Goal: Task Accomplishment & Management: Manage account settings

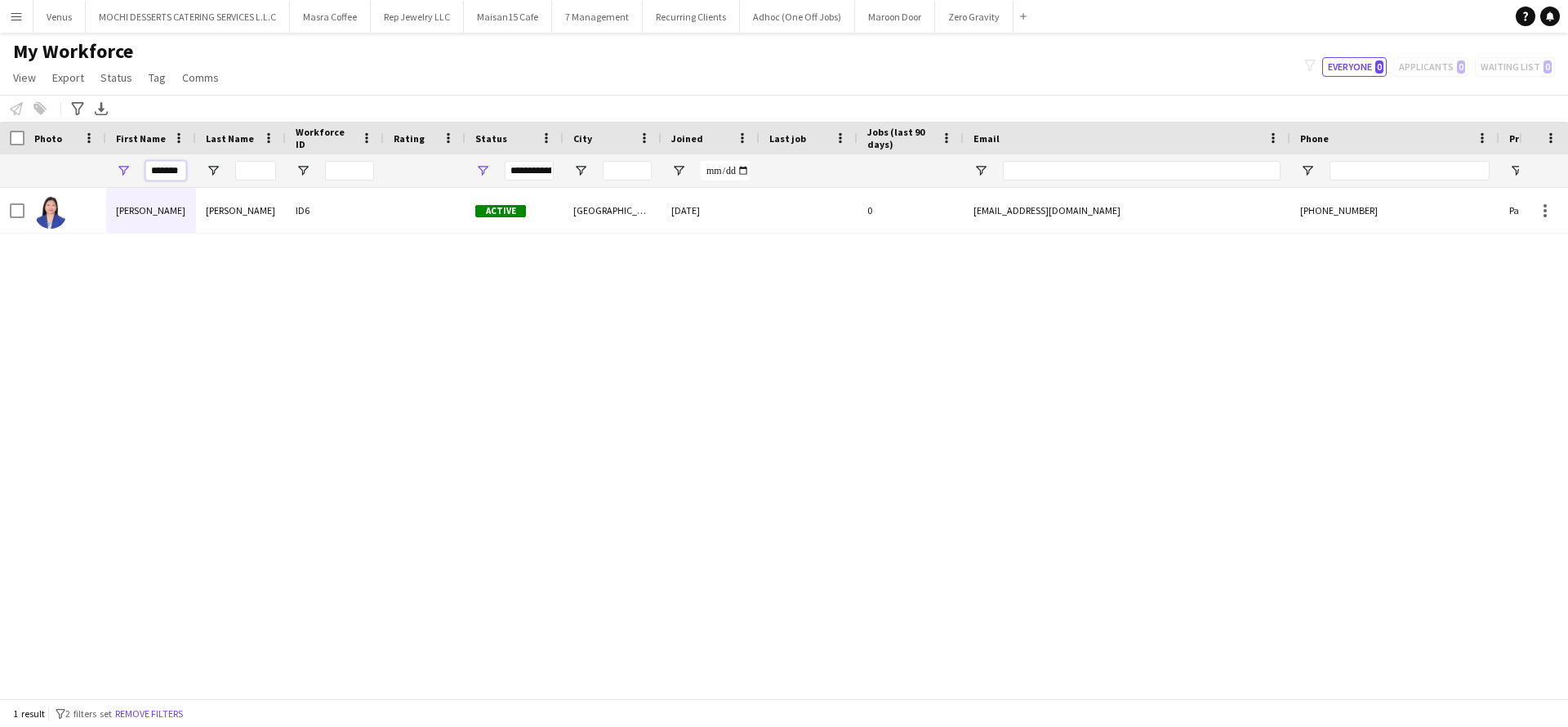
drag, startPoint x: 182, startPoint y: 173, endPoint x: 93, endPoint y: 175, distance: 89.0
click at [94, 175] on div "*******" at bounding box center [885, 170] width 1770 height 33
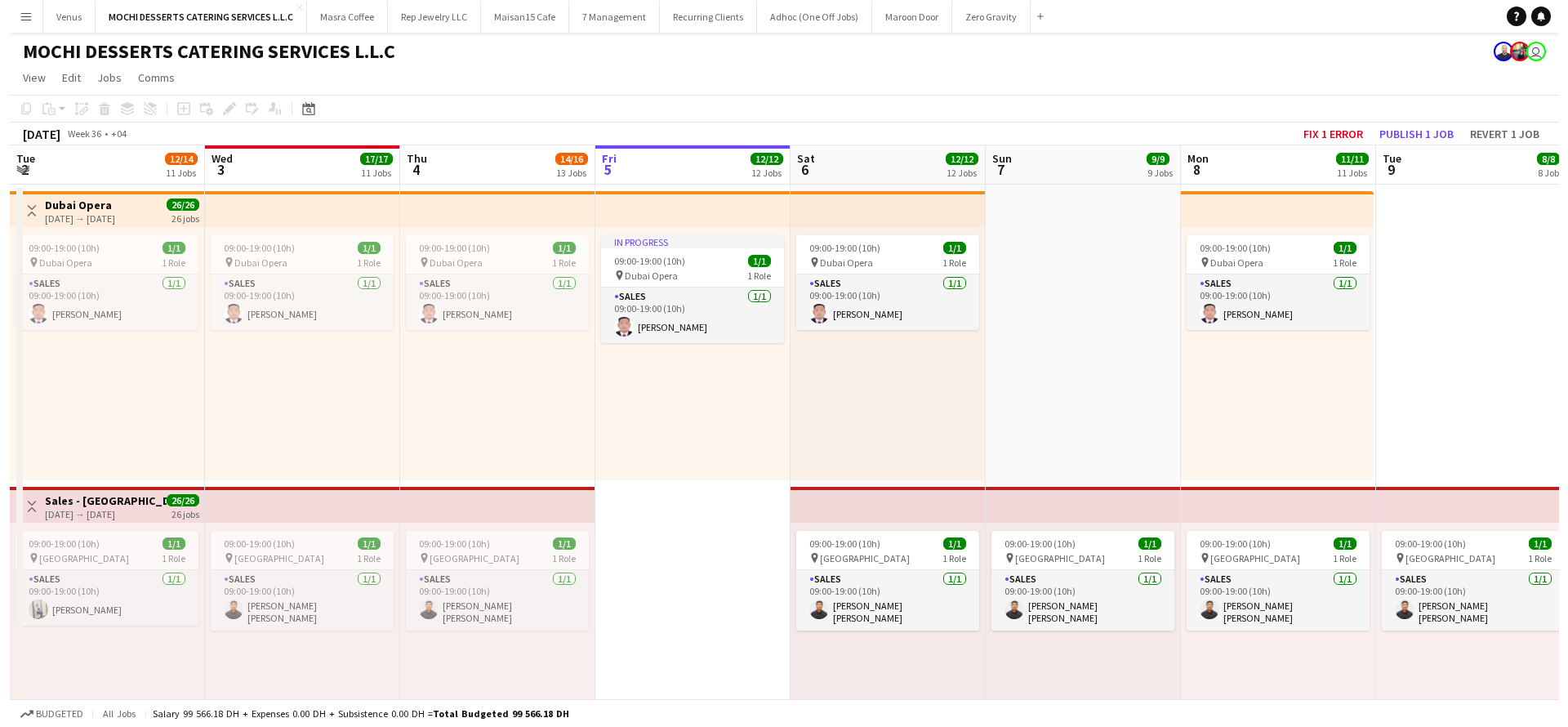
scroll to position [0, 391]
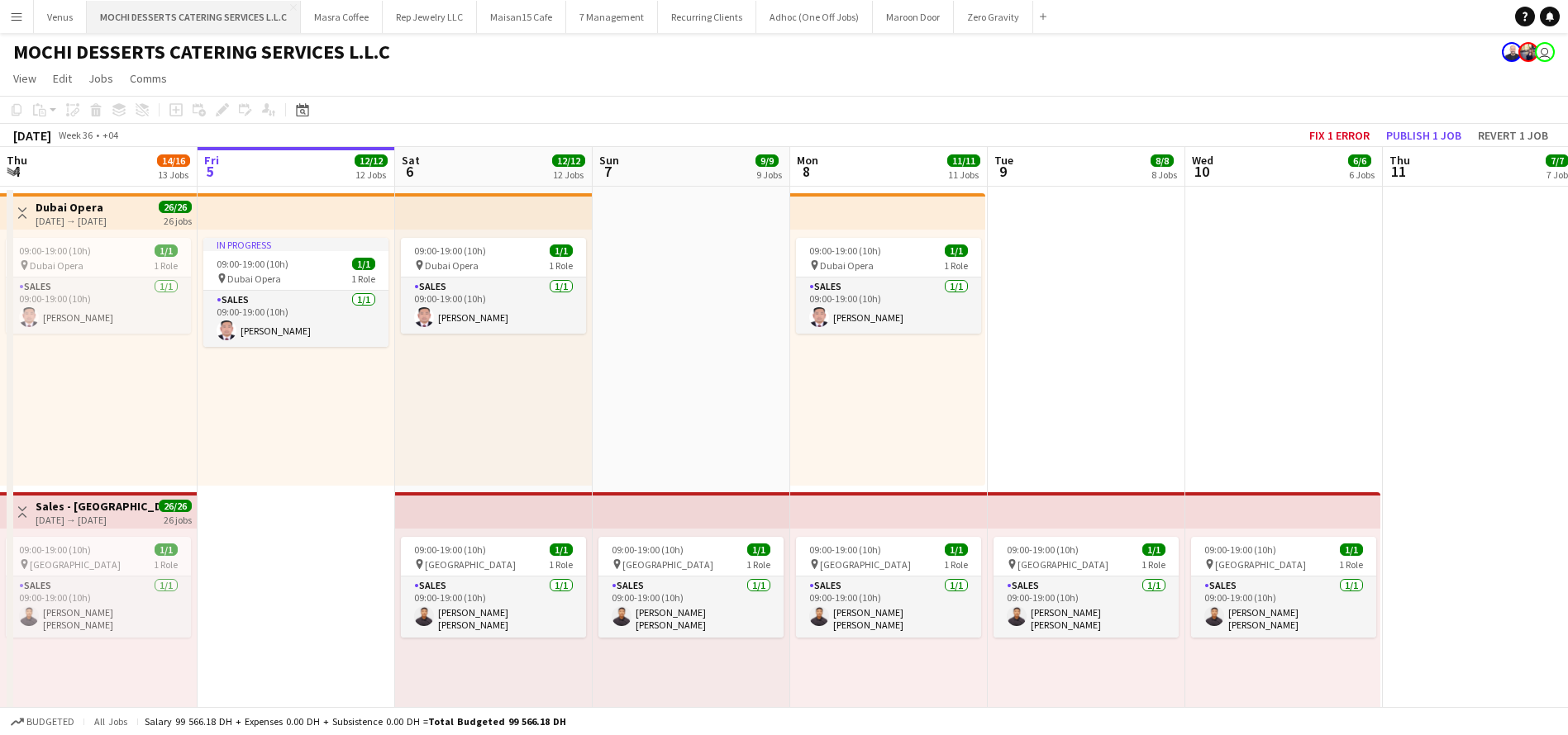
click at [235, 17] on button "MOCHI DESSERTS CATERING SERVICES L.L.C Close" at bounding box center [193, 17] width 214 height 32
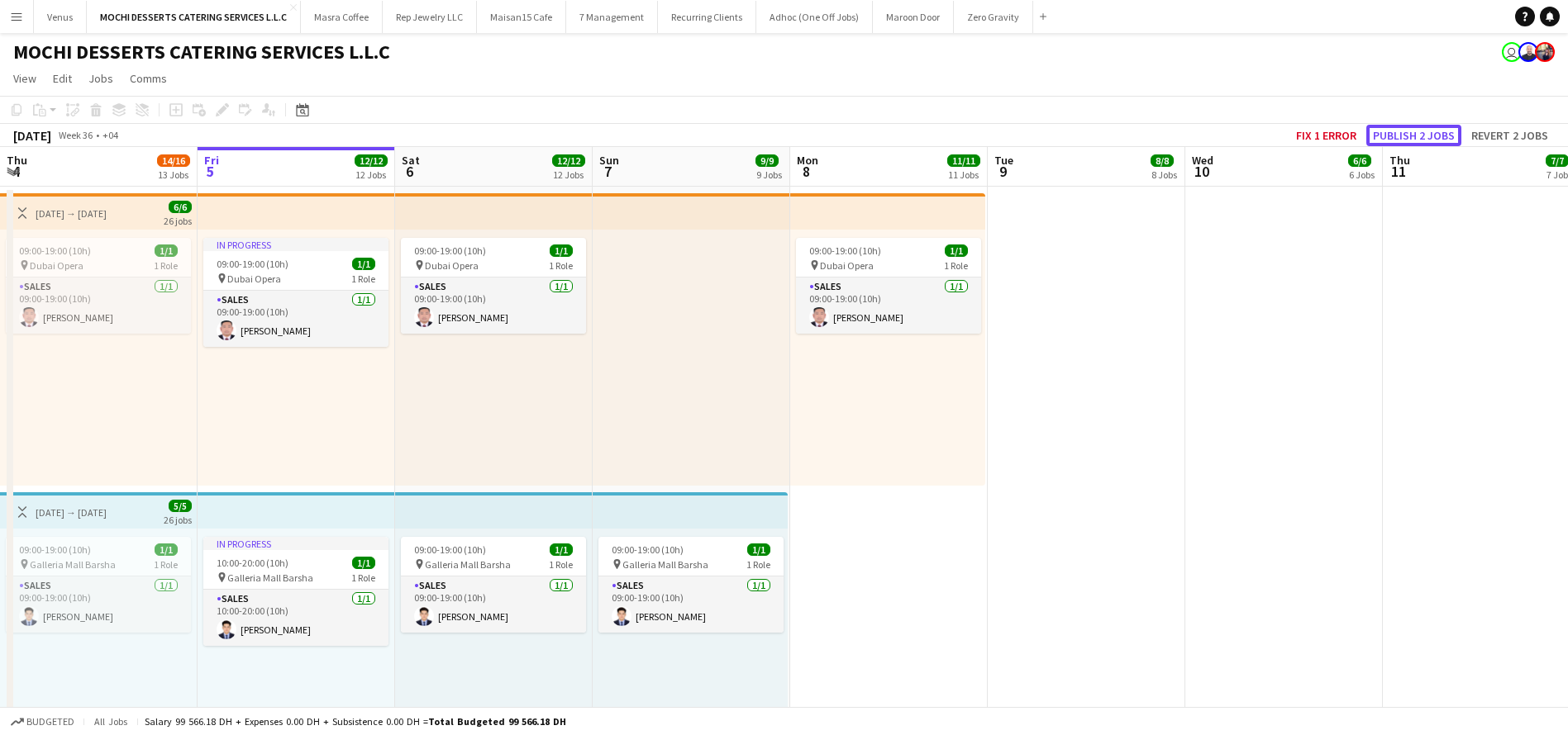
drag, startPoint x: 1421, startPoint y: 135, endPoint x: 1475, endPoint y: 251, distance: 128.0
click at [1421, 135] on button "Publish 2 jobs" at bounding box center [1414, 135] width 95 height 21
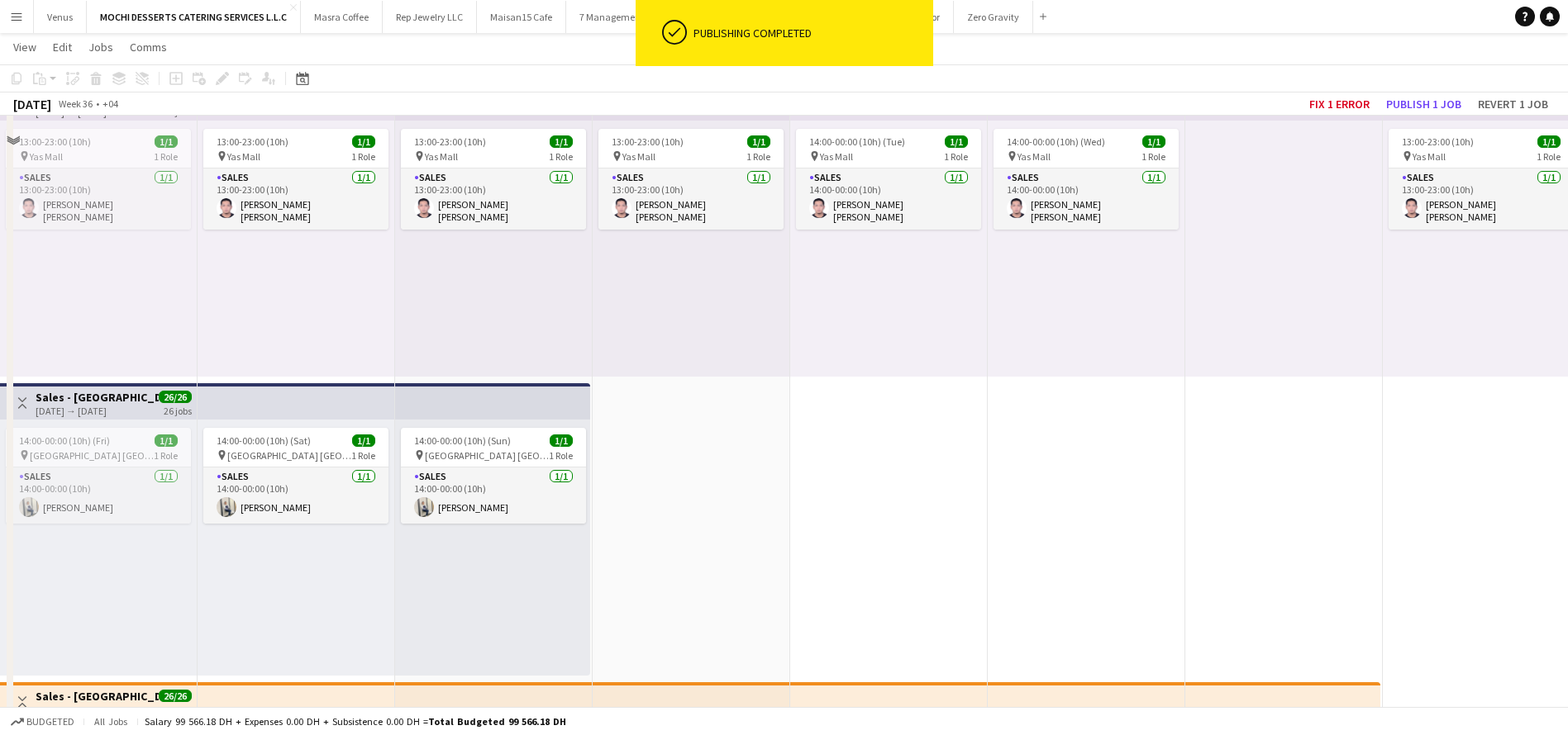
scroll to position [3717, 0]
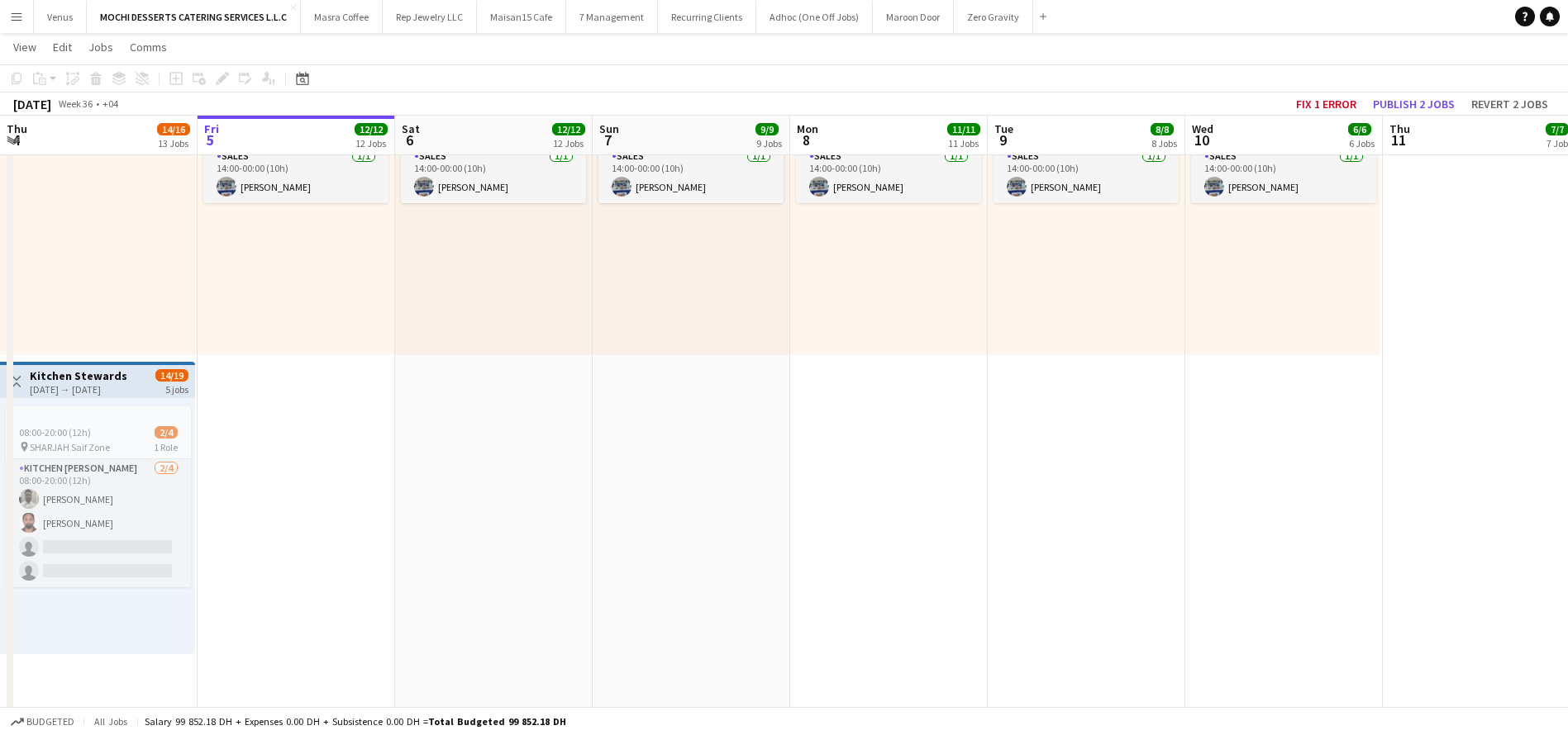
click at [83, 399] on div "08:00-20:00 (12h) 2/4 pin SHARJAH Saif Zone 1 Role Kitchen Steward 2/4 08:00-20…" at bounding box center [97, 525] width 195 height 256
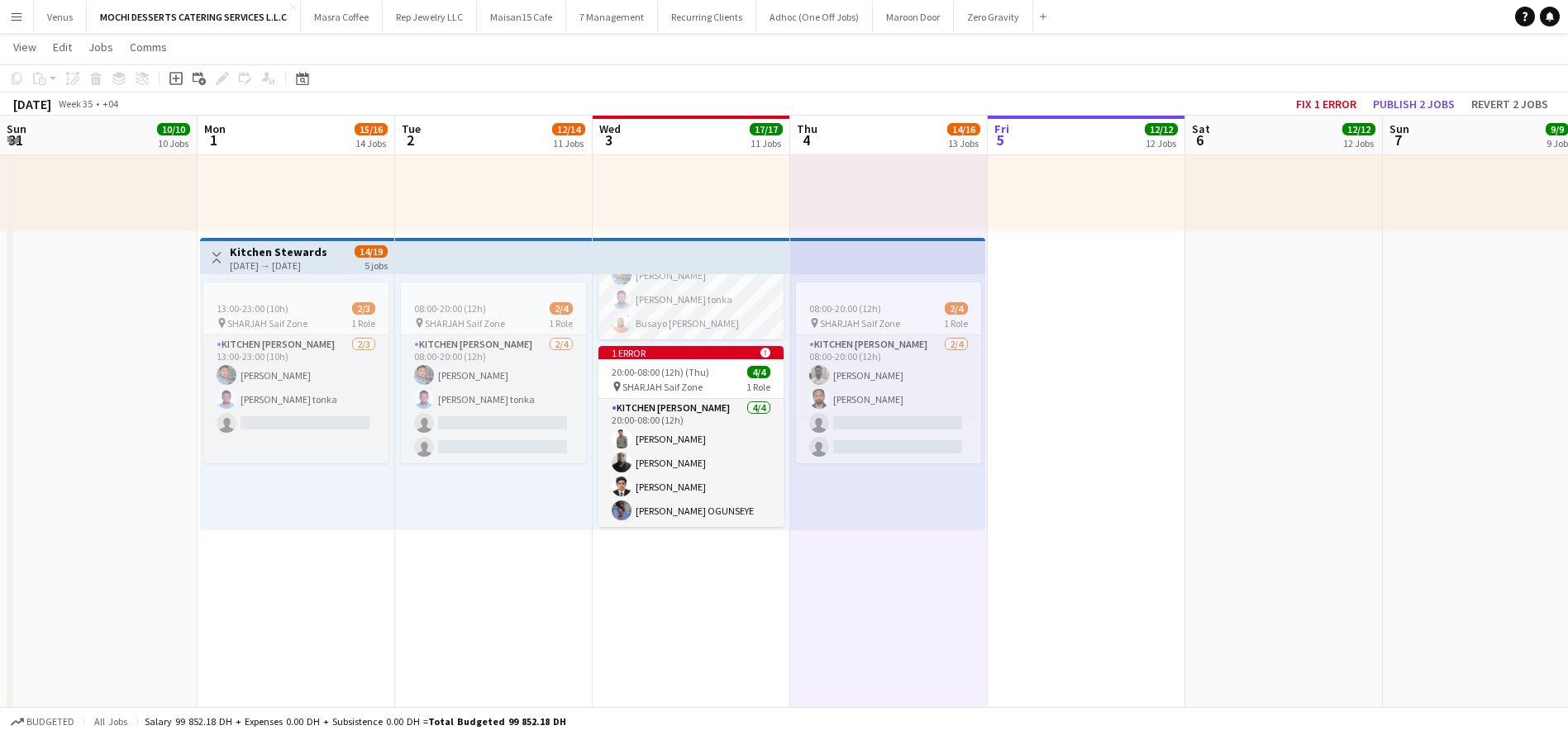
scroll to position [143, 0]
click at [756, 346] on div "1 error alert-circle" at bounding box center [690, 353] width 185 height 14
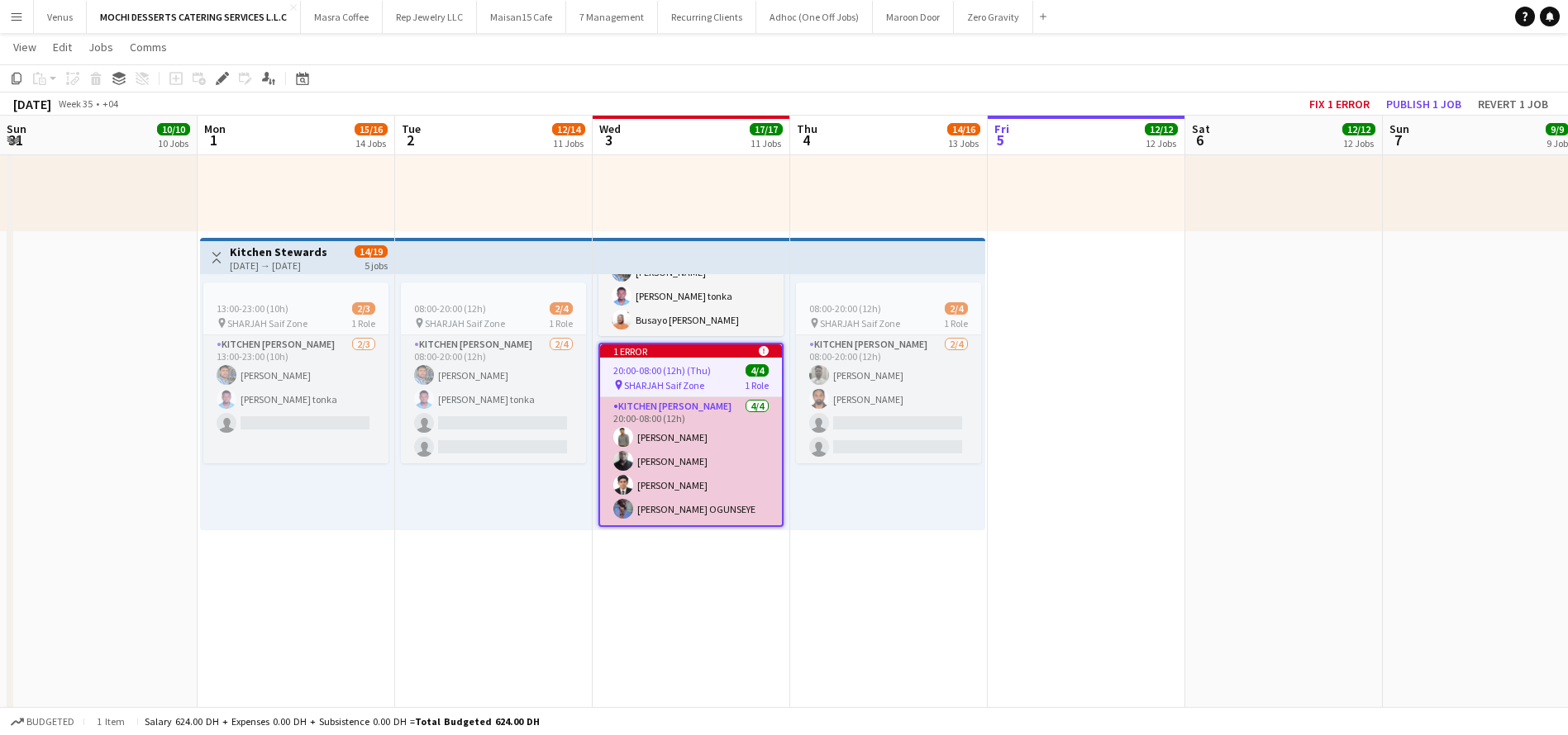
click at [695, 397] on app-card-role "Kitchen Steward 4/4 20:00-08:00 (12h) Nidhal Abdulla Raji Abdullahi Adebayo Fah…" at bounding box center [690, 461] width 182 height 128
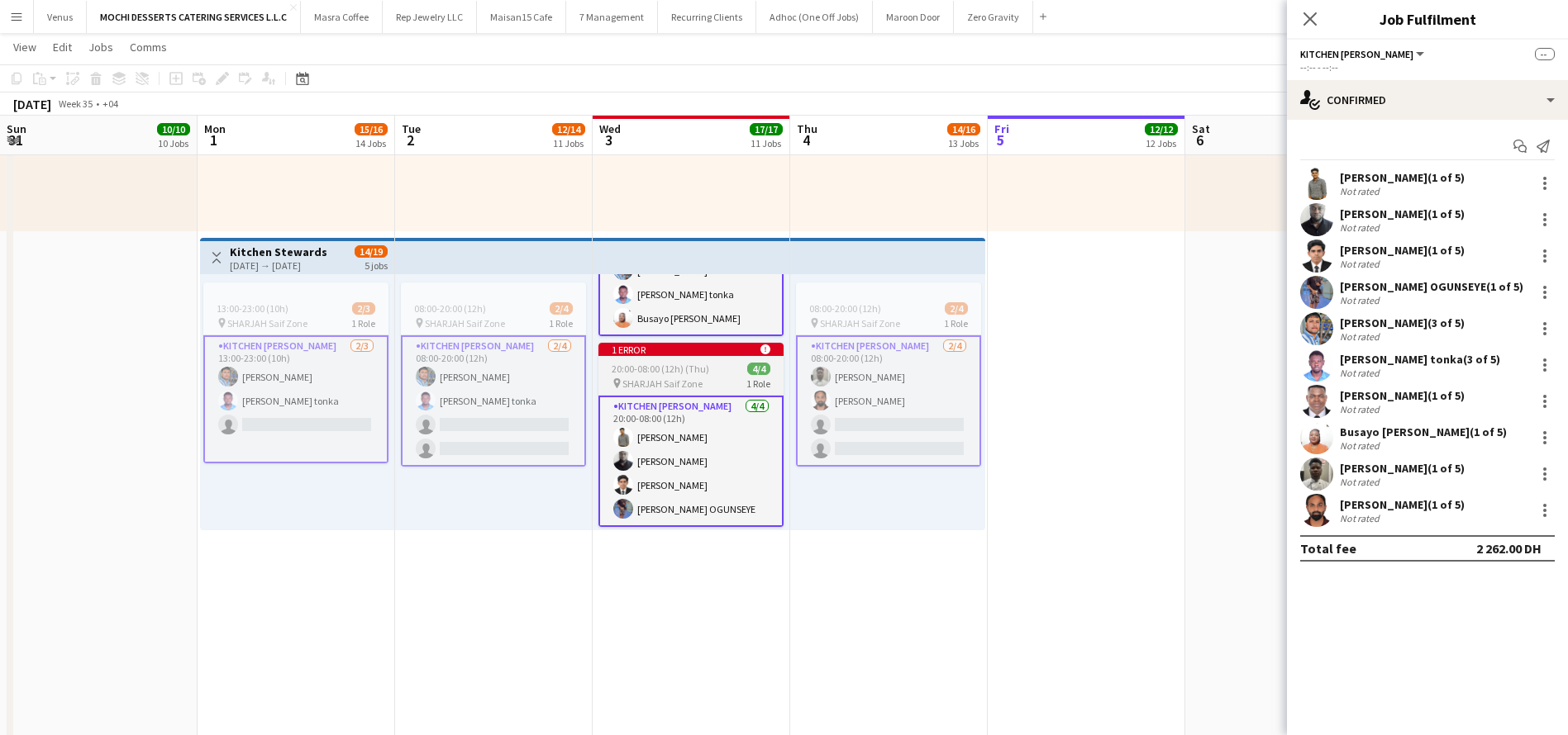
click at [696, 363] on span "20:00-08:00 (12h) (Thu)" at bounding box center [660, 369] width 97 height 13
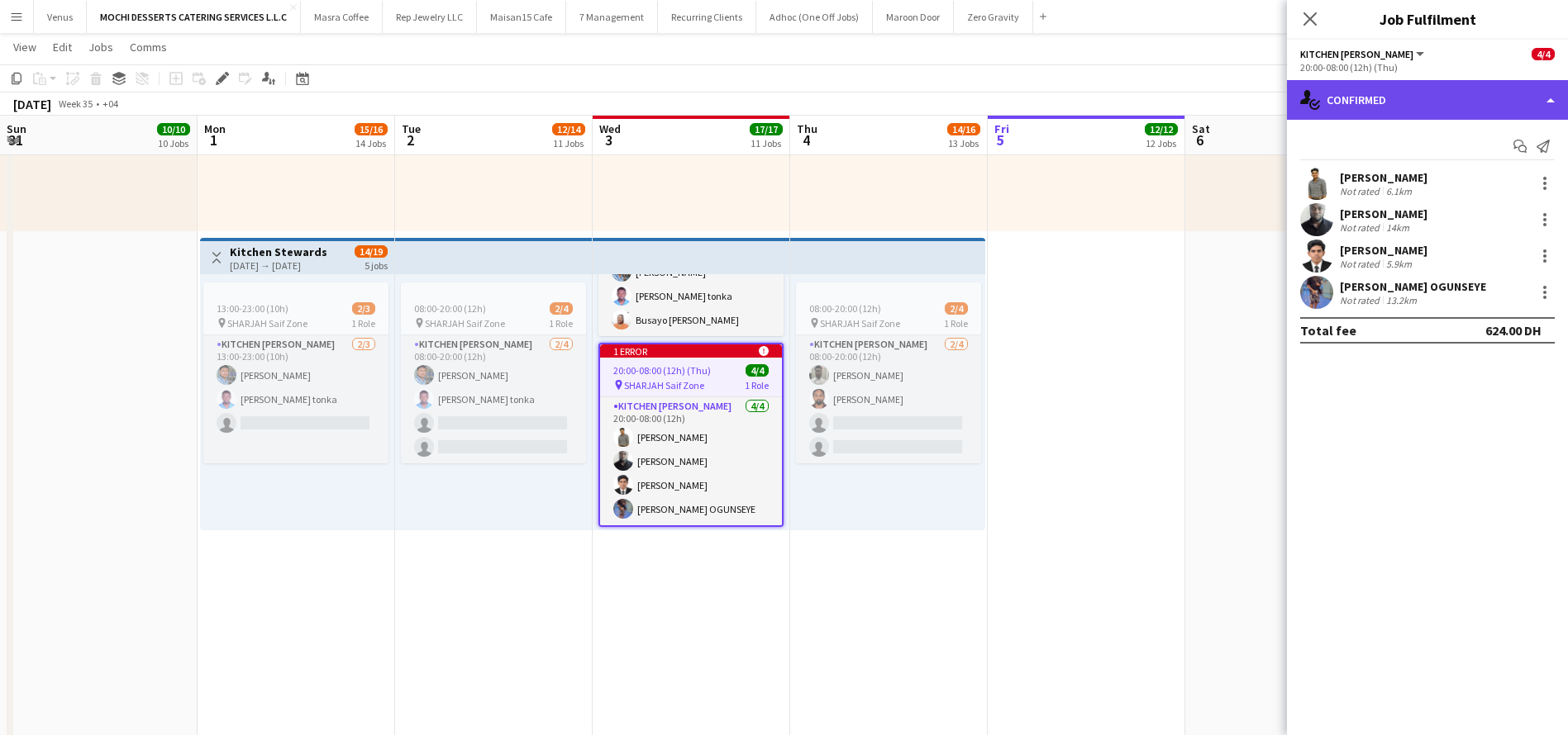
click at [1556, 96] on div "single-neutral-actions-check-2 Confirmed" at bounding box center [1427, 100] width 281 height 40
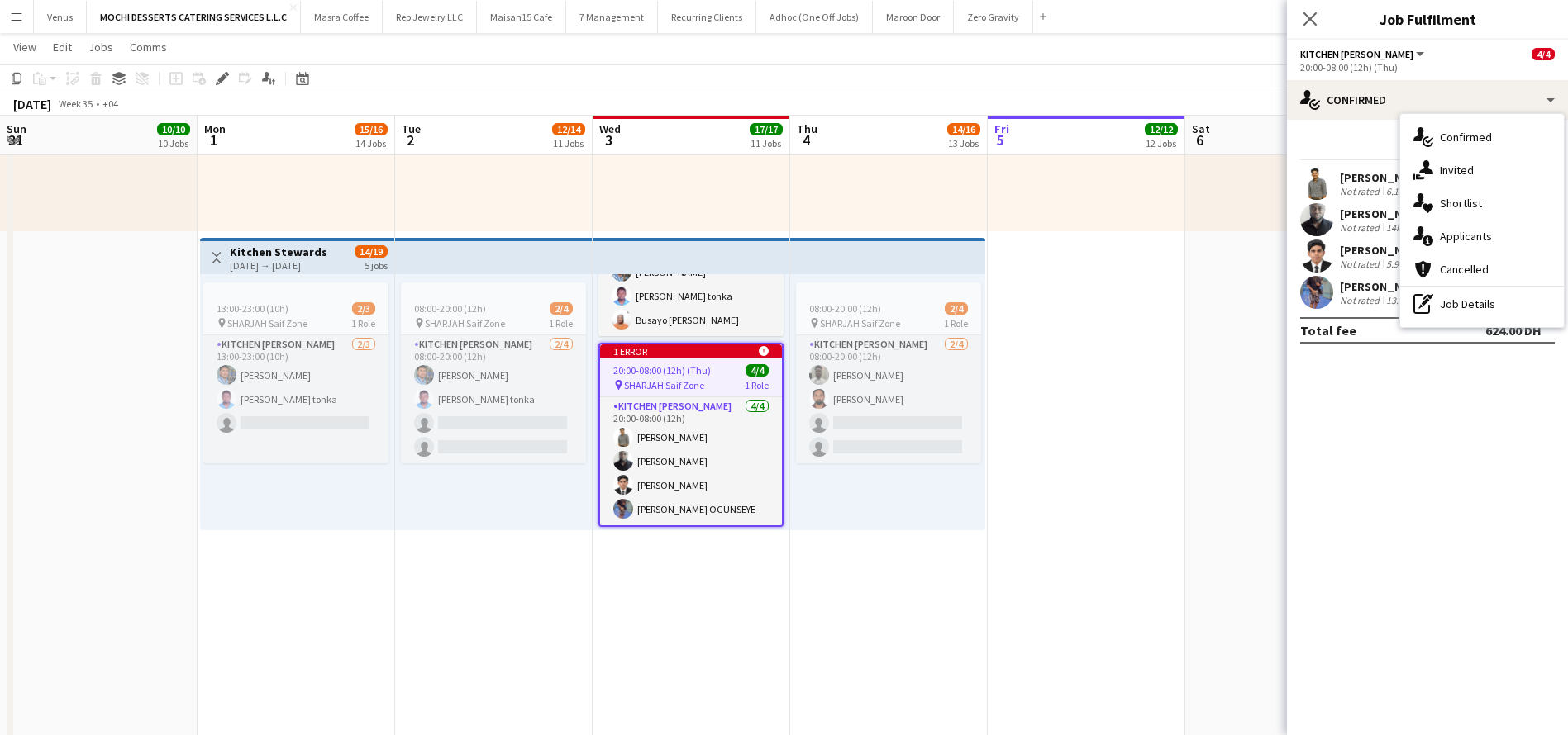
click at [1459, 418] on mat-expansion-panel "check Confirmed Start chat Send notification Nidhal Abdulla Not rated 6.1km Raj…" at bounding box center [1427, 428] width 281 height 615
drag, startPoint x: 665, startPoint y: 303, endPoint x: 649, endPoint y: 376, distance: 74.7
click at [665, 302] on app-card-role "Kitchen Steward 4/4 08:00-22:30 (14h30m) Yahaya Yussif Mohammad Usaid Victor Nk…" at bounding box center [690, 272] width 185 height 128
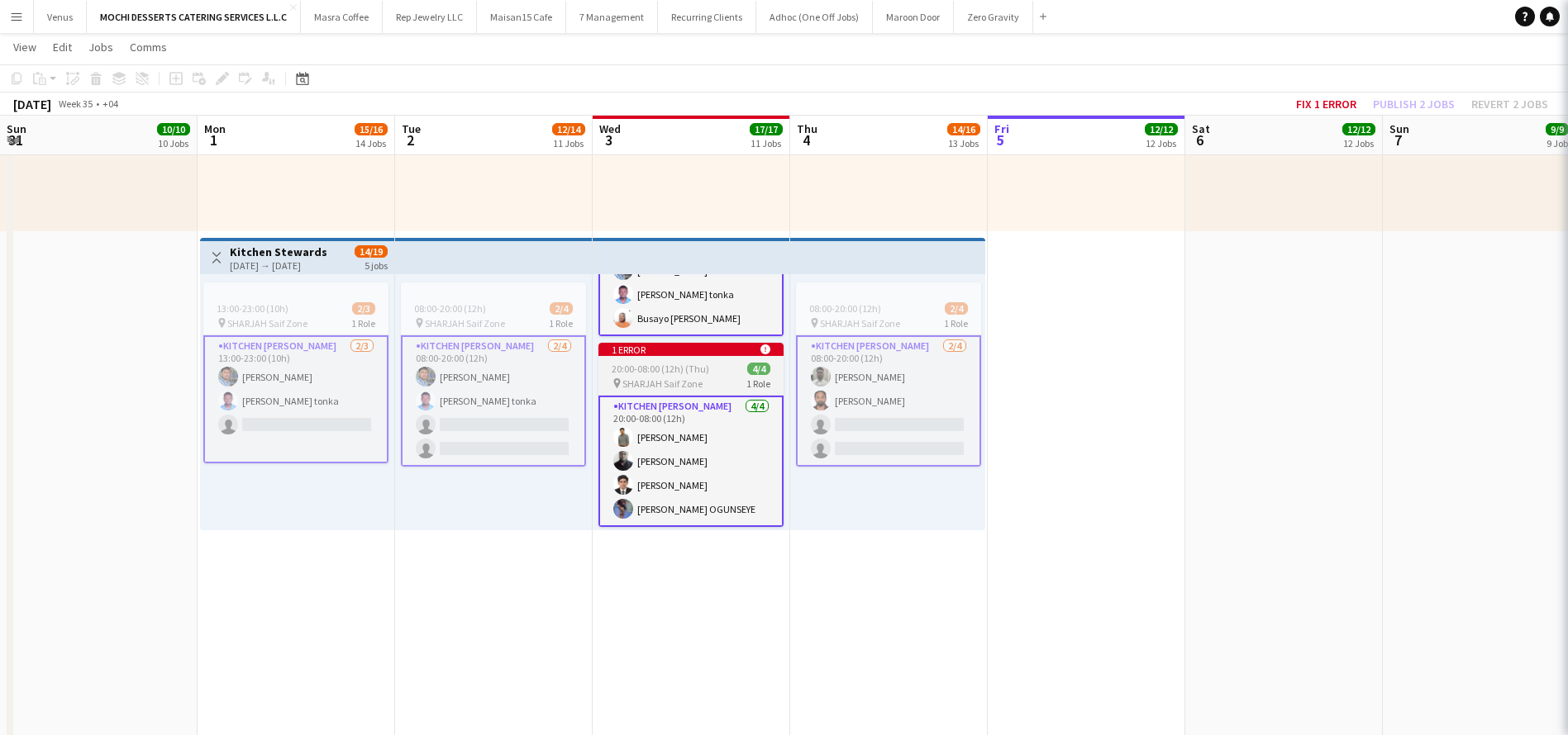
scroll to position [145, 0]
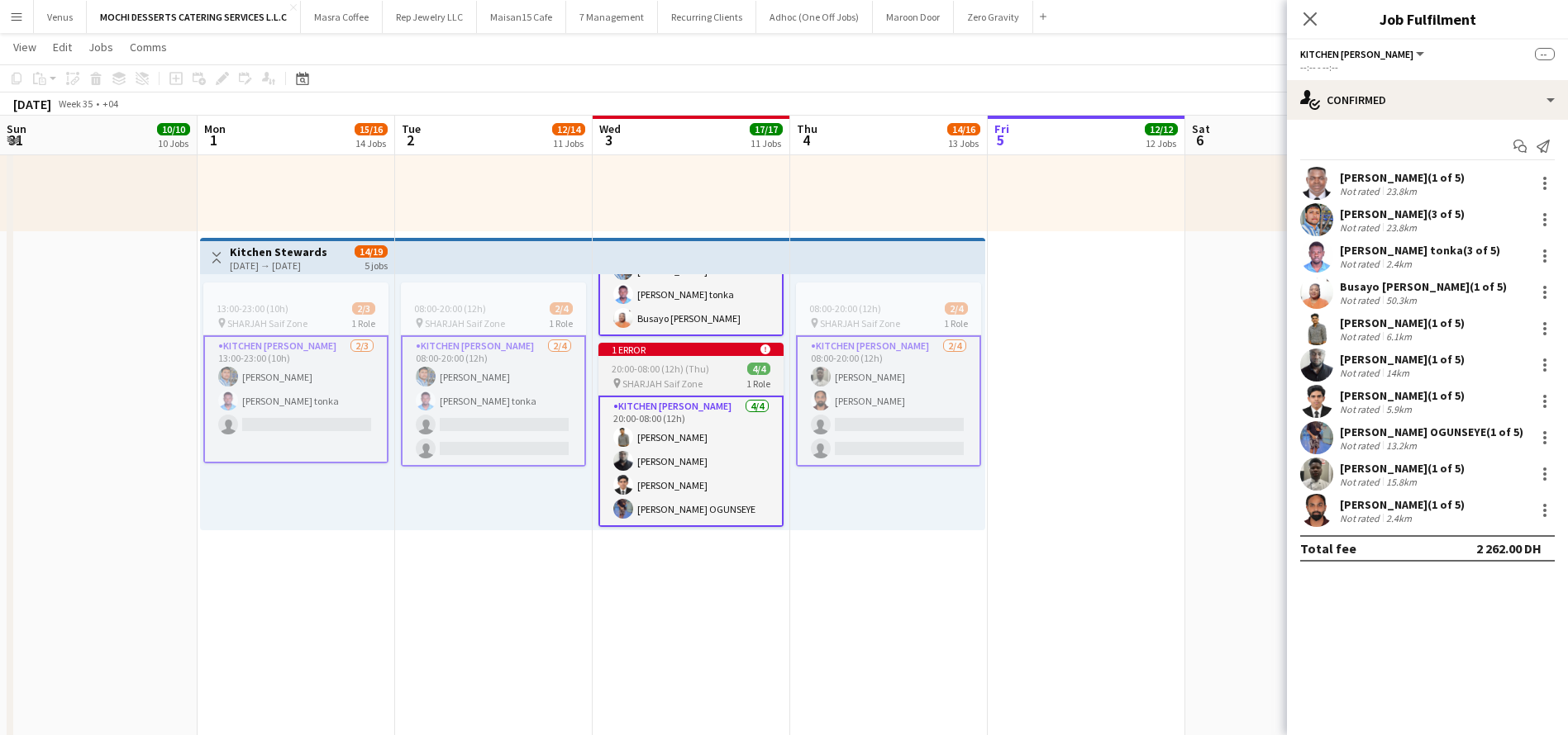
click at [700, 377] on span "SHARJAH Saif Zone" at bounding box center [662, 383] width 80 height 13
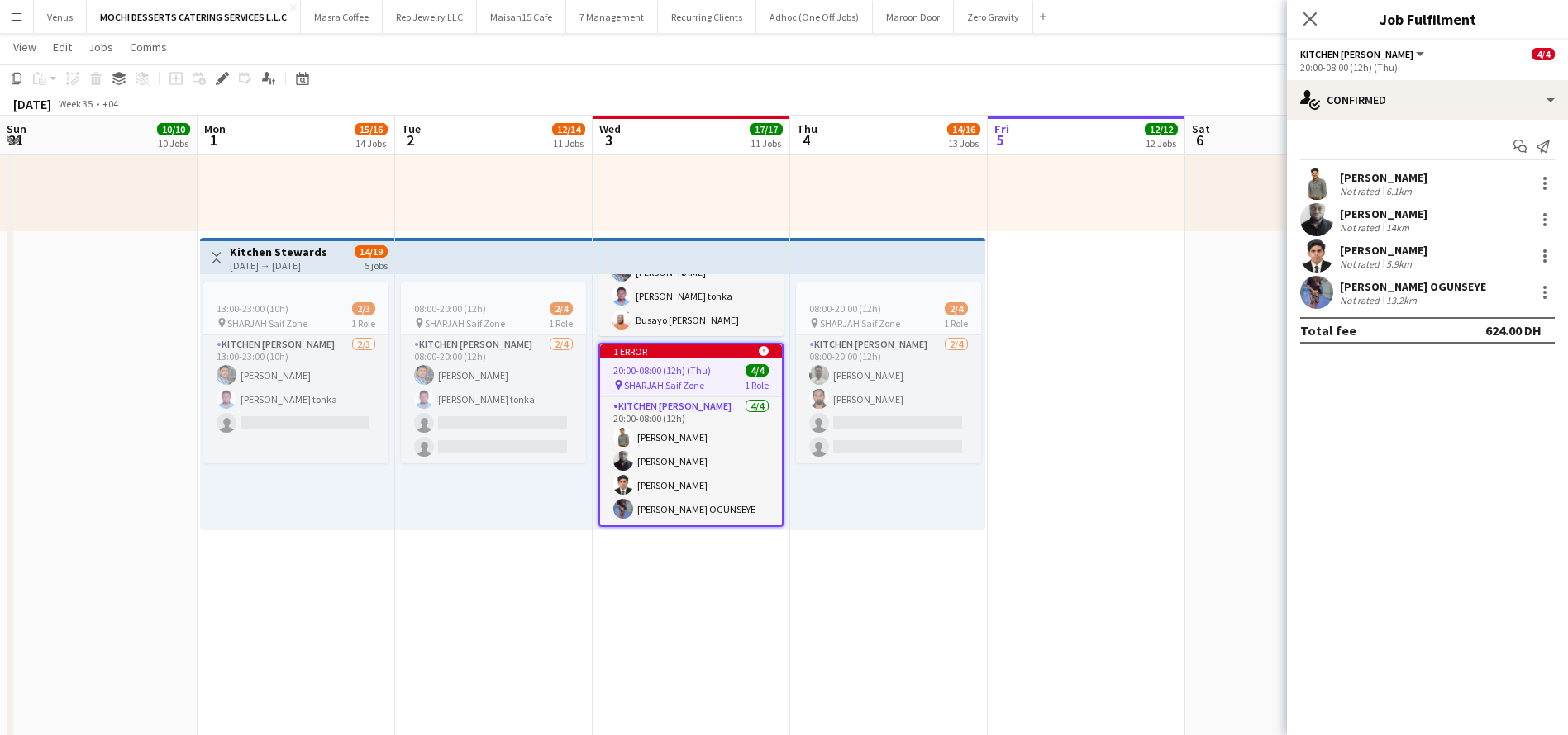
scroll to position [143, 0]
click at [220, 79] on icon at bounding box center [222, 78] width 9 height 9
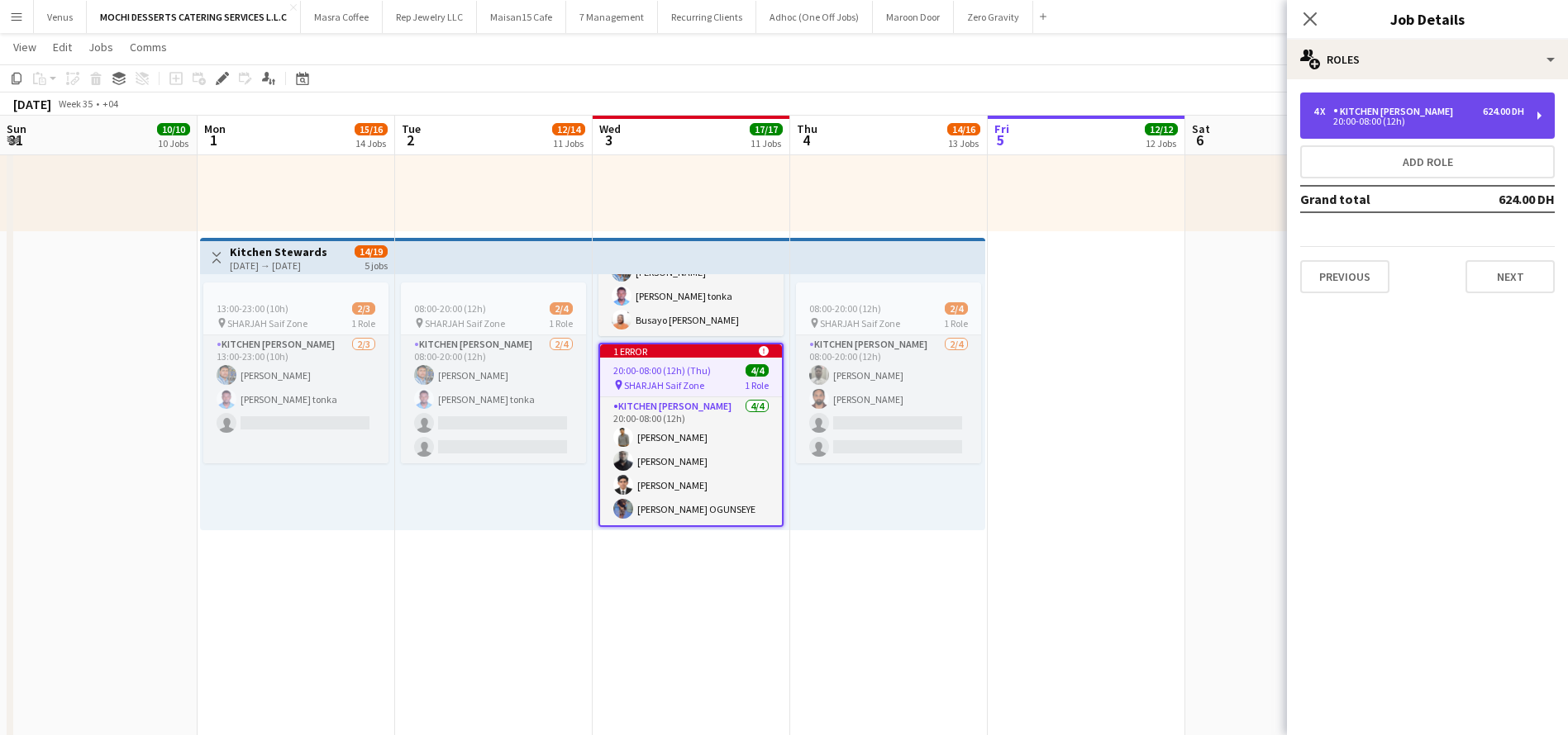
click at [1534, 110] on div "4 x Kitchen Steward 624.00 DH 20:00-08:00 (12h)" at bounding box center [1427, 116] width 255 height 46
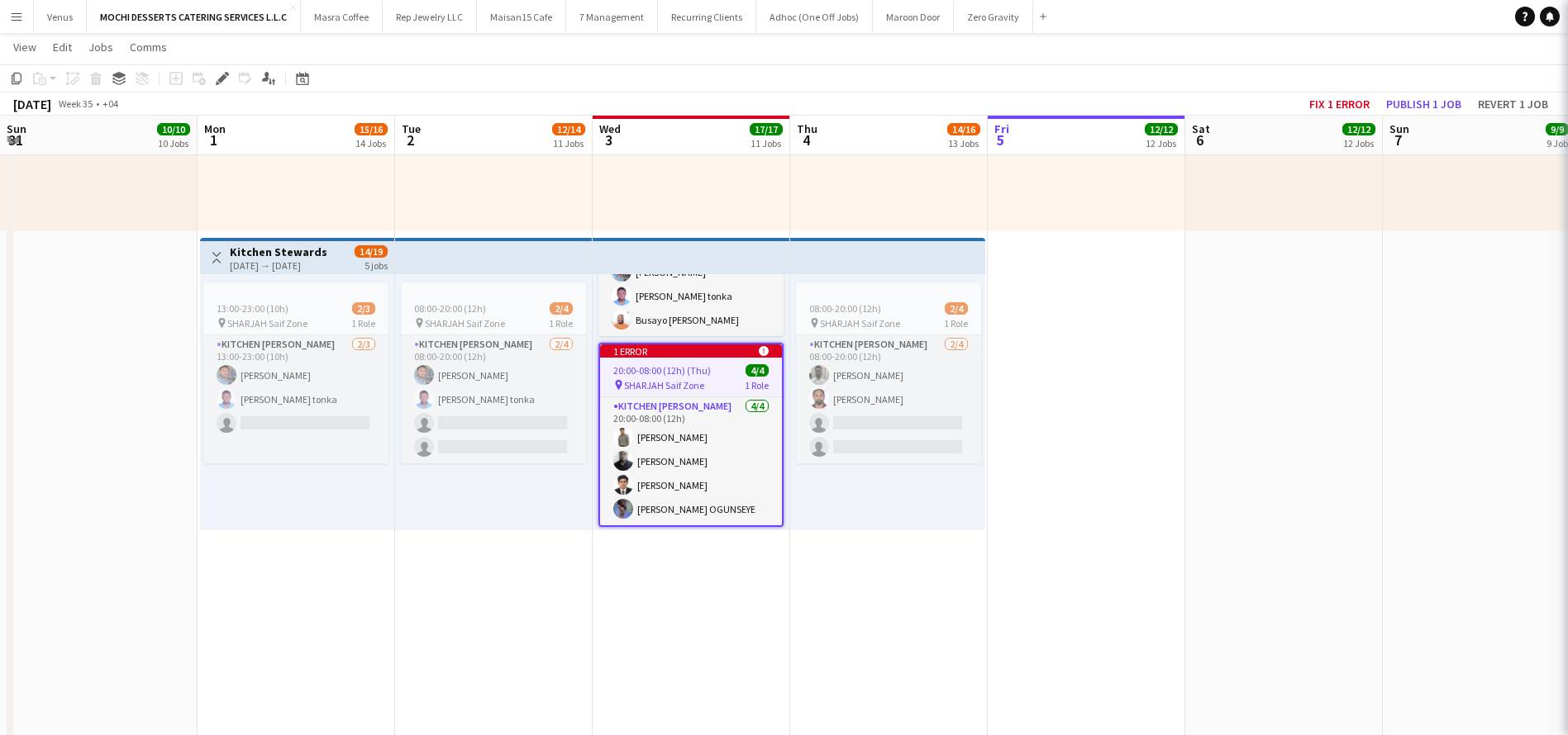
scroll to position [0, 395]
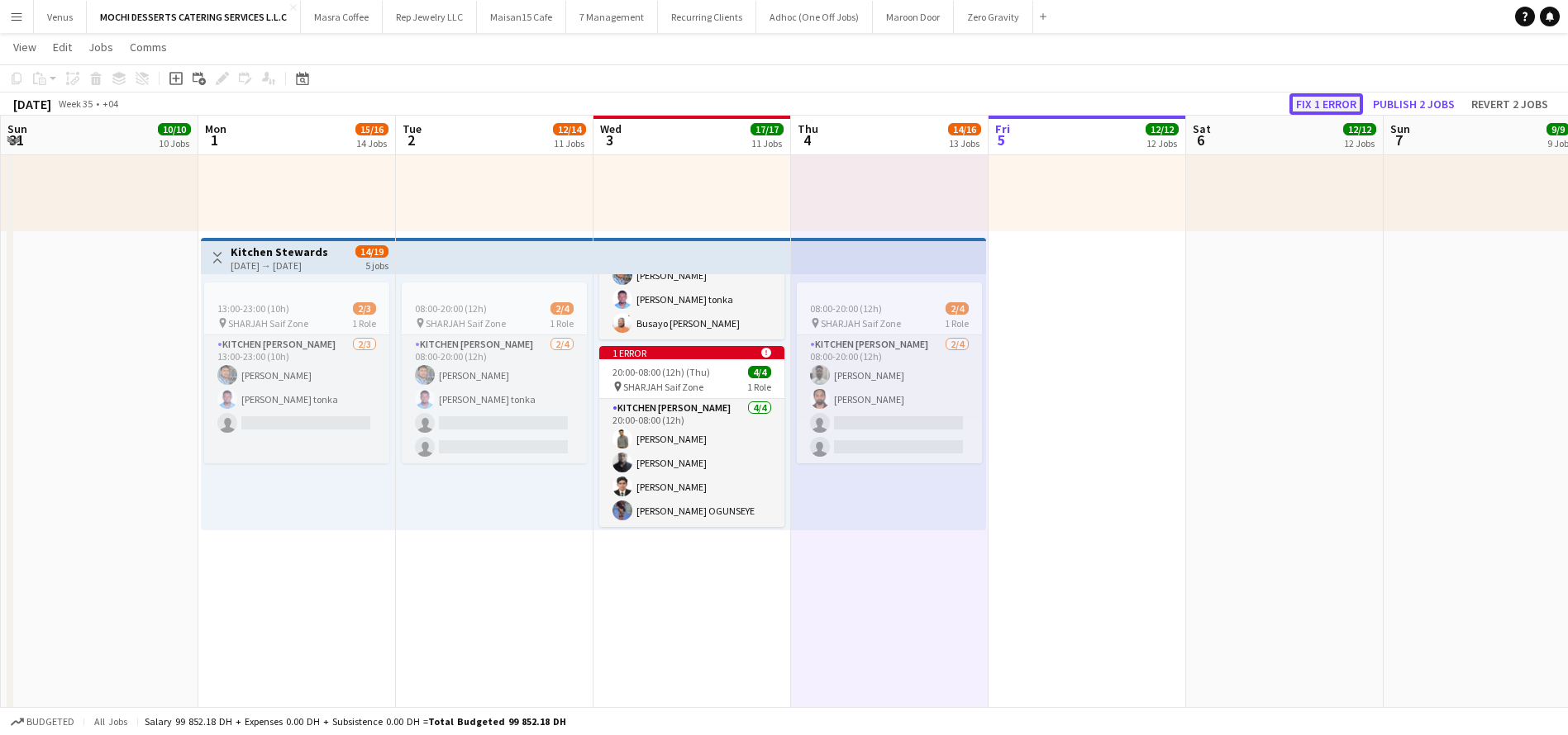
click at [1339, 100] on button "Fix 1 error" at bounding box center [1326, 104] width 73 height 21
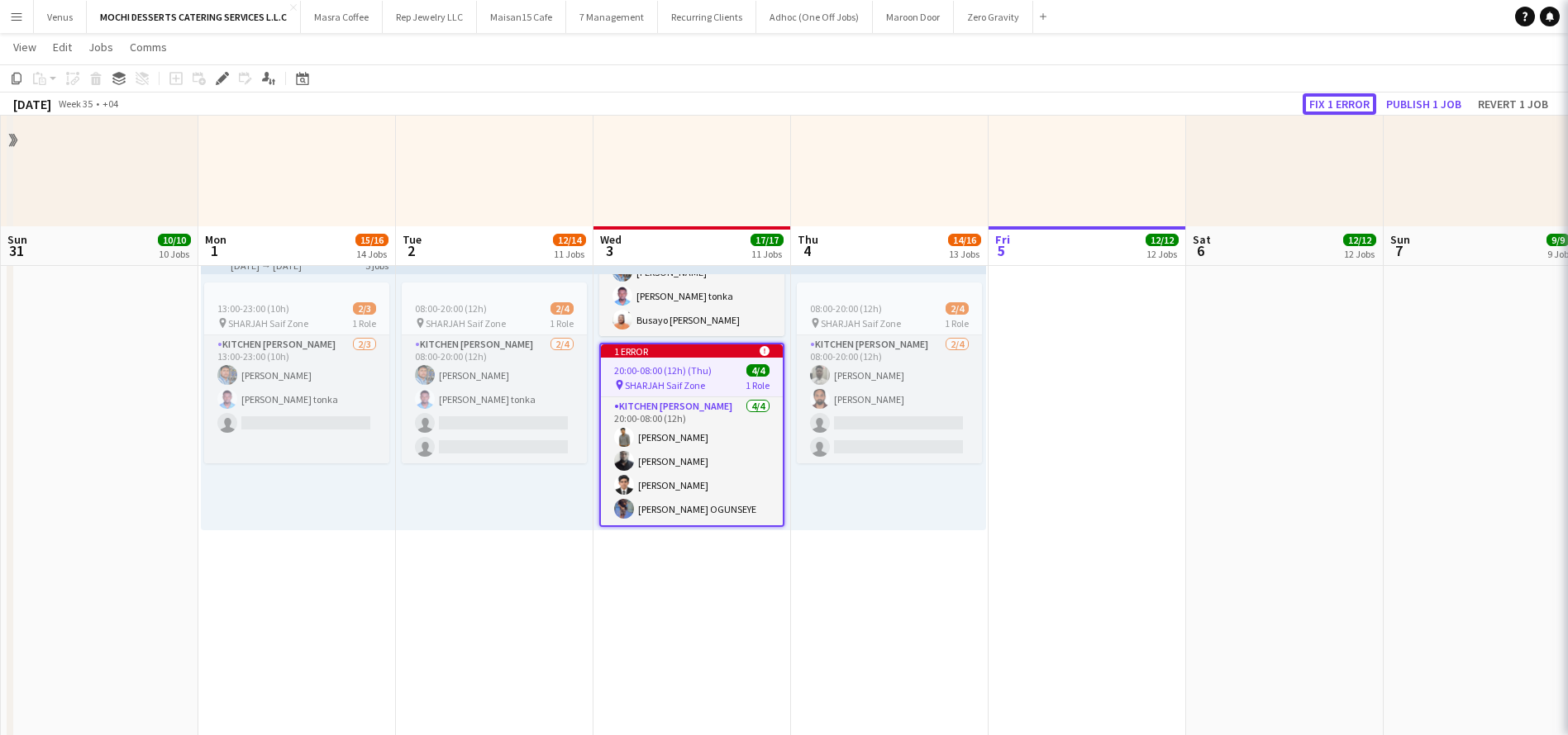
scroll to position [0, 568]
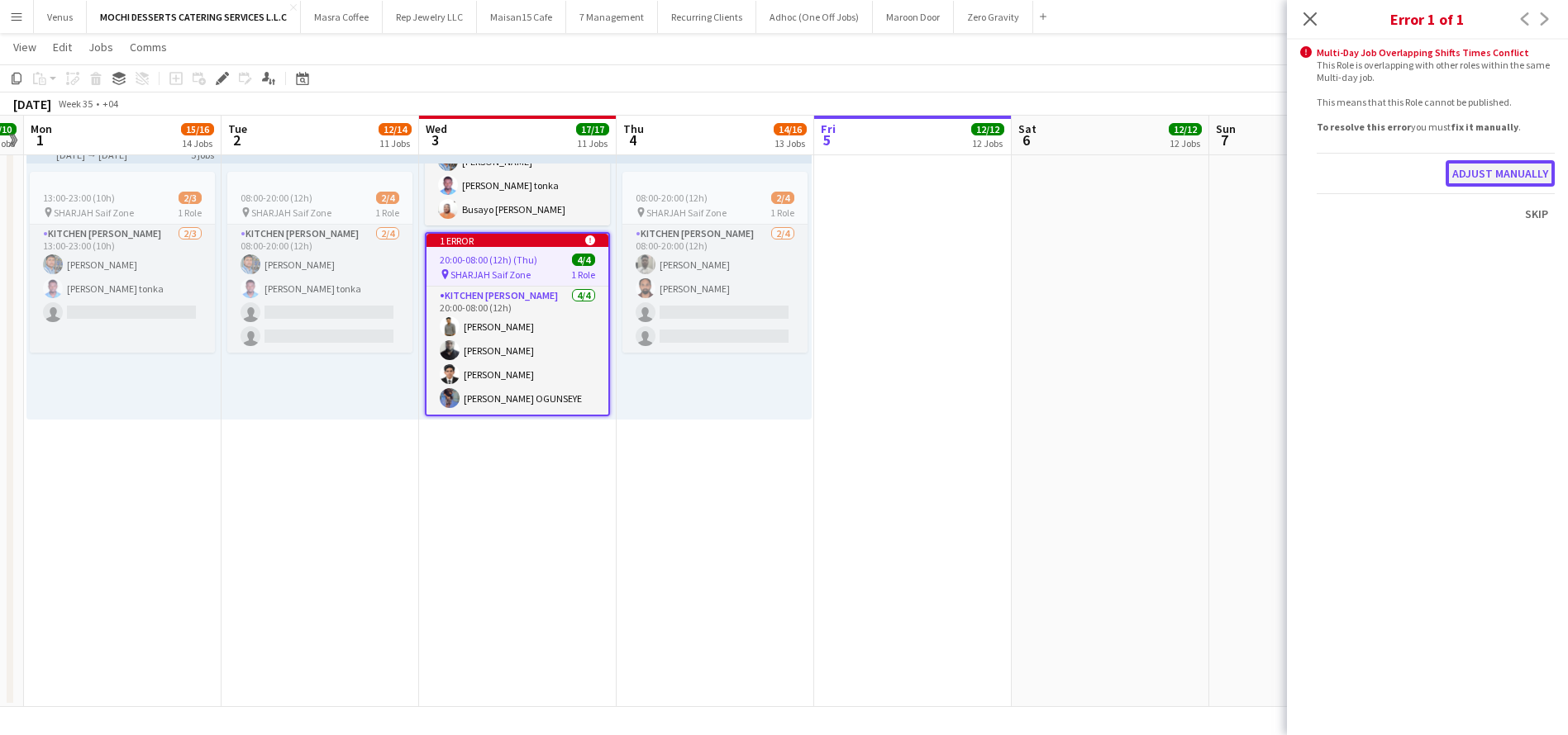
click at [1508, 171] on button "Adjust manually" at bounding box center [1500, 173] width 109 height 26
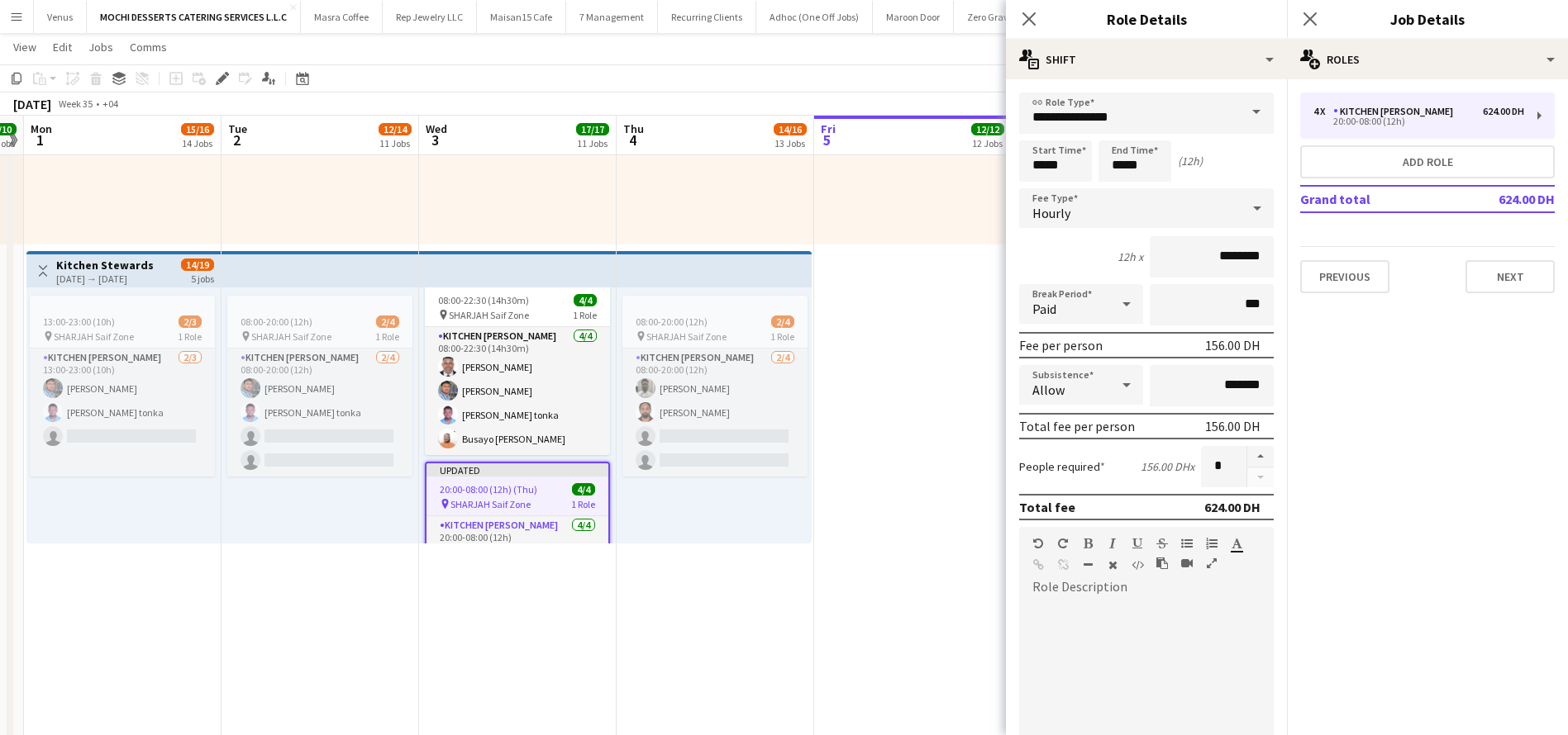
scroll to position [0, 0]
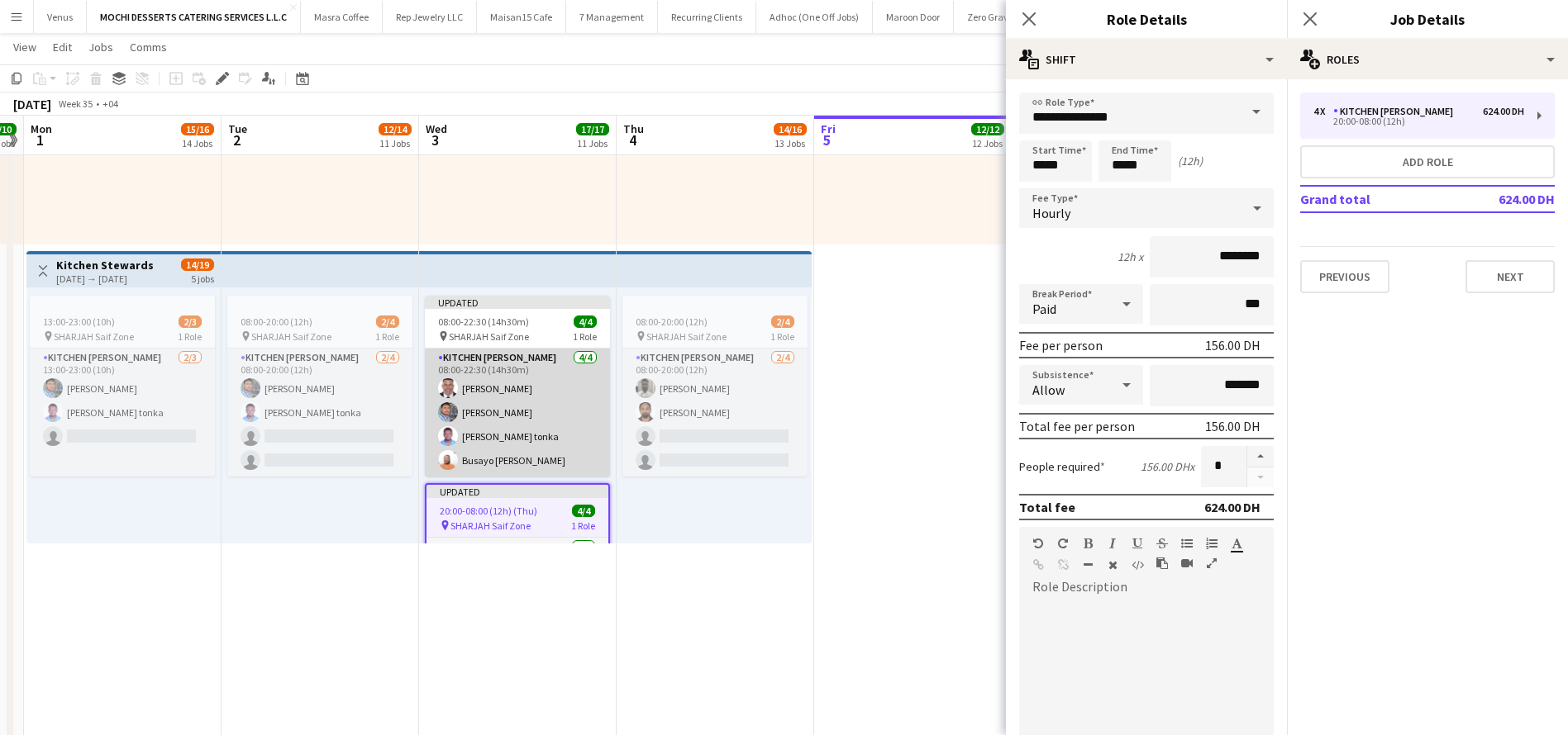
click at [509, 387] on app-card-role "Kitchen Steward 4/4 08:00-22:30 (14h30m) Yahaya Yussif Mohammad Usaid Victor Nk…" at bounding box center [516, 412] width 185 height 128
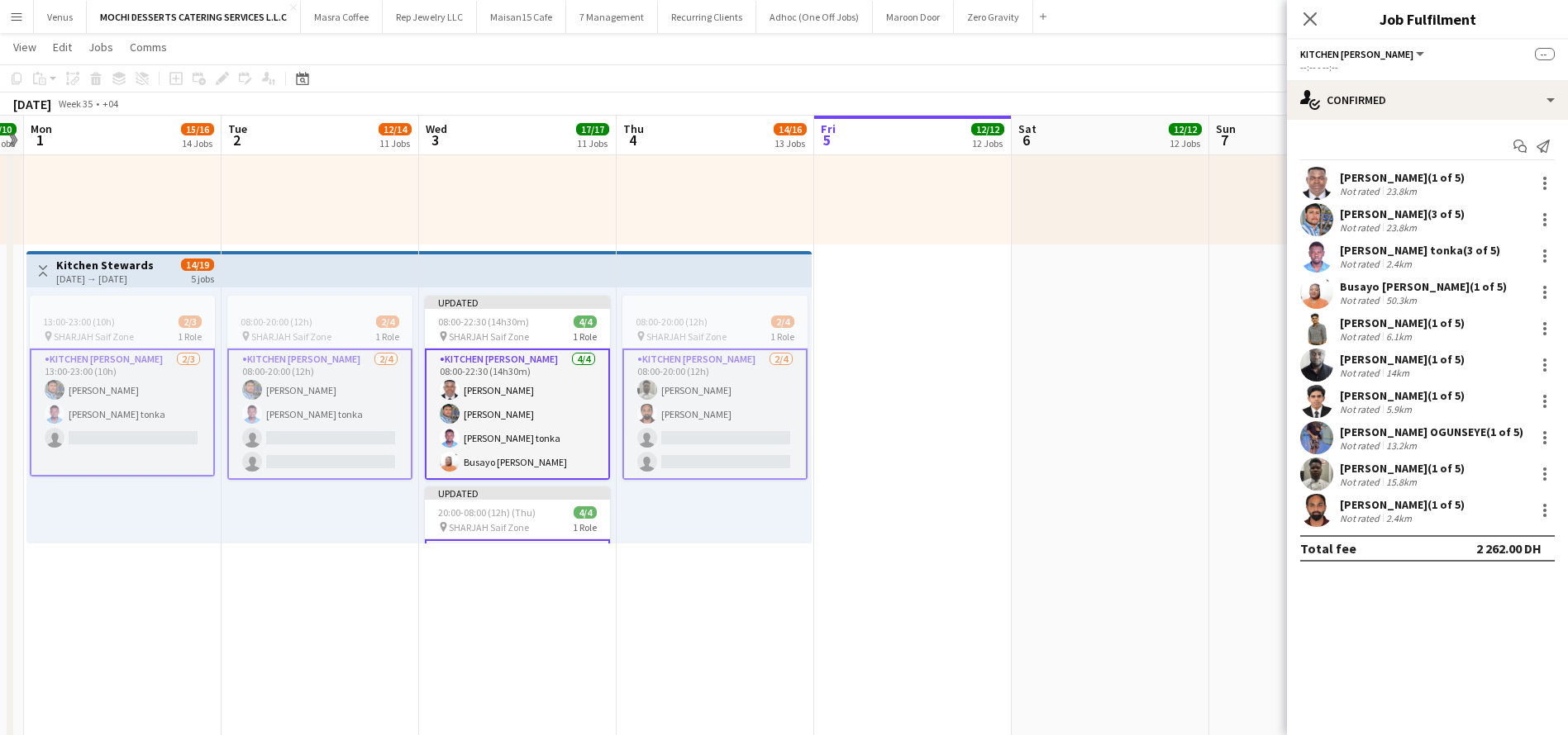
click at [543, 436] on app-card-role "Kitchen Steward 4/4 08:00-22:30 (14h30m) Yahaya Yussif Mohammad Usaid Victor Nk…" at bounding box center [516, 414] width 185 height 131
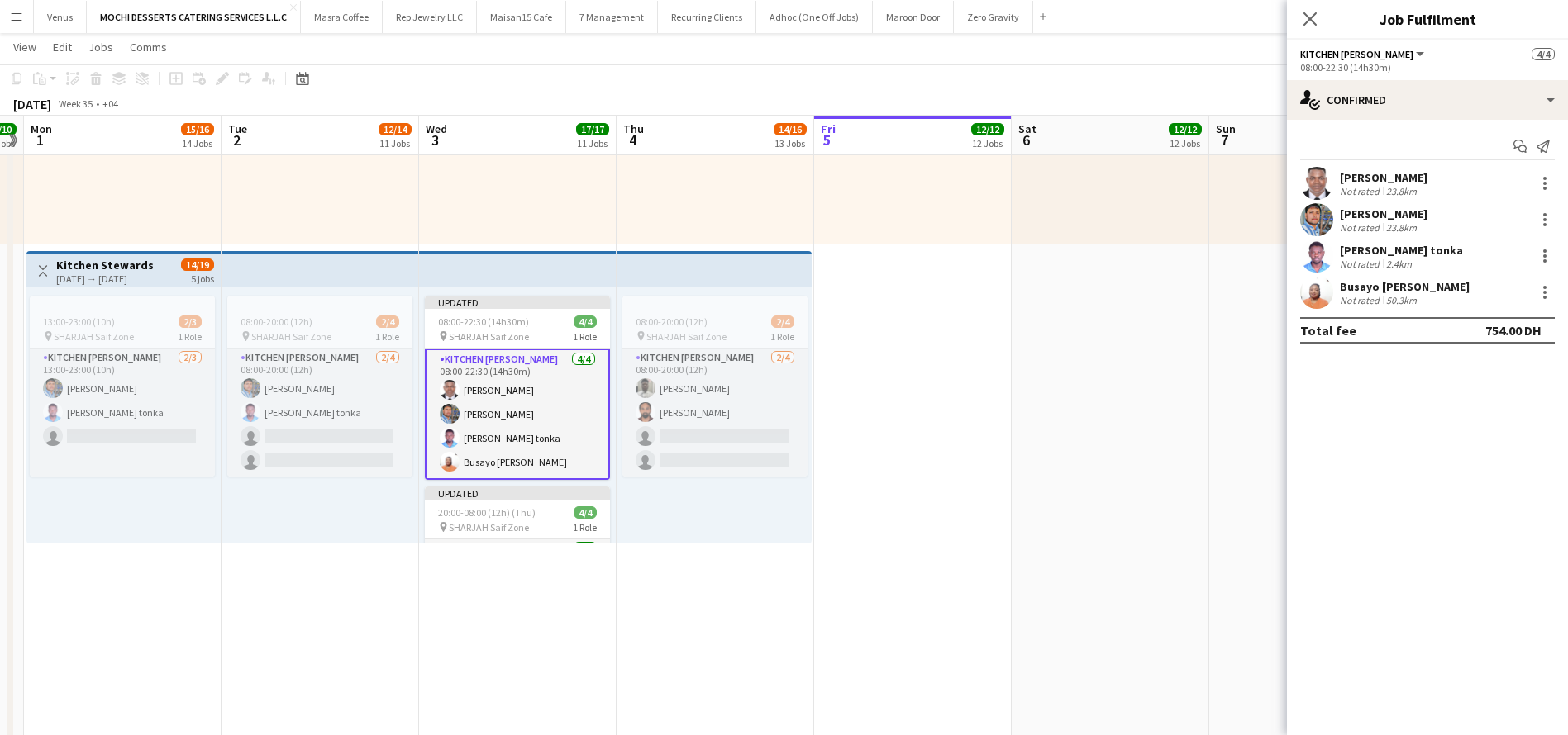
click at [1414, 248] on div "Victor Nkeneng tonka" at bounding box center [1401, 250] width 123 height 14
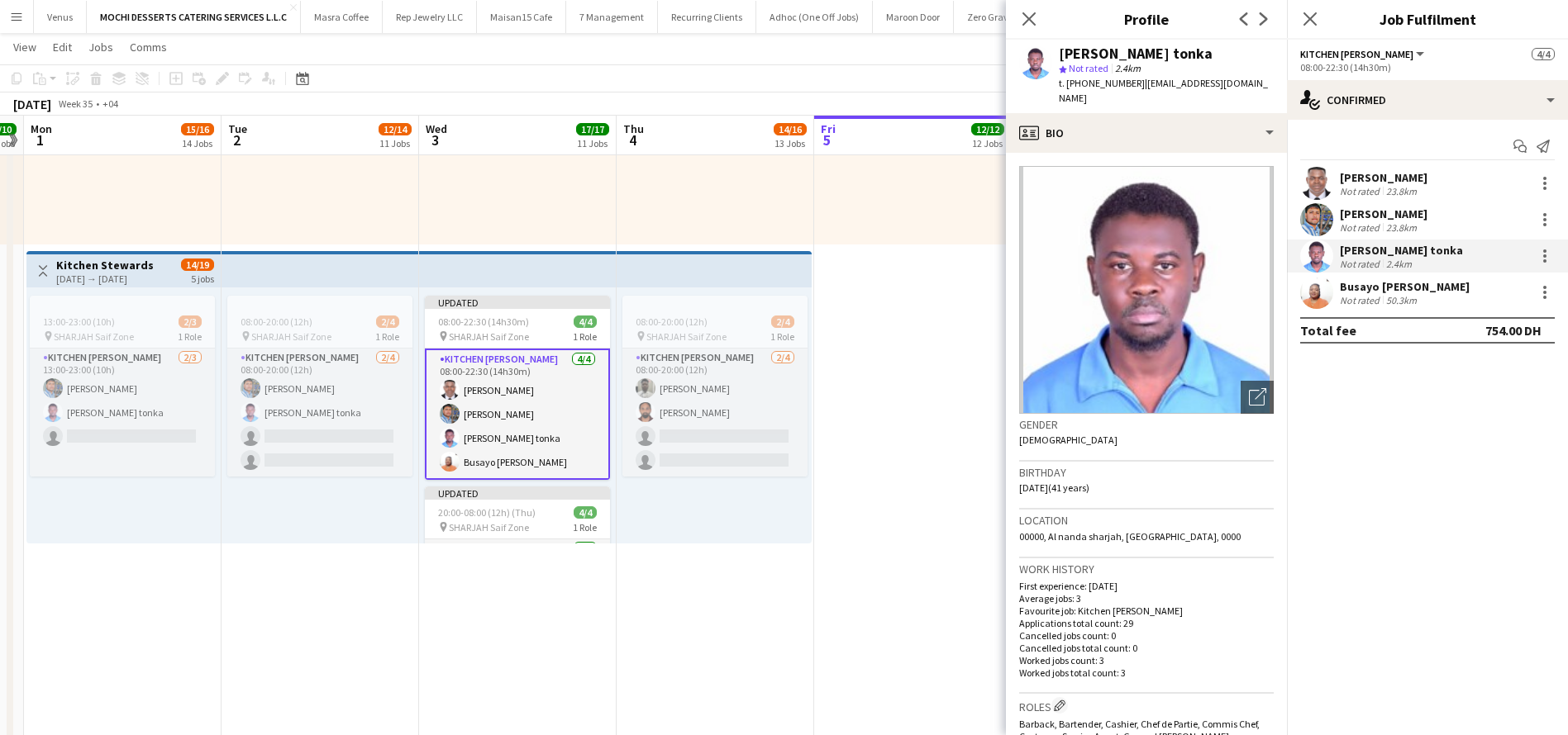
click at [1040, 13] on div "Close pop-in" at bounding box center [1029, 19] width 46 height 38
click at [1017, 16] on app-icon "Close pop-in" at bounding box center [1029, 20] width 24 height 24
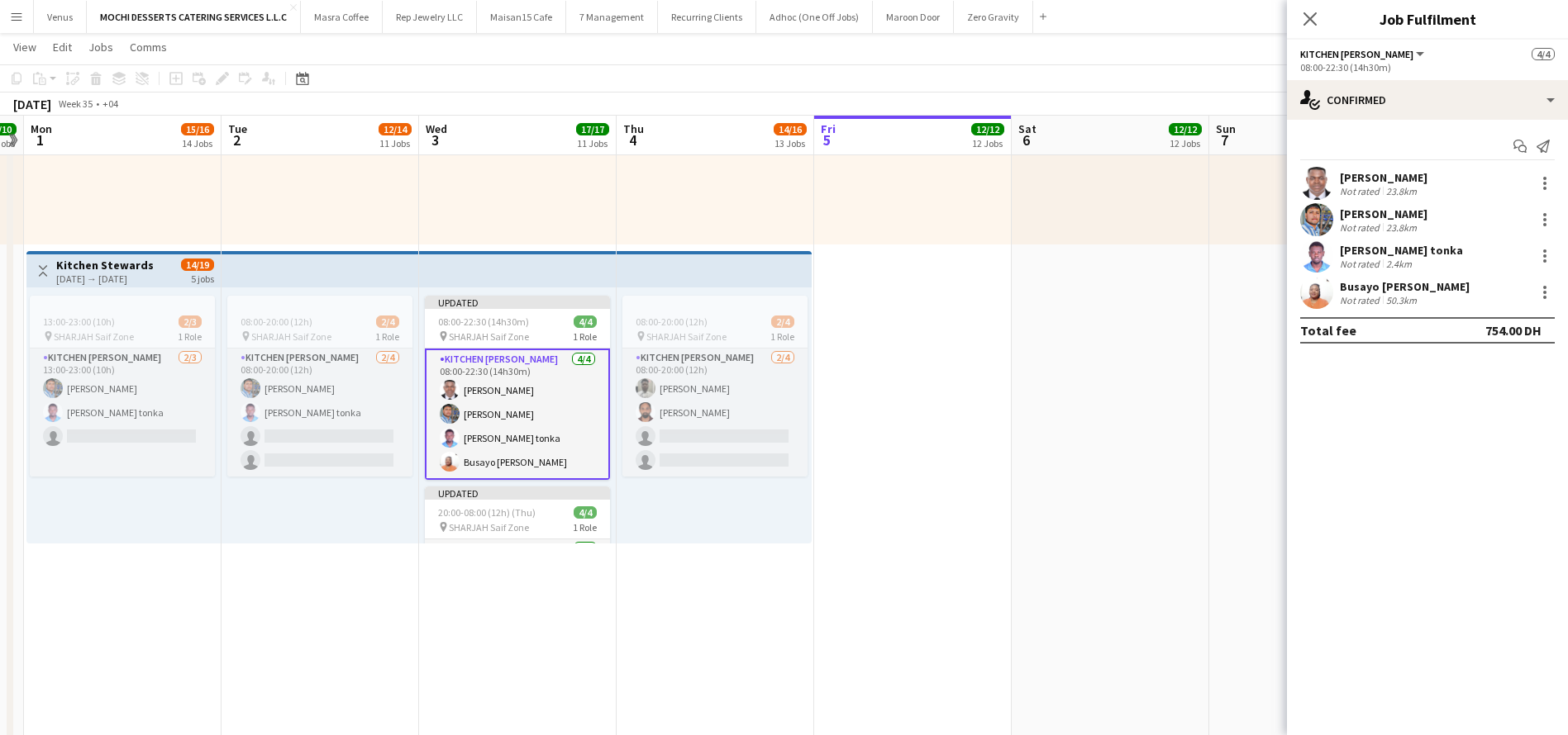
drag, startPoint x: 895, startPoint y: 537, endPoint x: 994, endPoint y: 532, distance: 99.1
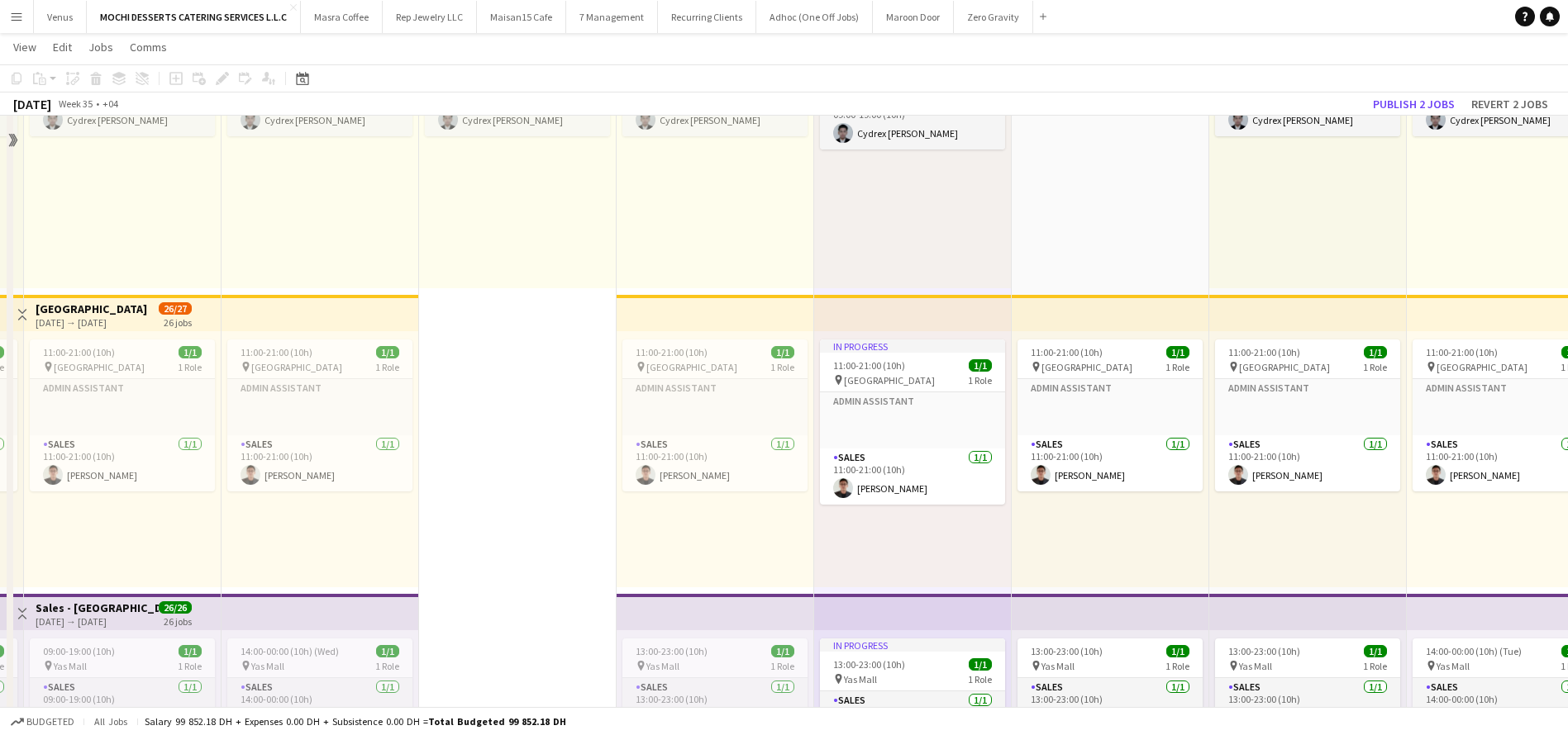
scroll to position [2602, 0]
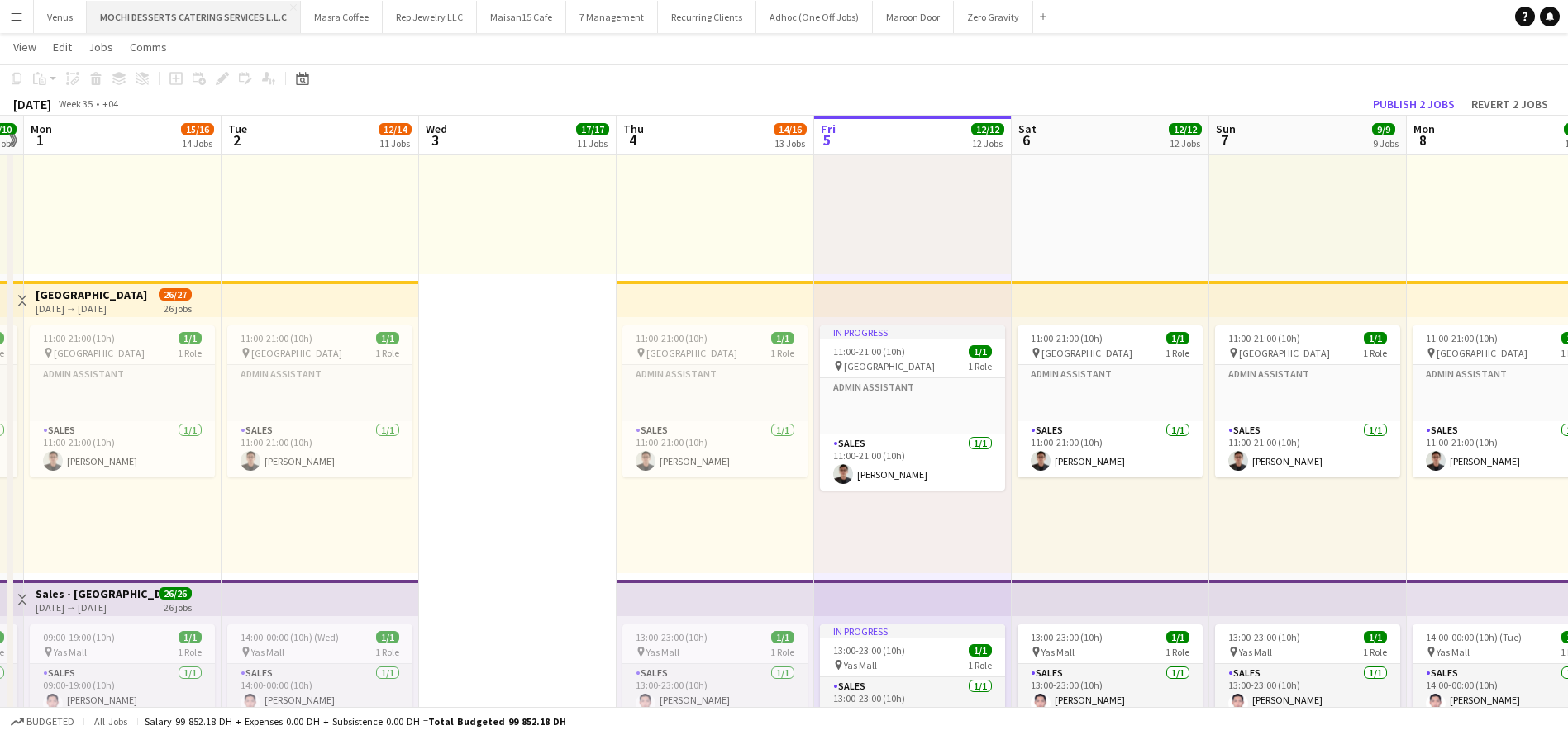
click at [193, 12] on button "MOCHI DESSERTS CATERING SERVICES L.L.C Close" at bounding box center [193, 17] width 214 height 32
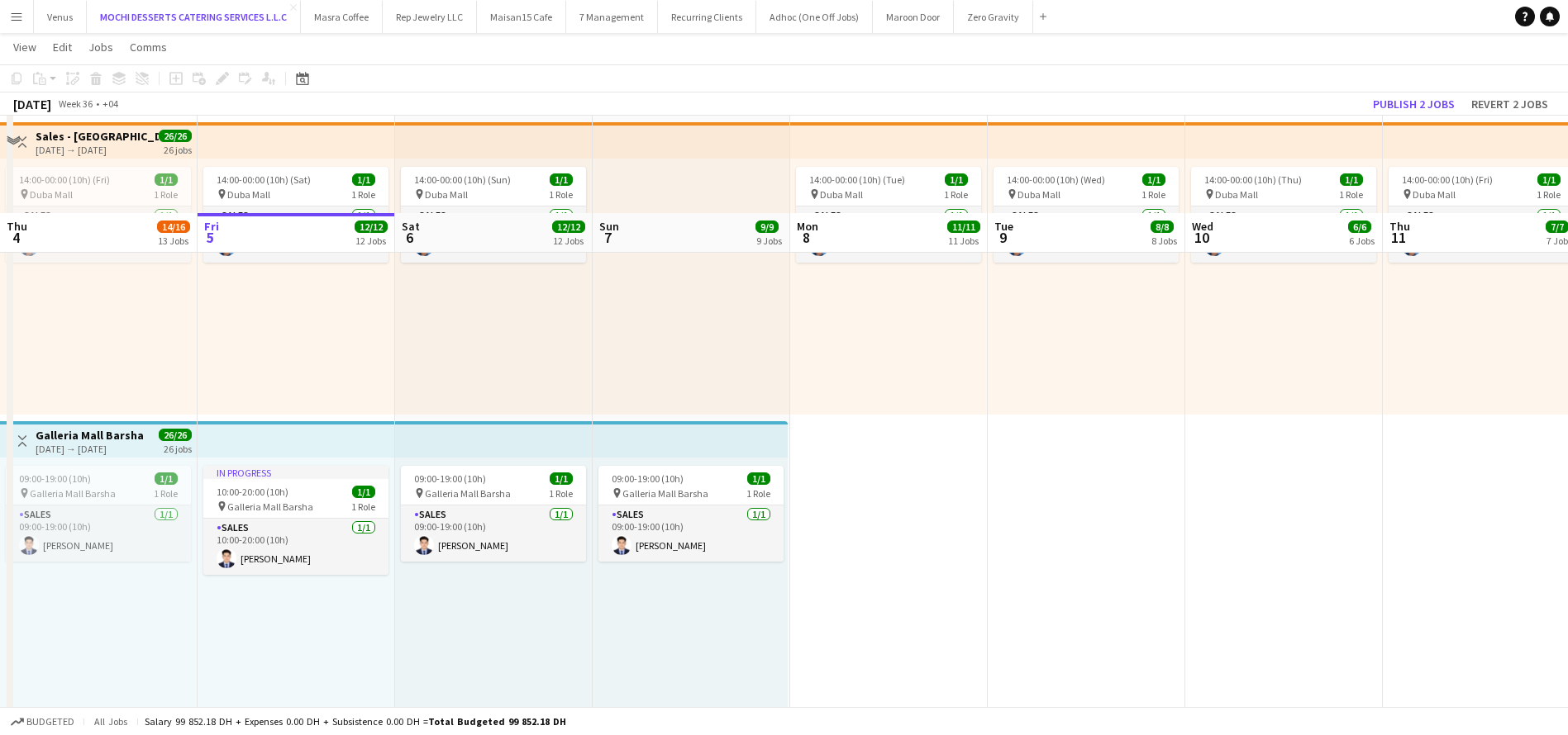
scroll to position [1363, 0]
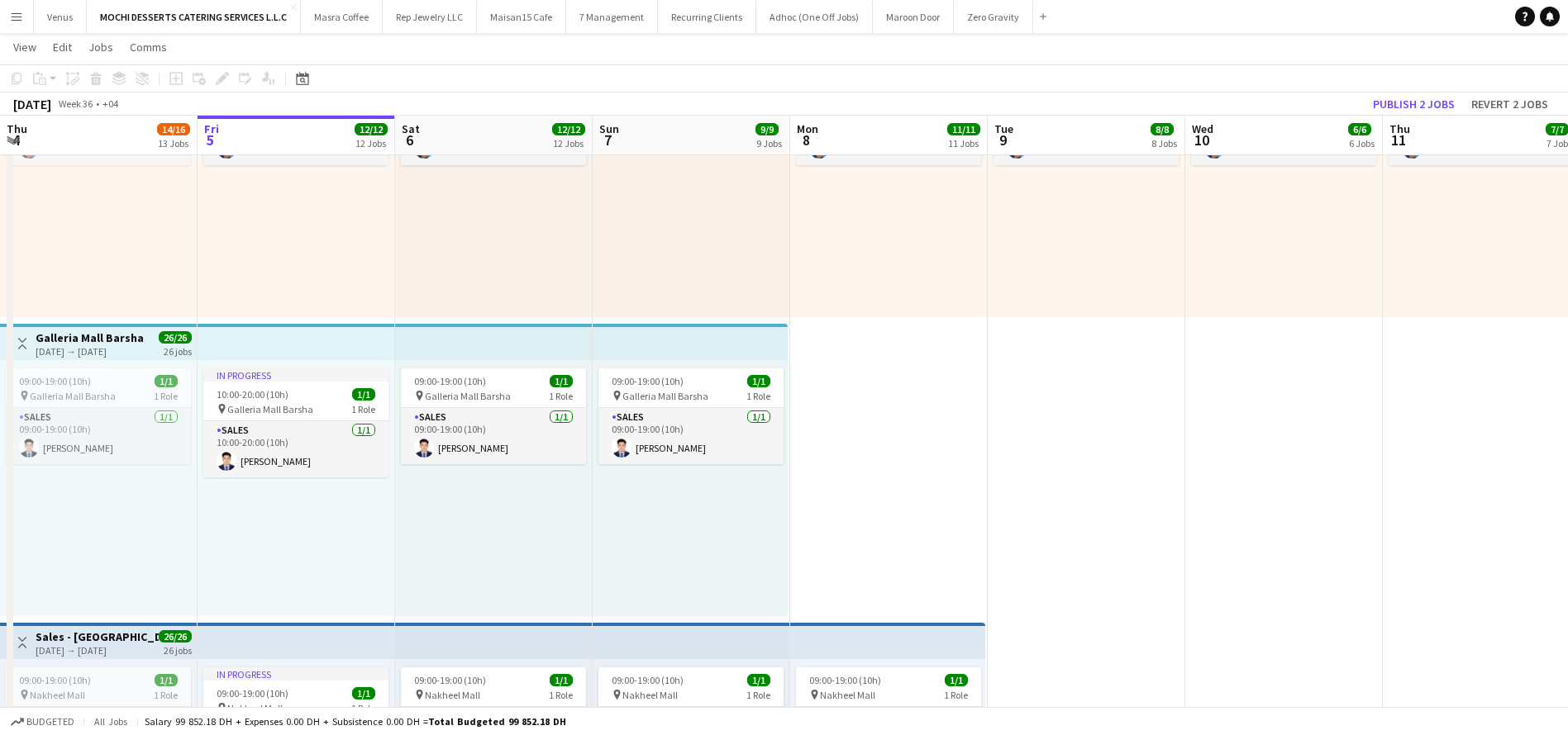
click at [561, 330] on app-top-bar at bounding box center [494, 342] width 198 height 37
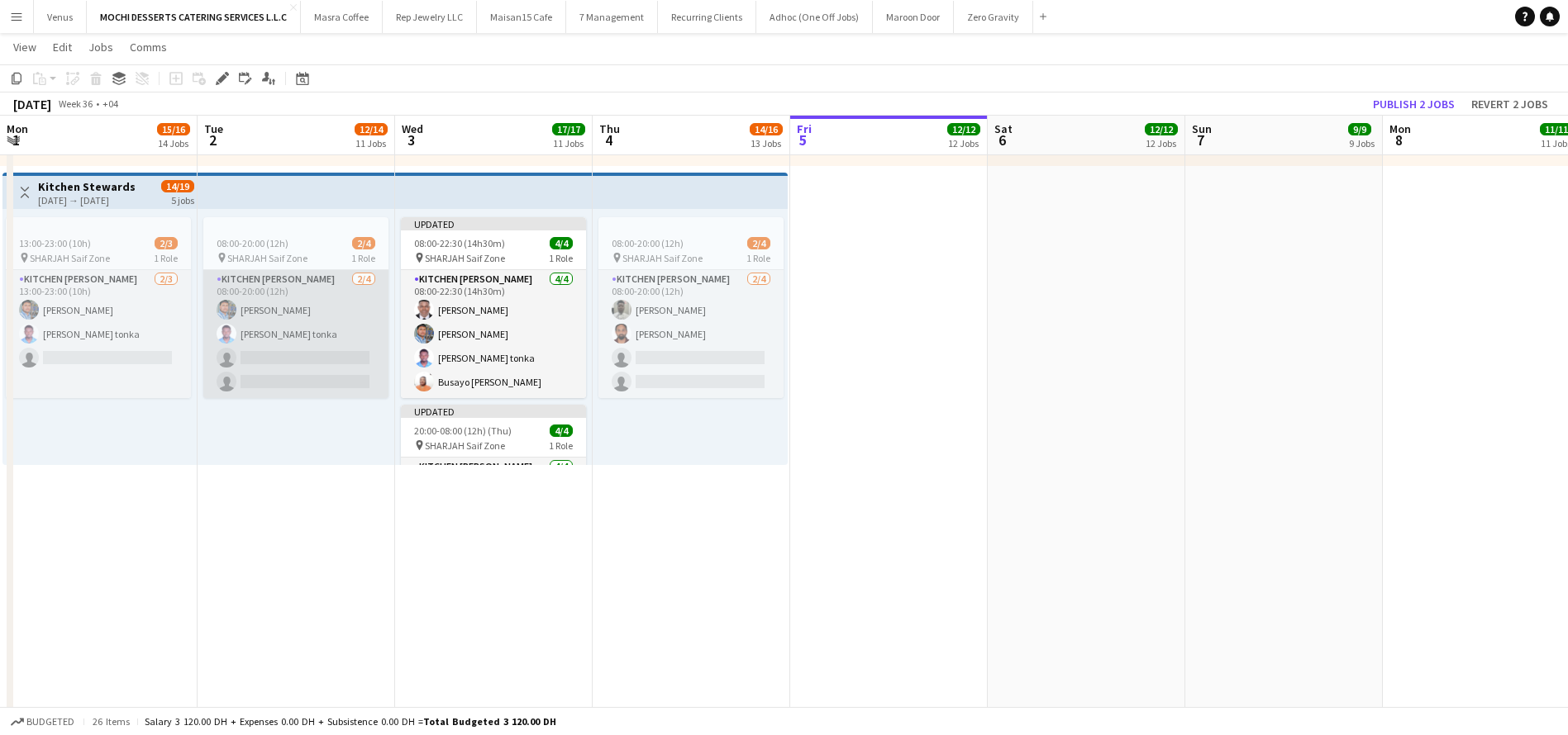
scroll to position [3951, 0]
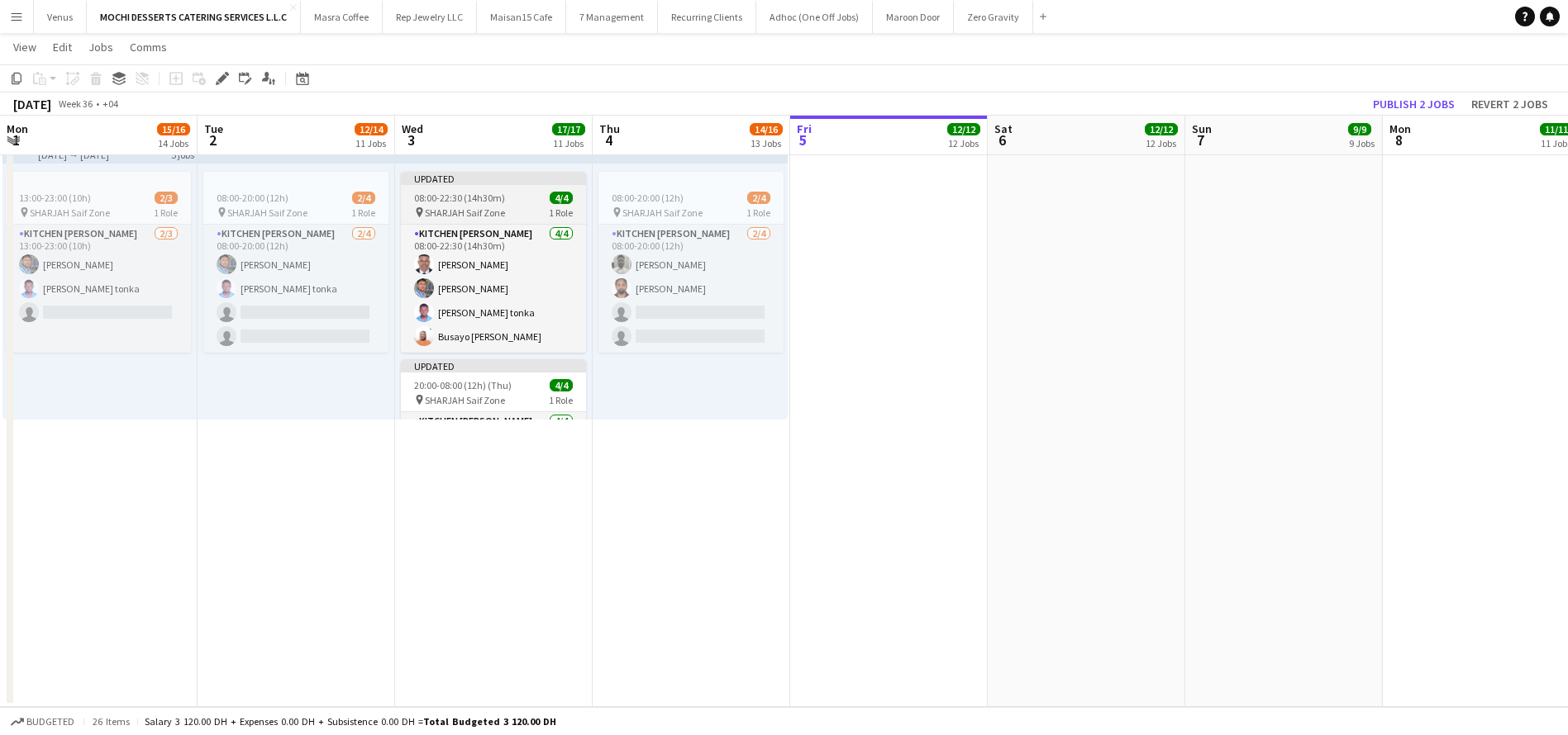
click at [479, 197] on span "08:00-22:30 (14h30m)" at bounding box center [459, 198] width 91 height 13
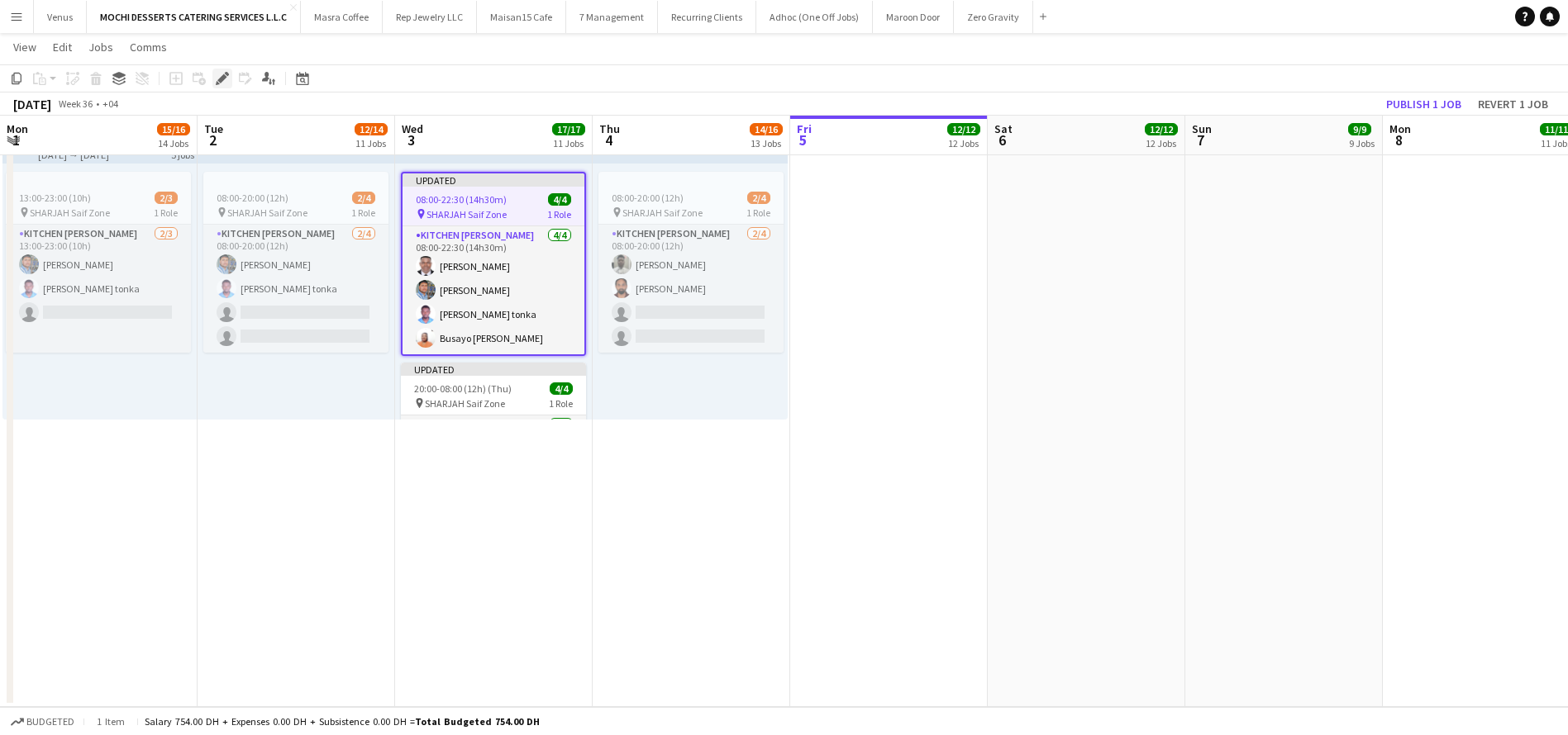
click at [228, 77] on icon "Edit" at bounding box center [222, 78] width 14 height 14
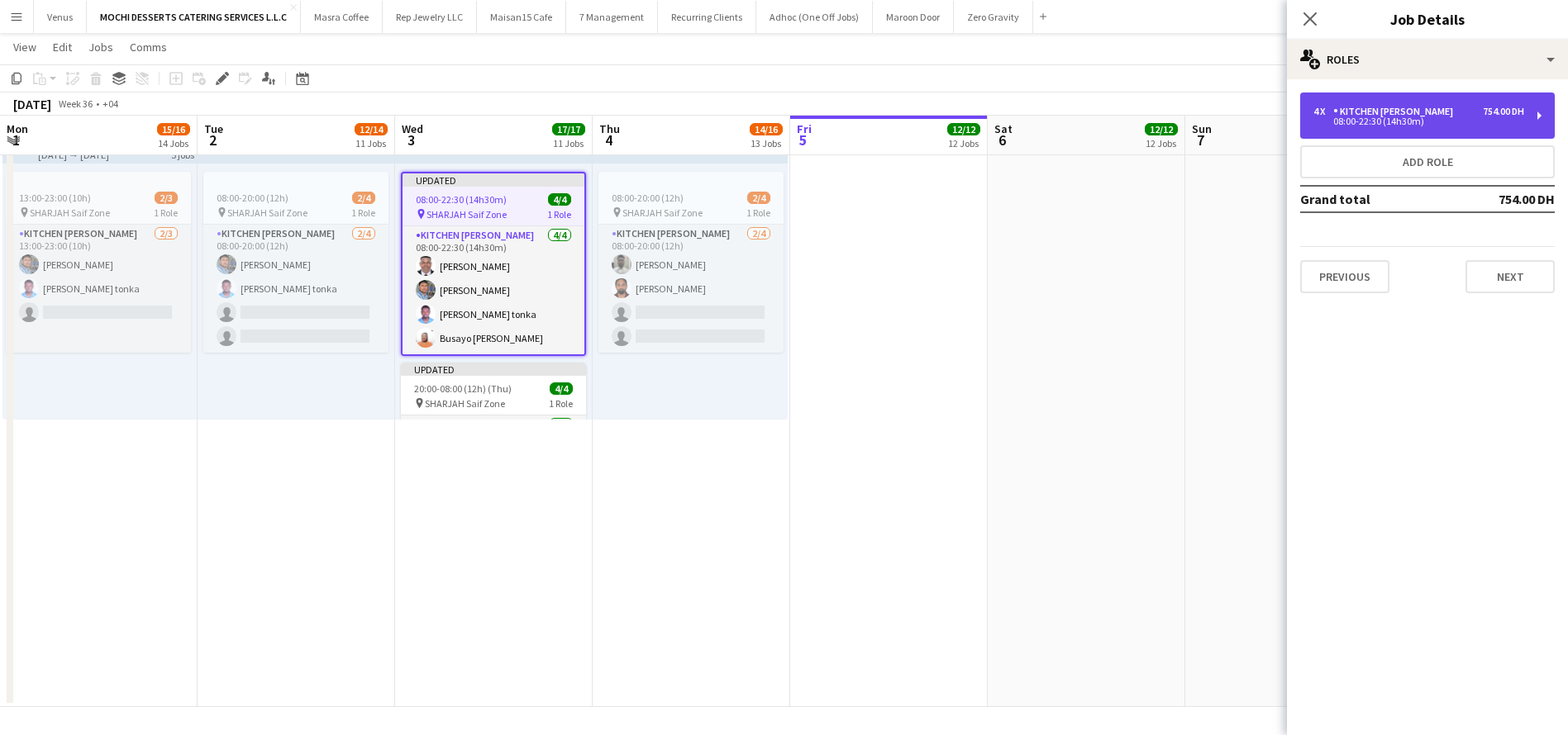
click at [1536, 118] on div "4 x Kitchen Steward 754.00 DH 08:00-22:30 (14h30m)" at bounding box center [1427, 116] width 255 height 46
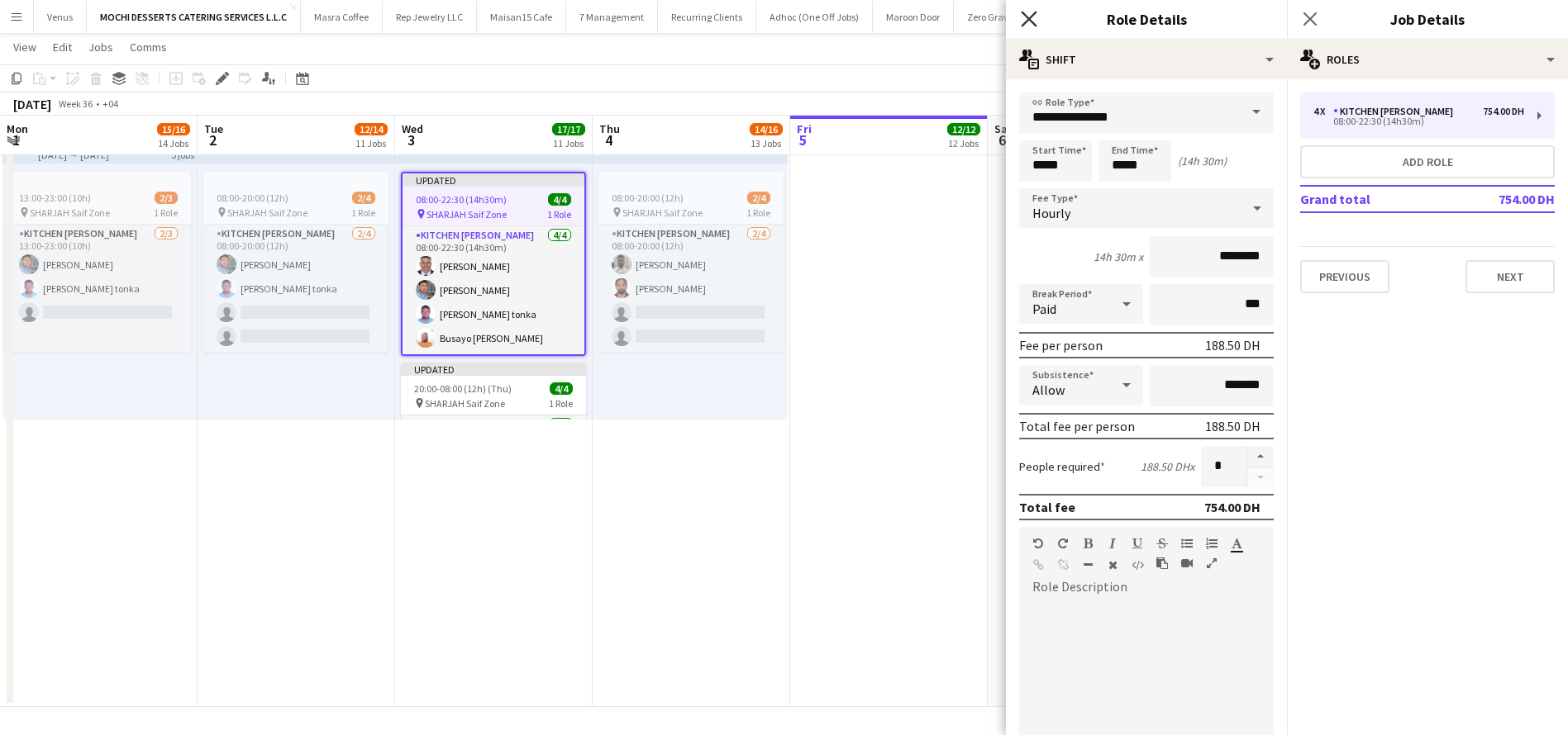
click at [1025, 19] on icon "Close pop-in" at bounding box center [1029, 19] width 15 height 15
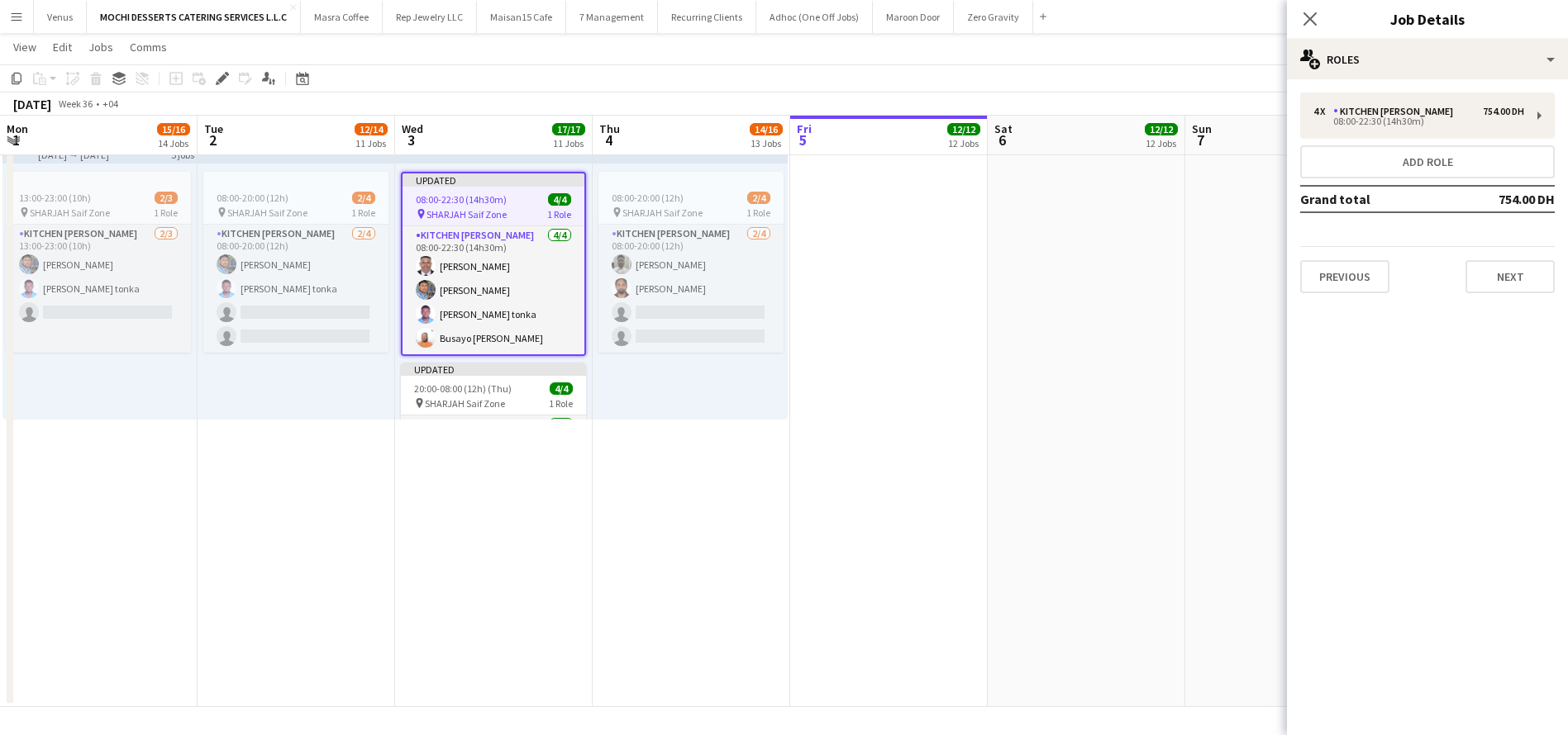
click at [1314, 14] on icon at bounding box center [1310, 20] width 14 height 14
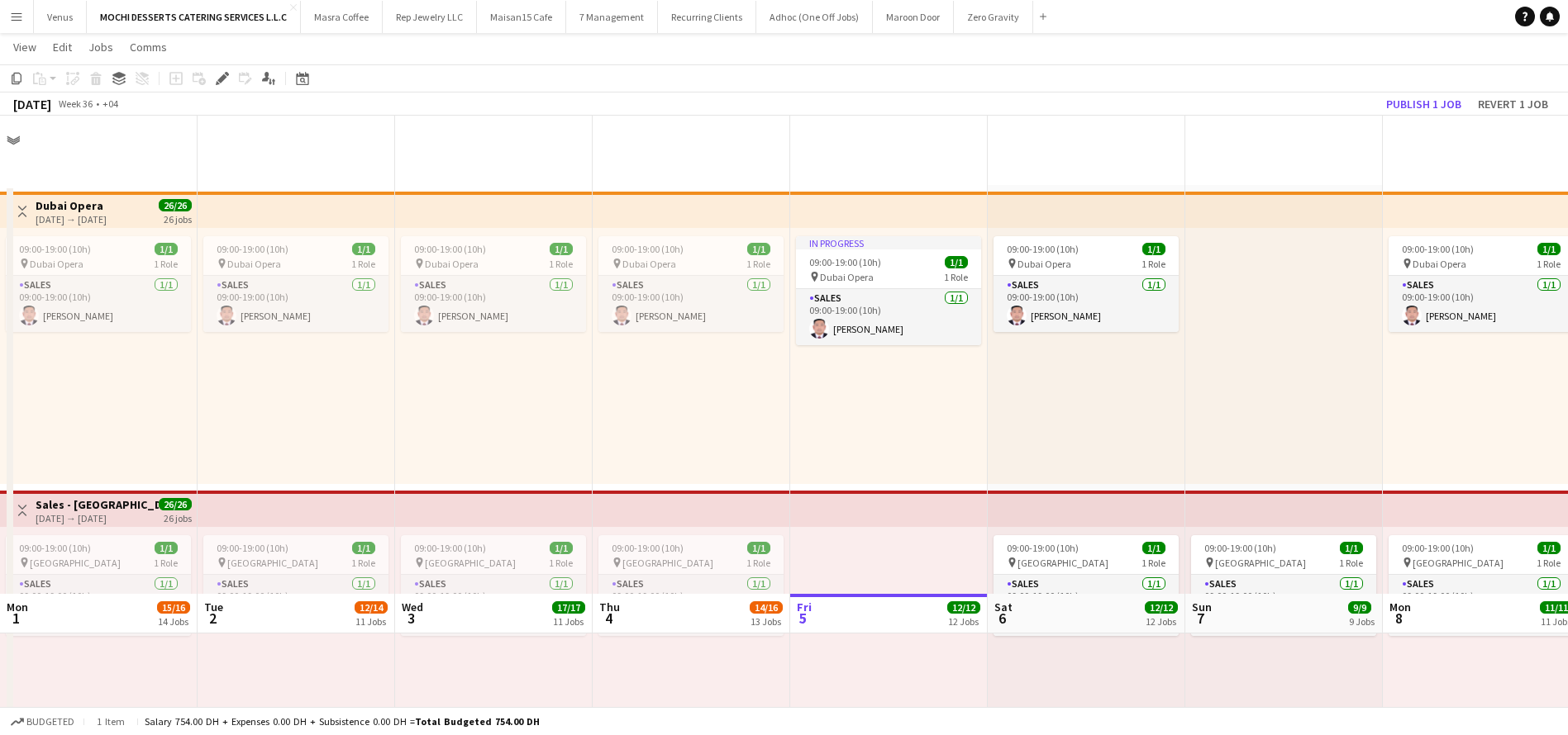
scroll to position [496, 0]
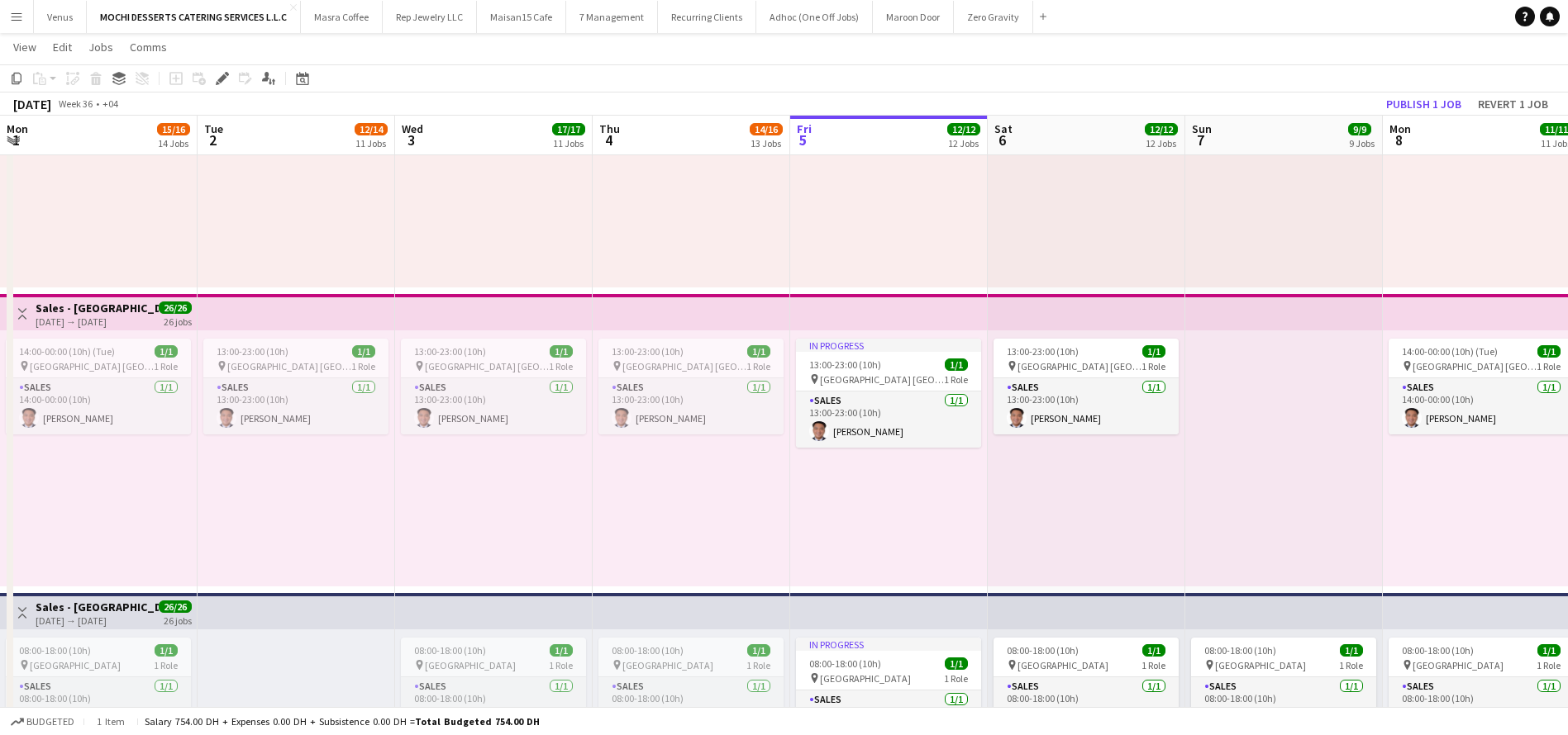
click at [1245, 308] on app-top-bar at bounding box center [1284, 312] width 198 height 37
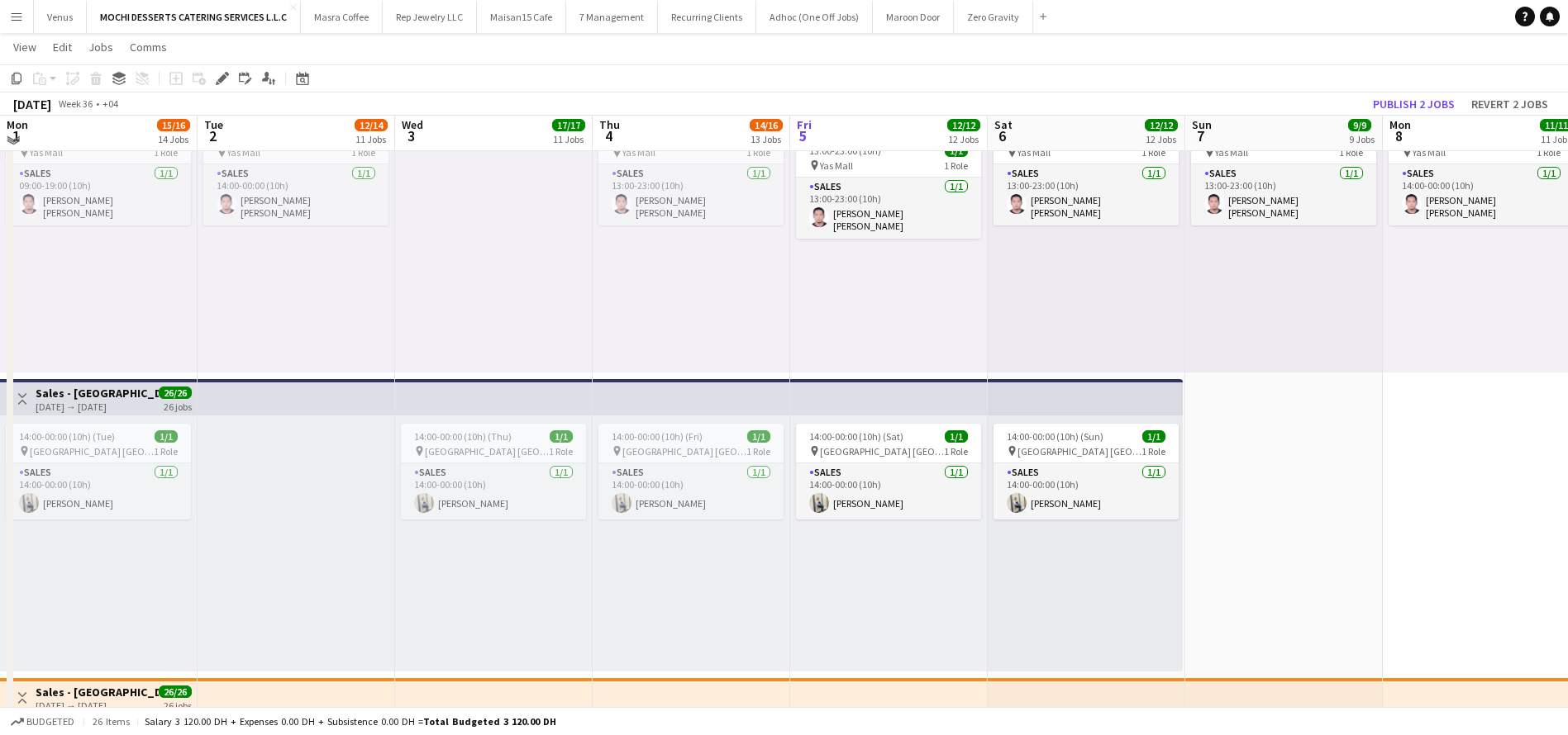
scroll to position [3098, 0]
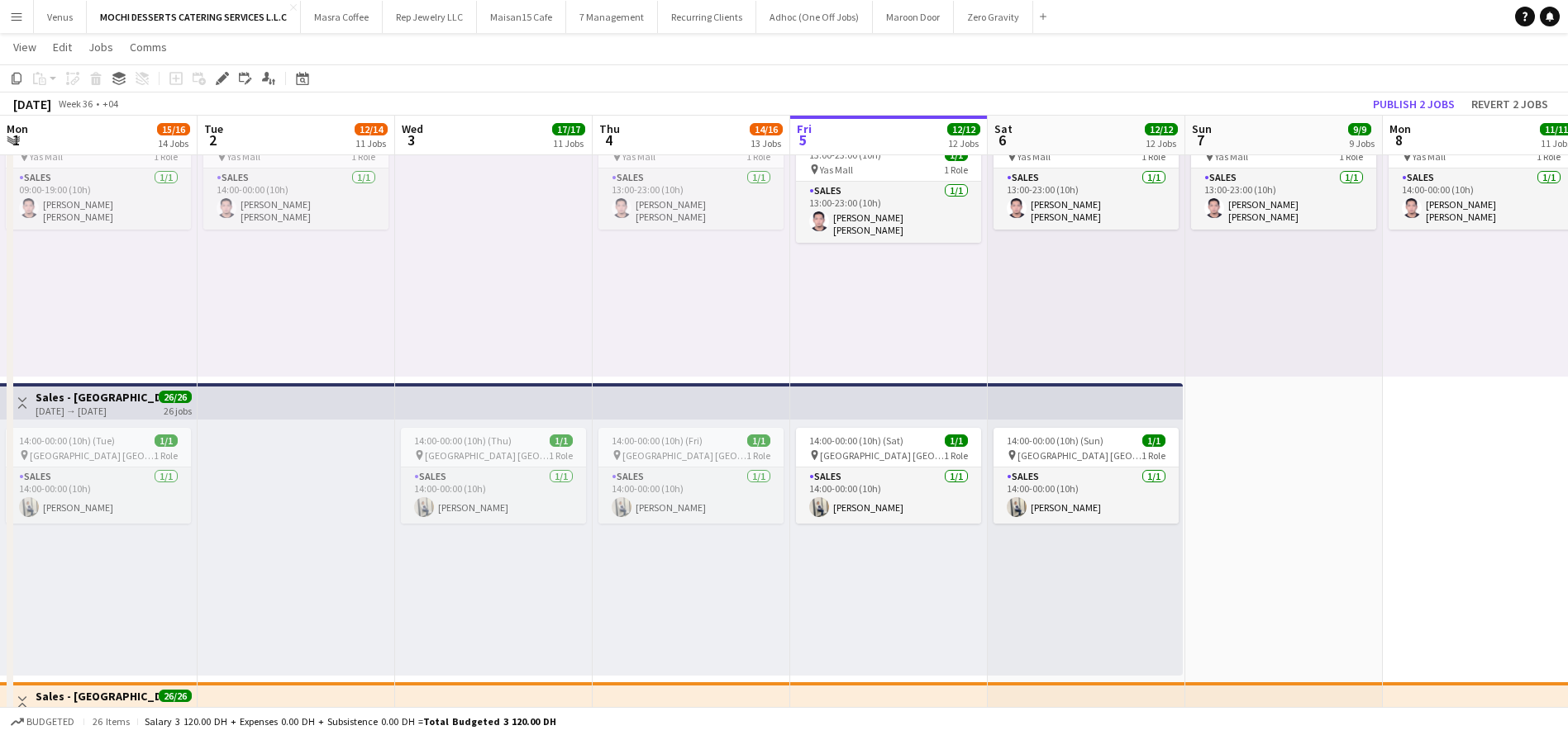
click at [946, 401] on app-top-bar at bounding box center [889, 401] width 198 height 37
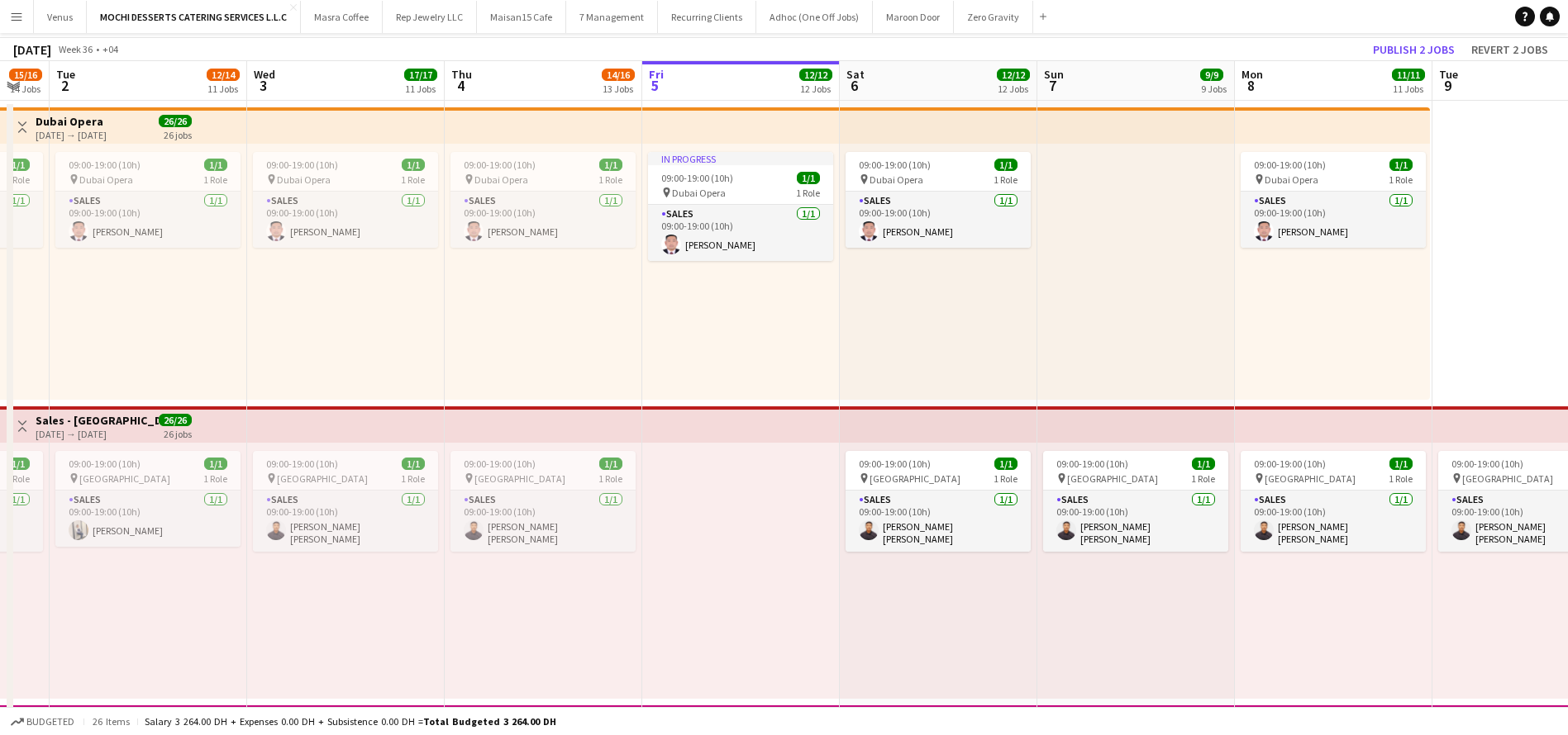
scroll to position [0, 0]
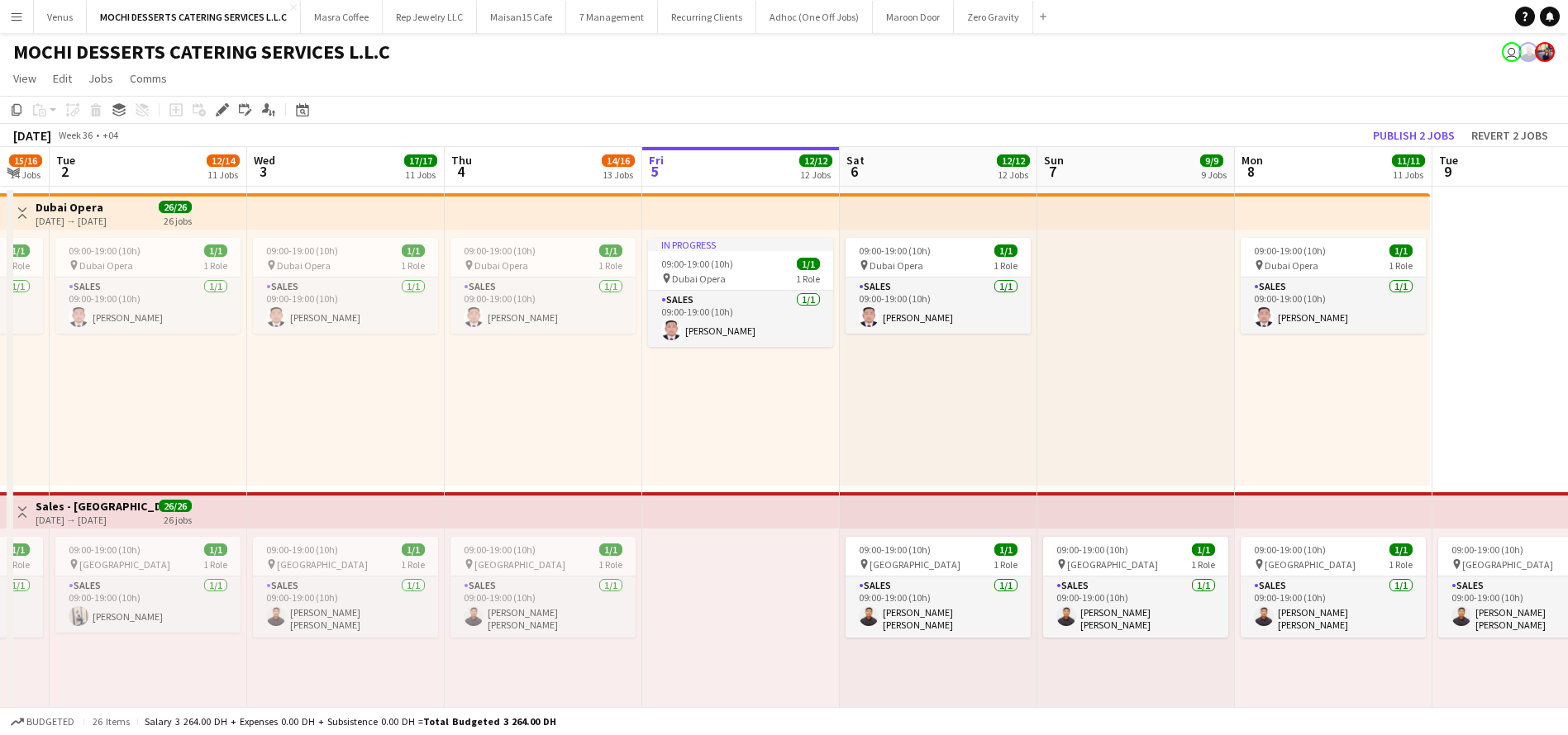
click at [342, 198] on app-top-bar at bounding box center [346, 211] width 198 height 37
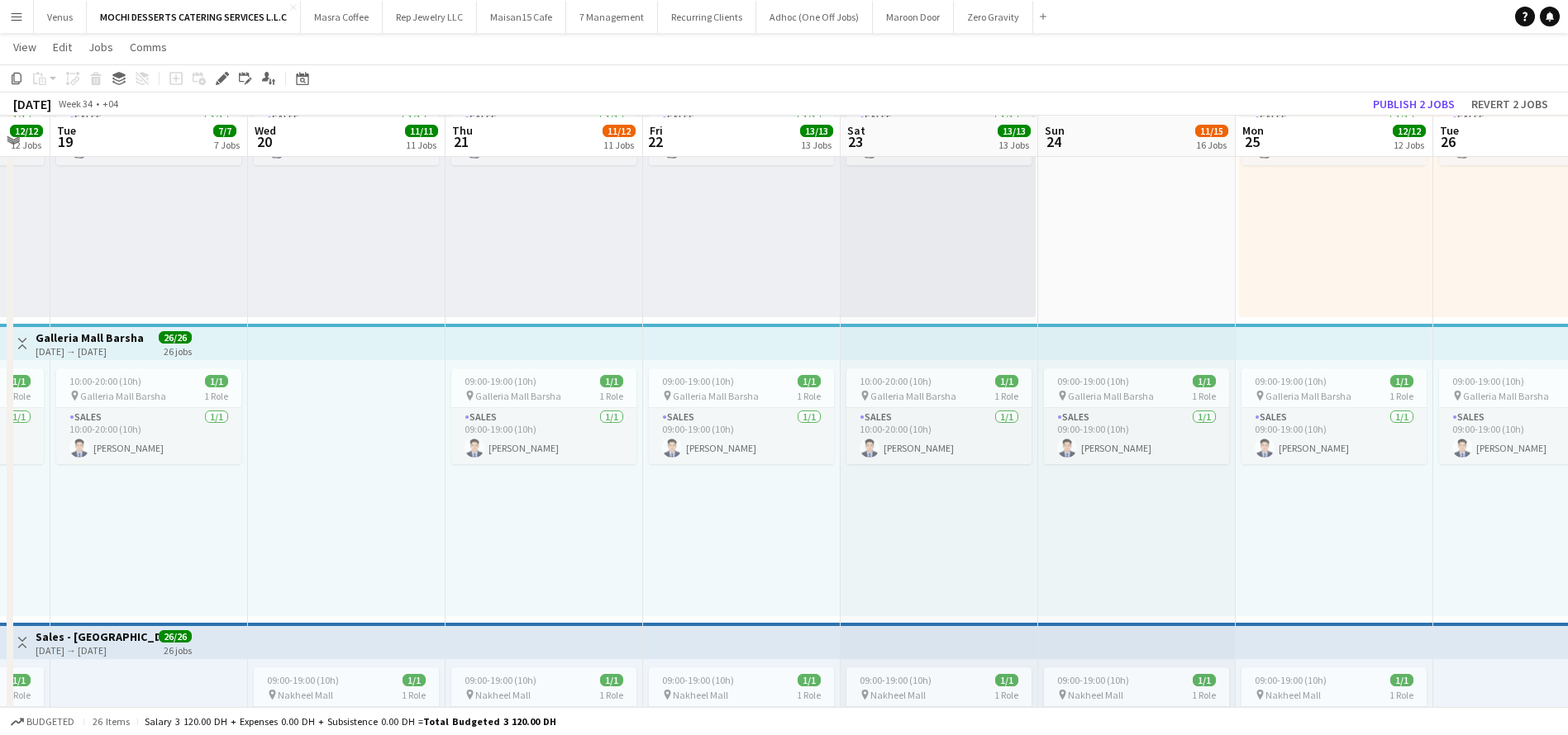
scroll to position [1487, 0]
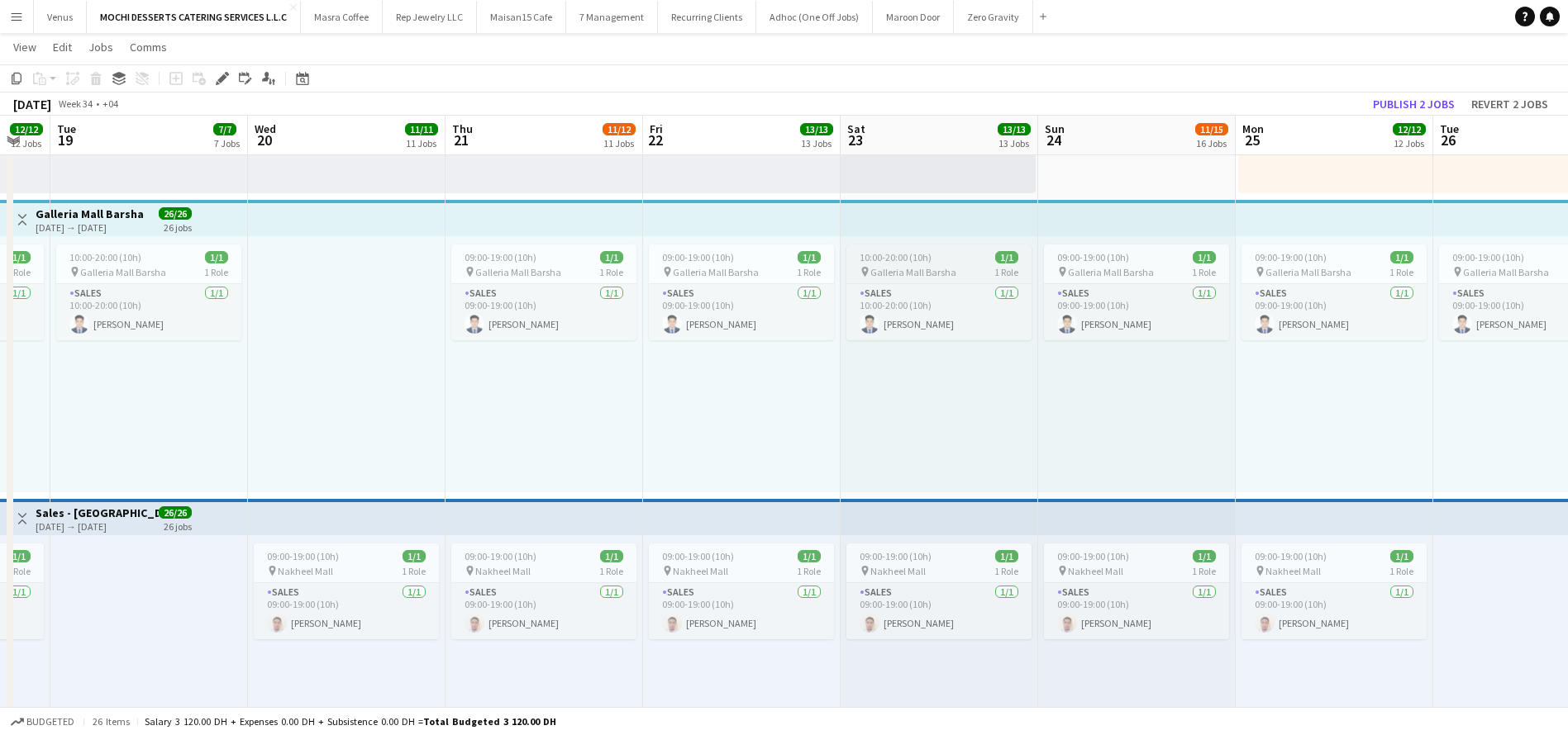
click at [975, 259] on div "10:00-20:00 (10h) 1/1" at bounding box center [938, 257] width 185 height 13
click at [985, 230] on app-top-bar at bounding box center [939, 218] width 198 height 37
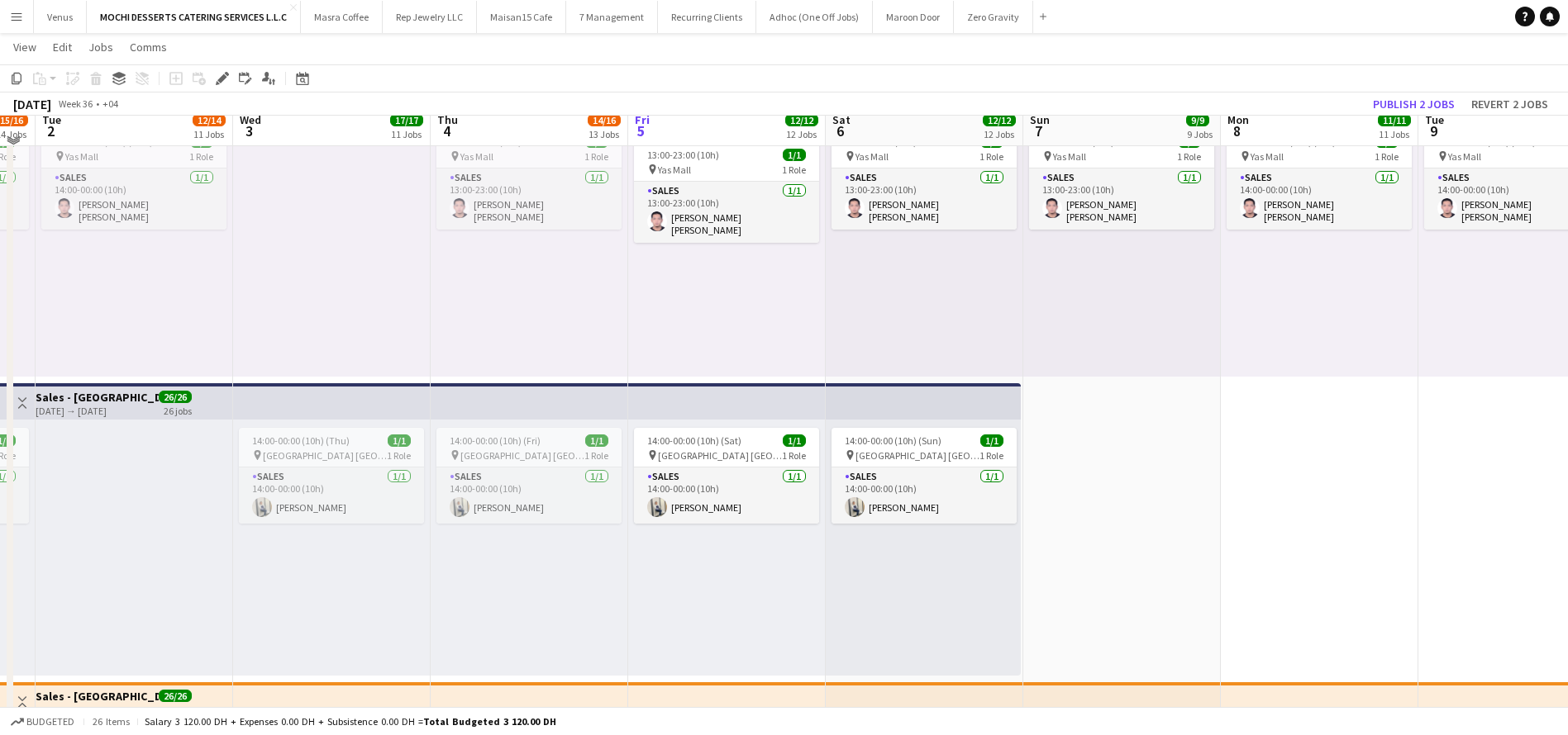
scroll to position [2973, 0]
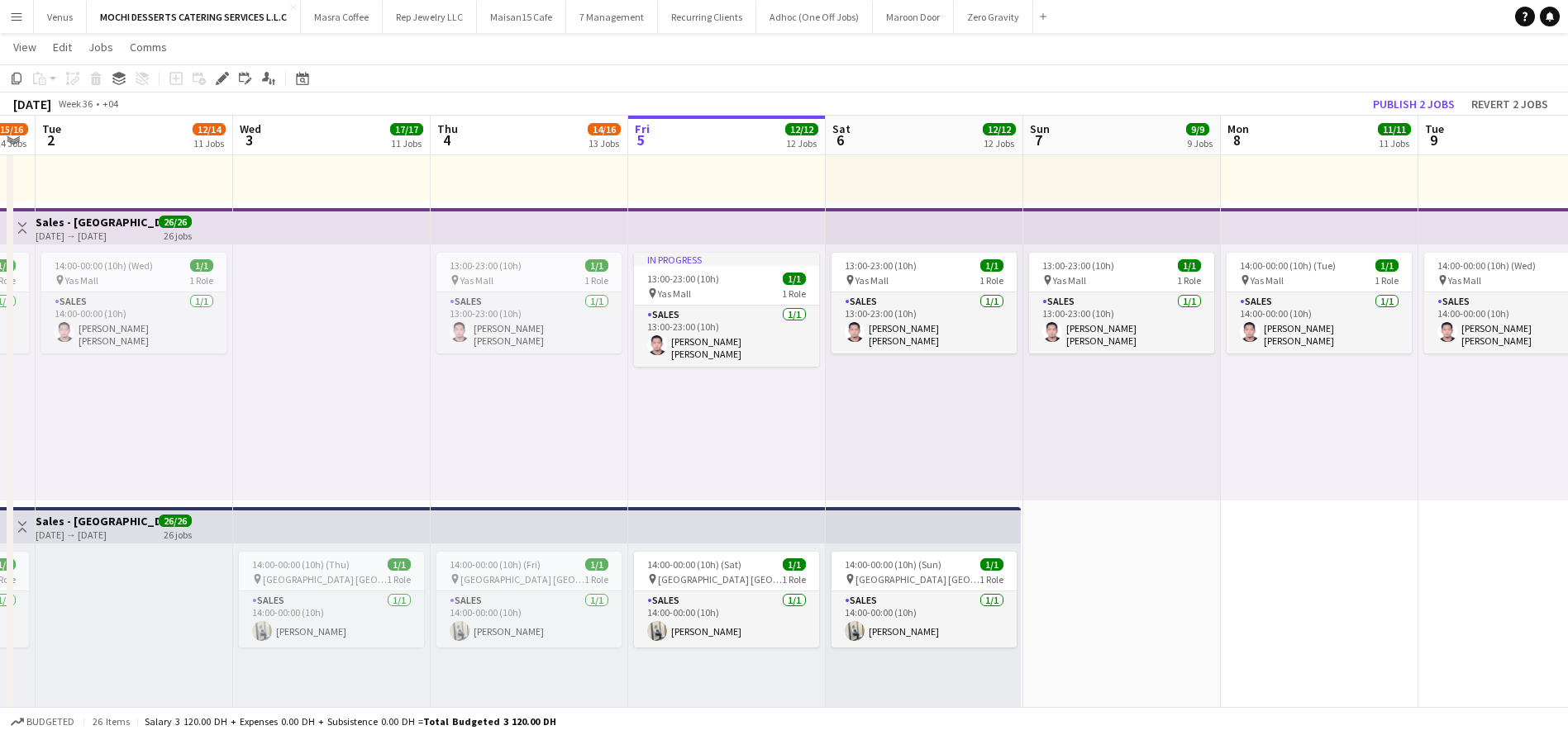
click at [762, 531] on app-top-bar at bounding box center [727, 525] width 198 height 37
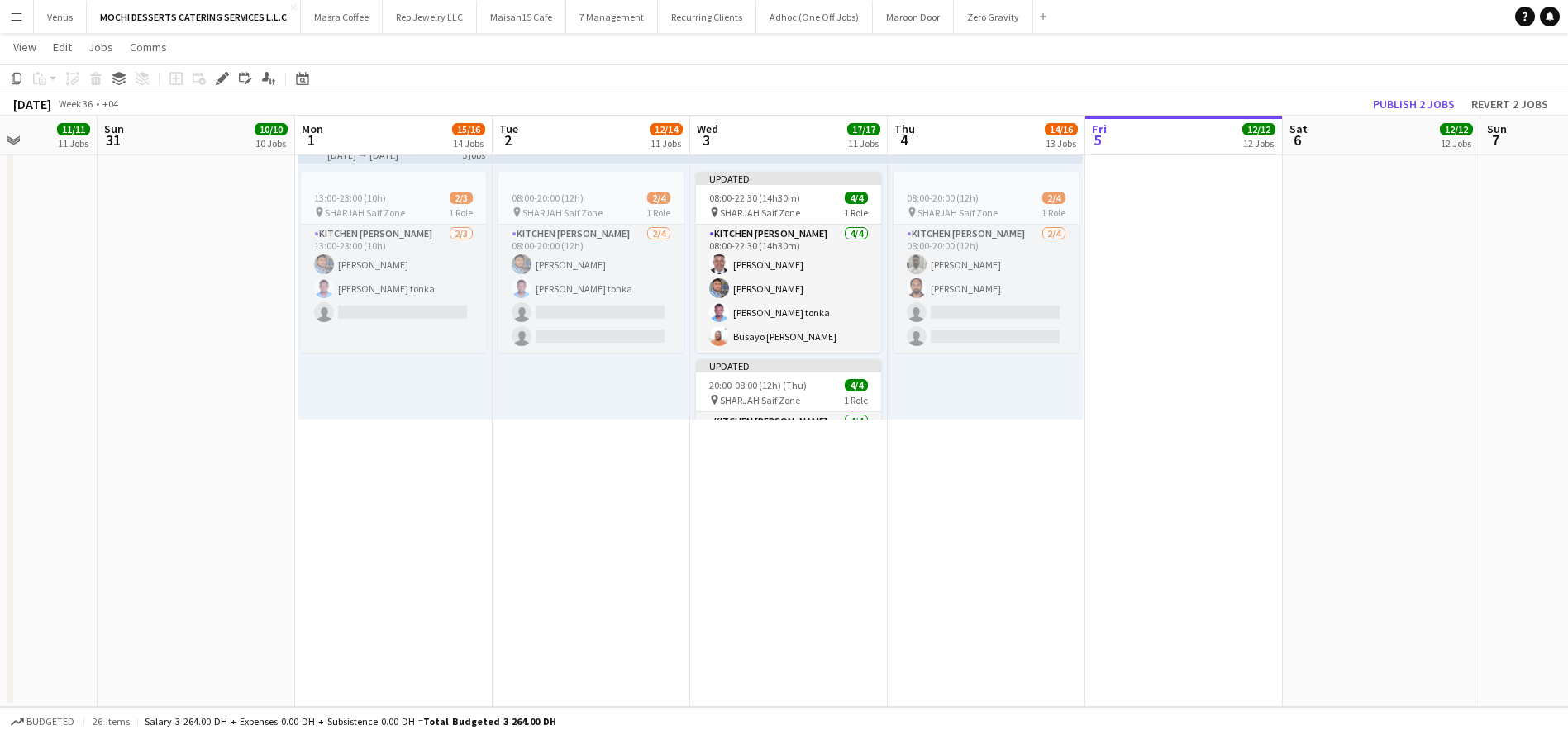
scroll to position [0, 360]
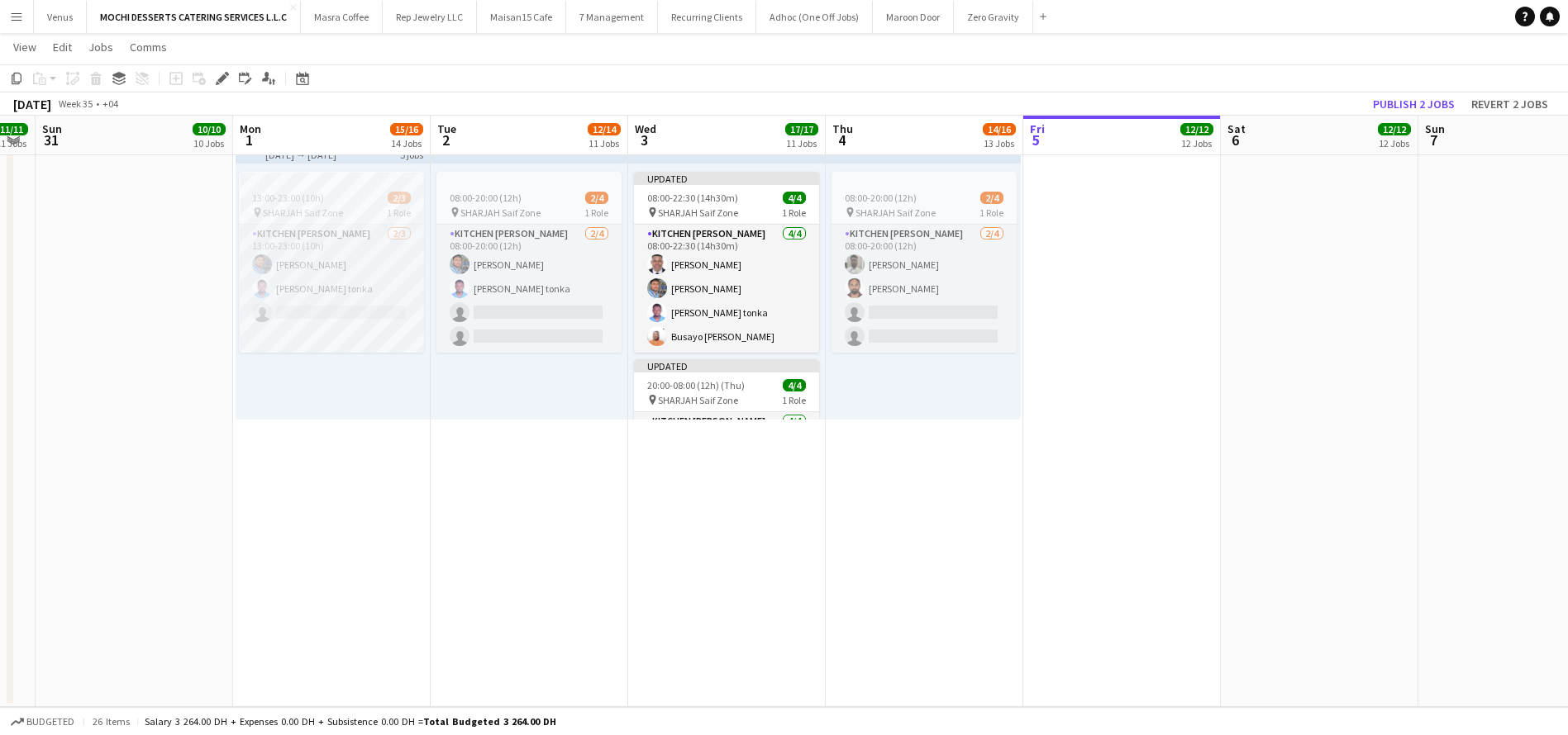
drag, startPoint x: 737, startPoint y: 592, endPoint x: 735, endPoint y: 426, distance: 166.0
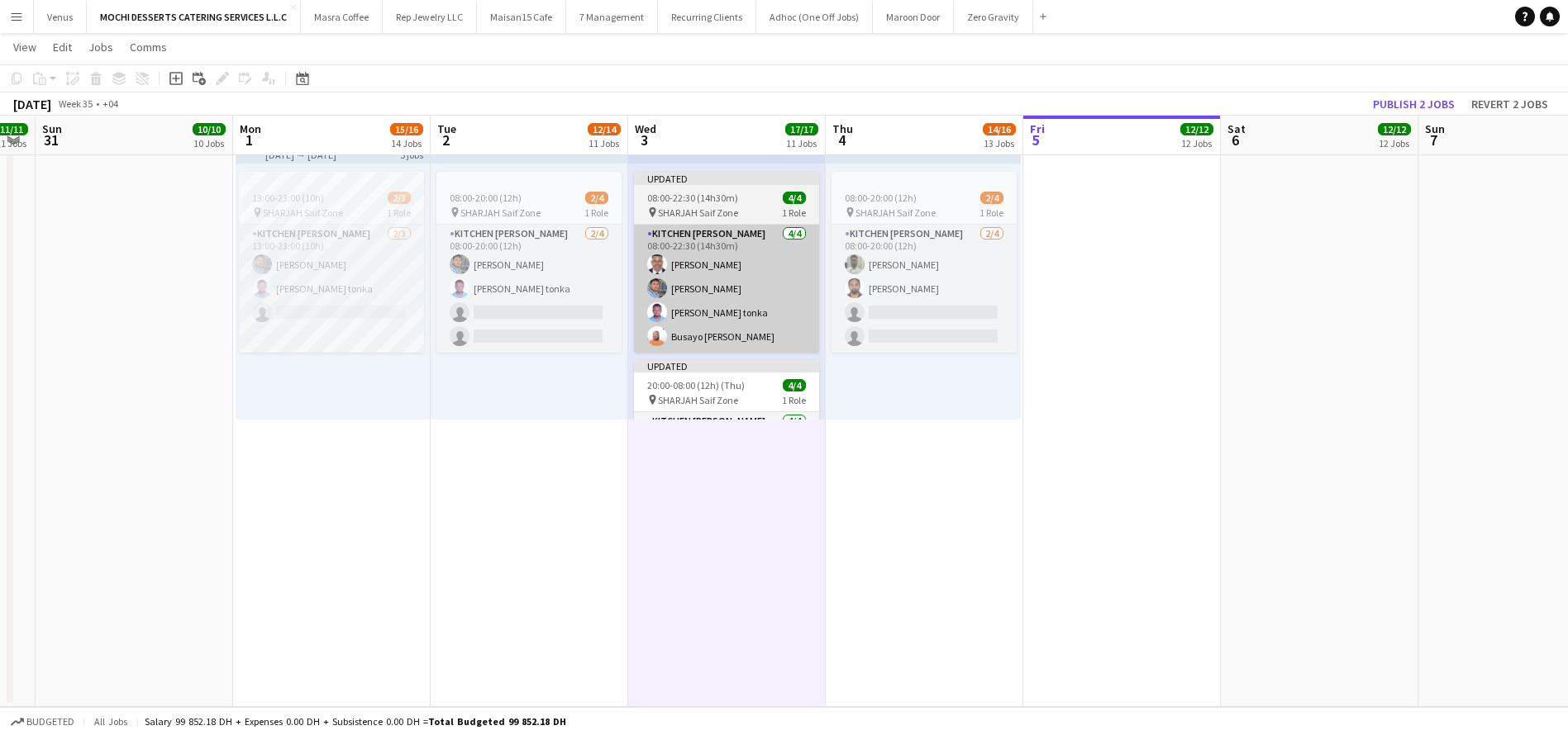
scroll to position [0, 358]
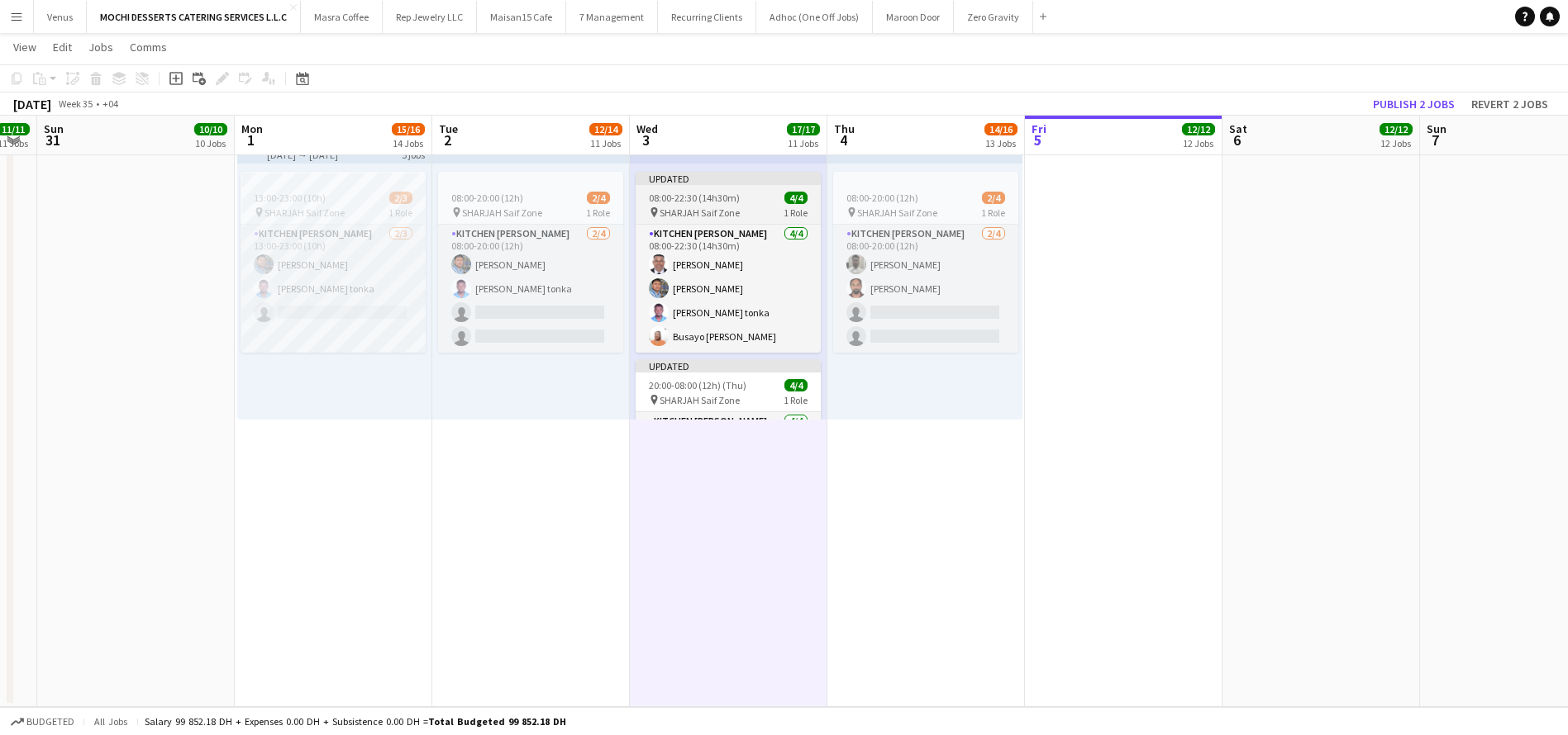
click at [729, 192] on span "08:00-22:30 (14h30m)" at bounding box center [694, 198] width 91 height 13
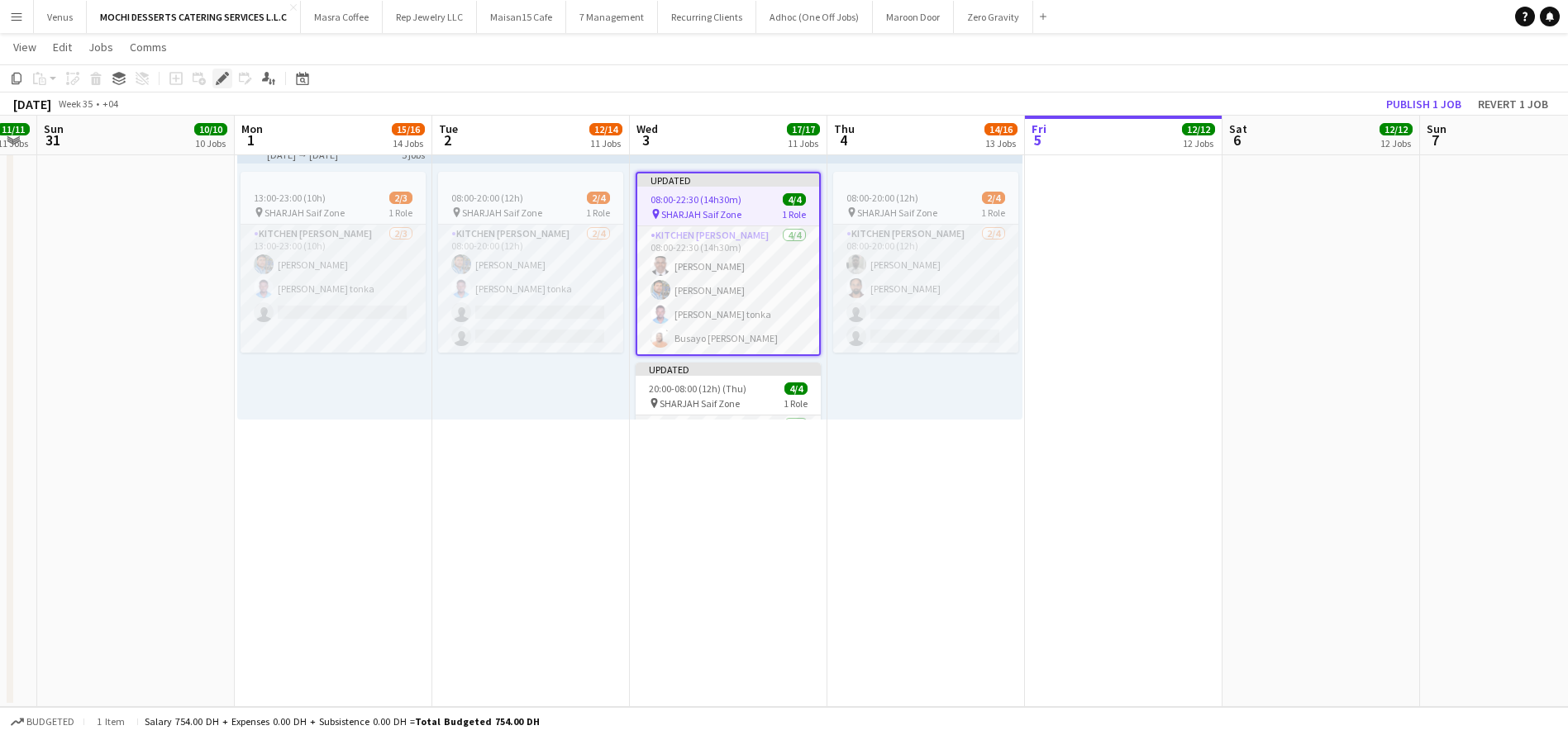
click at [221, 73] on icon "Edit" at bounding box center [222, 78] width 14 height 14
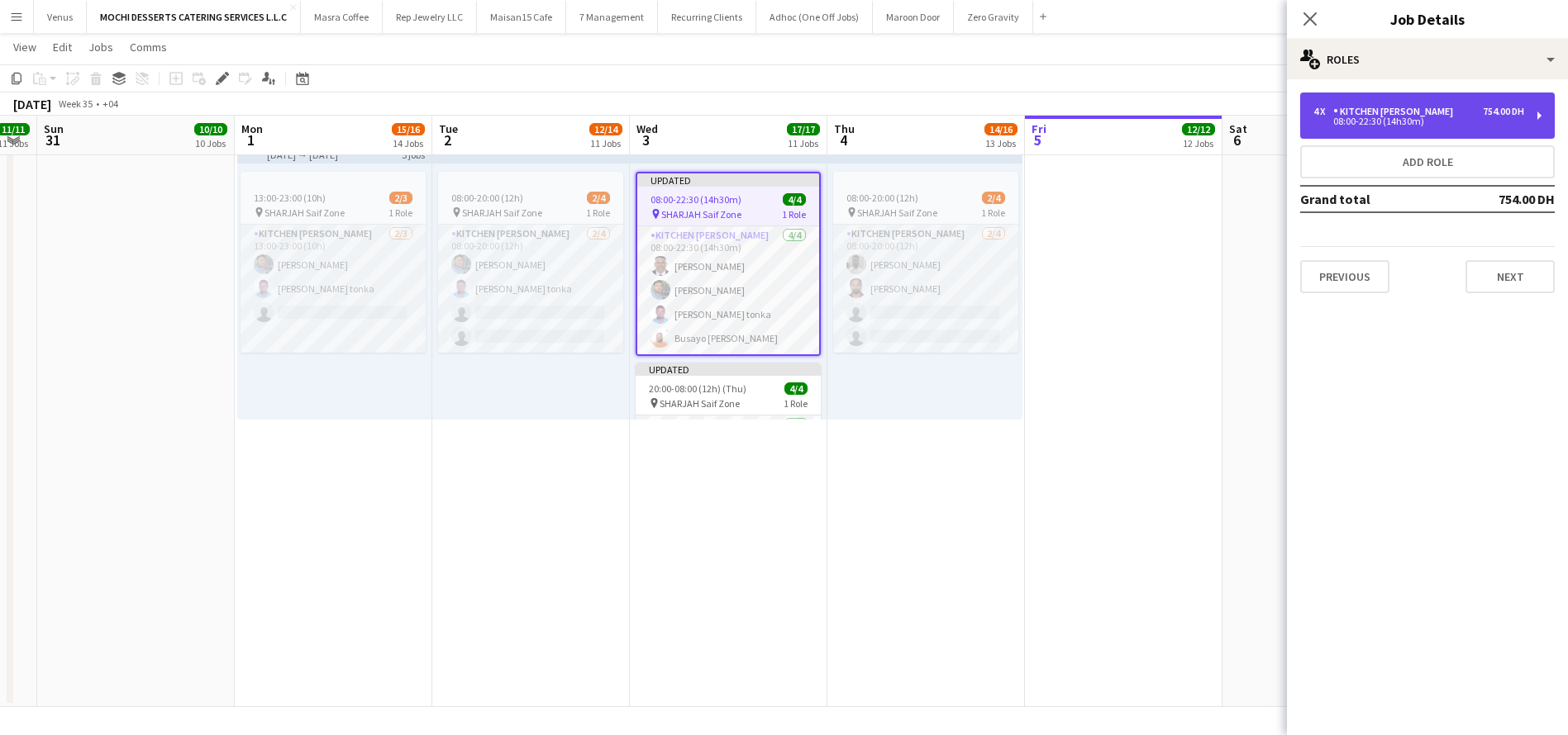
click at [1532, 117] on div "4 x Kitchen Steward 754.00 DH 08:00-22:30 (14h30m)" at bounding box center [1427, 116] width 255 height 46
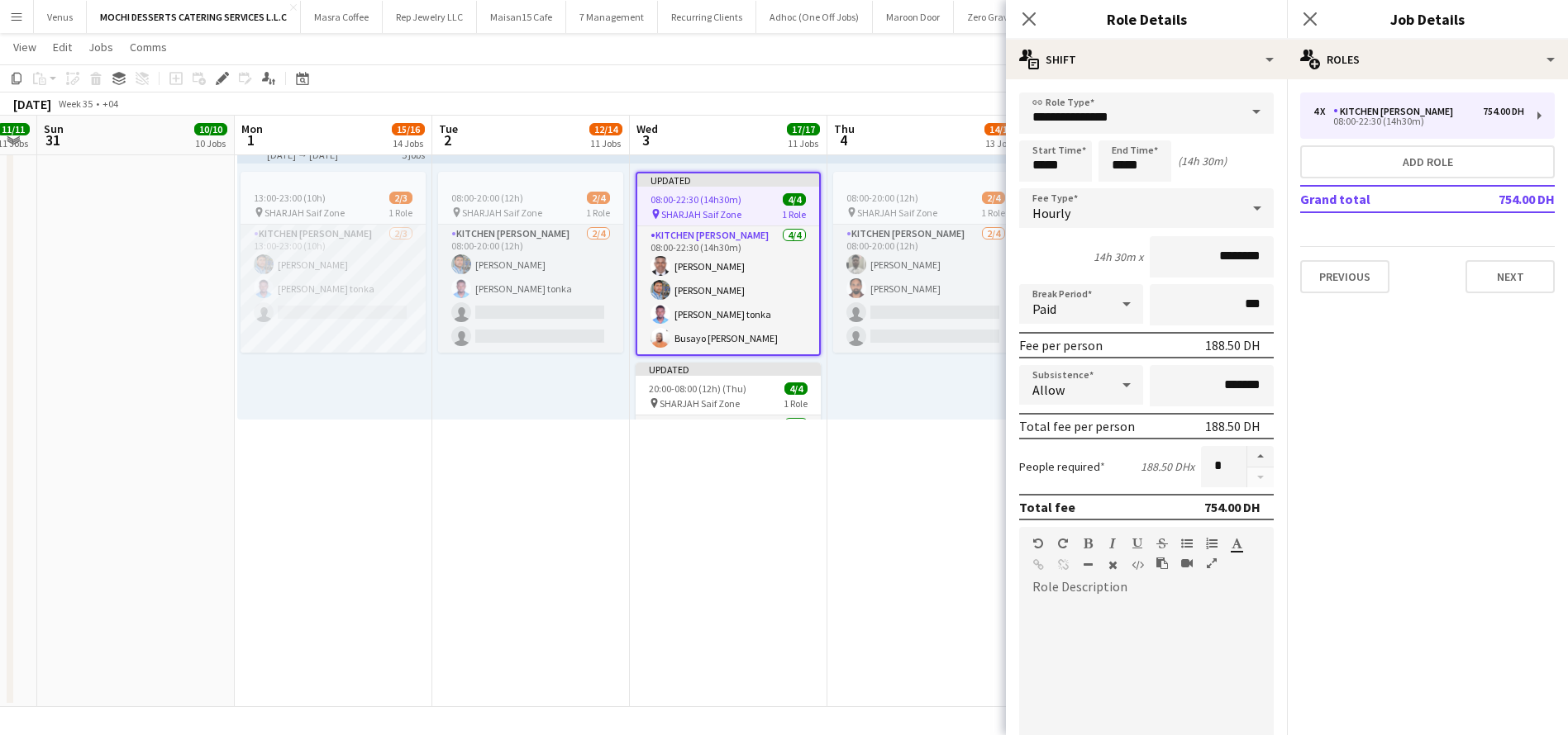
click at [1246, 475] on div at bounding box center [1260, 467] width 27 height 41
click at [1247, 447] on button "button" at bounding box center [1260, 457] width 26 height 21
click at [1247, 476] on button "button" at bounding box center [1260, 478] width 26 height 20
click at [1246, 476] on div at bounding box center [1260, 467] width 27 height 41
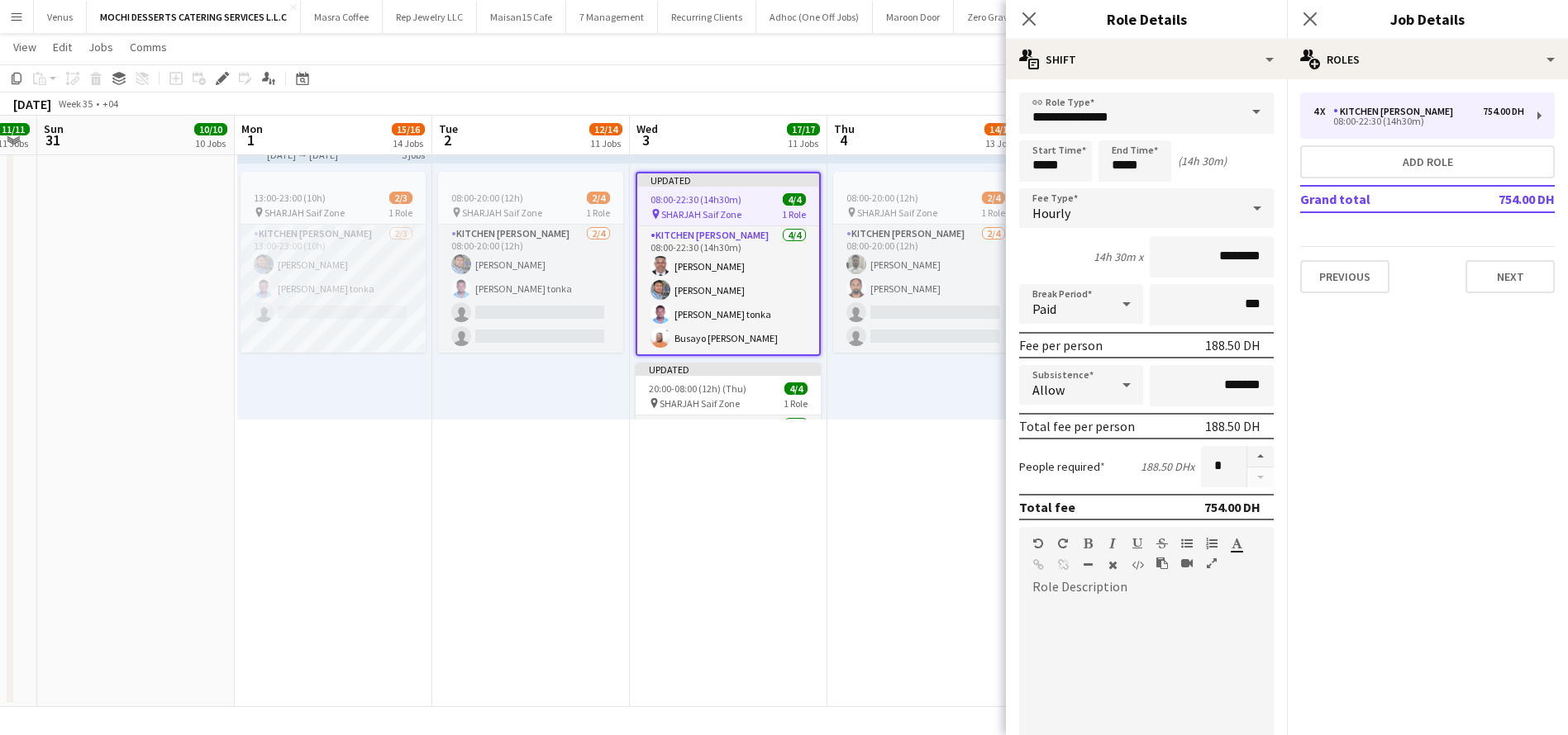
drag, startPoint x: 1244, startPoint y: 476, endPoint x: 1203, endPoint y: 473, distance: 41.1
click at [1246, 478] on div at bounding box center [1260, 467] width 27 height 41
drag, startPoint x: 1208, startPoint y: 465, endPoint x: 1168, endPoint y: 468, distance: 40.1
click at [1168, 468] on div "People required 188.50 DH x *" at bounding box center [1146, 467] width 255 height 41
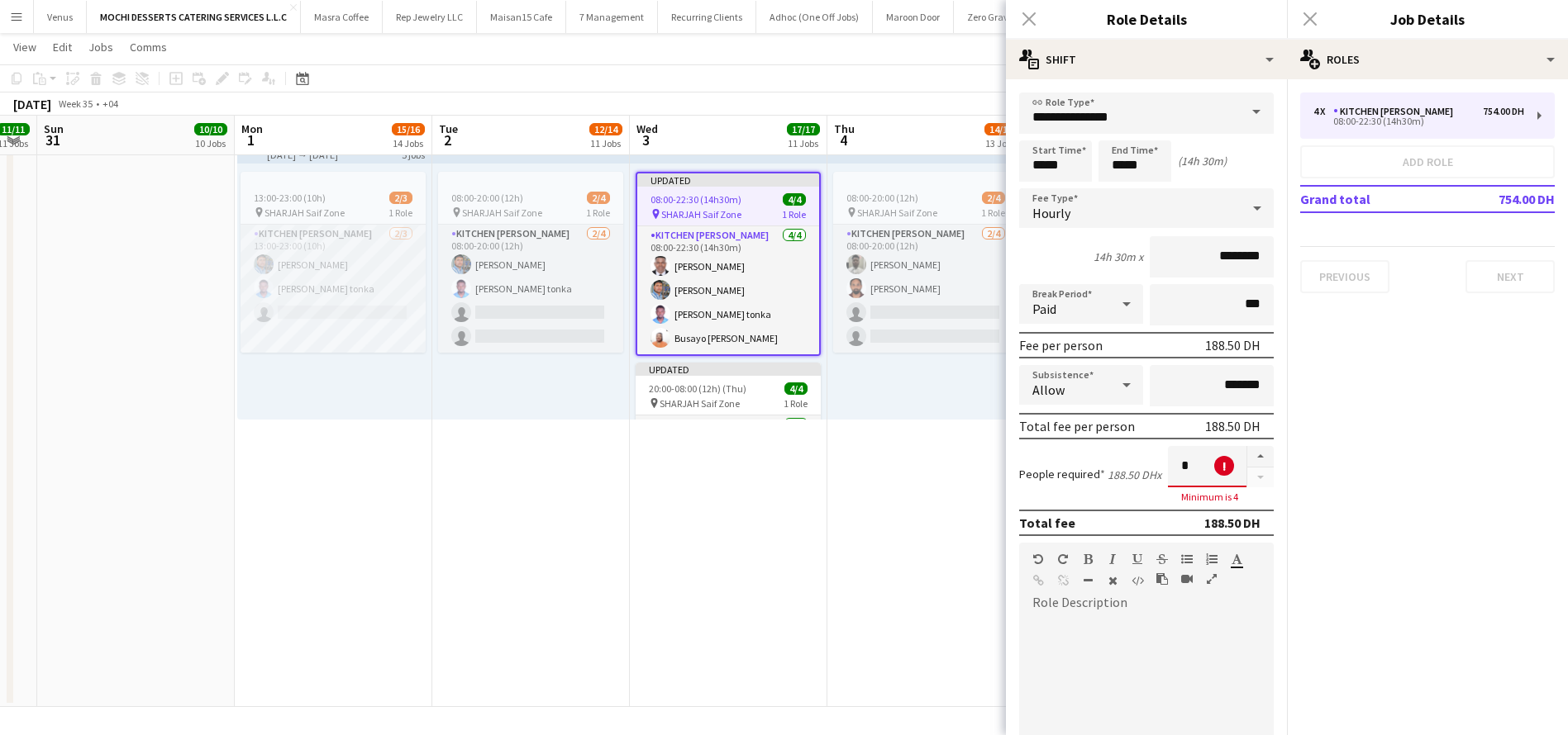
click at [1406, 399] on mat-expansion-panel "pencil3 General details 4 x Kitchen Steward 754.00 DH 08:00-22:30 (14h30m) Add …" at bounding box center [1427, 407] width 281 height 656
click at [1404, 470] on mat-expansion-panel "pencil3 General details 4 x Kitchen Steward 754.00 DH 08:00-22:30 (14h30m) Add …" at bounding box center [1427, 407] width 281 height 656
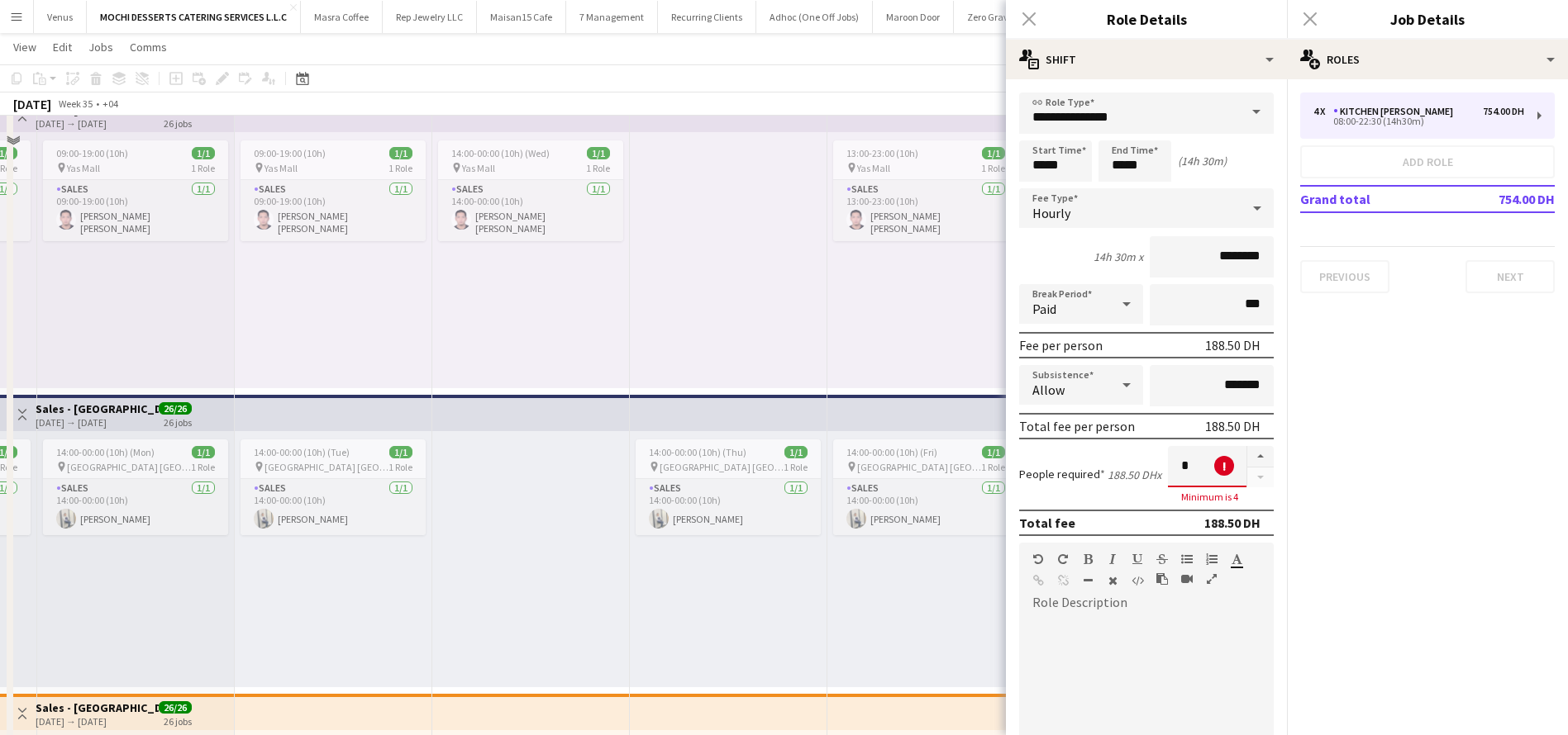
scroll to position [2960, 0]
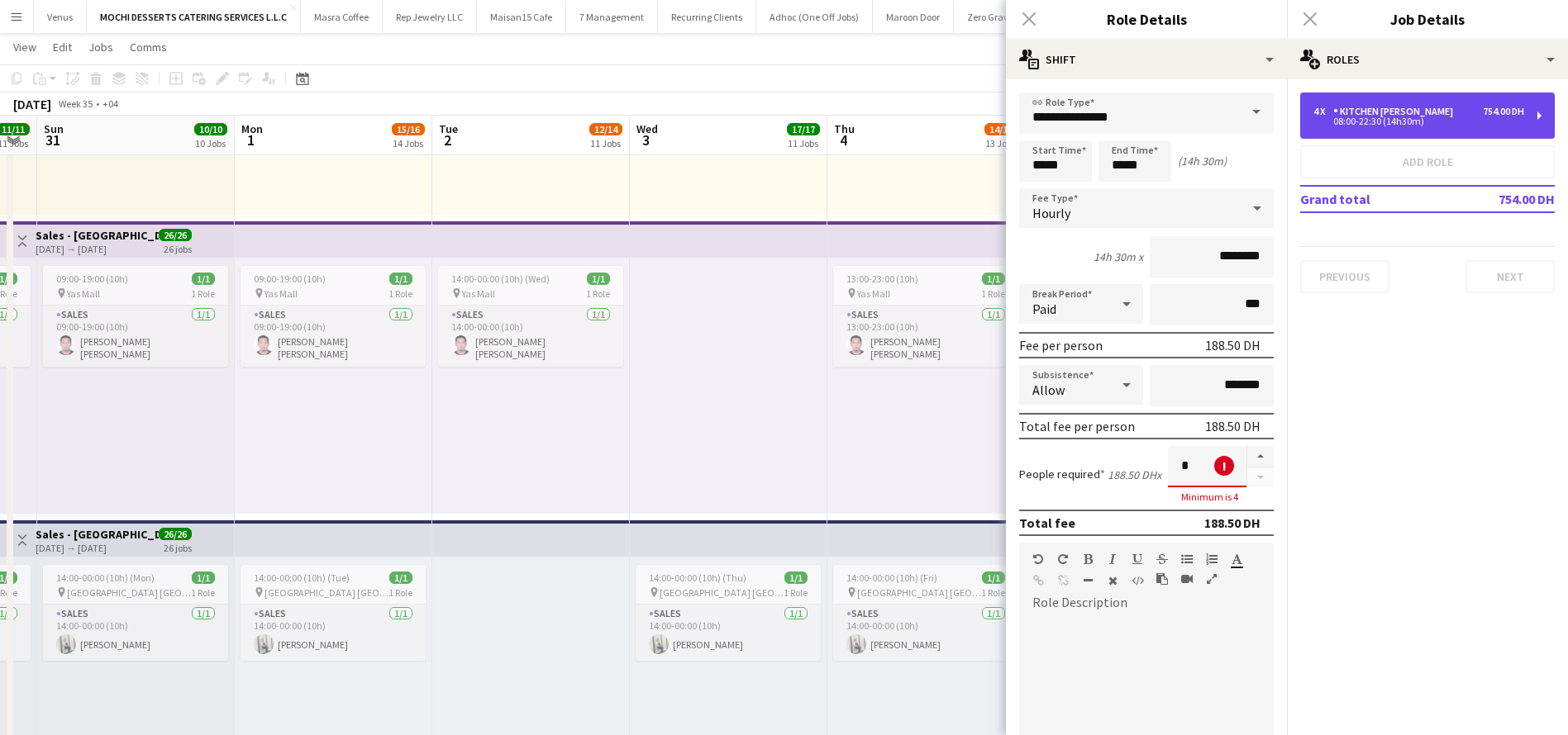
click at [1466, 119] on div "08:00-22:30 (14h30m)" at bounding box center [1418, 122] width 210 height 9
click at [1353, 112] on div "Kitchen [PERSON_NAME]" at bounding box center [1396, 112] width 126 height 12
click at [1537, 112] on div "4 x Kitchen Steward 754.00 DH 08:00-22:30 (14h30m)" at bounding box center [1427, 116] width 255 height 46
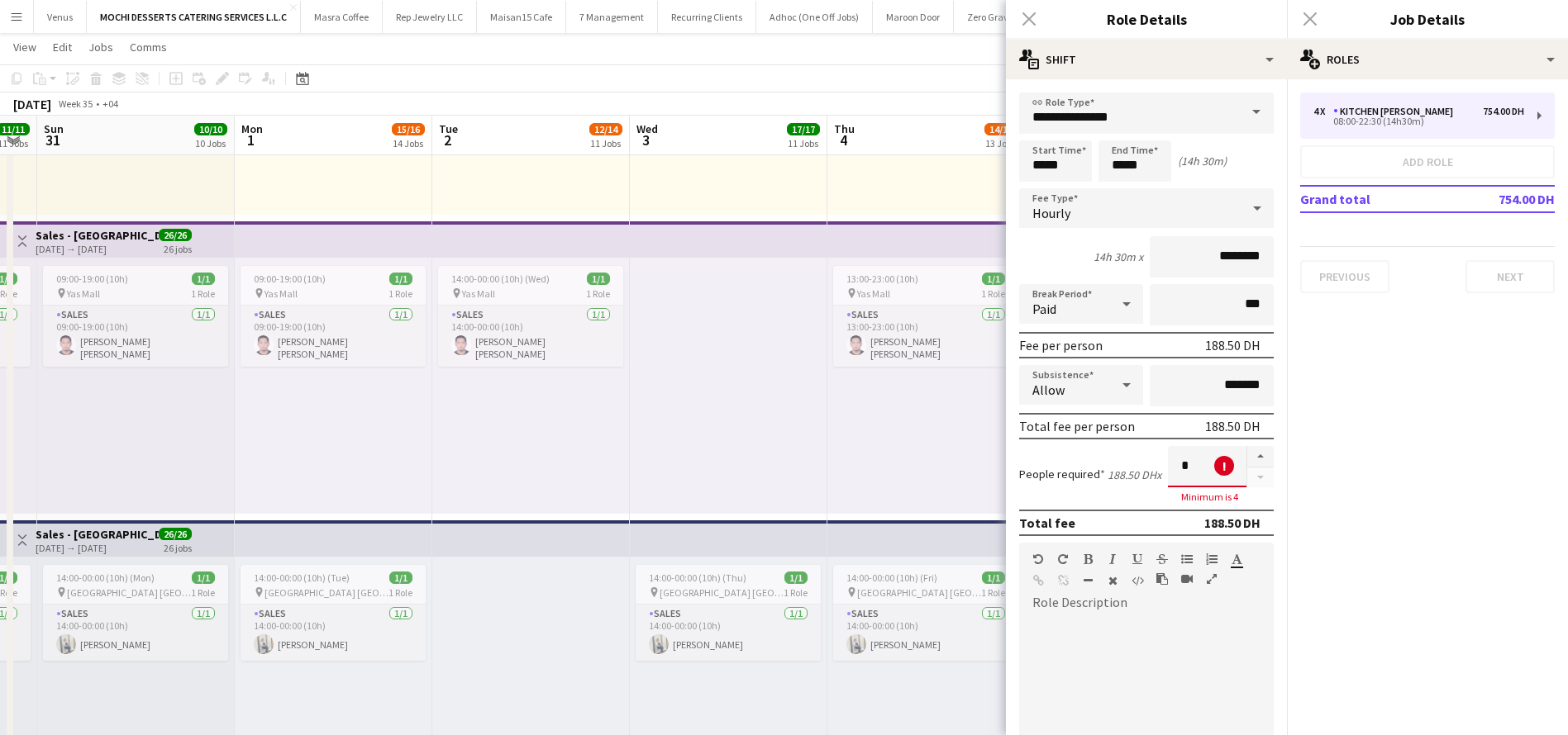
click at [1038, 21] on div "Close pop-in" at bounding box center [1029, 19] width 46 height 38
click at [1031, 14] on div "Close pop-in" at bounding box center [1029, 19] width 46 height 38
click at [1025, 20] on div "Close pop-in" at bounding box center [1029, 19] width 46 height 38
drag, startPoint x: 1289, startPoint y: 22, endPoint x: 1294, endPoint y: 33, distance: 12.1
click at [1293, 26] on div "Close pop-in" at bounding box center [1310, 19] width 46 height 38
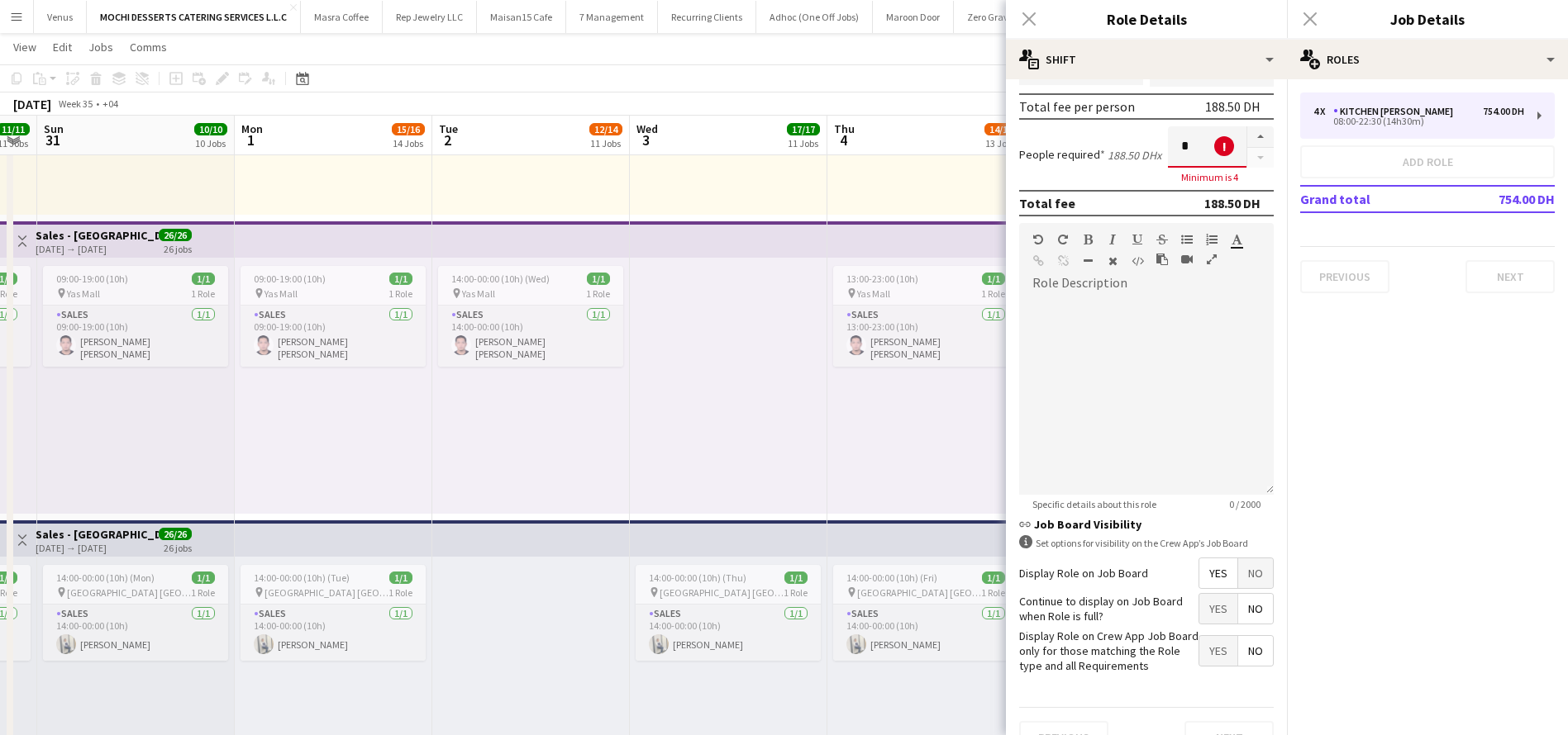
scroll to position [371, 0]
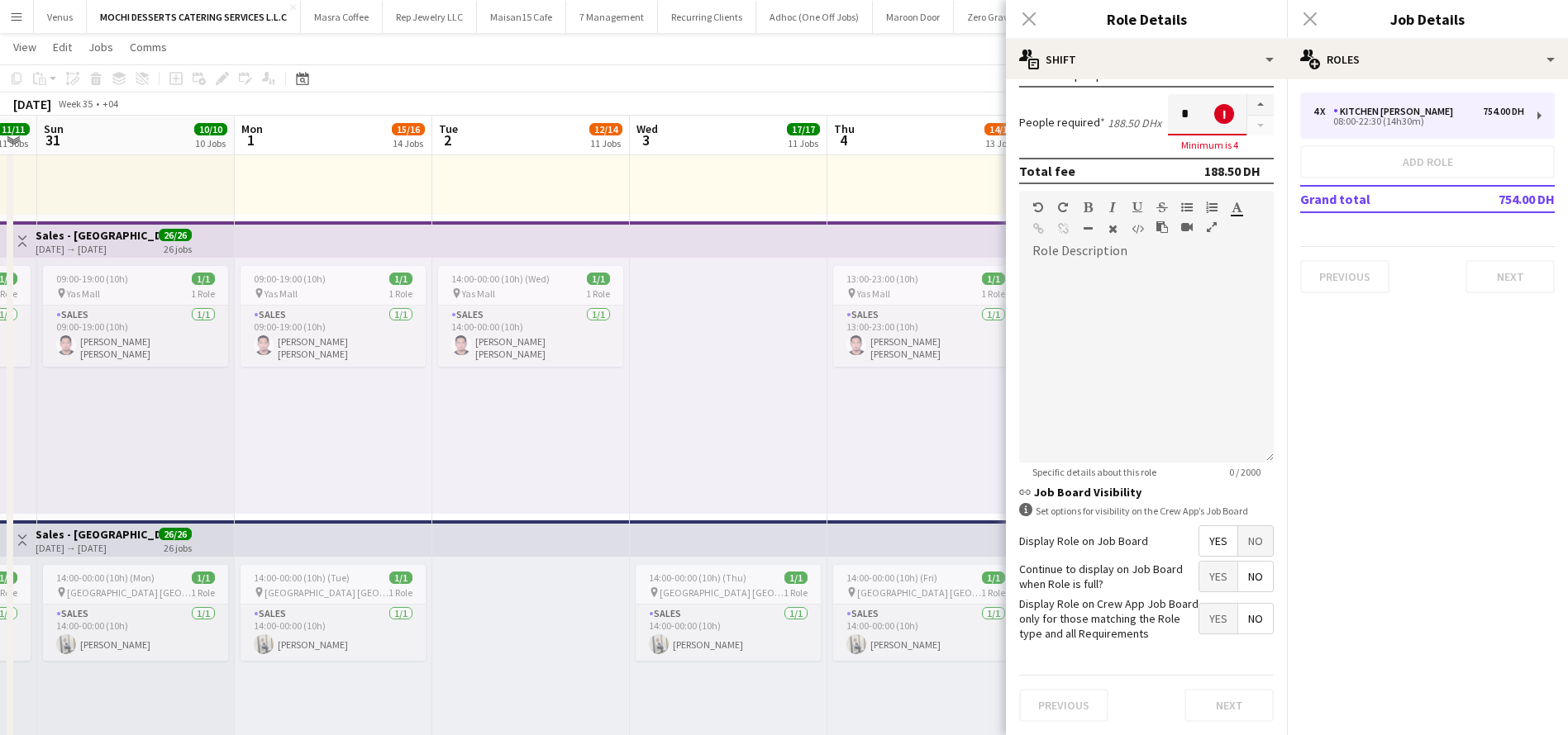
click at [1219, 95] on input "*" at bounding box center [1207, 115] width 78 height 41
click at [1247, 95] on button "button" at bounding box center [1260, 105] width 26 height 21
type input "*"
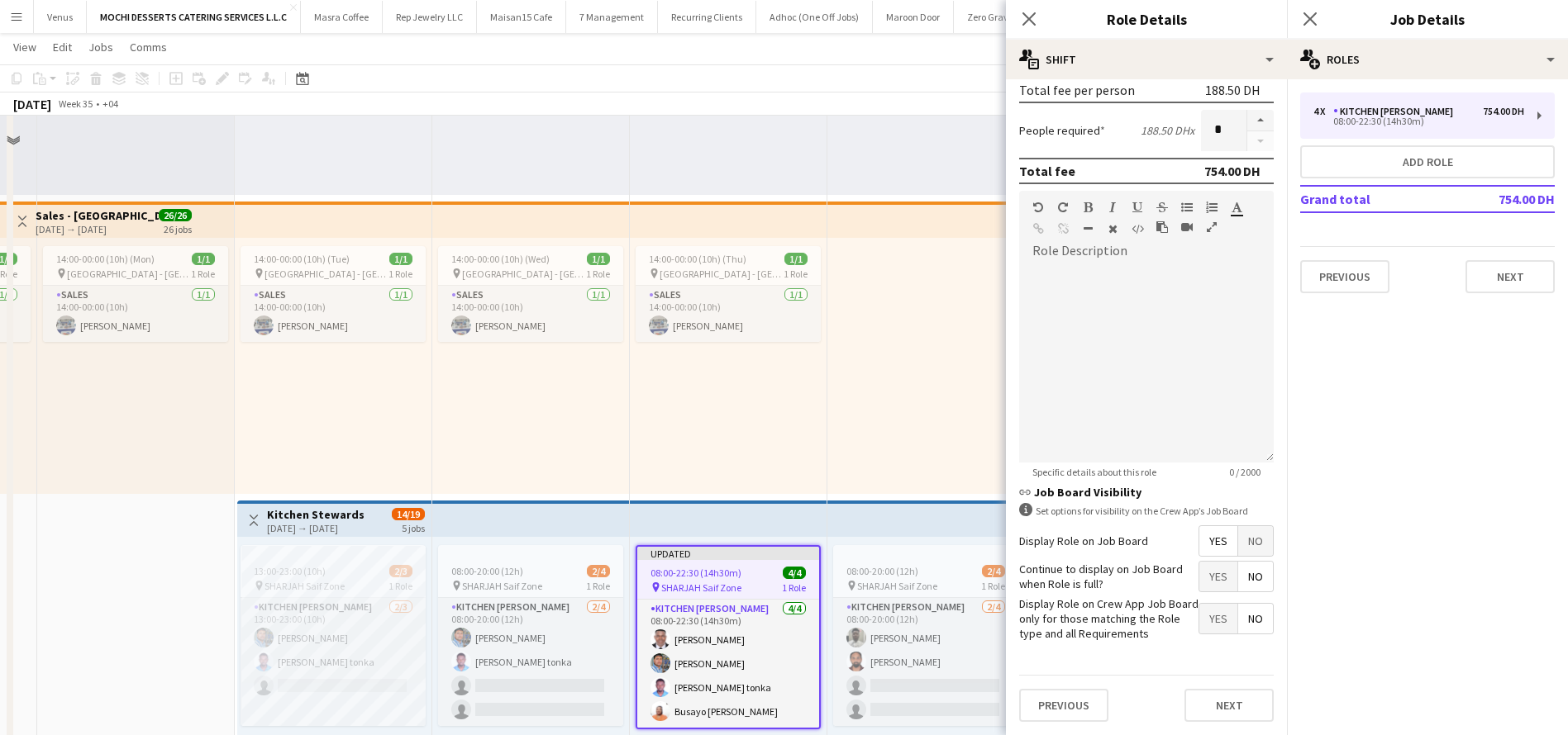
scroll to position [2960, 0]
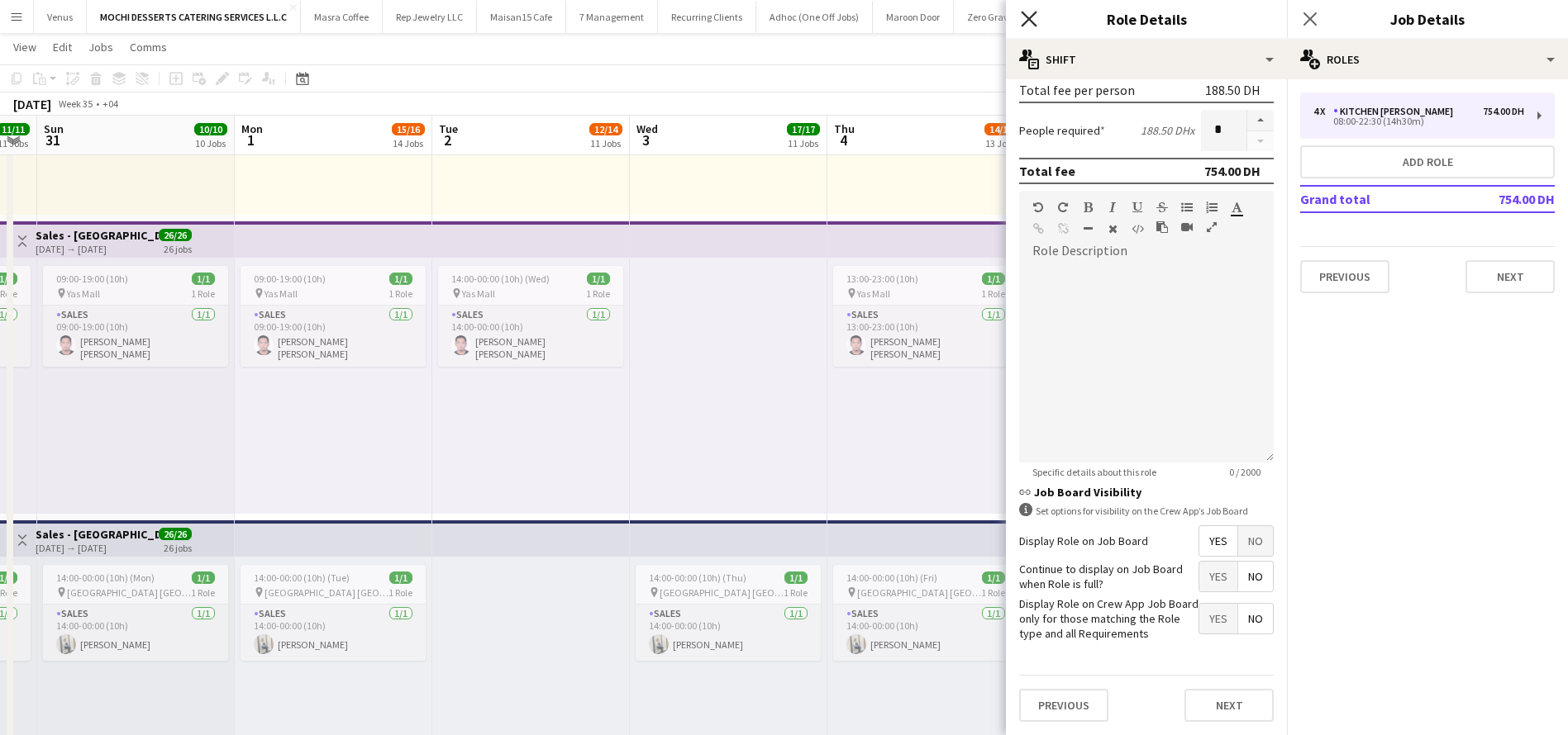
click at [1029, 14] on icon "Close pop-in" at bounding box center [1029, 19] width 15 height 15
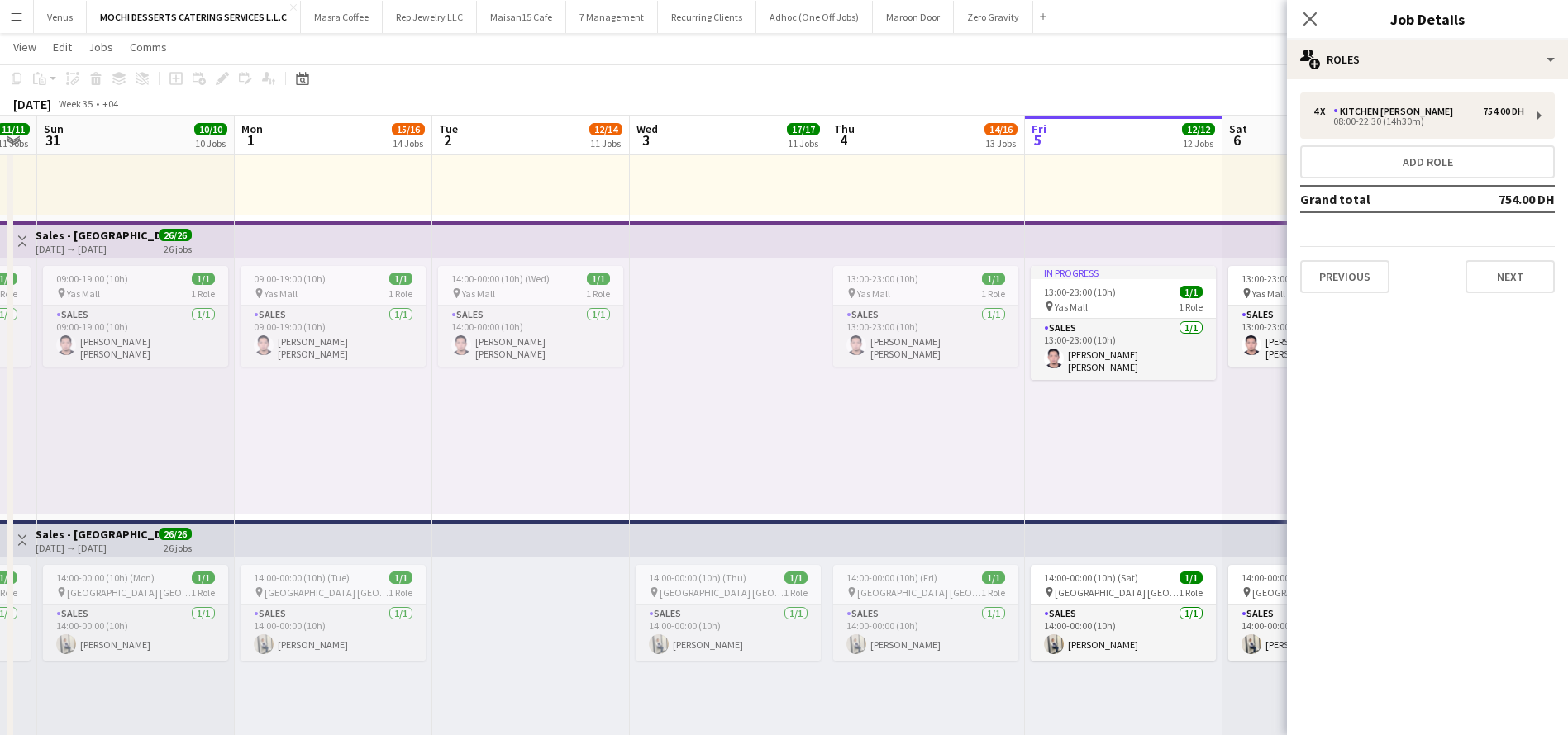
click at [1323, 15] on div "Close pop-in" at bounding box center [1310, 19] width 46 height 38
click at [1306, 21] on icon at bounding box center [1309, 19] width 15 height 15
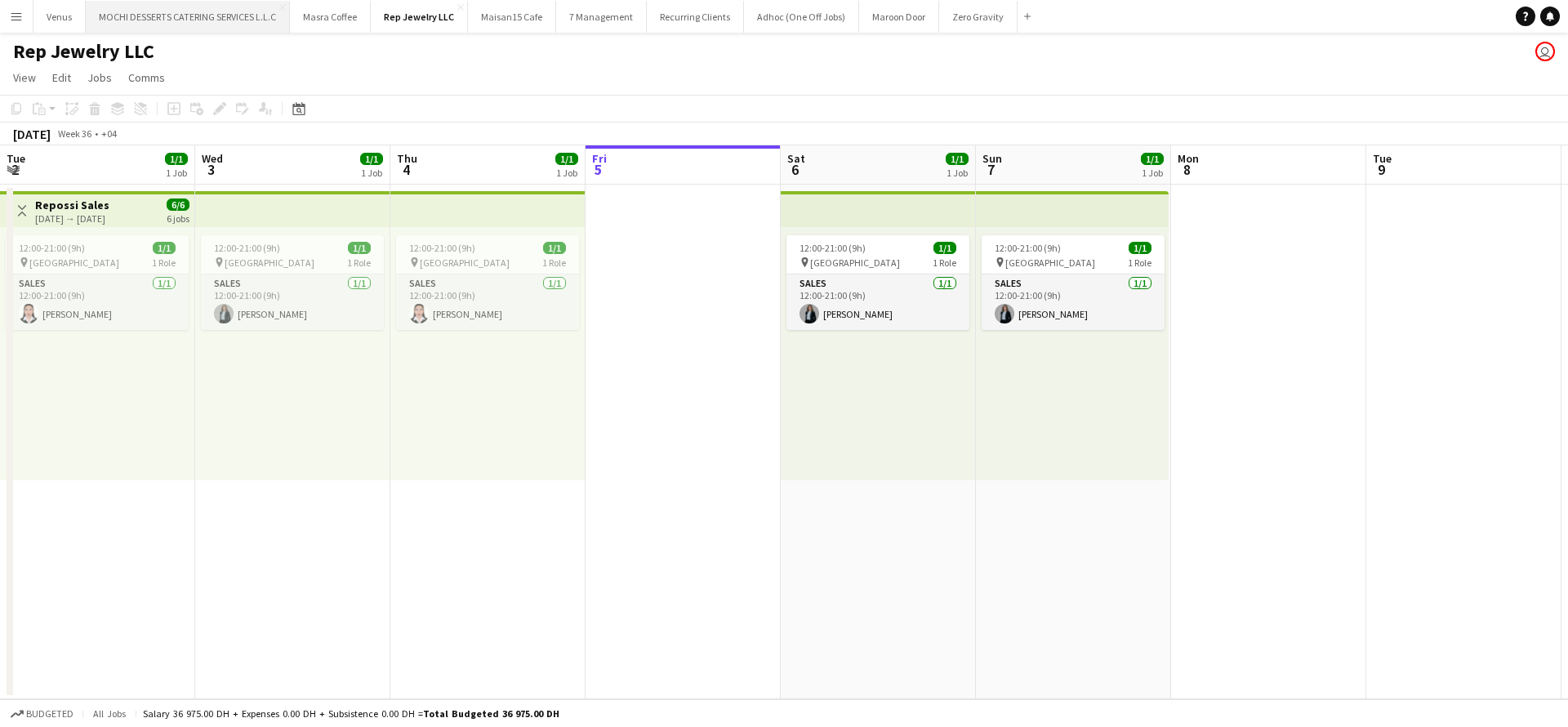
scroll to position [0, 391]
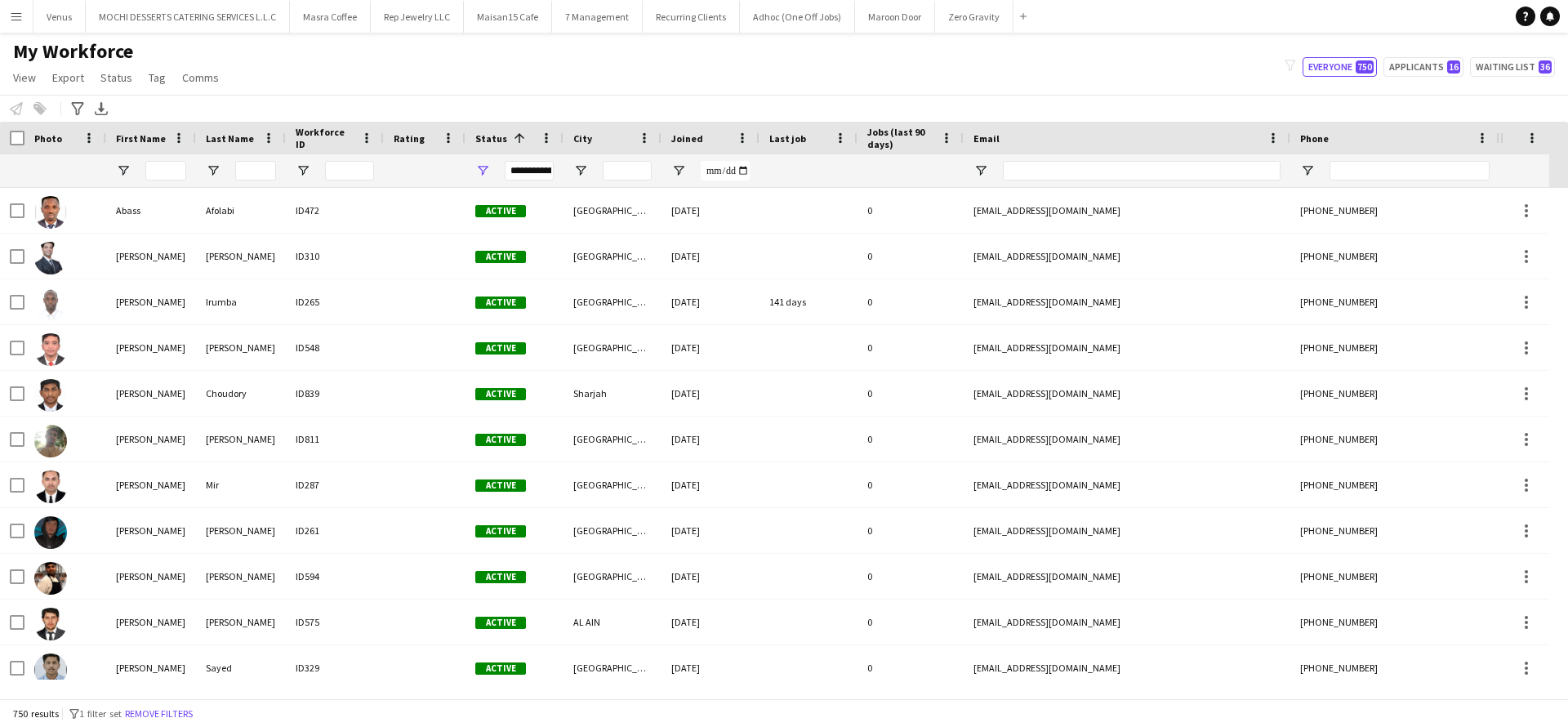
click at [1447, 54] on div "My Workforce View Views Default view New view Update view Delete view Edit name…" at bounding box center [784, 67] width 1568 height 56
click at [1421, 65] on button "Applicants 16" at bounding box center [1423, 67] width 80 height 19
type input "**********"
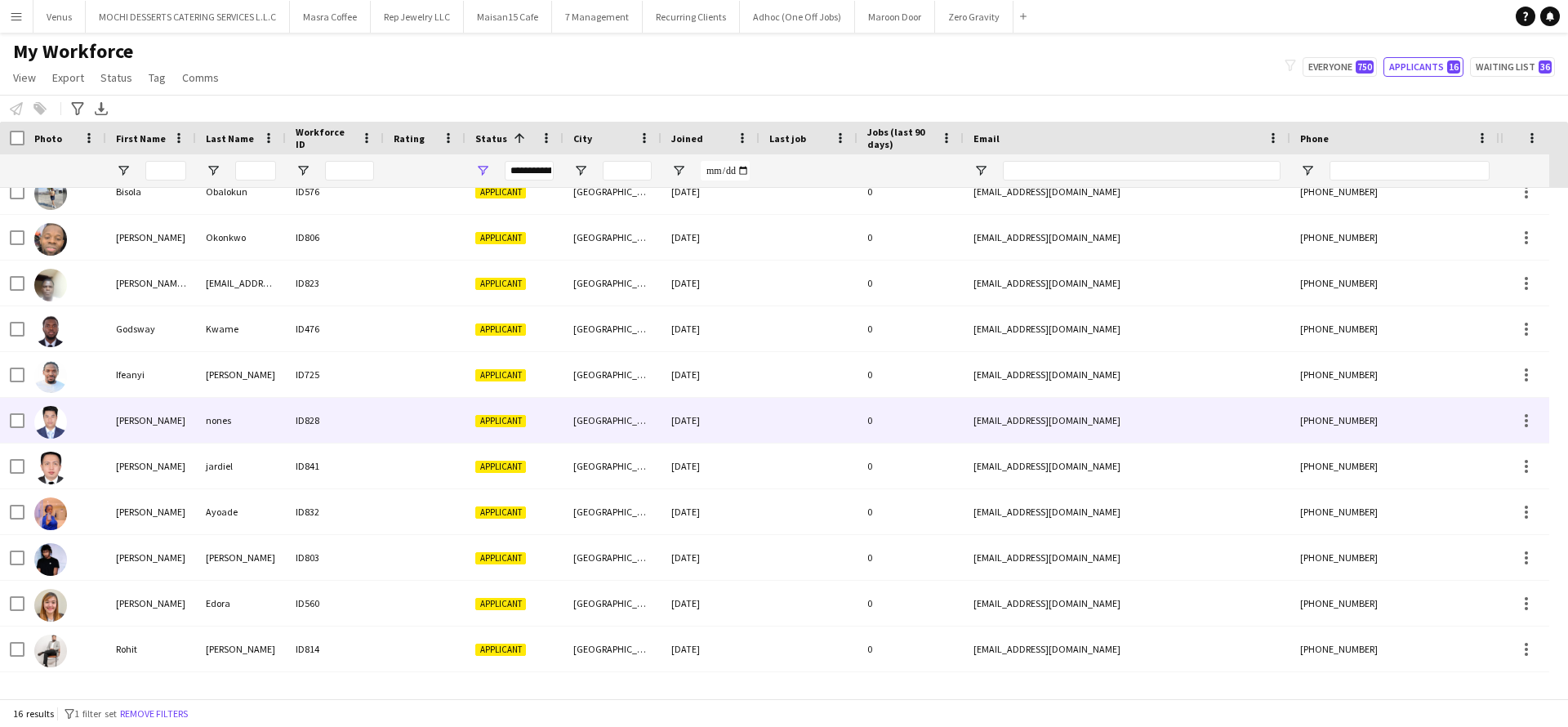
scroll to position [240, 0]
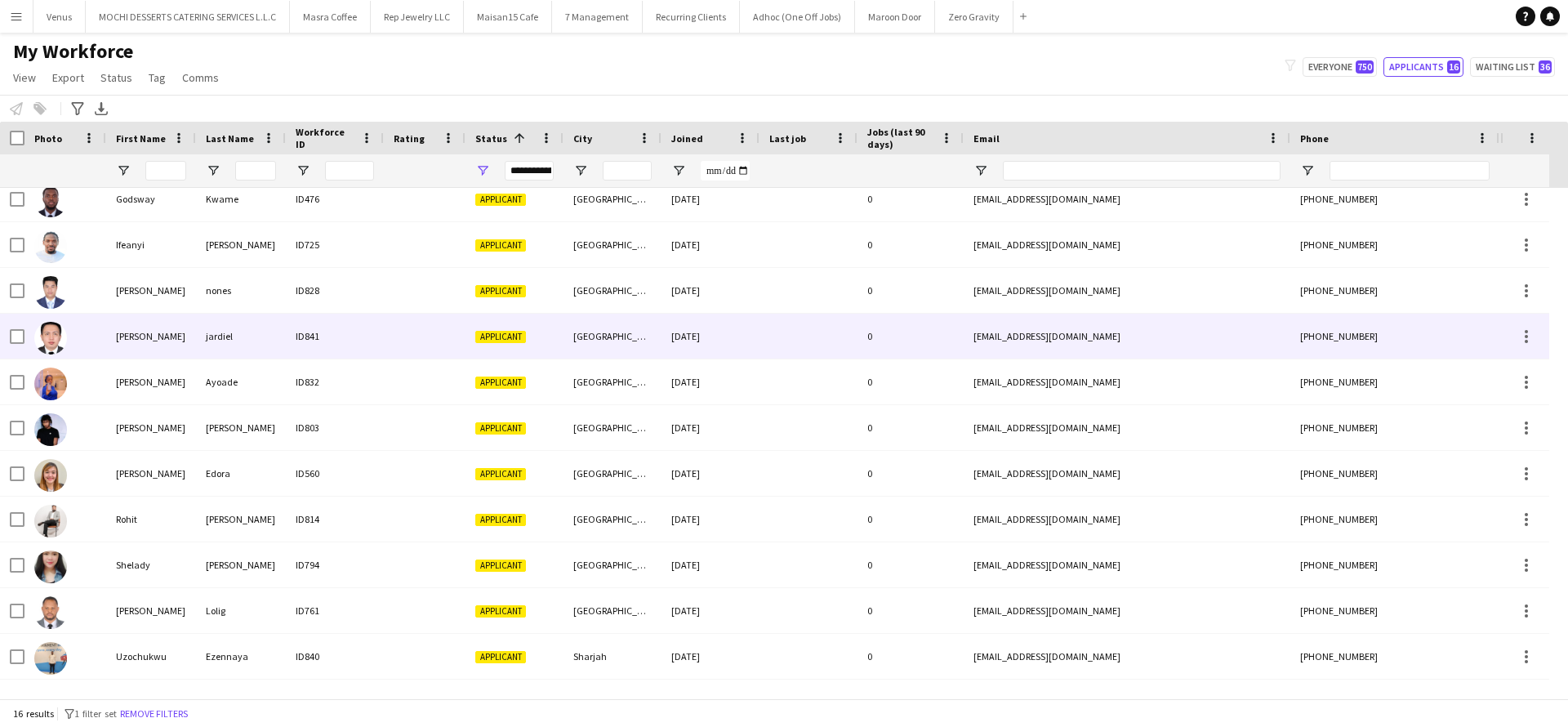
click at [173, 340] on div "joey" at bounding box center [151, 335] width 90 height 45
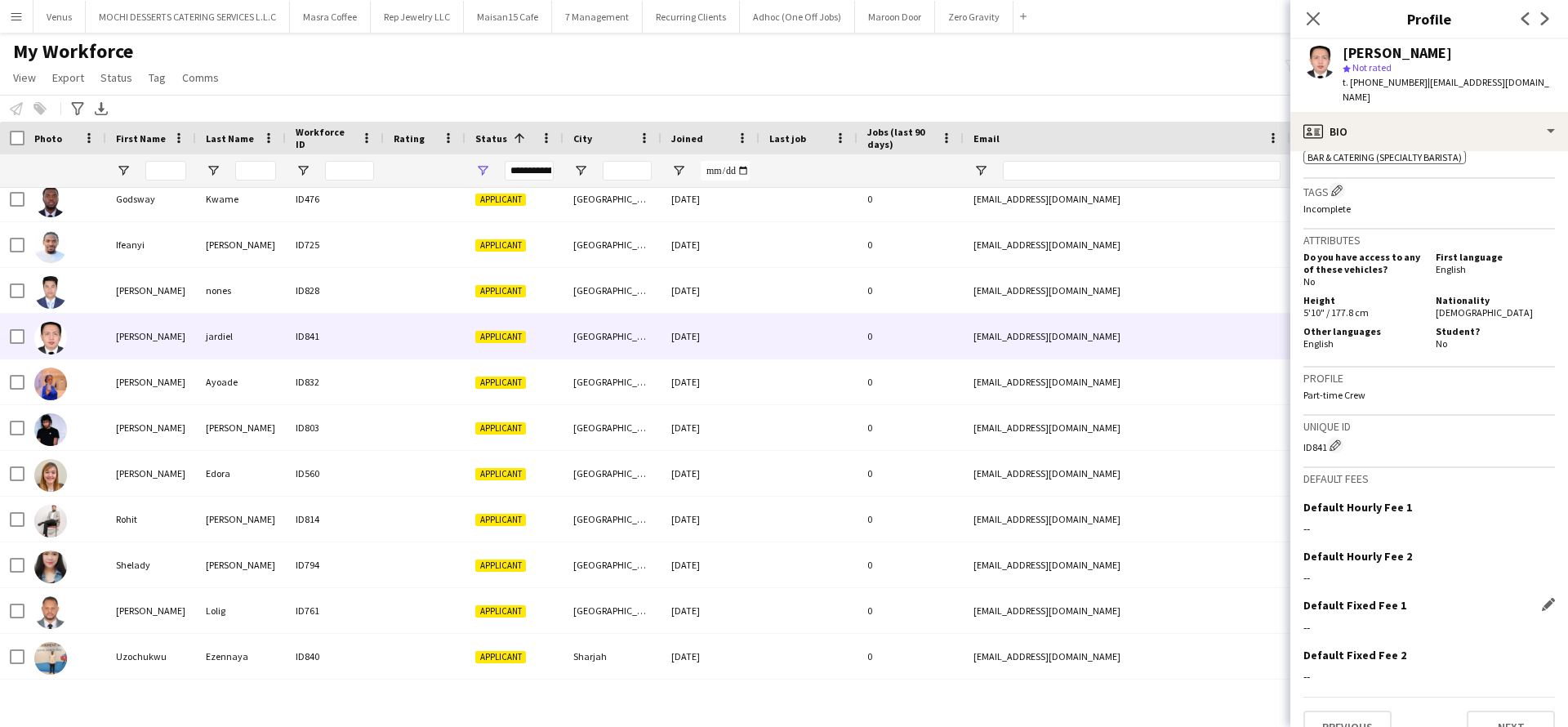
scroll to position [650, 0]
click at [1476, 708] on button "Next" at bounding box center [1511, 724] width 88 height 33
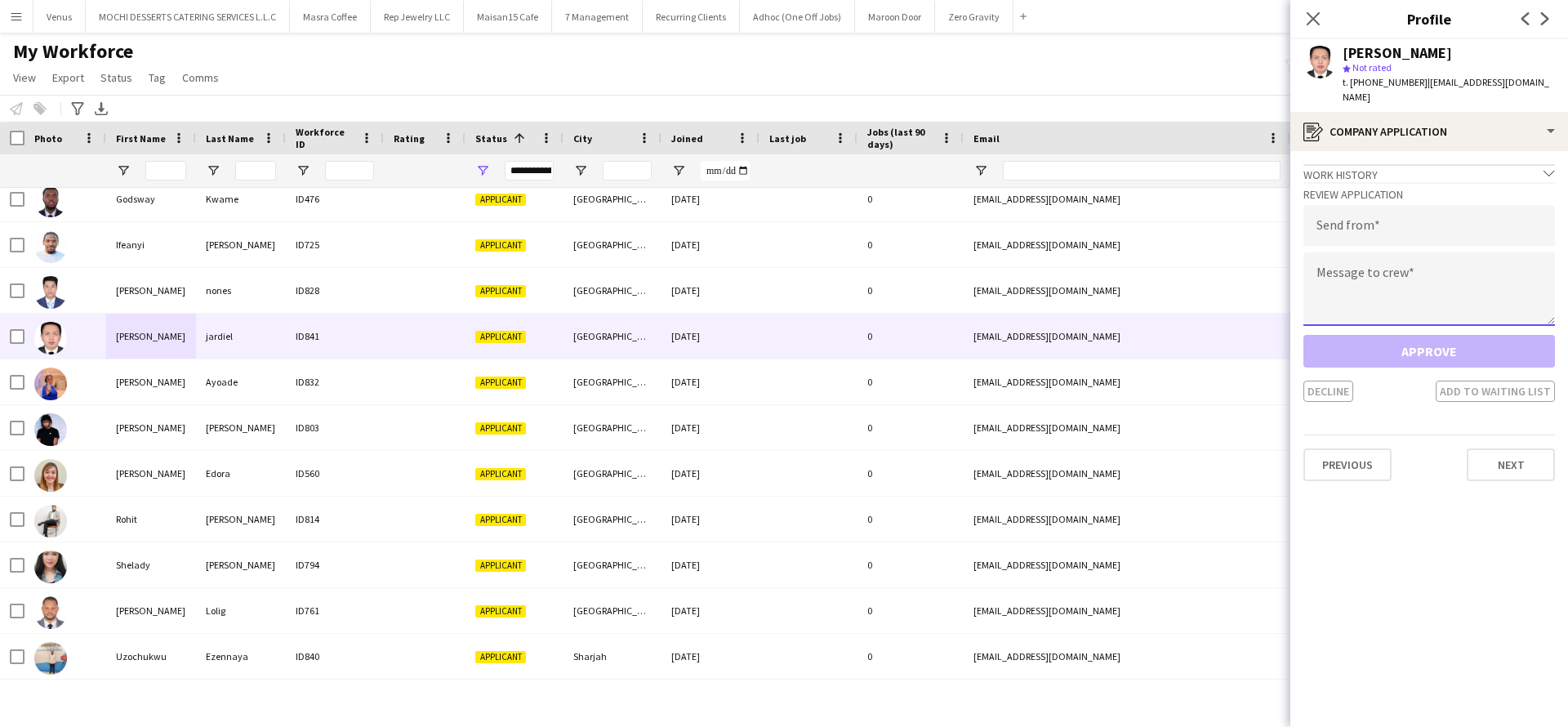
click at [1430, 257] on textarea at bounding box center [1429, 289] width 252 height 73
paste textarea "**********"
type textarea "**********"
click at [1367, 205] on input "email" at bounding box center [1429, 225] width 252 height 40
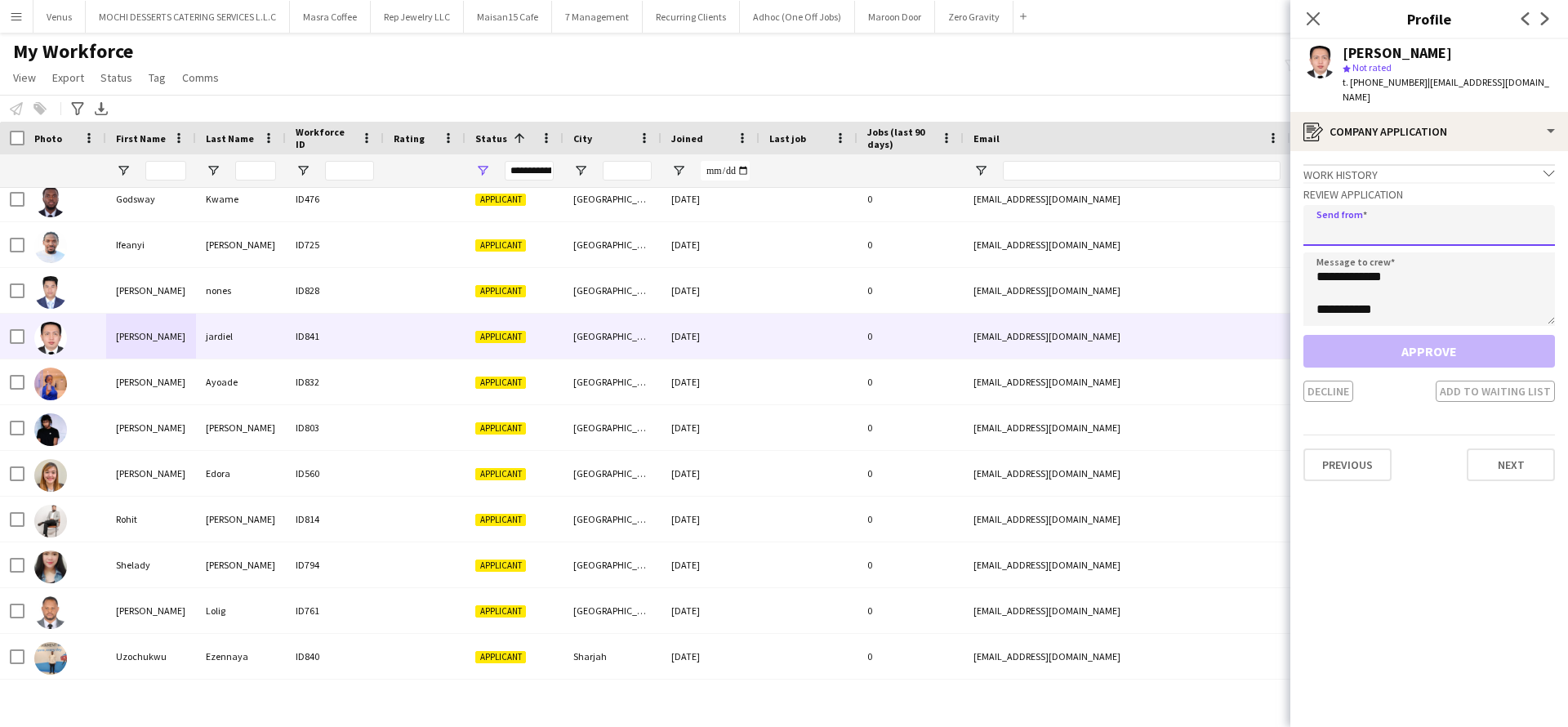
paste input "**********"
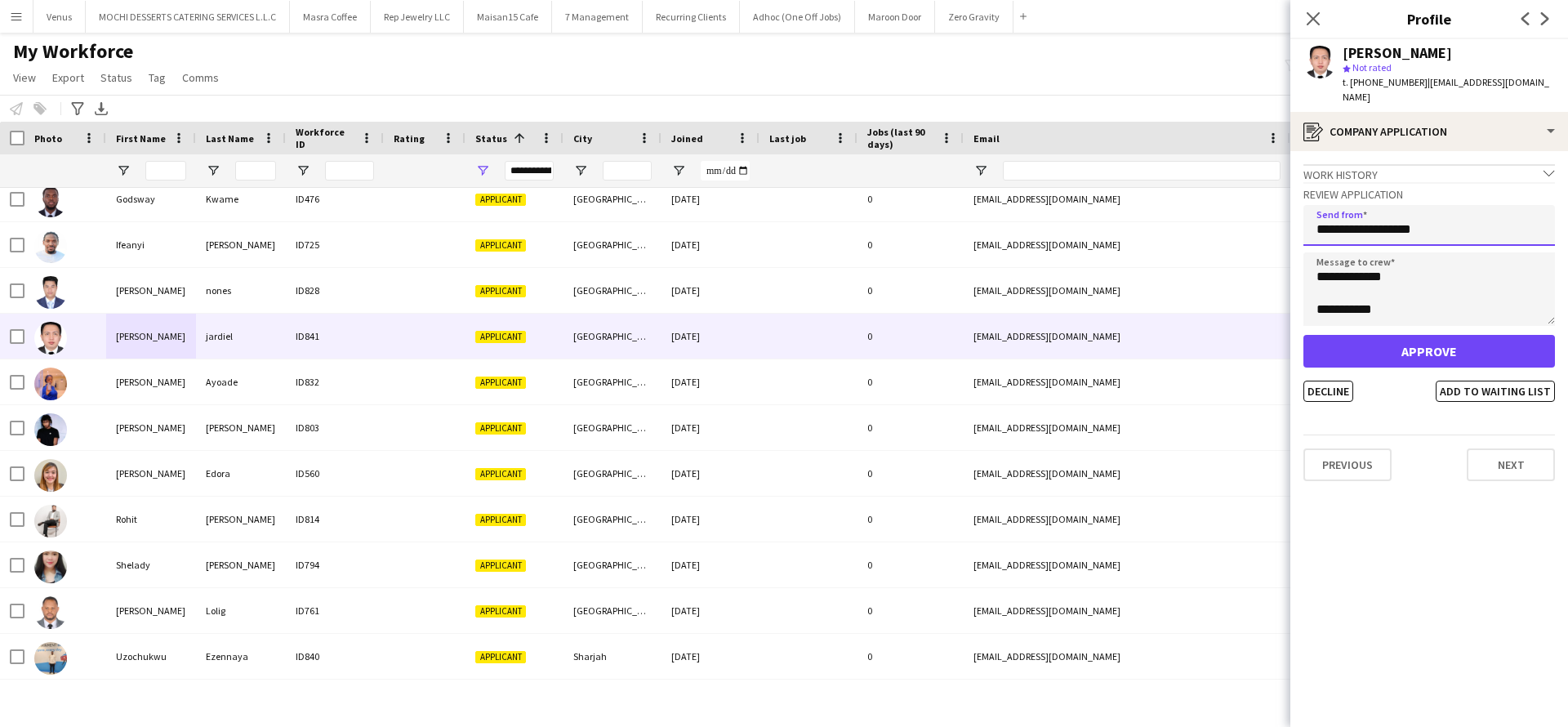
type input "**********"
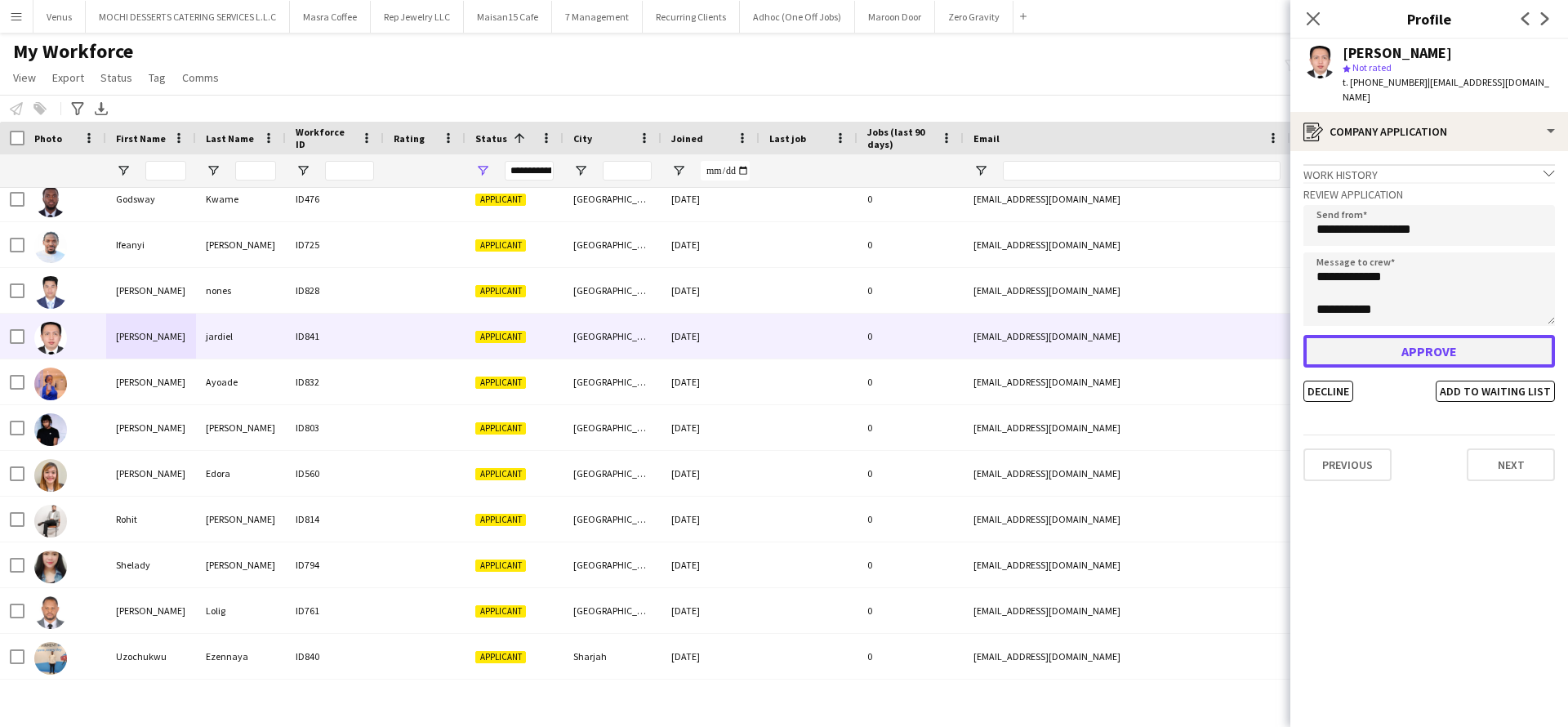
click at [1389, 335] on button "Approve" at bounding box center [1429, 351] width 252 height 33
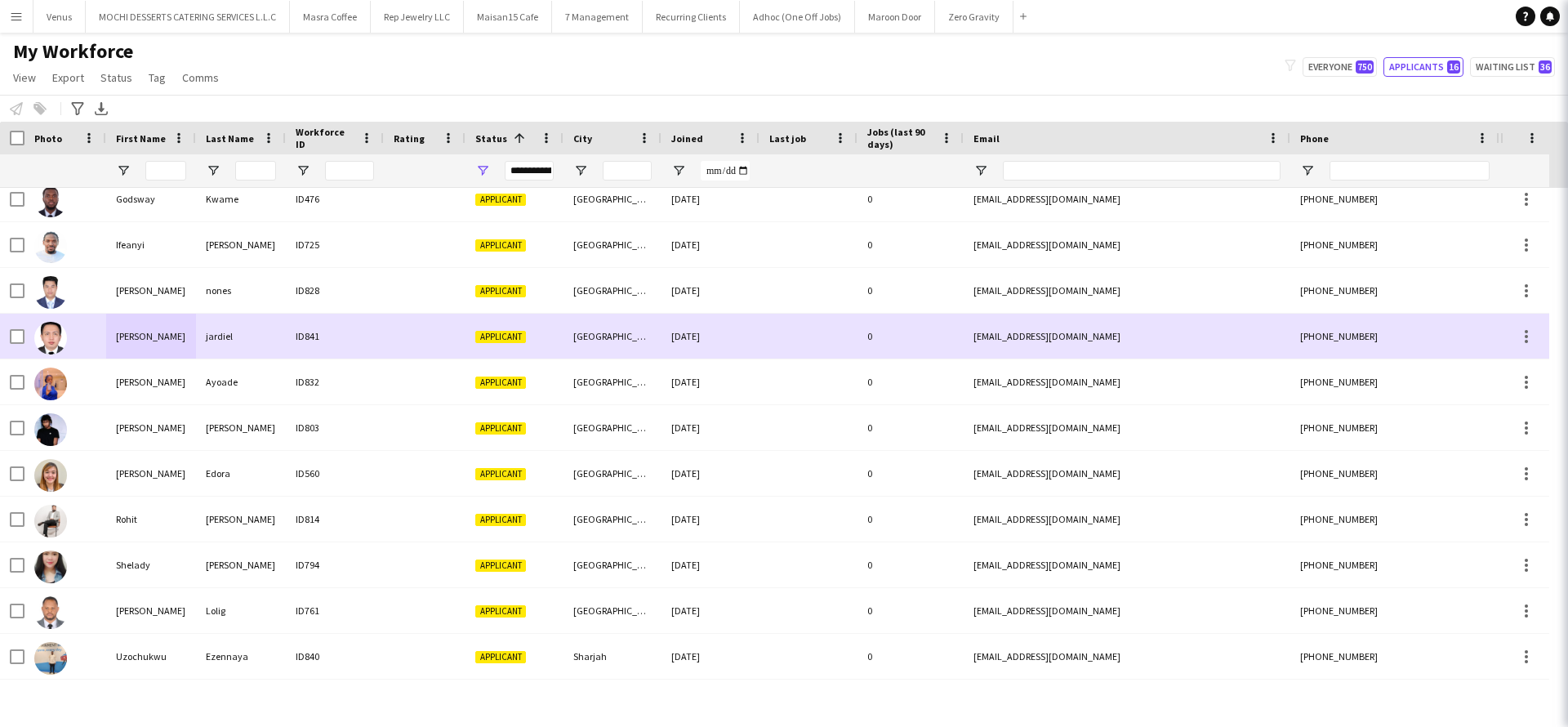
scroll to position [195, 0]
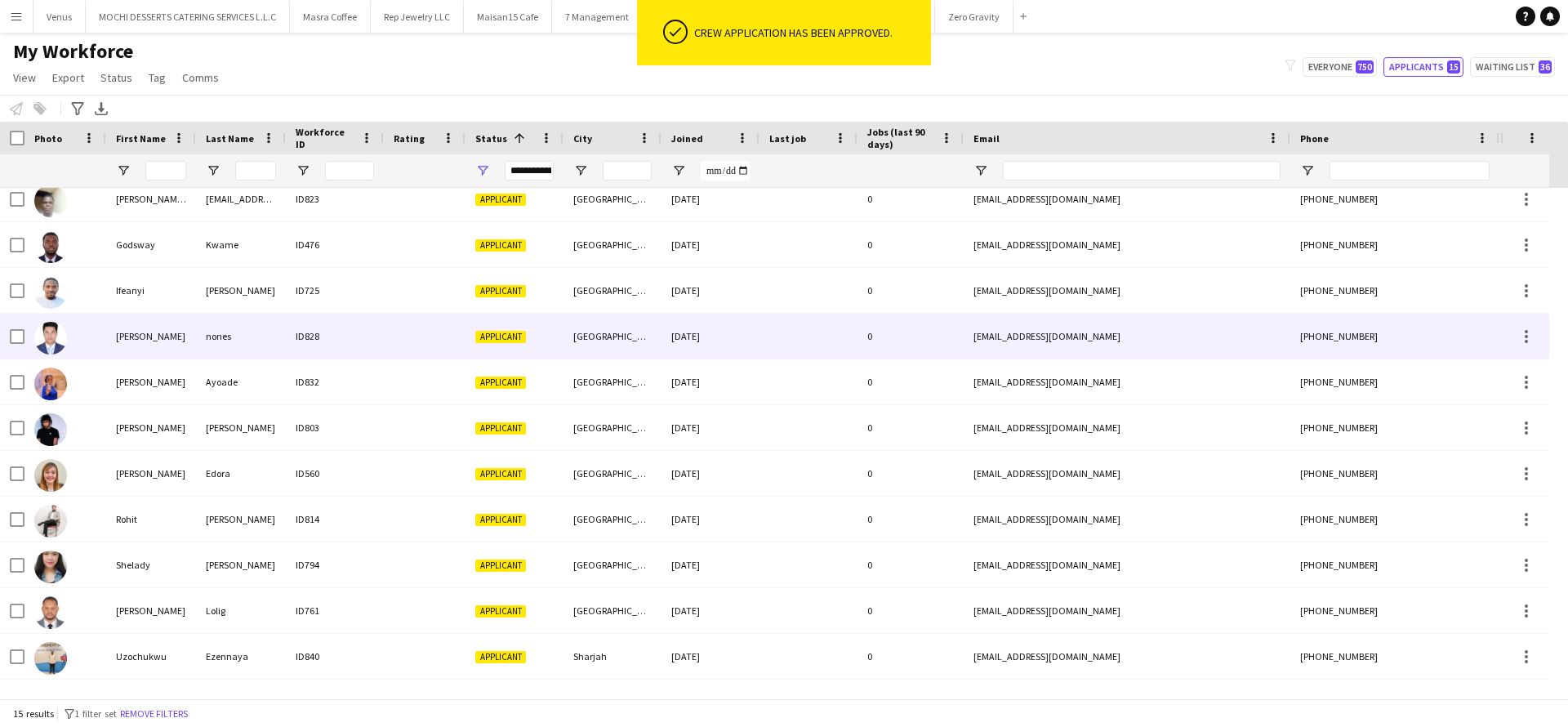
click at [167, 334] on div "james mac" at bounding box center [151, 335] width 90 height 45
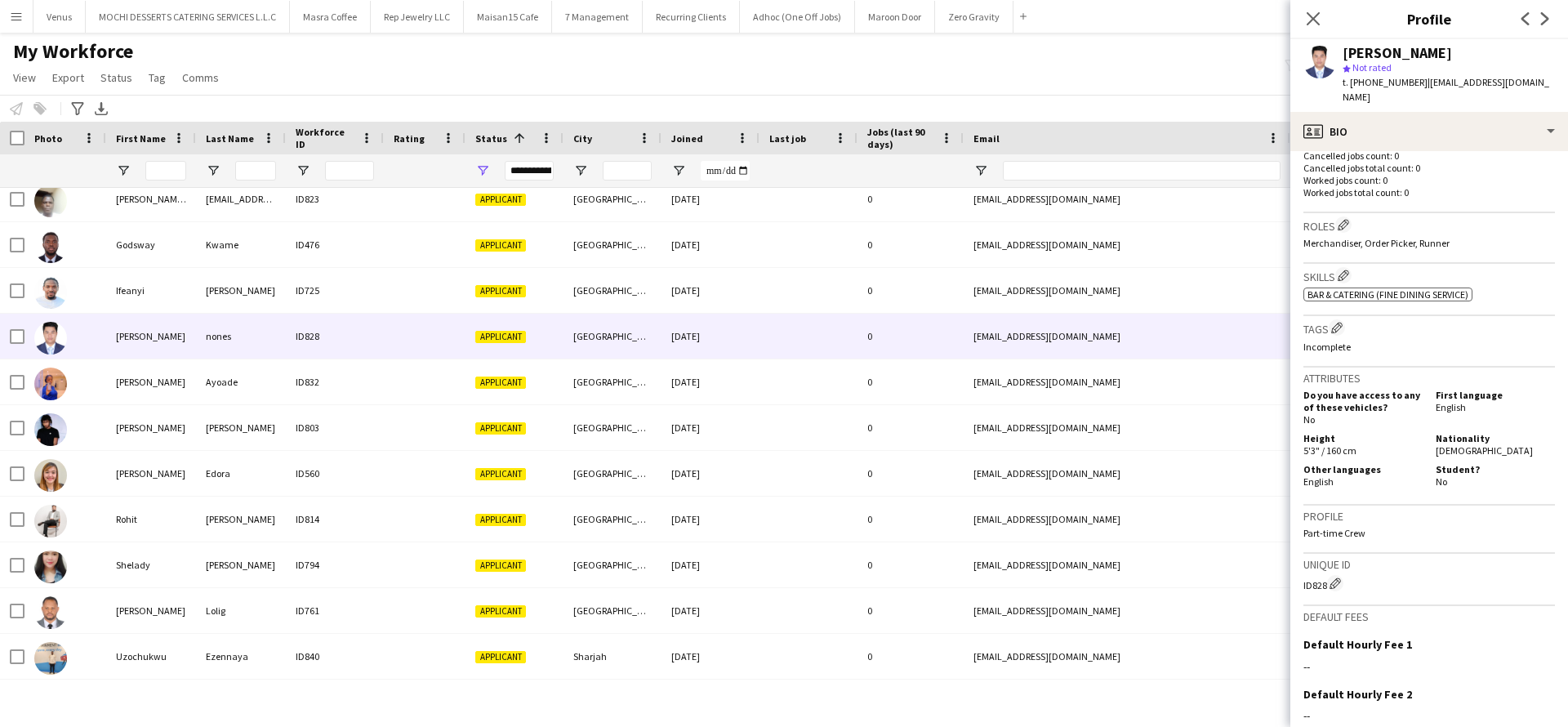
scroll to position [588, 0]
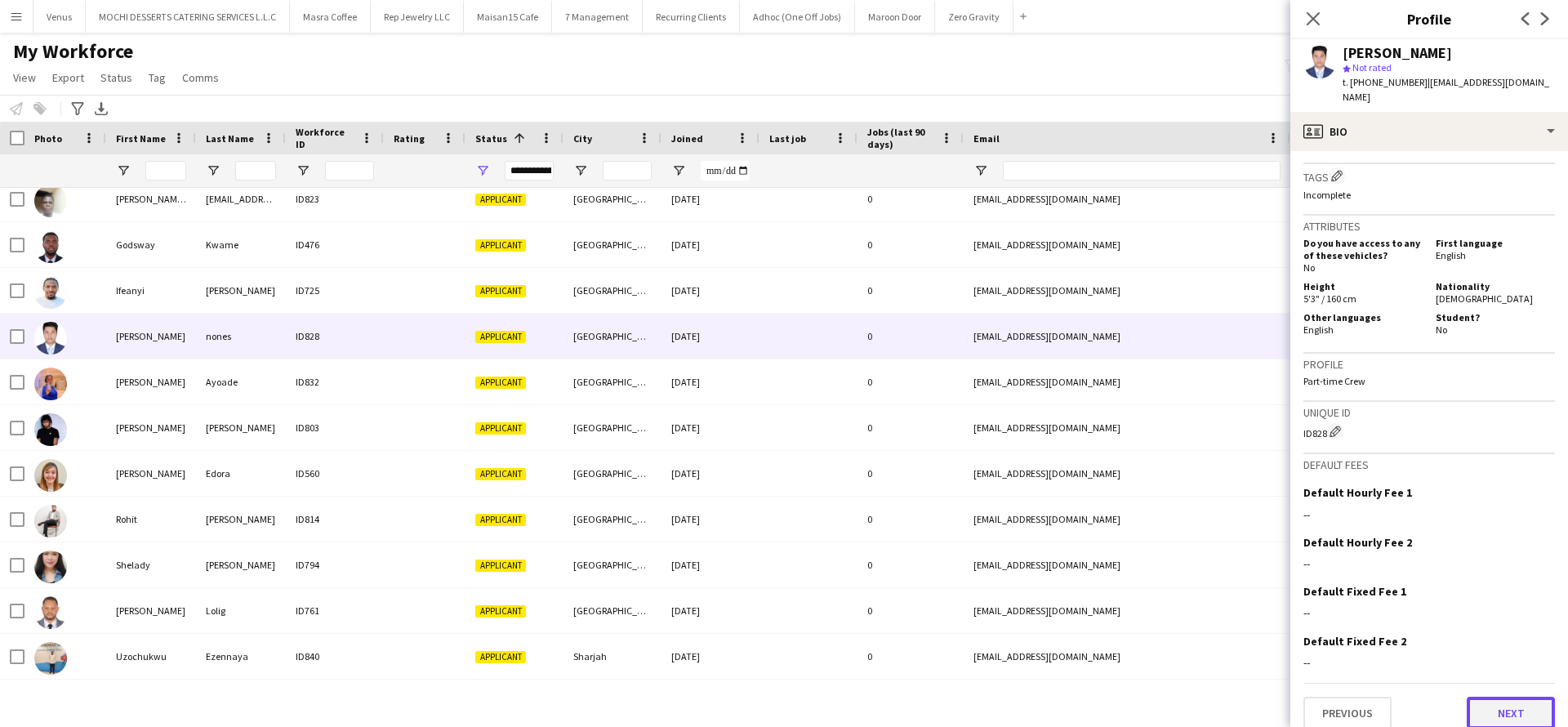
click at [1479, 697] on button "Next" at bounding box center [1511, 713] width 88 height 33
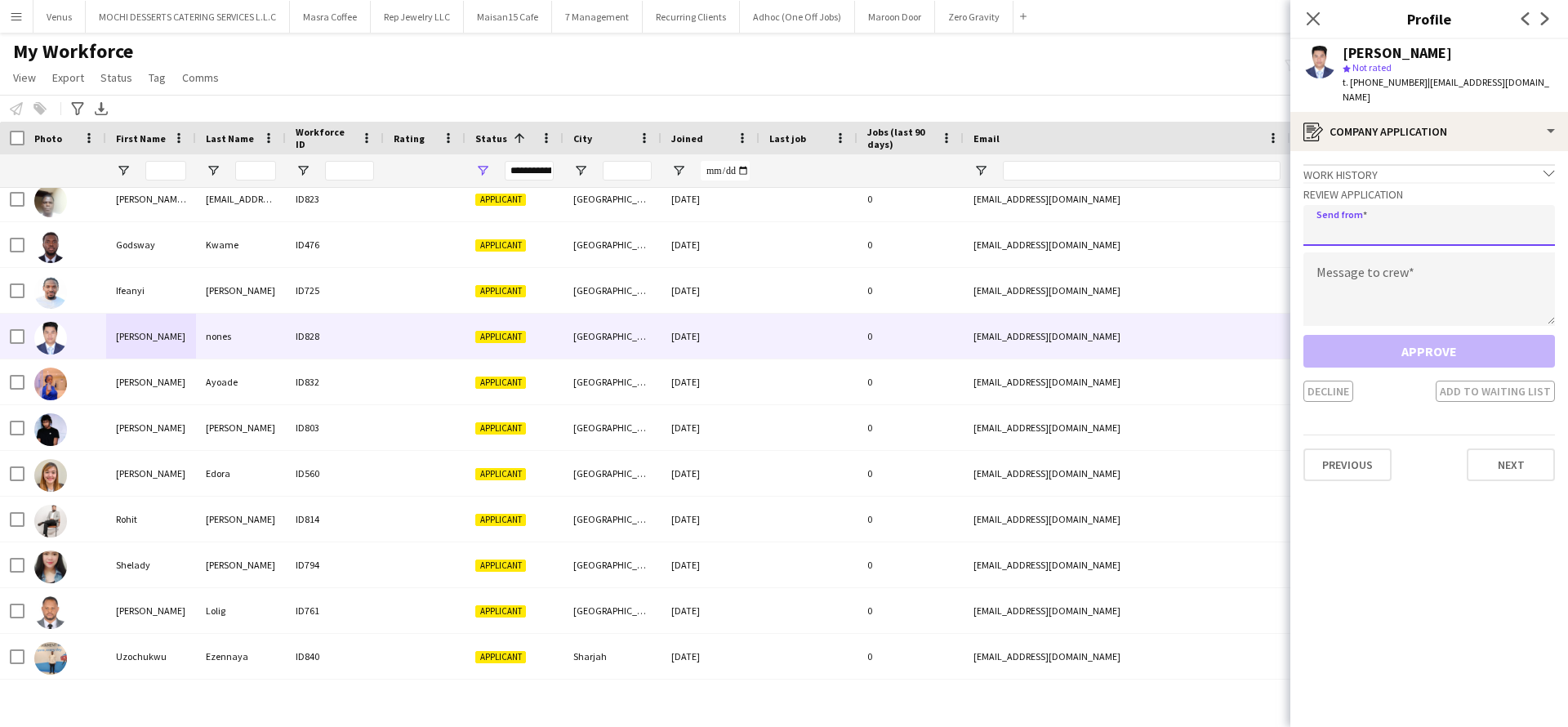
click at [1405, 215] on input "email" at bounding box center [1429, 225] width 252 height 40
paste input "**********"
type input "**********"
click at [1355, 270] on textarea at bounding box center [1429, 289] width 252 height 73
paste textarea "**********"
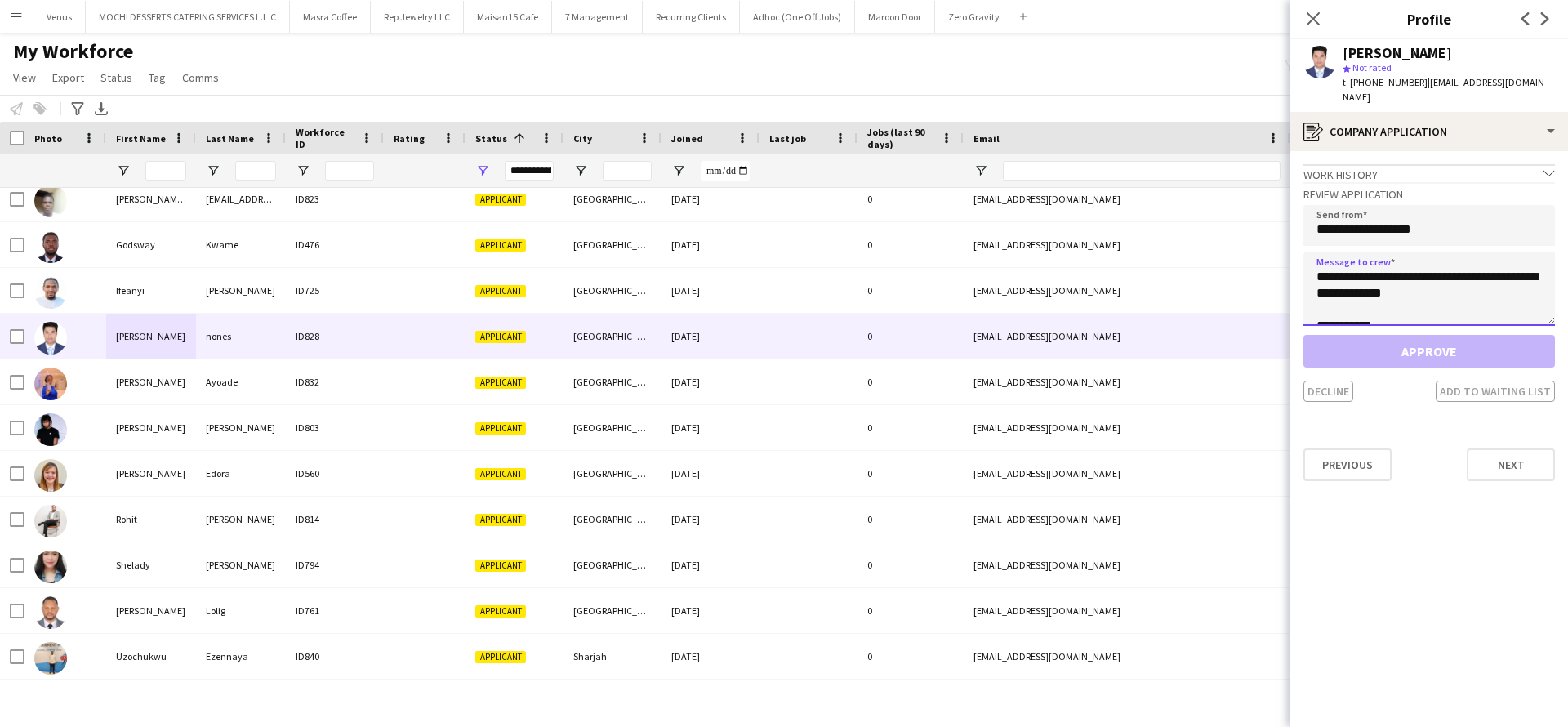
scroll to position [26, 0]
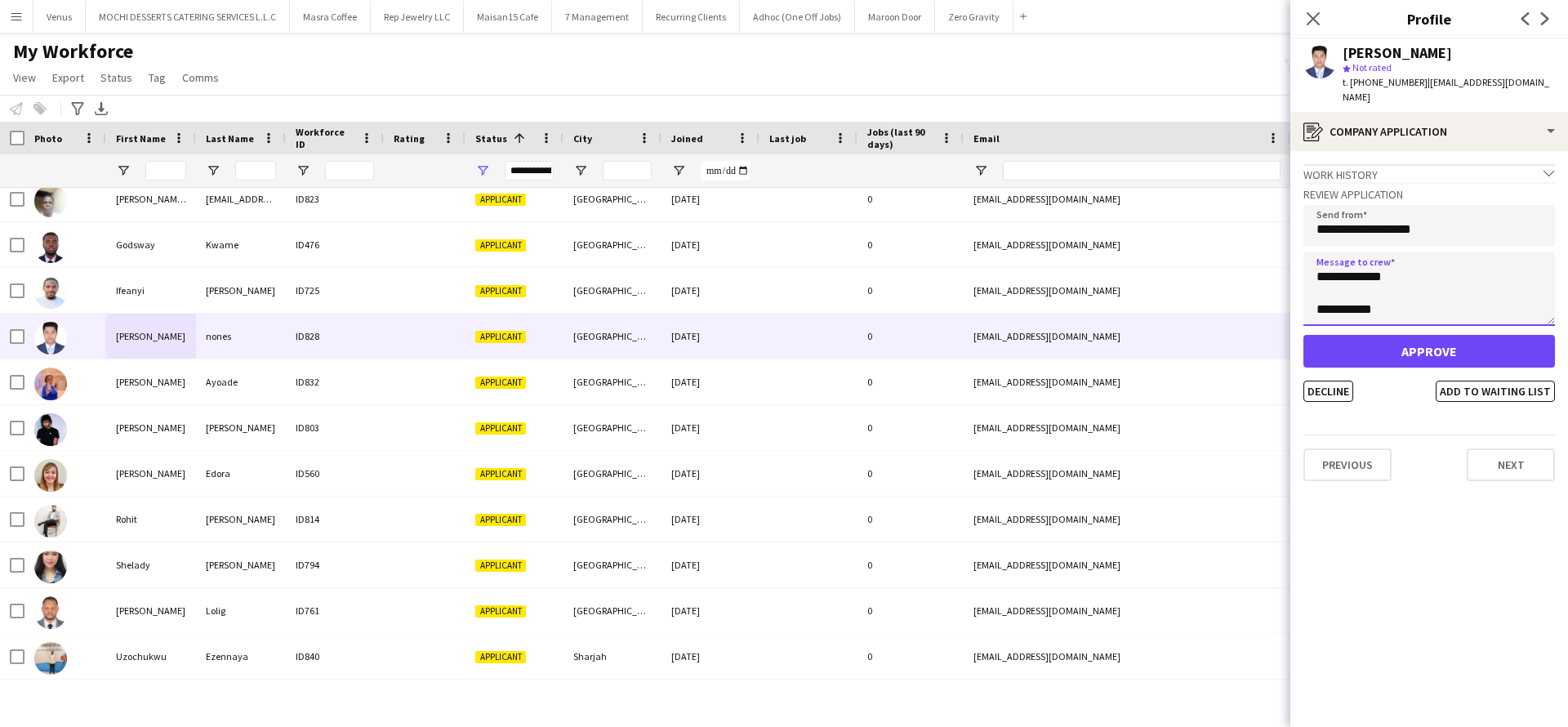
type textarea "**********"
click at [1397, 335] on button "Approve" at bounding box center [1429, 351] width 252 height 33
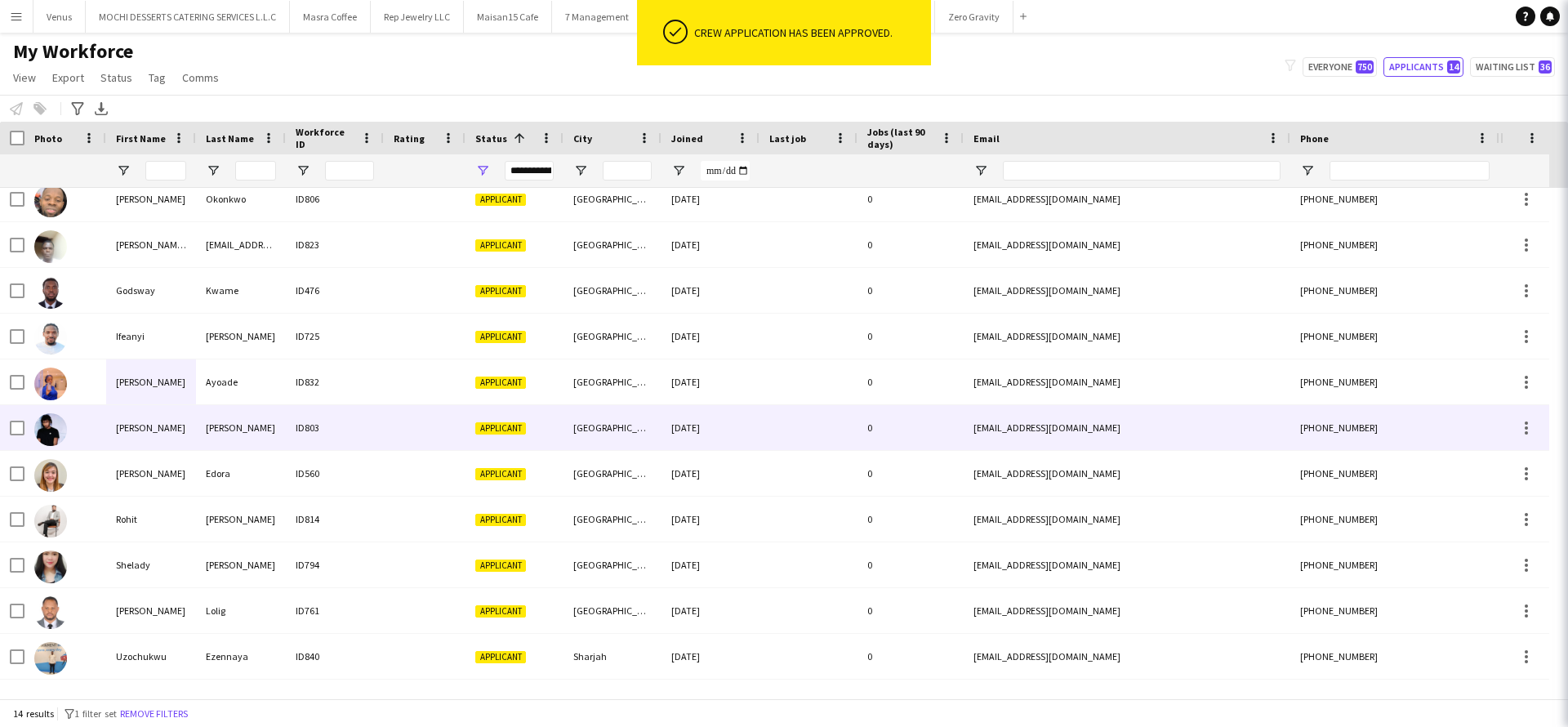
scroll to position [148, 0]
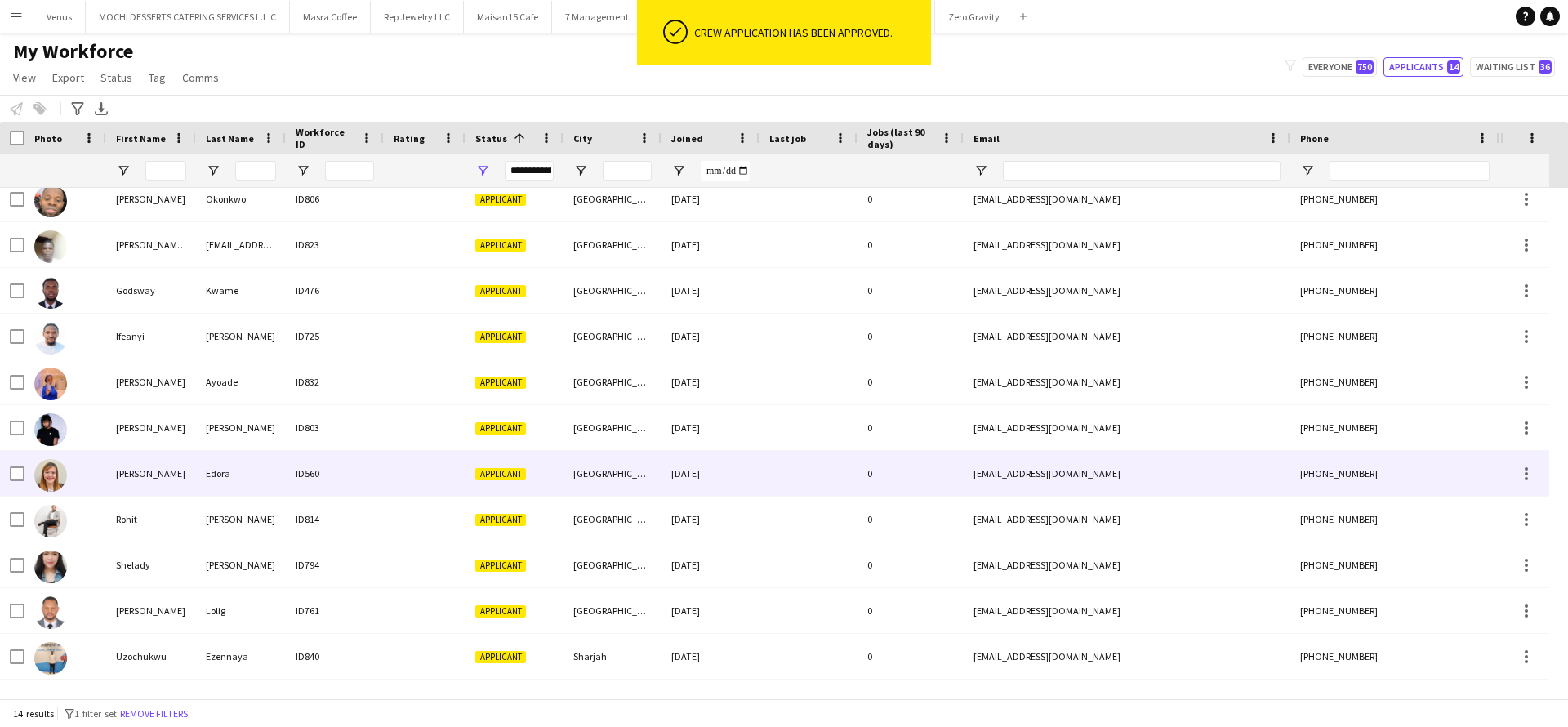
click at [157, 458] on div "Rachelle" at bounding box center [151, 473] width 90 height 45
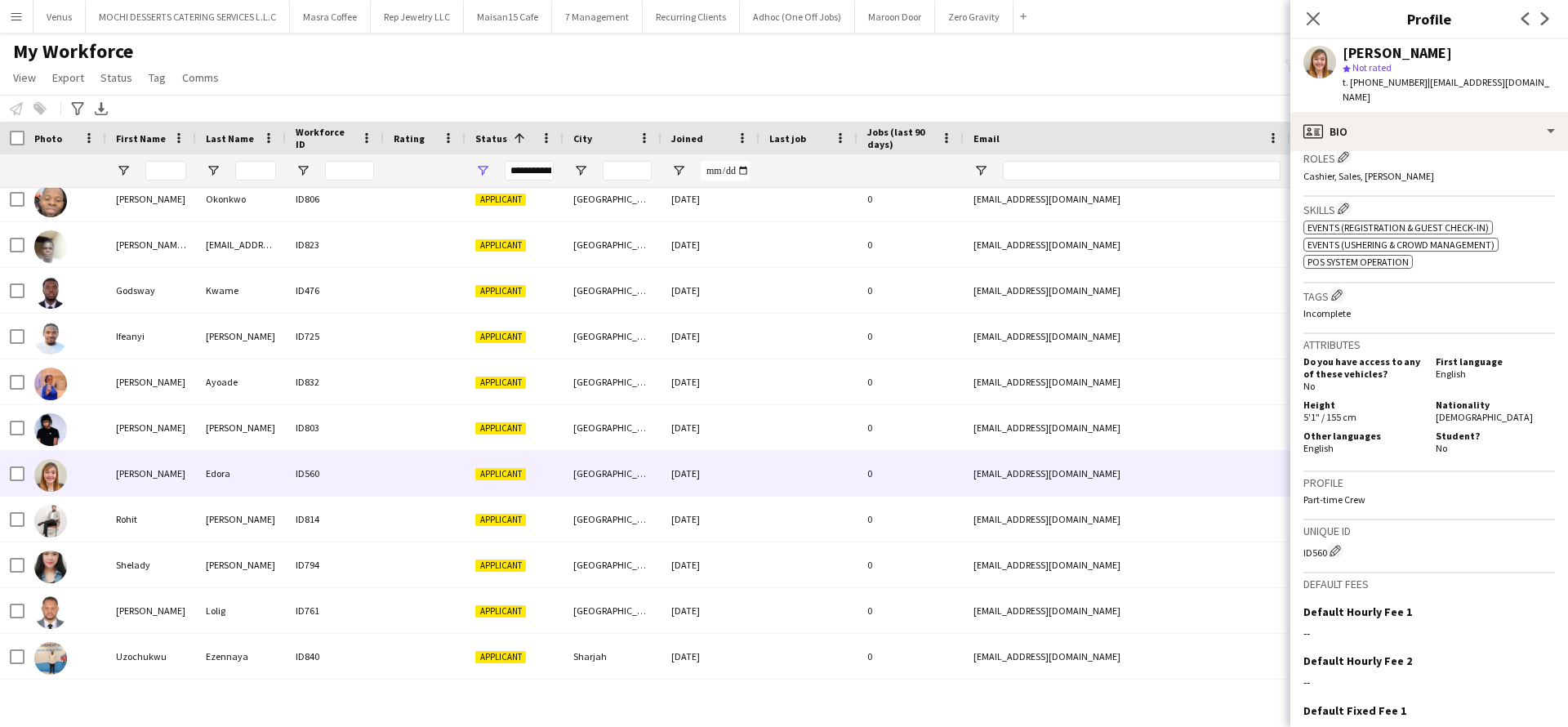
scroll to position [638, 0]
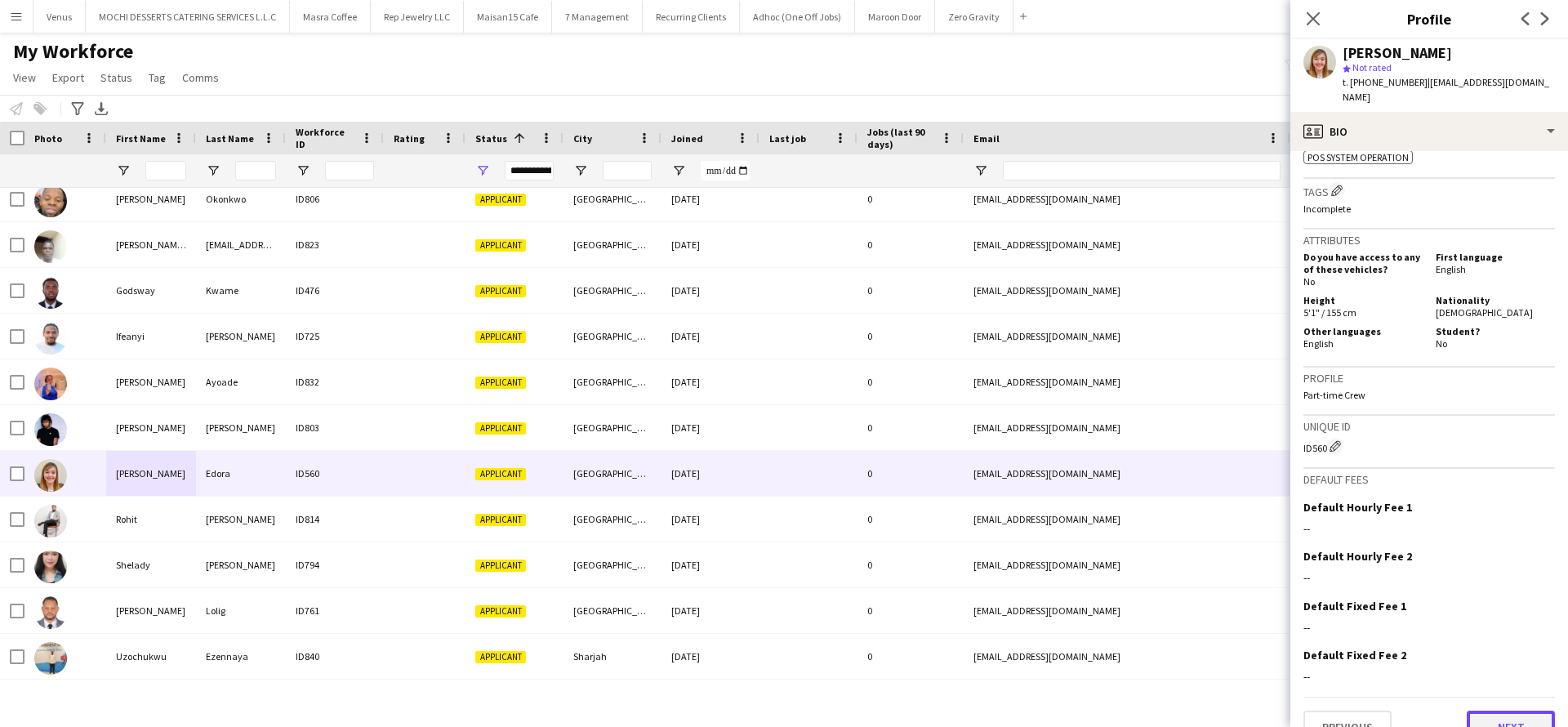
click at [1491, 711] on button "Next" at bounding box center [1511, 727] width 88 height 33
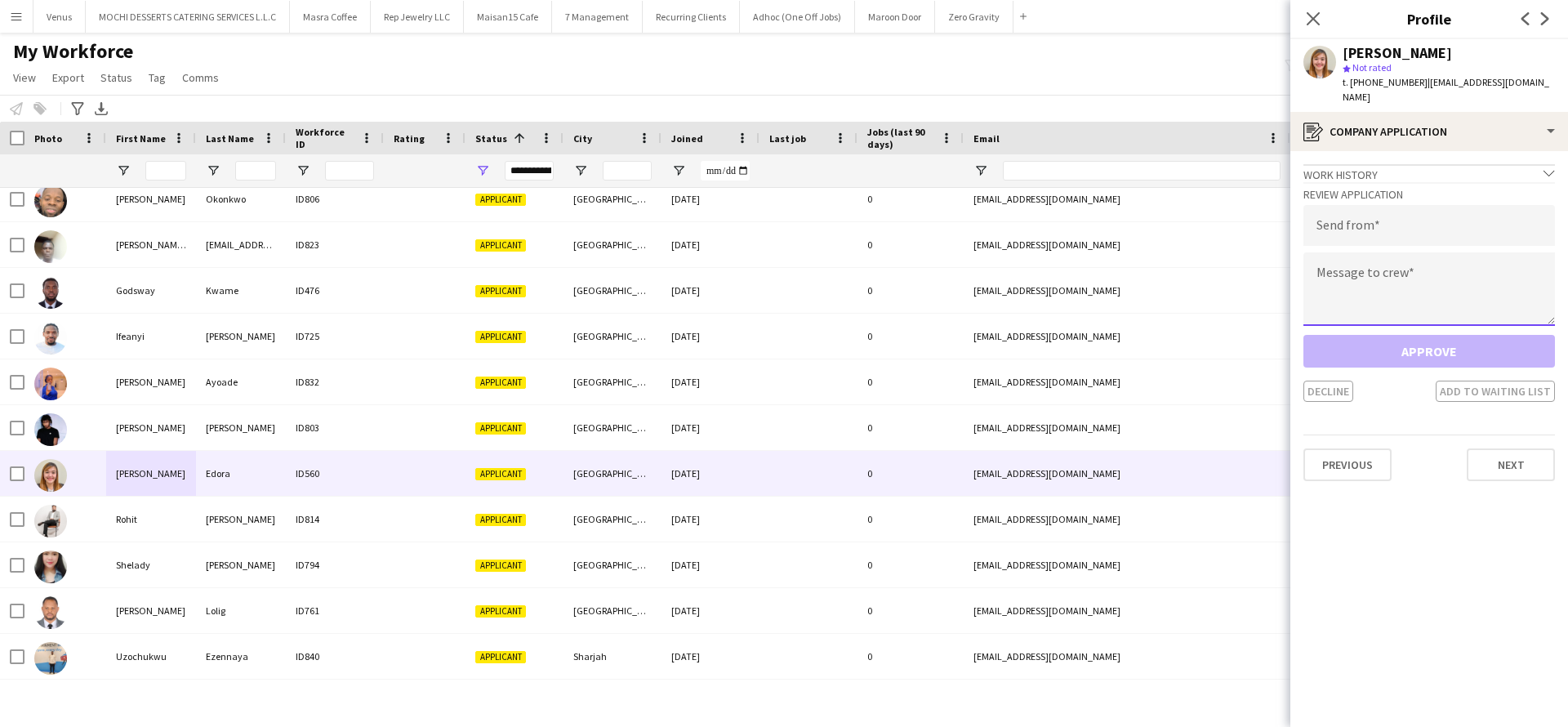
click at [1409, 262] on textarea at bounding box center [1429, 289] width 252 height 73
paste textarea "**********"
type textarea "**********"
click at [1352, 215] on input "email" at bounding box center [1429, 225] width 252 height 40
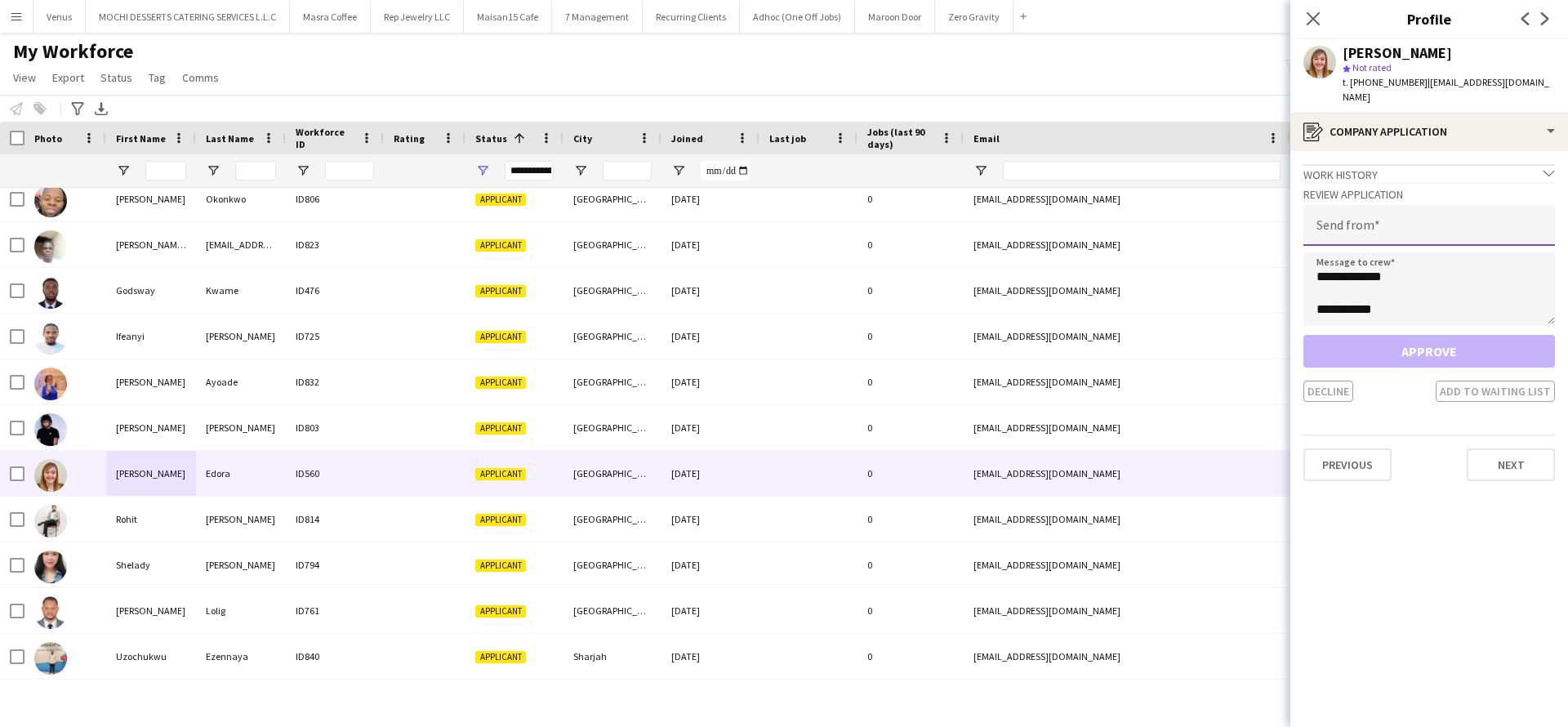
paste input "**********"
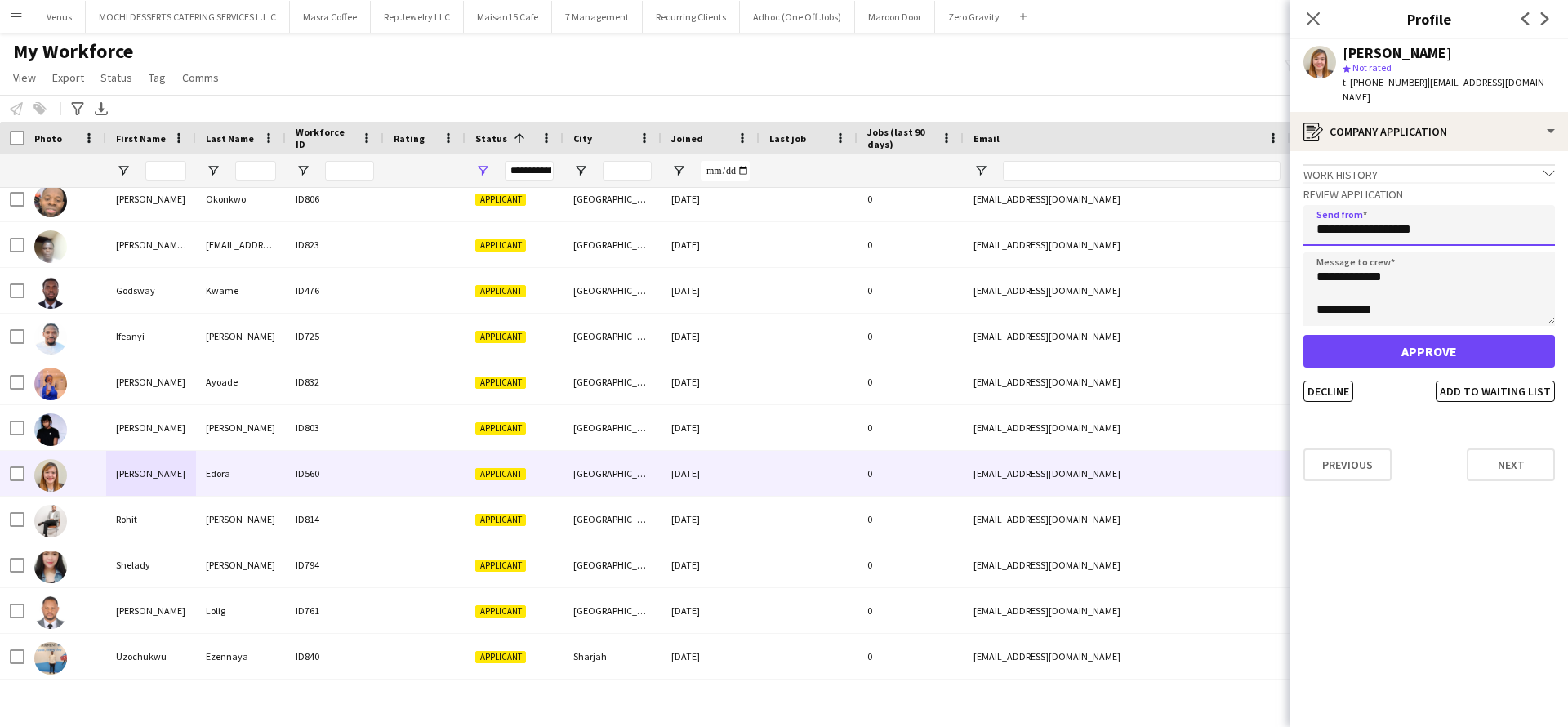
type input "**********"
click at [1408, 354] on div "Approve Decline Add to waiting list" at bounding box center [1429, 369] width 252 height 67
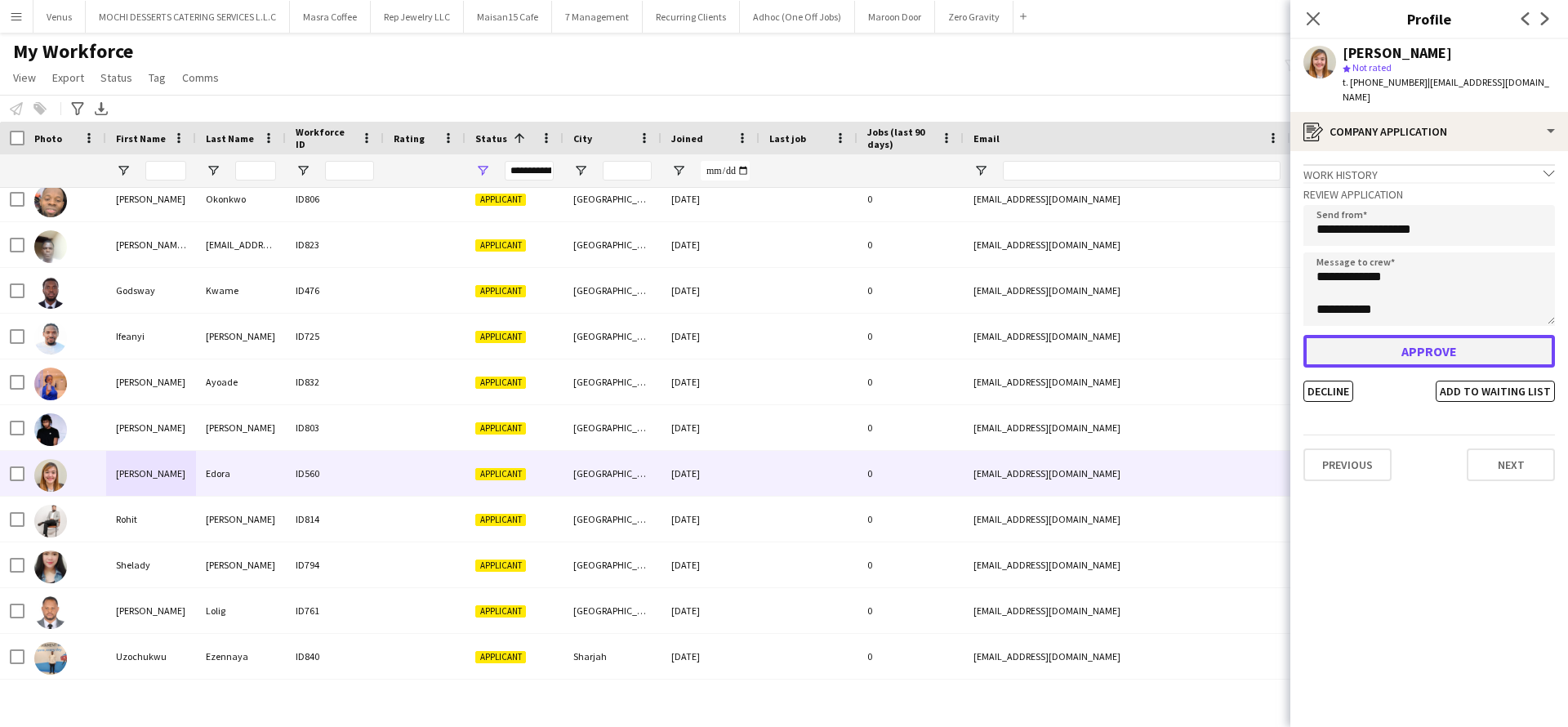
click at [1405, 335] on button "Approve" at bounding box center [1429, 351] width 252 height 33
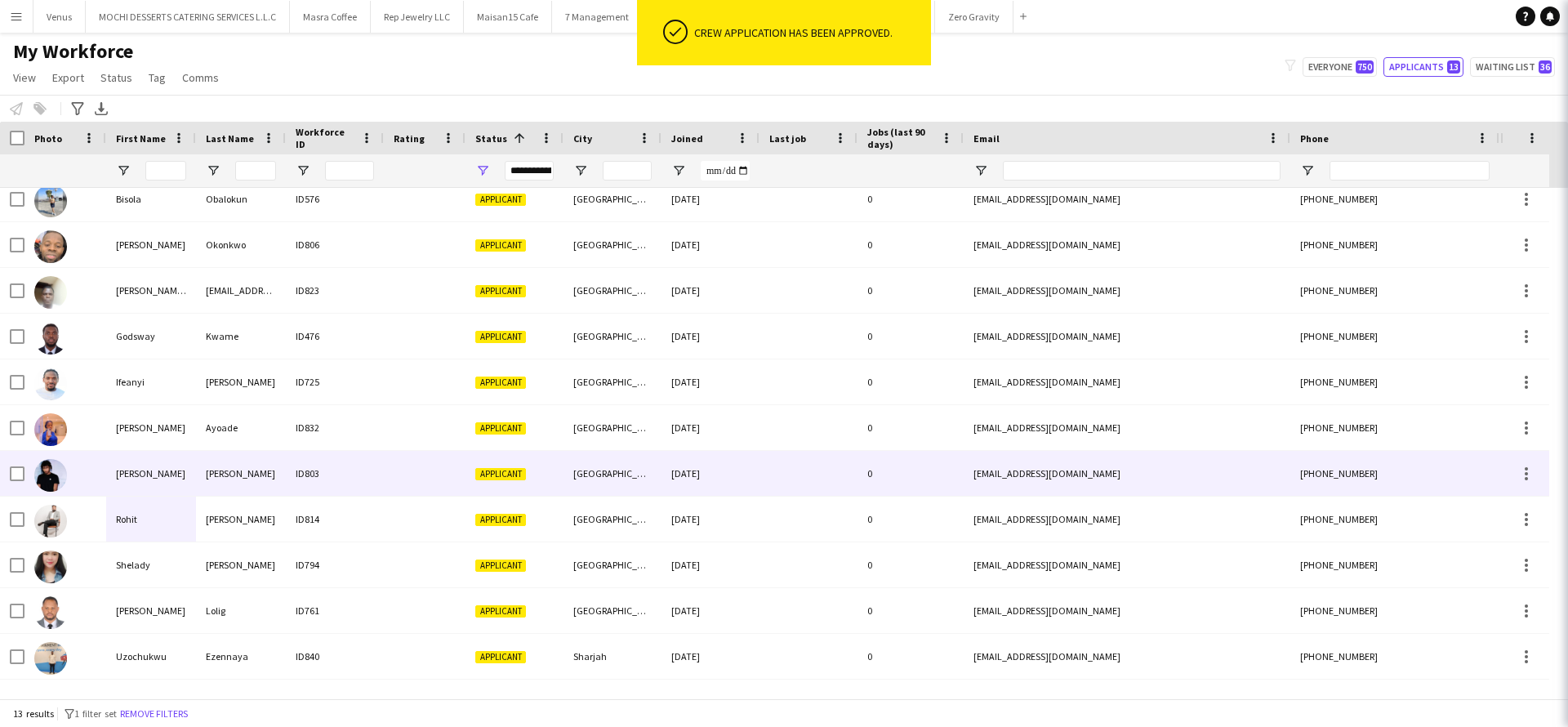
scroll to position [103, 0]
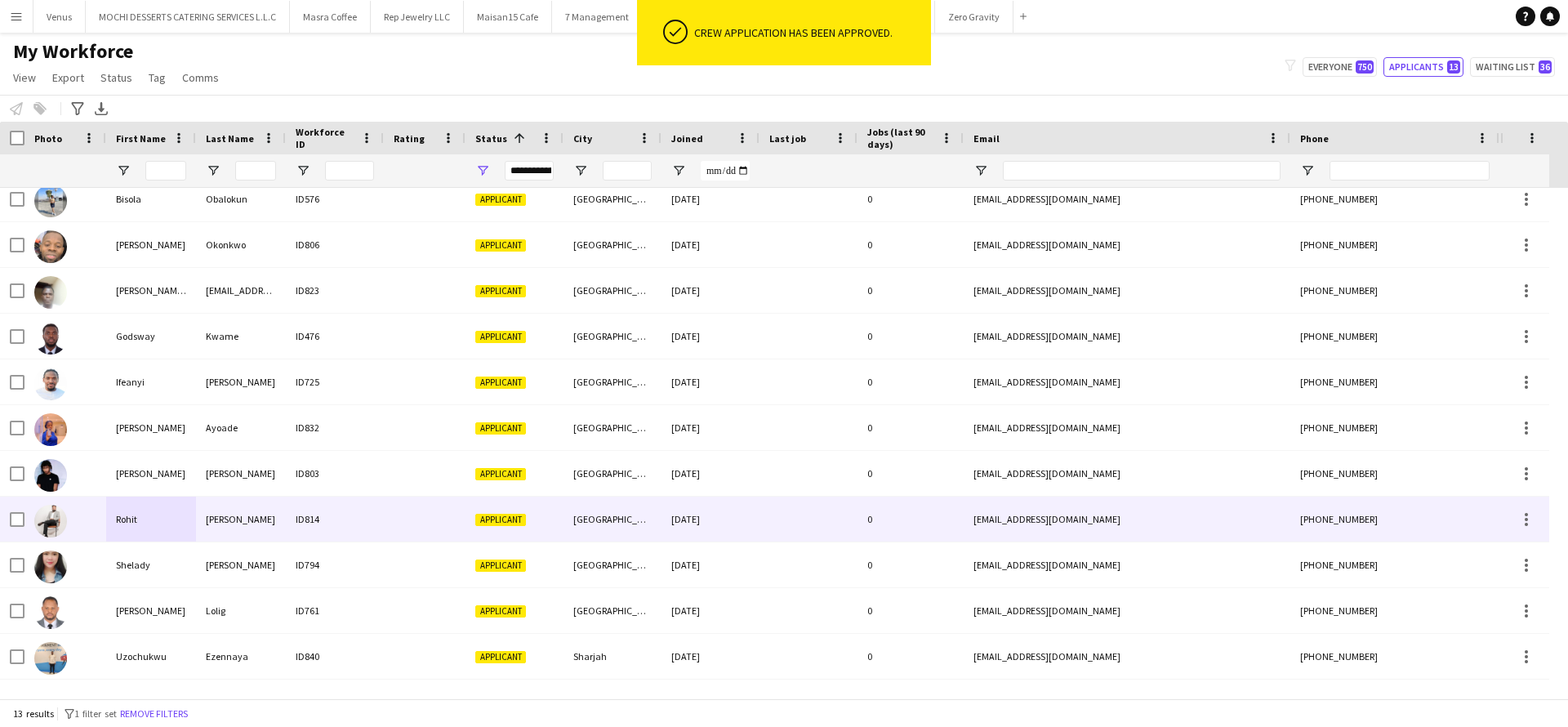
click at [179, 510] on div "Rohit" at bounding box center [151, 519] width 90 height 45
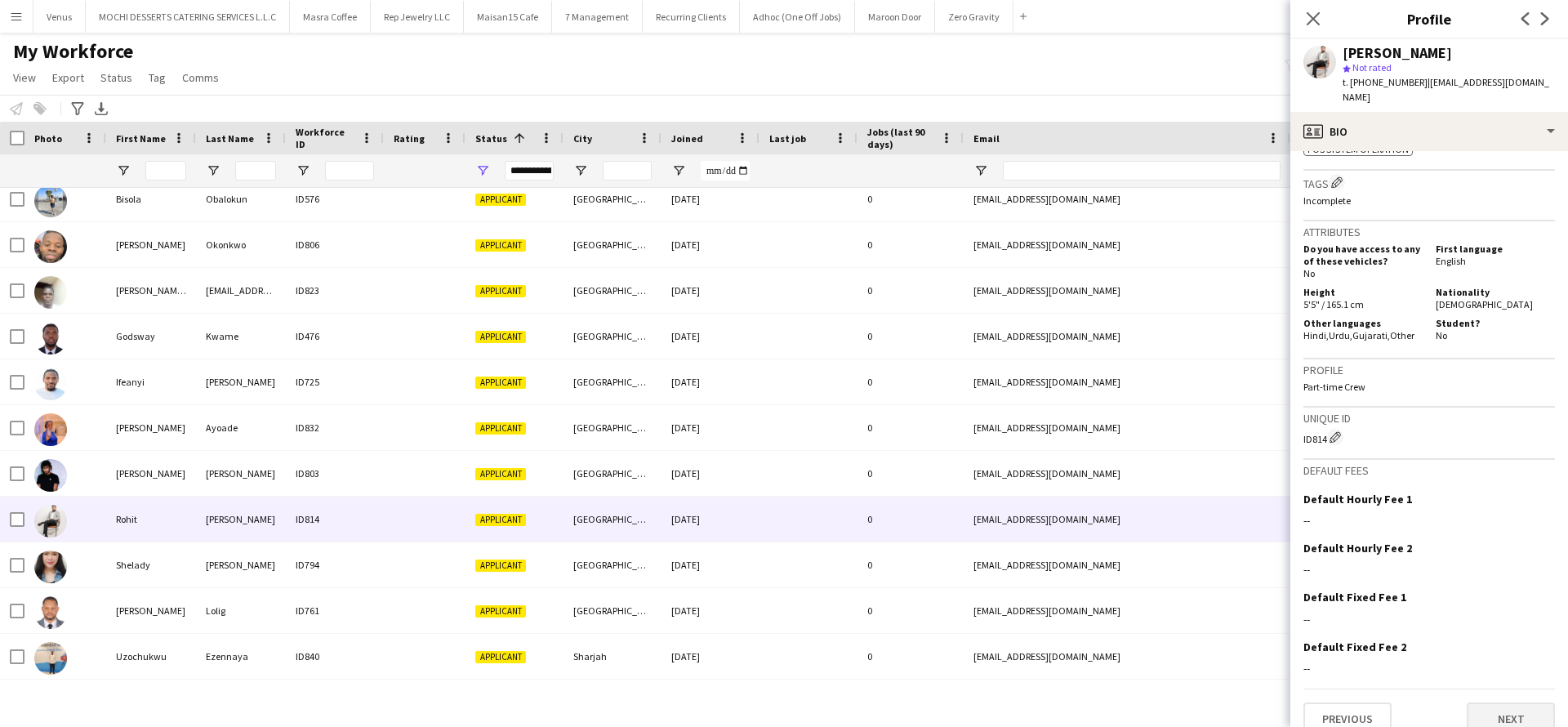
scroll to position [743, 0]
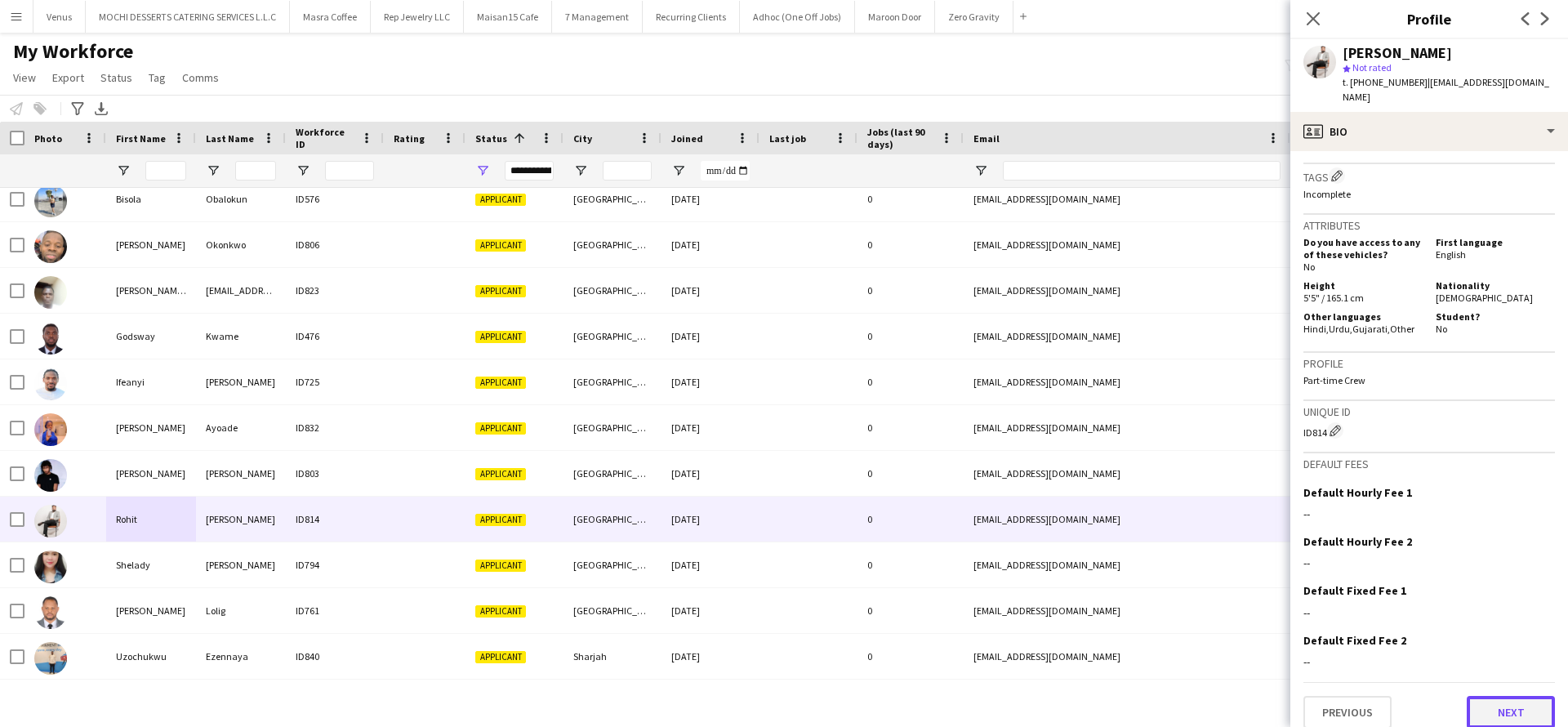
click at [1480, 696] on button "Next" at bounding box center [1511, 712] width 88 height 33
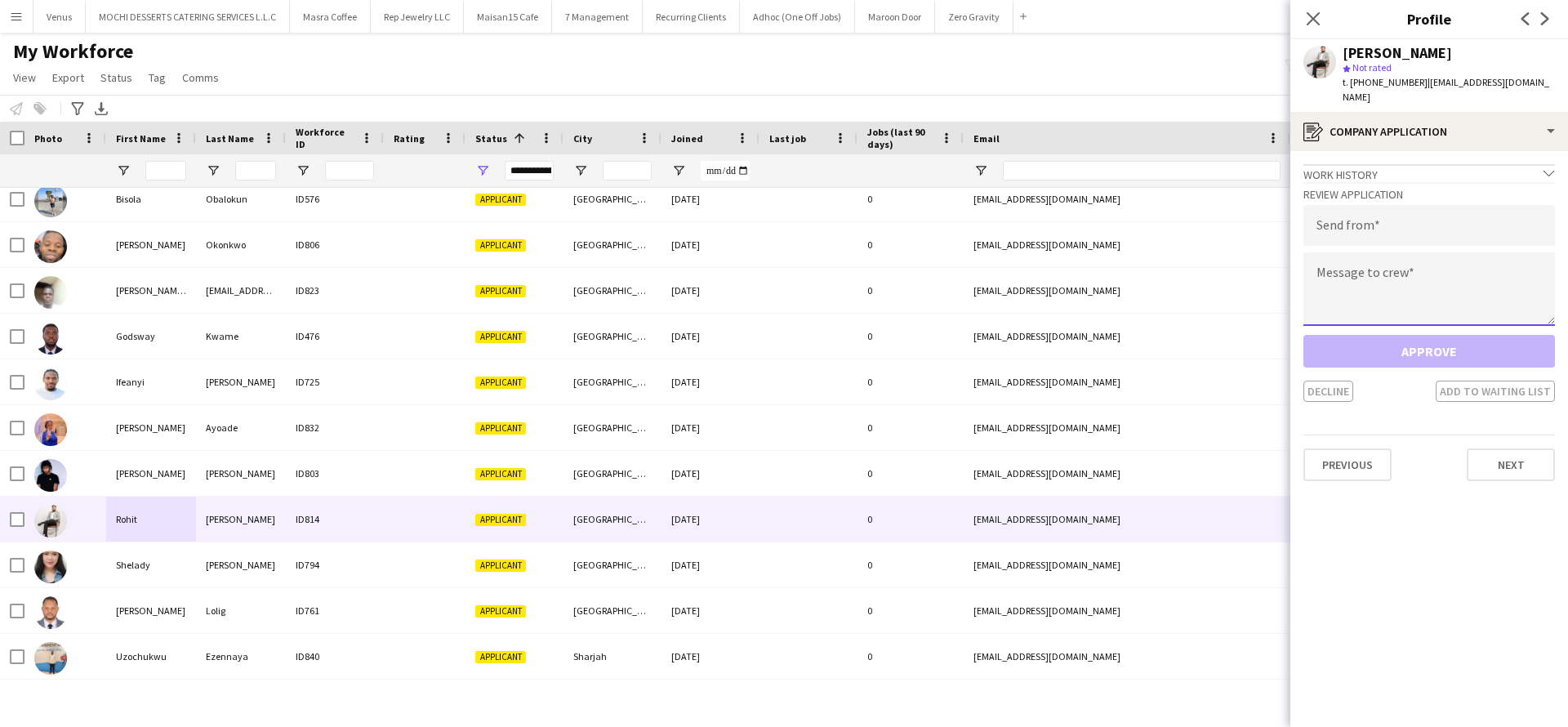
click at [1389, 256] on textarea at bounding box center [1429, 289] width 252 height 73
paste textarea "**********"
type textarea "**********"
click at [1408, 205] on input "email" at bounding box center [1429, 225] width 252 height 40
paste input "**********"
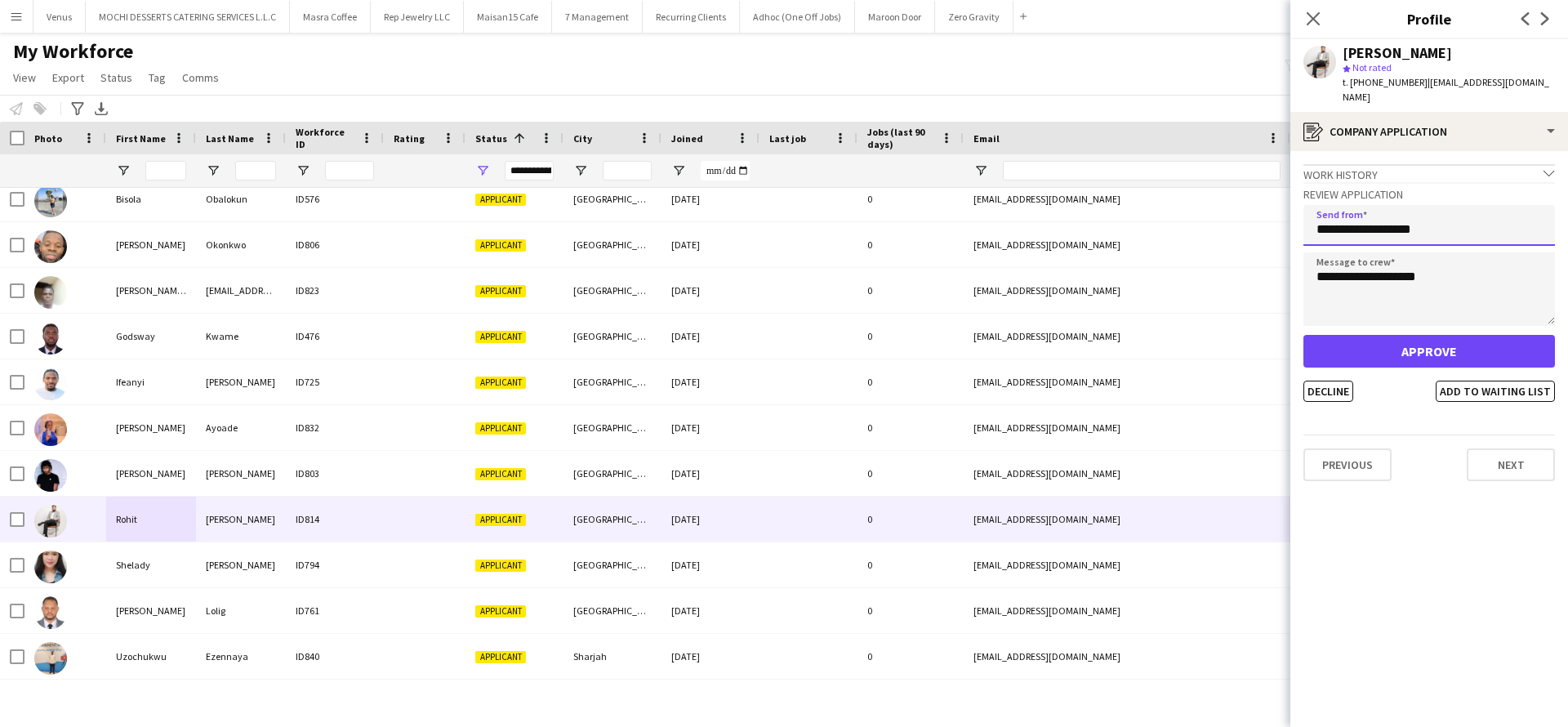
type input "**********"
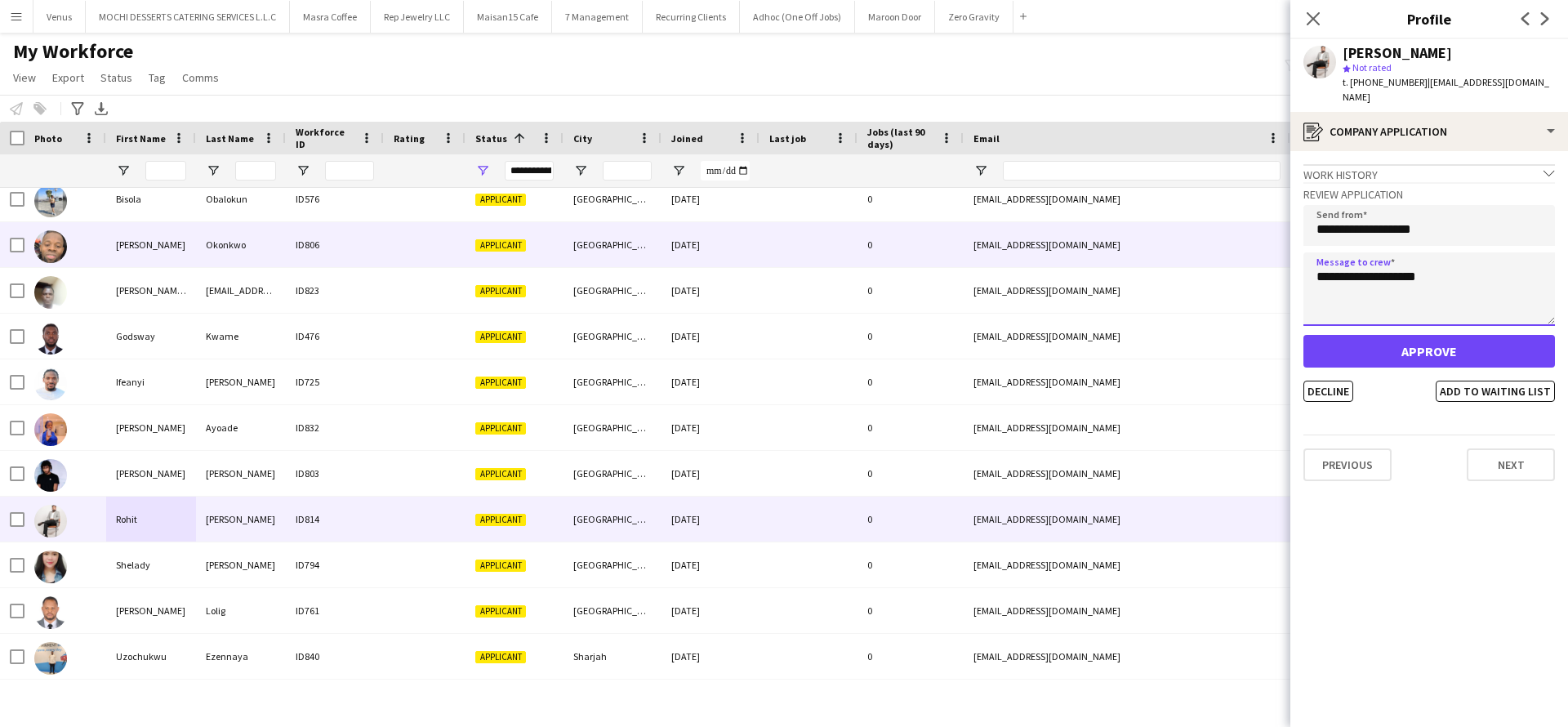
drag, startPoint x: 1450, startPoint y: 273, endPoint x: 1219, endPoint y: 257, distance: 231.6
click at [1219, 257] on body "Menu Boards Boards Boards All jobs Status Workforce Workforce My Workforce Recr…" at bounding box center [784, 363] width 1568 height 727
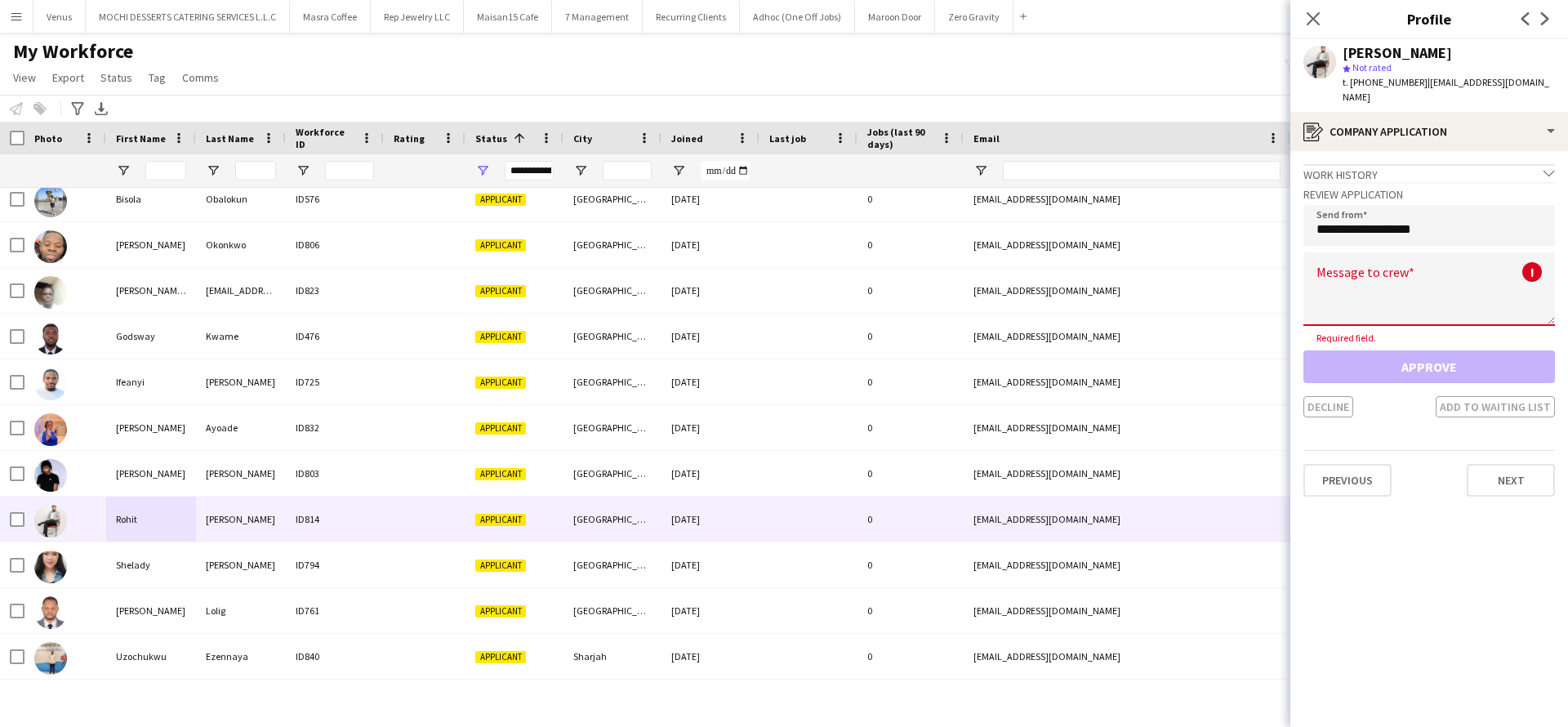
click at [1449, 255] on textarea at bounding box center [1429, 289] width 252 height 73
paste textarea "**********"
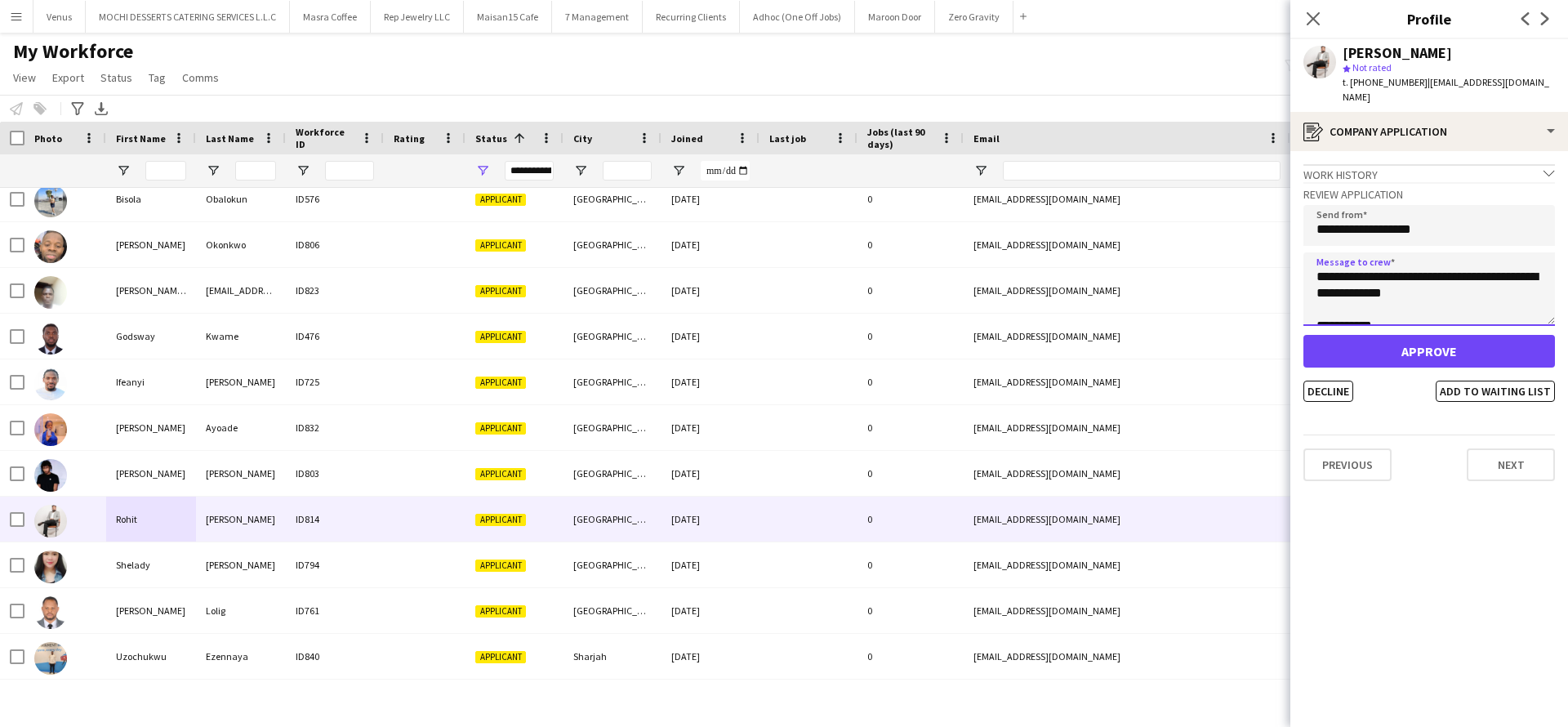
scroll to position [26, 0]
type textarea "**********"
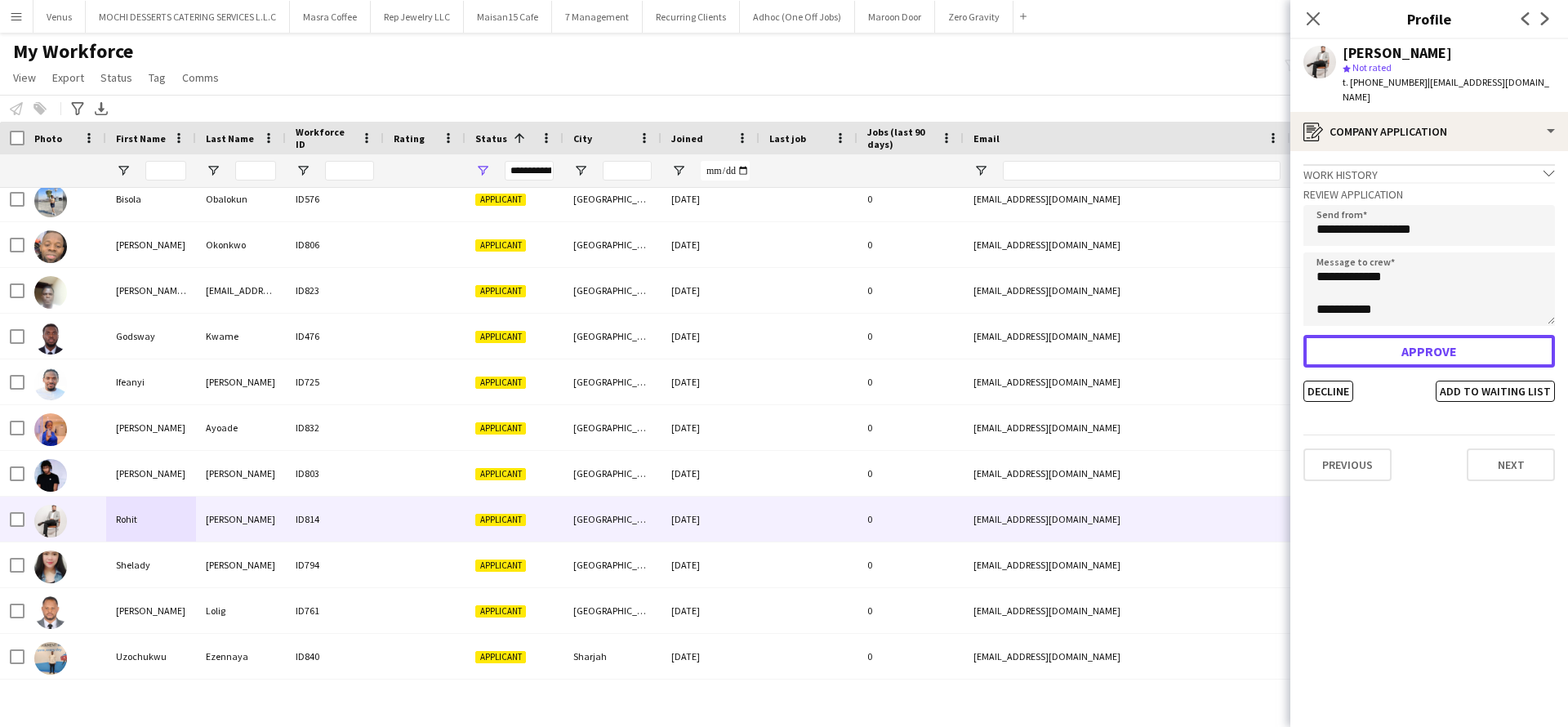
drag, startPoint x: 1405, startPoint y: 336, endPoint x: 1387, endPoint y: 330, distance: 19.0
click at [1404, 336] on button "Approve" at bounding box center [1429, 351] width 252 height 33
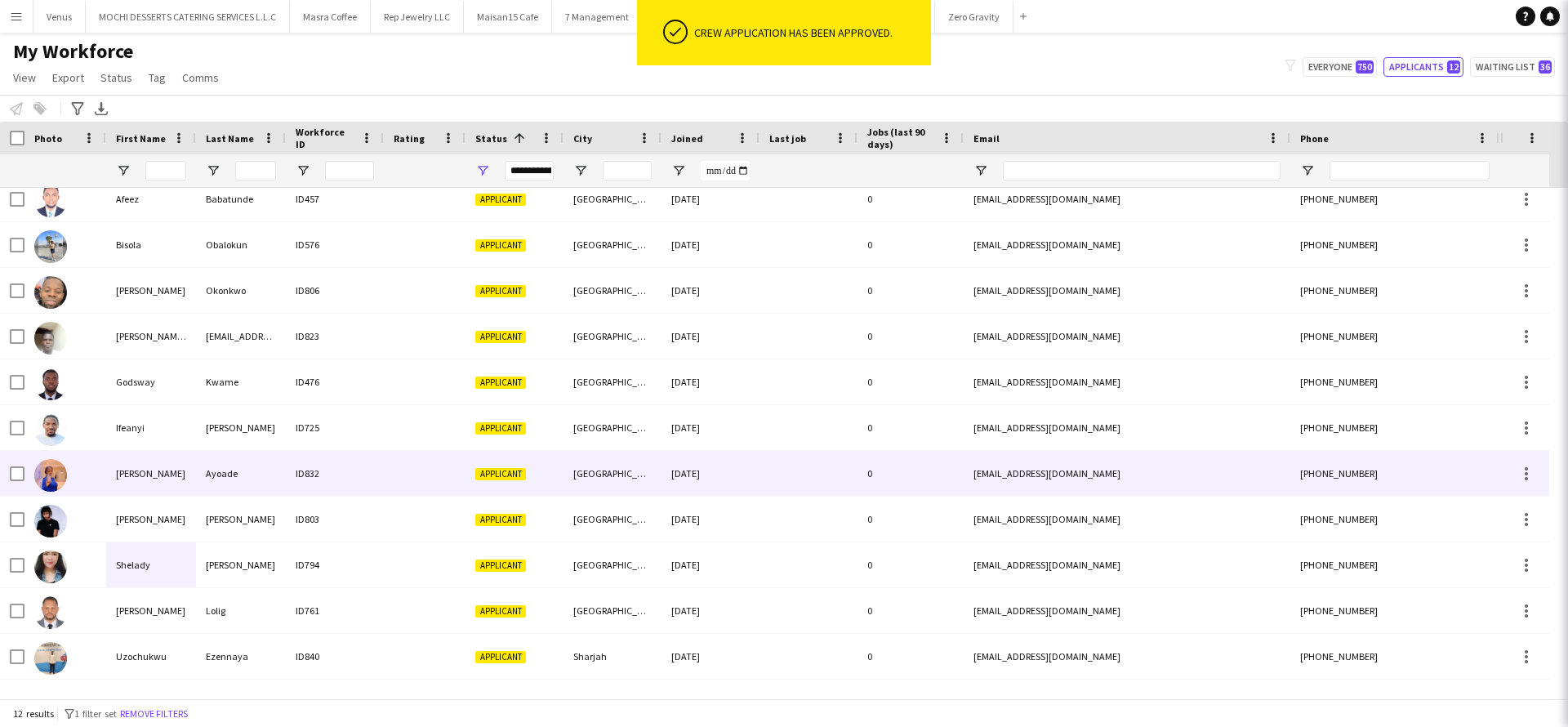
scroll to position [57, 0]
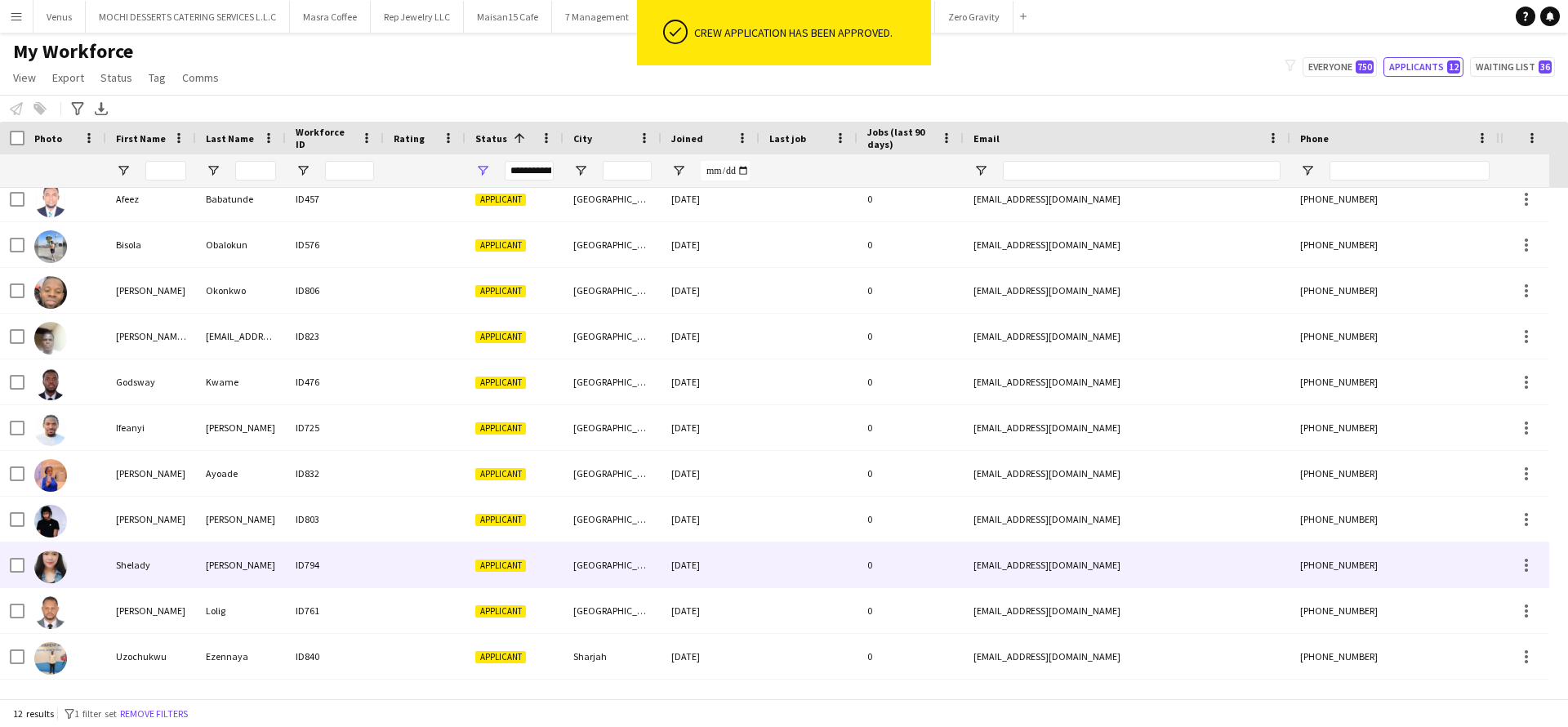
click at [147, 554] on div "Shelady" at bounding box center [151, 564] width 90 height 45
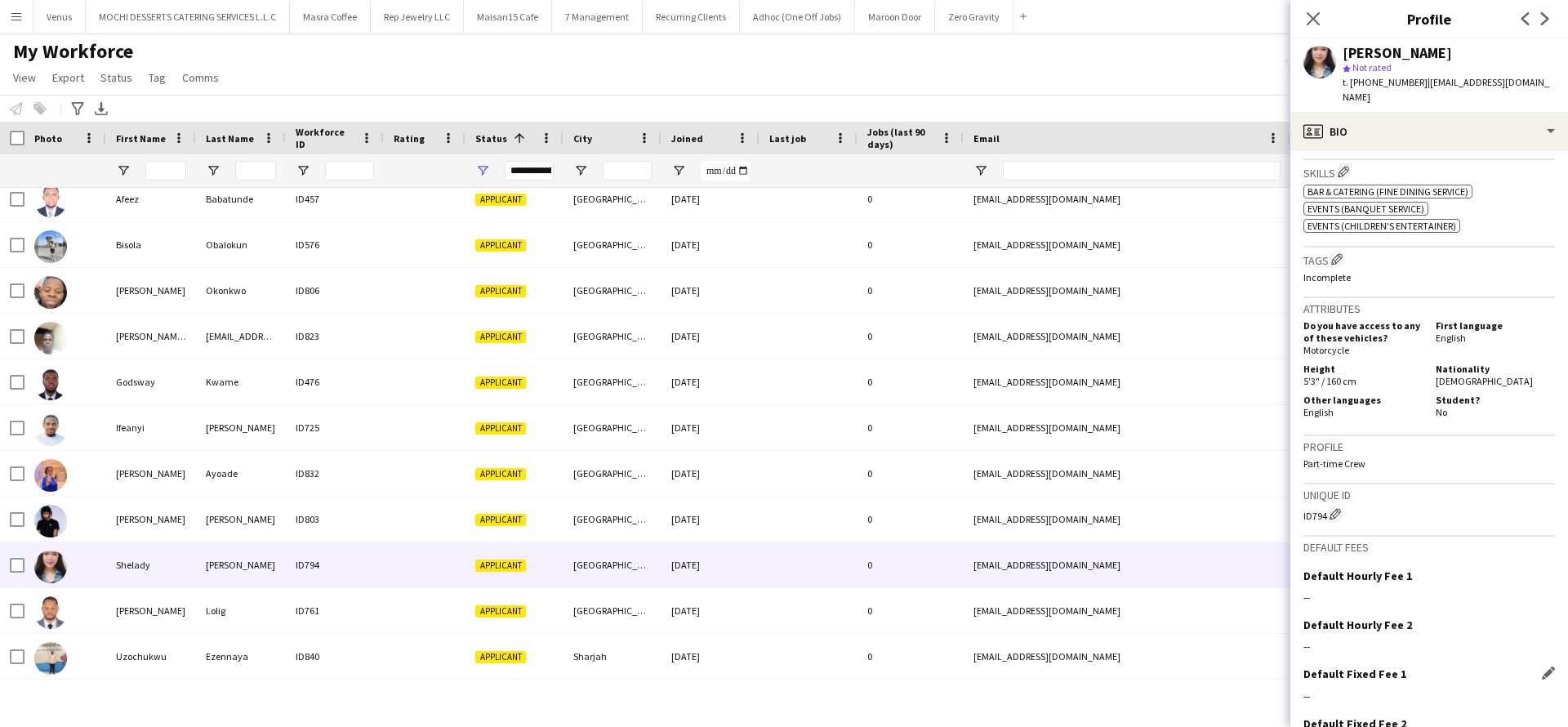
scroll to position [623, 0]
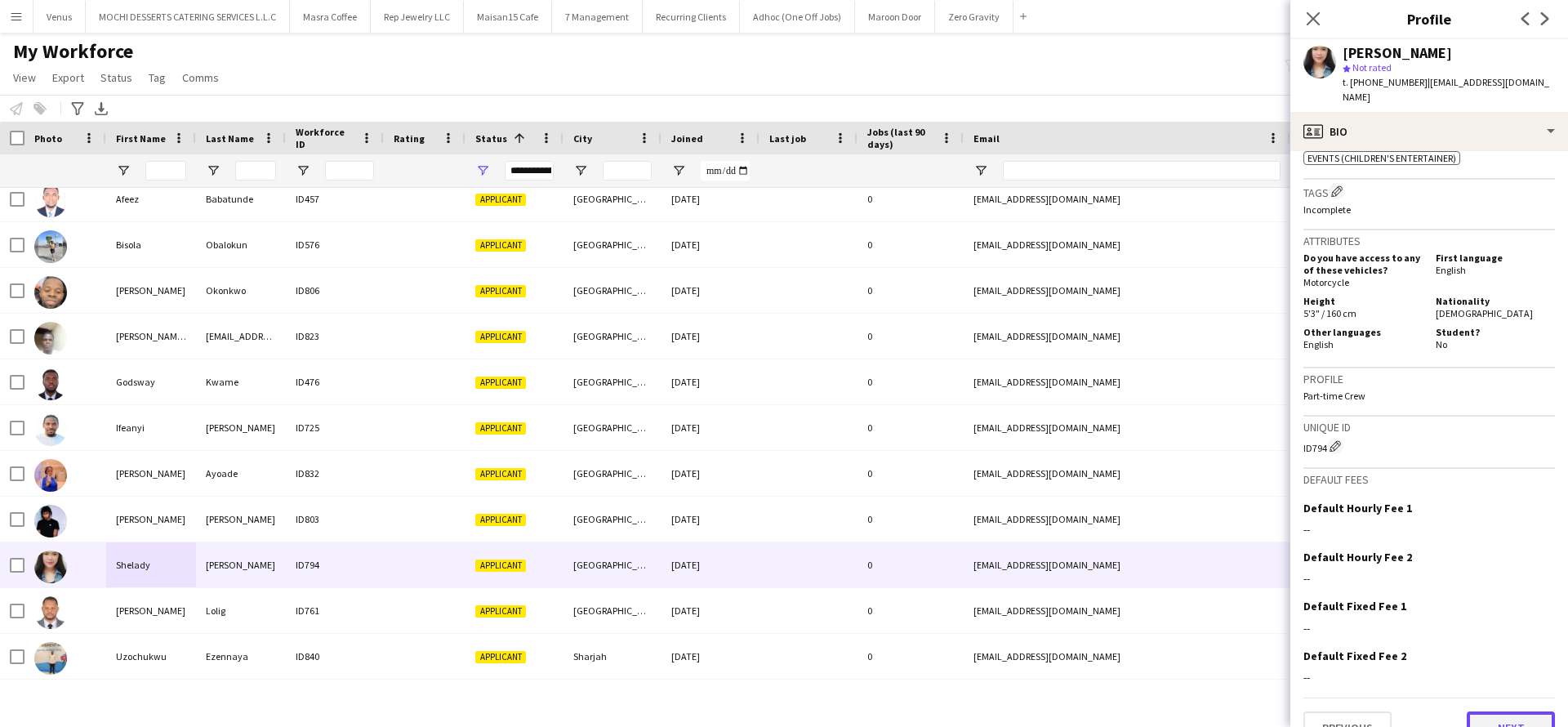
click at [1475, 712] on button "Next" at bounding box center [1511, 728] width 88 height 33
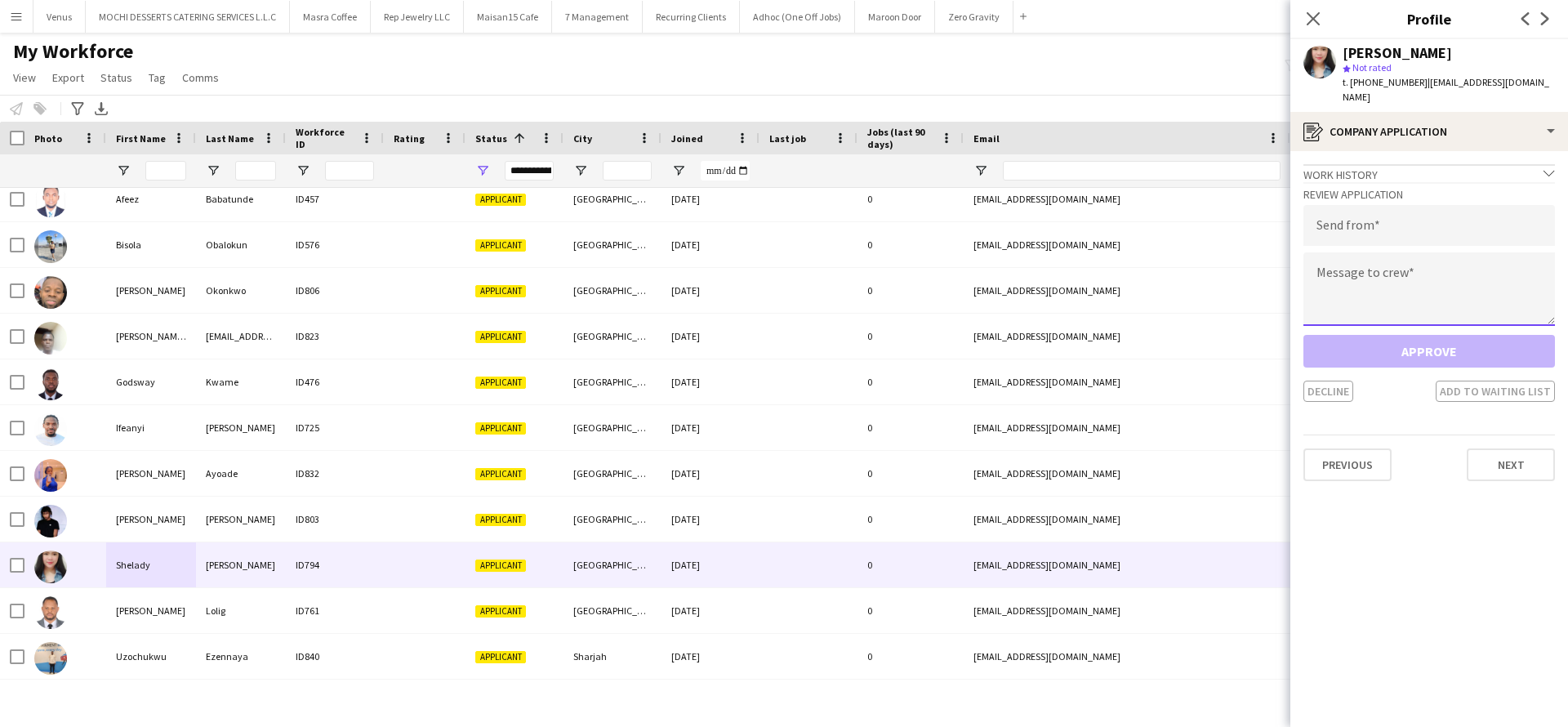
paste textarea "**********"
click at [1391, 259] on textarea "**********" at bounding box center [1429, 289] width 252 height 73
type textarea "**********"
click at [1424, 205] on input "email" at bounding box center [1429, 225] width 252 height 40
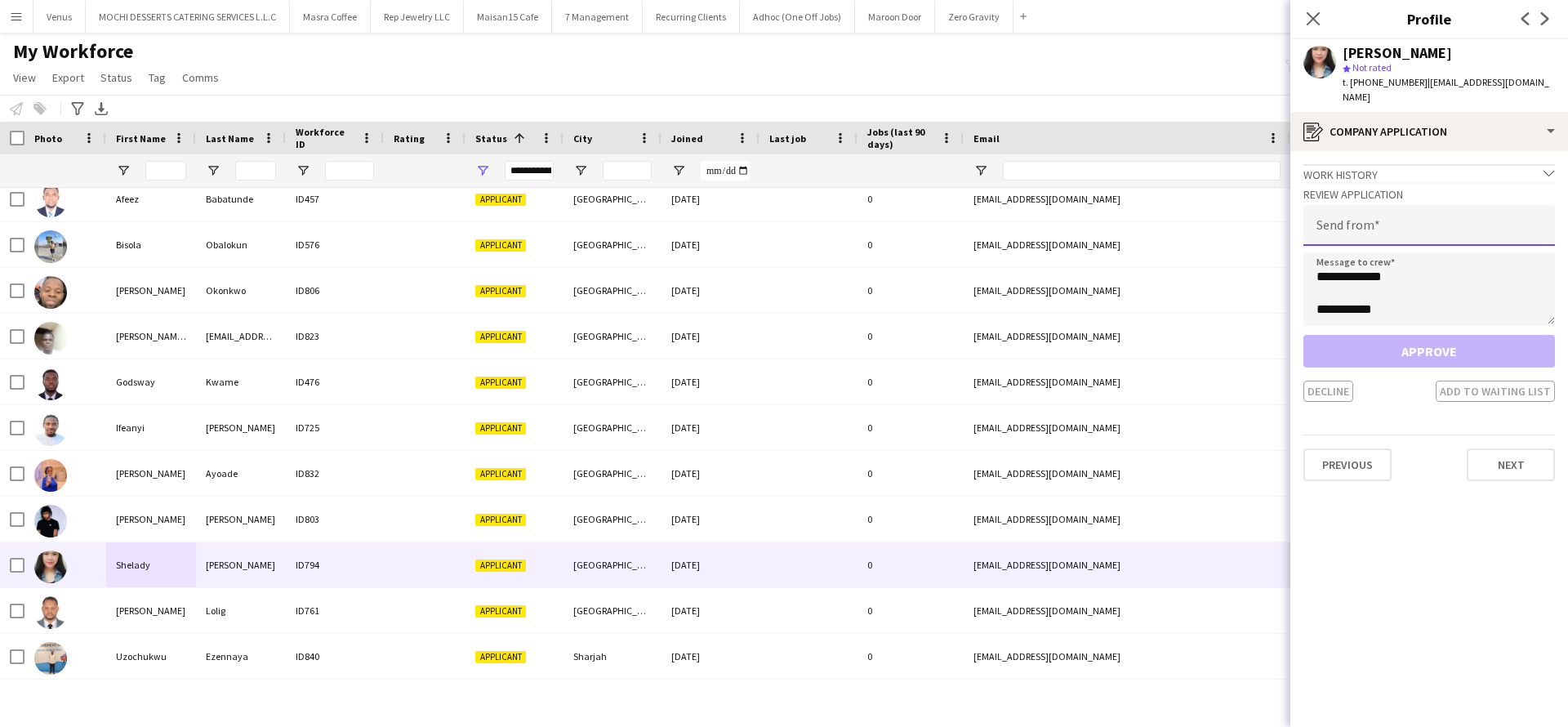
paste input "**********"
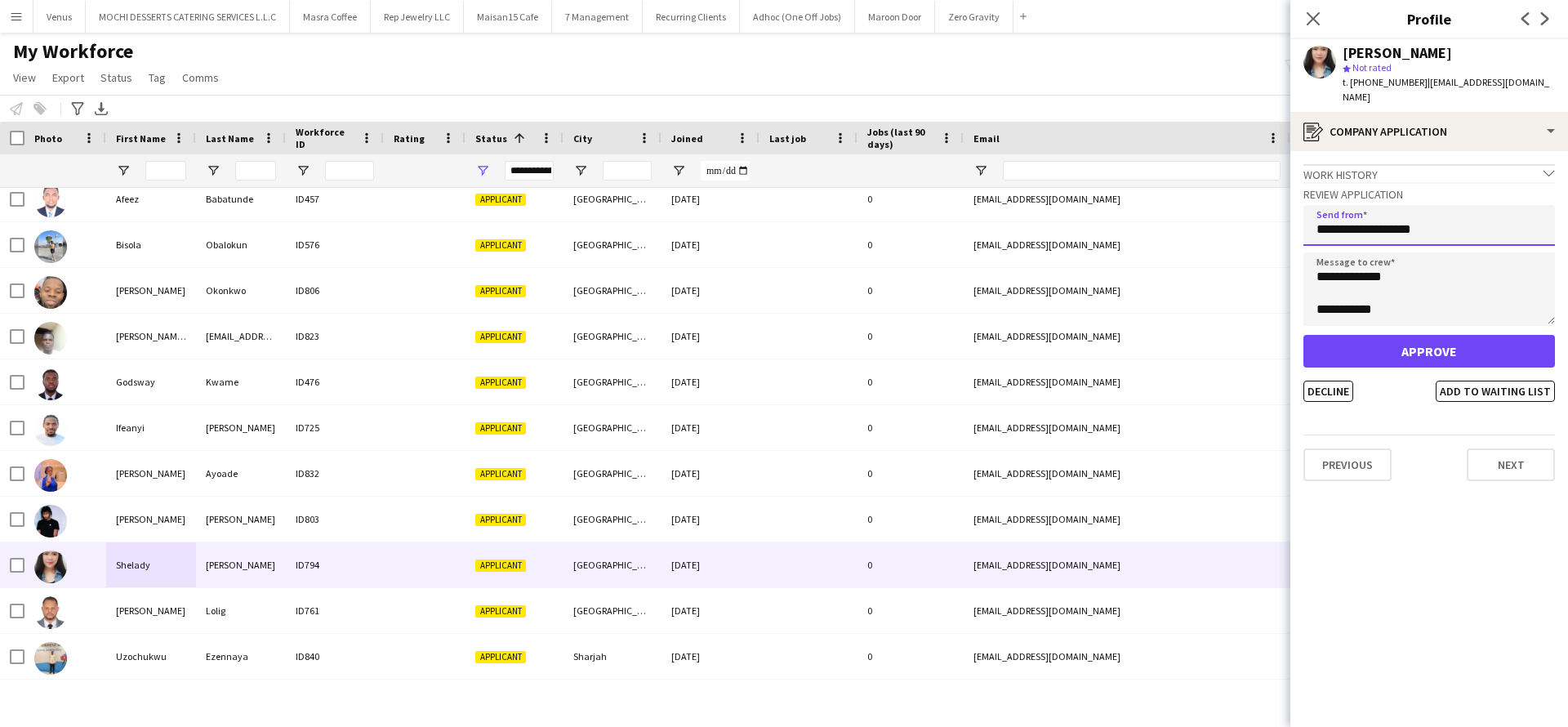
type input "**********"
click at [1389, 347] on button "Approve" at bounding box center [1429, 351] width 252 height 33
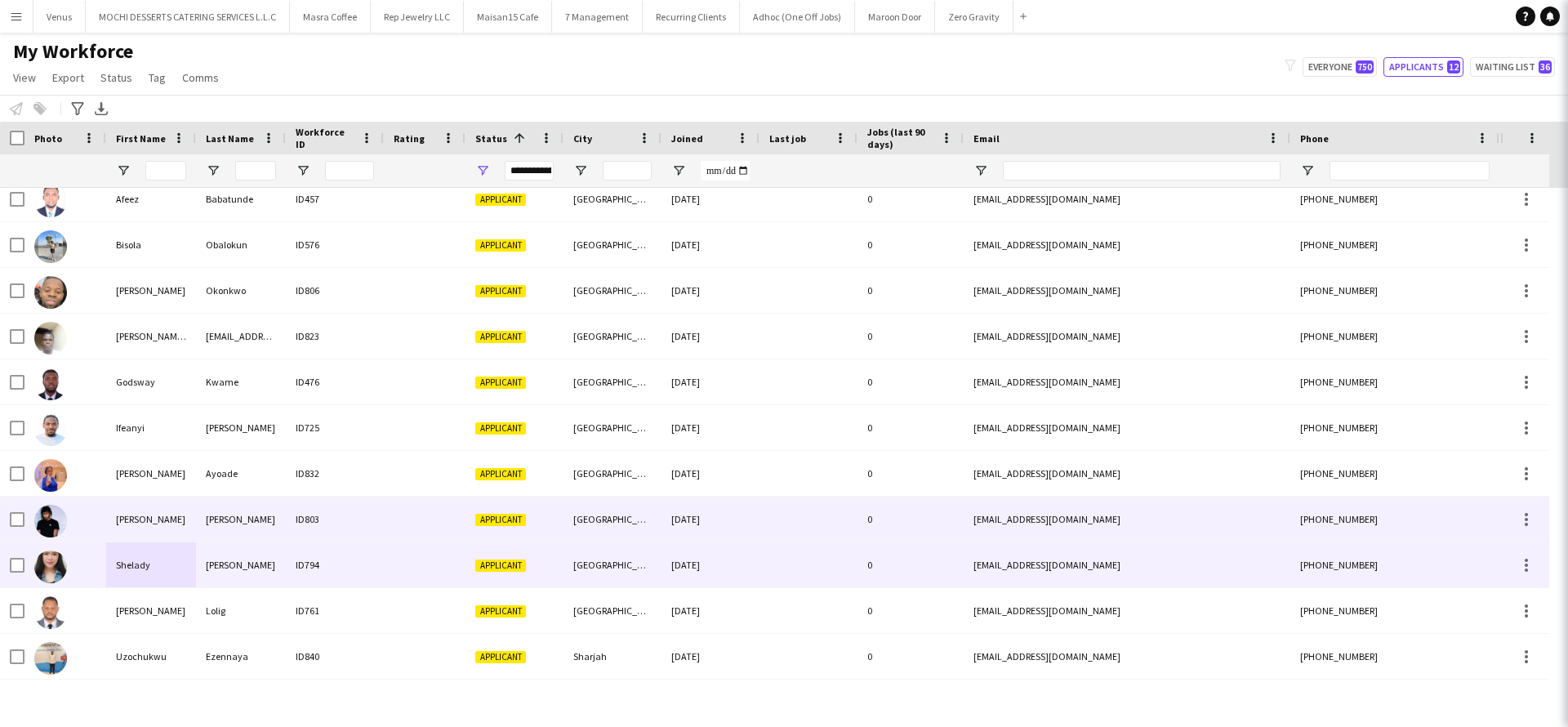
scroll to position [12, 0]
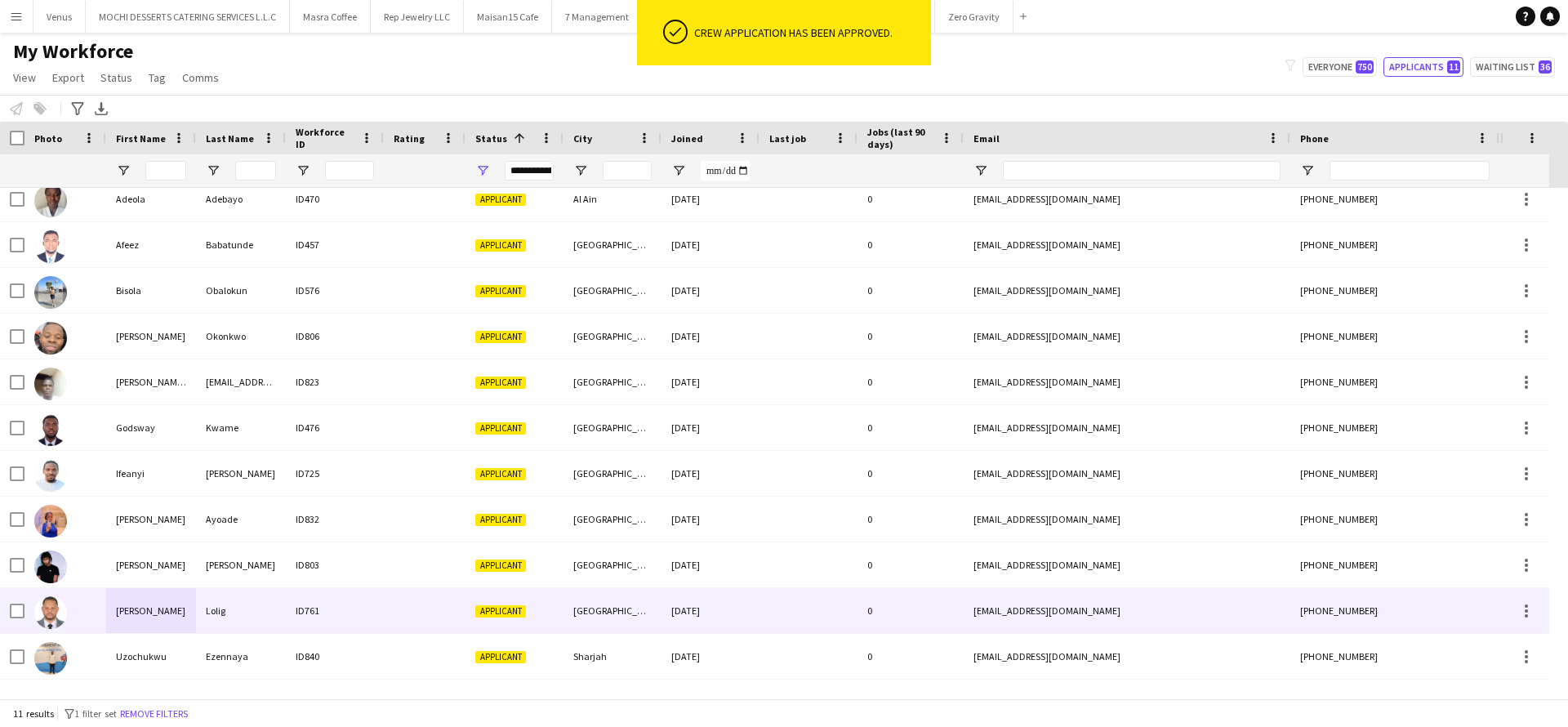
click at [163, 601] on div "[PERSON_NAME]" at bounding box center [151, 610] width 90 height 45
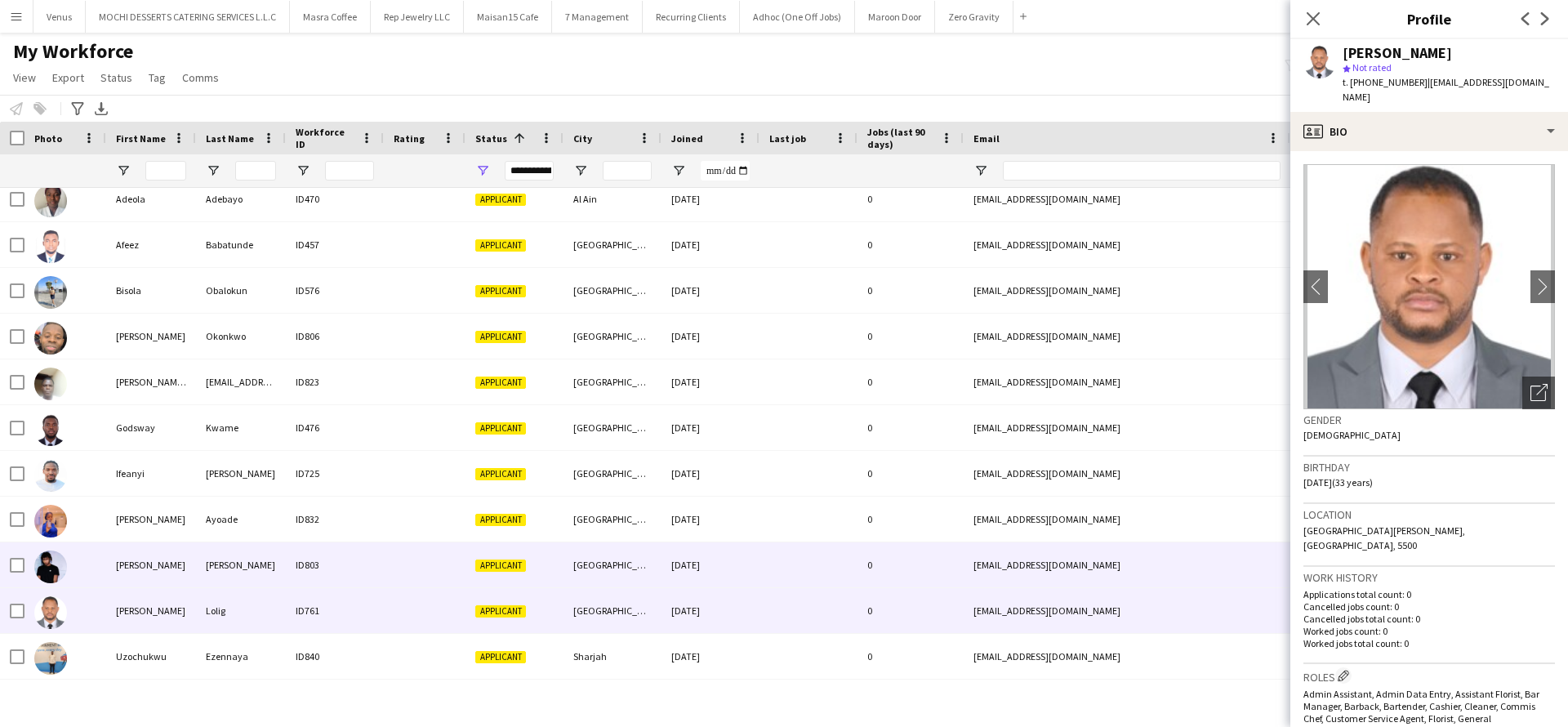
click at [168, 571] on div "[PERSON_NAME]" at bounding box center [151, 564] width 90 height 45
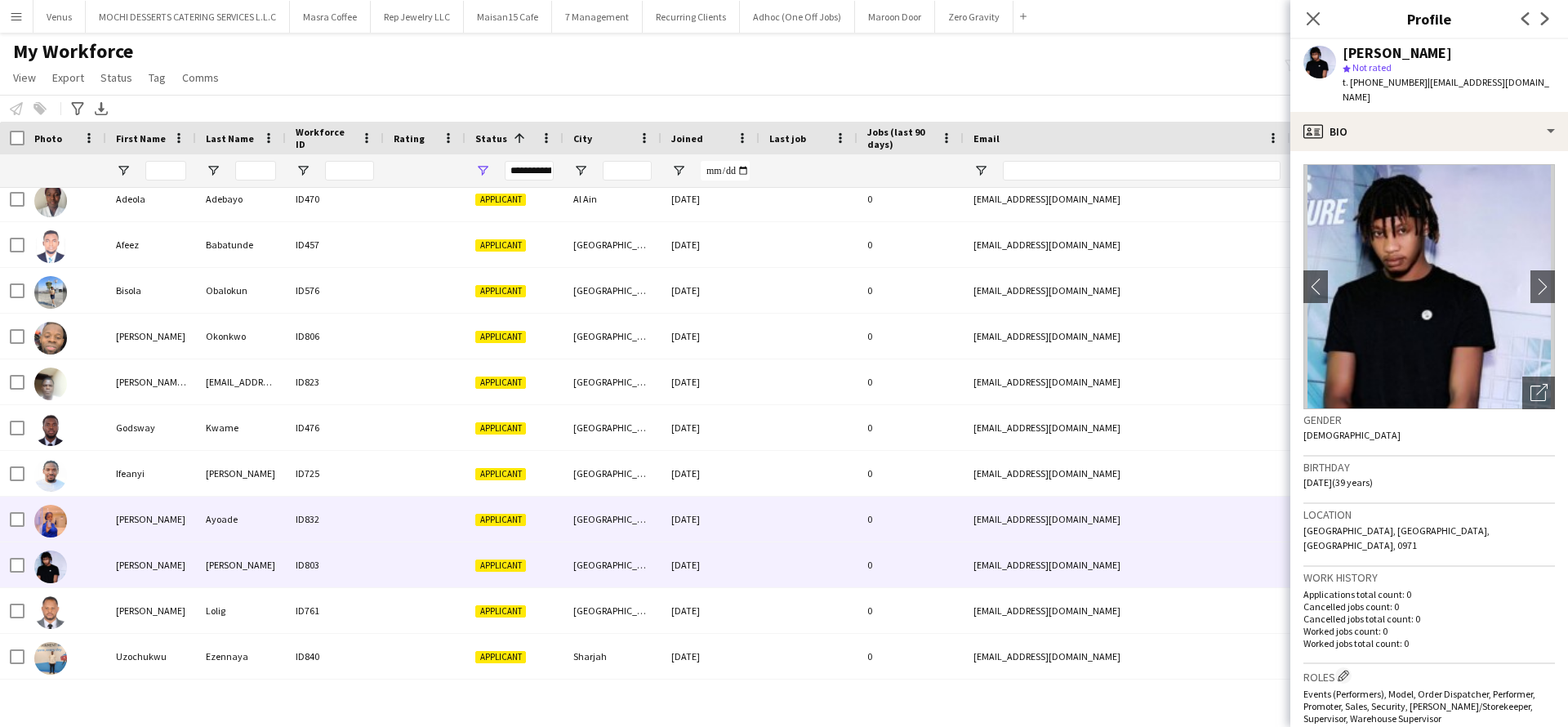
drag, startPoint x: 173, startPoint y: 516, endPoint x: 179, endPoint y: 468, distance: 48.4
click at [176, 510] on div "[PERSON_NAME]" at bounding box center [151, 519] width 90 height 45
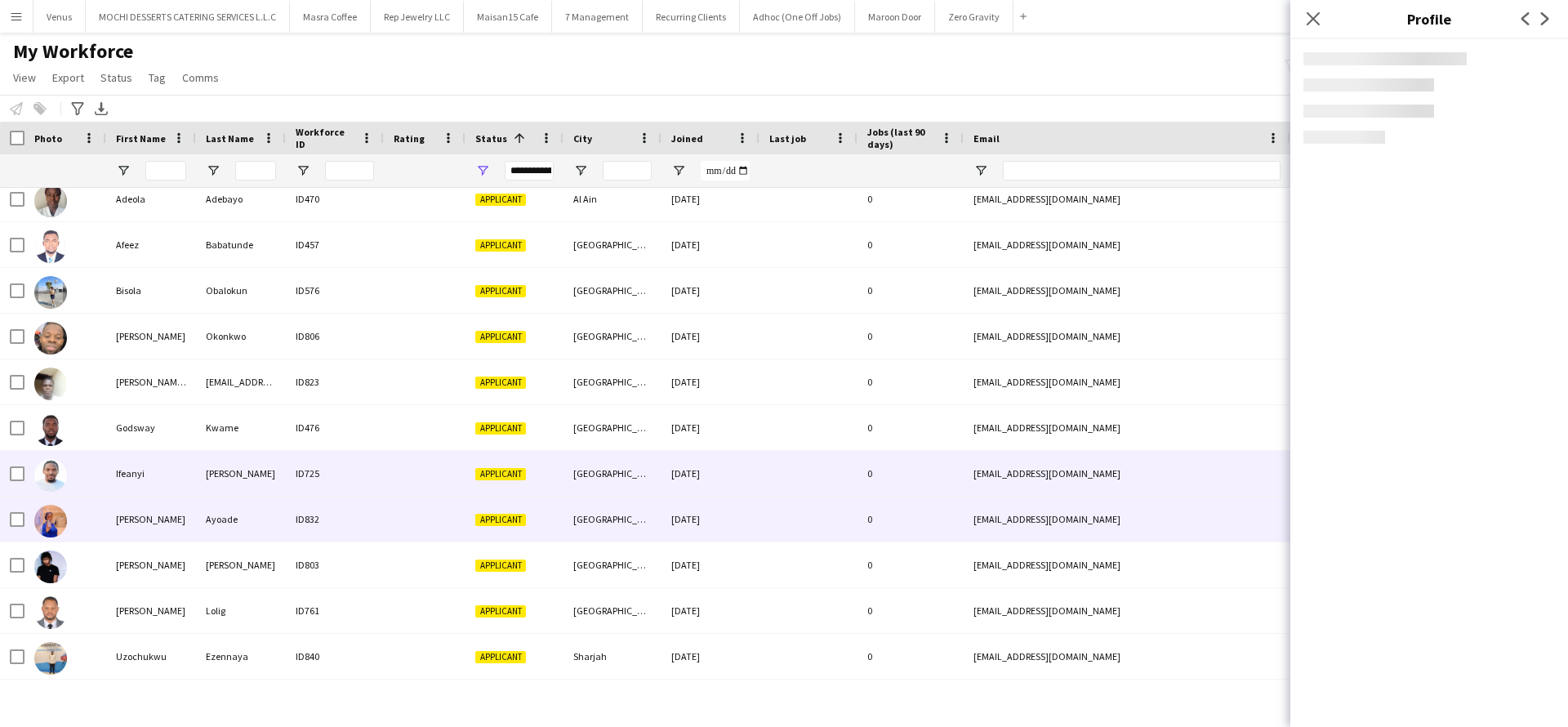
click at [179, 467] on div "Ifeanyi" at bounding box center [151, 473] width 90 height 45
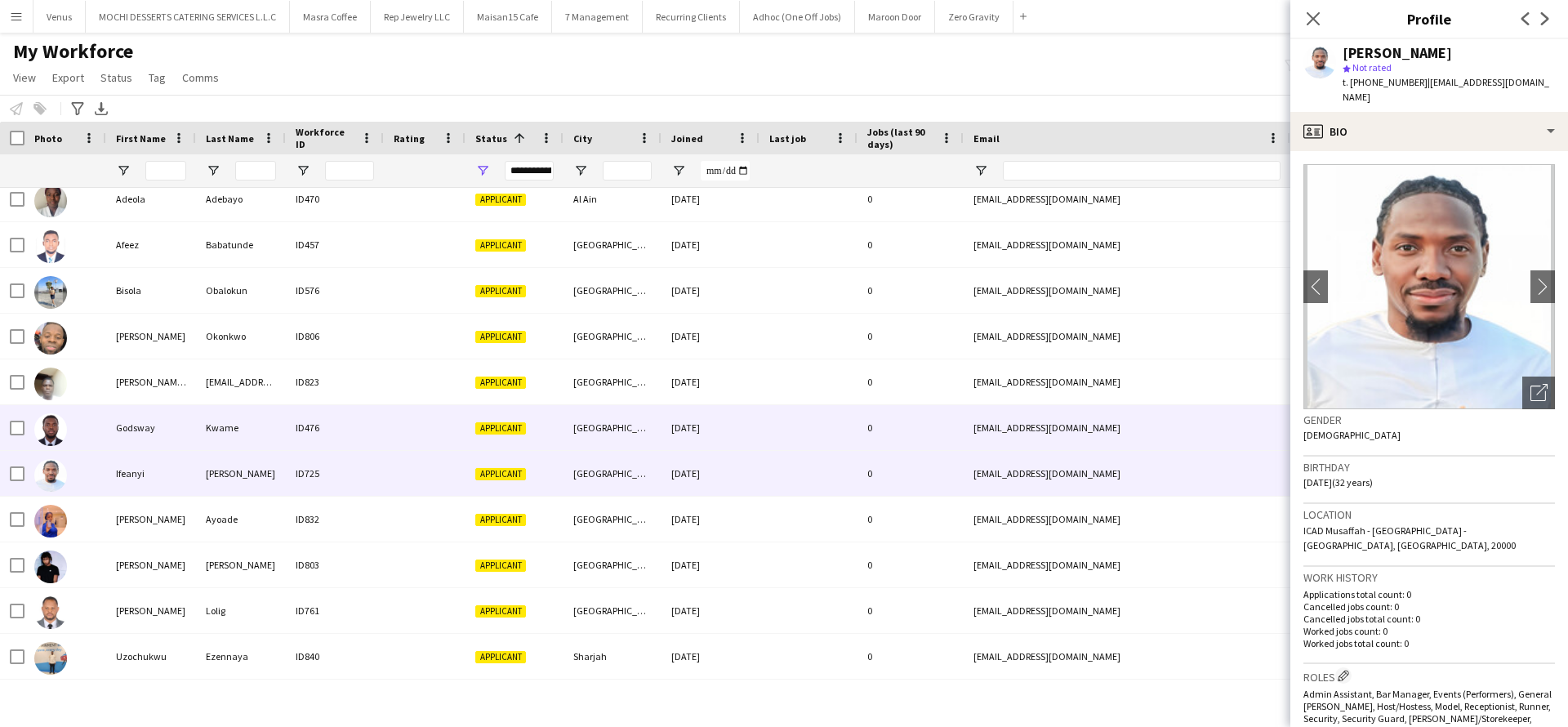
click at [192, 431] on div "Godsway" at bounding box center [151, 427] width 90 height 45
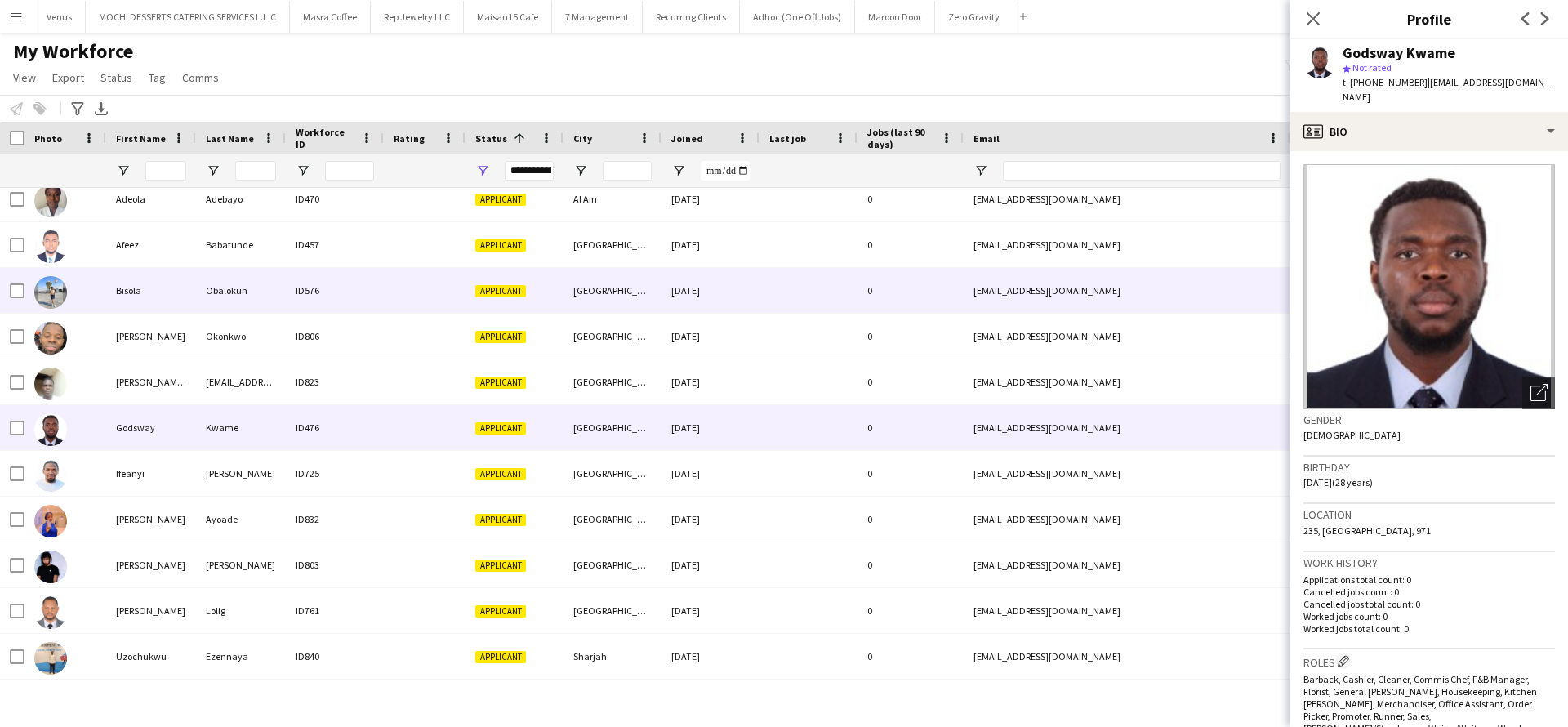
scroll to position [0, 0]
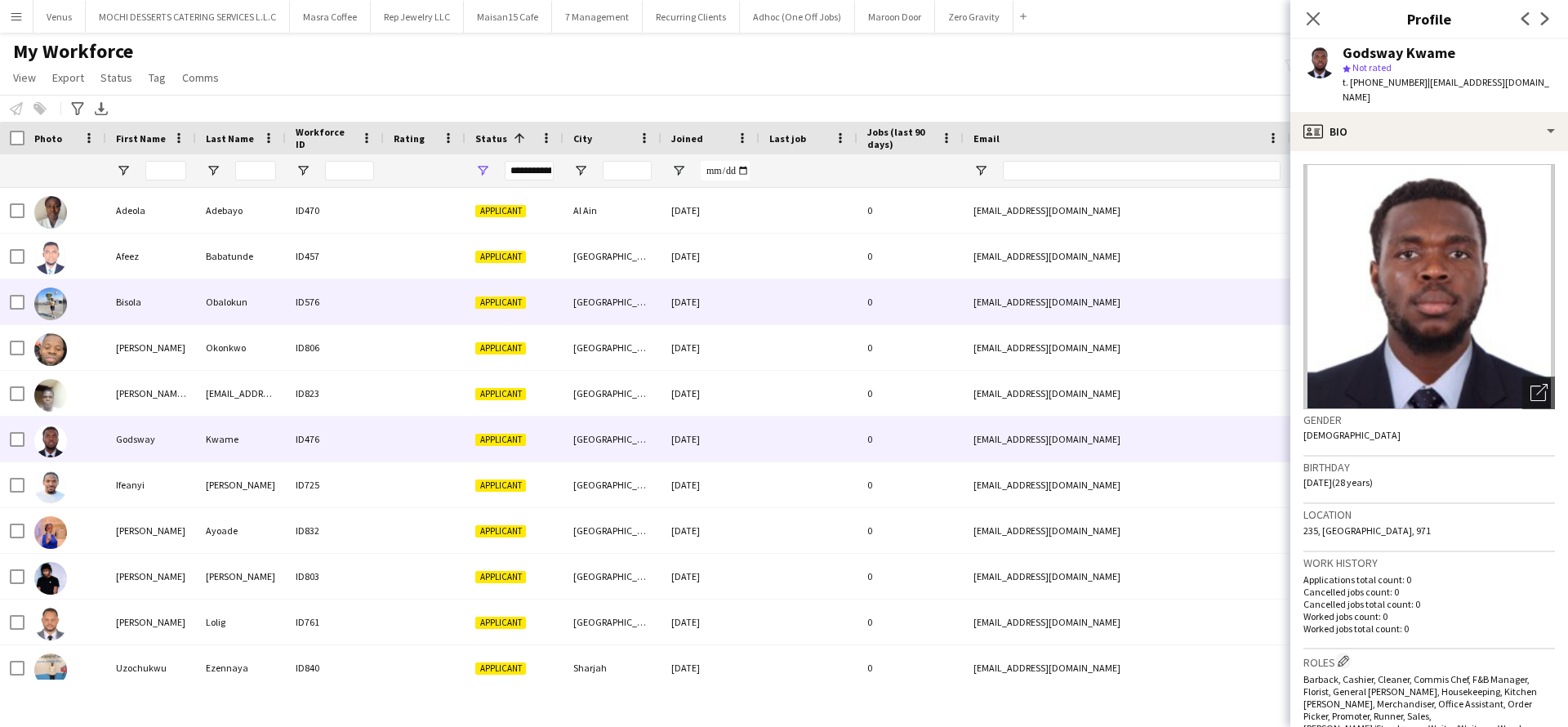
click at [195, 307] on div "Bisola" at bounding box center [151, 302] width 90 height 45
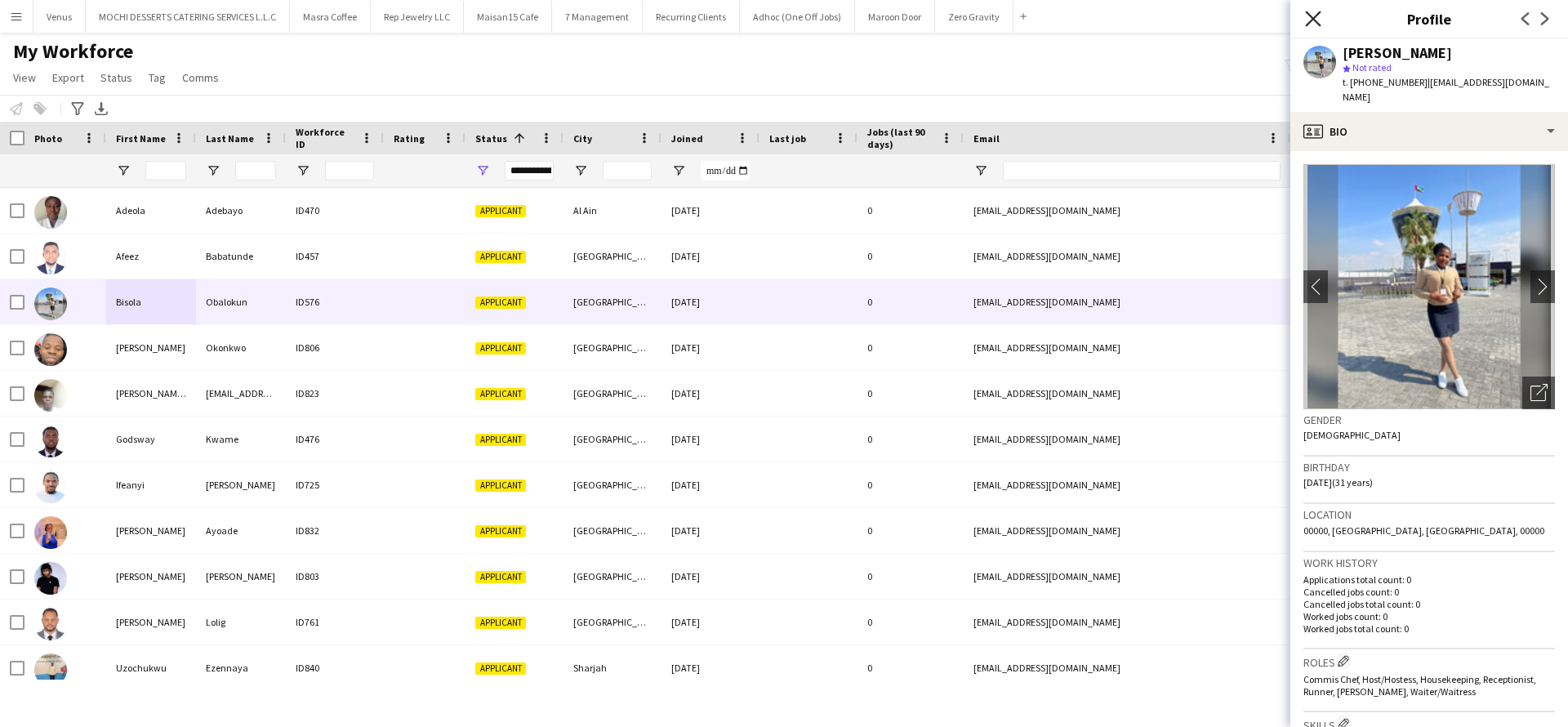
click at [1310, 13] on icon "Close pop-in" at bounding box center [1313, 19] width 15 height 15
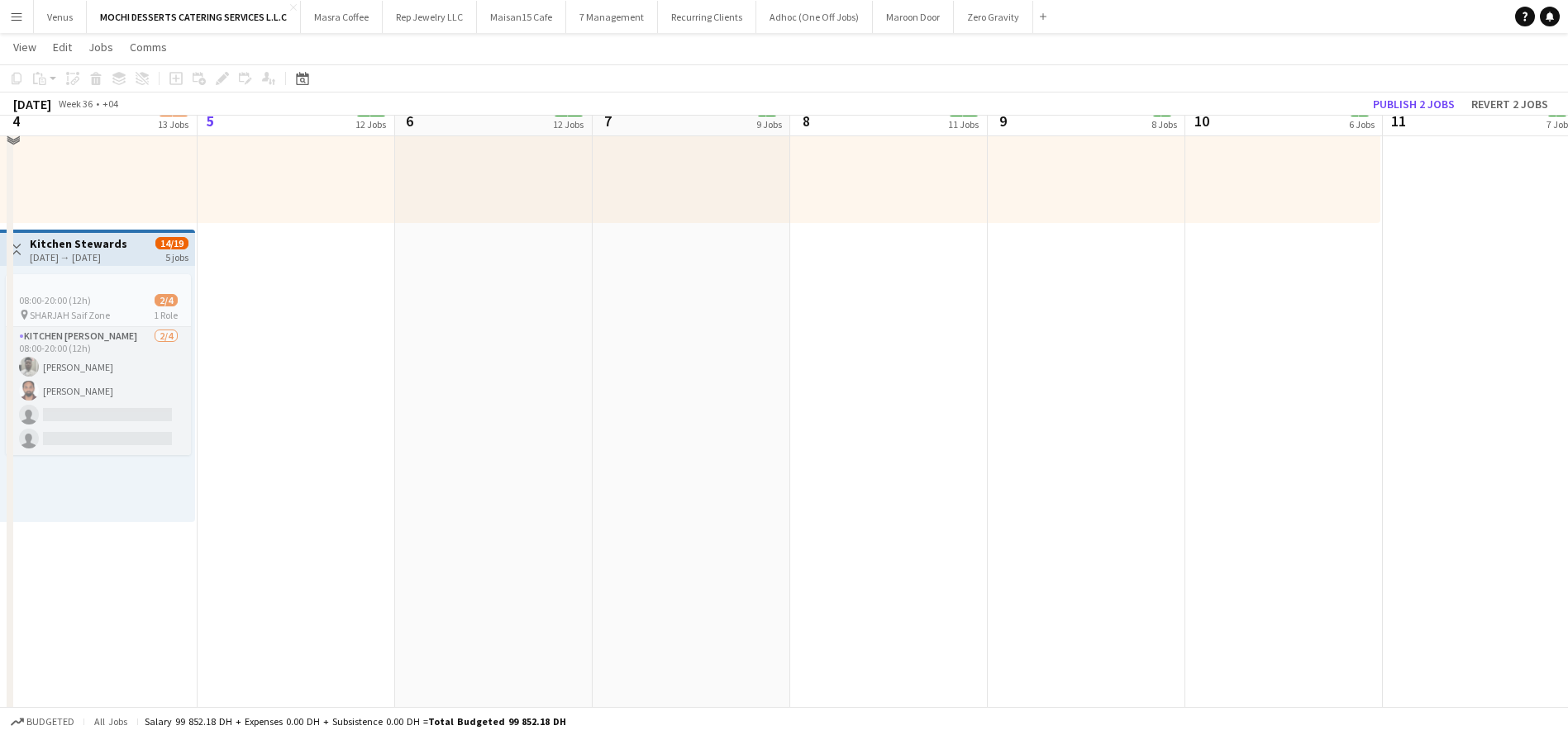
scroll to position [3827, 0]
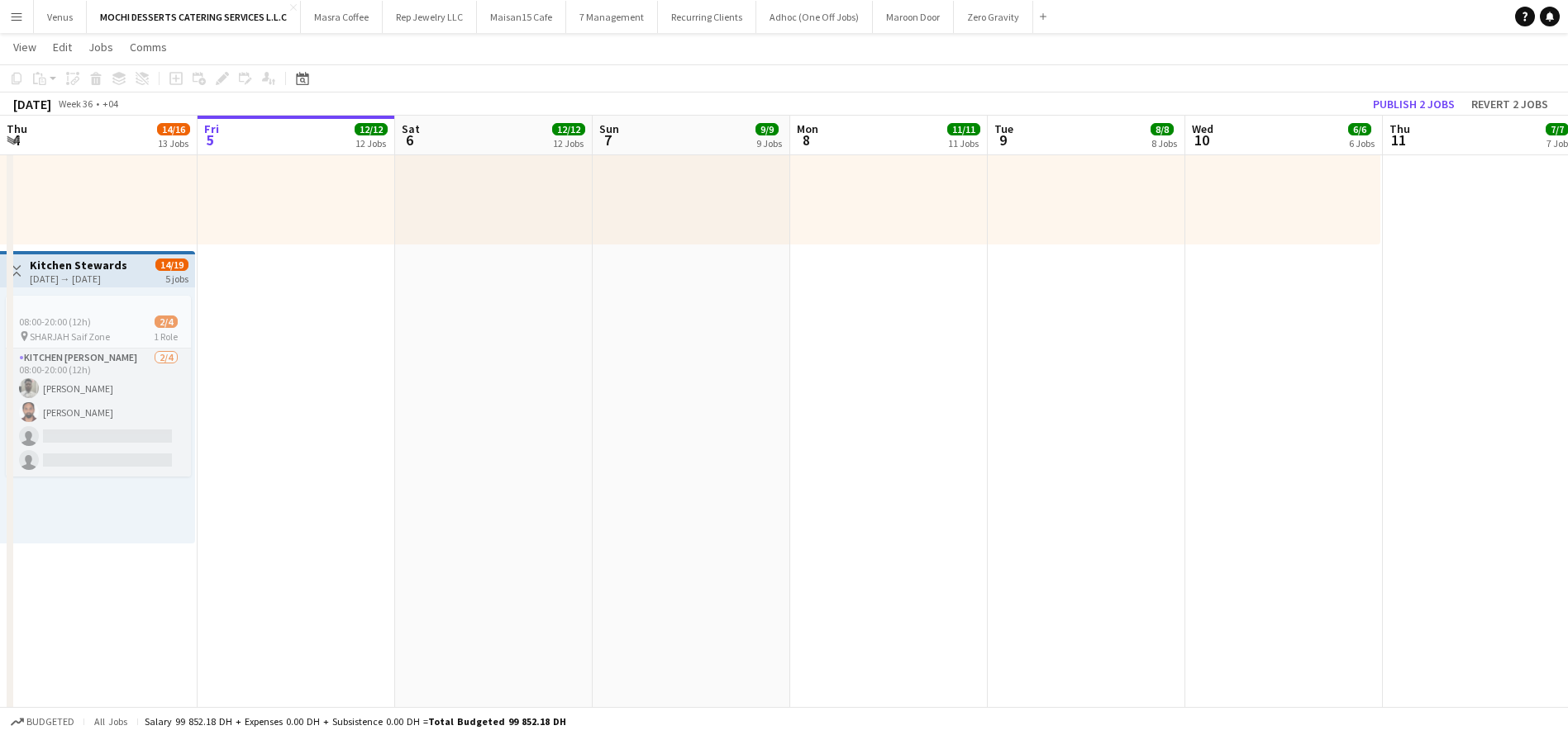
click at [77, 256] on app-top-bar "Toggle View Kitchen Stewards 01-09-2025 → 04-09-2025 14/19 5 jobs" at bounding box center [97, 269] width 195 height 37
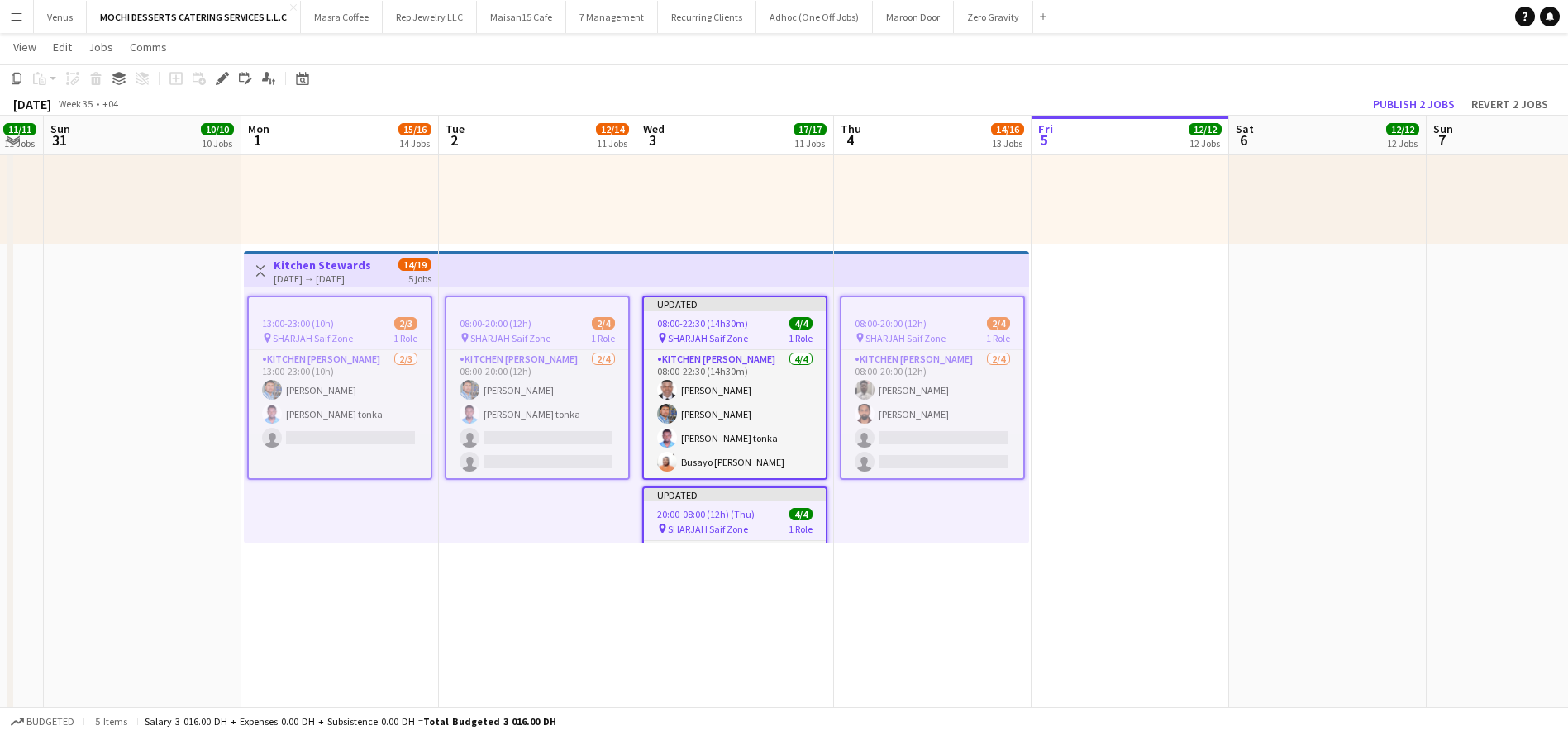
scroll to position [0, 345]
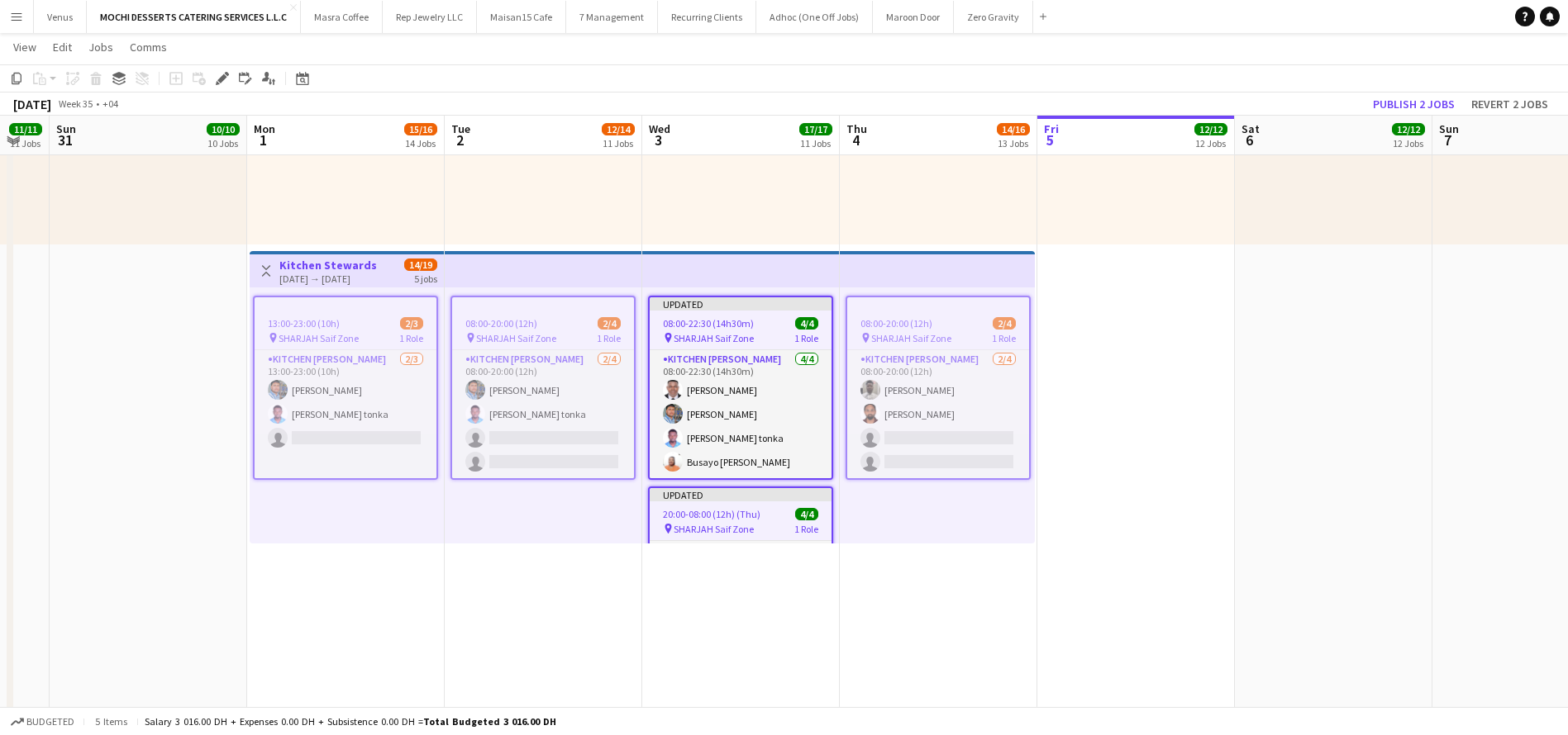
drag, startPoint x: 989, startPoint y: 587, endPoint x: 1031, endPoint y: 511, distance: 86.8
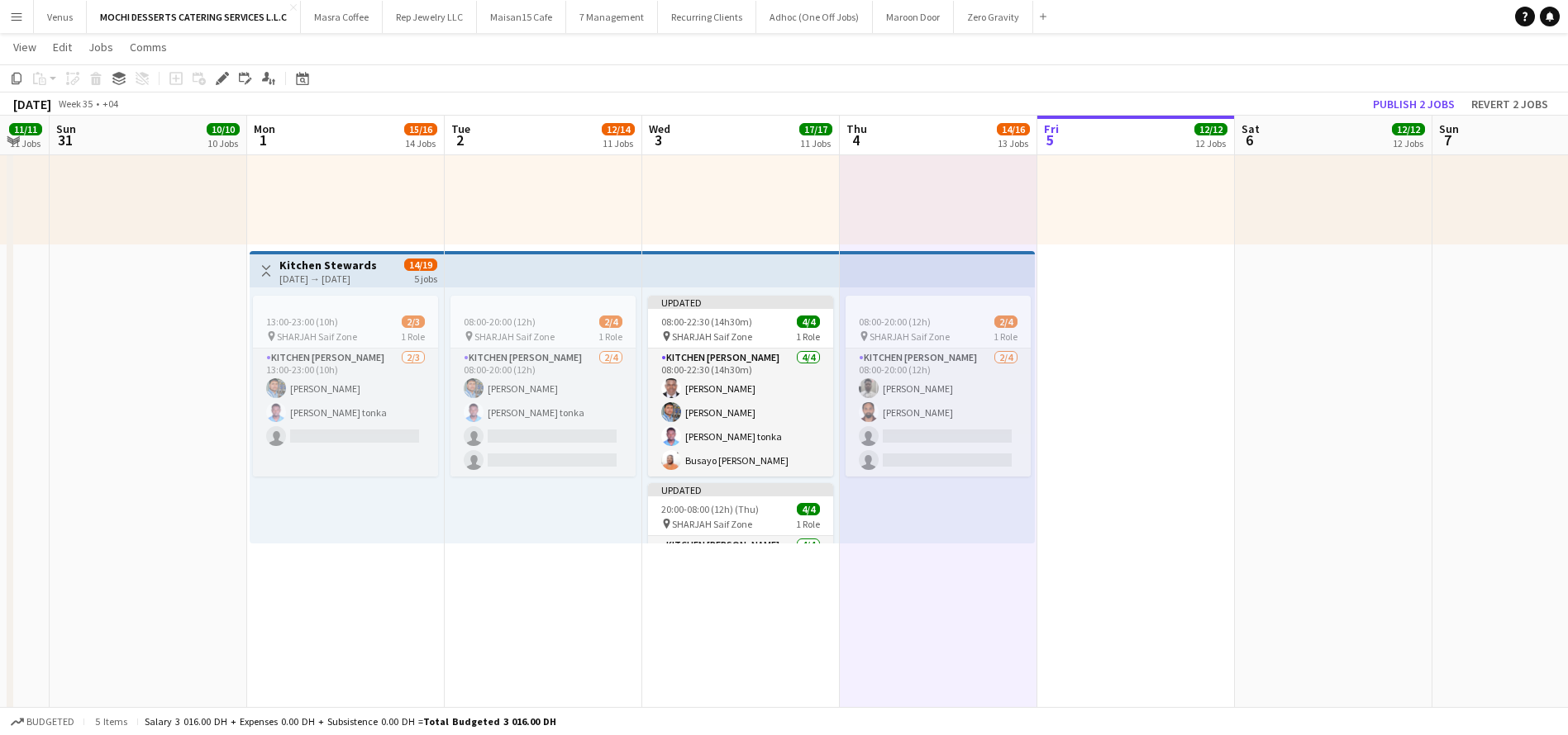
scroll to position [0, 343]
click at [764, 307] on div "Updated" at bounding box center [742, 302] width 185 height 14
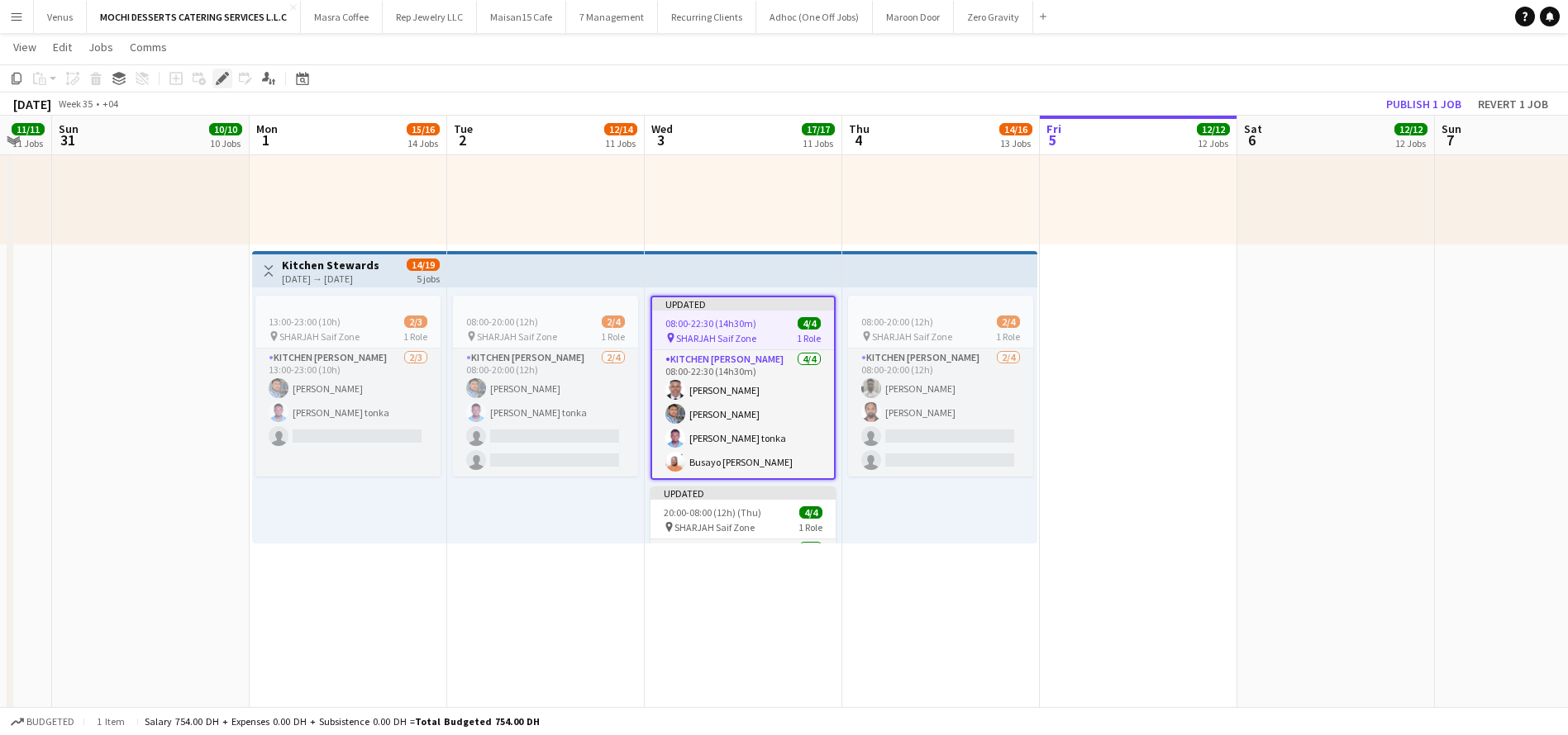
click at [222, 79] on icon at bounding box center [222, 78] width 9 height 9
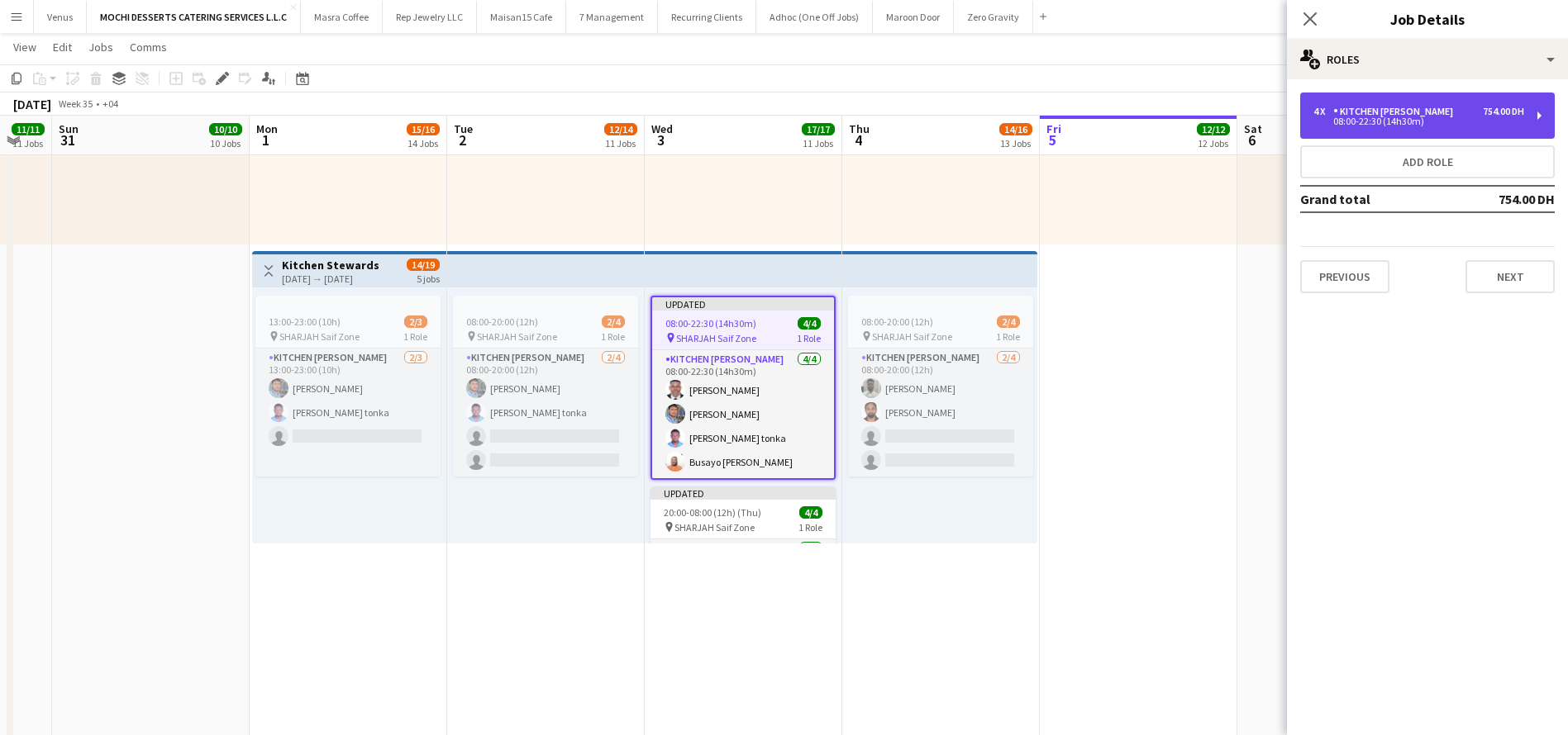
click at [1539, 116] on div "4 x Kitchen Steward 754.00 DH 08:00-22:30 (14h30m)" at bounding box center [1427, 116] width 255 height 46
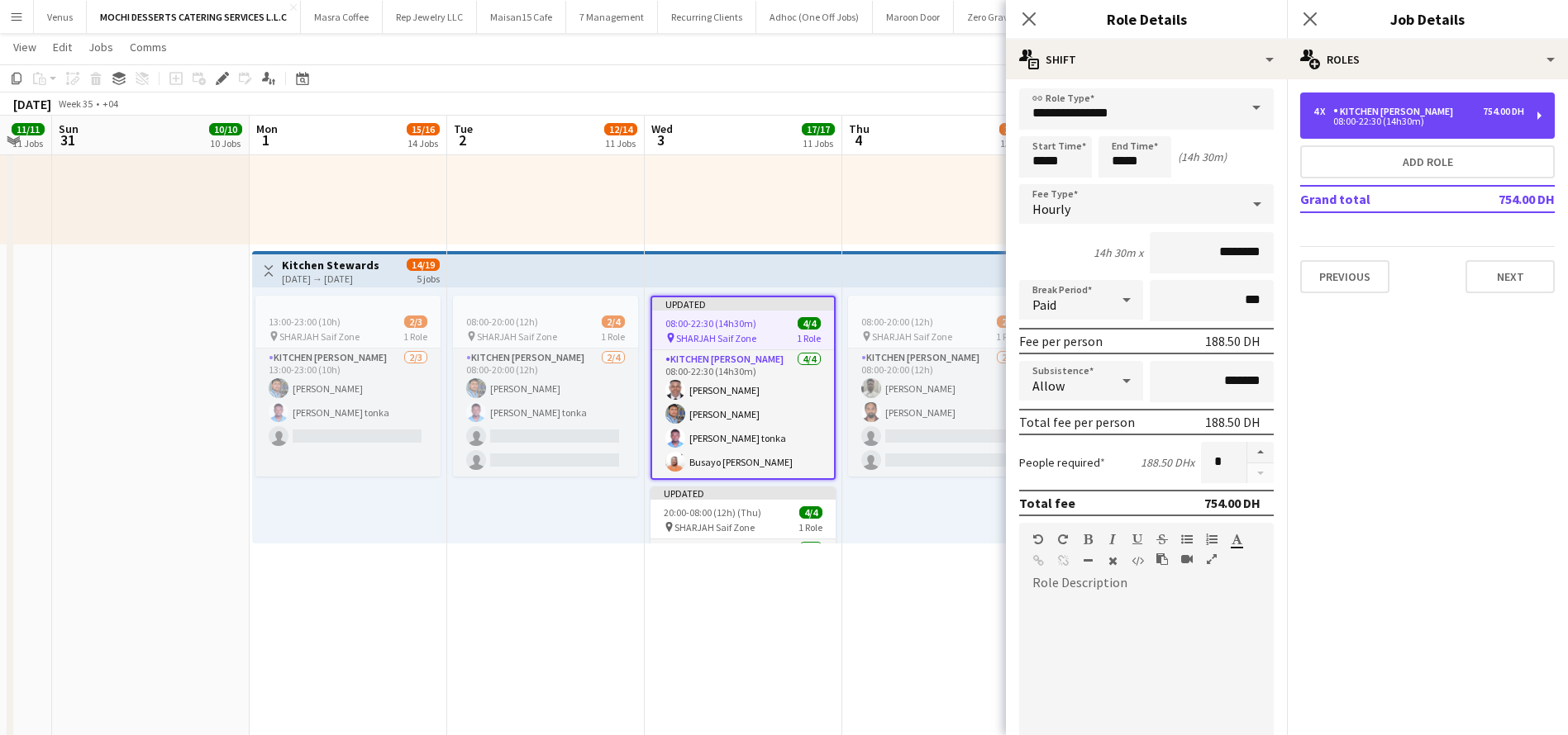
scroll to position [0, 0]
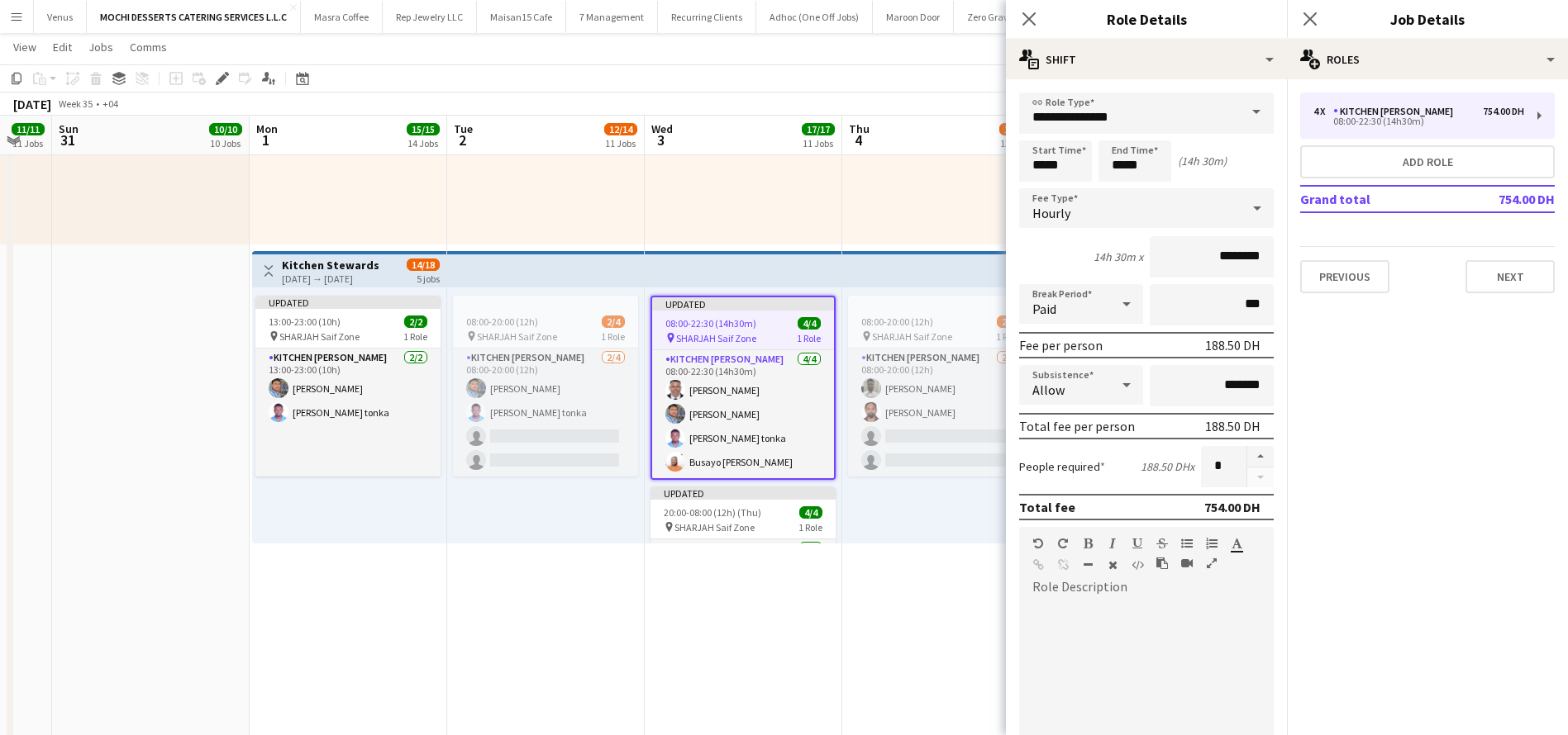
click at [1239, 119] on span at bounding box center [1256, 112] width 35 height 40
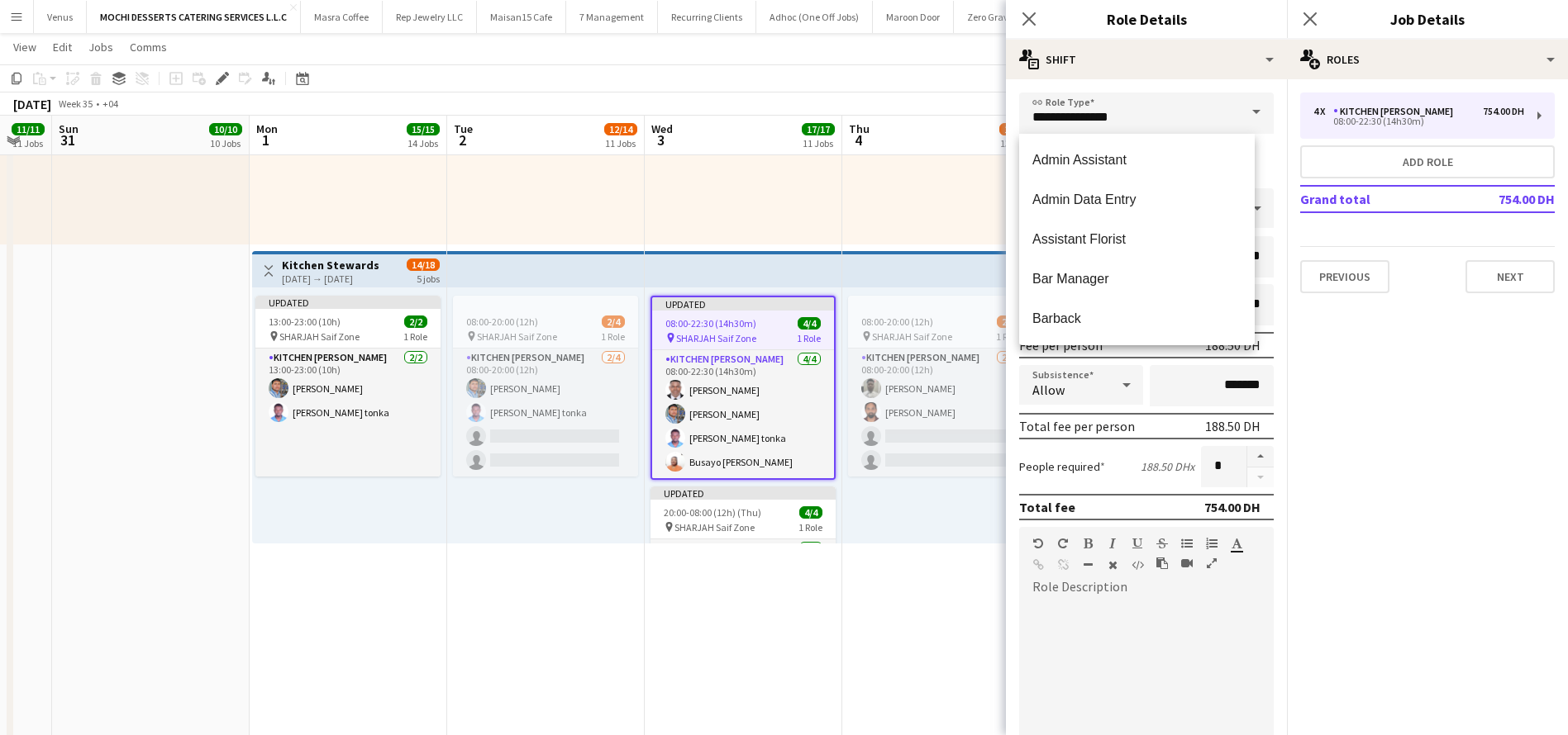
click at [1418, 387] on mat-expansion-panel "pencil3 General details 4 x Kitchen Steward 754.00 DH 08:00-22:30 (14h30m) Add …" at bounding box center [1427, 407] width 281 height 656
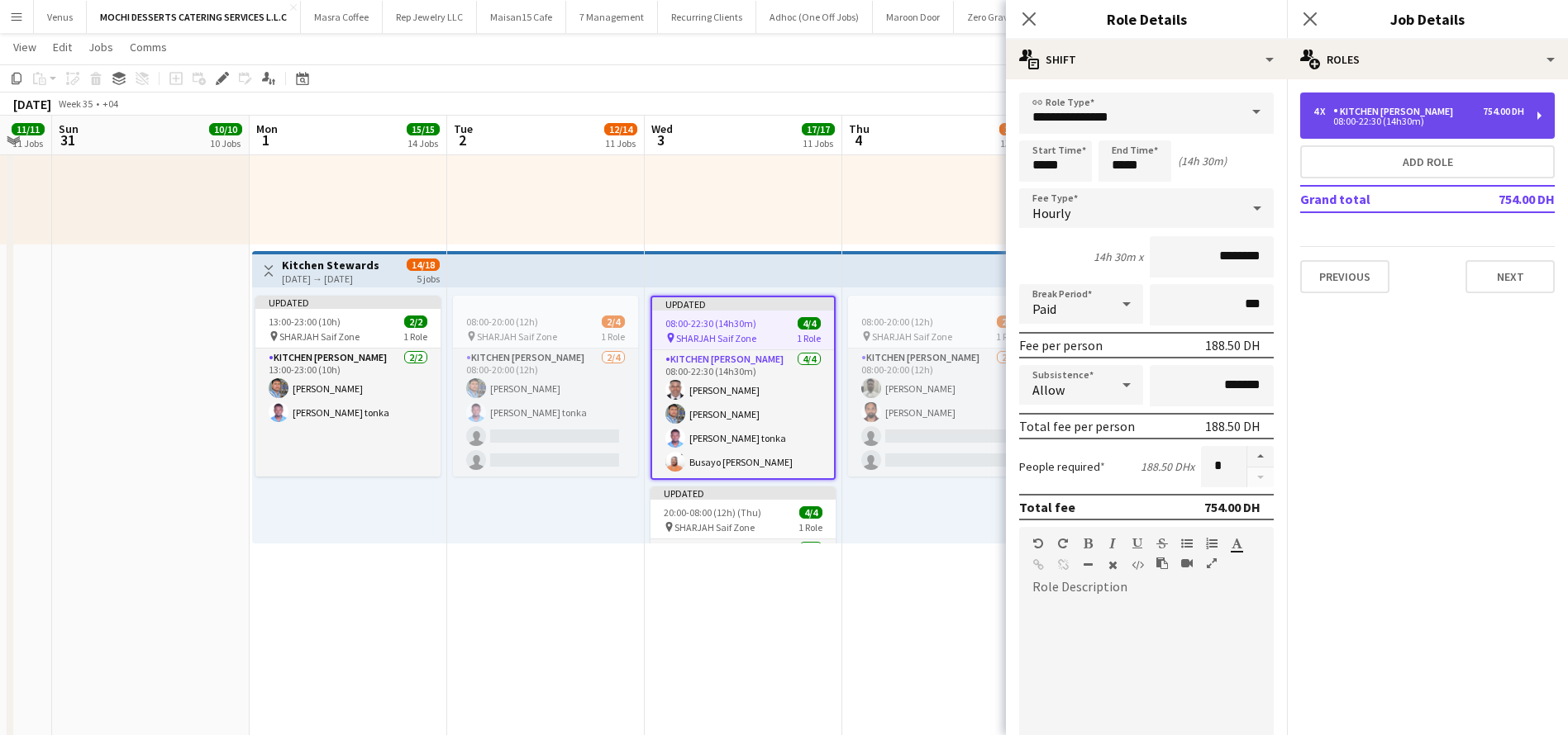
click at [1375, 114] on div "Kitchen [PERSON_NAME]" at bounding box center [1396, 112] width 126 height 12
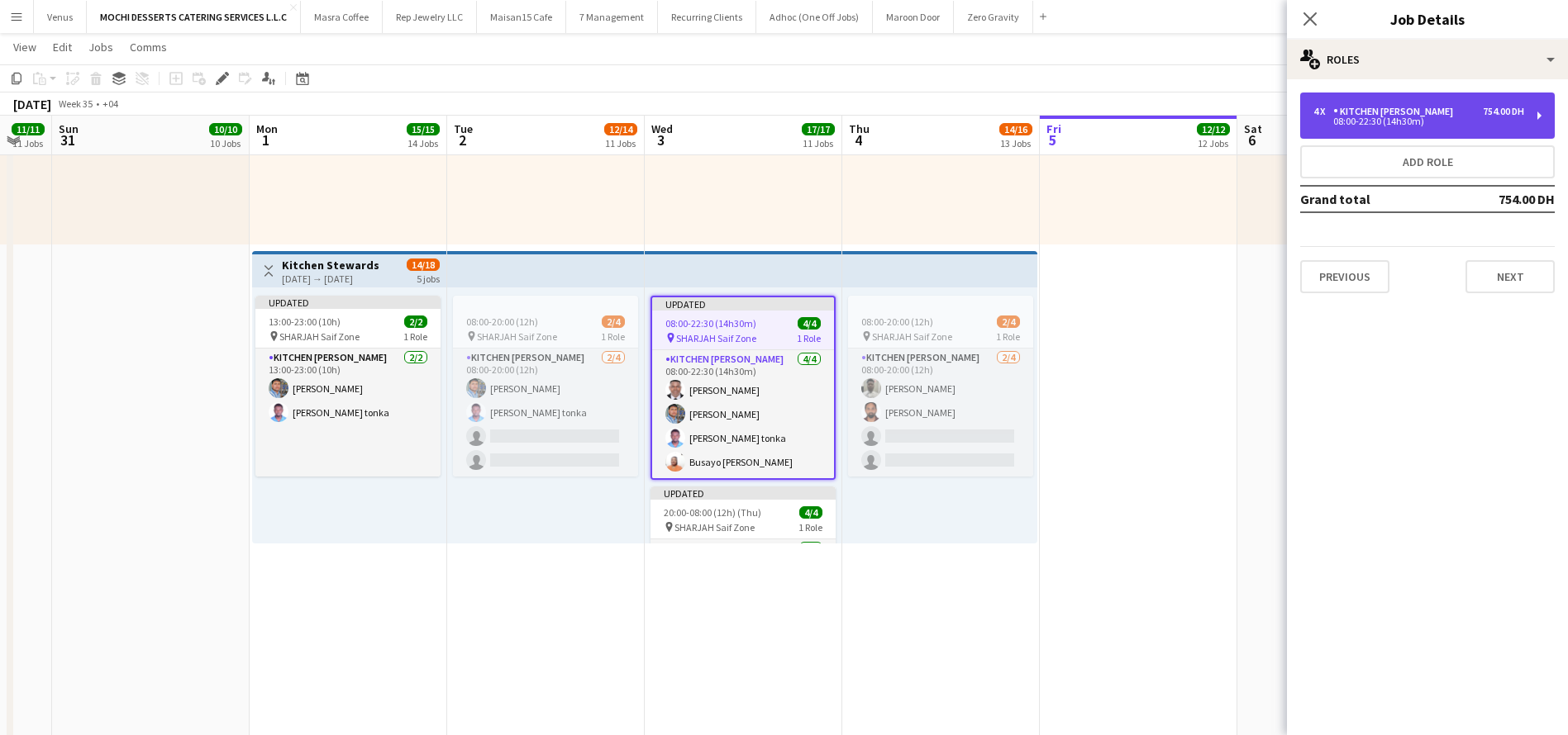
click at [1375, 114] on div "Kitchen [PERSON_NAME]" at bounding box center [1396, 112] width 126 height 12
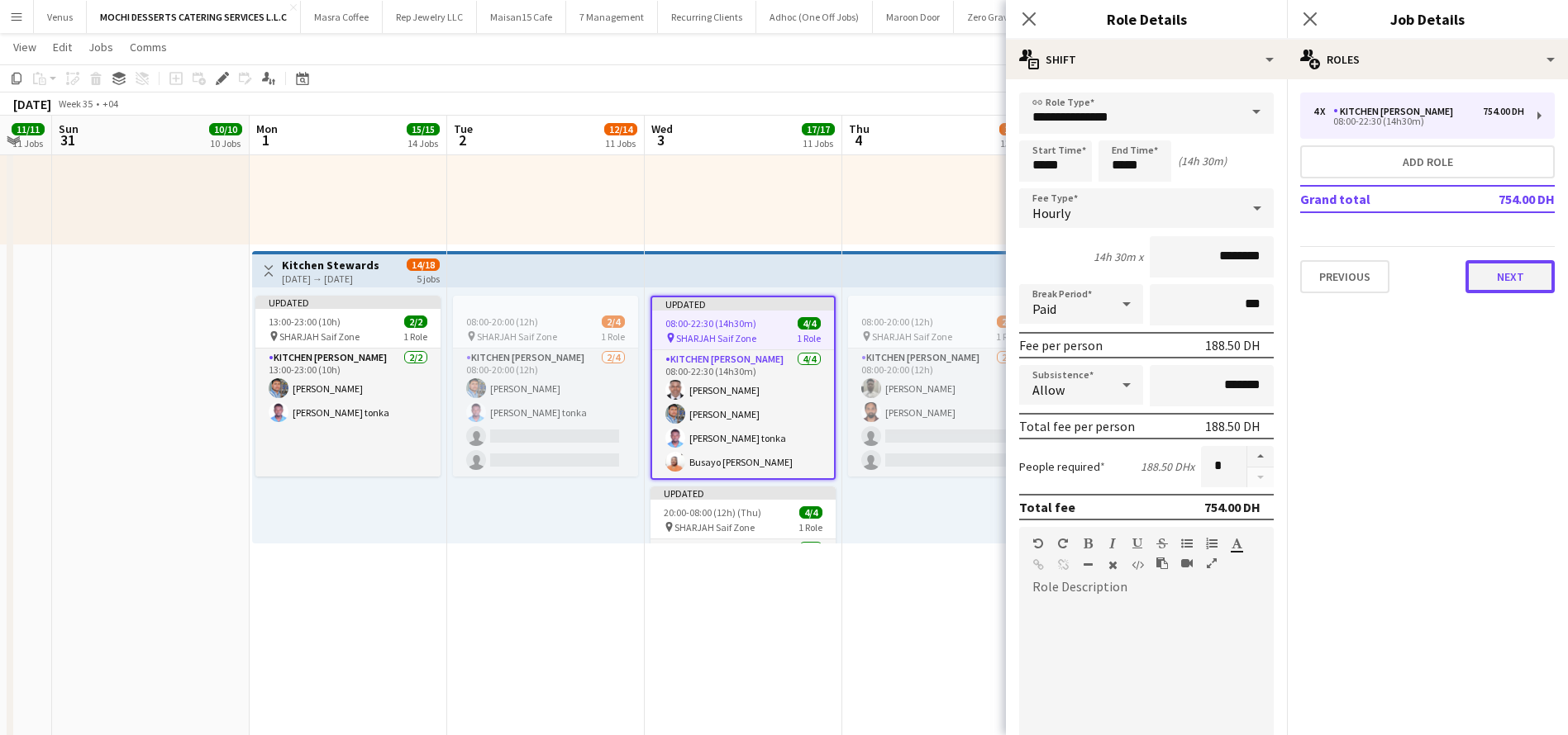
click at [1490, 280] on button "Next" at bounding box center [1509, 276] width 89 height 33
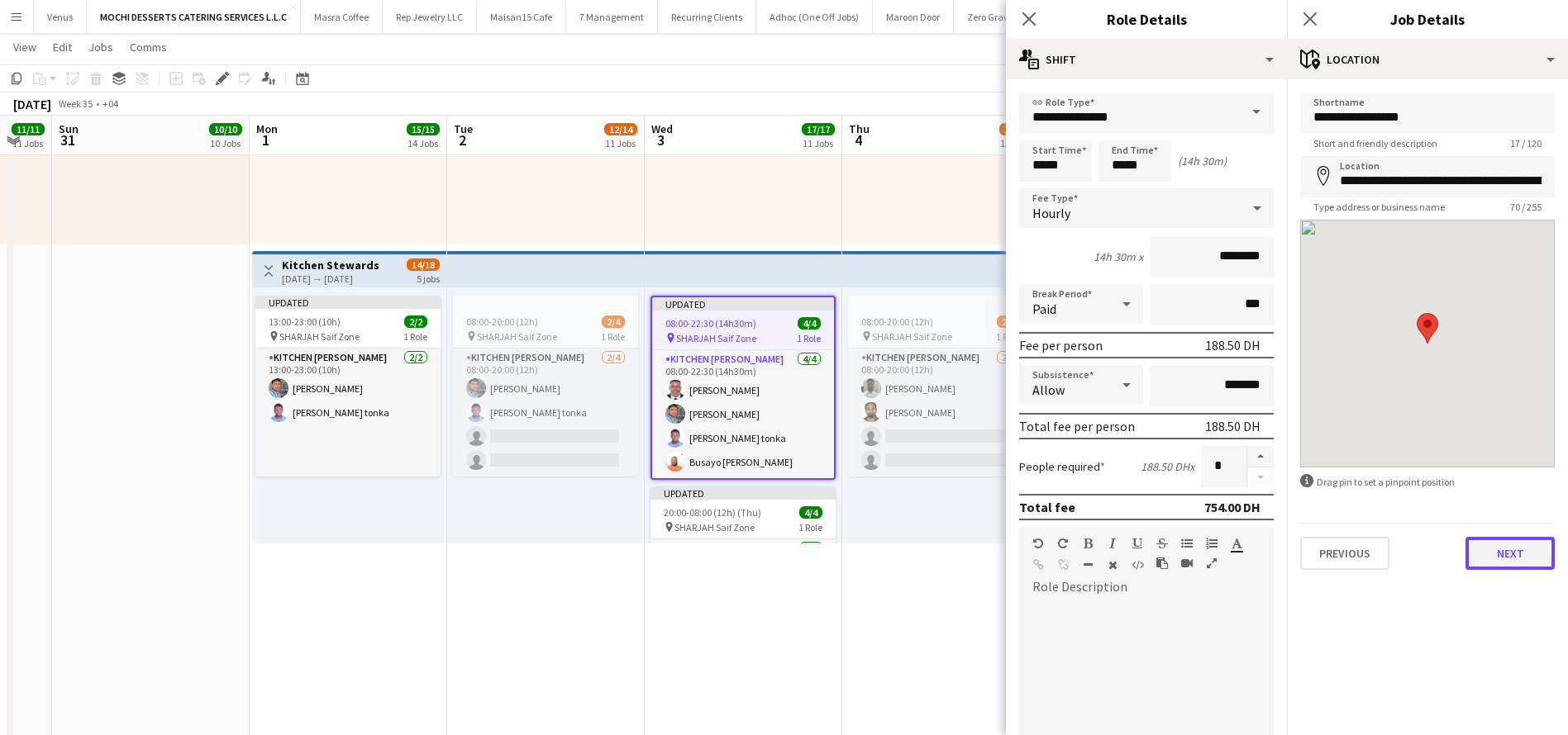
click at [1507, 552] on button "Next" at bounding box center [1509, 553] width 89 height 33
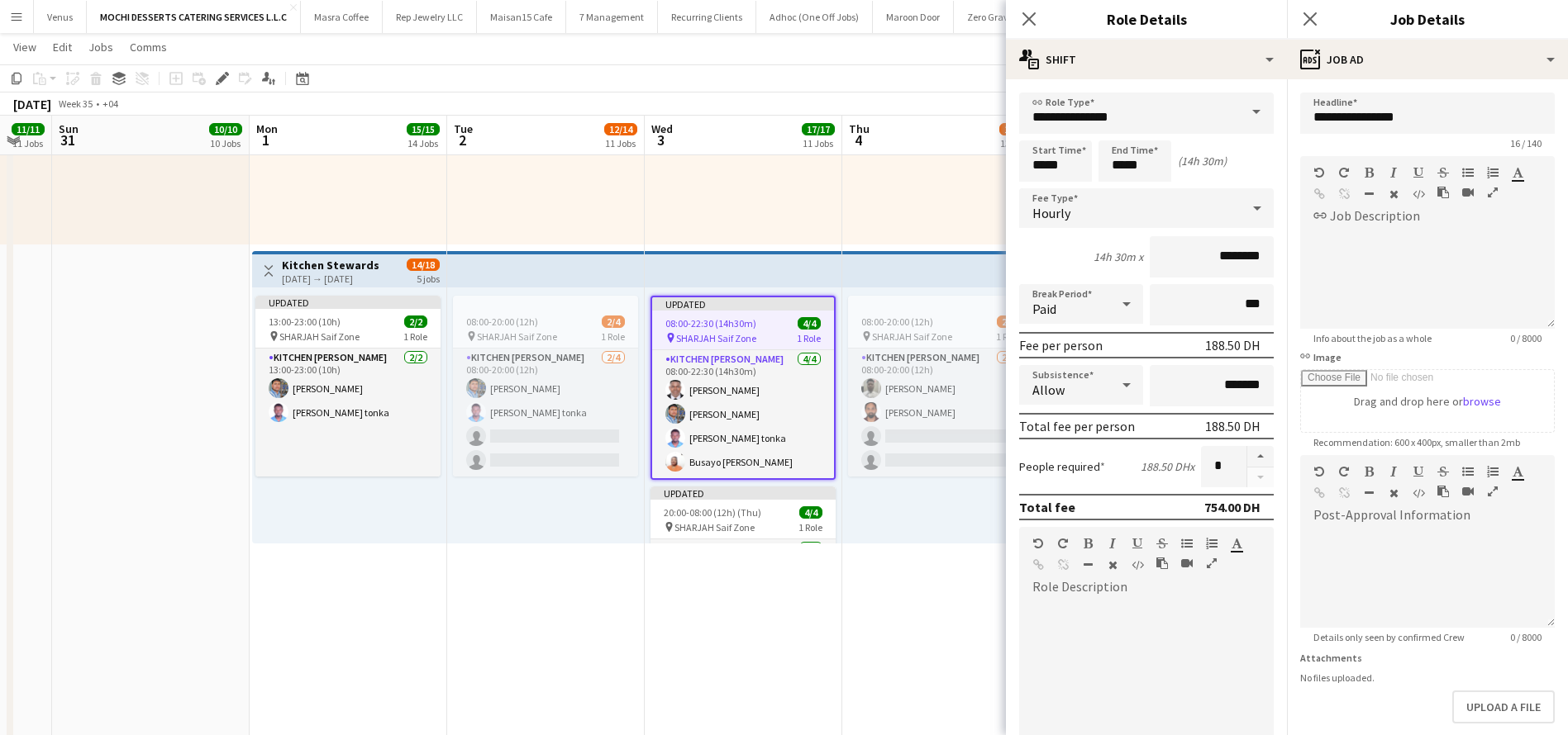
scroll to position [122, 0]
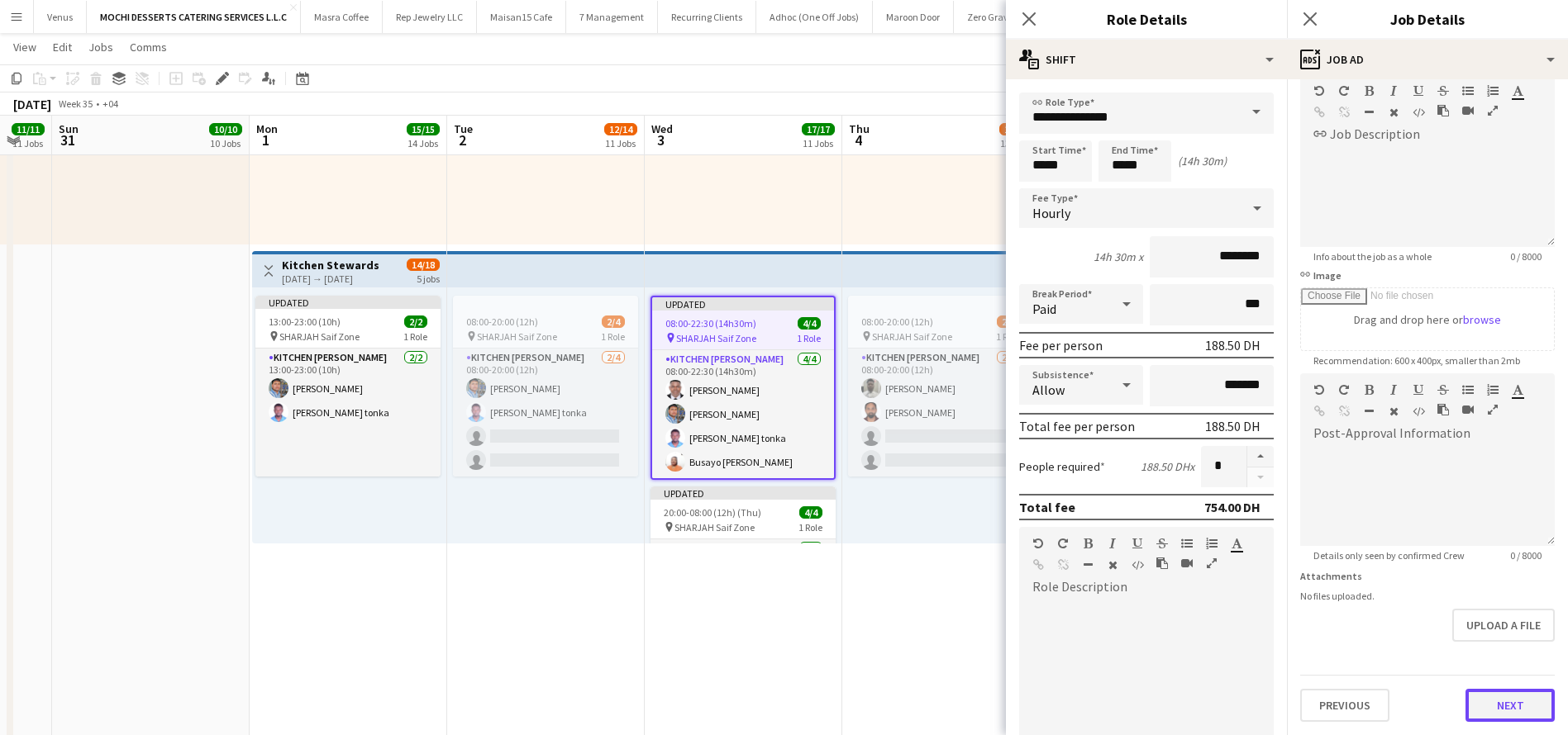
click at [1511, 689] on button "Next" at bounding box center [1509, 705] width 89 height 33
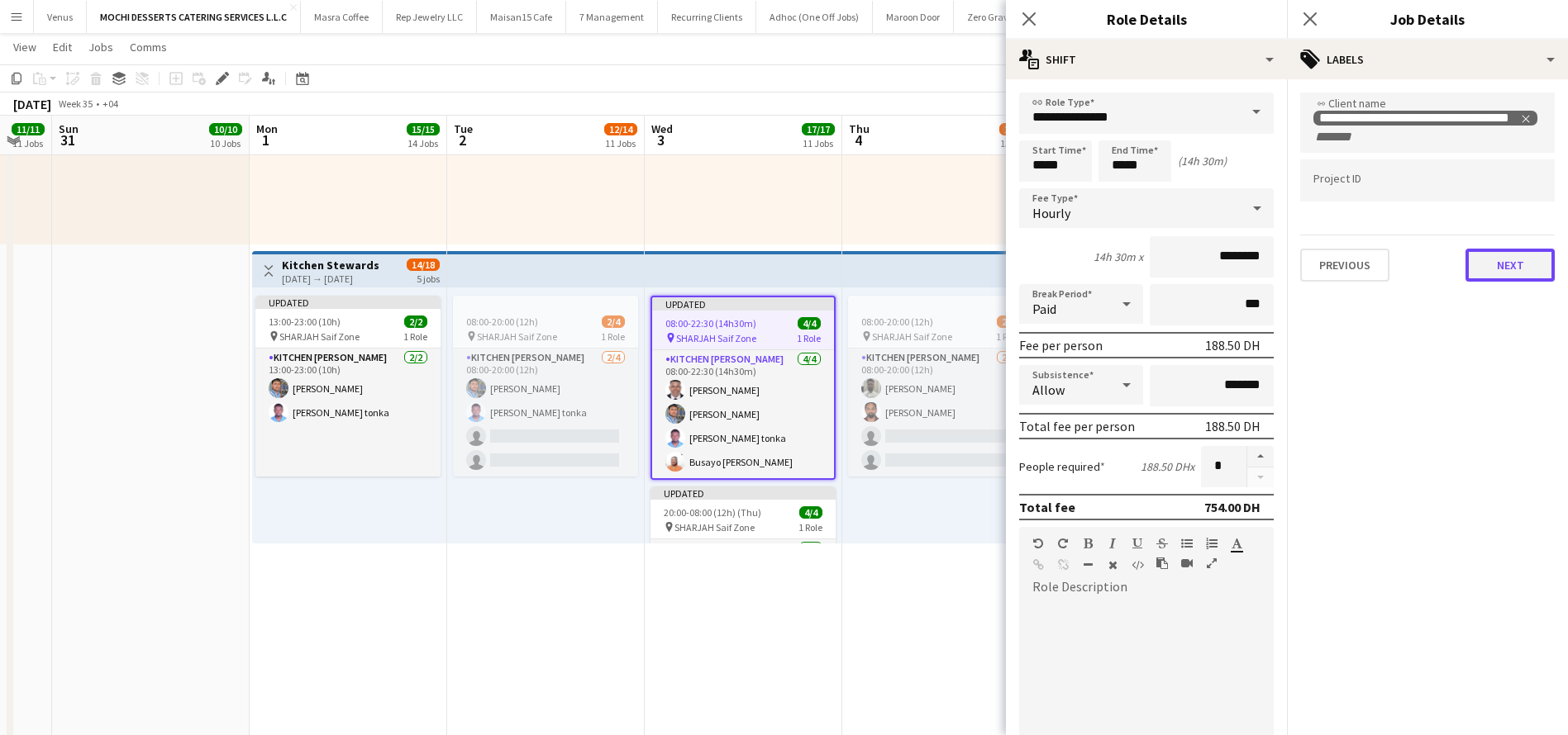
click at [1507, 271] on button "Next" at bounding box center [1509, 265] width 89 height 33
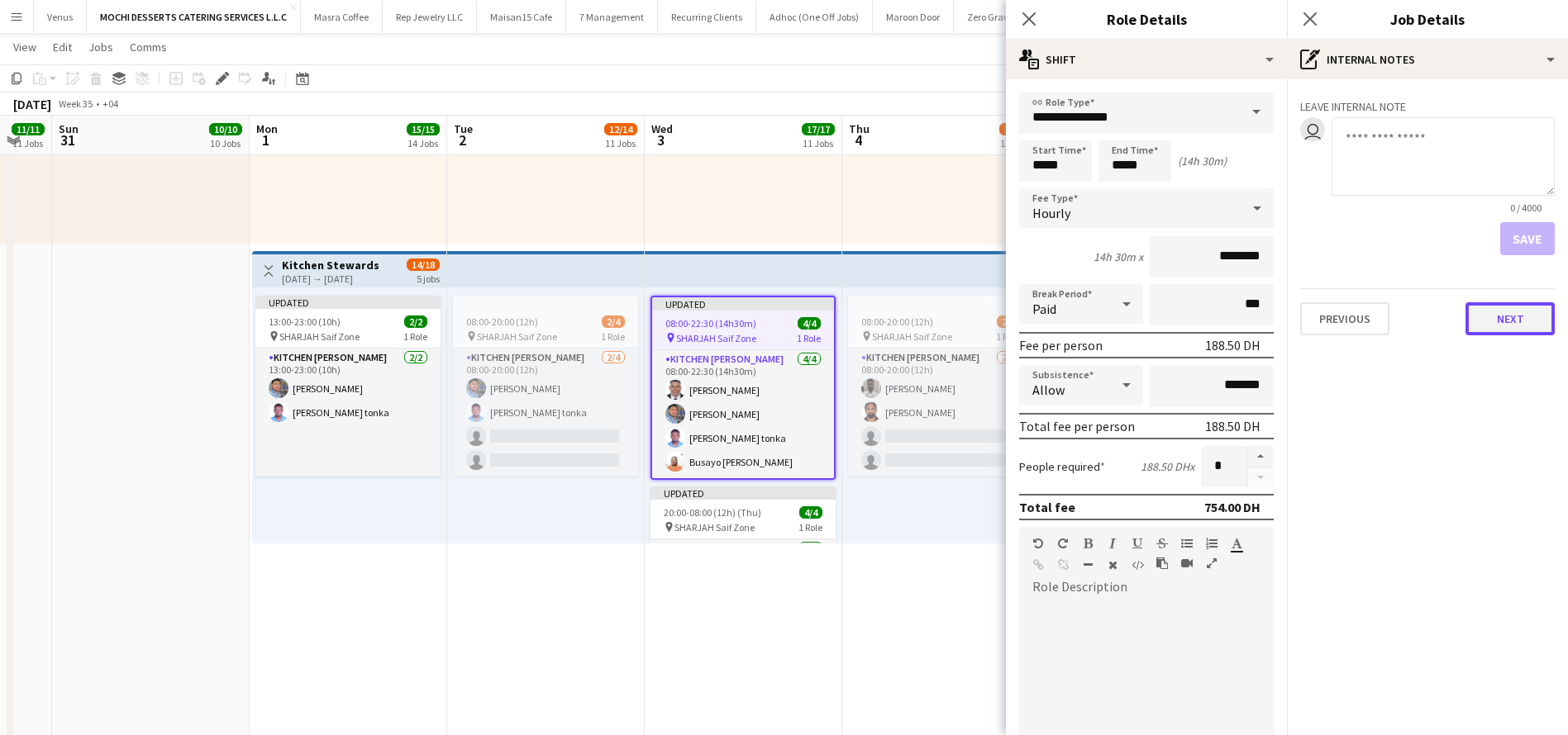
click at [1501, 314] on button "Next" at bounding box center [1509, 319] width 89 height 33
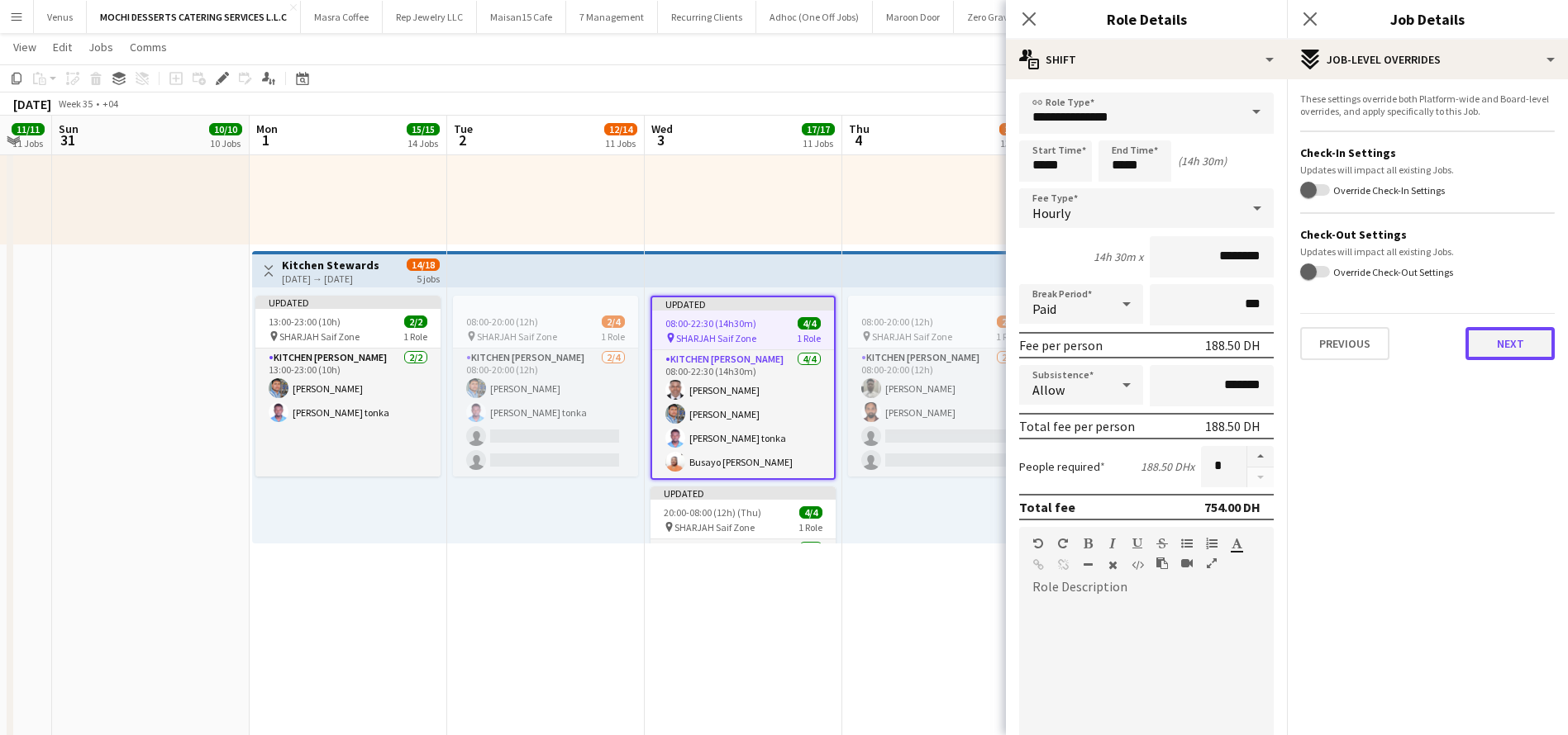
click at [1498, 345] on button "Next" at bounding box center [1509, 343] width 89 height 33
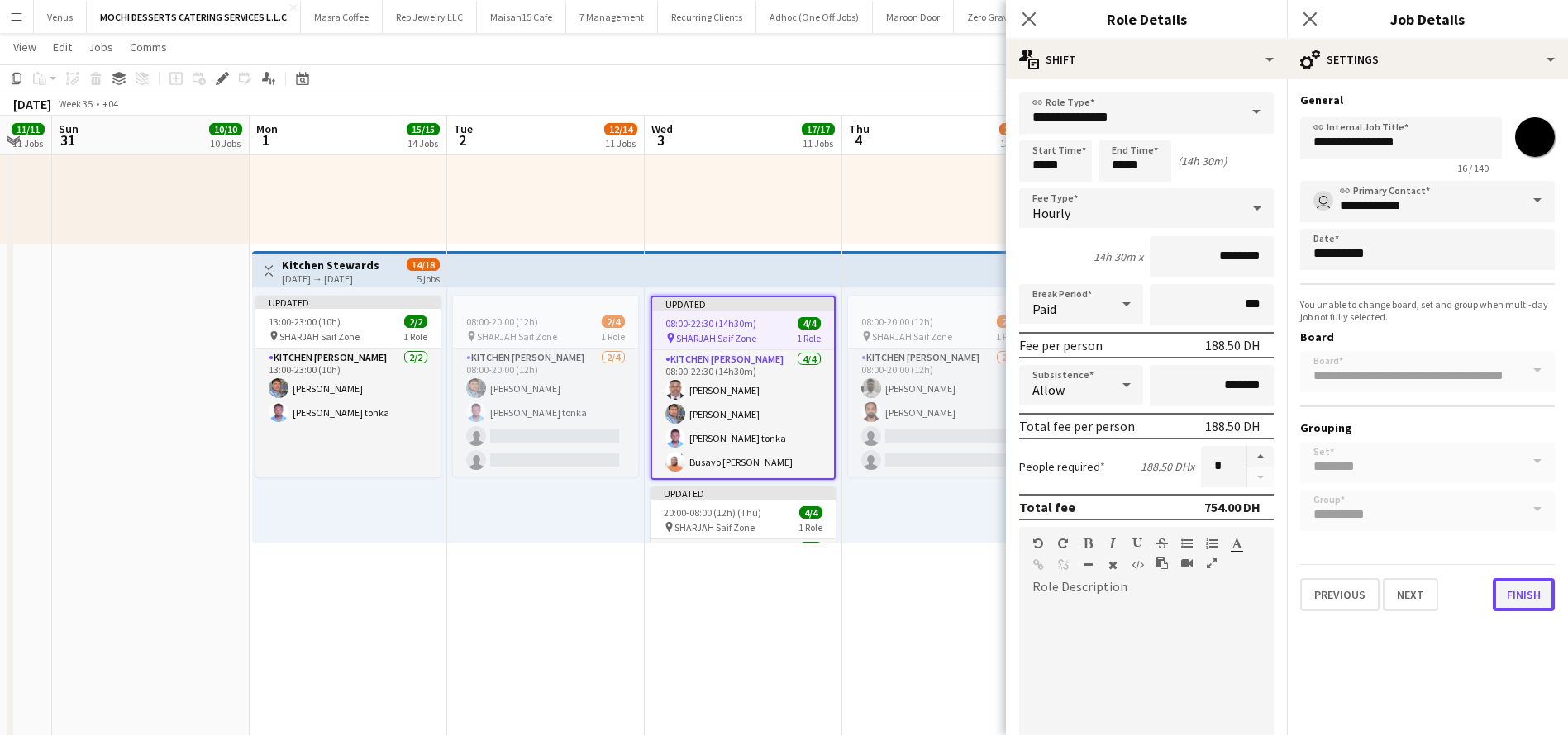
click at [1526, 597] on button "Finish" at bounding box center [1523, 594] width 62 height 33
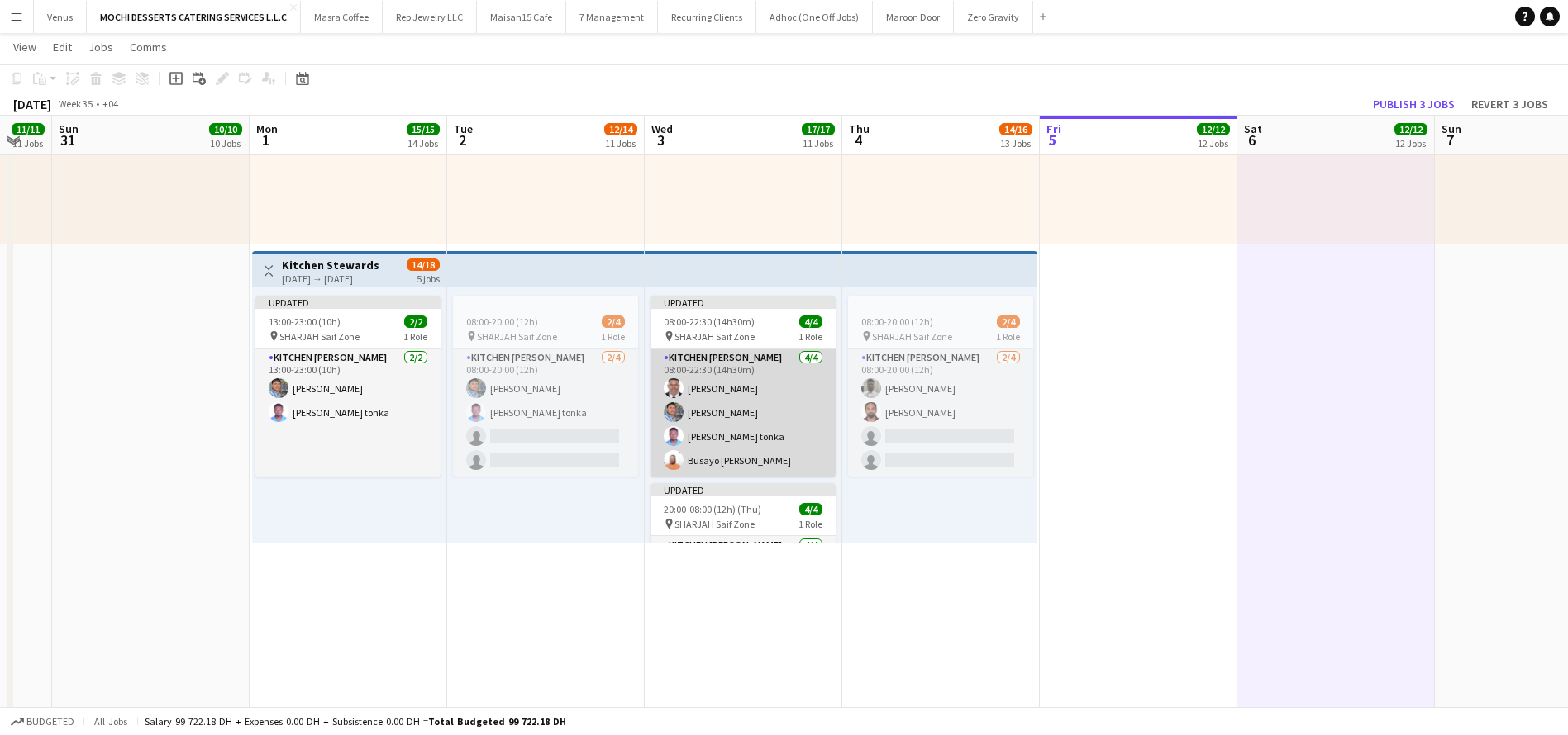
click at [811, 357] on app-card-role "Kitchen Steward 4/4 08:00-22:30 (14h30m) Yahaya Yussif Mohammad Usaid Victor Nk…" at bounding box center [742, 412] width 185 height 128
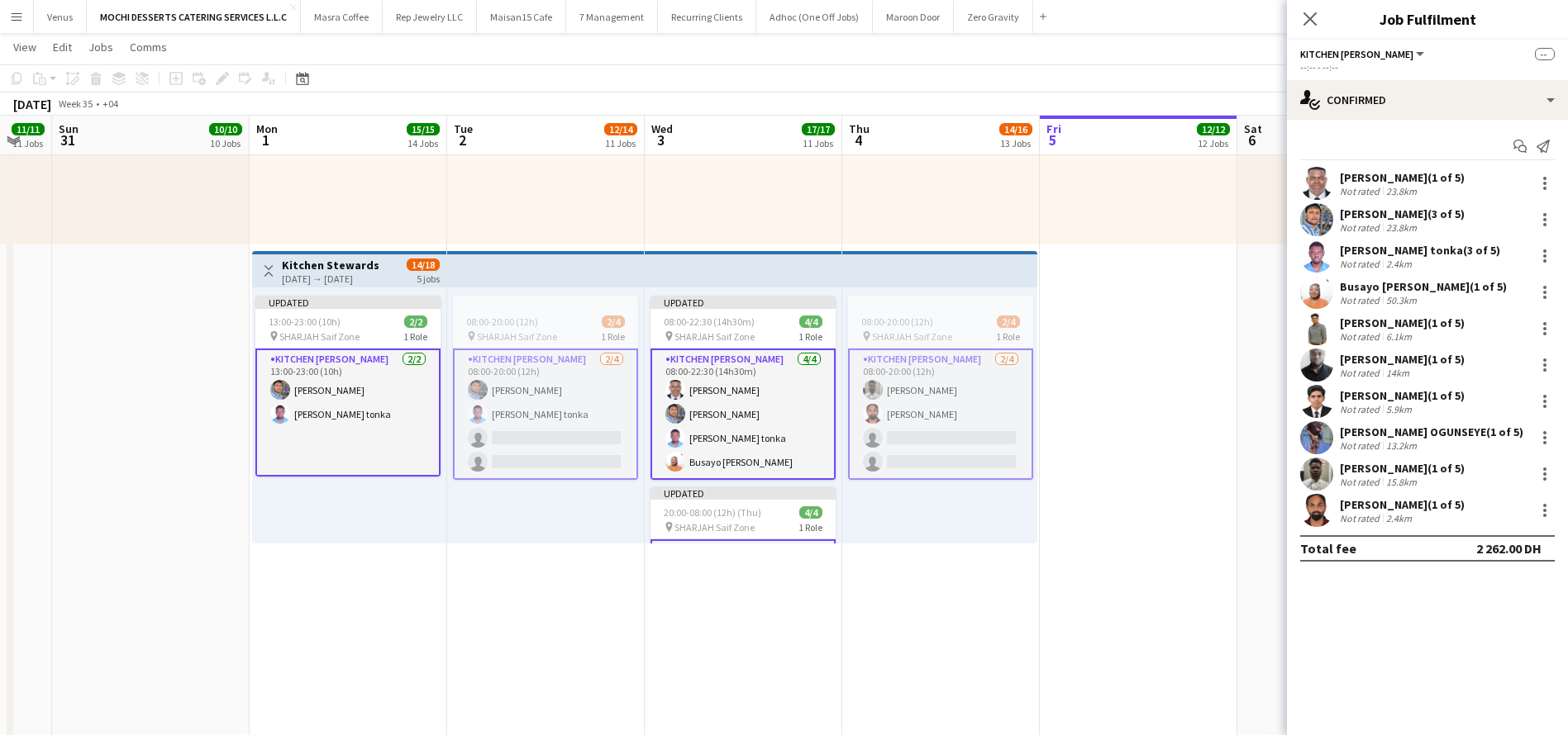
click at [811, 357] on app-card-role "Kitchen Steward 4/4 08:00-22:30 (14h30m) Yahaya Yussif Mohammad Usaid Victor Nk…" at bounding box center [742, 414] width 185 height 131
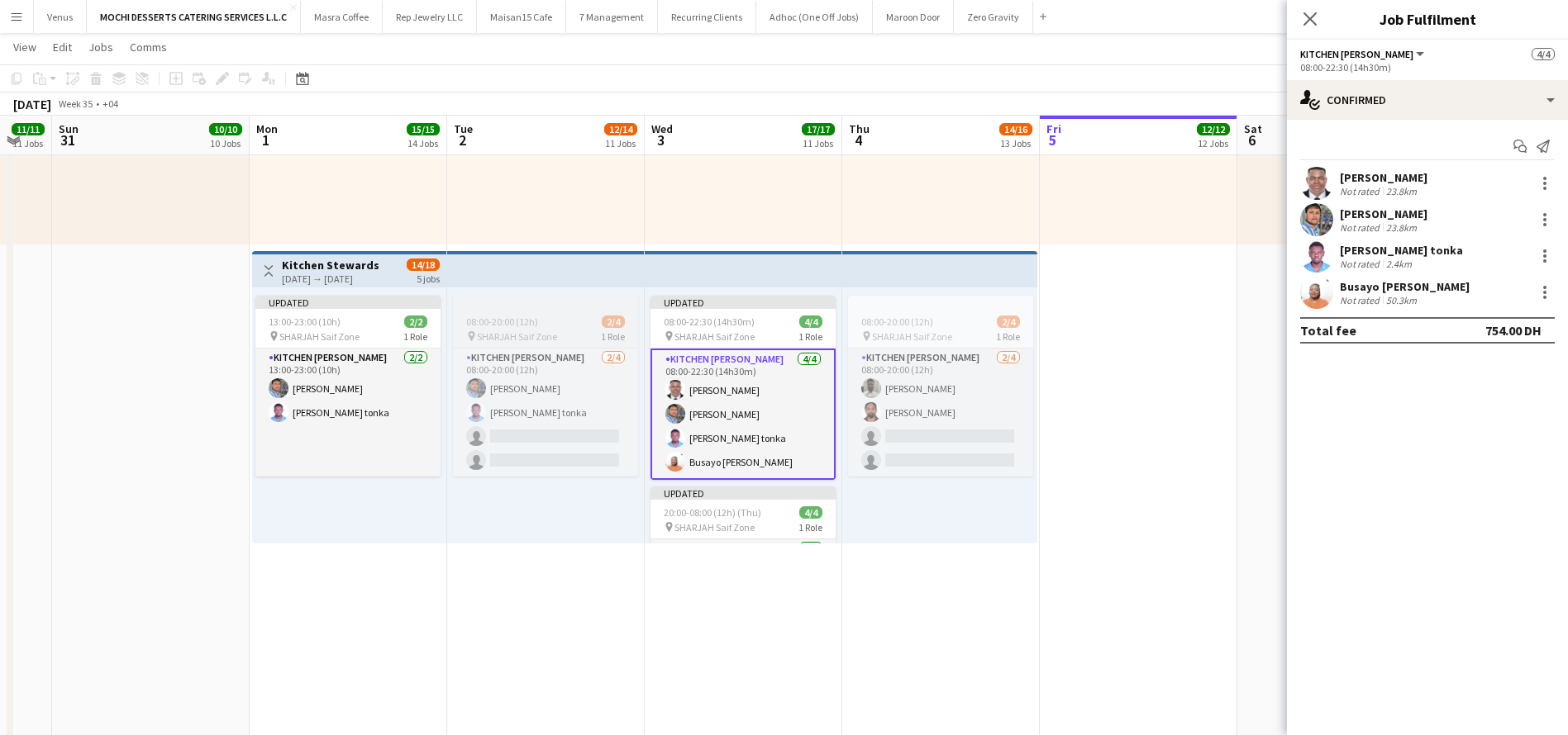
click at [492, 335] on span "SHARJAH Saif Zone" at bounding box center [517, 336] width 80 height 13
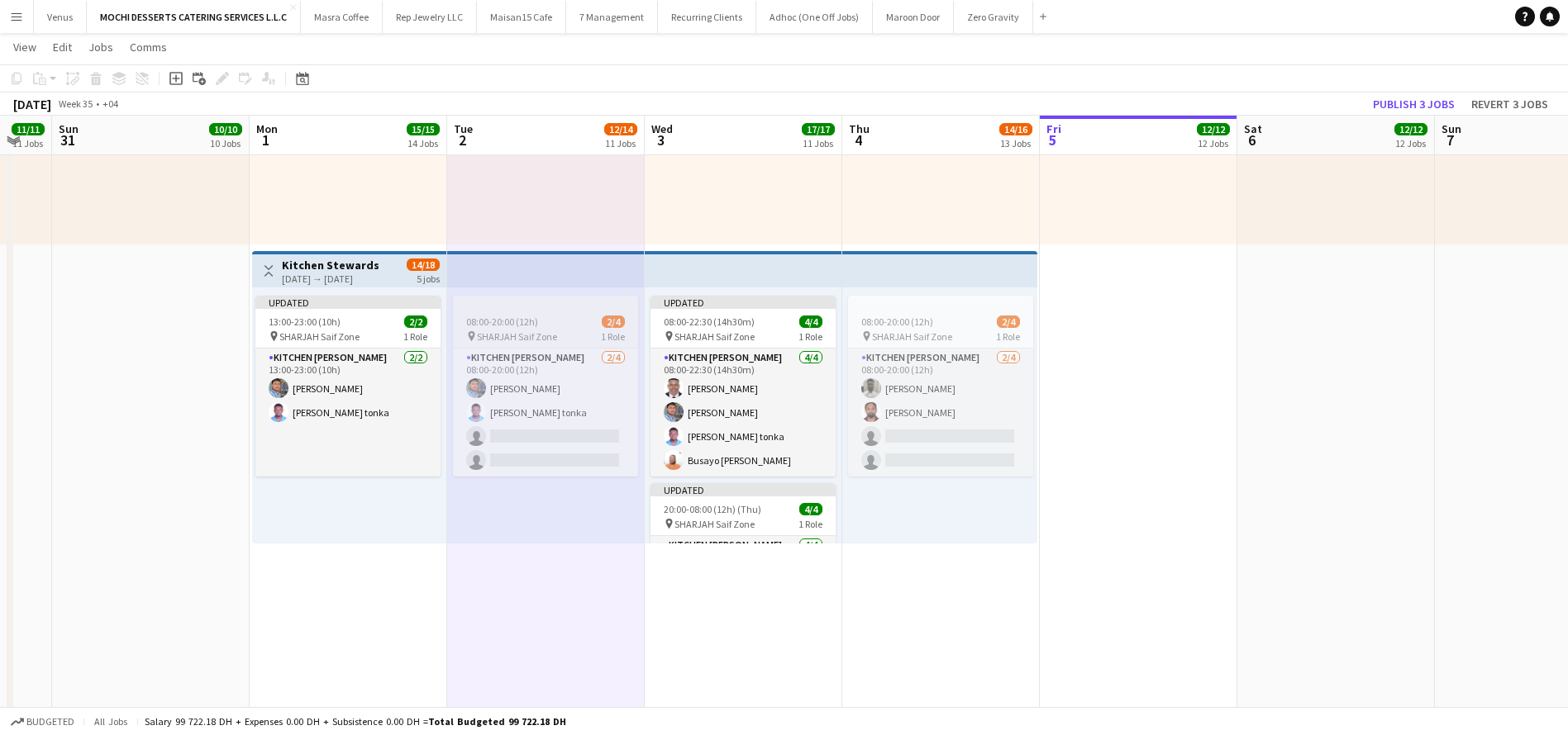
click at [556, 307] on div at bounding box center [545, 302] width 185 height 14
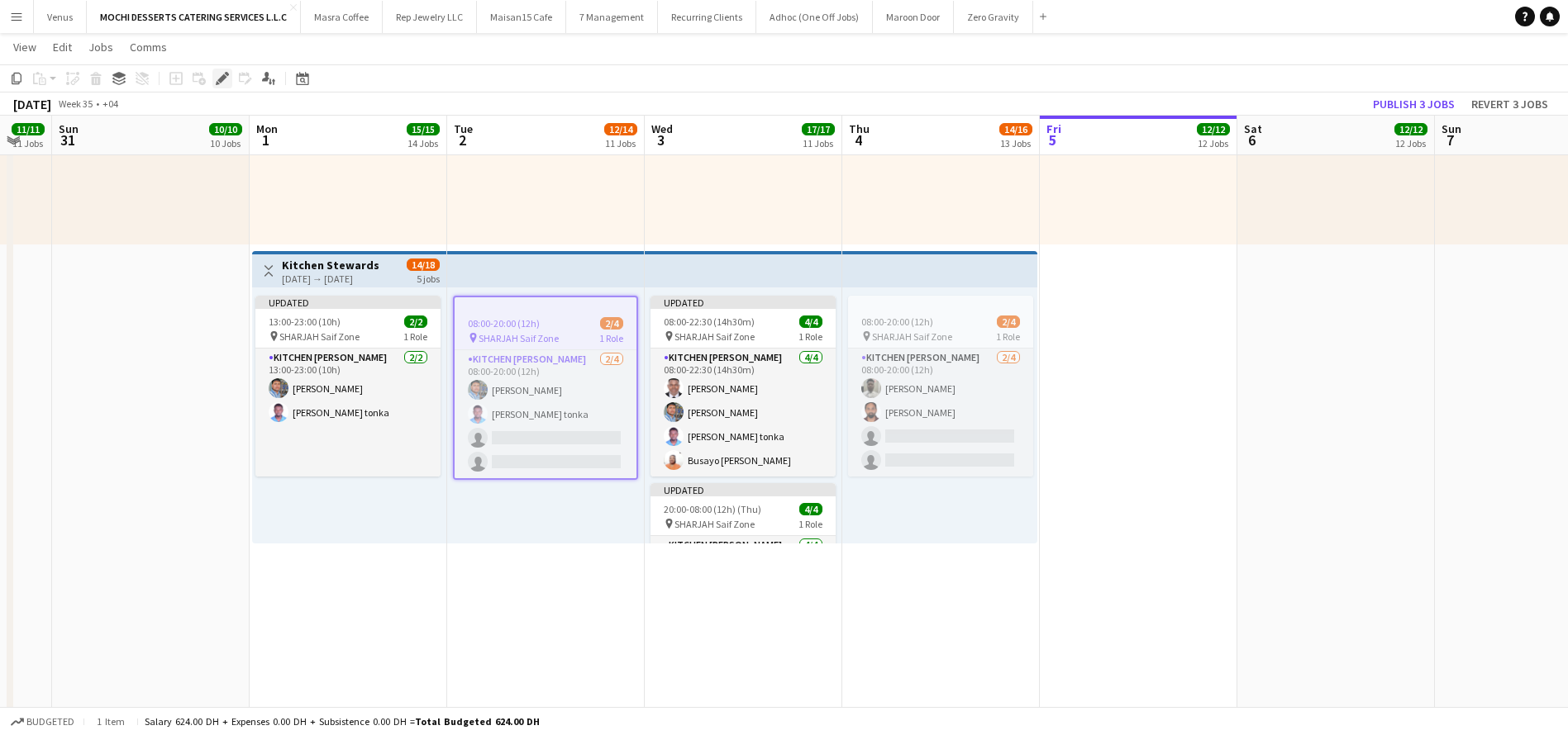
click at [220, 75] on icon "Edit" at bounding box center [222, 78] width 14 height 14
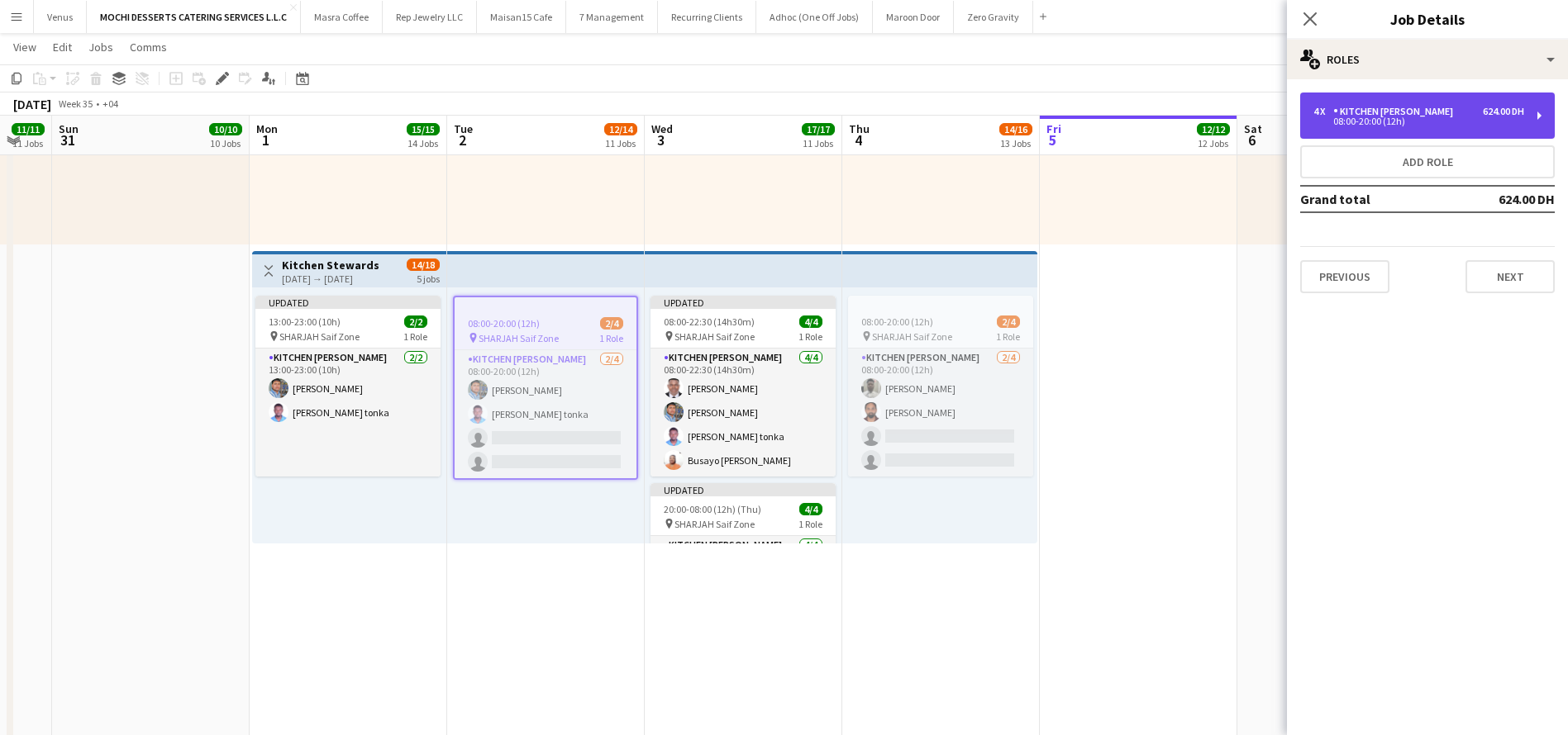
click at [1540, 110] on div "4 x Kitchen Steward 624.00 DH 08:00-20:00 (12h)" at bounding box center [1427, 116] width 255 height 46
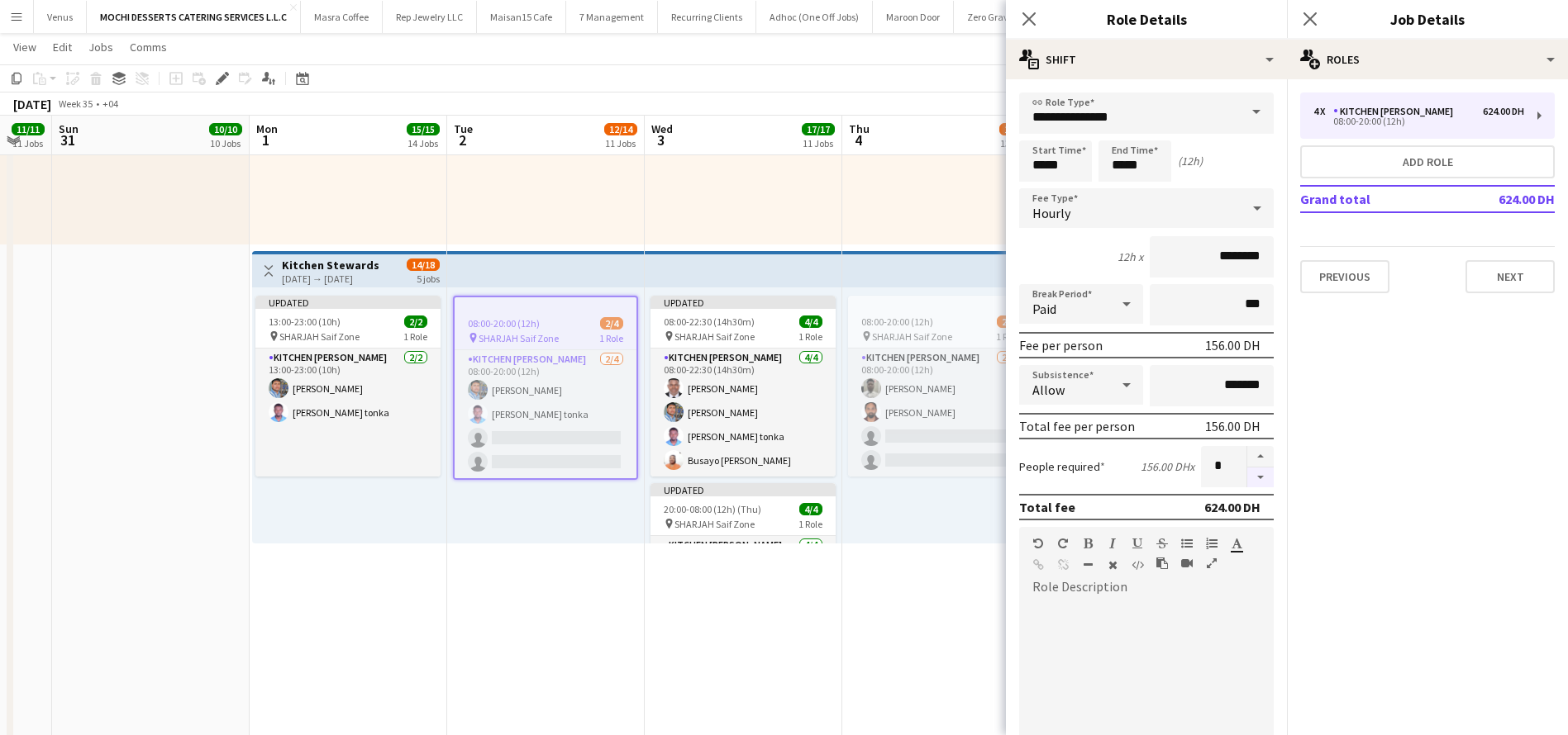
click at [1247, 472] on button "button" at bounding box center [1260, 478] width 26 height 20
click at [1247, 474] on button "button" at bounding box center [1260, 478] width 26 height 20
type input "*"
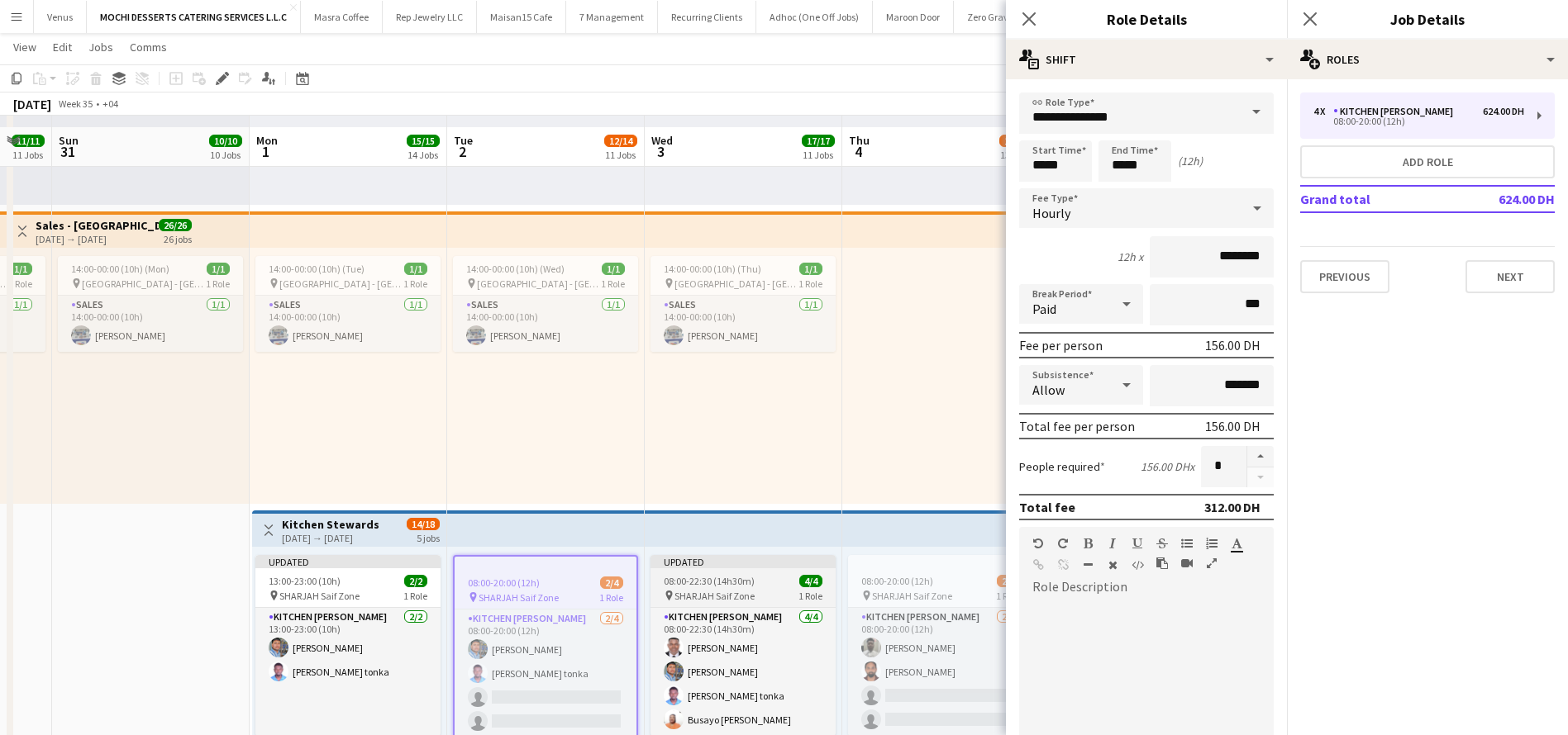
scroll to position [3580, 0]
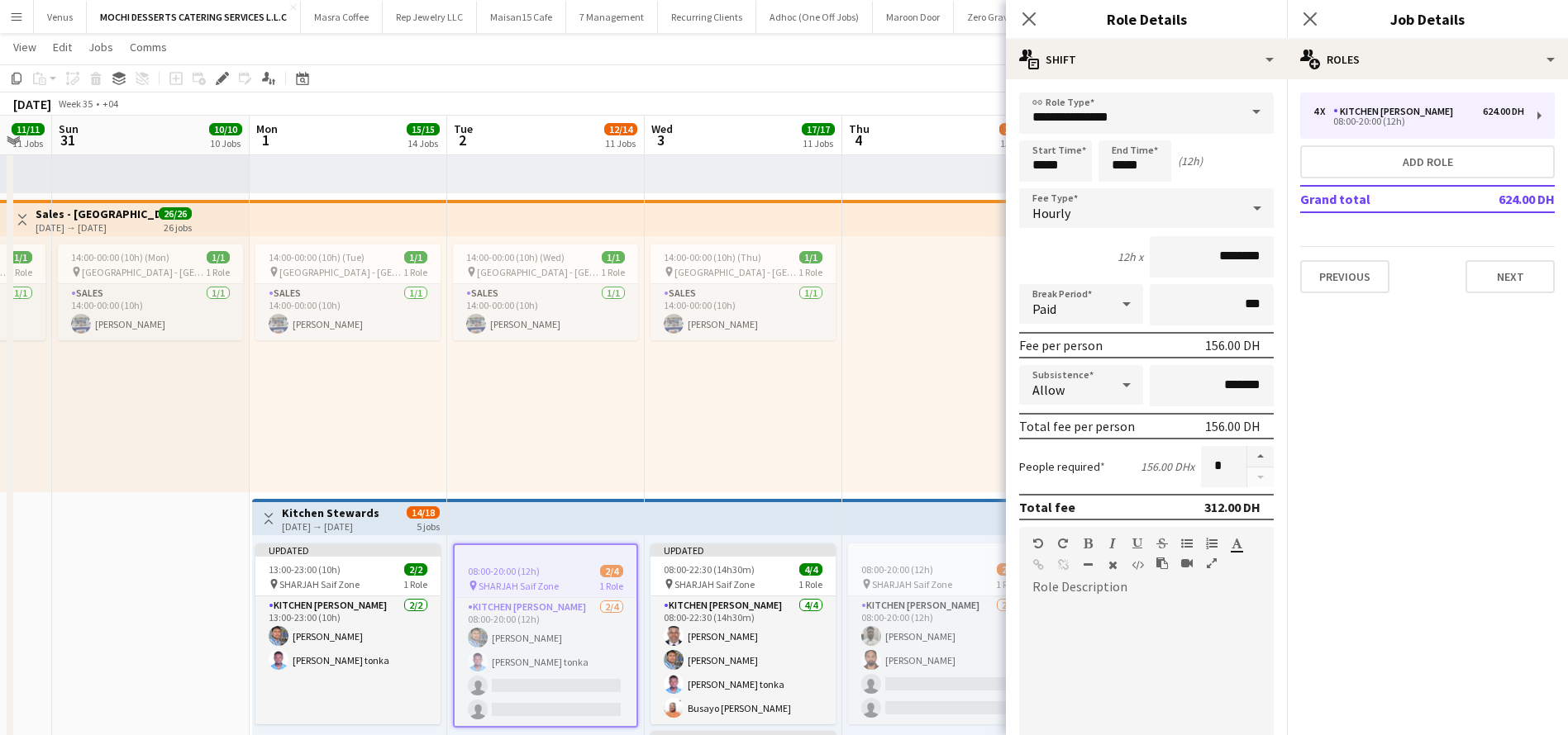
click at [1042, 18] on div "Close pop-in" at bounding box center [1029, 19] width 46 height 38
click at [1008, 6] on div "Close pop-in" at bounding box center [1029, 19] width 46 height 38
click at [1023, 32] on div "Close pop-in" at bounding box center [1029, 19] width 46 height 38
click at [1033, 17] on icon "Close pop-in" at bounding box center [1029, 19] width 15 height 15
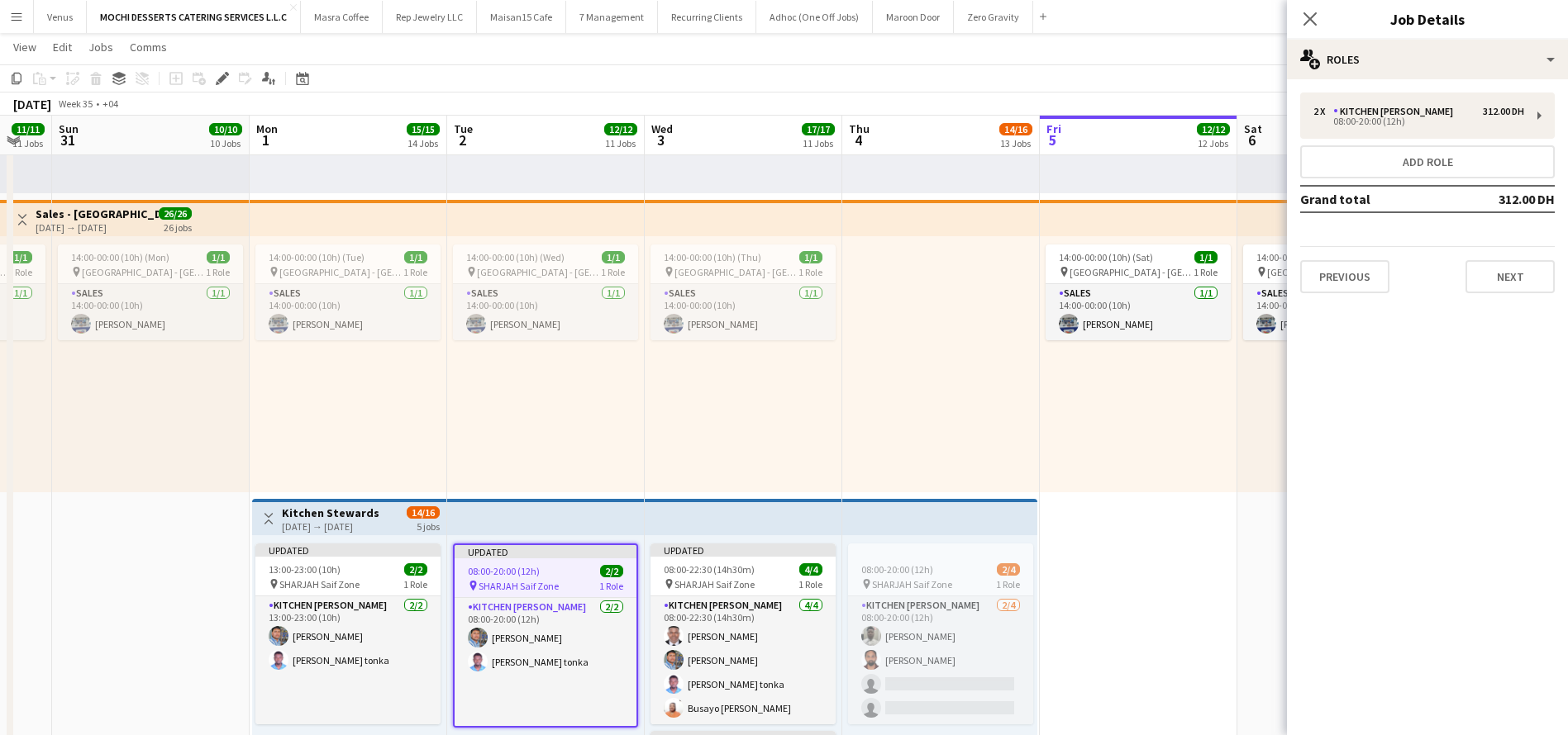
click at [1295, 25] on div "Close pop-in" at bounding box center [1310, 19] width 46 height 38
click at [1314, 14] on icon at bounding box center [1309, 19] width 15 height 15
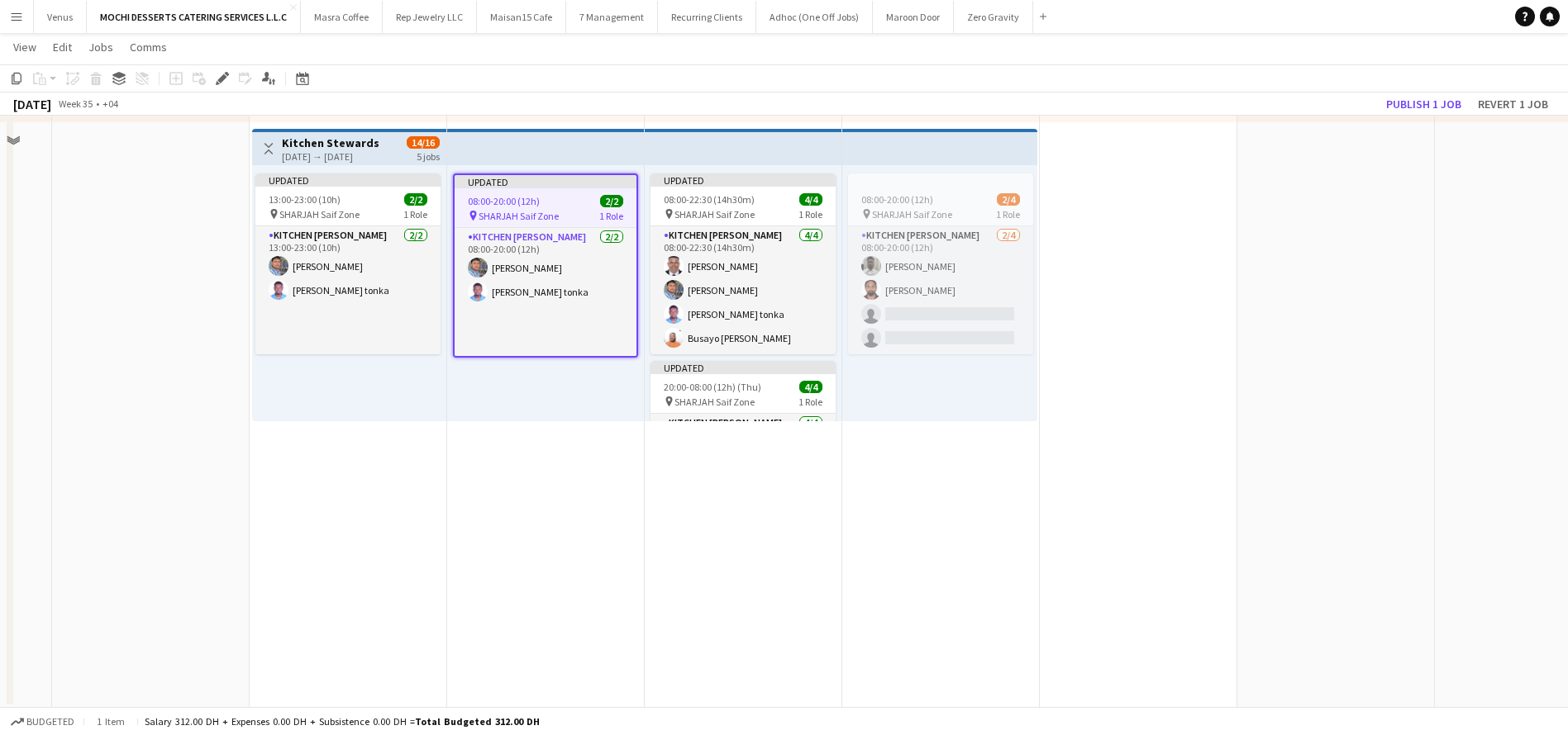
scroll to position [3951, 0]
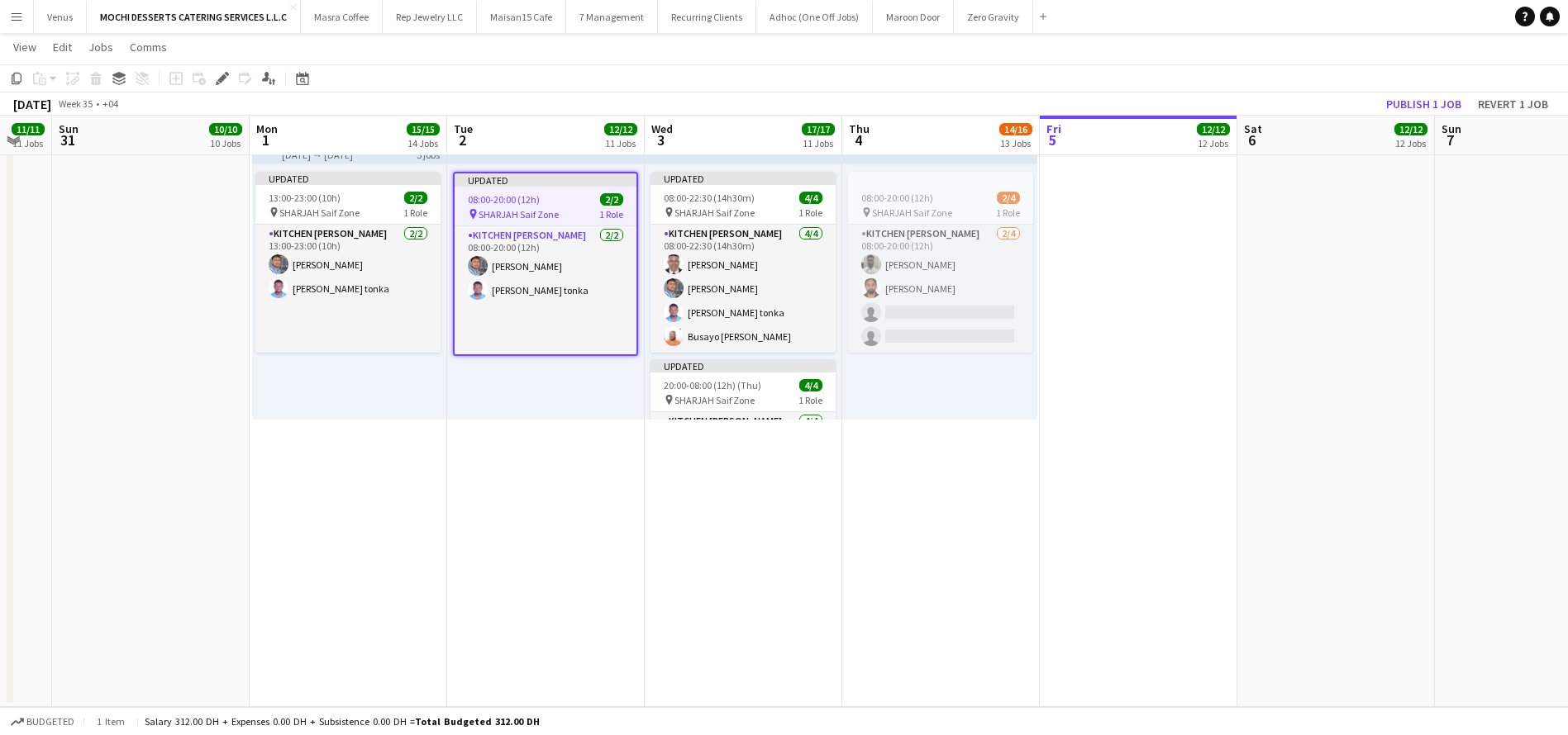
drag, startPoint x: 786, startPoint y: 566, endPoint x: 1032, endPoint y: 515, distance: 251.2
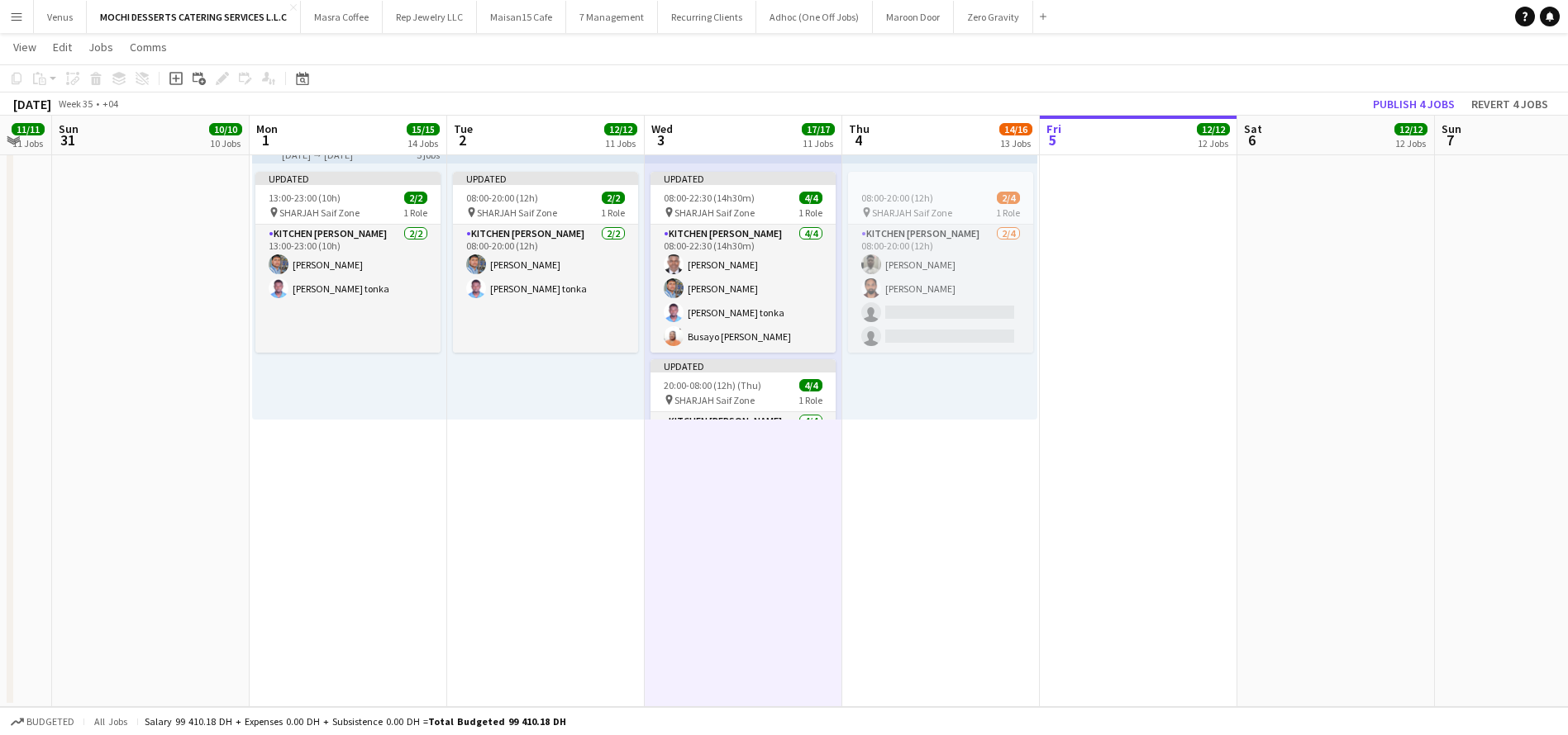
scroll to position [0, 342]
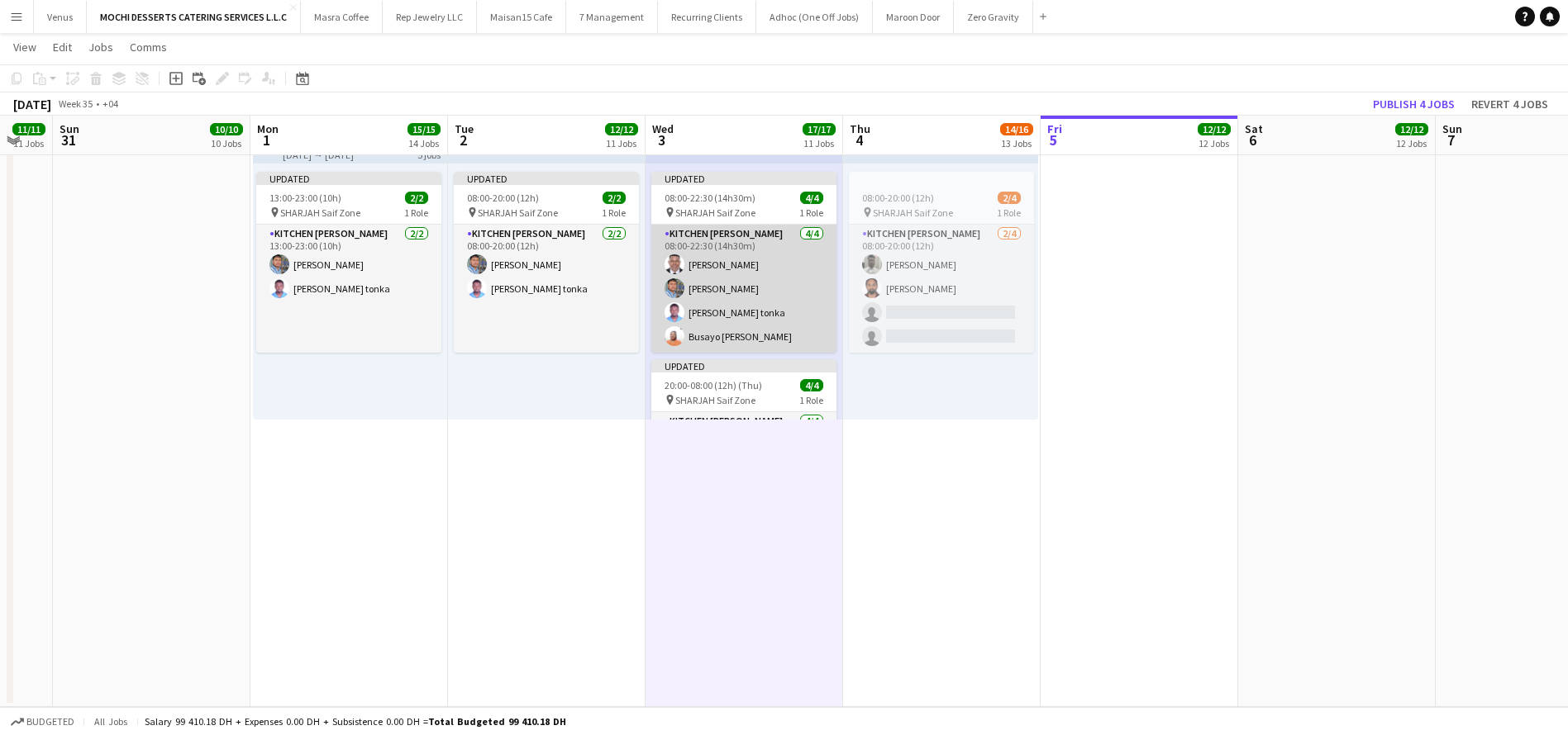
click at [743, 236] on app-card-role "Kitchen Steward 4/4 08:00-22:30 (14h30m) Yahaya Yussif Mohammad Usaid Victor Nk…" at bounding box center [743, 289] width 185 height 128
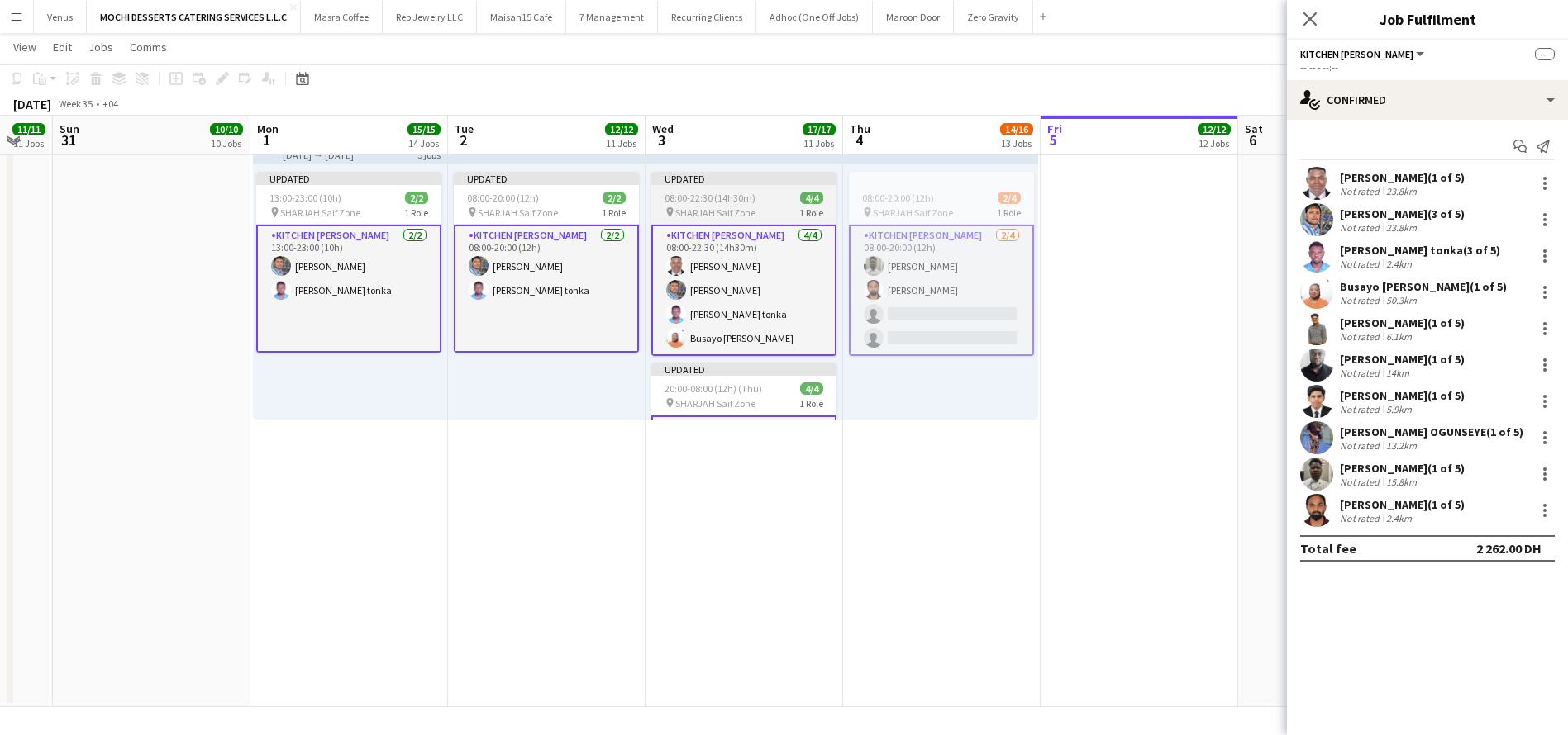
click at [697, 204] on span "08:00-22:30 (14h30m)" at bounding box center [710, 198] width 91 height 13
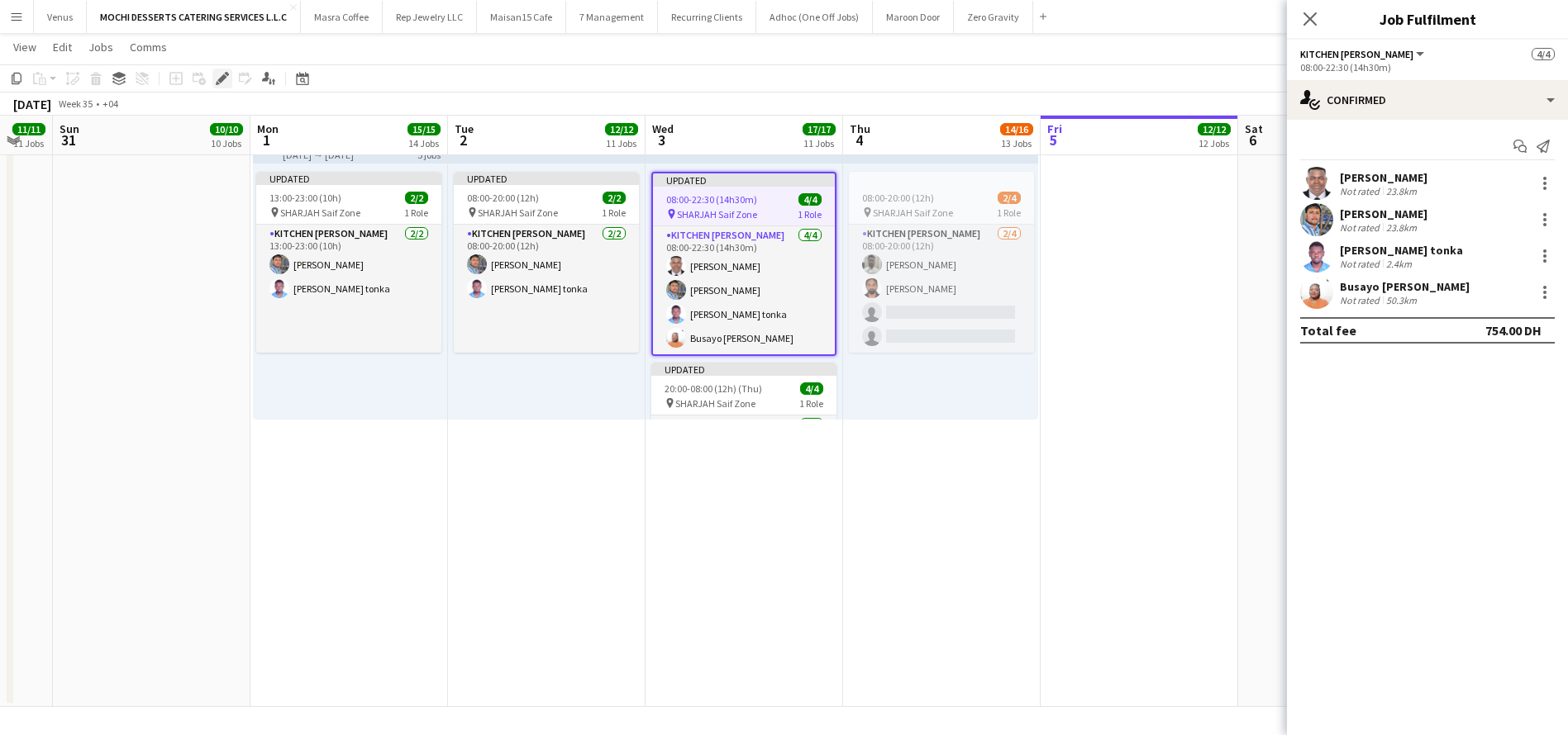
click at [212, 76] on div "Edit" at bounding box center [222, 78] width 20 height 20
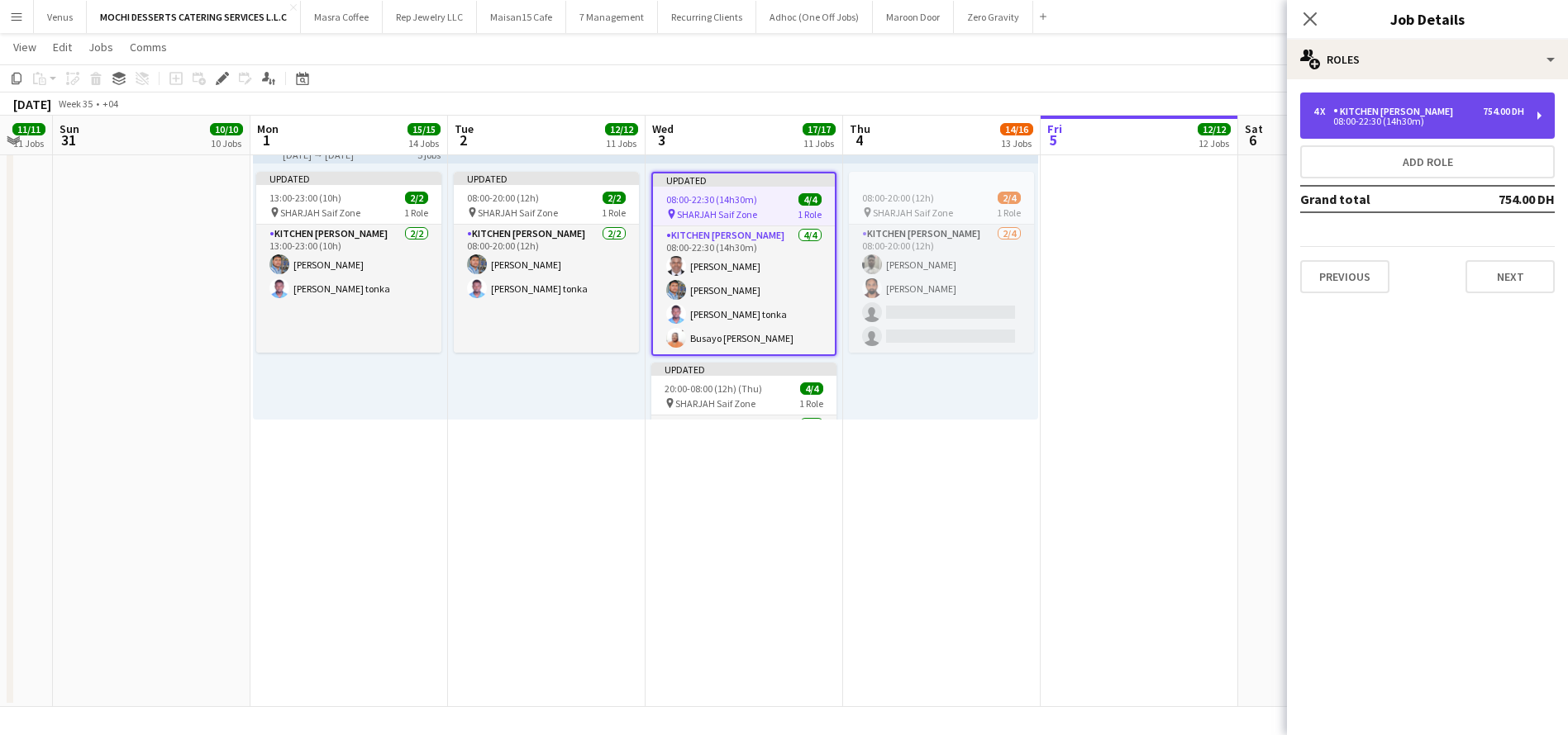
click at [1540, 121] on div "4 x Kitchen Steward 754.00 DH 08:00-22:30 (14h30m)" at bounding box center [1427, 116] width 255 height 46
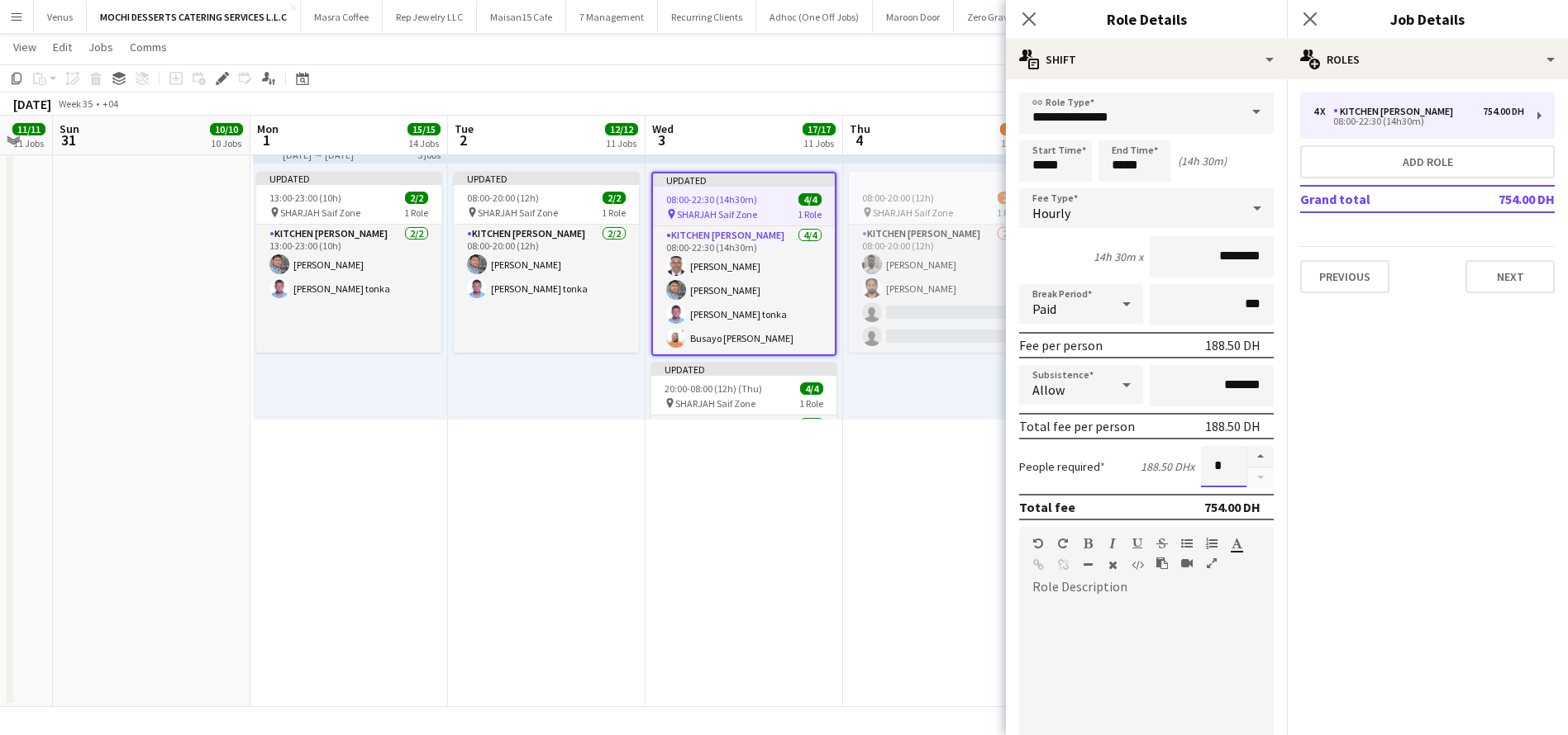
drag, startPoint x: 1194, startPoint y: 467, endPoint x: 1215, endPoint y: 464, distance: 21.2
click at [1215, 464] on input "*" at bounding box center [1223, 467] width 45 height 41
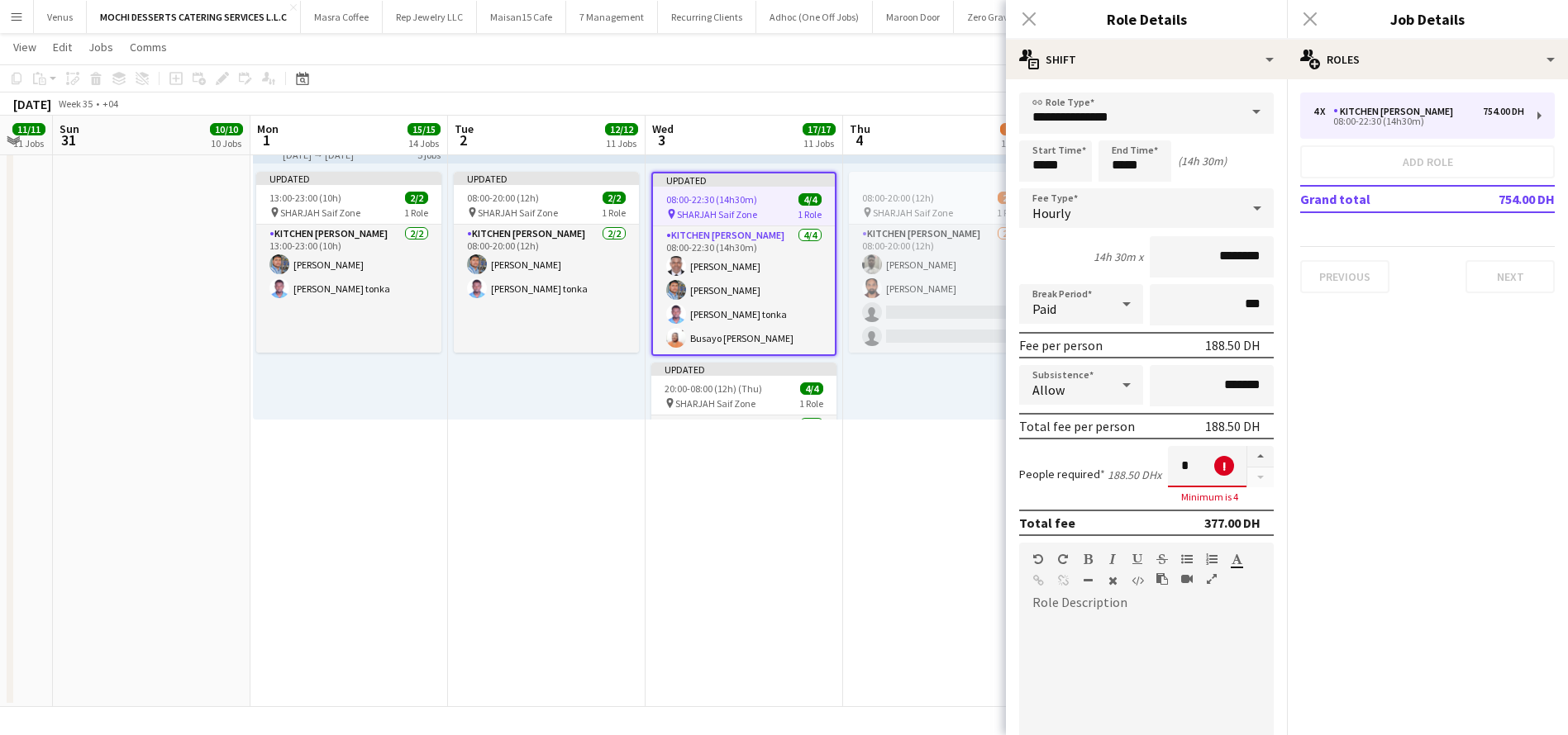
click at [1329, 455] on mat-expansion-panel "pencil3 General details 4 x Kitchen Steward 754.00 DH 08:00-22:30 (14h30m) Add …" at bounding box center [1427, 407] width 281 height 656
drag, startPoint x: 1393, startPoint y: 490, endPoint x: 1400, endPoint y: 508, distance: 19.3
click at [1398, 502] on mat-expansion-panel "pencil3 General details 4 x Kitchen Steward 754.00 DH 08:00-22:30 (14h30m) Add …" at bounding box center [1427, 407] width 281 height 656
click at [1024, 19] on div "Close pop-in" at bounding box center [1029, 19] width 46 height 38
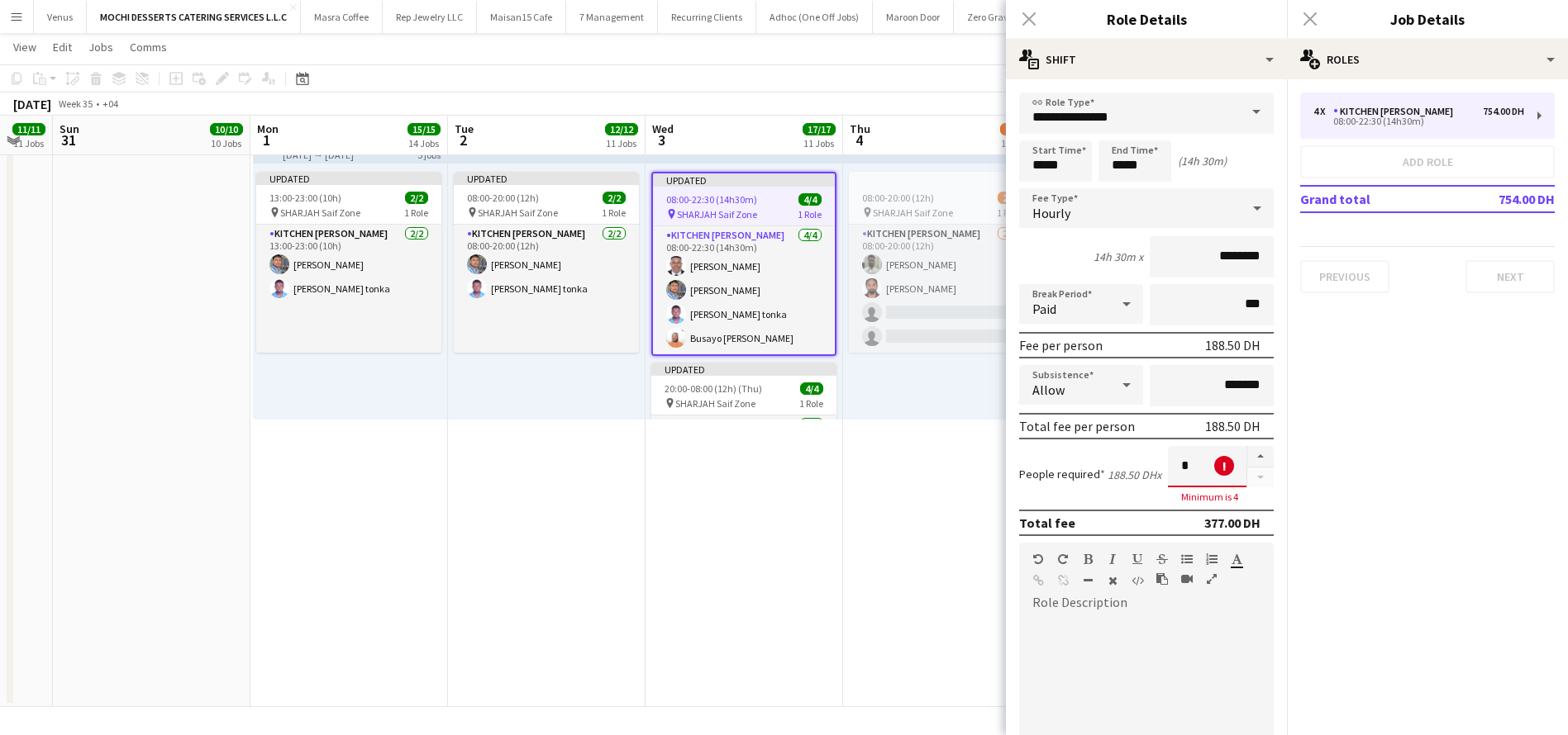
click at [1024, 19] on div "Close pop-in" at bounding box center [1029, 19] width 46 height 38
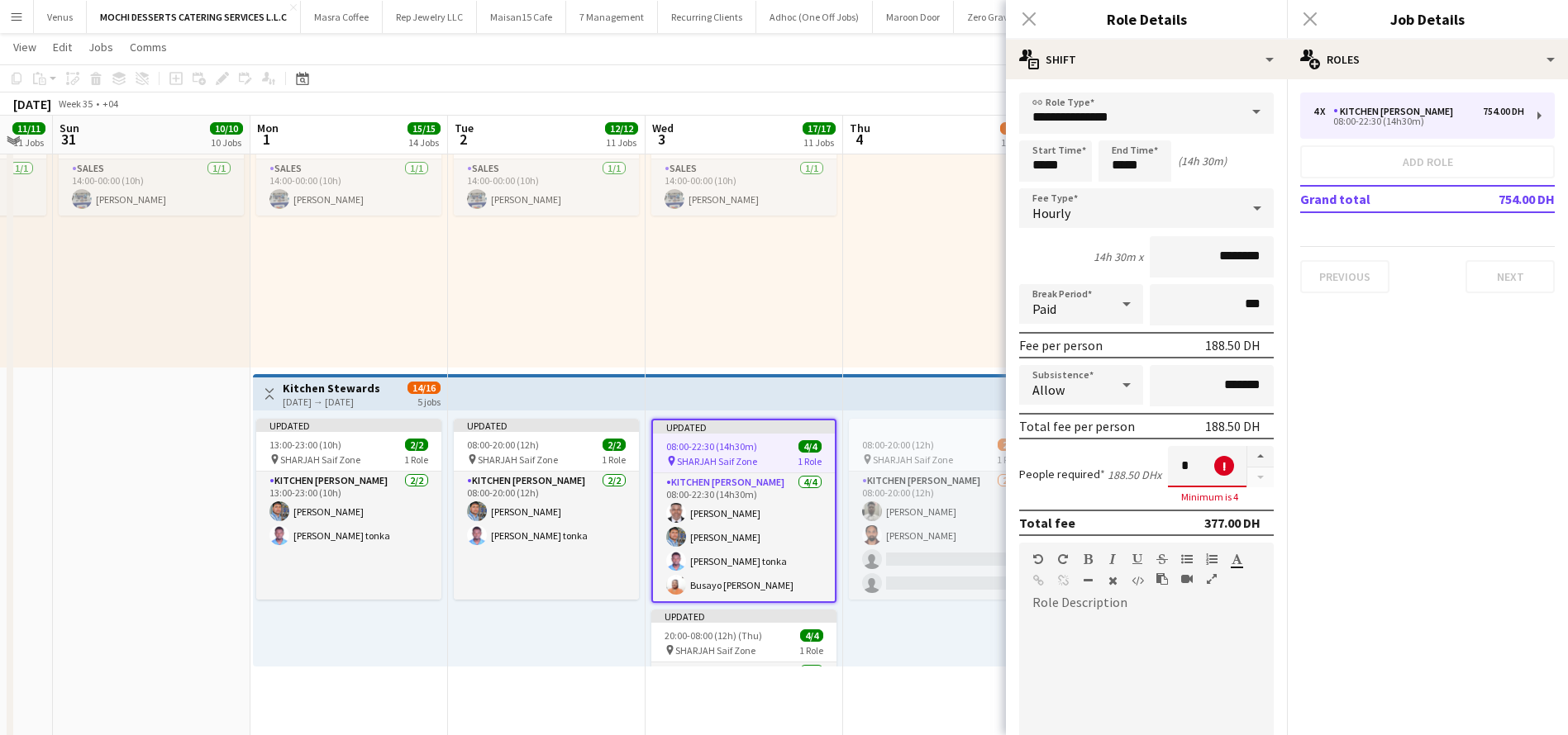
scroll to position [3703, 0]
click at [1239, 125] on span at bounding box center [1256, 112] width 35 height 40
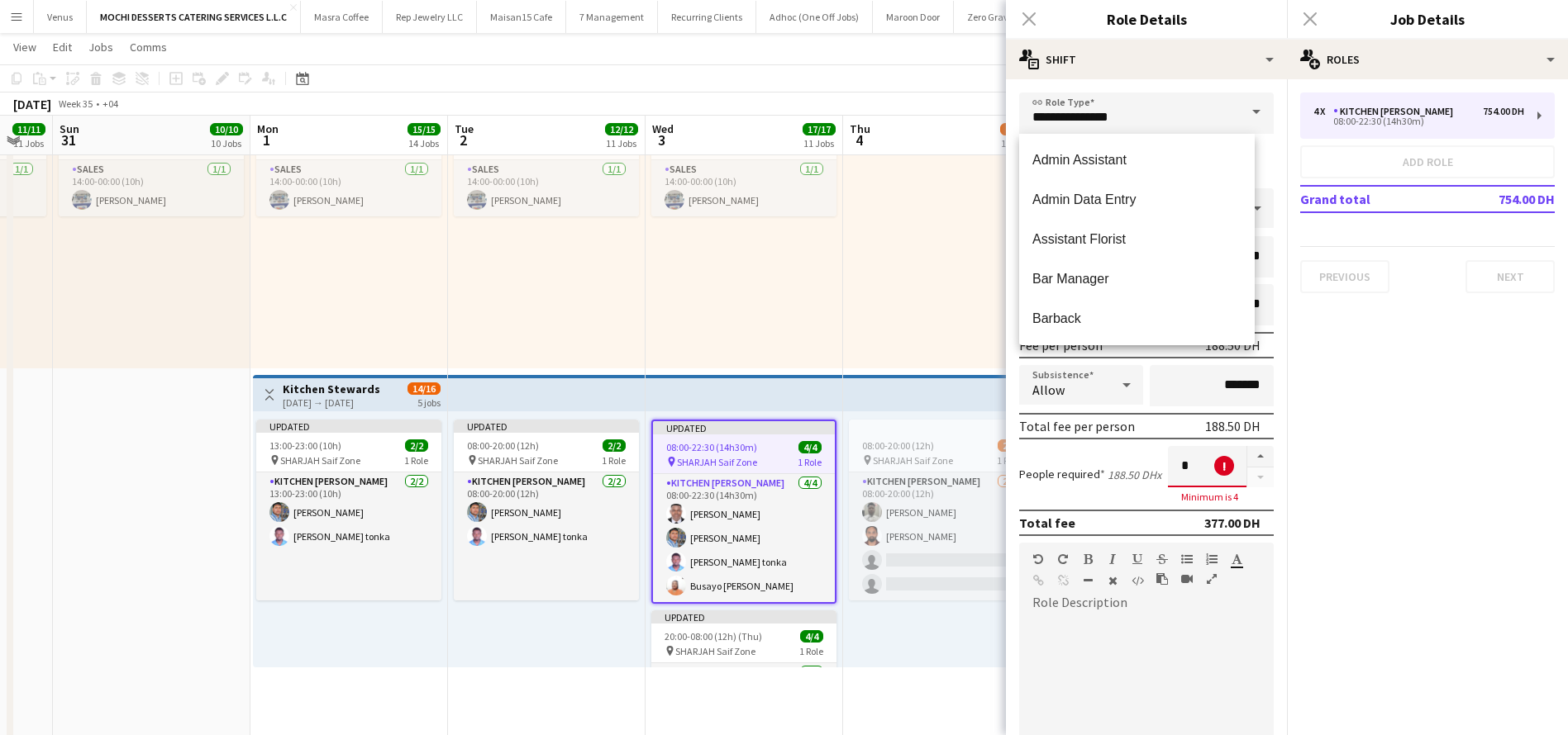
click at [1239, 125] on span at bounding box center [1256, 112] width 35 height 40
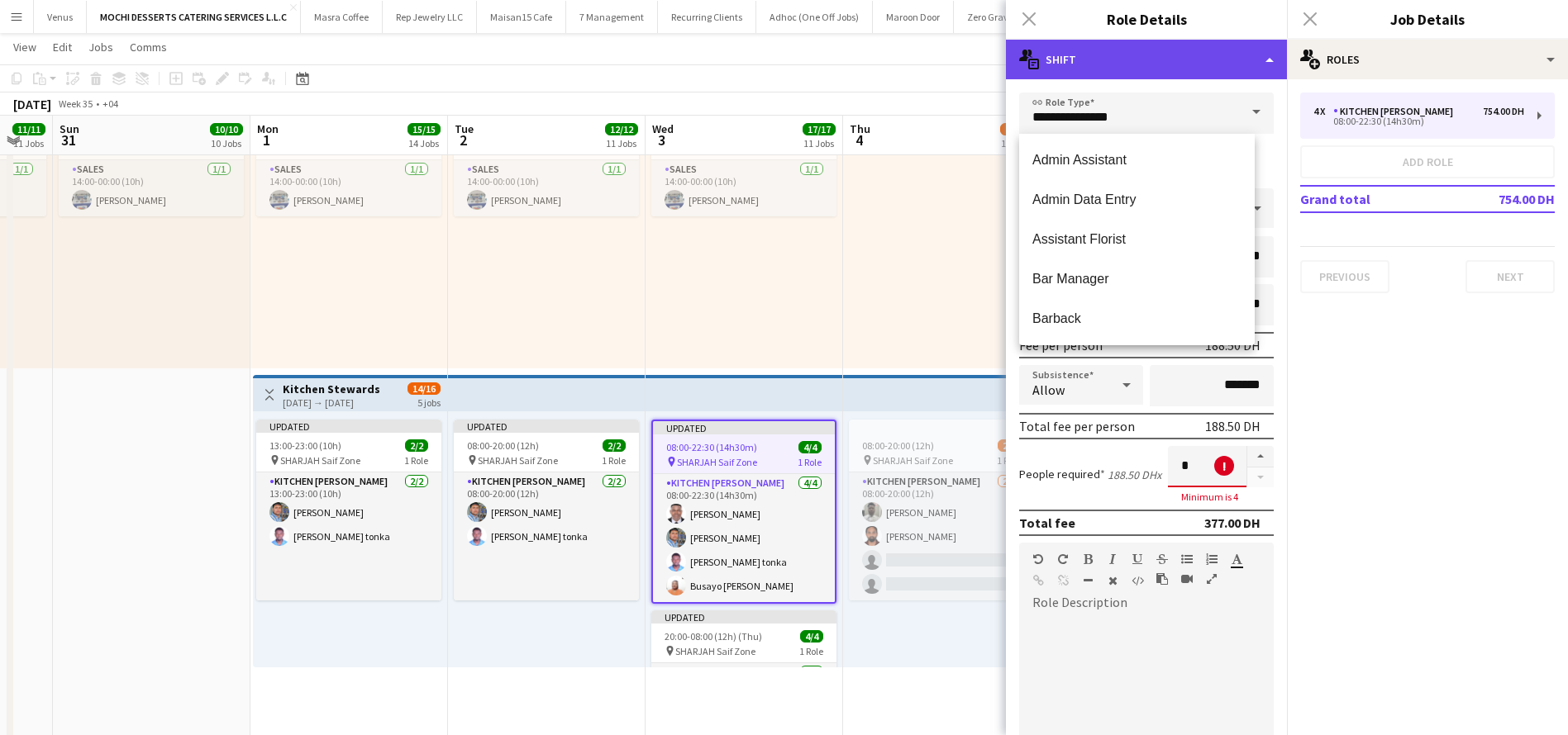
click at [1258, 53] on div "multiple-actions-text Shift" at bounding box center [1146, 60] width 281 height 40
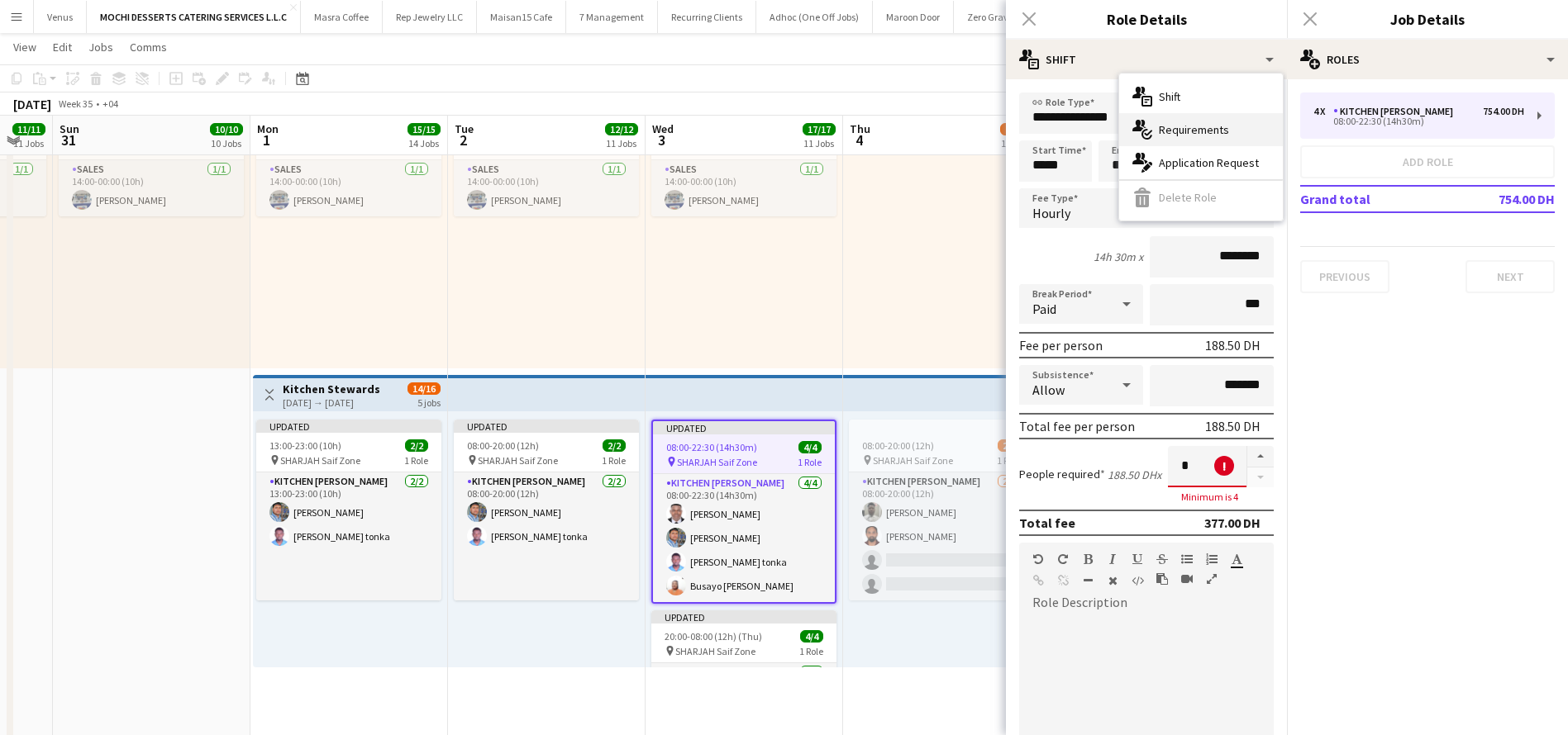
click at [1187, 125] on span "Requirements" at bounding box center [1194, 129] width 70 height 14
click at [1246, 476] on div at bounding box center [1260, 467] width 27 height 41
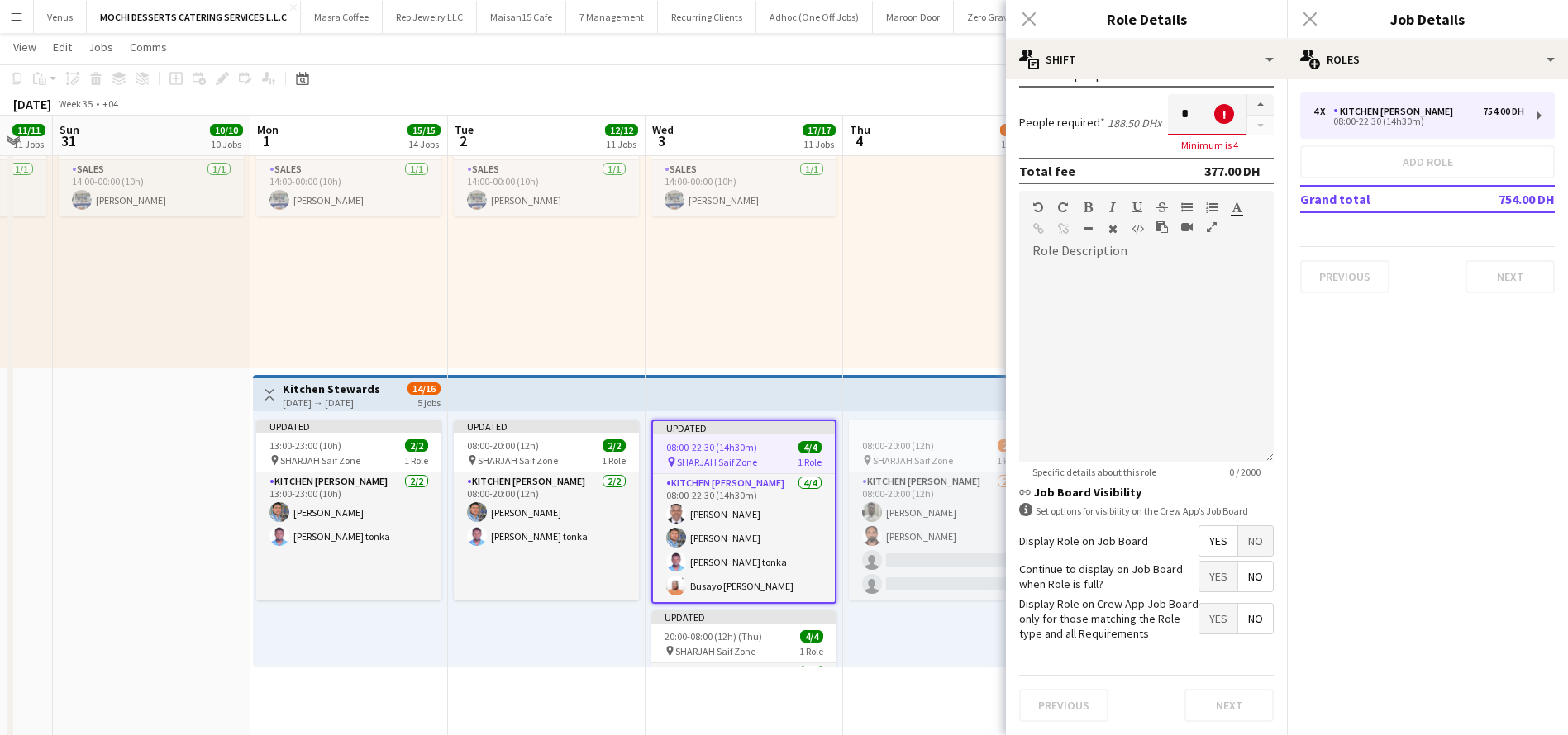
scroll to position [3951, 0]
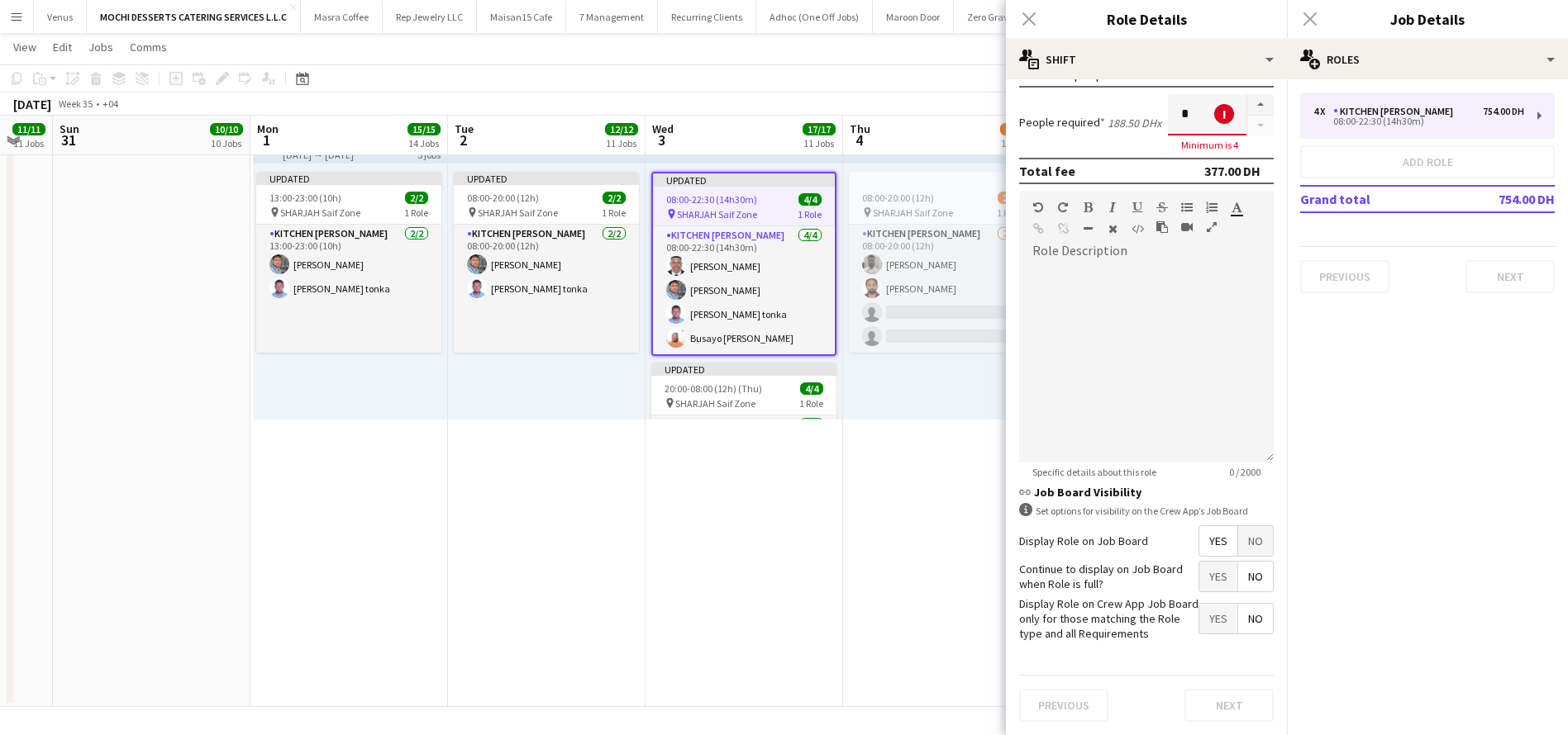
click at [1409, 499] on mat-expansion-panel "pencil3 General details 4 x Kitchen Steward 754.00 DH 08:00-22:30 (14h30m) Add …" at bounding box center [1427, 407] width 281 height 656
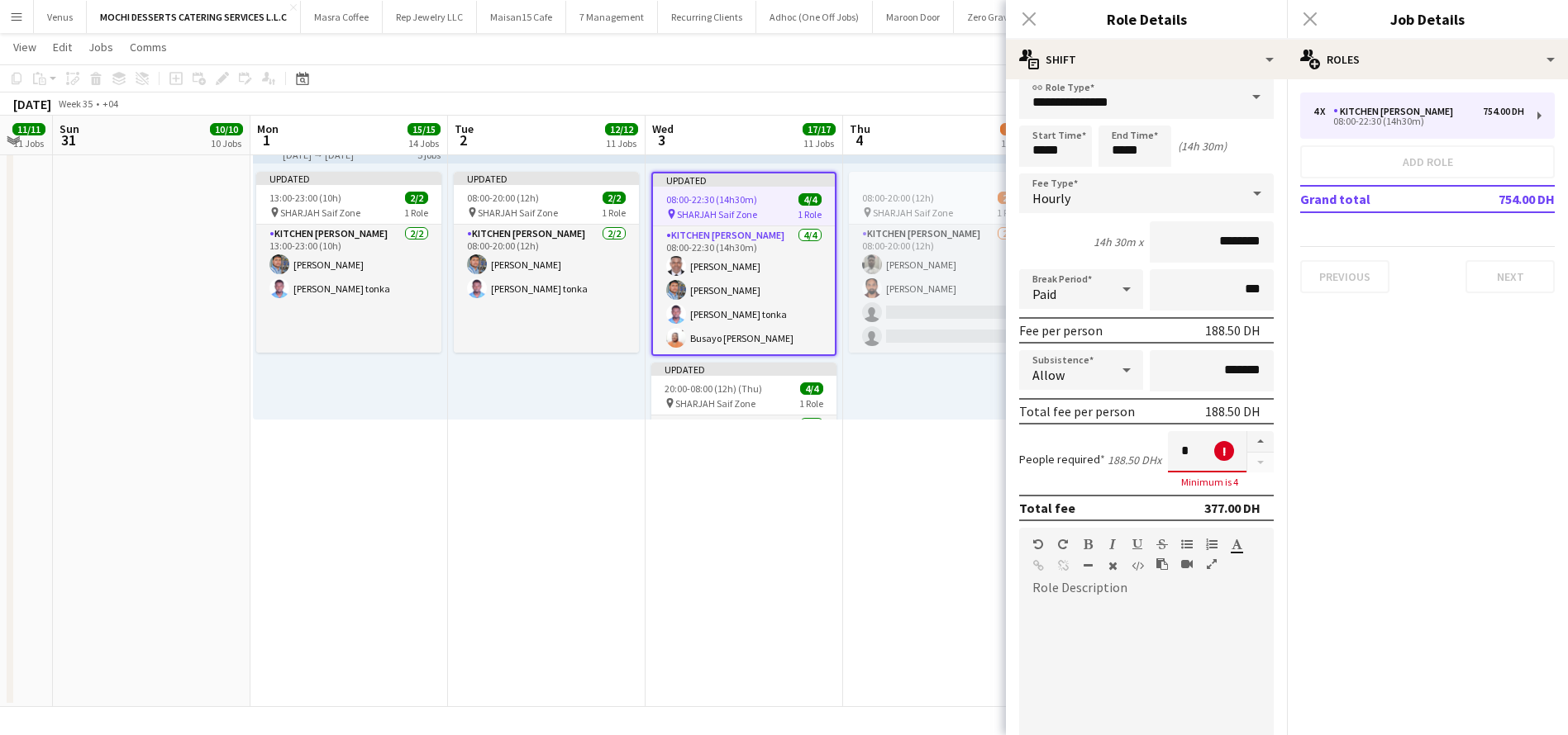
click at [1300, 9] on div "Close pop-in" at bounding box center [1310, 19] width 46 height 38
click at [1317, 16] on div "Close pop-in" at bounding box center [1310, 19] width 46 height 38
click at [1309, 20] on div "Close pop-in" at bounding box center [1310, 19] width 46 height 38
click at [1027, 16] on div "Close pop-in" at bounding box center [1029, 19] width 46 height 38
drag, startPoint x: 1187, startPoint y: 451, endPoint x: 1139, endPoint y: 453, distance: 48.0
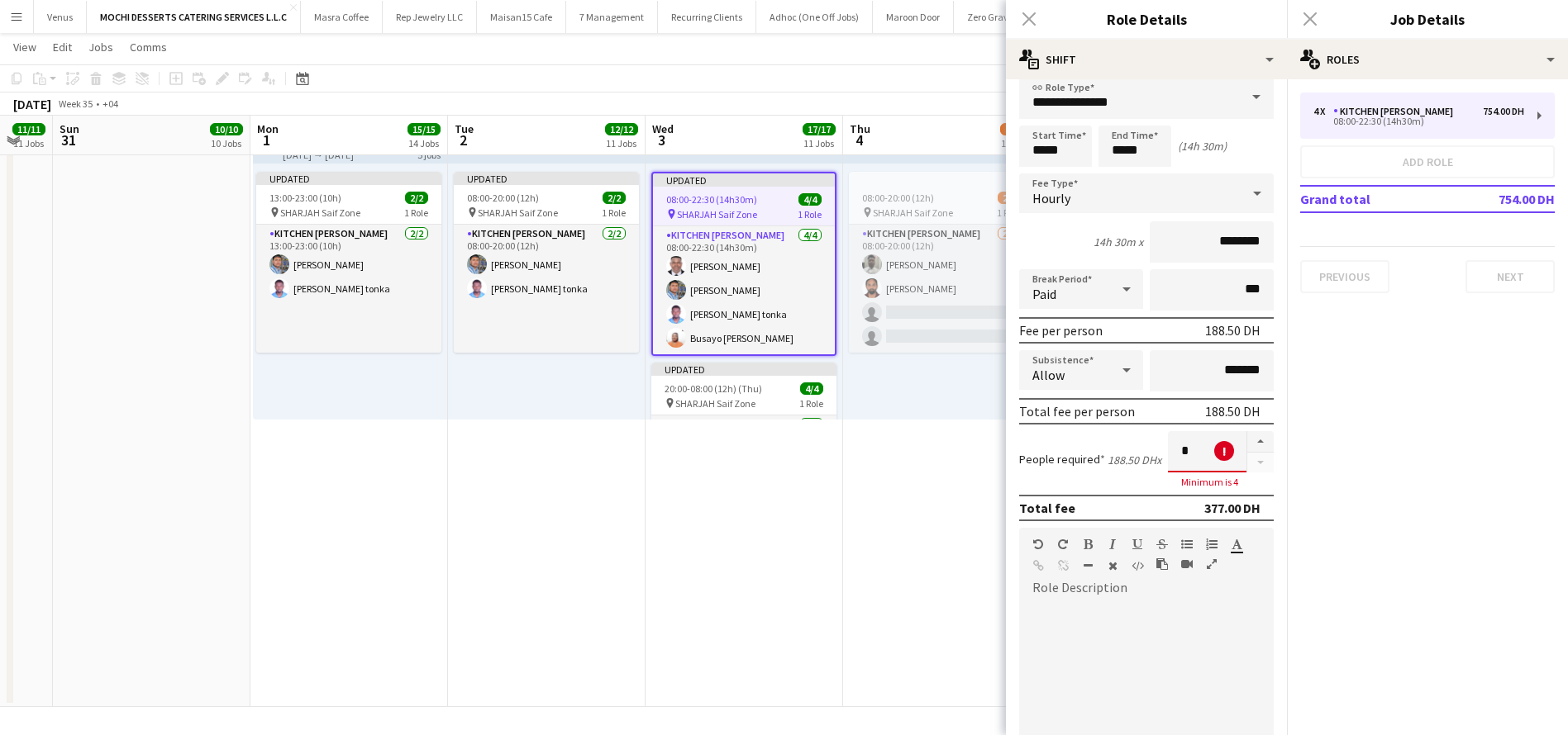
click at [1139, 453] on div "People required 188.50 DH x * ! Minimum is 4" at bounding box center [1146, 459] width 255 height 57
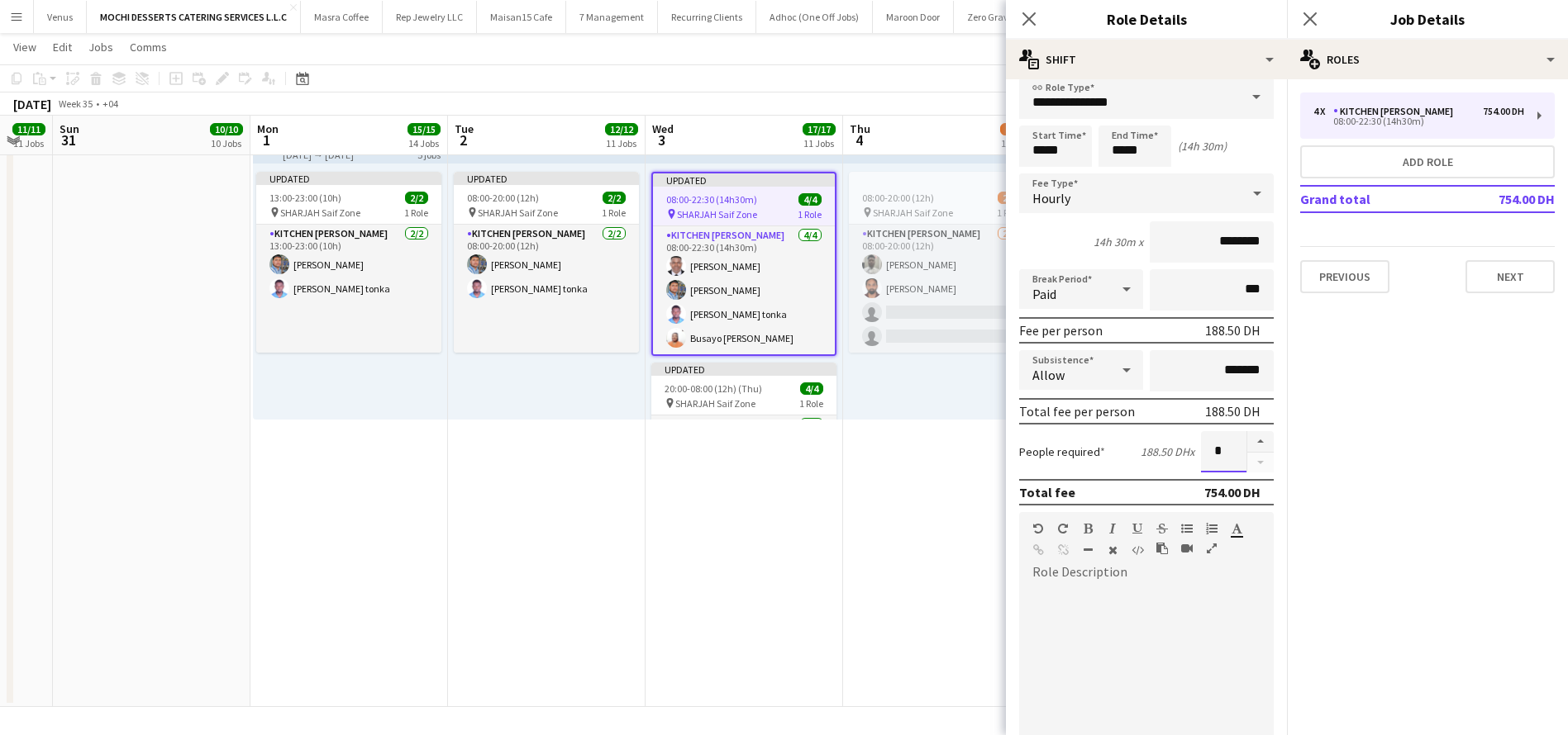
scroll to position [3309, 0]
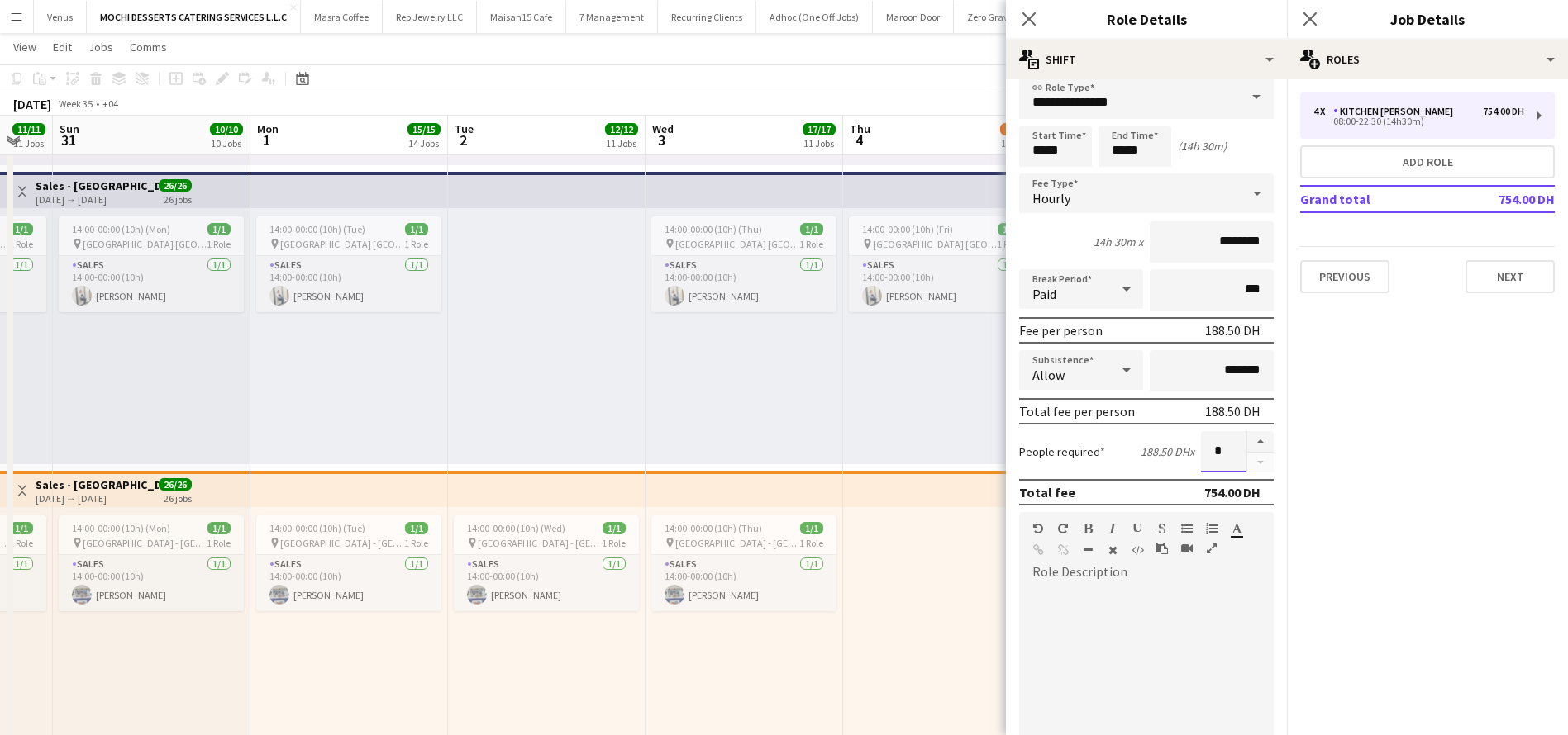
type input "*"
click at [1031, 19] on icon "Close pop-in" at bounding box center [1029, 20] width 14 height 14
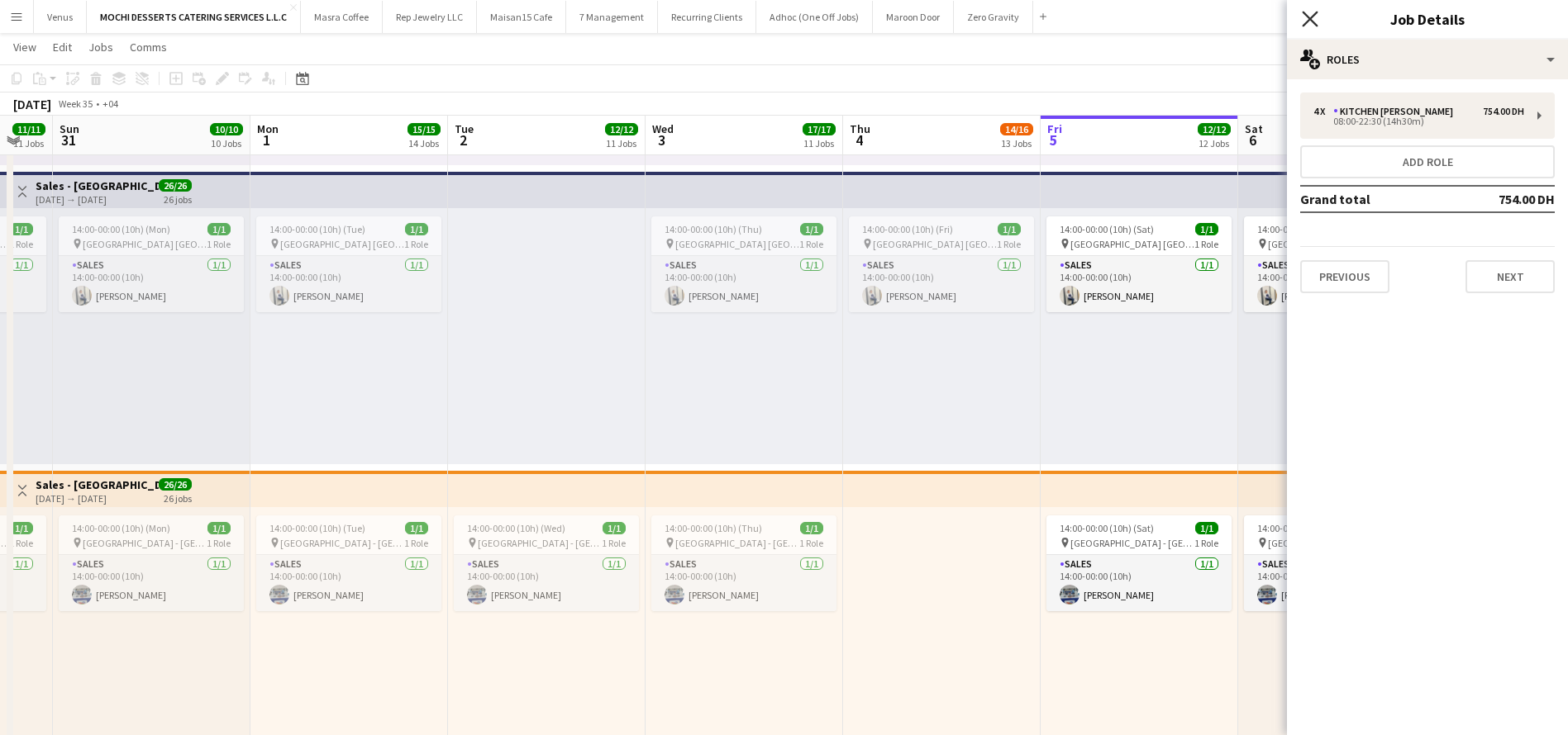
click at [1315, 19] on icon "Close pop-in" at bounding box center [1309, 19] width 15 height 15
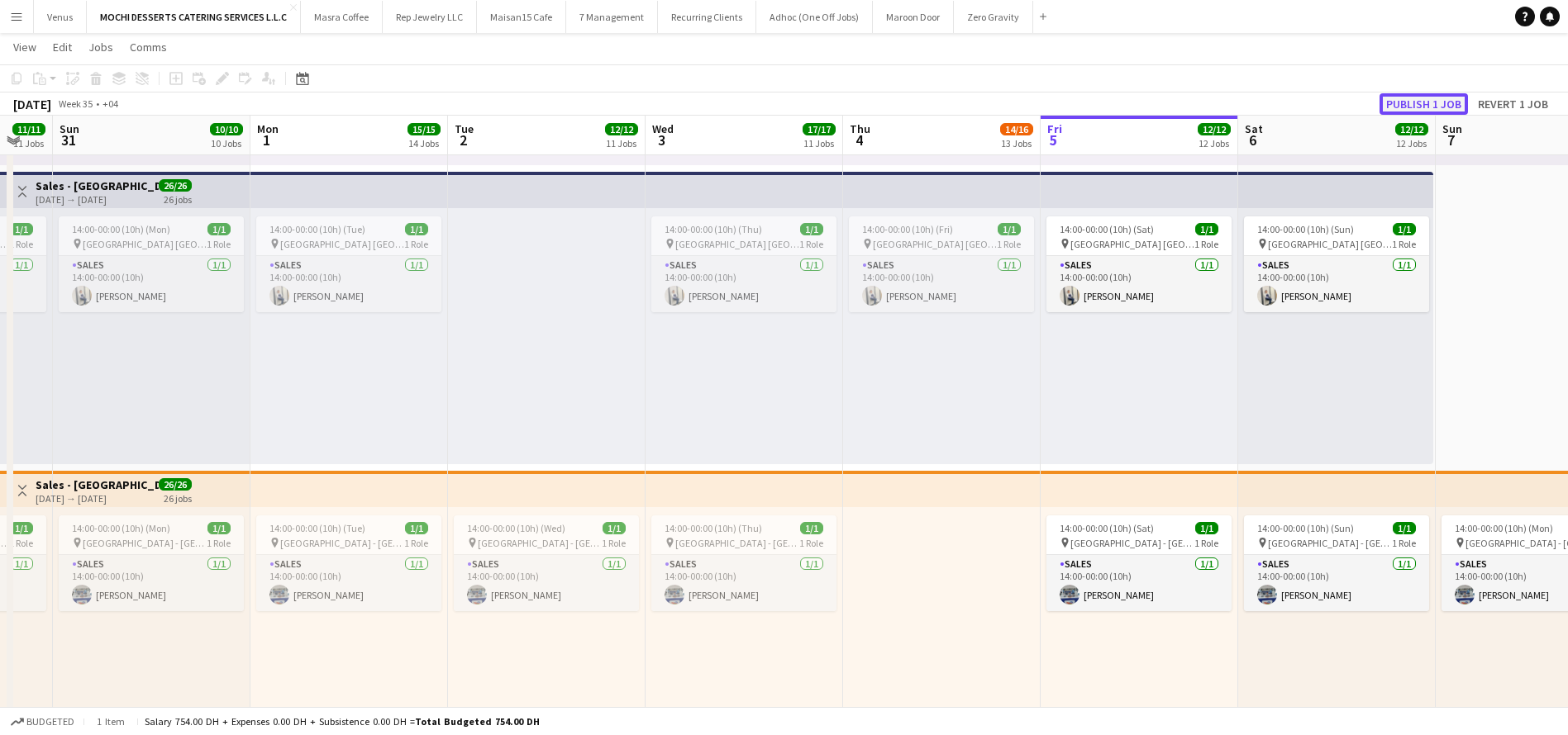
click at [1436, 104] on button "Publish 1 job" at bounding box center [1424, 104] width 89 height 21
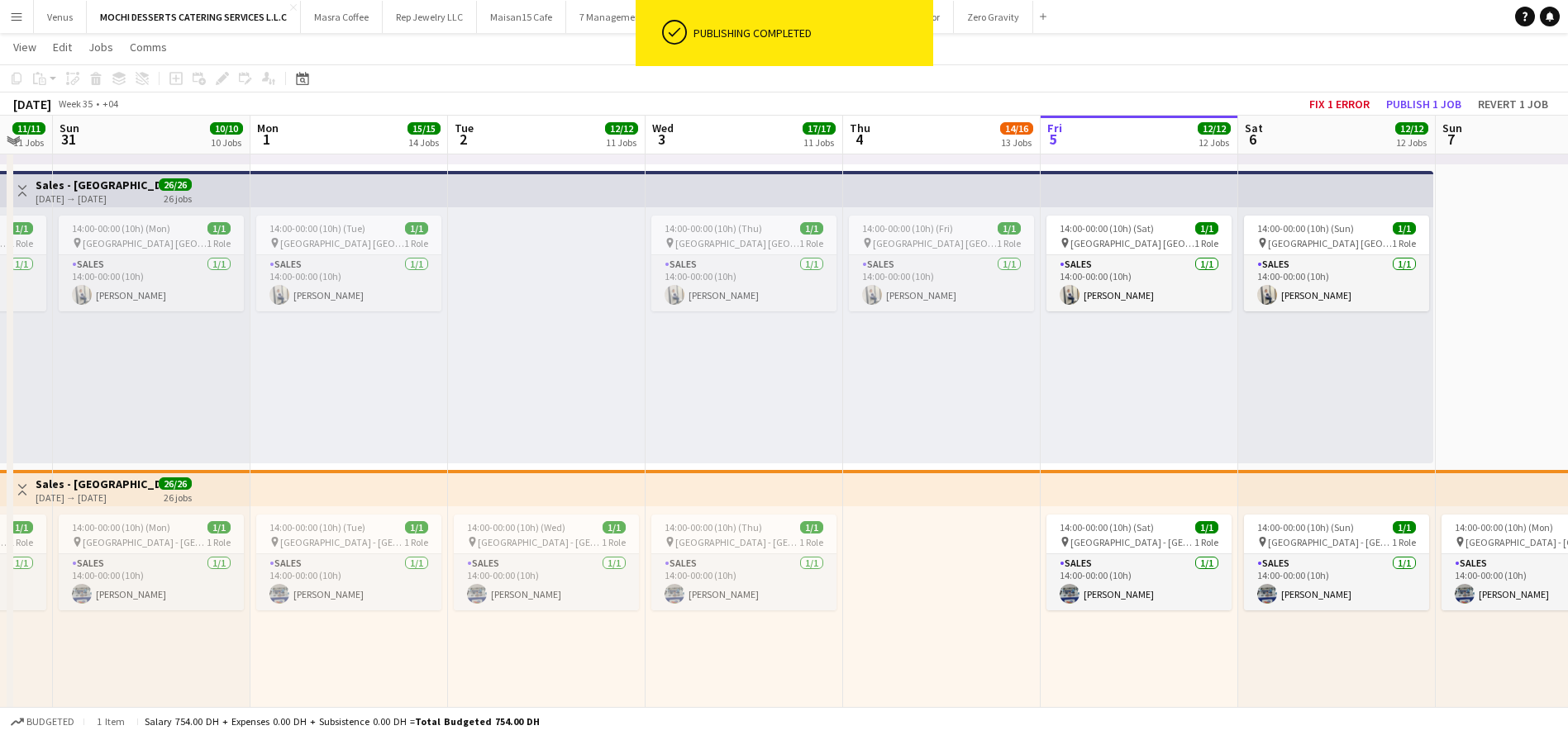
scroll to position [3680, 0]
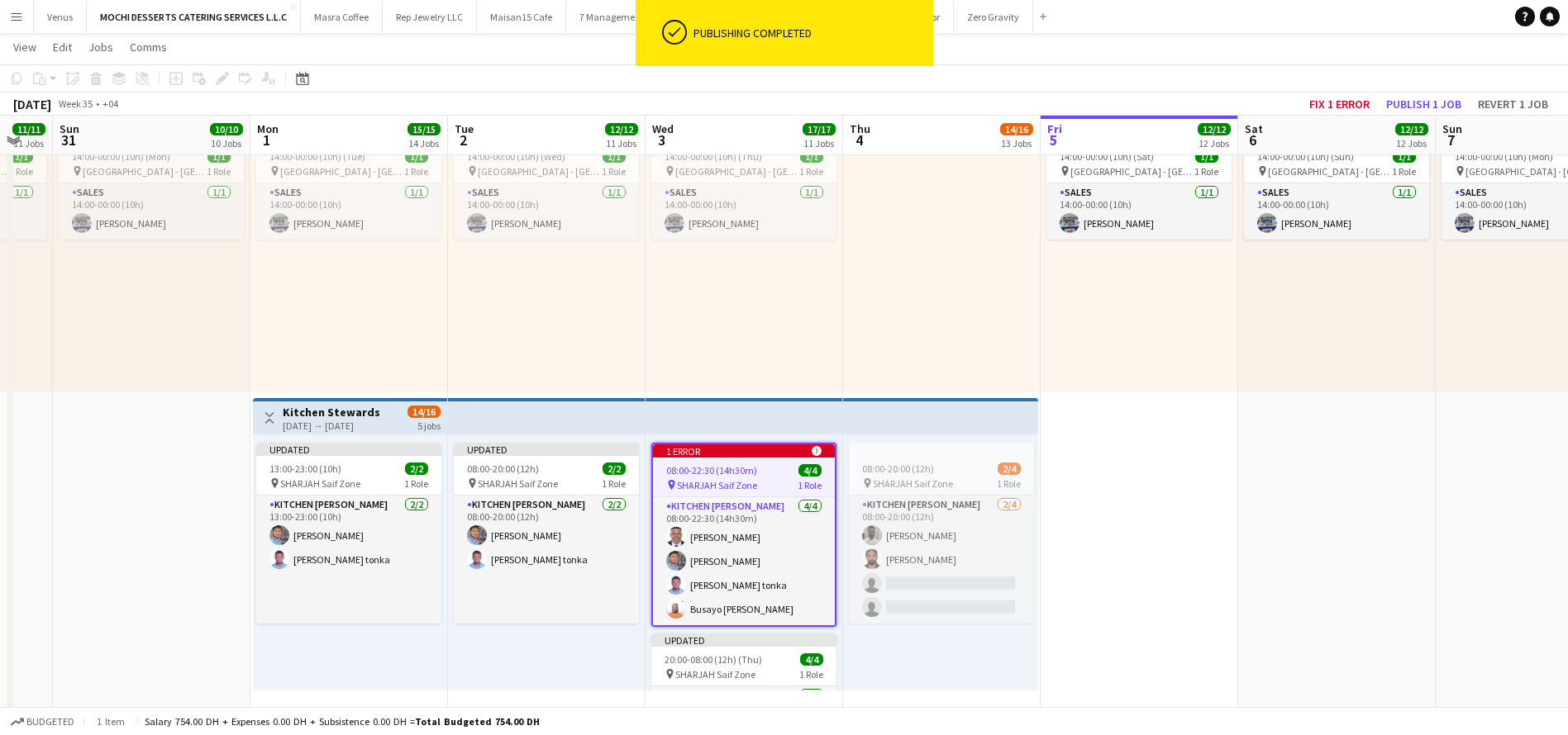
drag, startPoint x: 1255, startPoint y: 491, endPoint x: 1349, endPoint y: 305, distance: 208.4
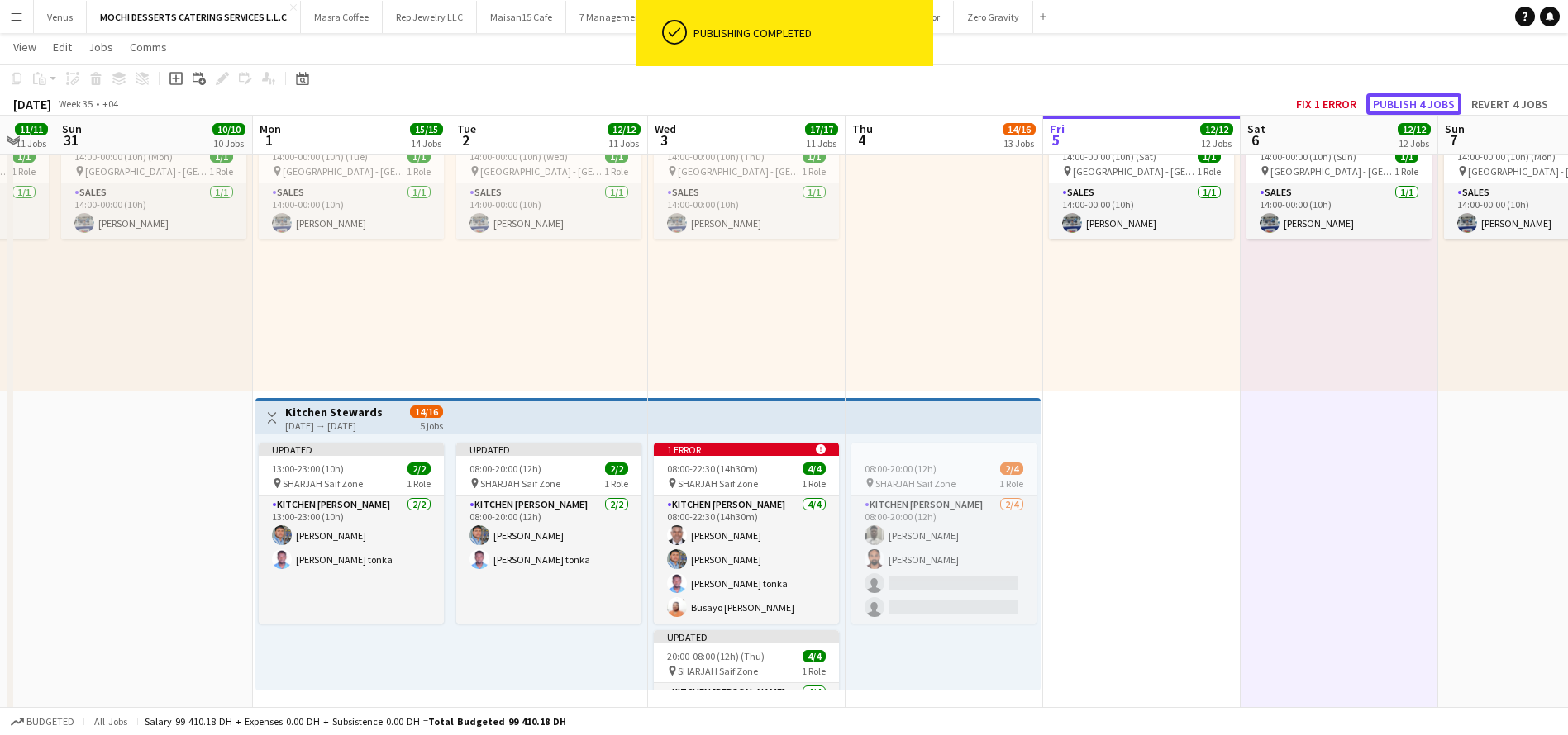
click at [1430, 95] on button "Publish 4 jobs" at bounding box center [1414, 104] width 95 height 21
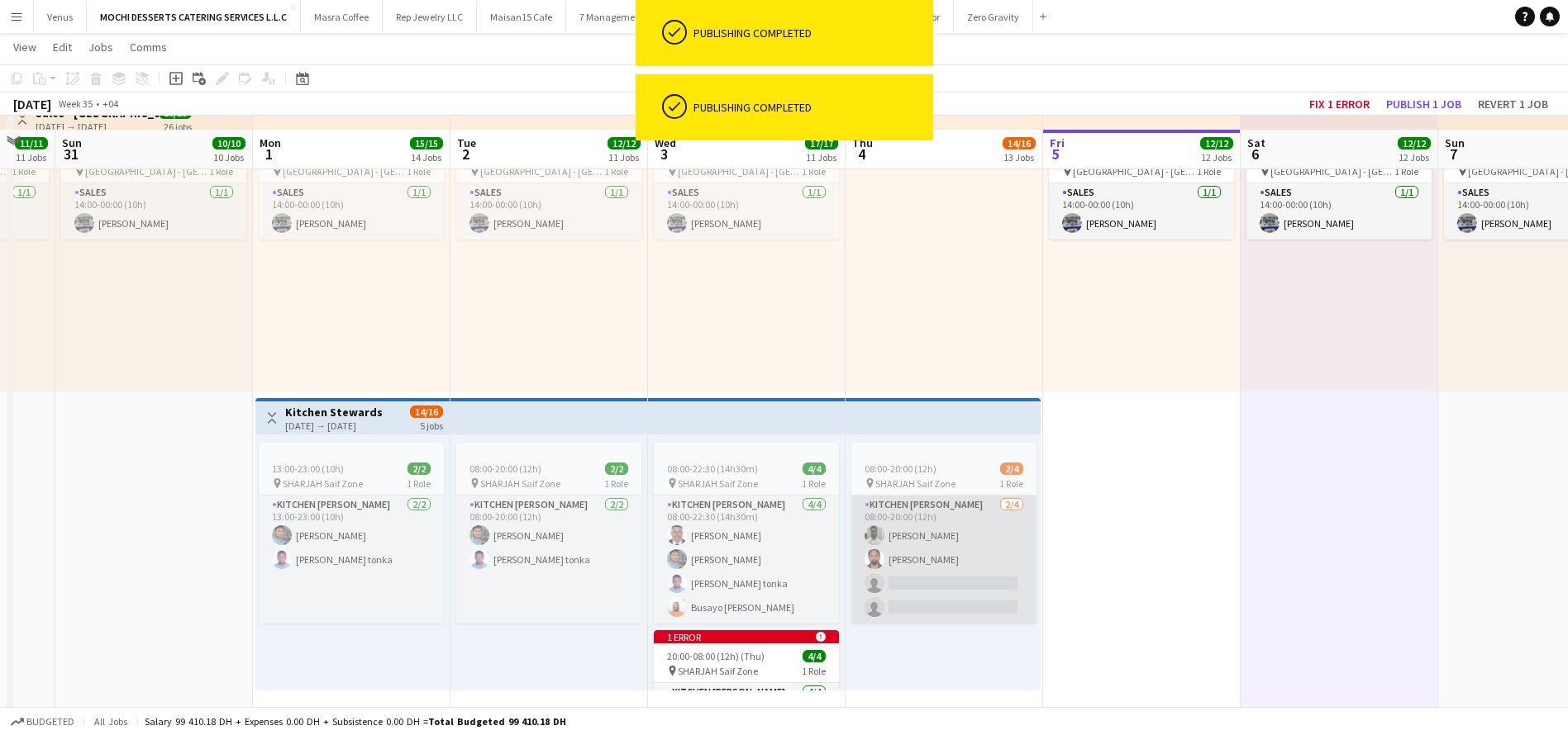
scroll to position [3951, 0]
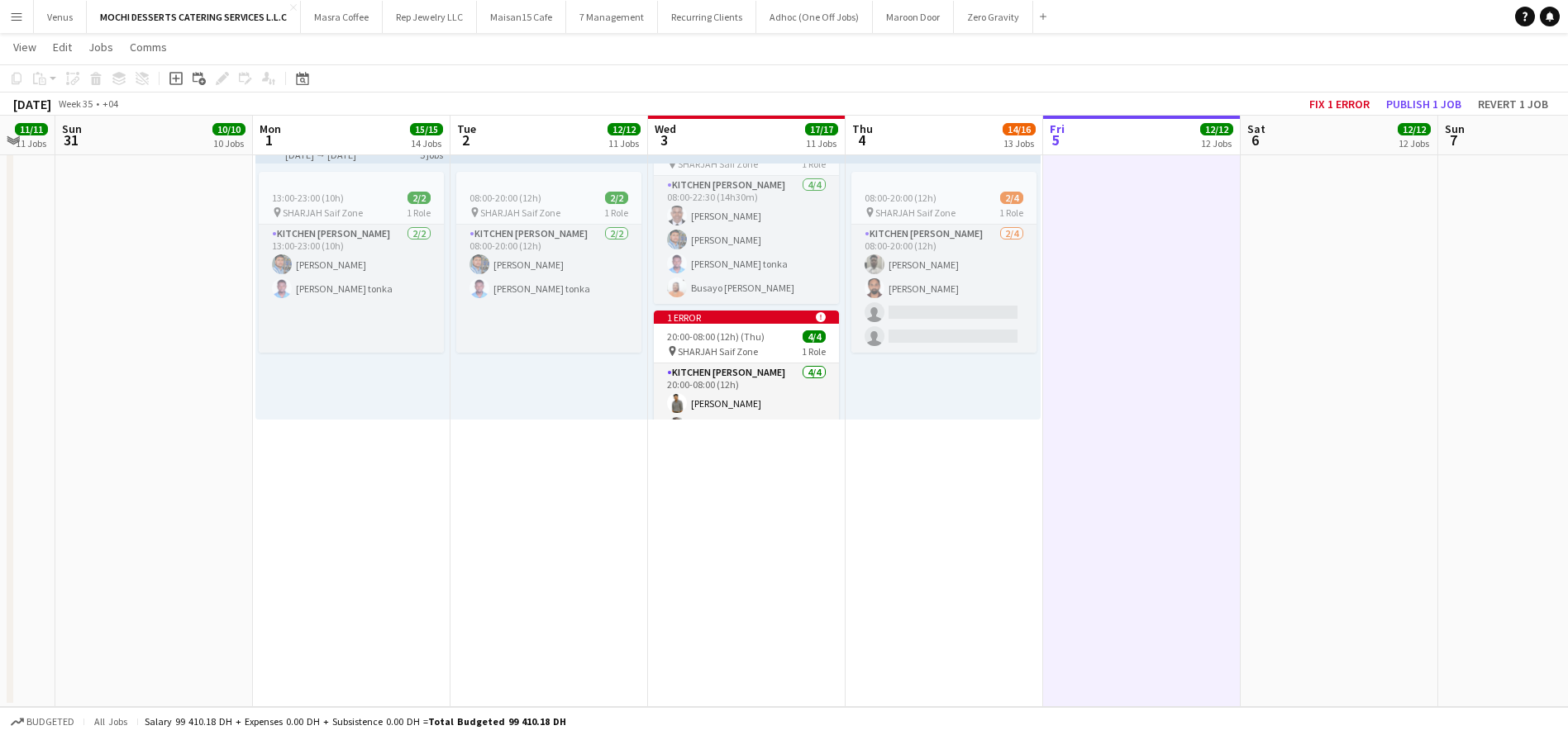
scroll to position [49, 13]
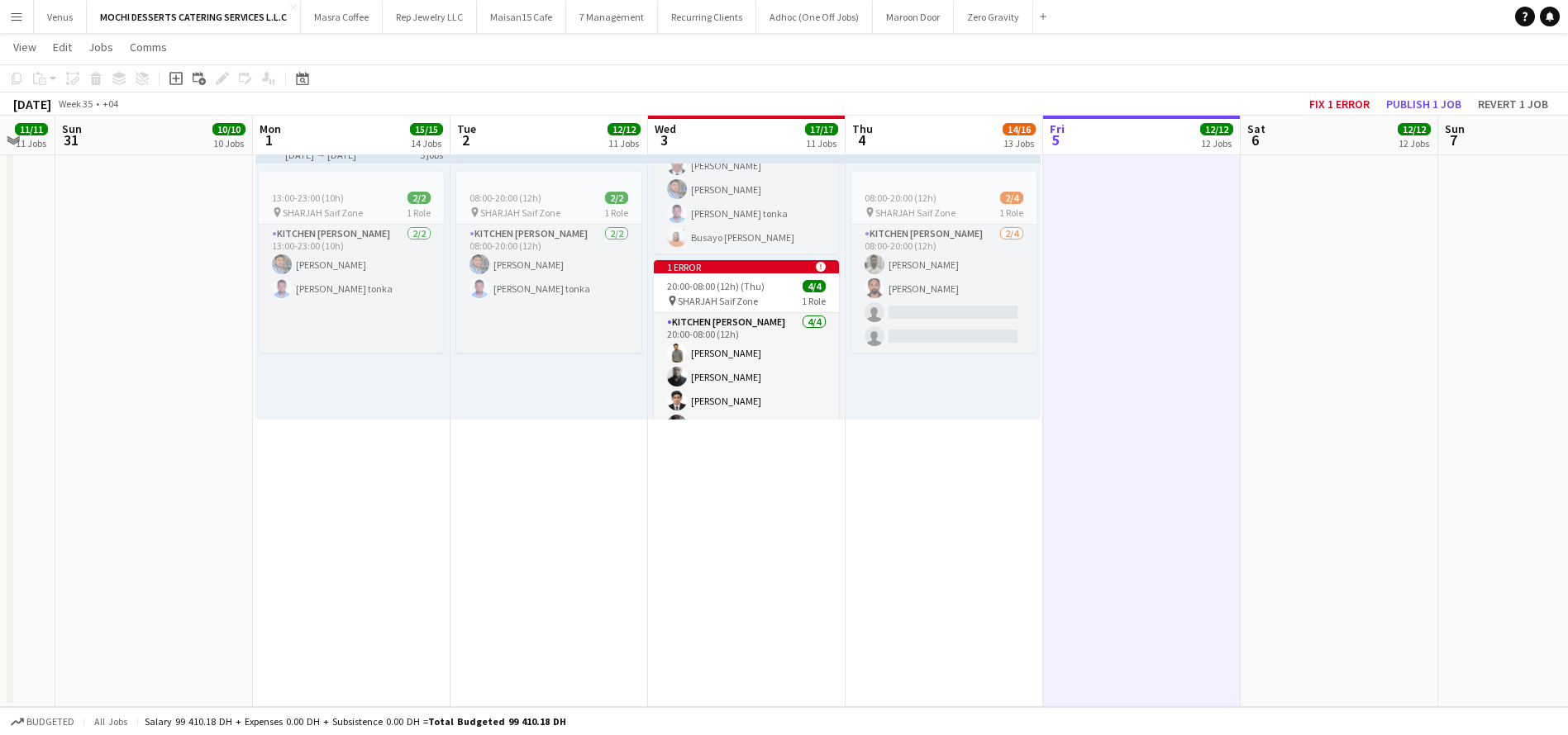
click at [834, 410] on div "08:00-22:30 (14h30m) 4/4 pin SHARJAH Saif Zone 1 Role Kitchen Steward 4/4 08:00…" at bounding box center [747, 291] width 198 height 256
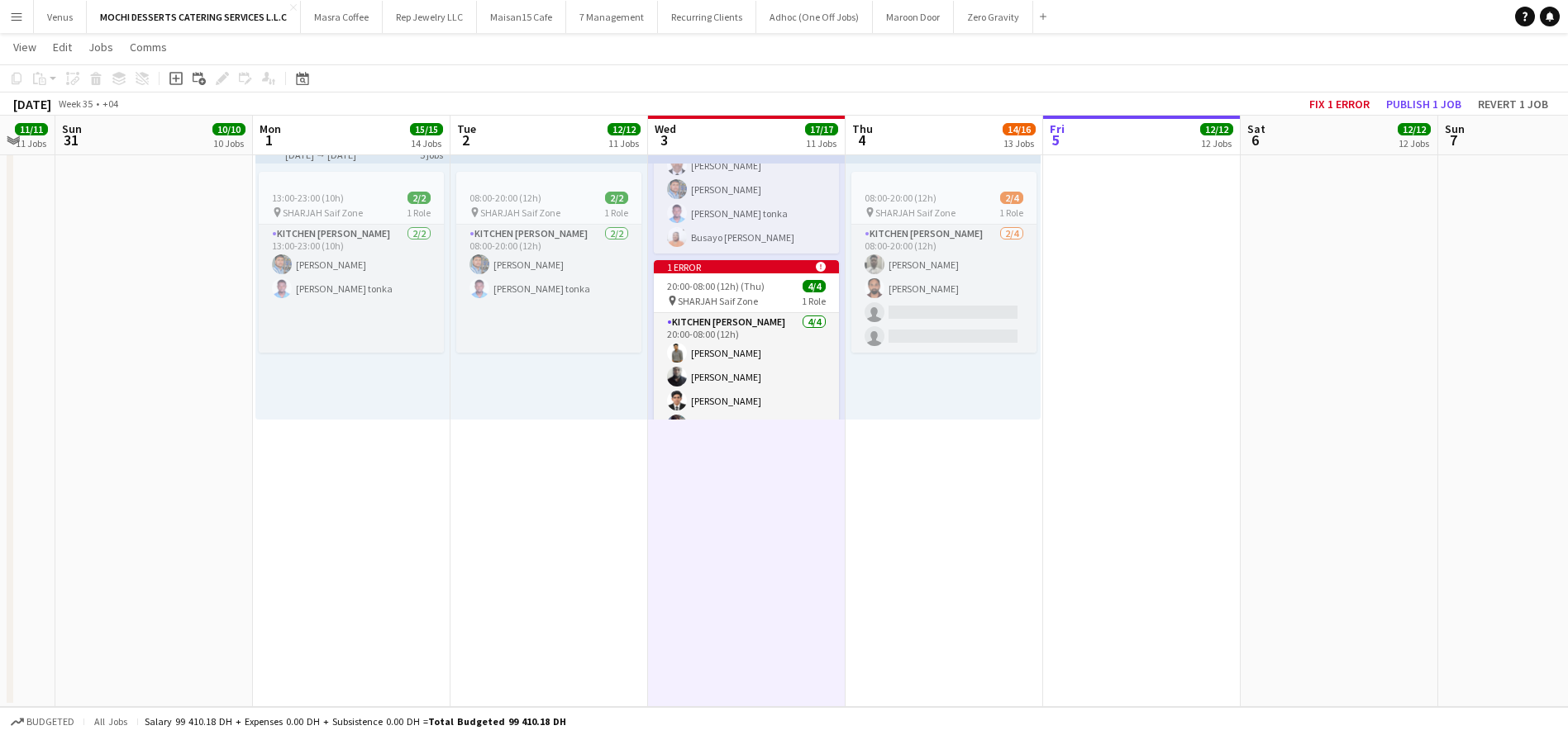
scroll to position [143, 13]
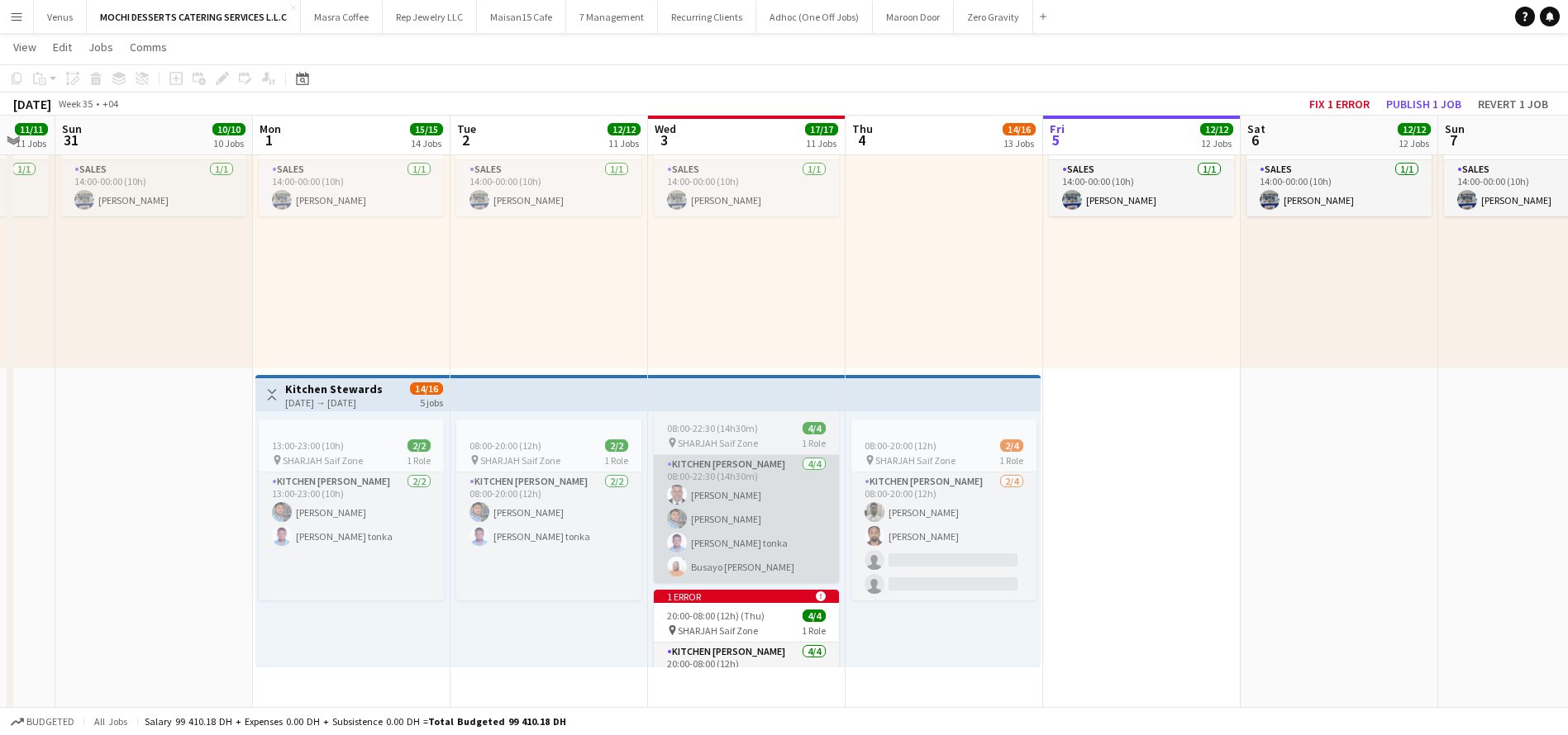
scroll to position [0, 13]
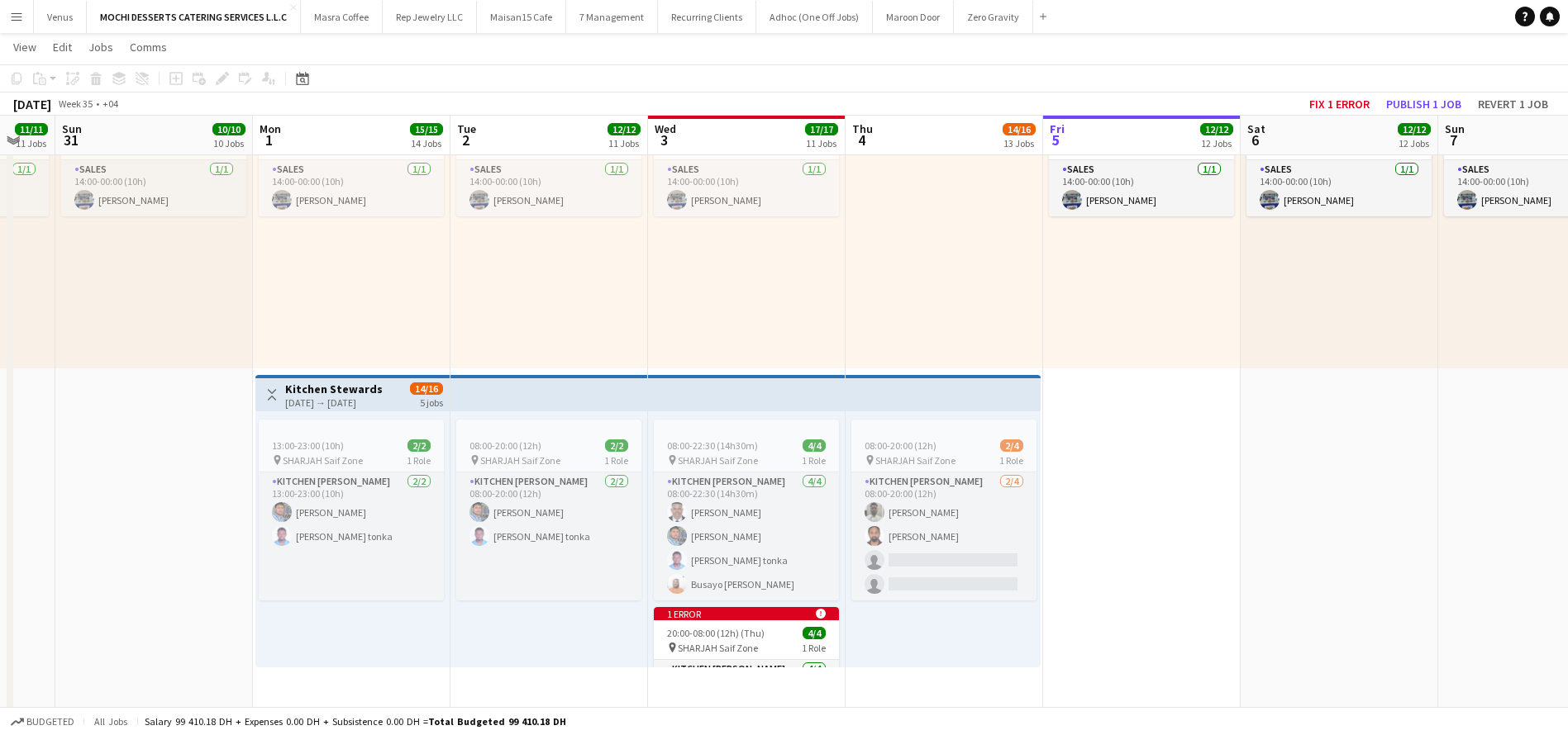
drag, startPoint x: 1140, startPoint y: 551, endPoint x: 1185, endPoint y: 558, distance: 45.5
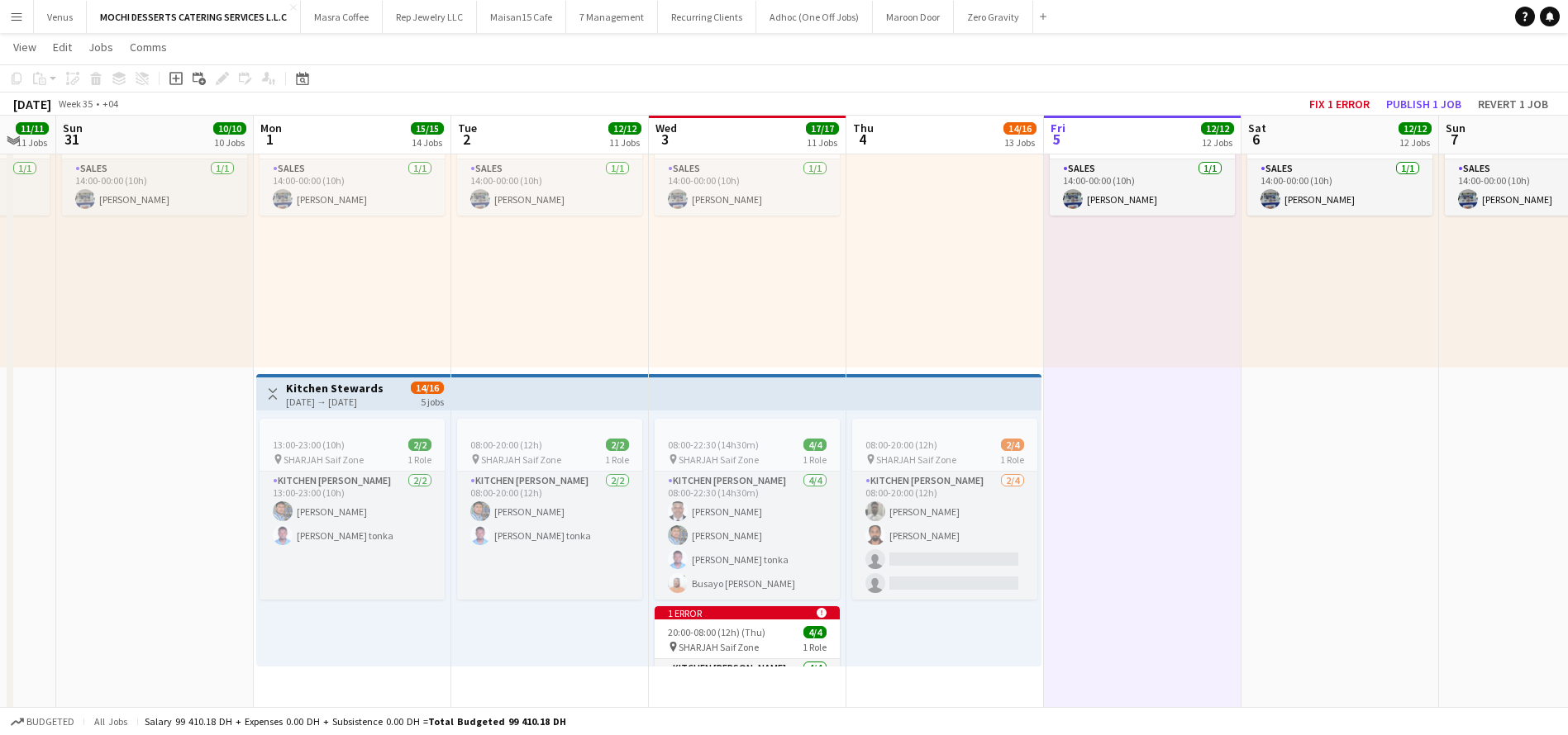
scroll to position [3951, 0]
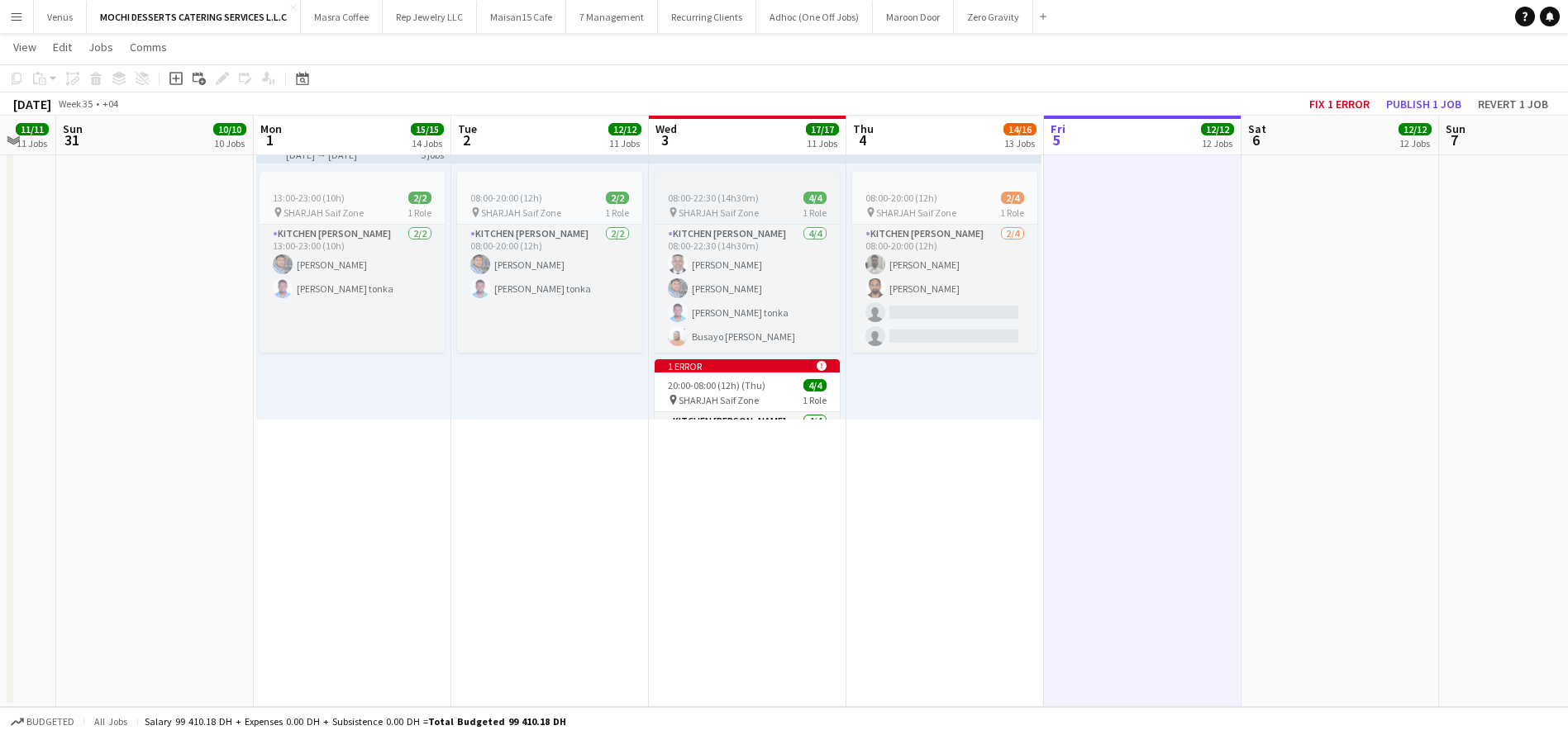
click at [740, 185] on app-job-card "08:00-22:30 (14h30m) 4/4 pin SHARJAH Saif Zone 1 Role Kitchen Steward 4/4 08:00…" at bounding box center [747, 262] width 185 height 181
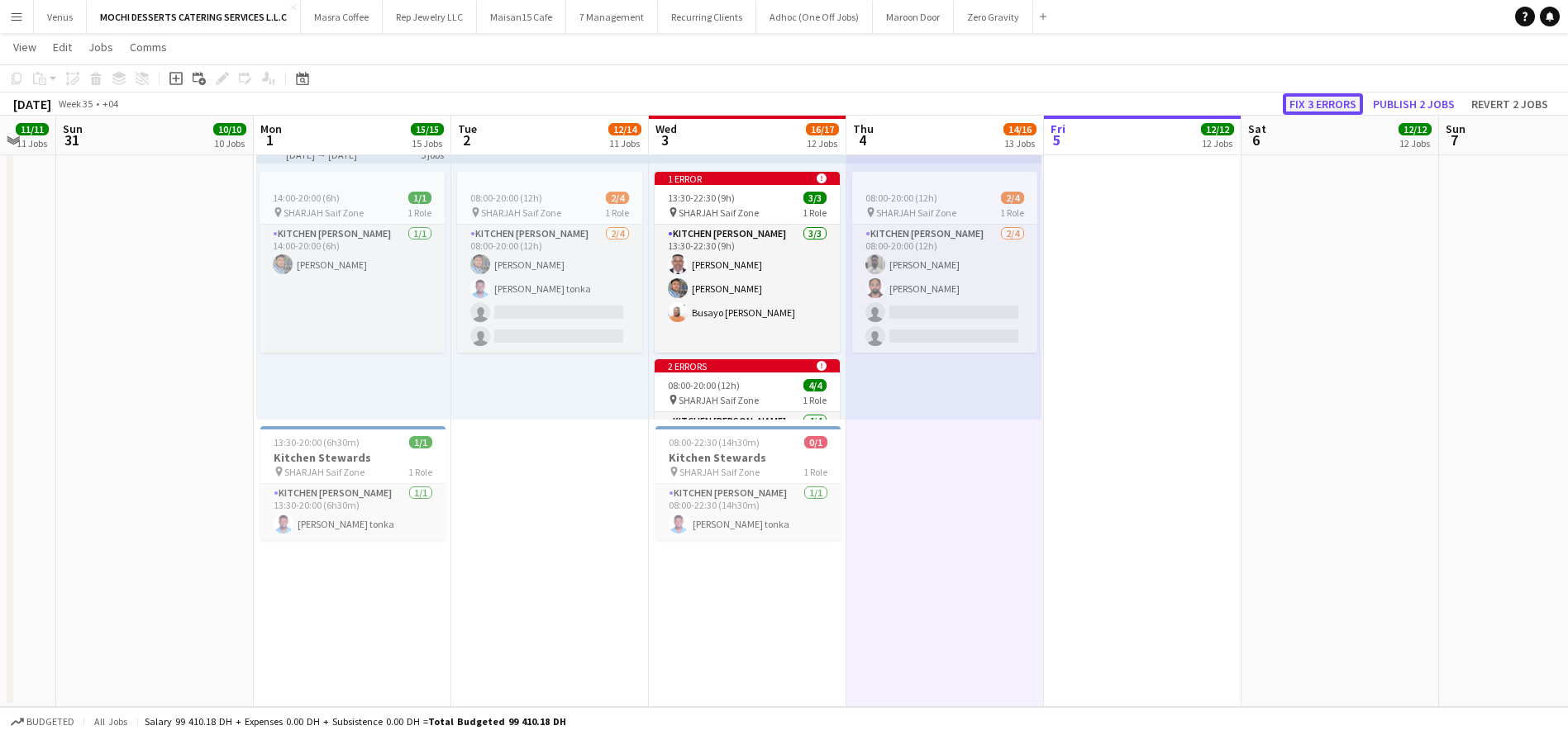
click at [1336, 106] on button "Fix 3 errors" at bounding box center [1323, 104] width 80 height 21
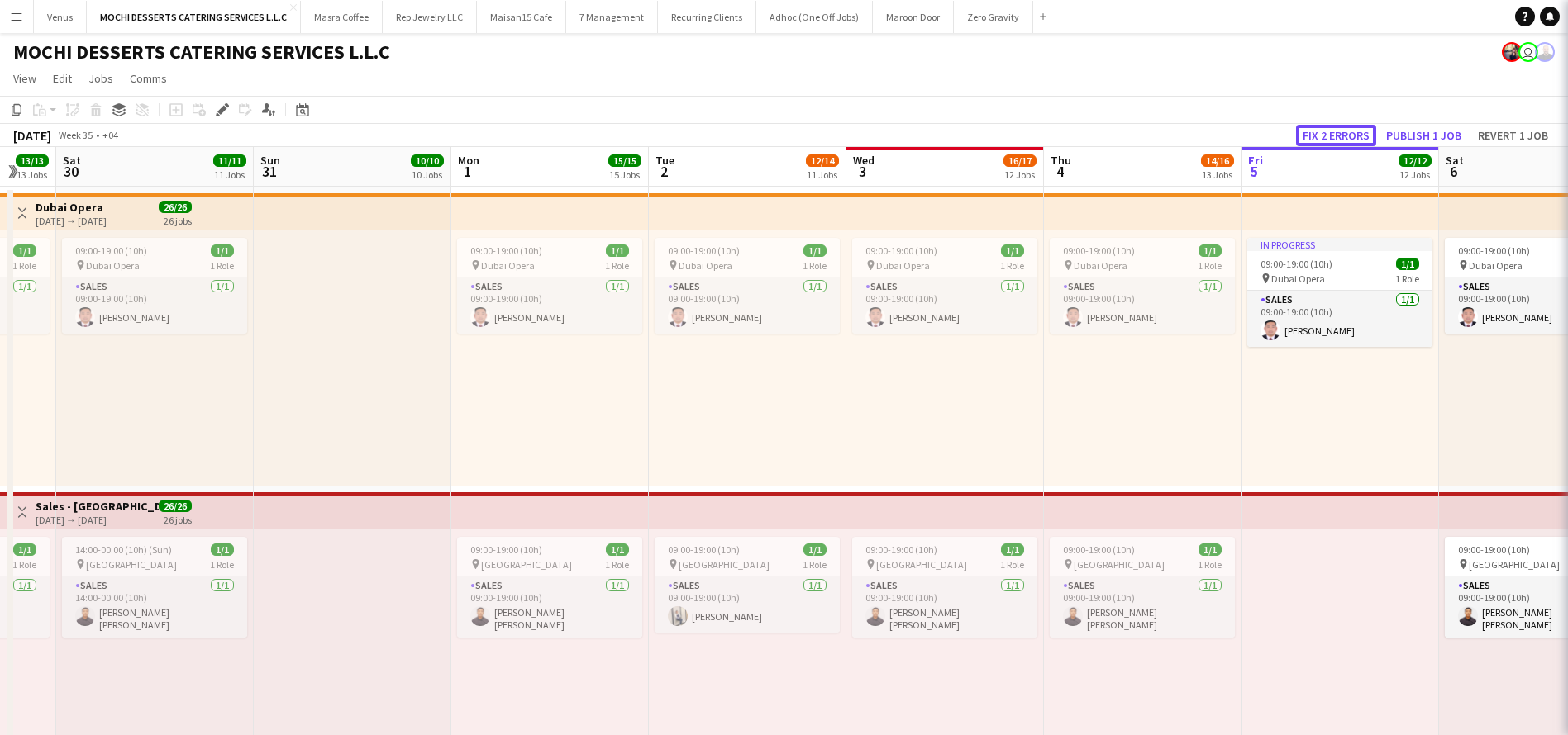
scroll to position [0, 568]
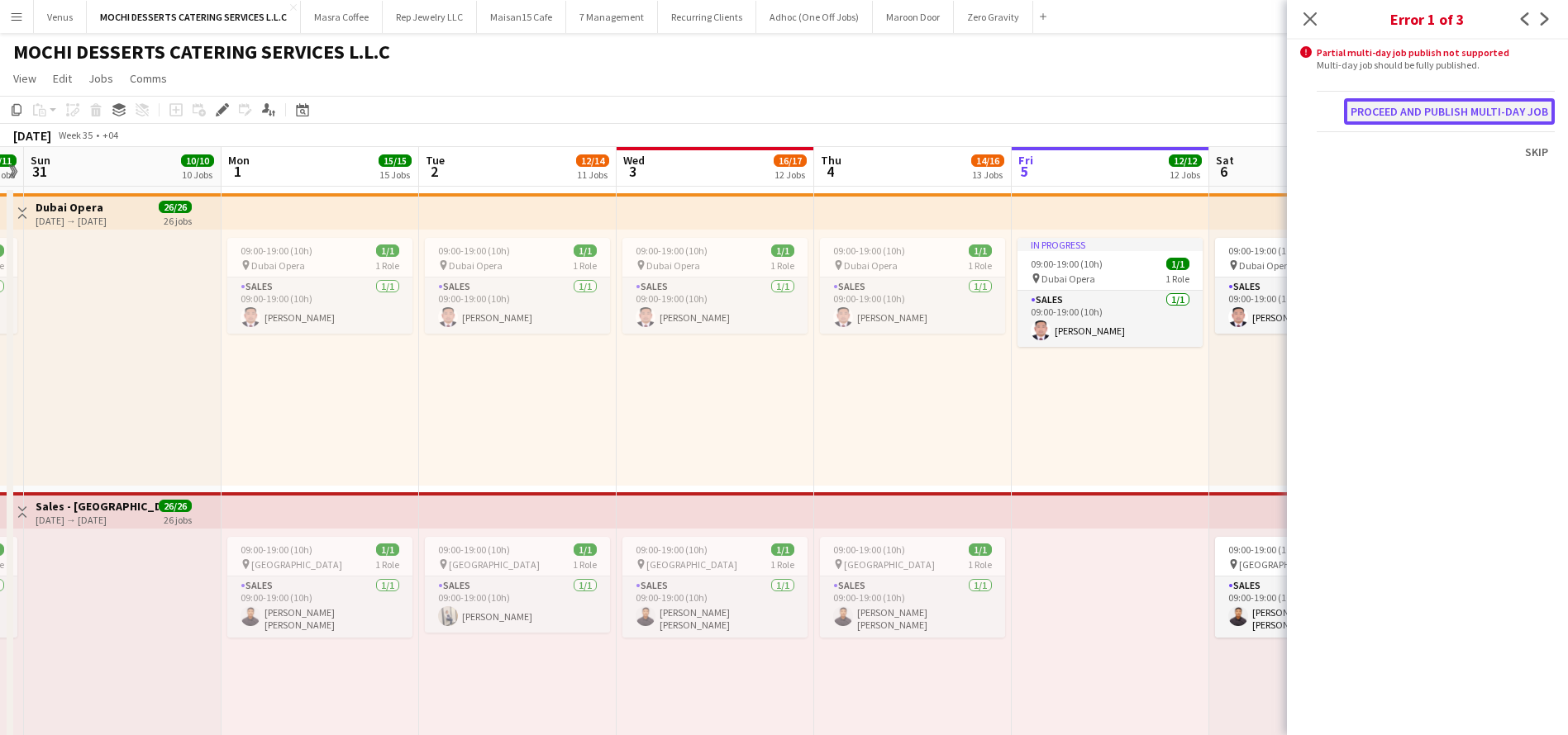
click at [1537, 113] on button "Proceed and publish multi-day job" at bounding box center [1449, 111] width 210 height 26
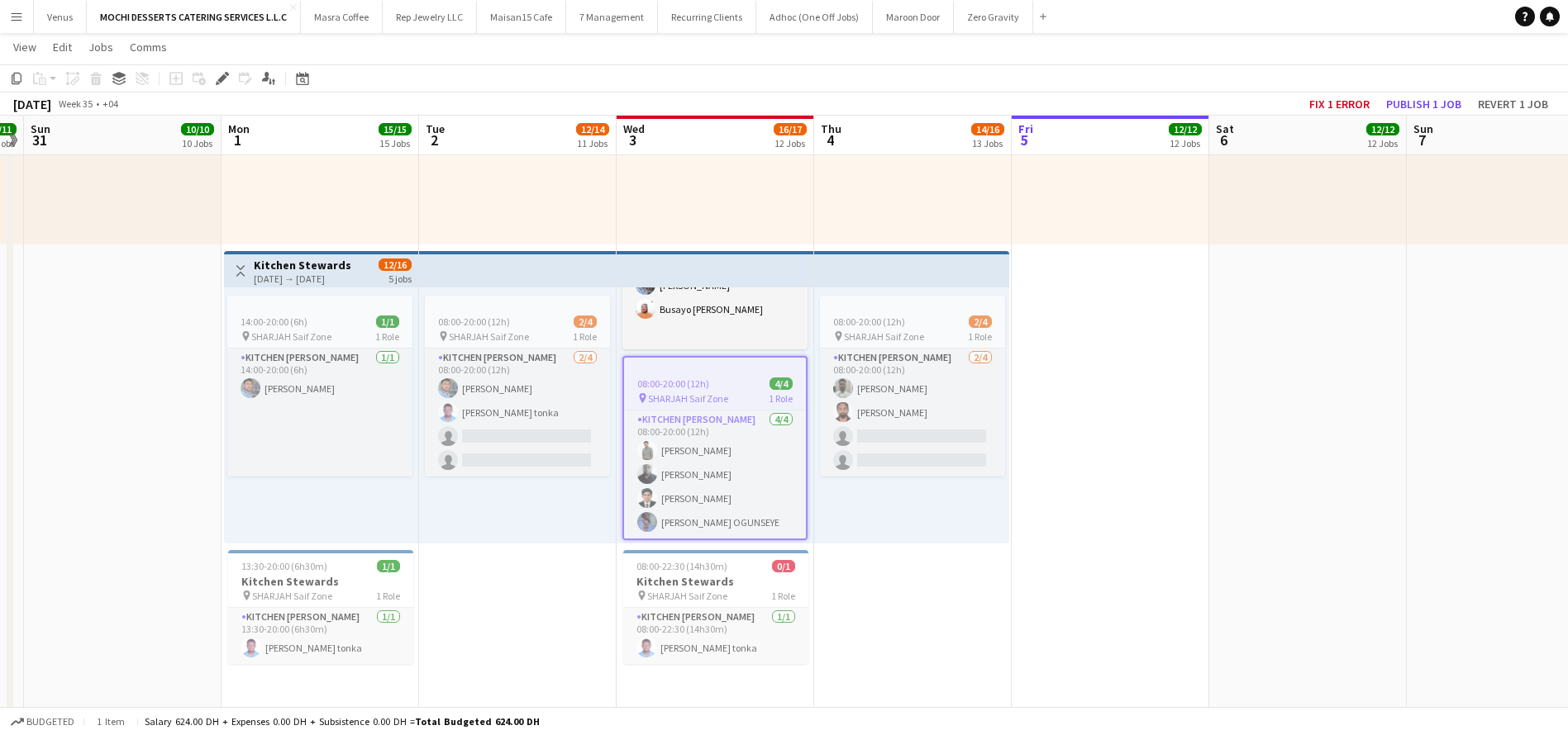
scroll to position [22, 13]
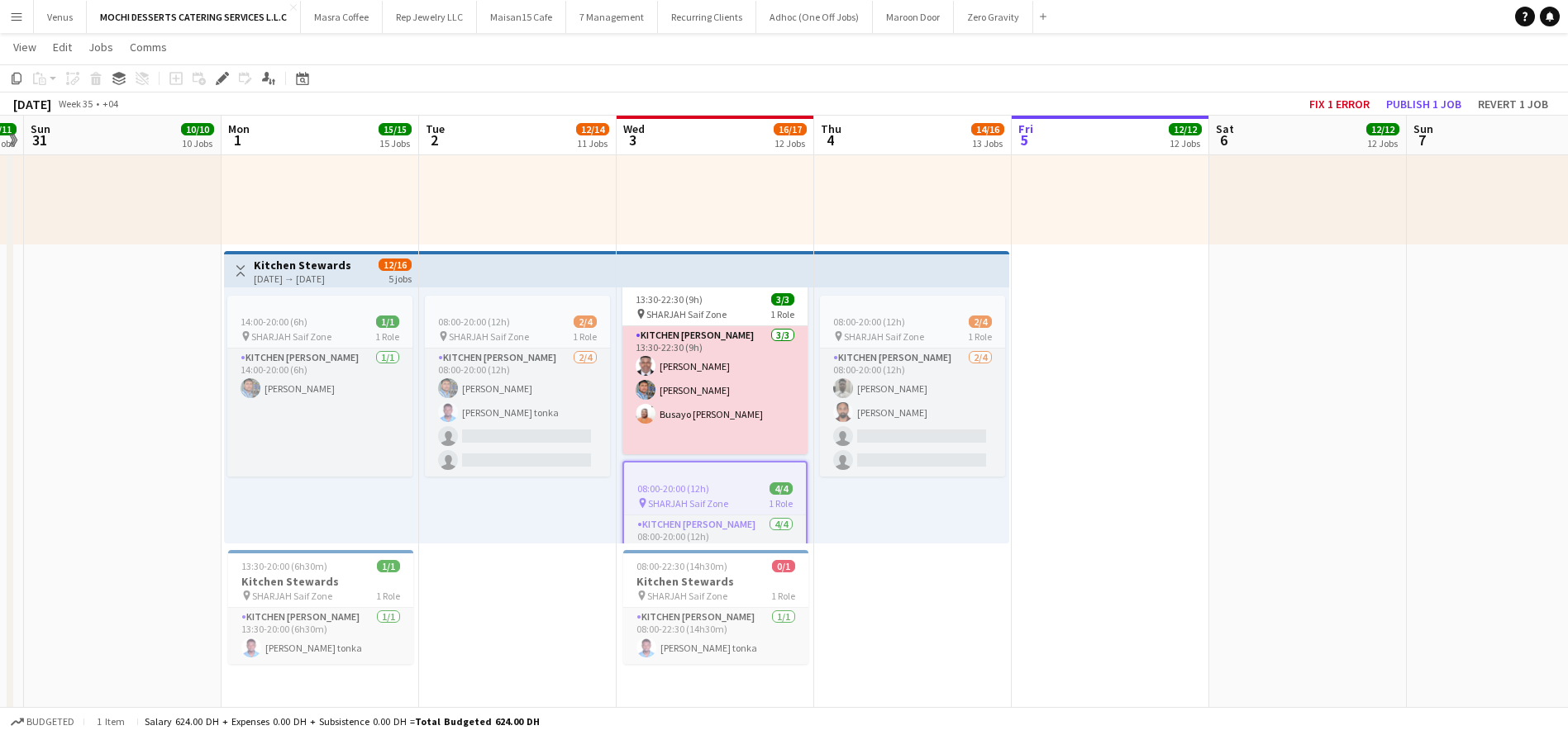
click at [735, 350] on app-card-role "Kitchen Steward 3/3 13:30-22:30 (9h) Yahaya Yussif Mohammad Usaid Busayo Janet …" at bounding box center [714, 390] width 185 height 128
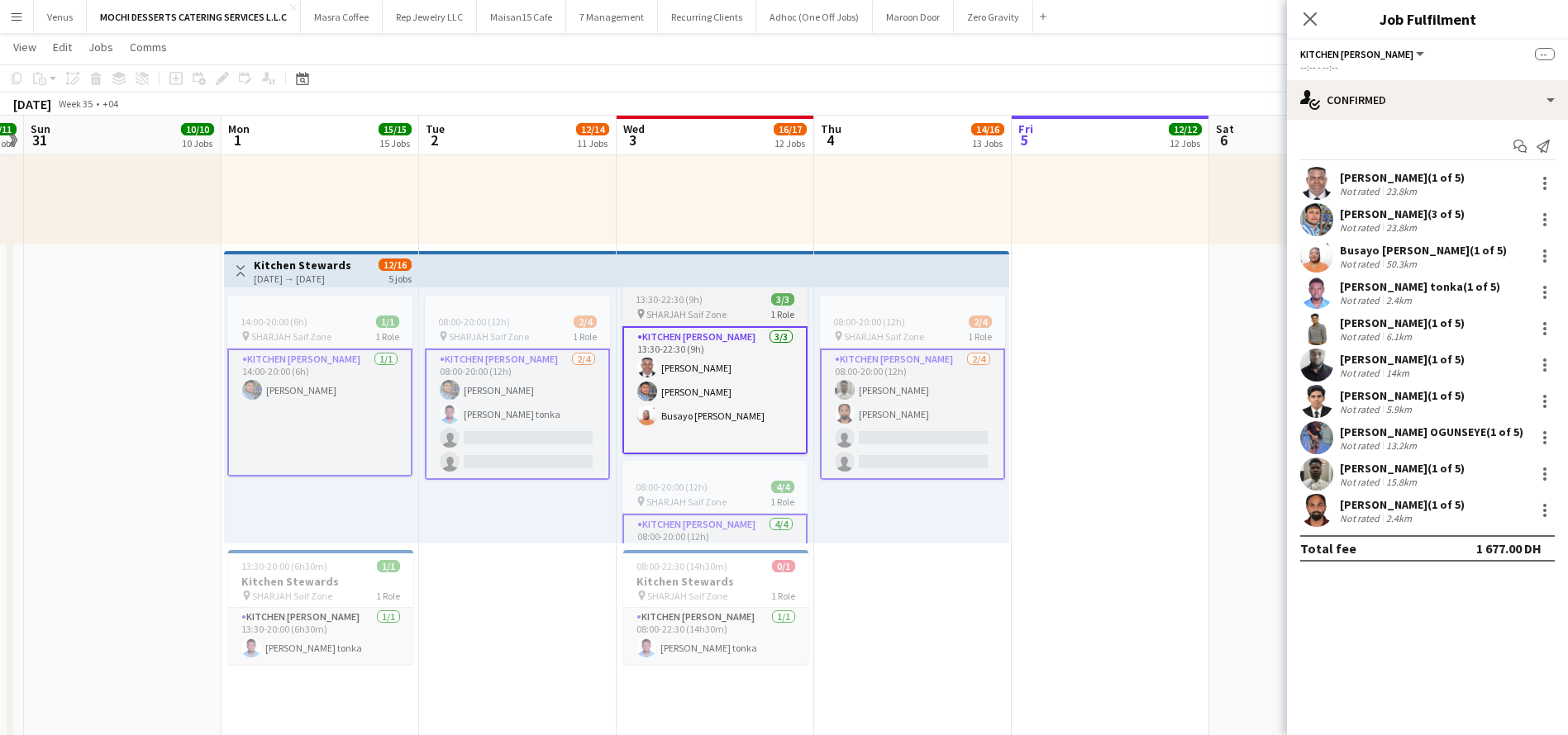
click at [722, 300] on div "13:30-22:30 (9h) 3/3" at bounding box center [714, 299] width 185 height 13
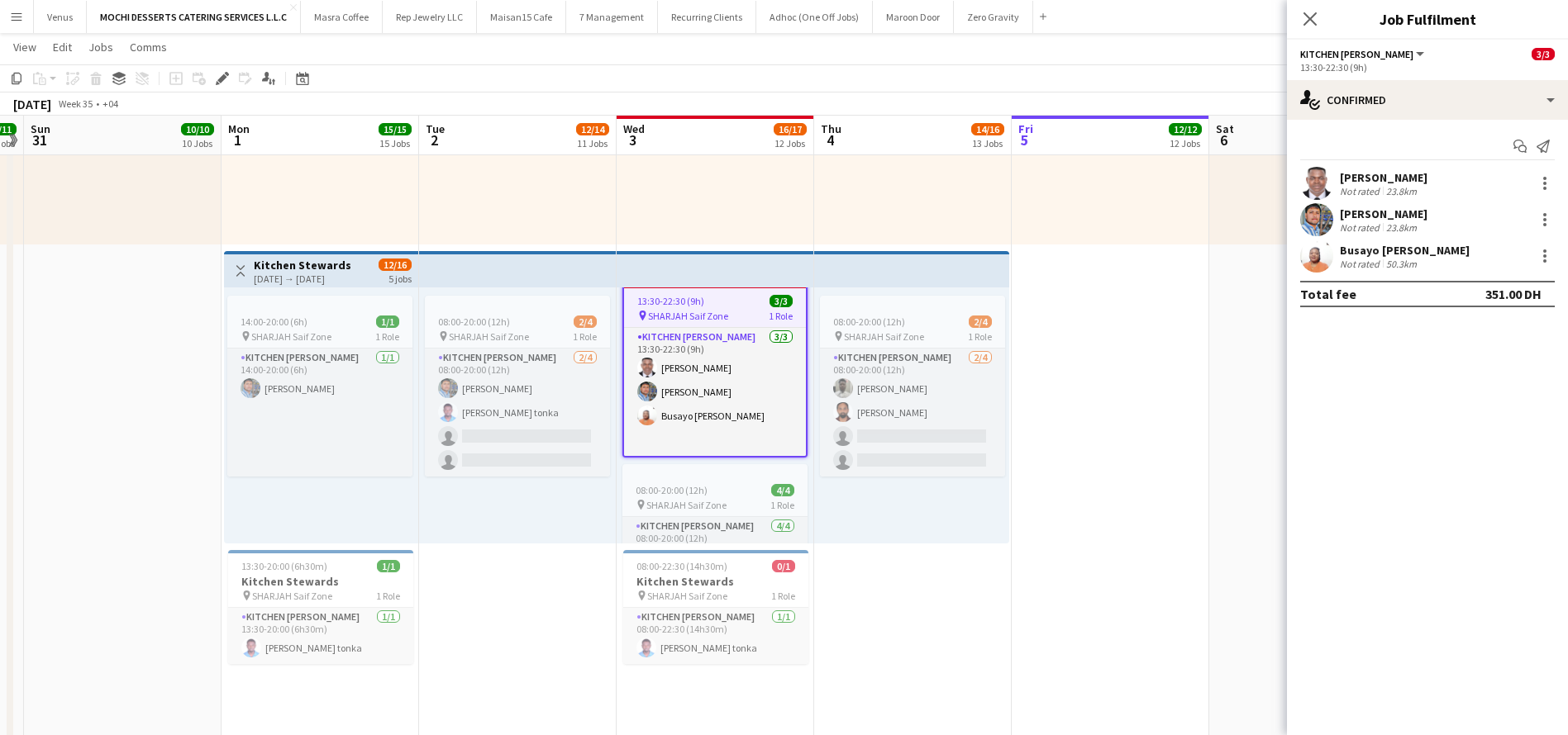
scroll to position [24, 13]
click at [222, 78] on icon at bounding box center [222, 78] width 9 height 9
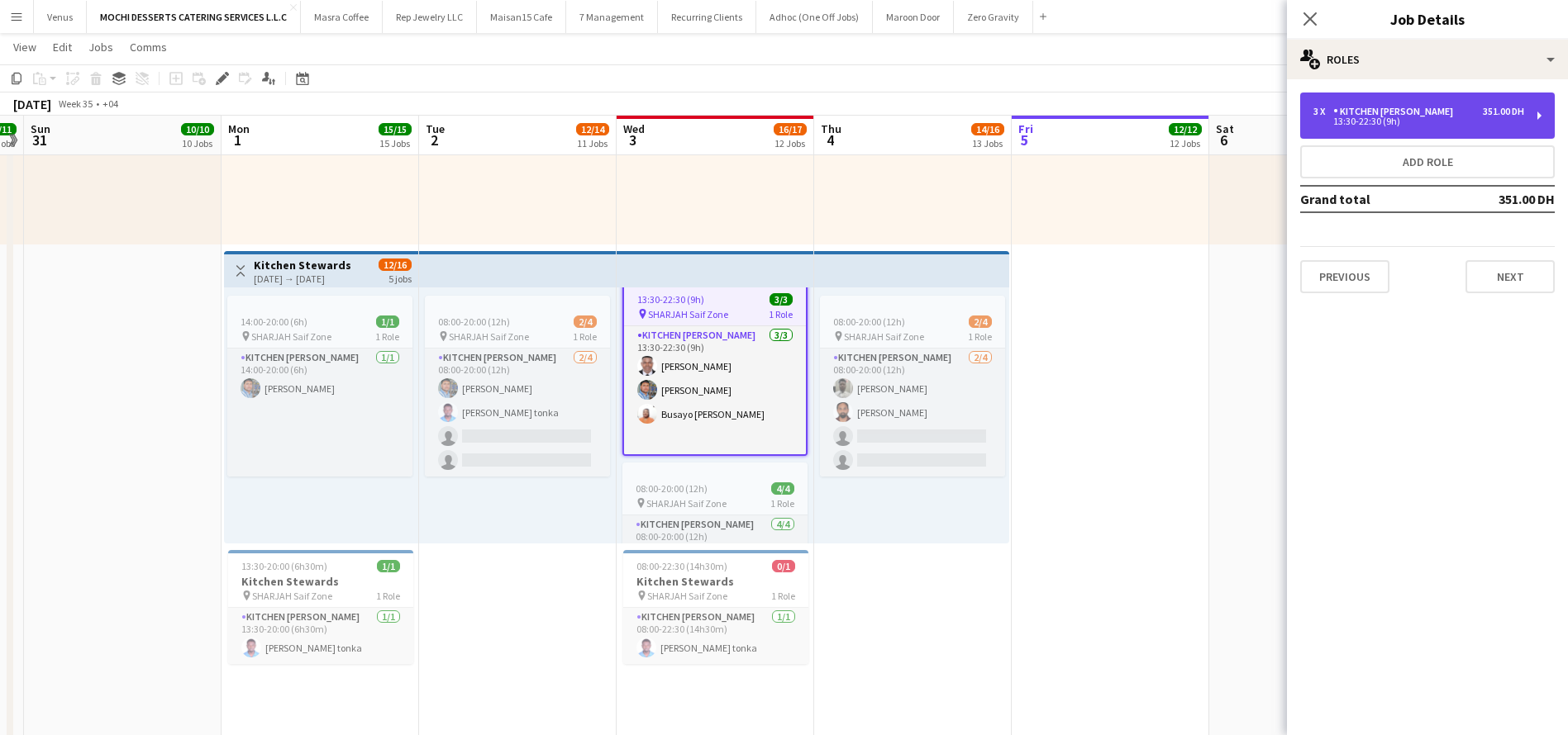
click at [1537, 118] on div "3 x Kitchen Steward 351.00 DH 13:30-22:30 (9h)" at bounding box center [1427, 116] width 255 height 46
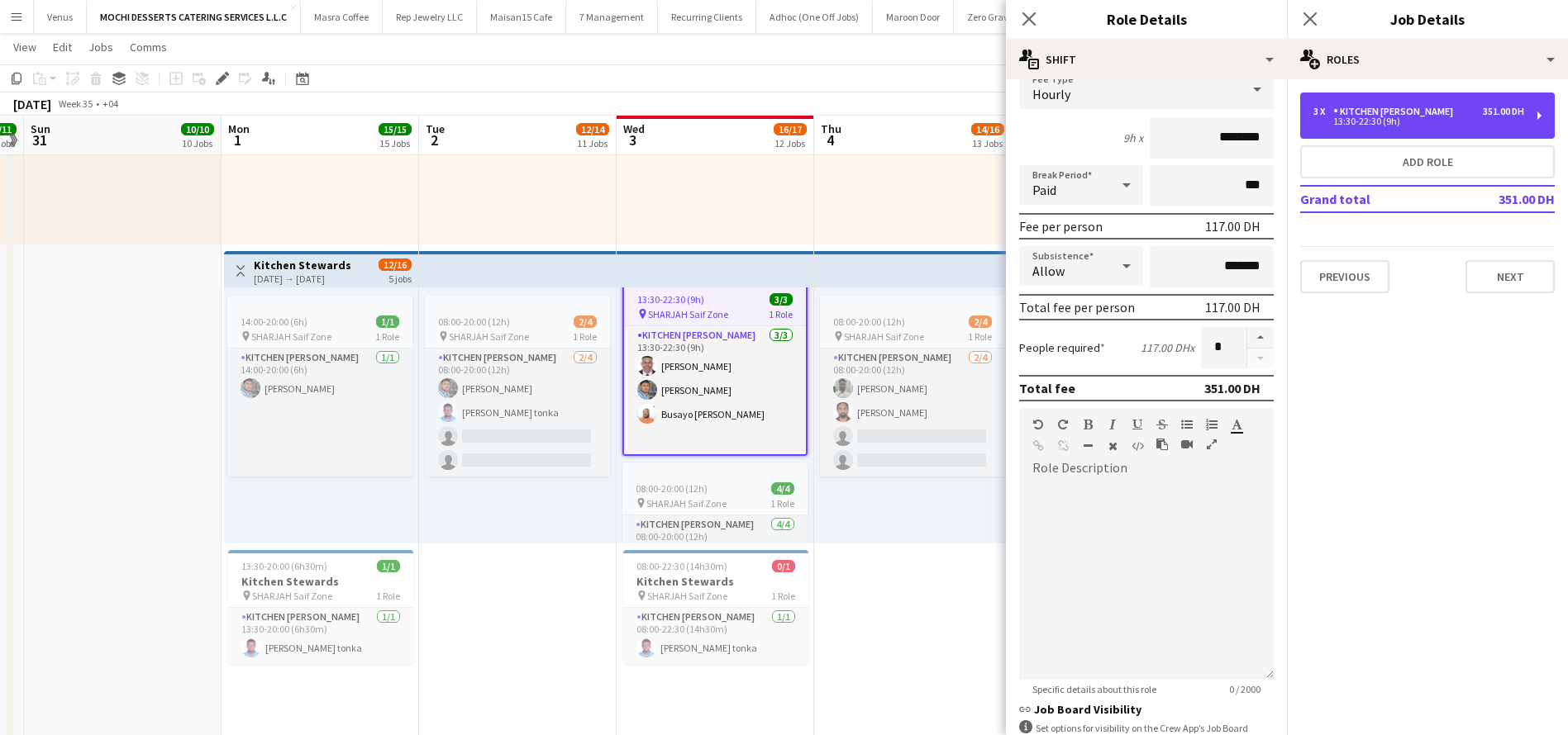
scroll to position [123, 0]
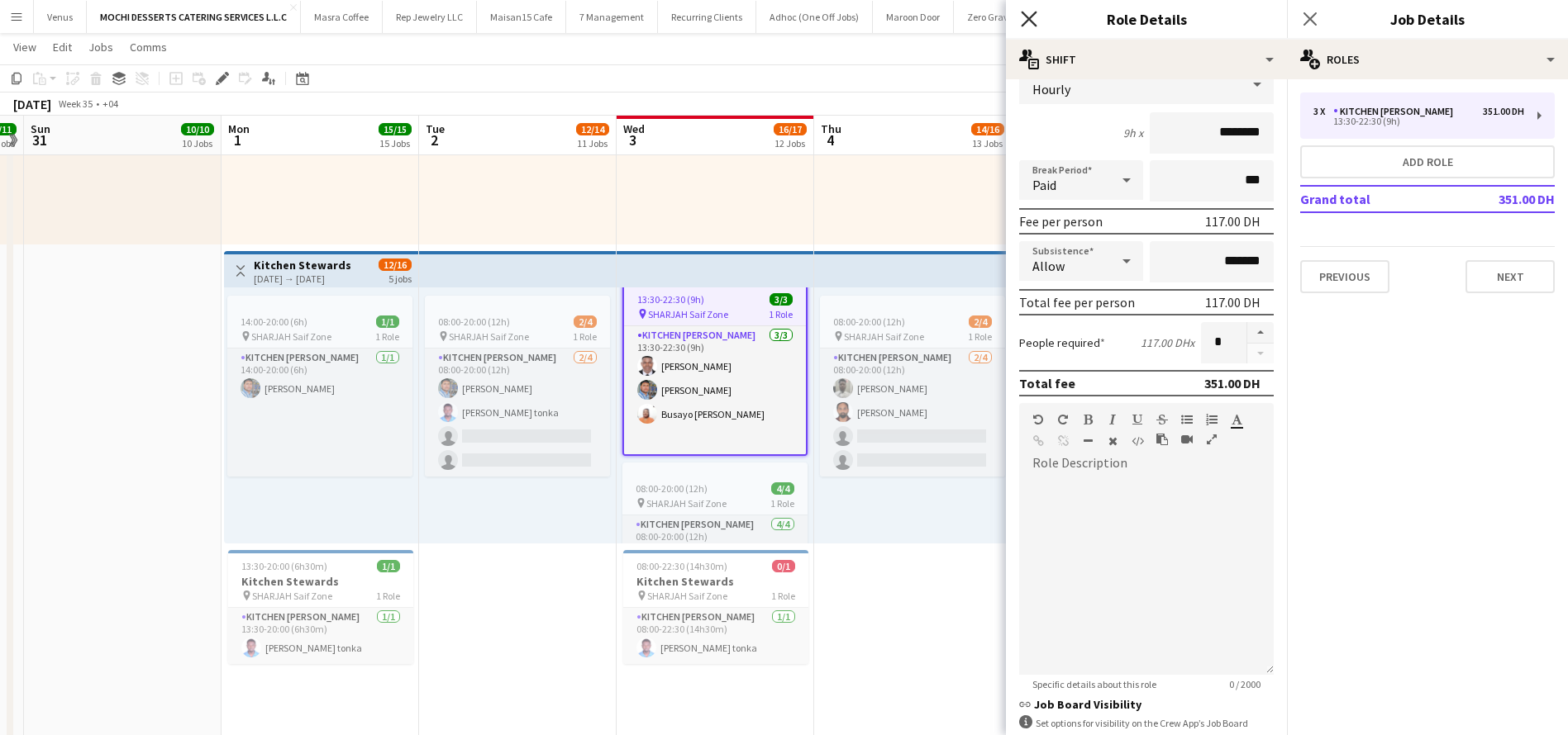
click at [1031, 18] on icon "Close pop-in" at bounding box center [1029, 19] width 15 height 15
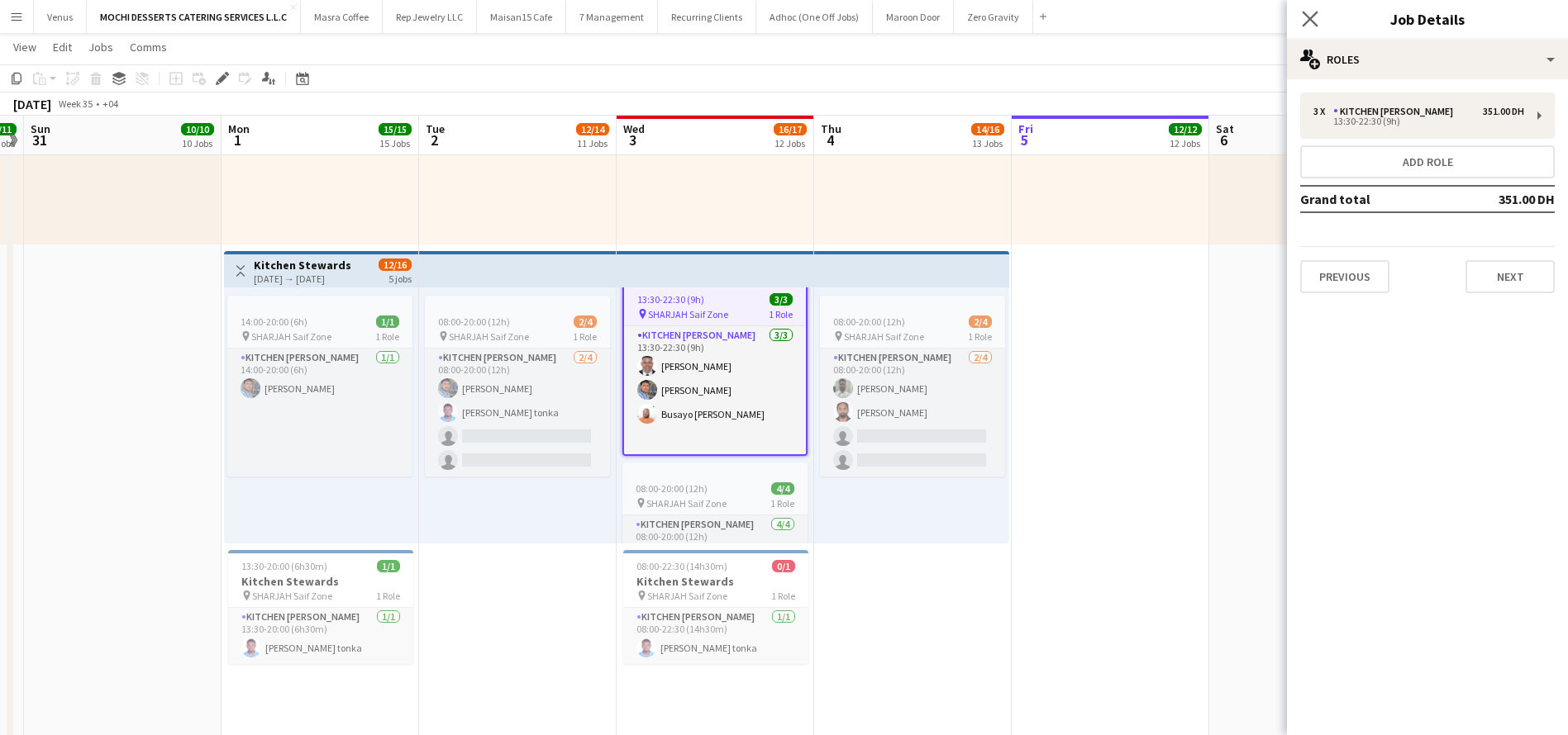
click at [1320, 21] on app-icon "Close pop-in" at bounding box center [1311, 20] width 24 height 24
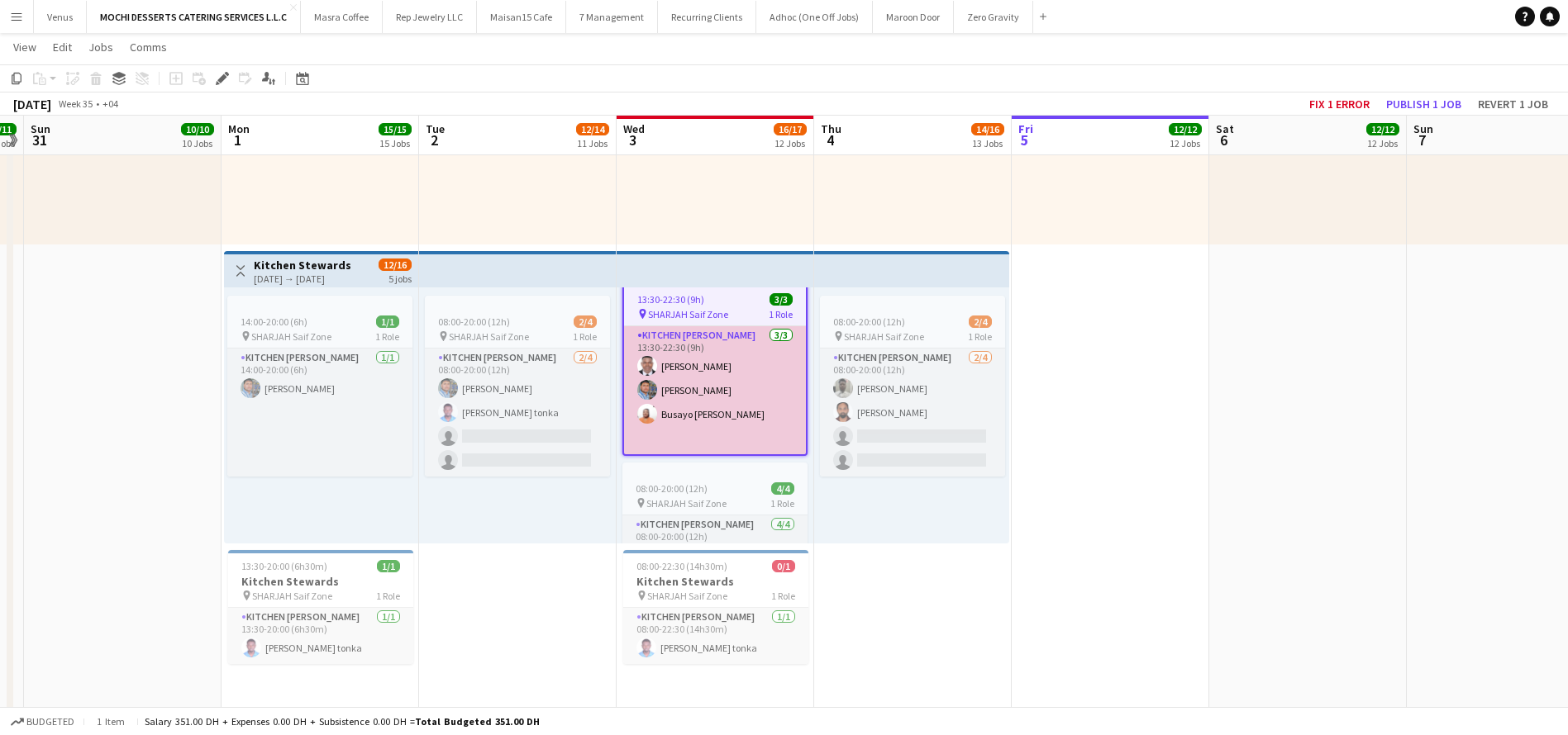
click at [703, 411] on app-card-role "Kitchen Steward 3/3 13:30-22:30 (9h) Yahaya Yussif Mohammad Usaid Busayo Janet …" at bounding box center [714, 390] width 182 height 128
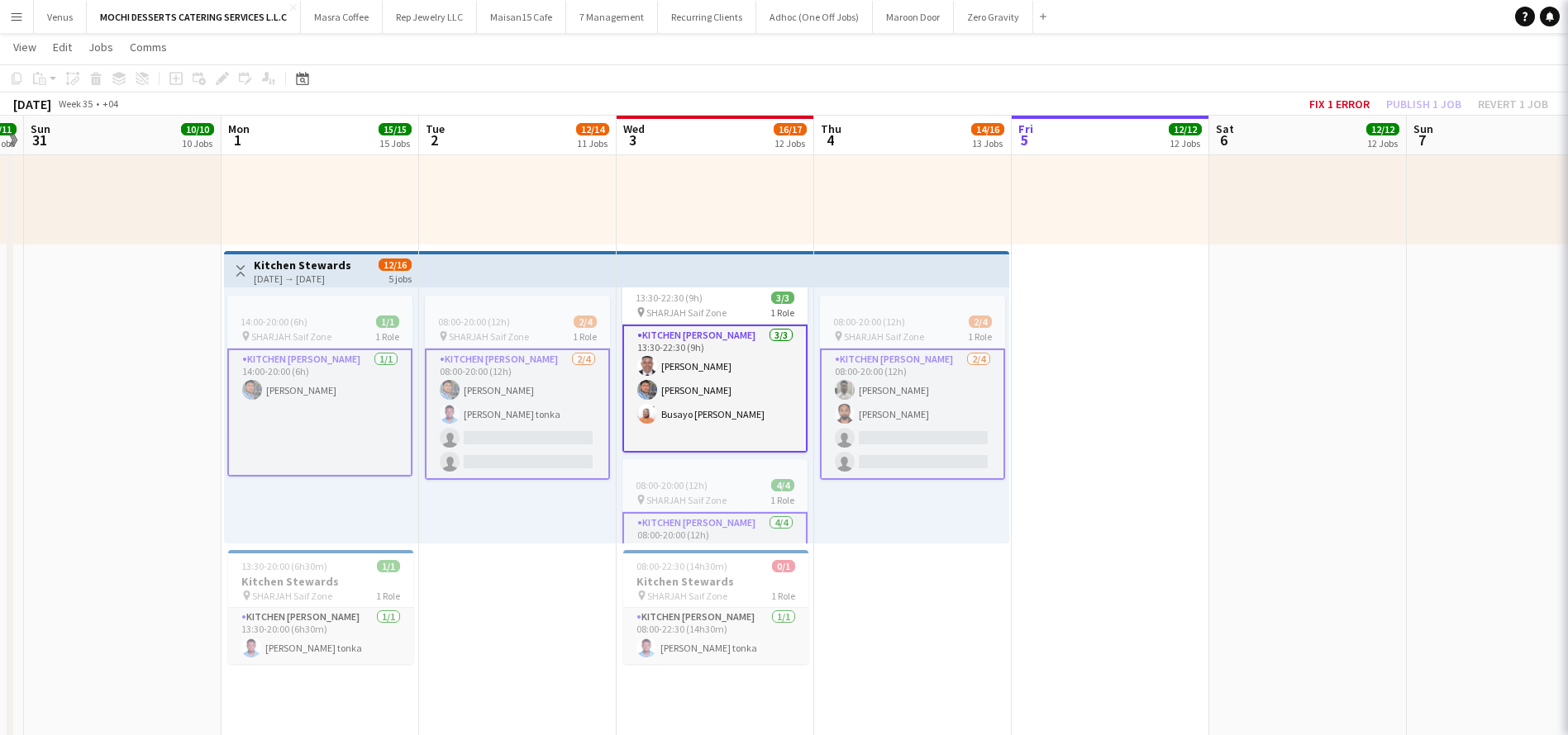
scroll to position [22, 13]
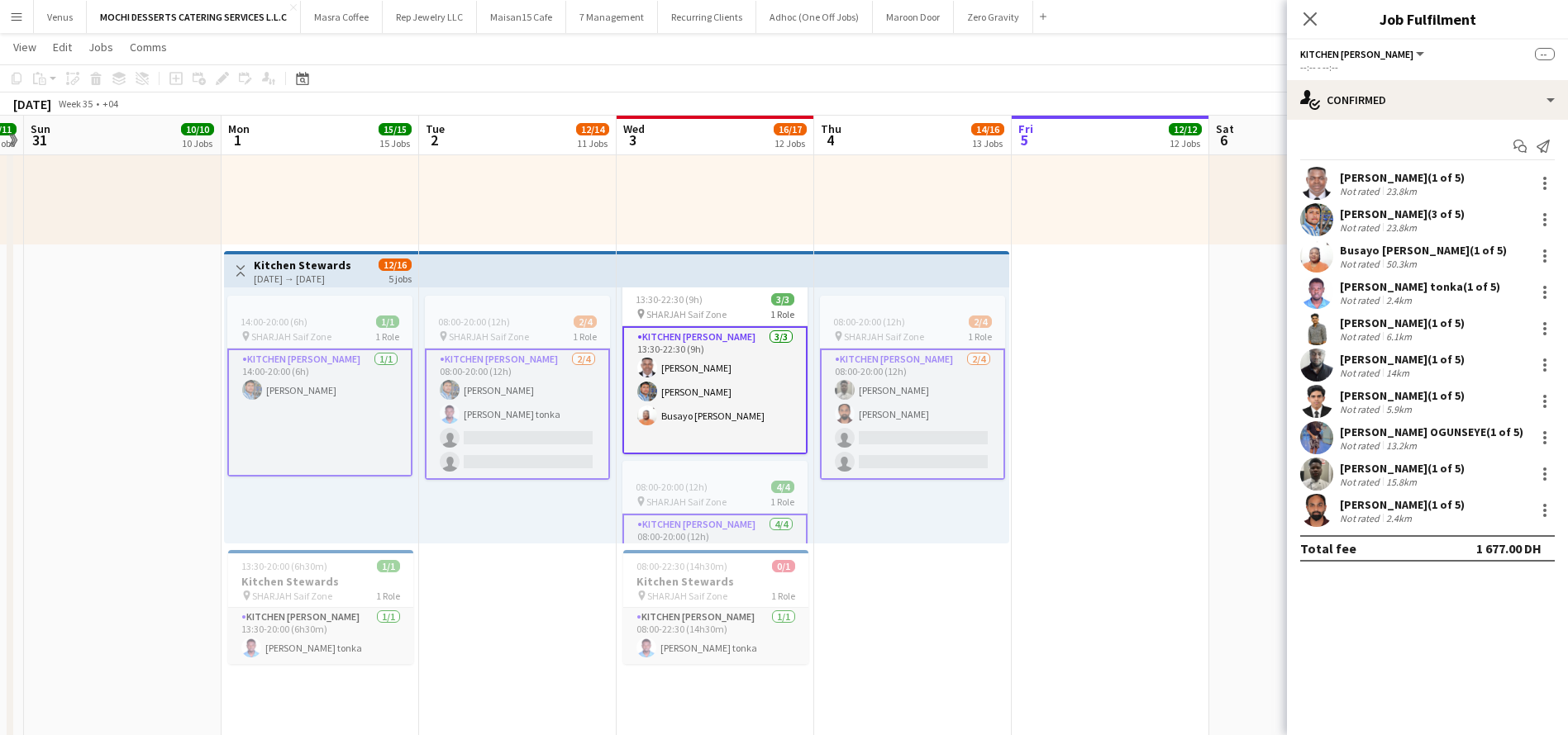
click at [726, 422] on app-card-role "Kitchen Steward 3/3 13:30-22:30 (9h) Yahaya Yussif Mohammad Usaid Busayo Janet …" at bounding box center [714, 390] width 185 height 128
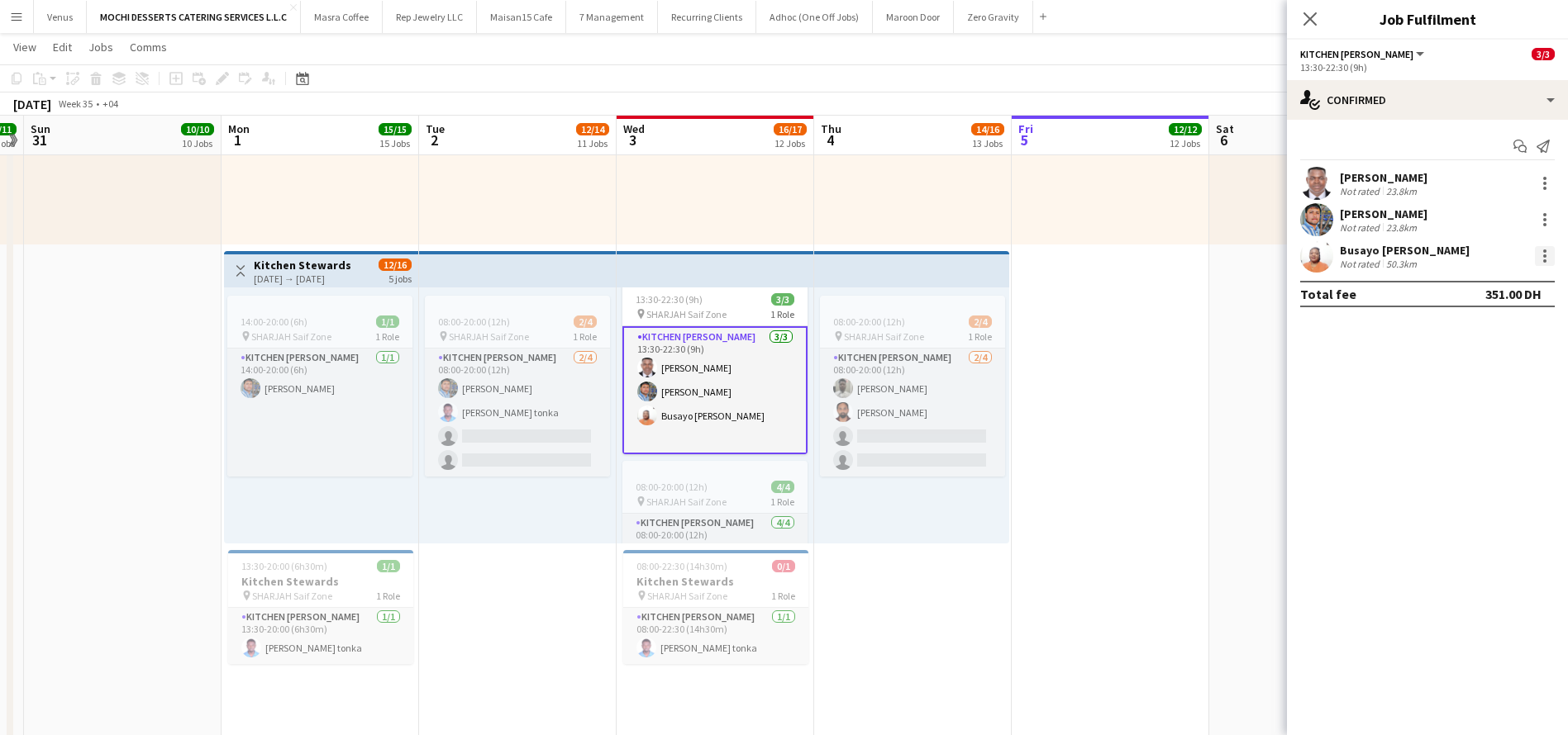
click at [1550, 252] on div at bounding box center [1544, 256] width 20 height 20
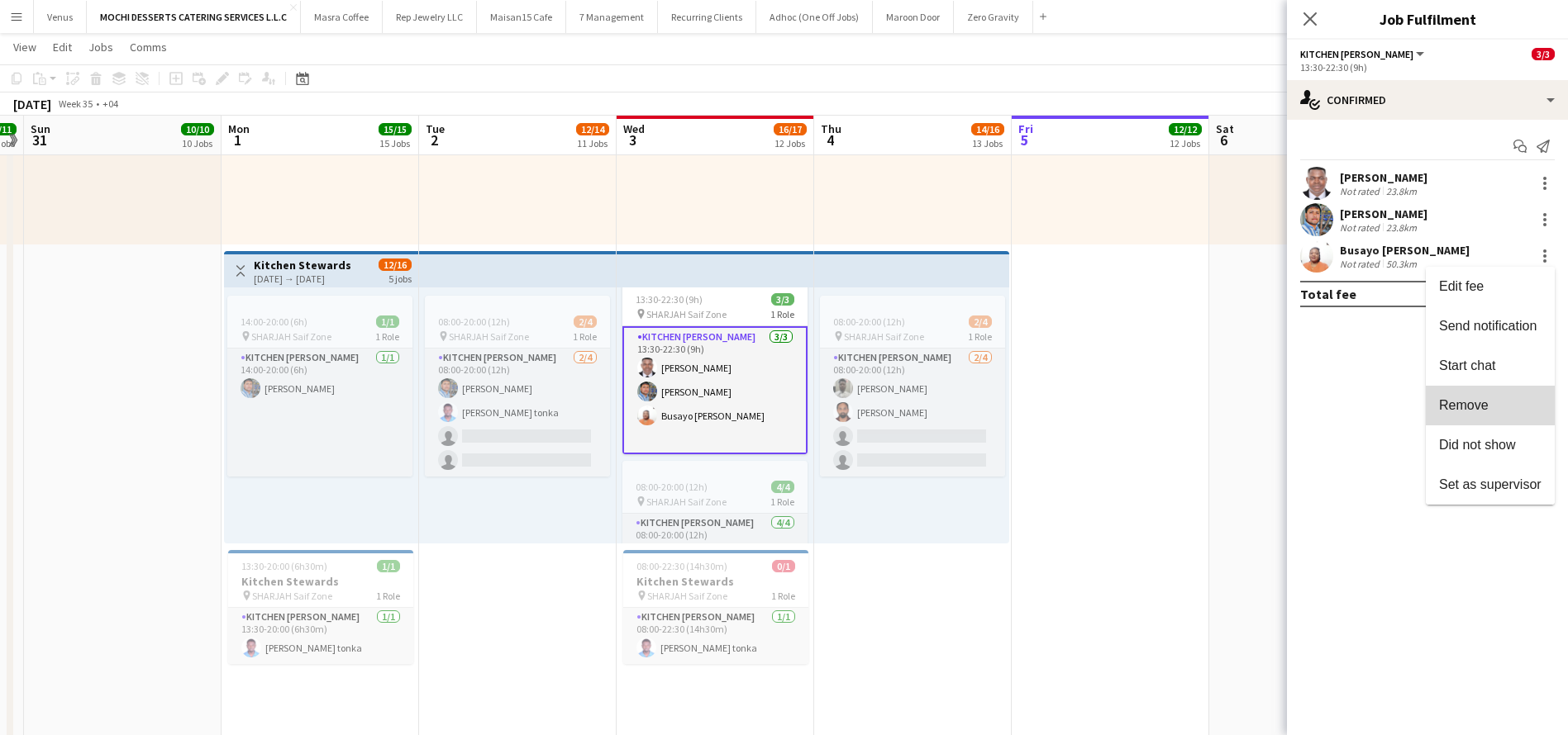
click at [1474, 396] on button "Remove" at bounding box center [1490, 405] width 129 height 40
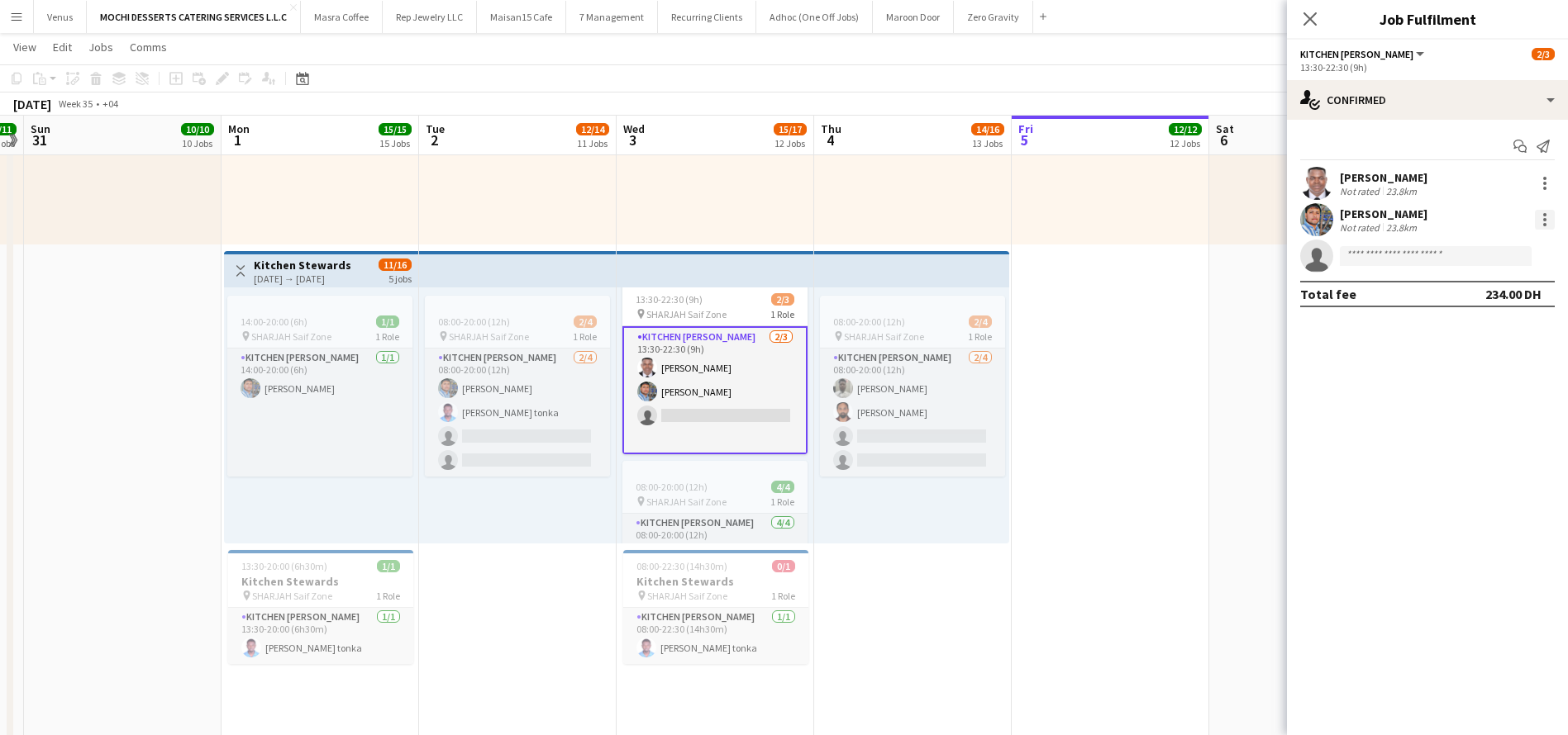
click at [1547, 225] on div at bounding box center [1544, 219] width 20 height 20
click at [1496, 362] on span "Remove" at bounding box center [1490, 369] width 102 height 14
click at [1536, 176] on div at bounding box center [1544, 183] width 20 height 20
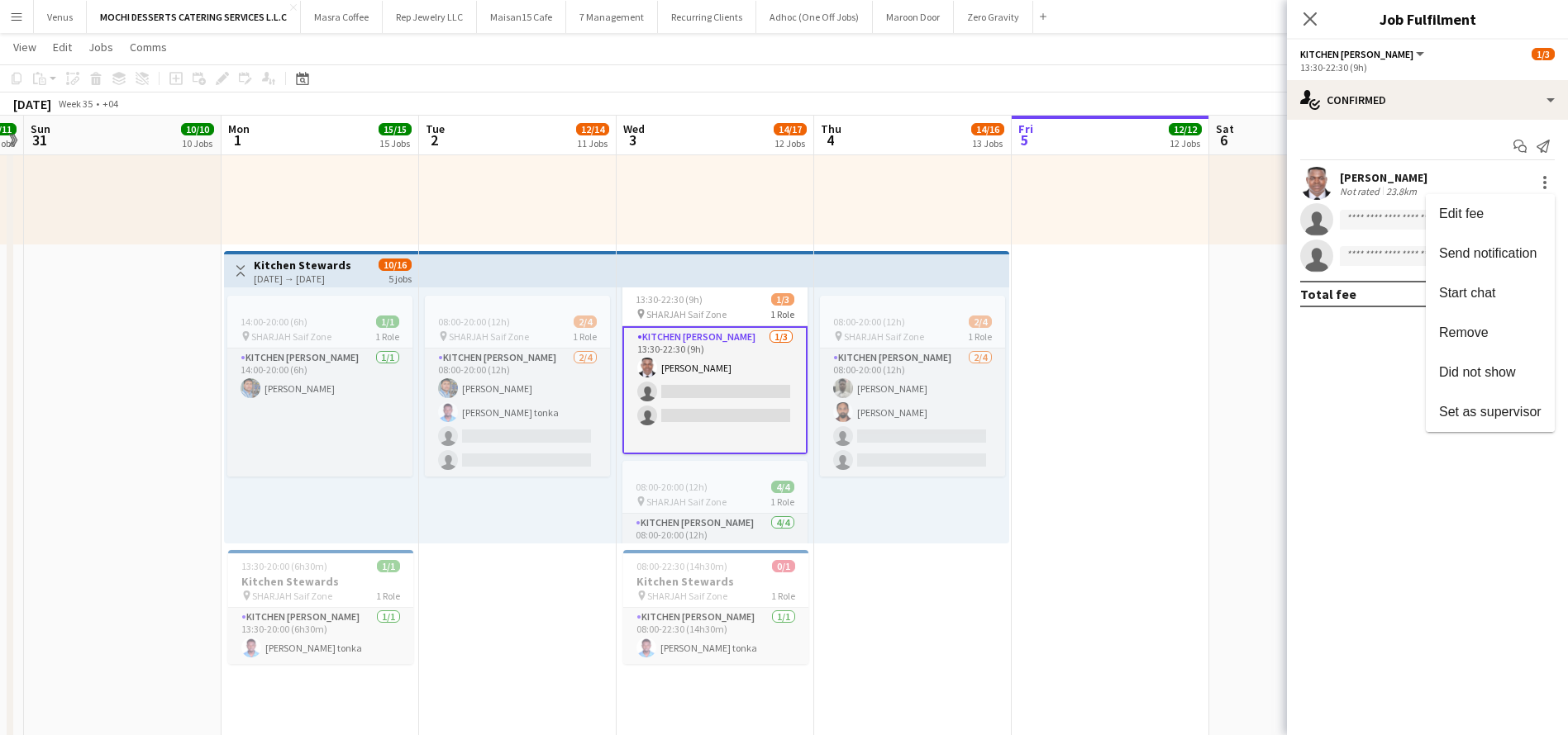
click at [1484, 323] on button "Remove" at bounding box center [1490, 333] width 129 height 40
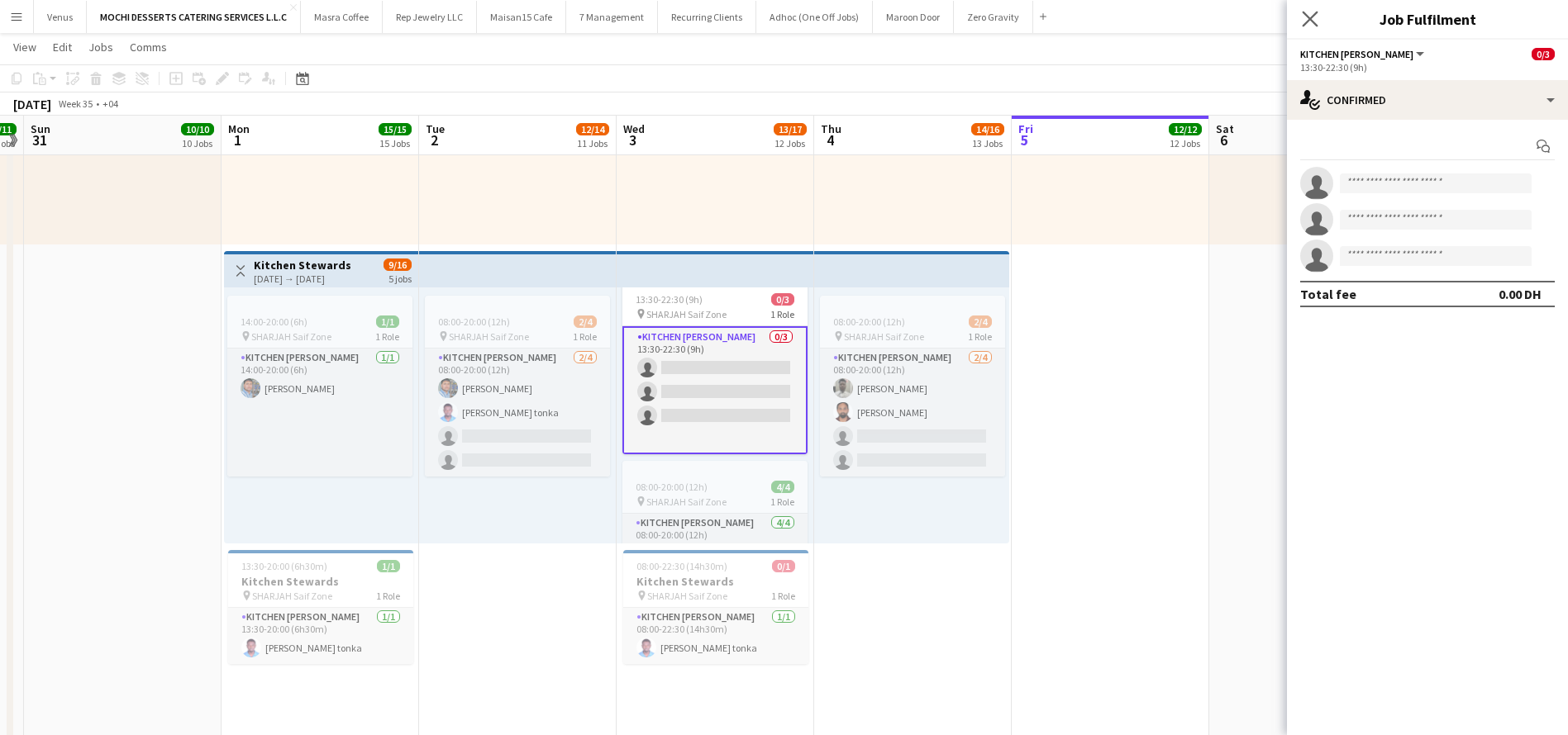
click at [1321, 18] on app-icon "Close pop-in" at bounding box center [1311, 20] width 24 height 24
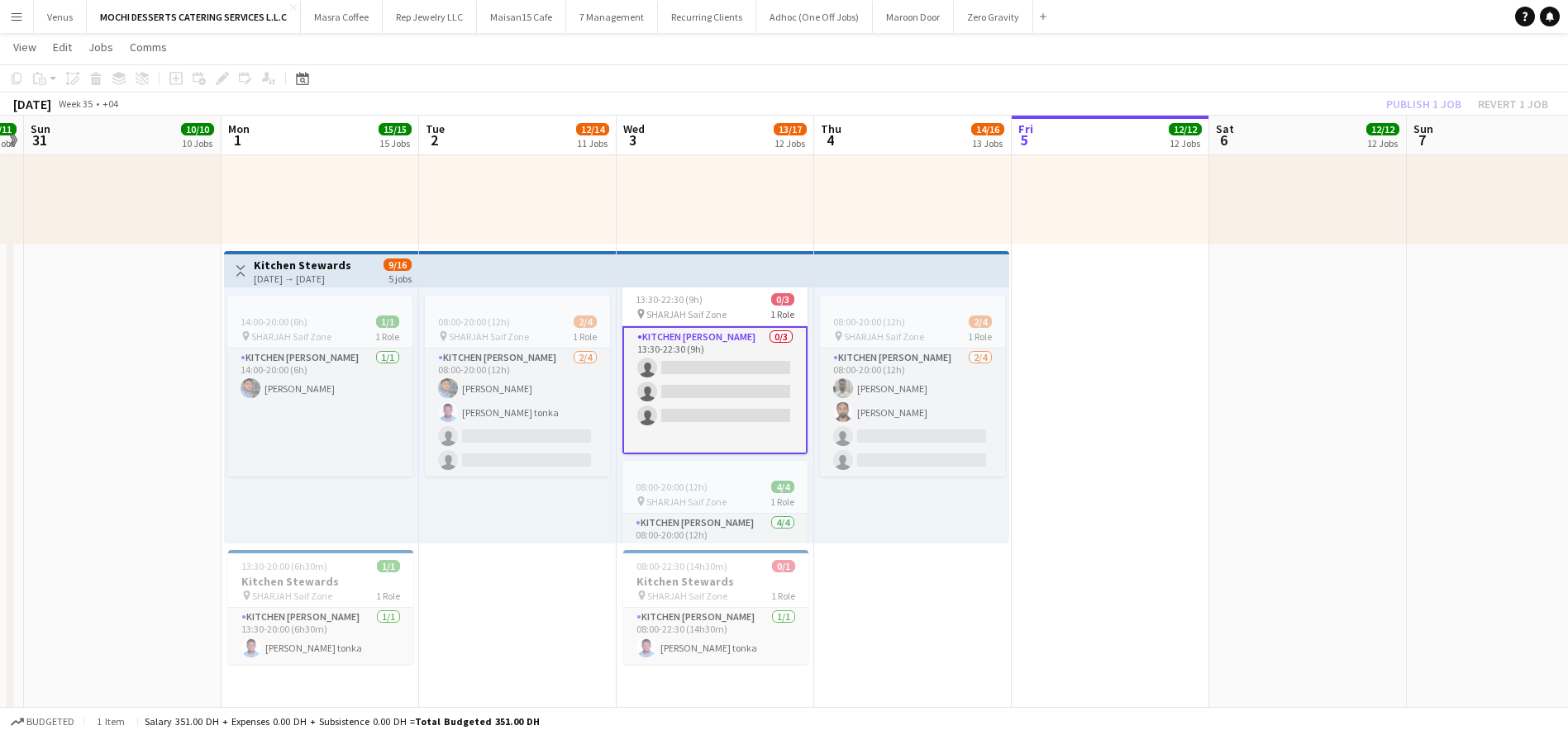
click at [1450, 104] on div "Publish 1 job Revert 1 job" at bounding box center [1467, 104] width 202 height 21
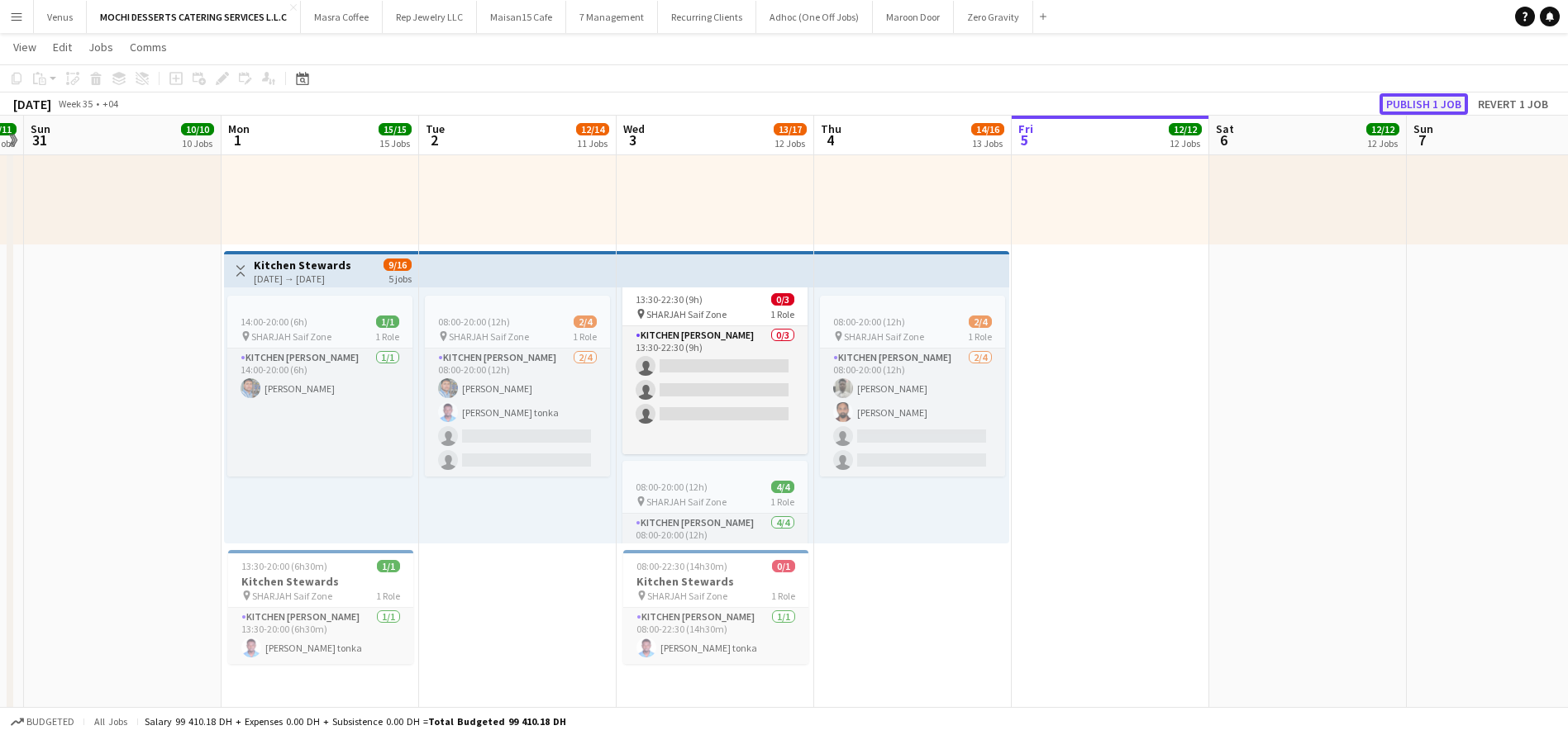
click at [1435, 97] on button "Publish 1 job" at bounding box center [1424, 104] width 89 height 21
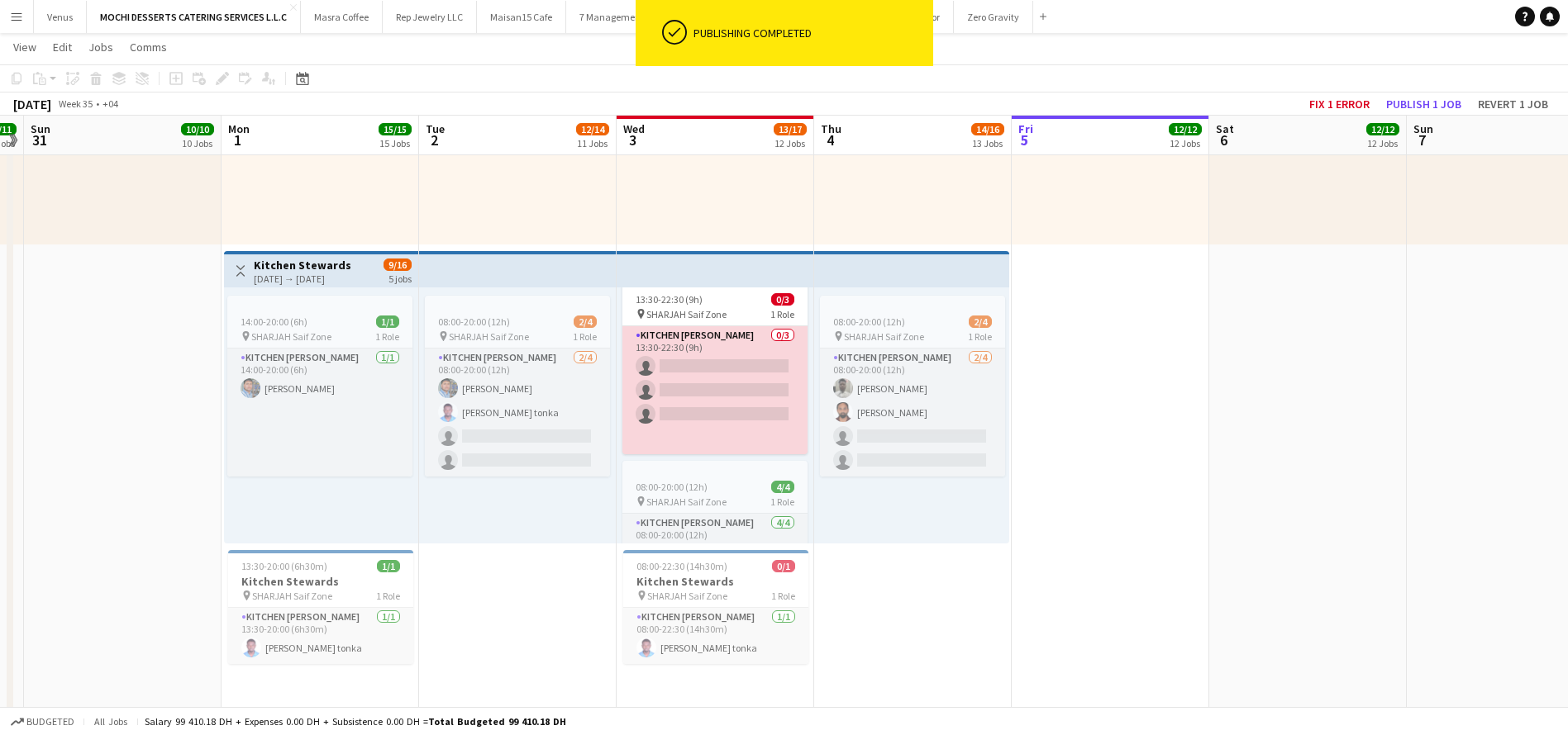
click at [730, 379] on app-card-role "Kitchen Steward 0/3 13:30-22:30 (9h) single-neutral-actions single-neutral-acti…" at bounding box center [714, 390] width 185 height 128
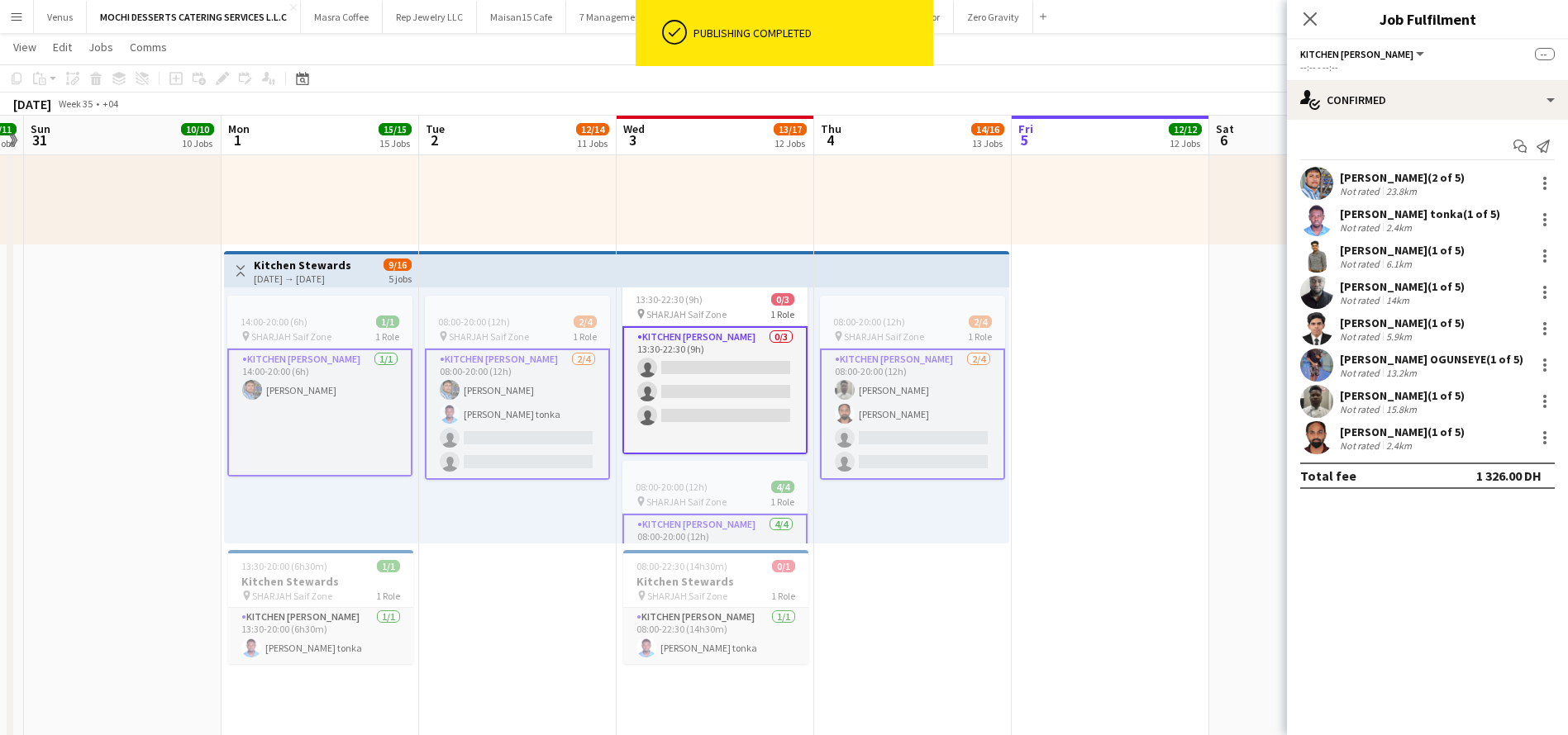
click at [789, 407] on app-card-role "Kitchen Steward 0/3 13:30-22:30 (9h) single-neutral-actions single-neutral-acti…" at bounding box center [714, 390] width 185 height 128
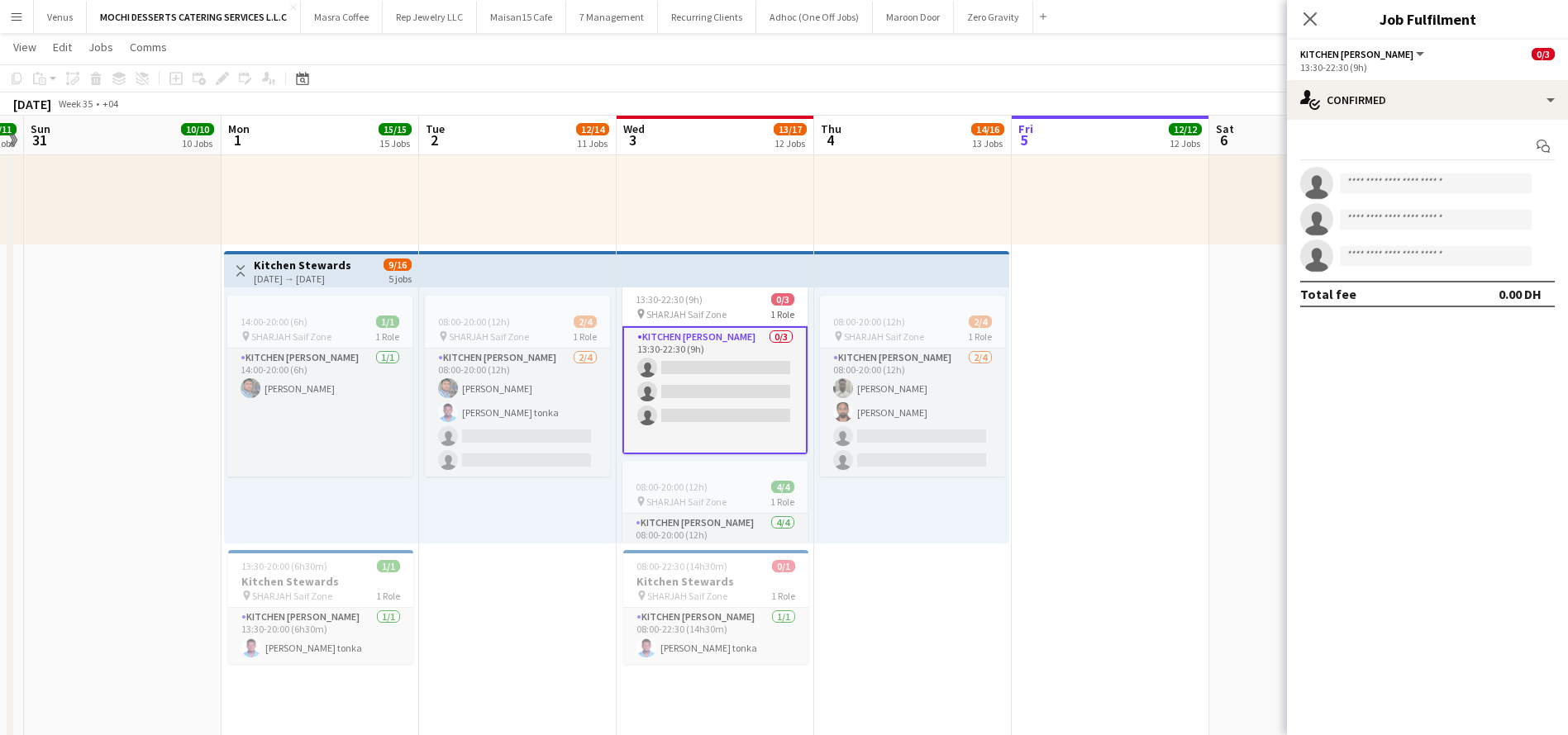
click at [697, 351] on app-card-role "Kitchen Steward 0/3 13:30-22:30 (9h) single-neutral-actions single-neutral-acti…" at bounding box center [714, 390] width 185 height 128
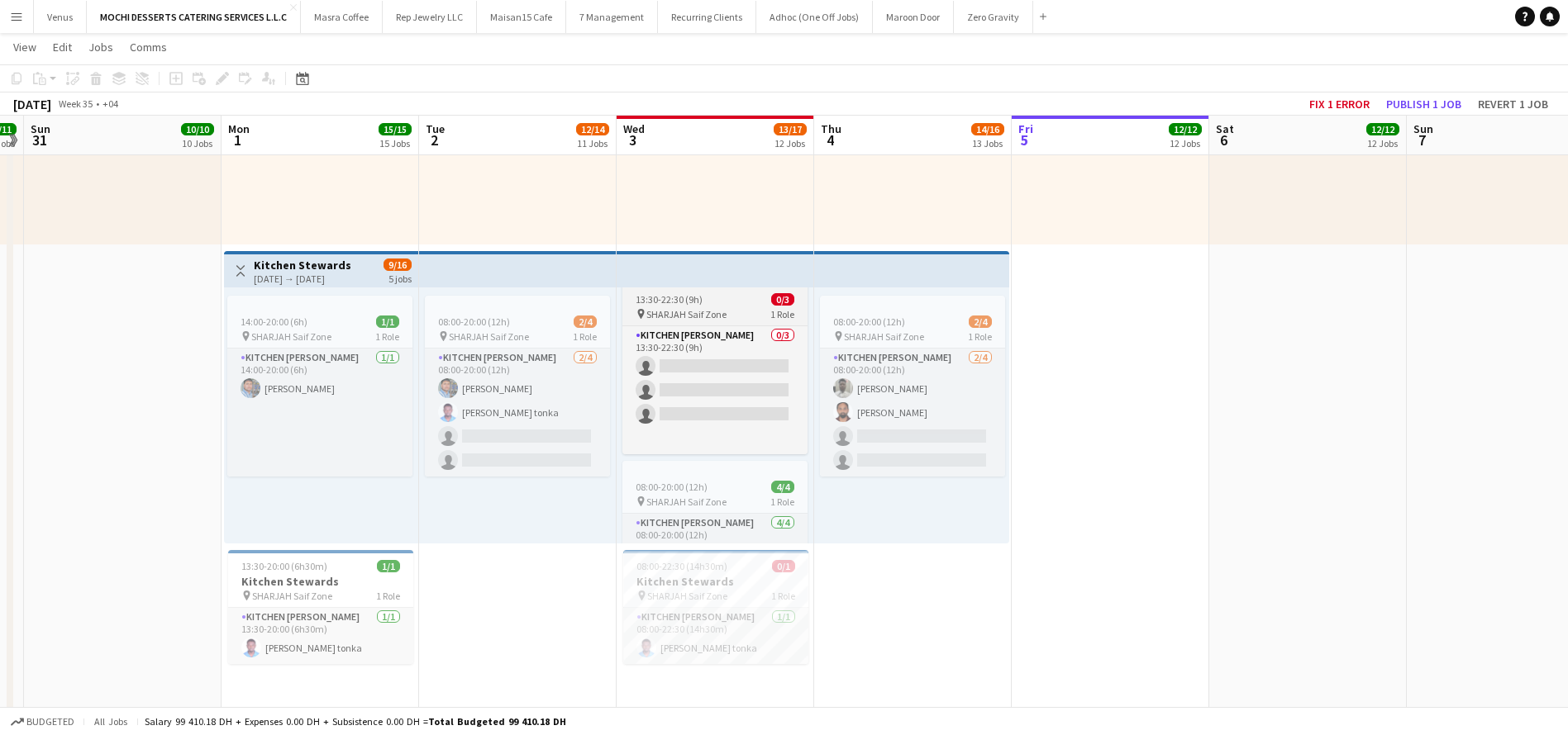
click at [682, 294] on span "13:30-22:30 (9h)" at bounding box center [669, 299] width 67 height 13
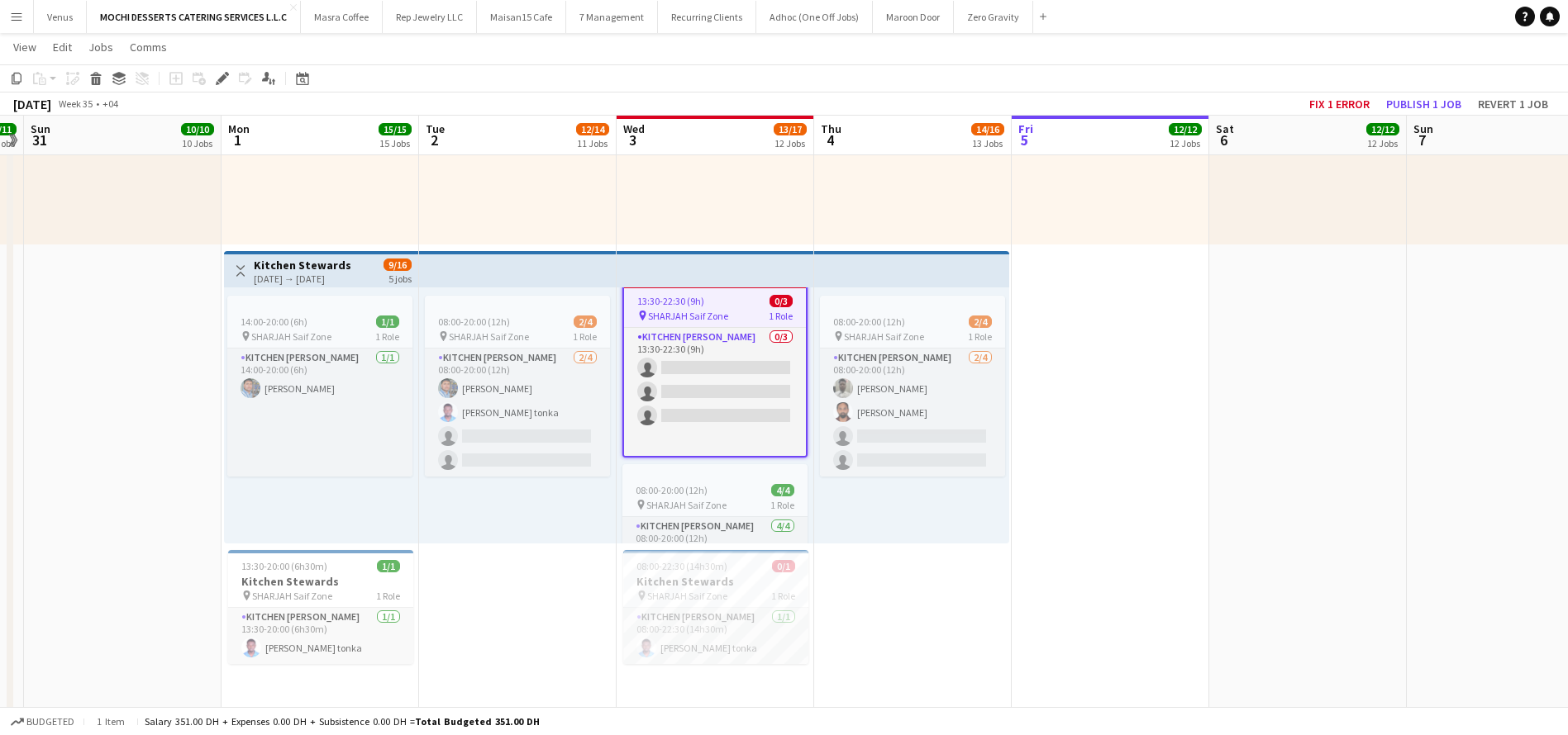
scroll to position [24, 13]
click at [224, 76] on icon at bounding box center [222, 78] width 9 height 9
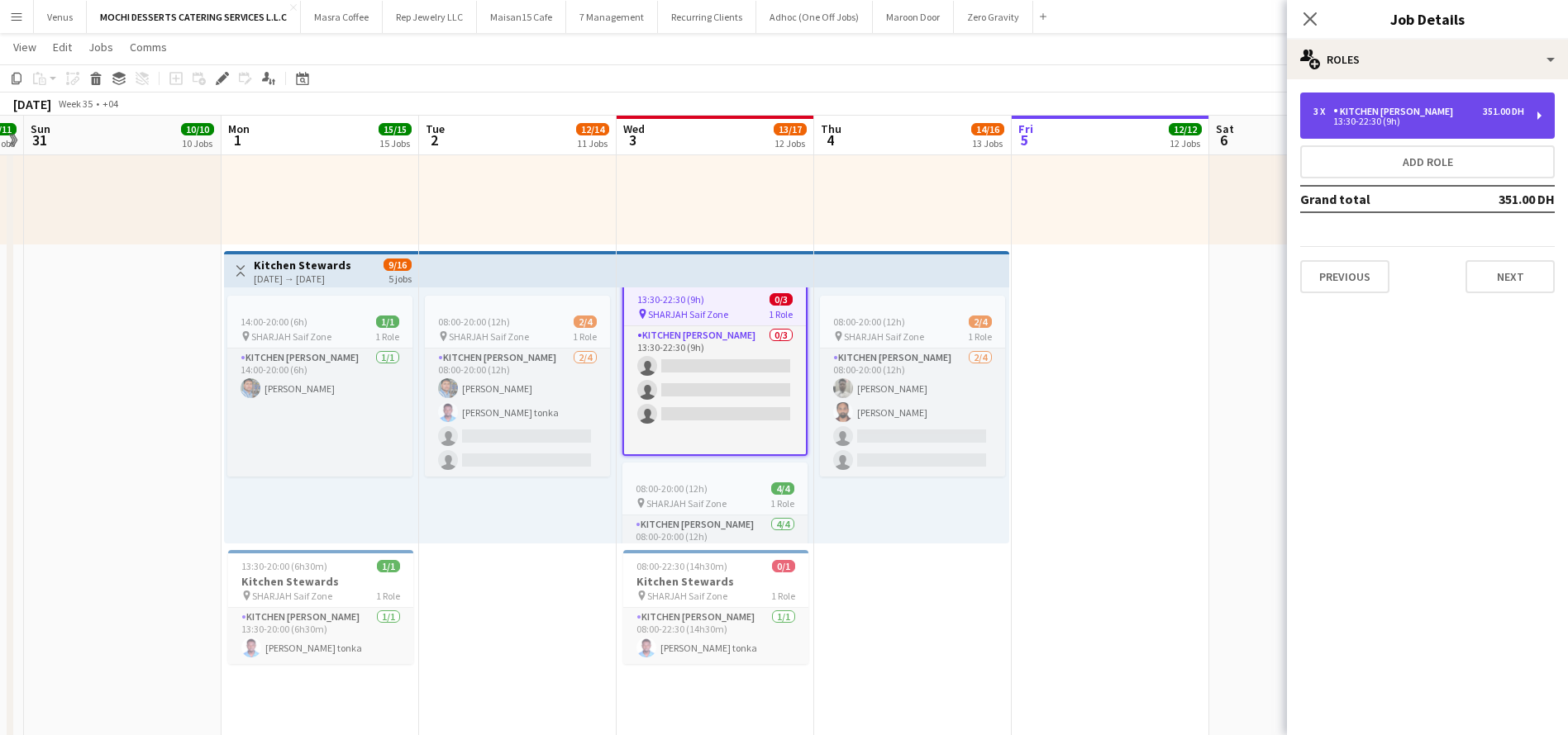
click at [1554, 119] on div "3 x Kitchen Steward 351.00 DH 13:30-22:30 (9h)" at bounding box center [1427, 116] width 255 height 46
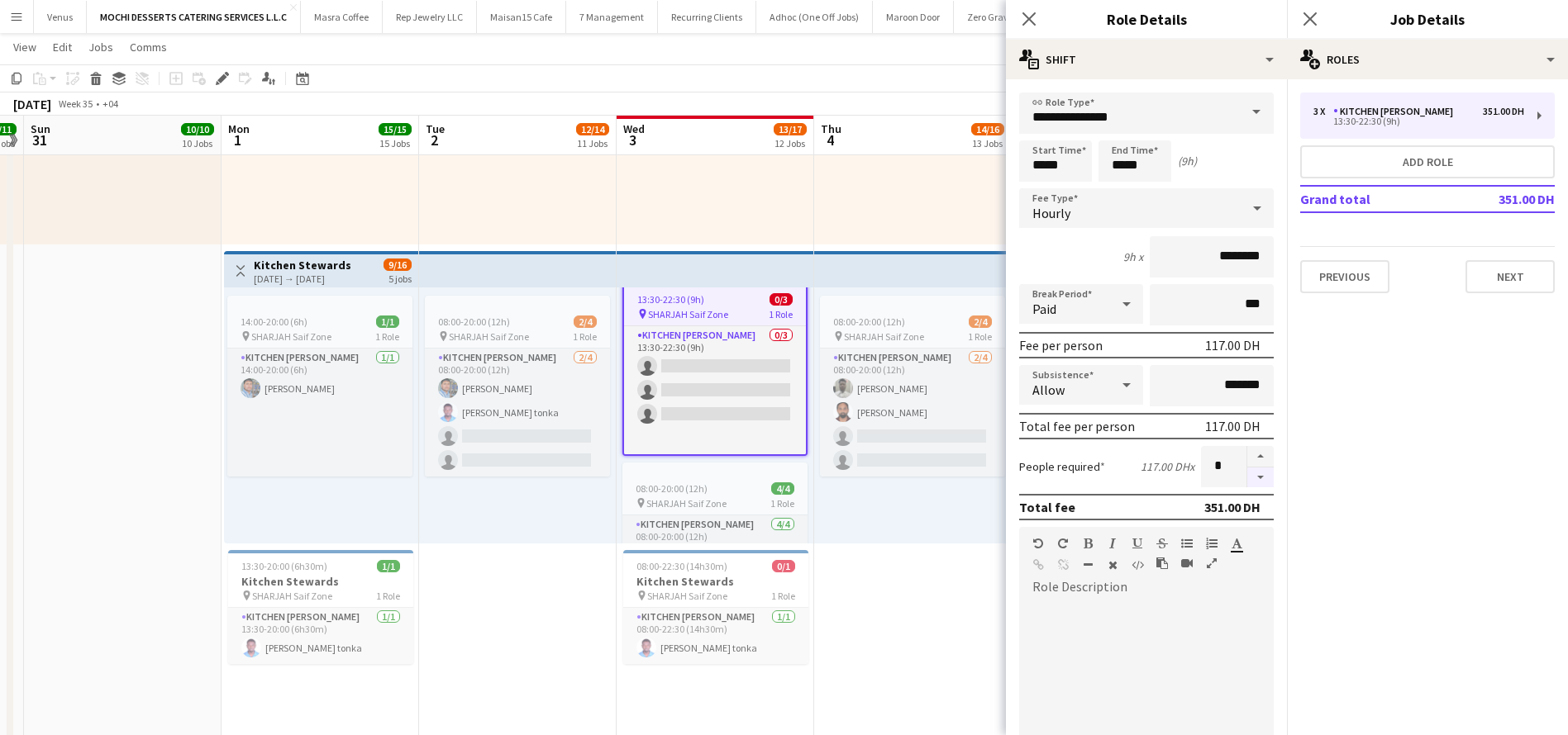
click at [1247, 477] on button "button" at bounding box center [1260, 478] width 26 height 20
type input "*"
click at [1246, 477] on div at bounding box center [1260, 467] width 27 height 41
click at [1029, 19] on icon at bounding box center [1029, 19] width 15 height 15
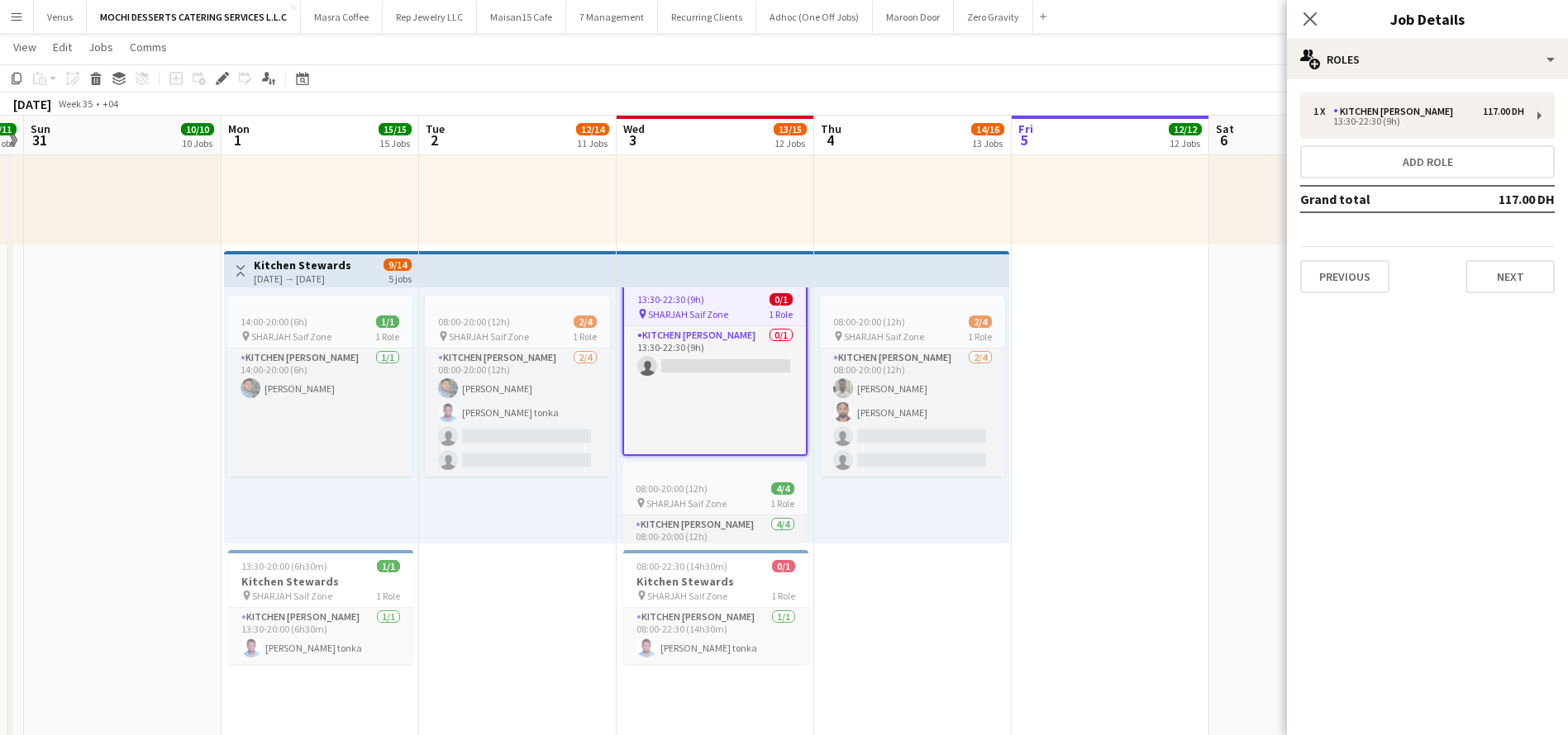
click at [1326, 18] on div "Close pop-in" at bounding box center [1310, 19] width 46 height 38
click at [1314, 15] on app-icon "Close pop-in" at bounding box center [1311, 20] width 24 height 24
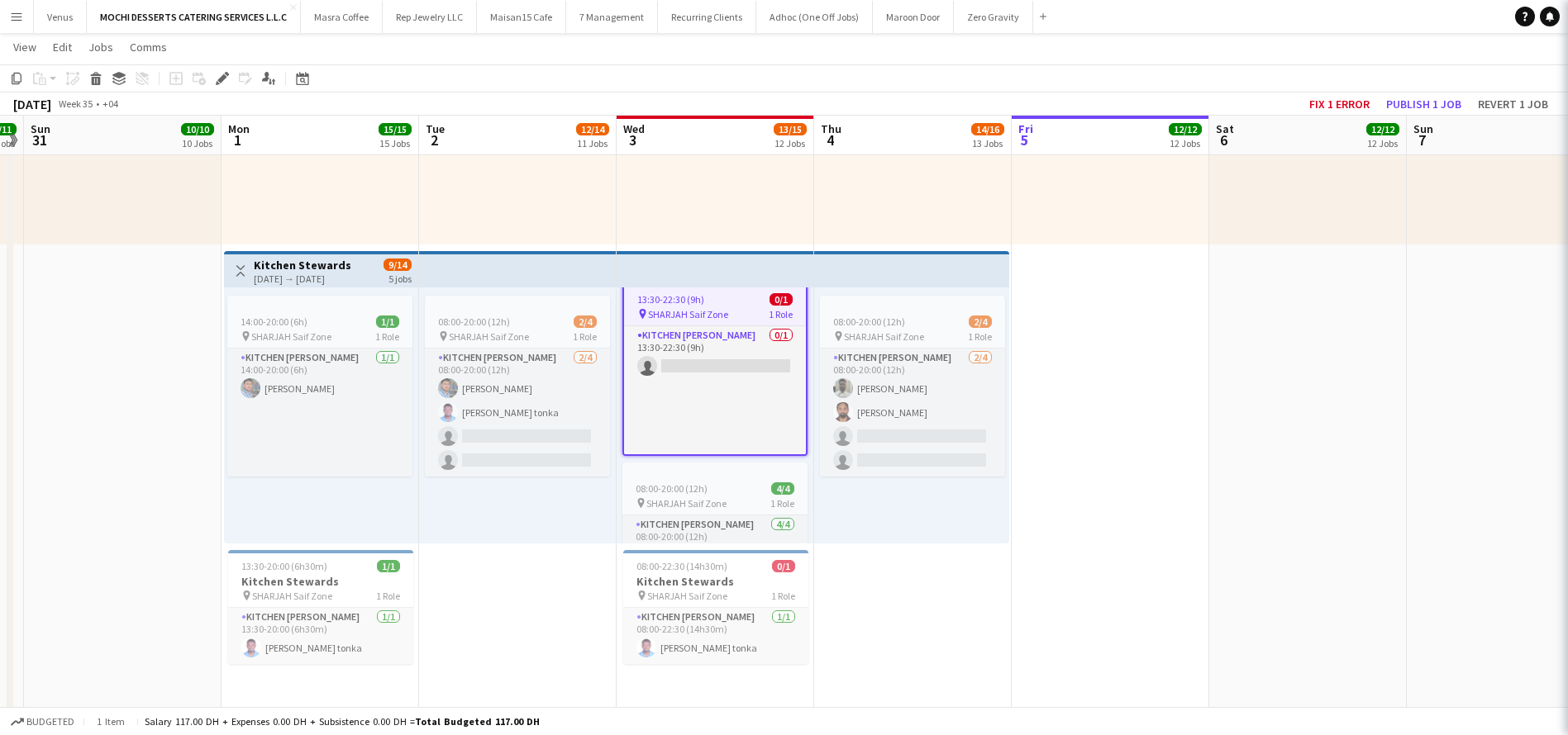
click at [1437, 99] on button "Publish 1 job" at bounding box center [1424, 104] width 89 height 21
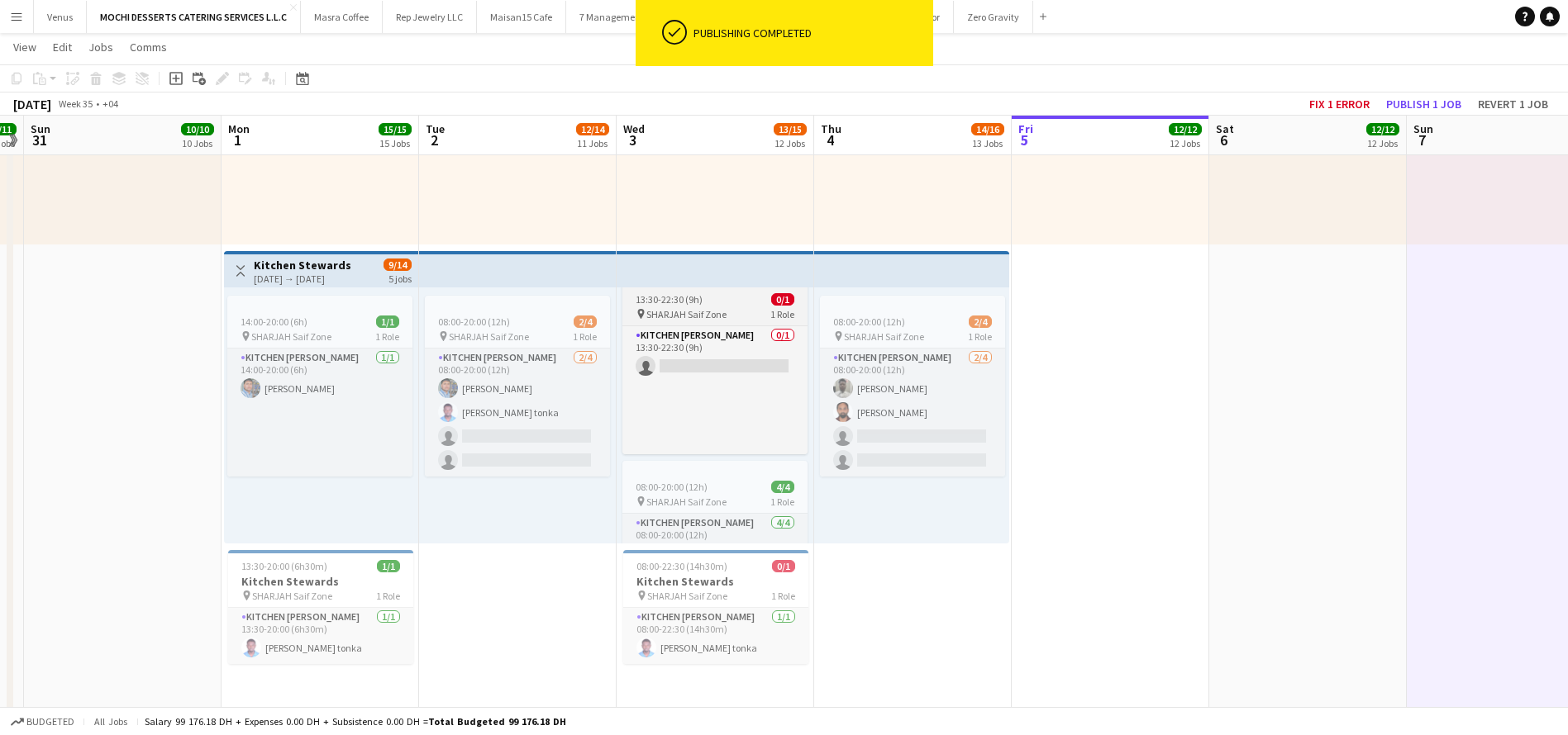
click at [706, 293] on div "13:30-22:30 (9h) 0/1" at bounding box center [714, 299] width 185 height 13
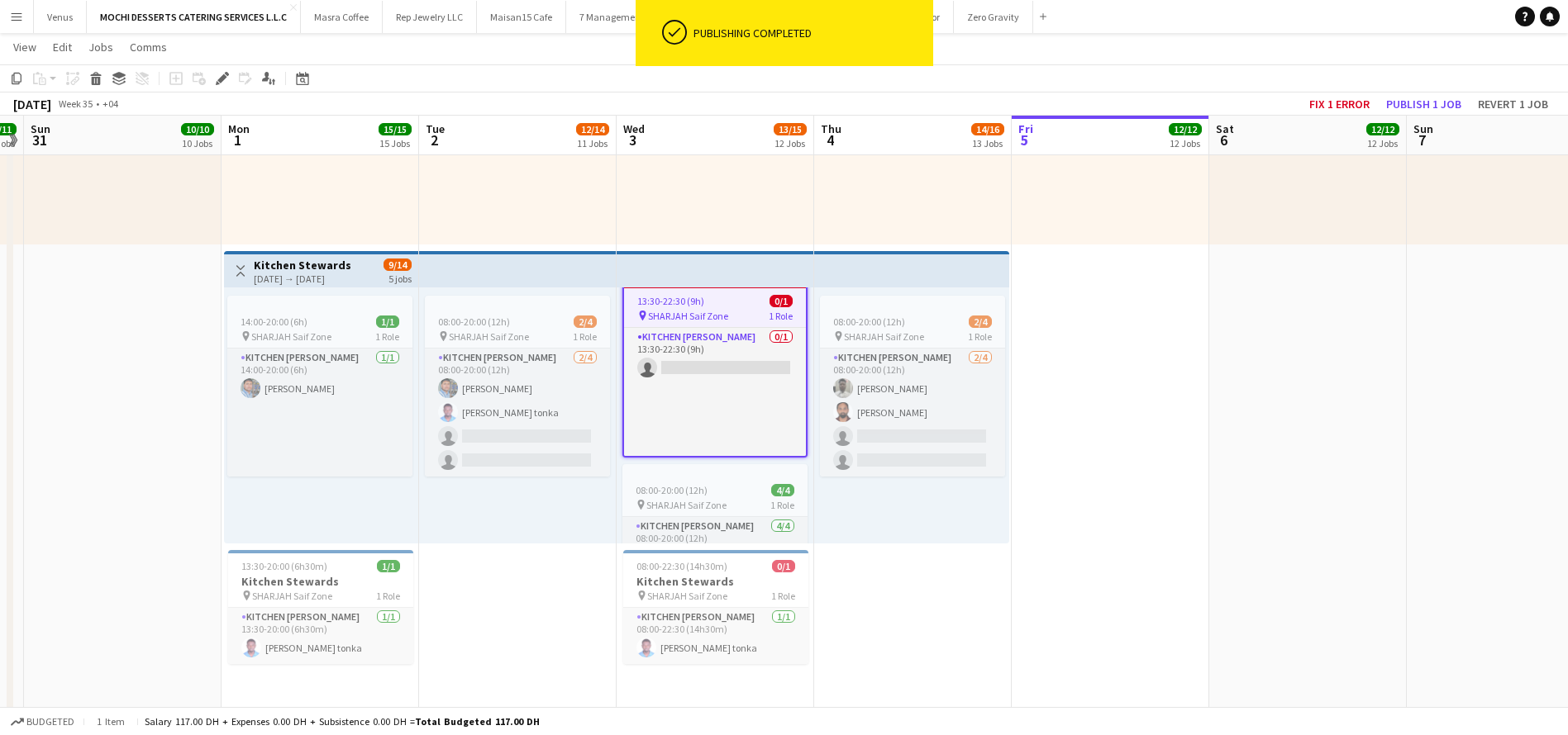
scroll to position [24, 13]
click at [1447, 101] on button "Publish 1 job" at bounding box center [1424, 104] width 89 height 21
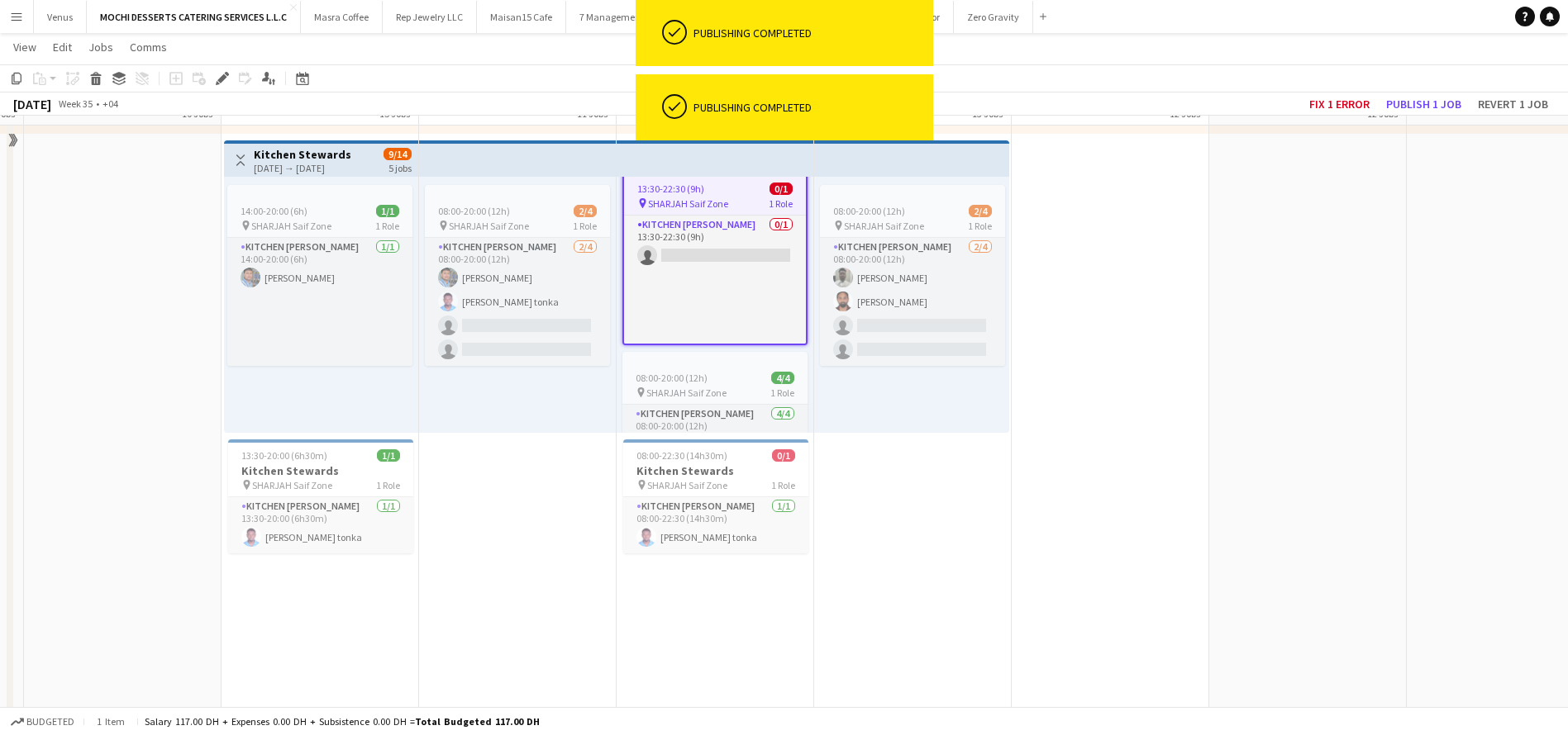
scroll to position [3951, 0]
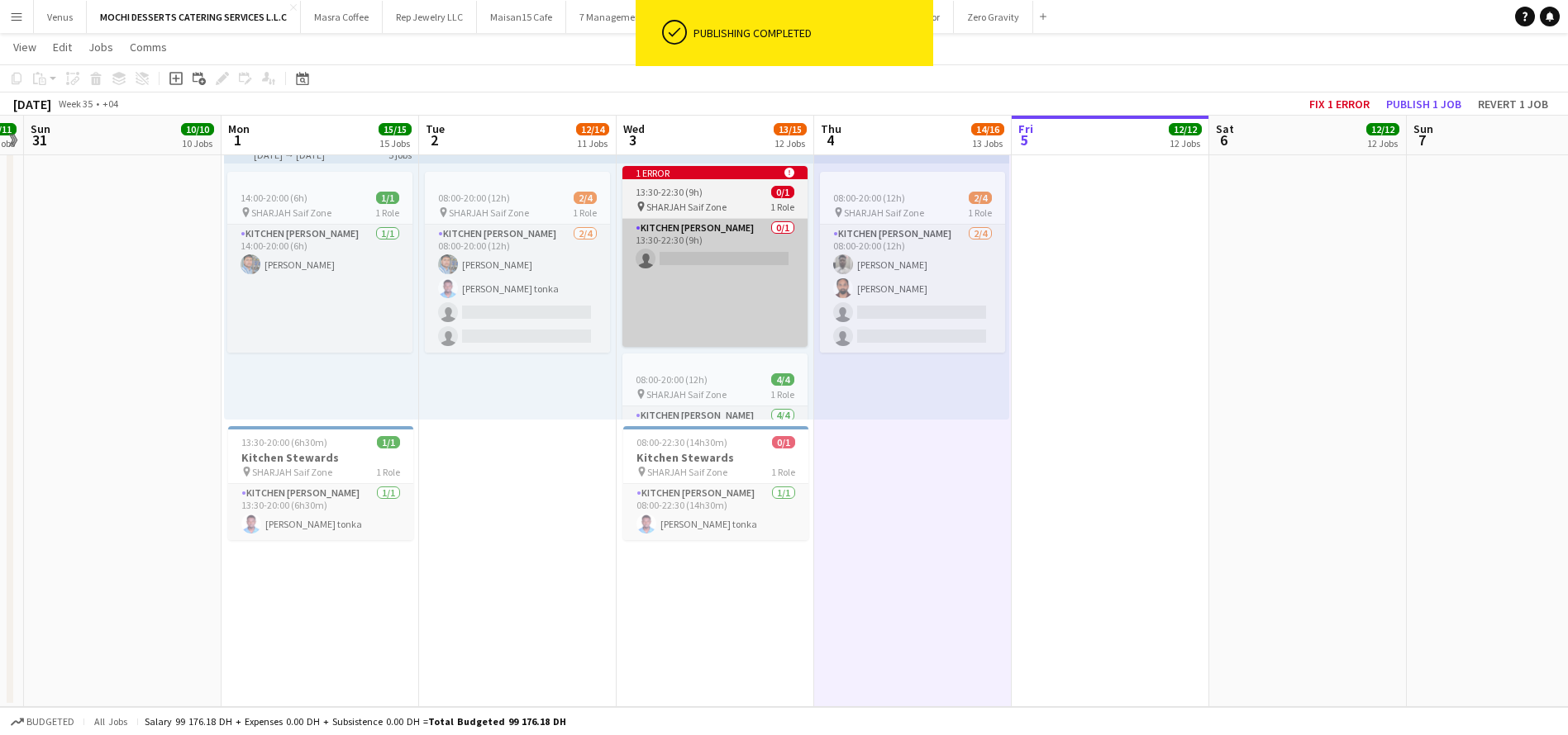
scroll to position [0, 13]
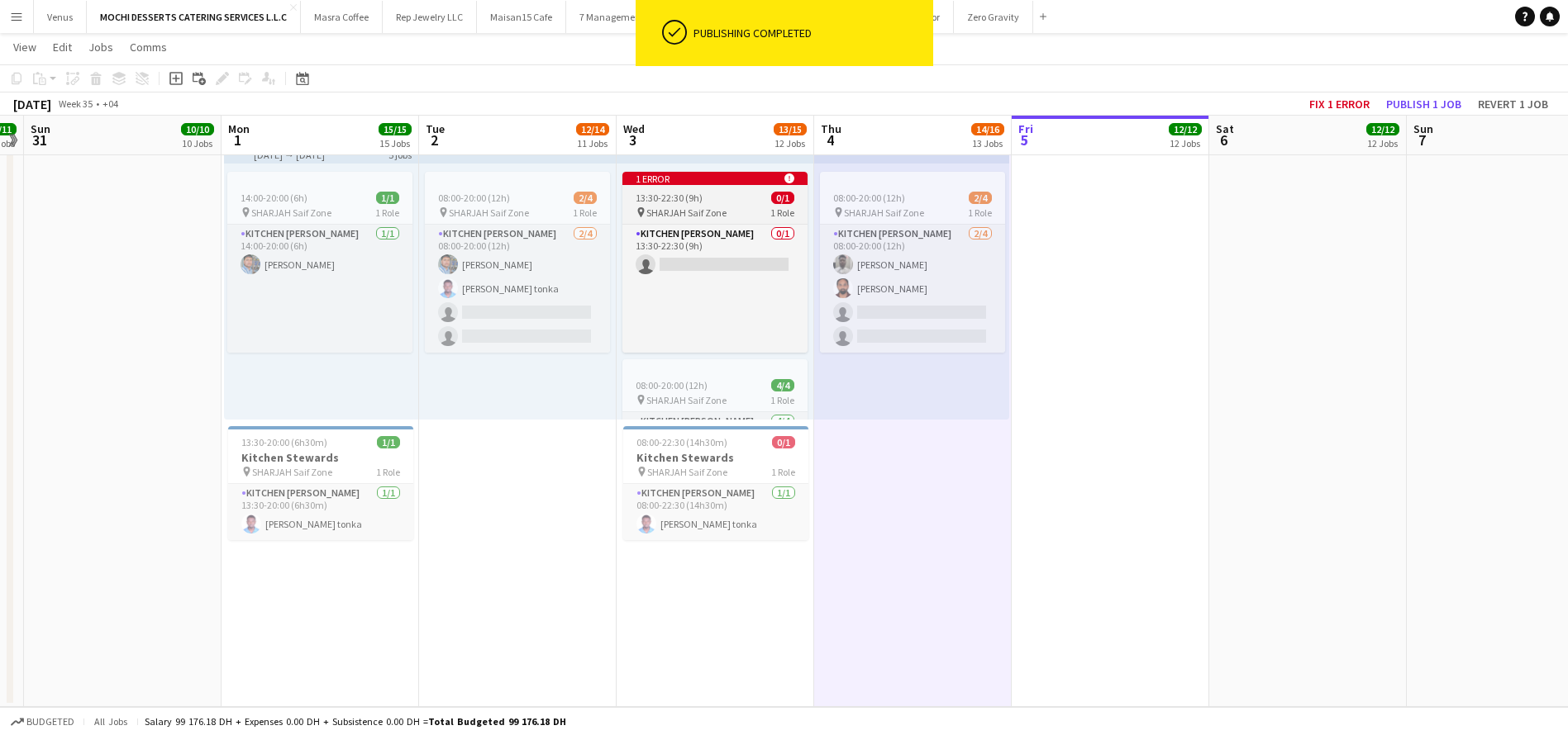
click at [719, 198] on div "13:30-22:30 (9h) 0/1" at bounding box center [714, 198] width 185 height 13
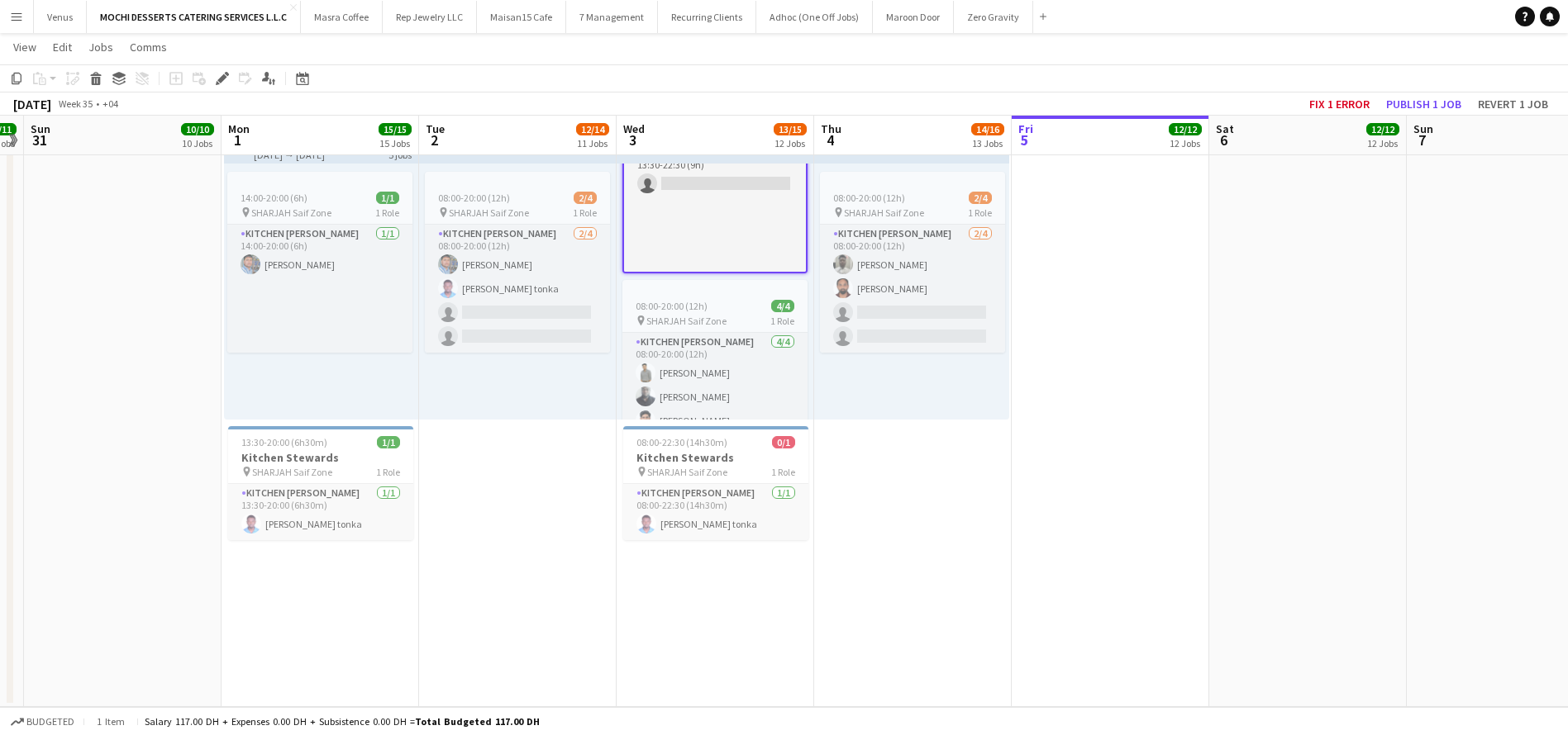
scroll to position [146, 13]
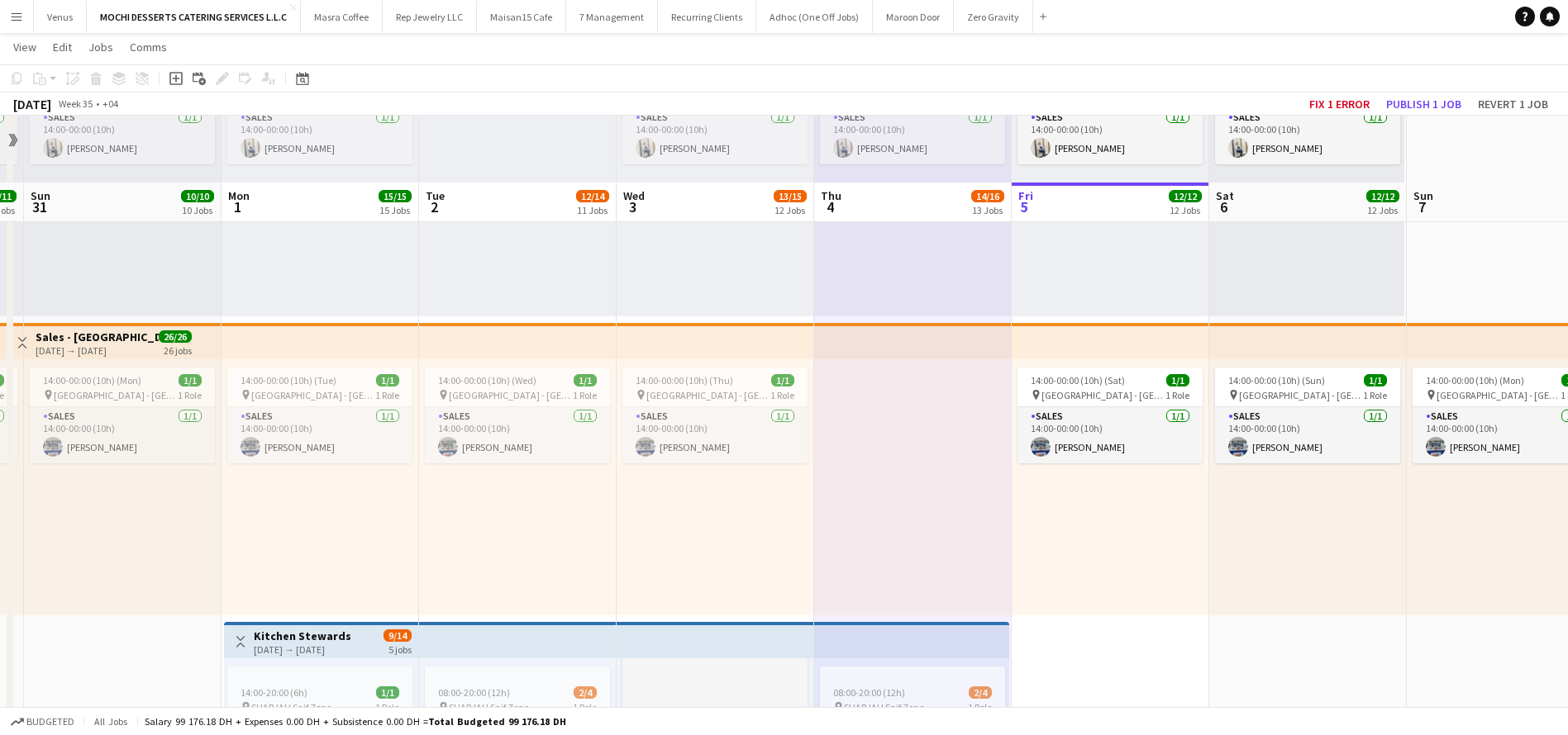
scroll to position [3456, 0]
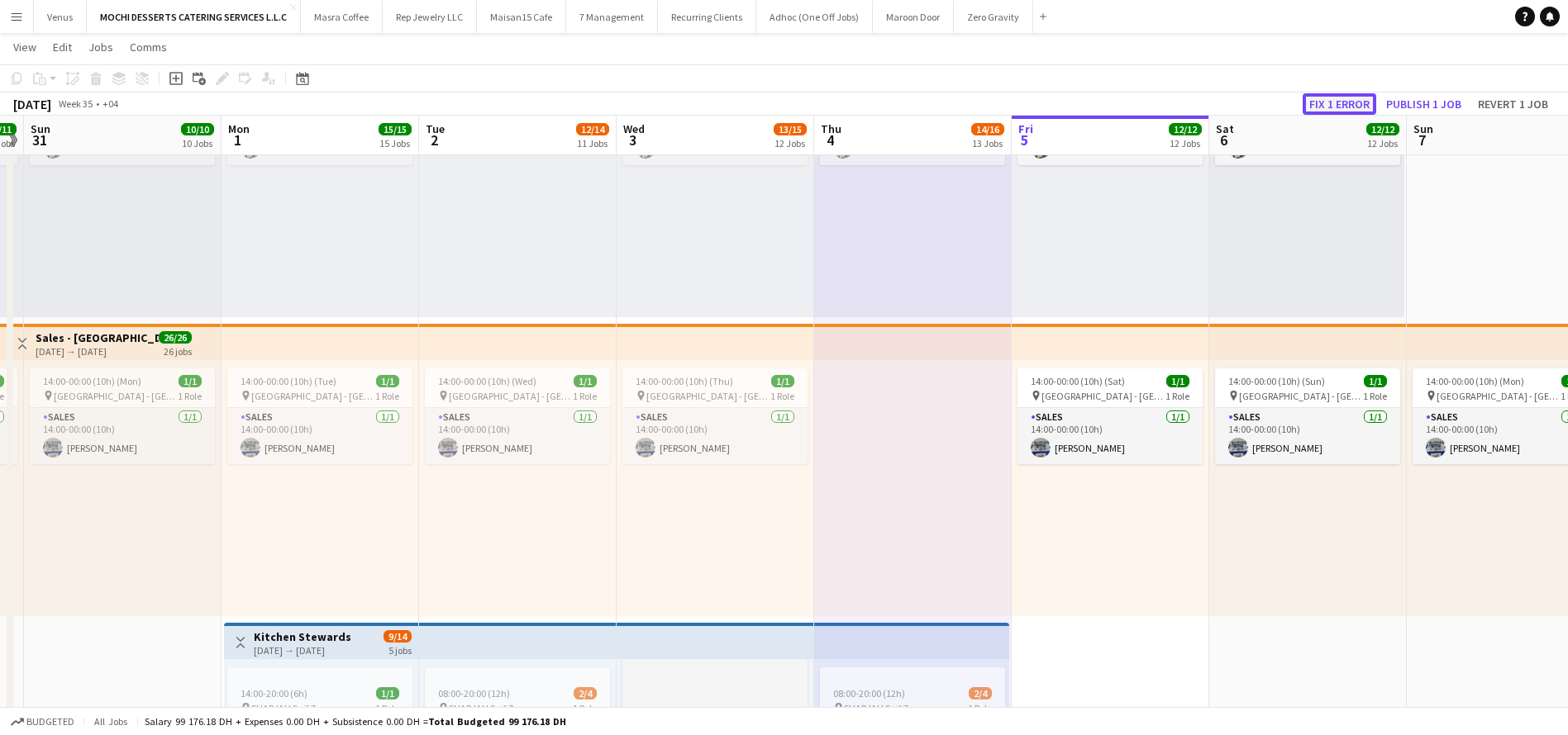
click at [1340, 103] on button "Fix 1 error" at bounding box center [1339, 104] width 73 height 21
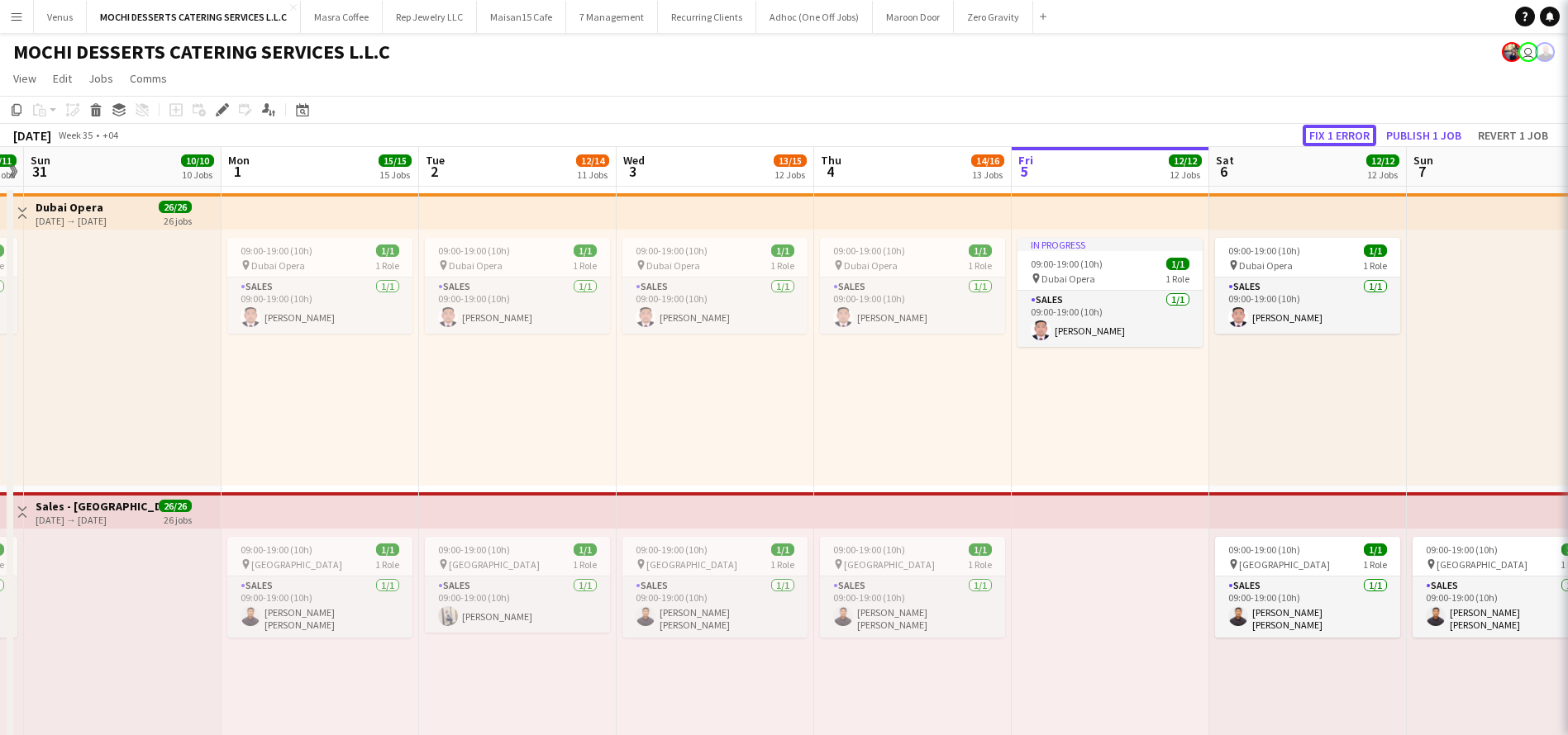
scroll to position [145, 13]
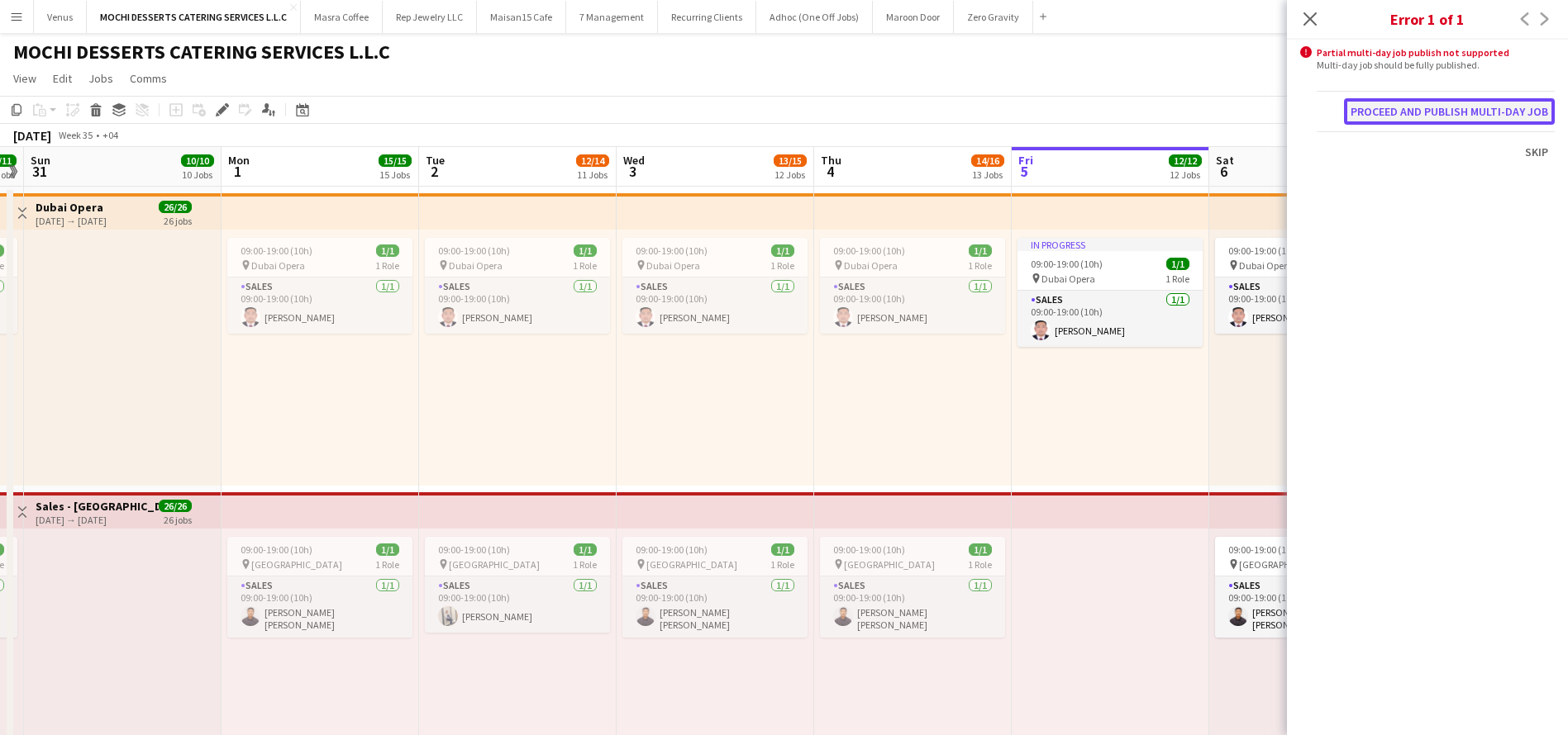
click at [1507, 118] on button "Proceed and publish multi-day job" at bounding box center [1449, 111] width 210 height 26
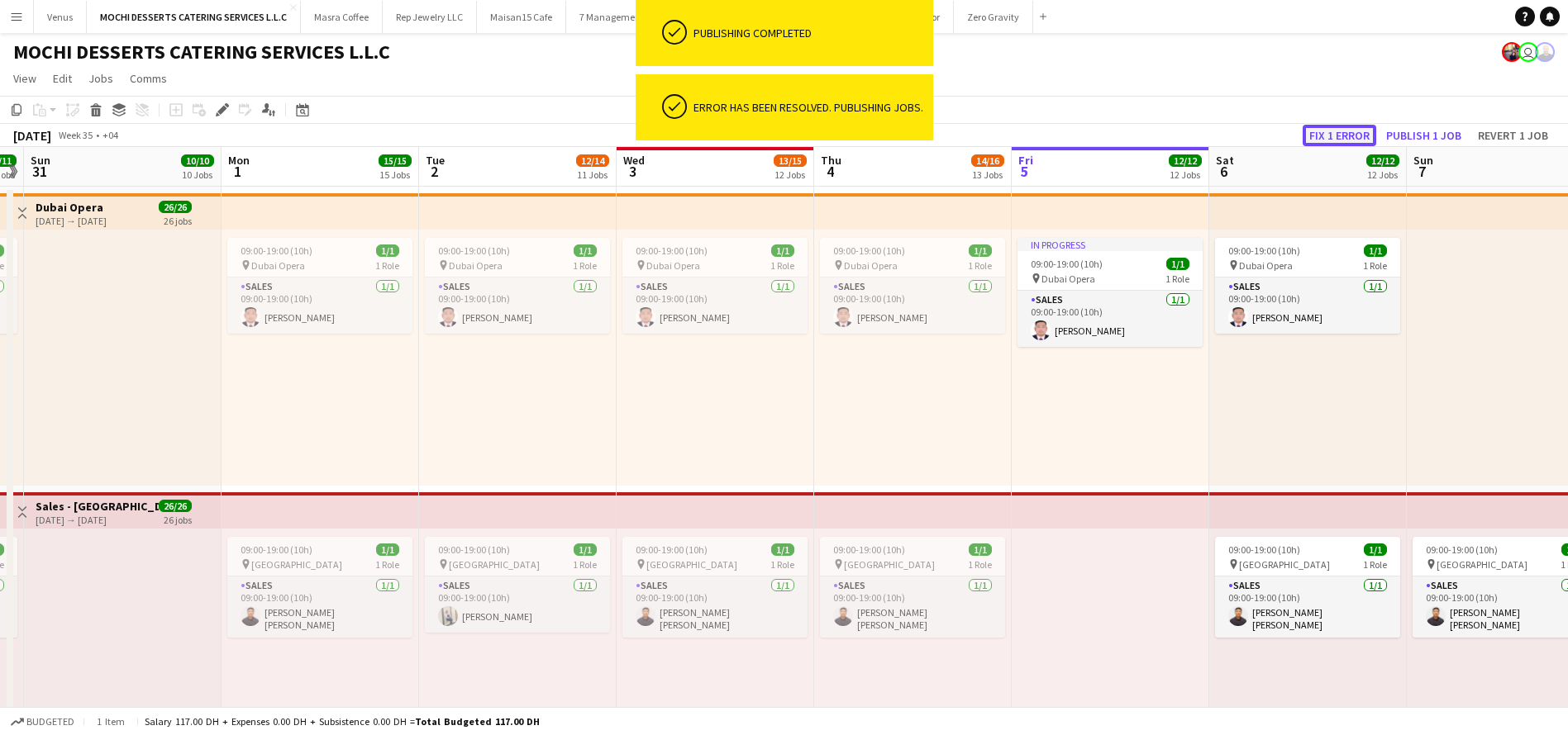
click at [1341, 133] on button "Fix 1 error" at bounding box center [1339, 135] width 73 height 21
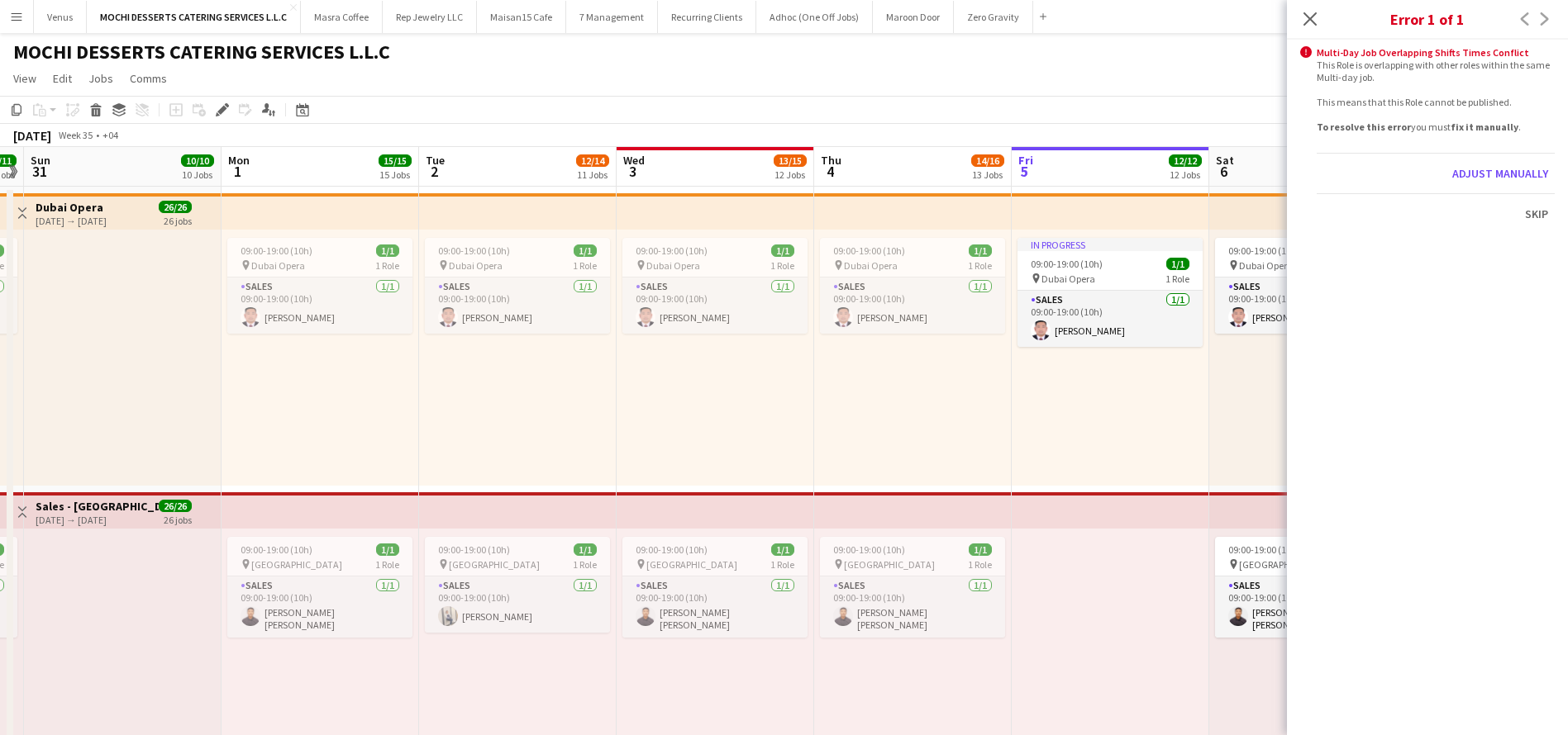
click at [1483, 135] on div "alert-circle Multi-Day Job Overlapping Shifts Times Conflict This Role is overl…" at bounding box center [1427, 379] width 281 height 679
click at [1502, 171] on button "Adjust manually" at bounding box center [1500, 173] width 109 height 26
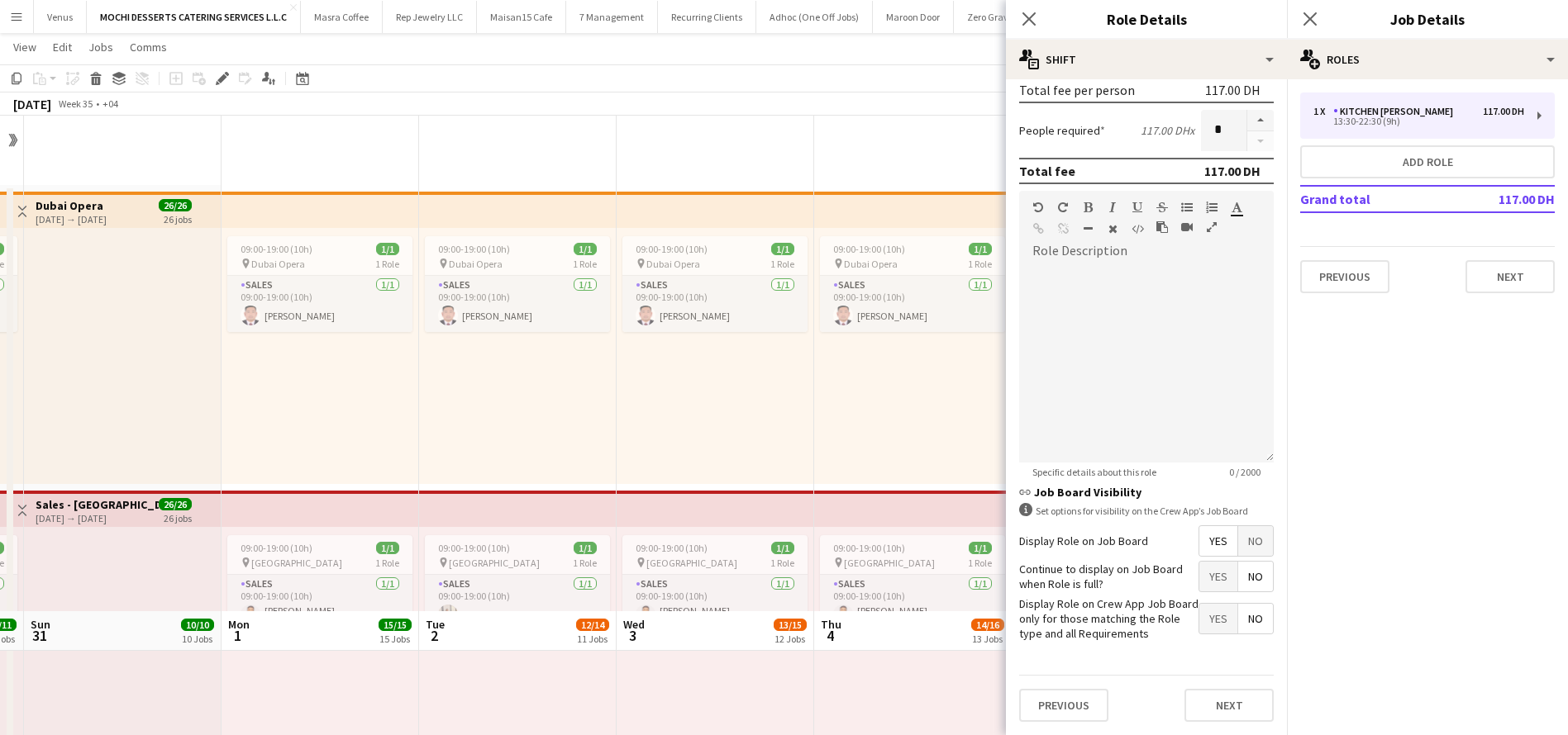
scroll to position [496, 0]
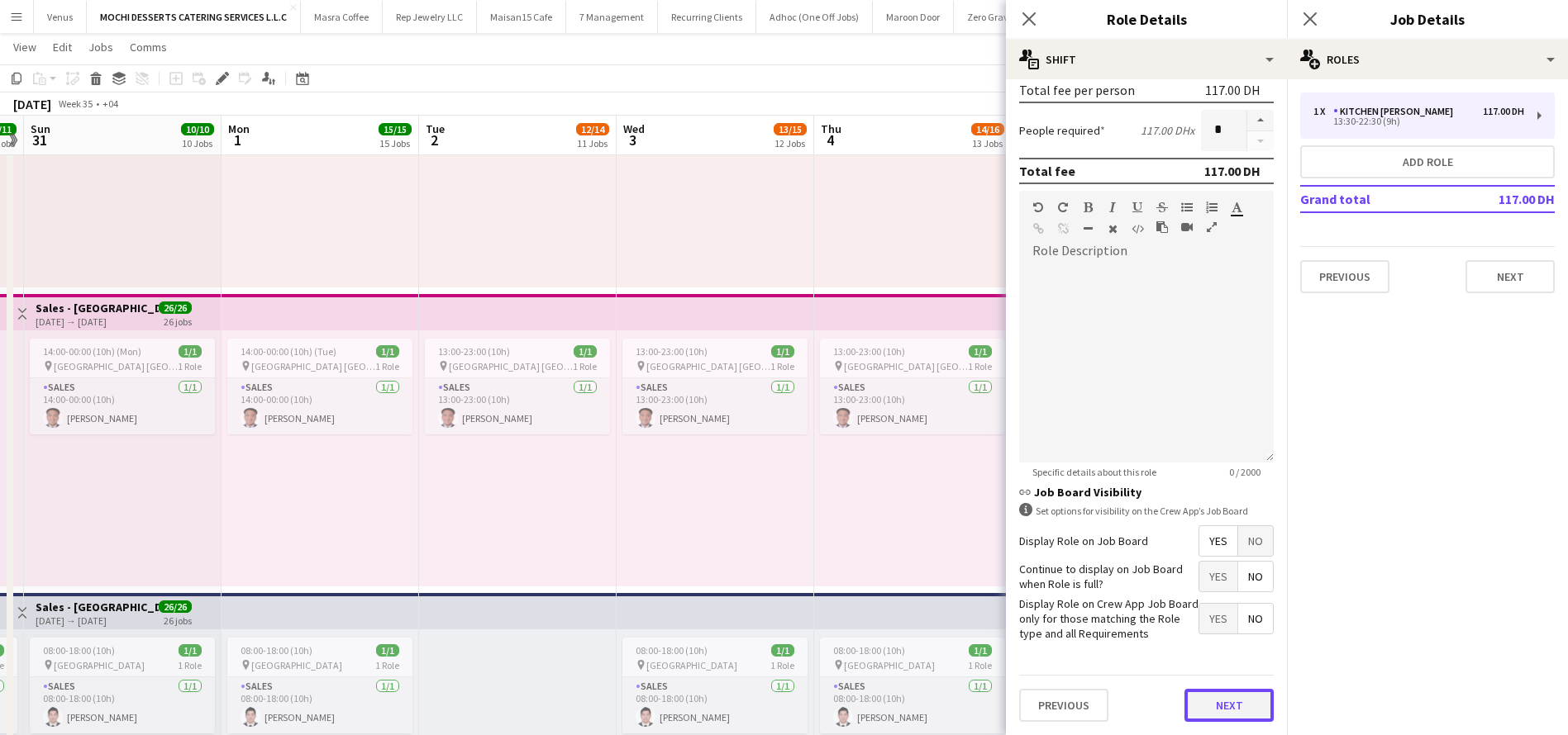
click at [1215, 703] on button "Next" at bounding box center [1229, 705] width 89 height 33
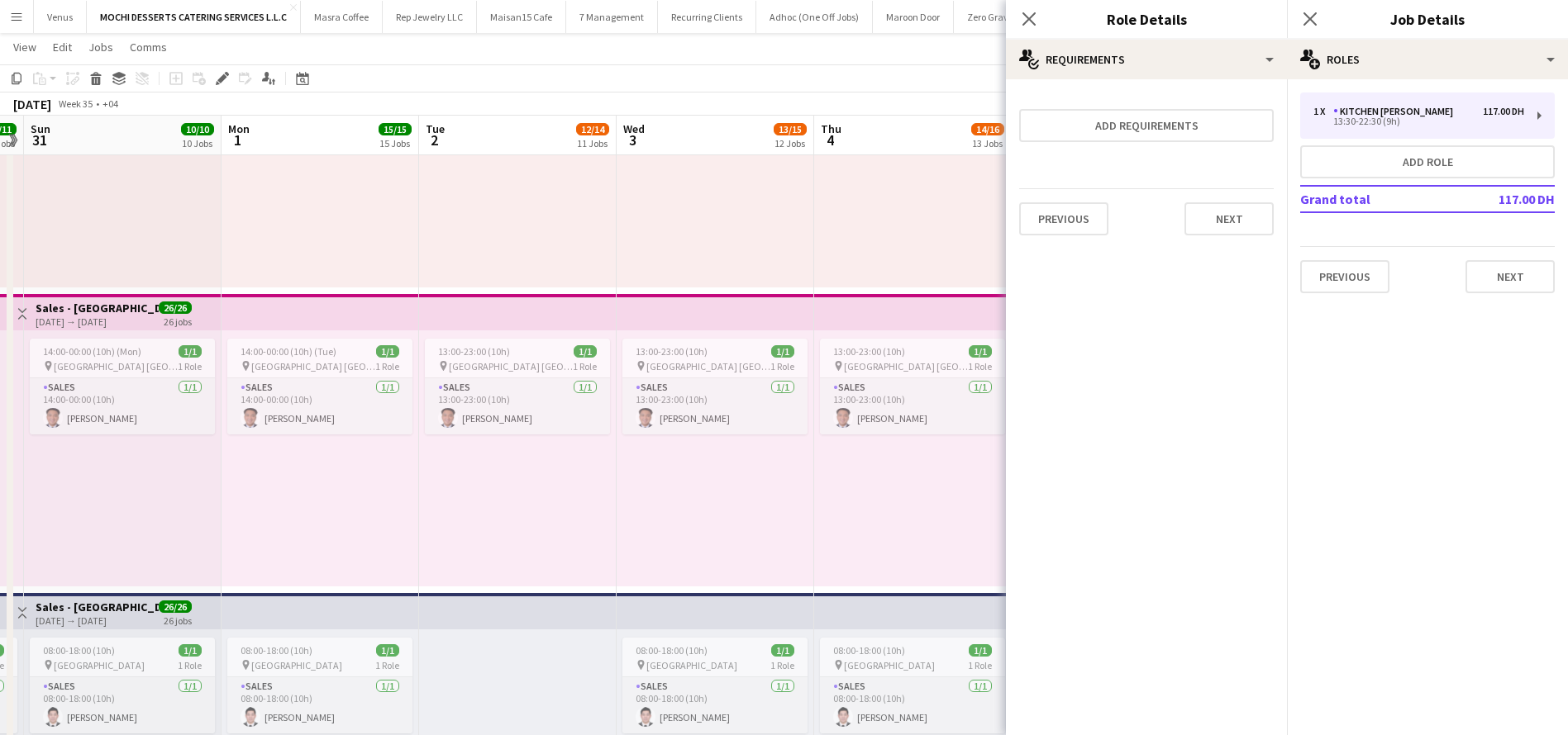
scroll to position [0, 0]
click at [1228, 221] on button "Next" at bounding box center [1229, 219] width 89 height 33
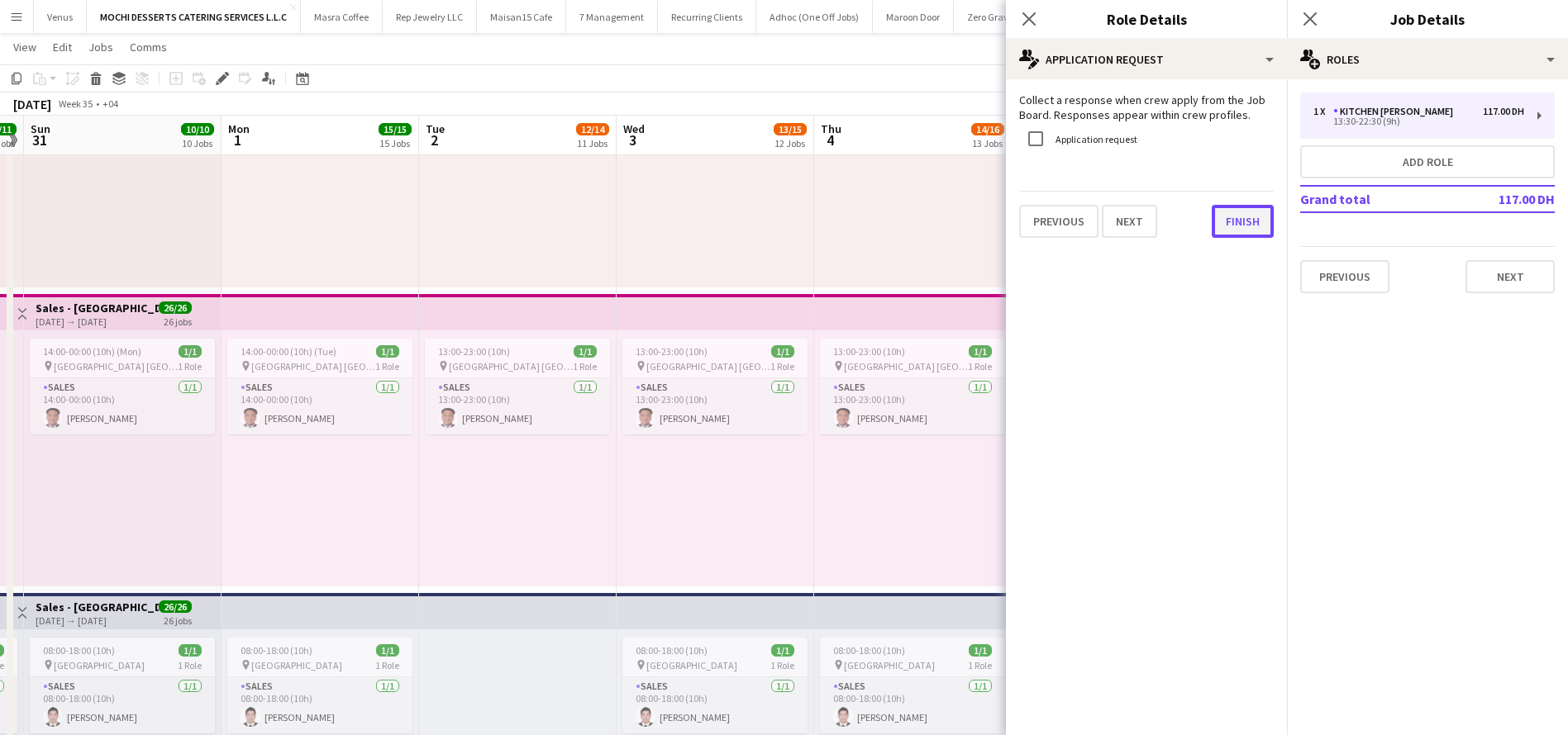
click at [1229, 230] on button "Finish" at bounding box center [1242, 221] width 62 height 33
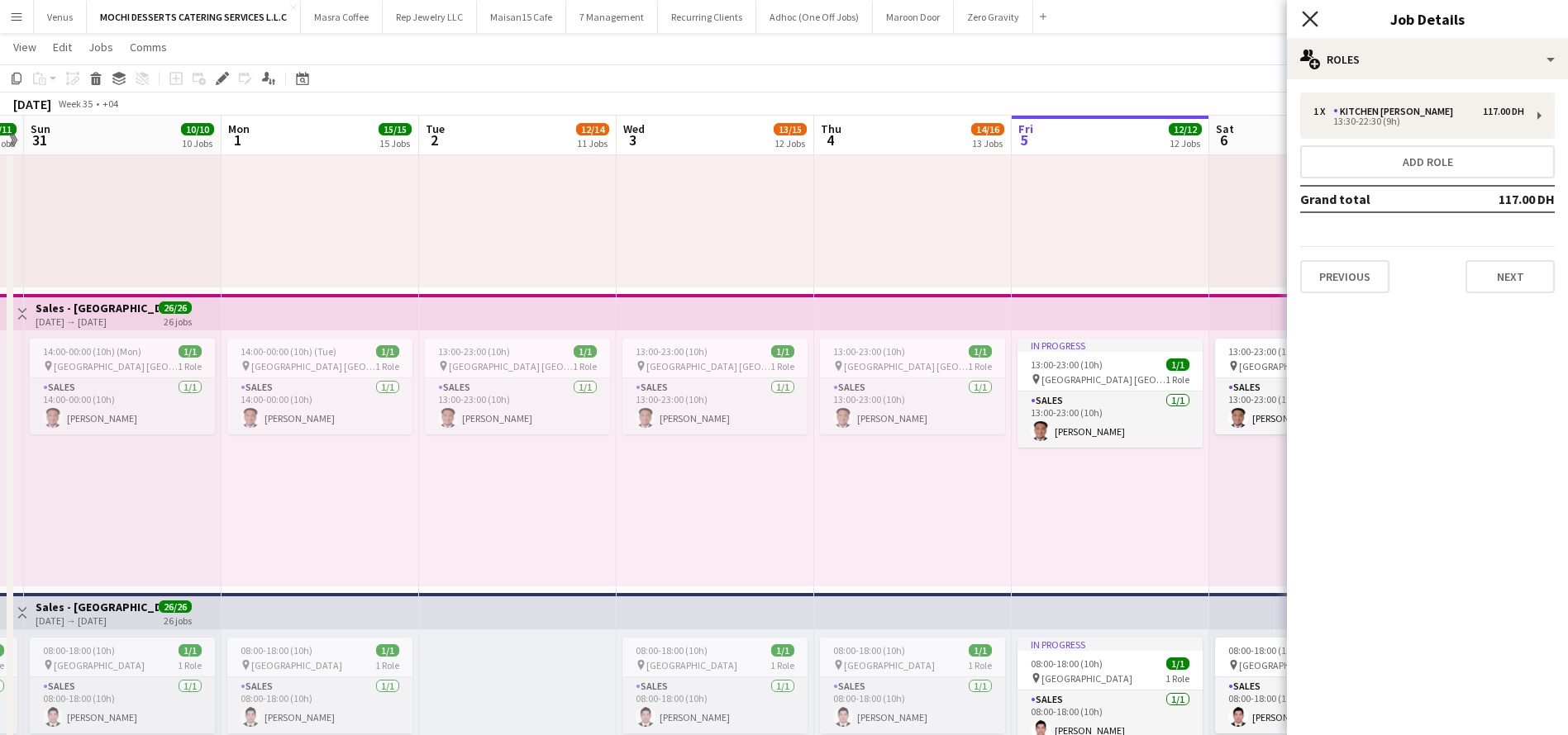
click at [1315, 12] on icon "Close pop-in" at bounding box center [1309, 19] width 15 height 15
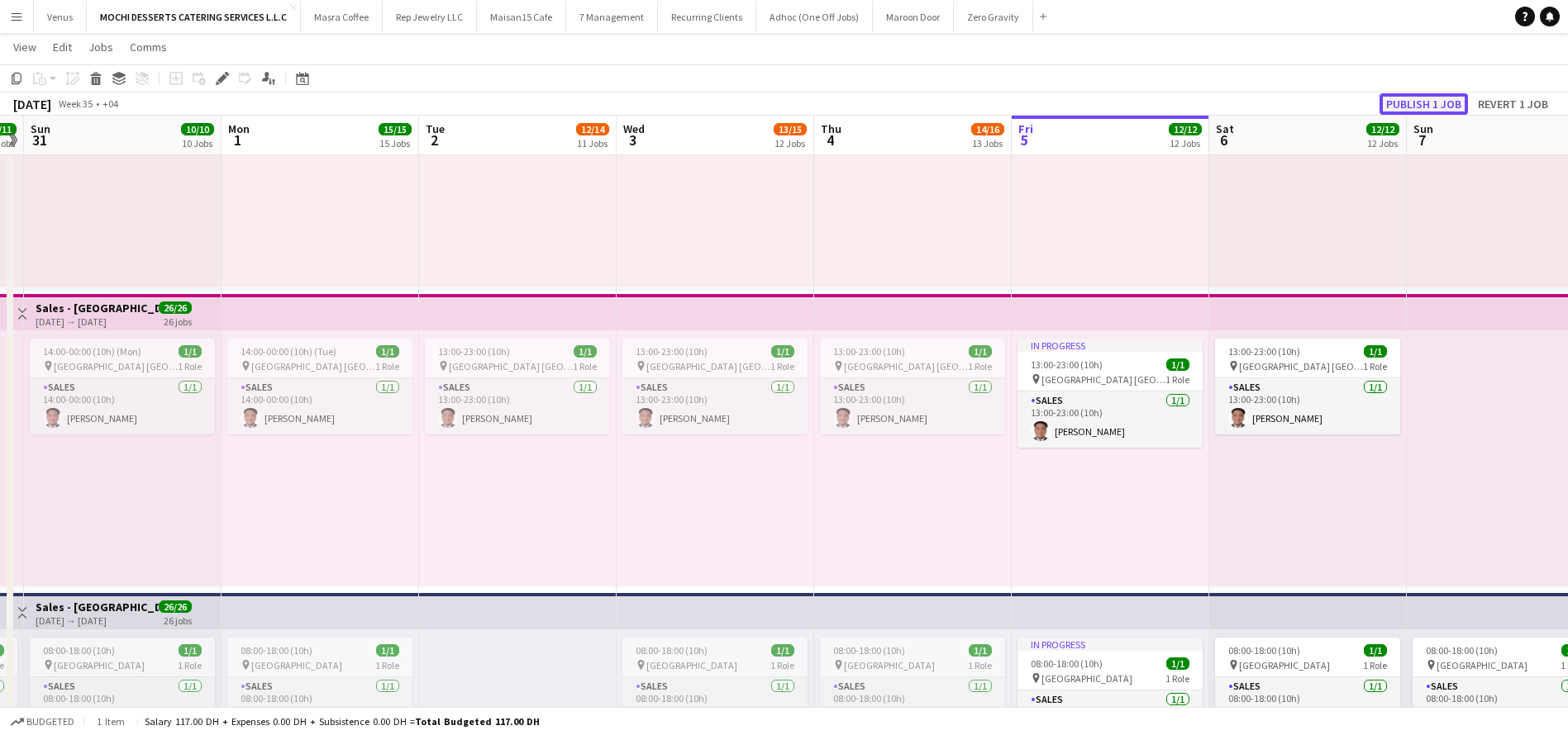
click at [1423, 94] on button "Publish 1 job" at bounding box center [1424, 104] width 89 height 21
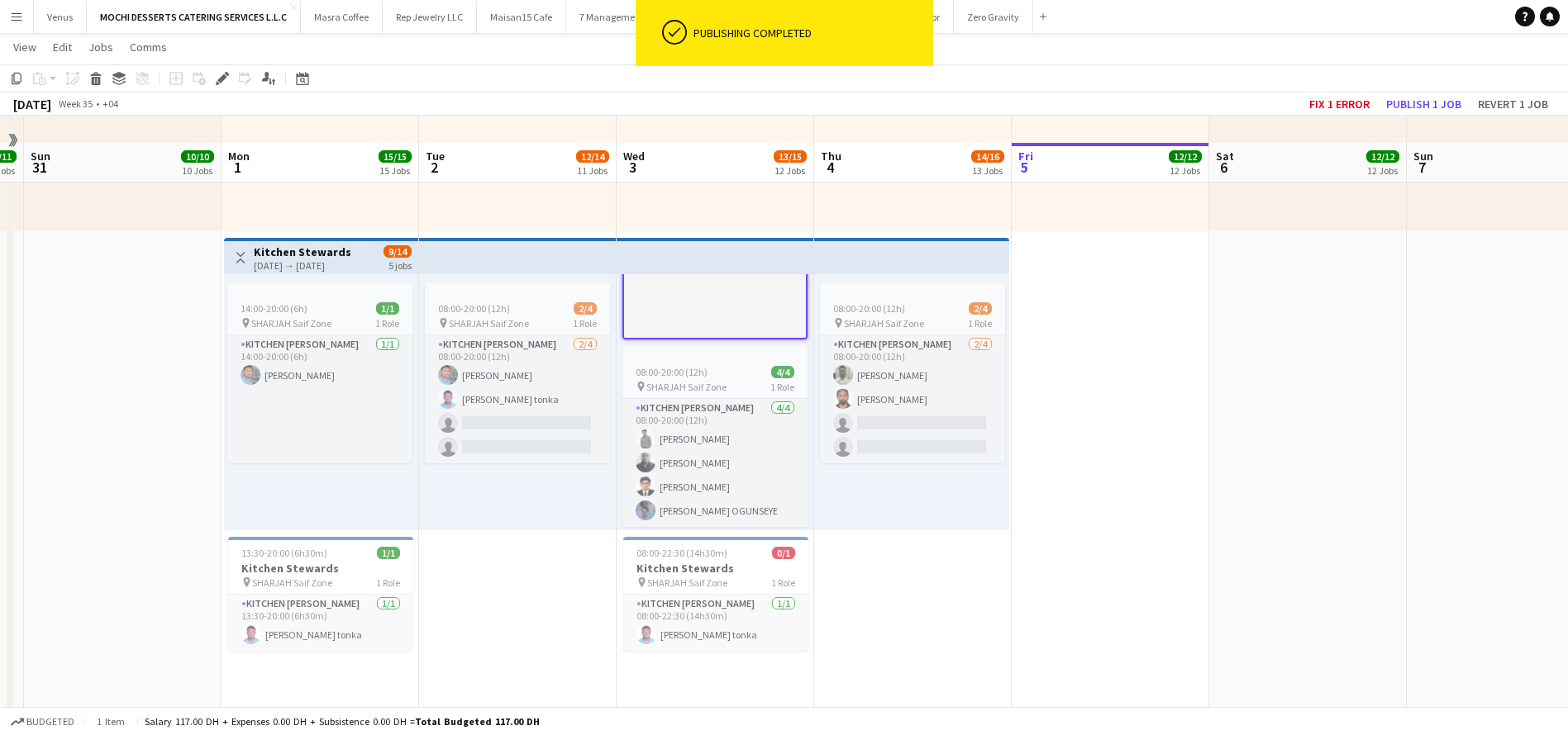
scroll to position [3951, 0]
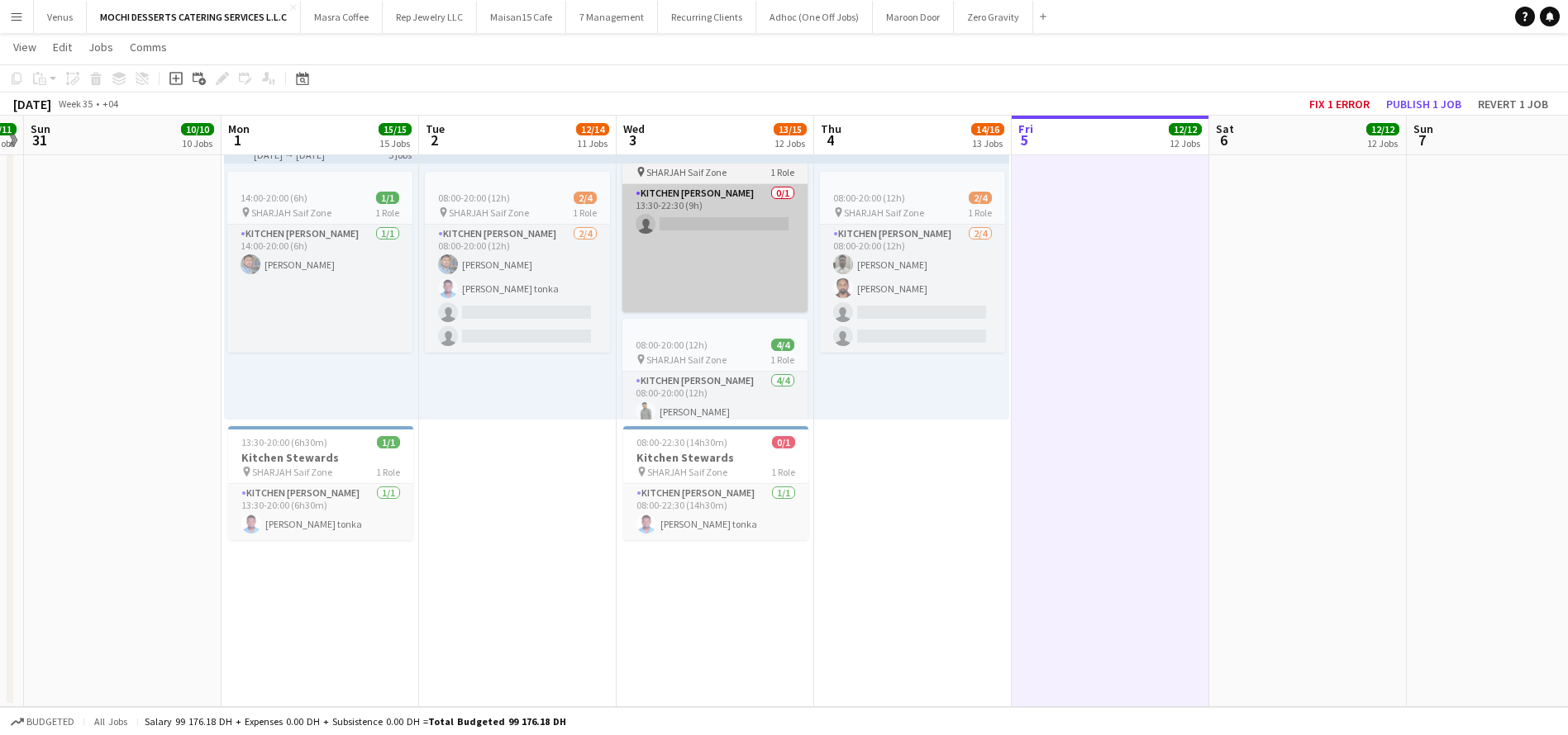
scroll to position [19, 13]
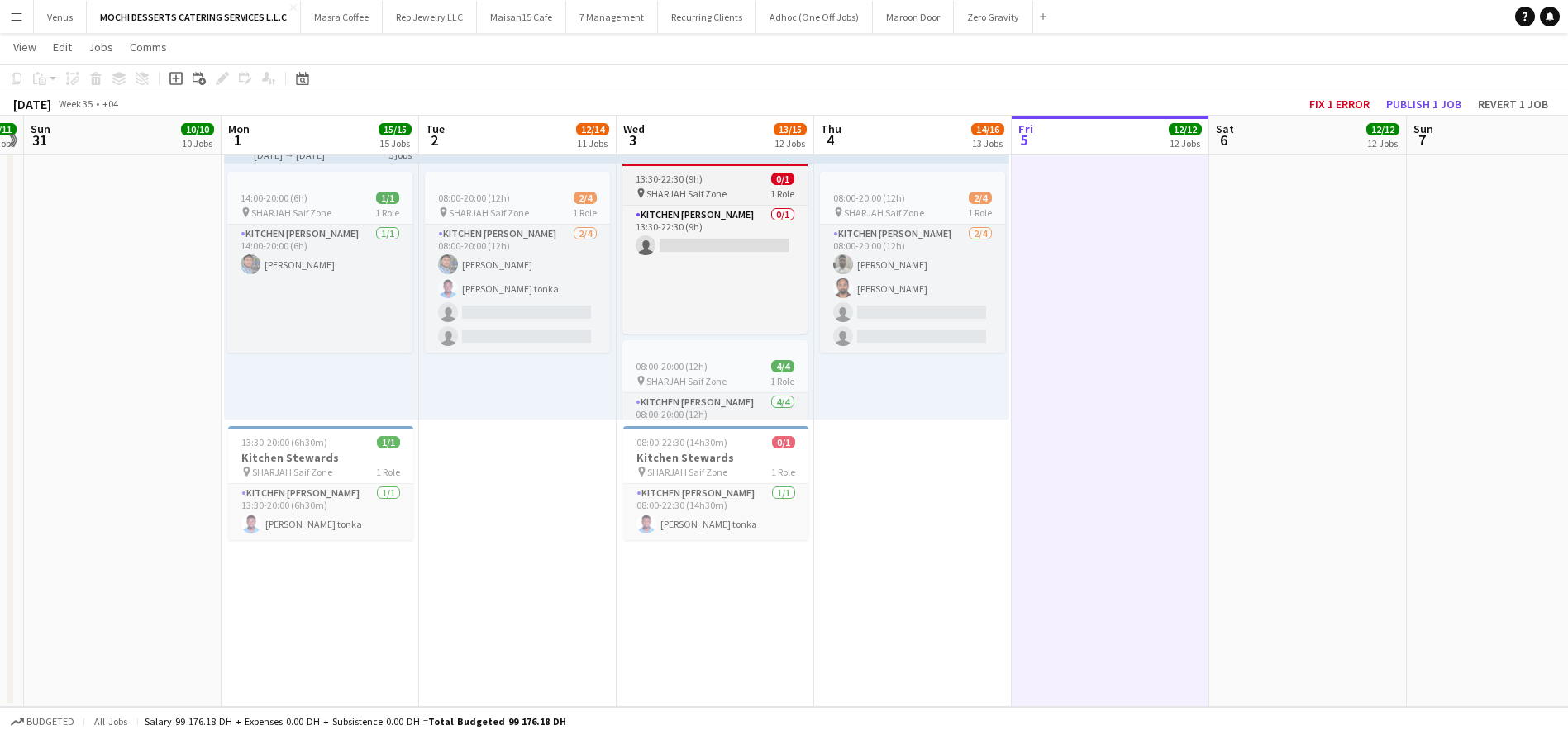
click at [731, 173] on div "13:30-22:30 (9h) 0/1" at bounding box center [714, 179] width 185 height 13
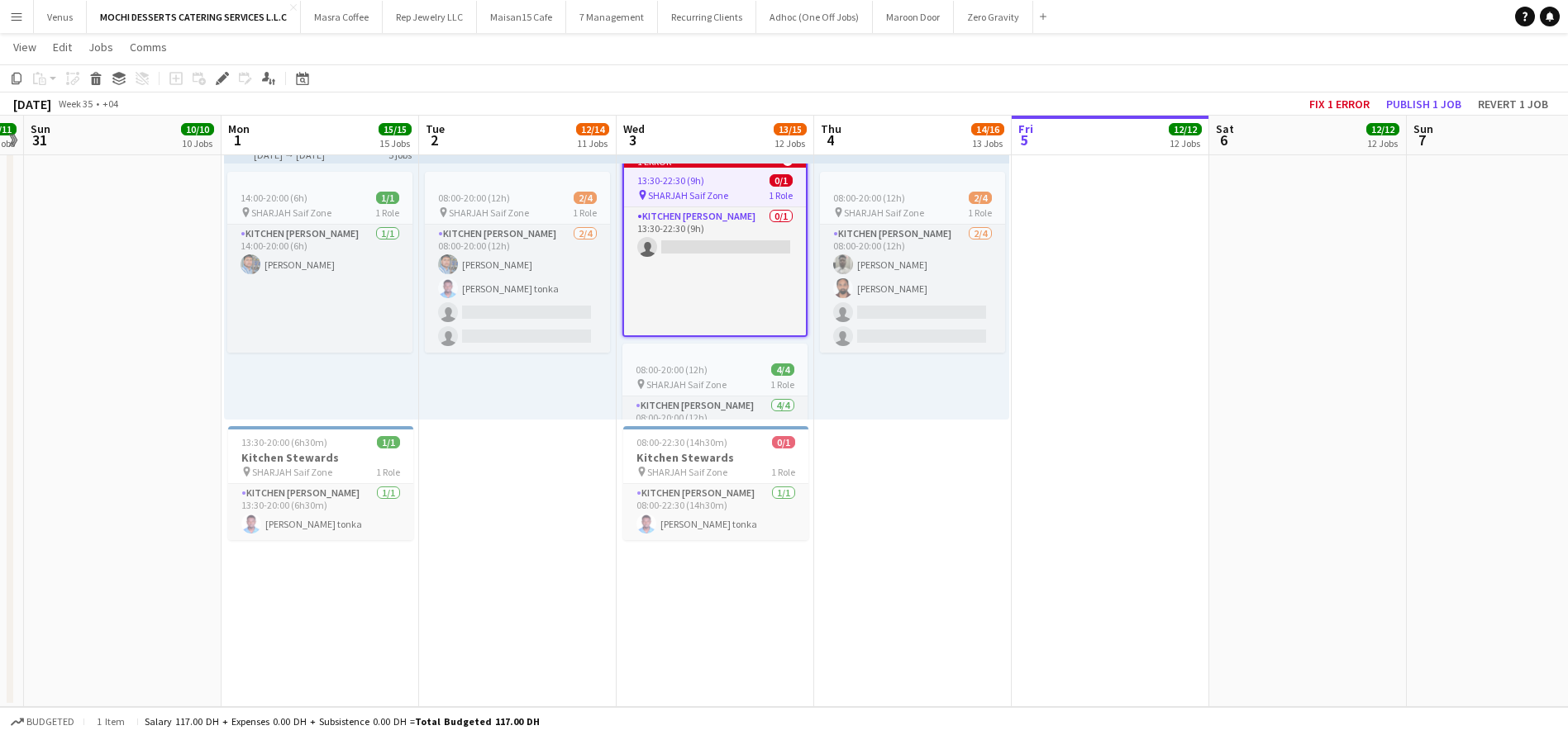
scroll to position [20, 13]
click at [218, 77] on icon "Edit" at bounding box center [222, 78] width 14 height 14
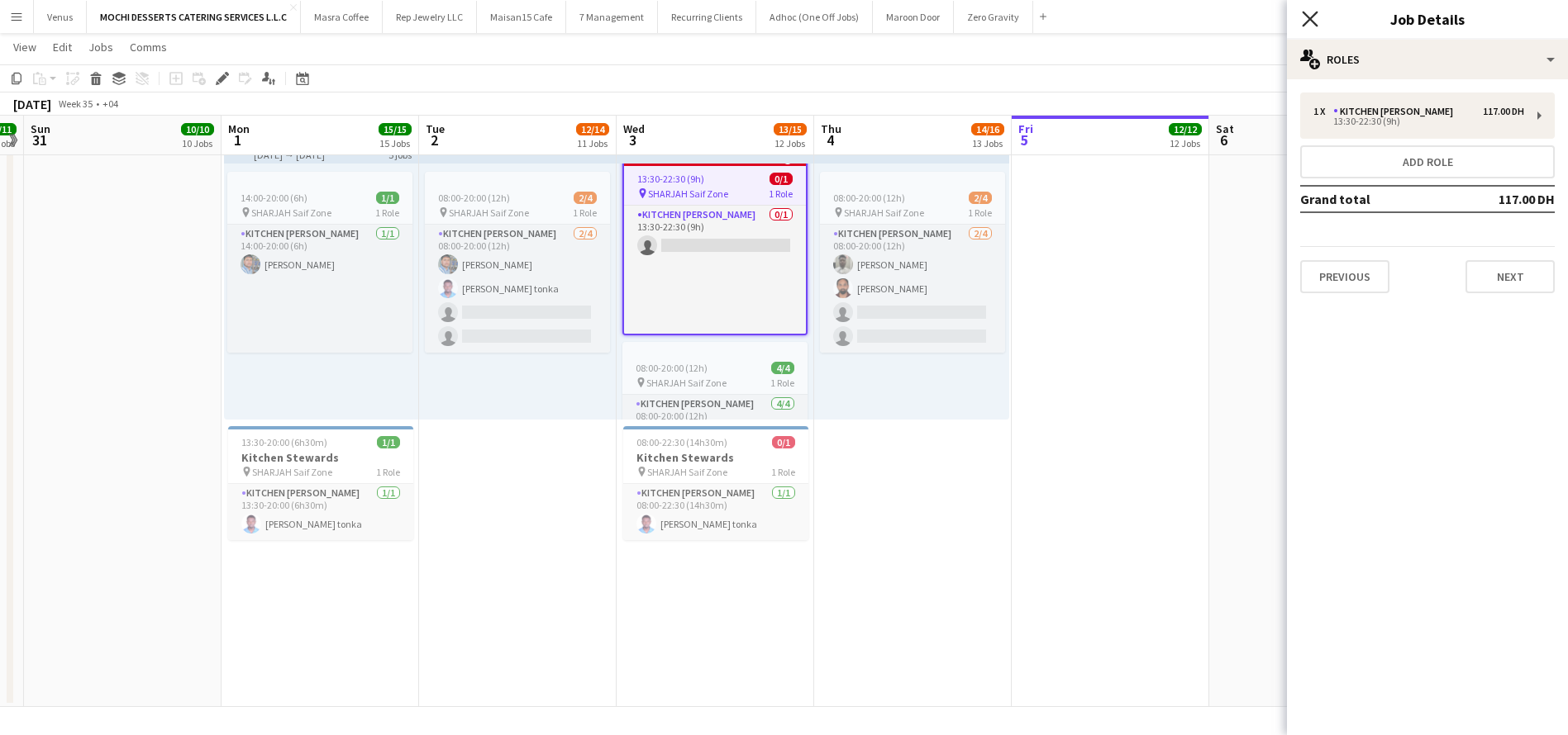
click at [1306, 14] on icon at bounding box center [1309, 19] width 15 height 15
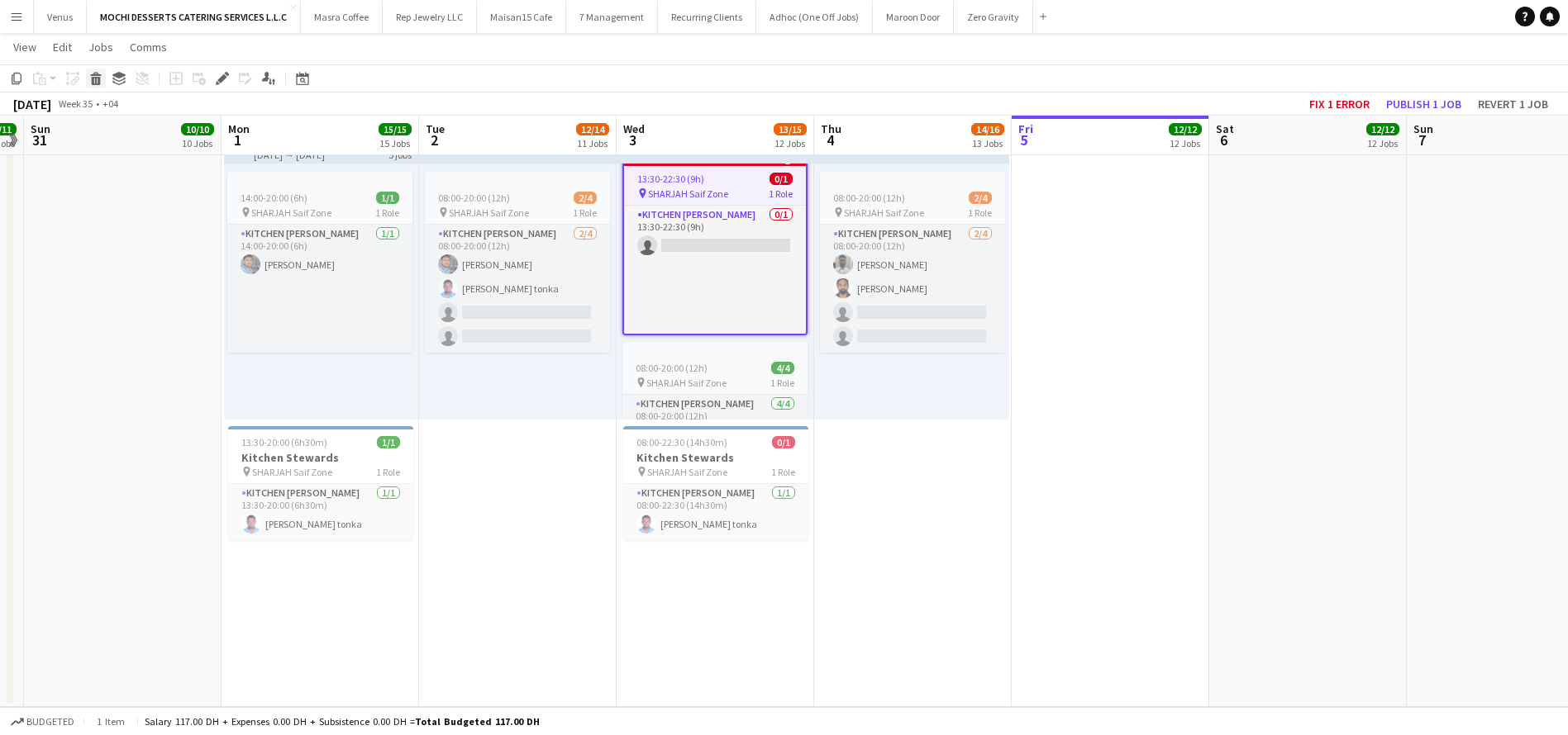
click at [101, 77] on icon "Delete" at bounding box center [96, 78] width 14 height 14
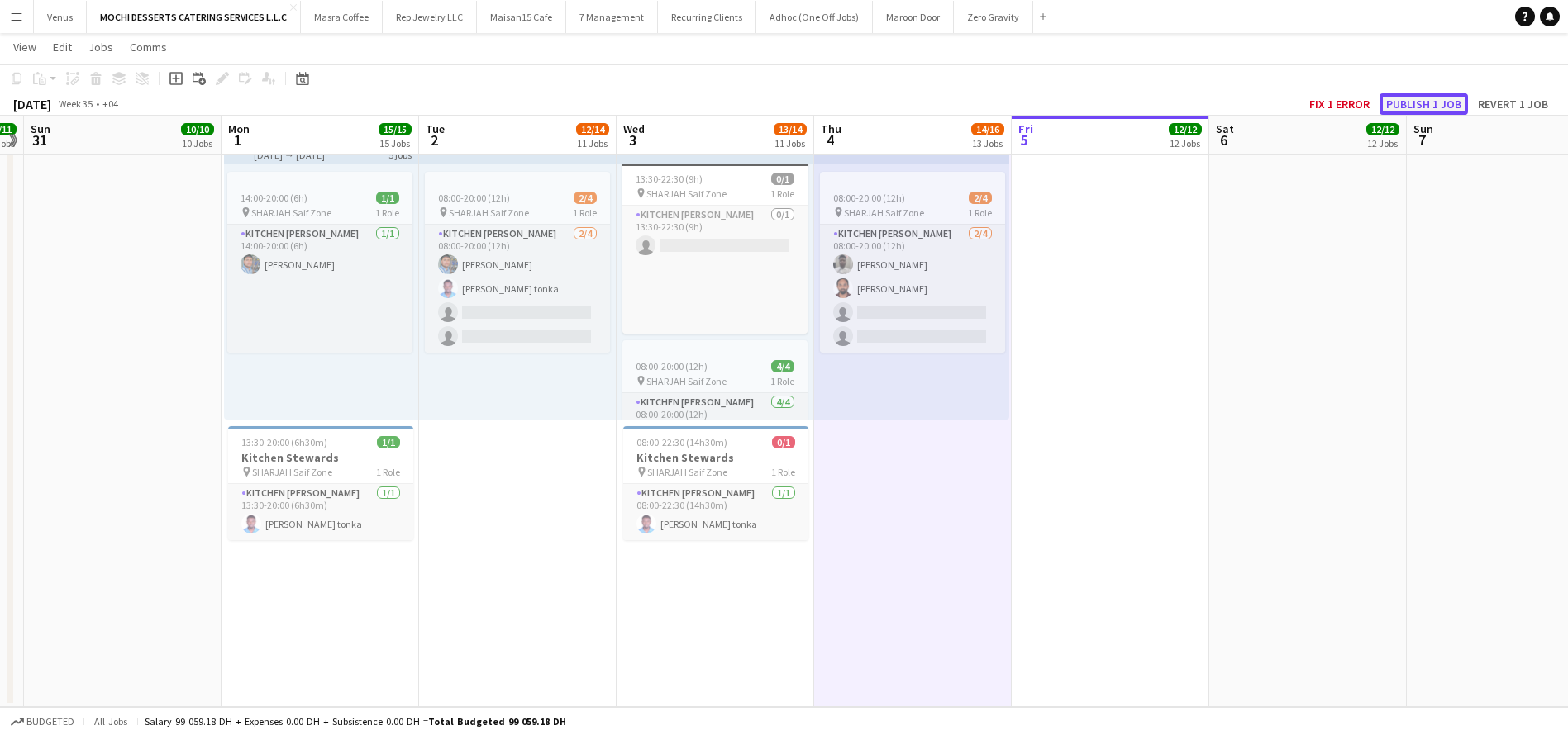
click at [1443, 110] on button "Publish 1 job" at bounding box center [1424, 104] width 89 height 21
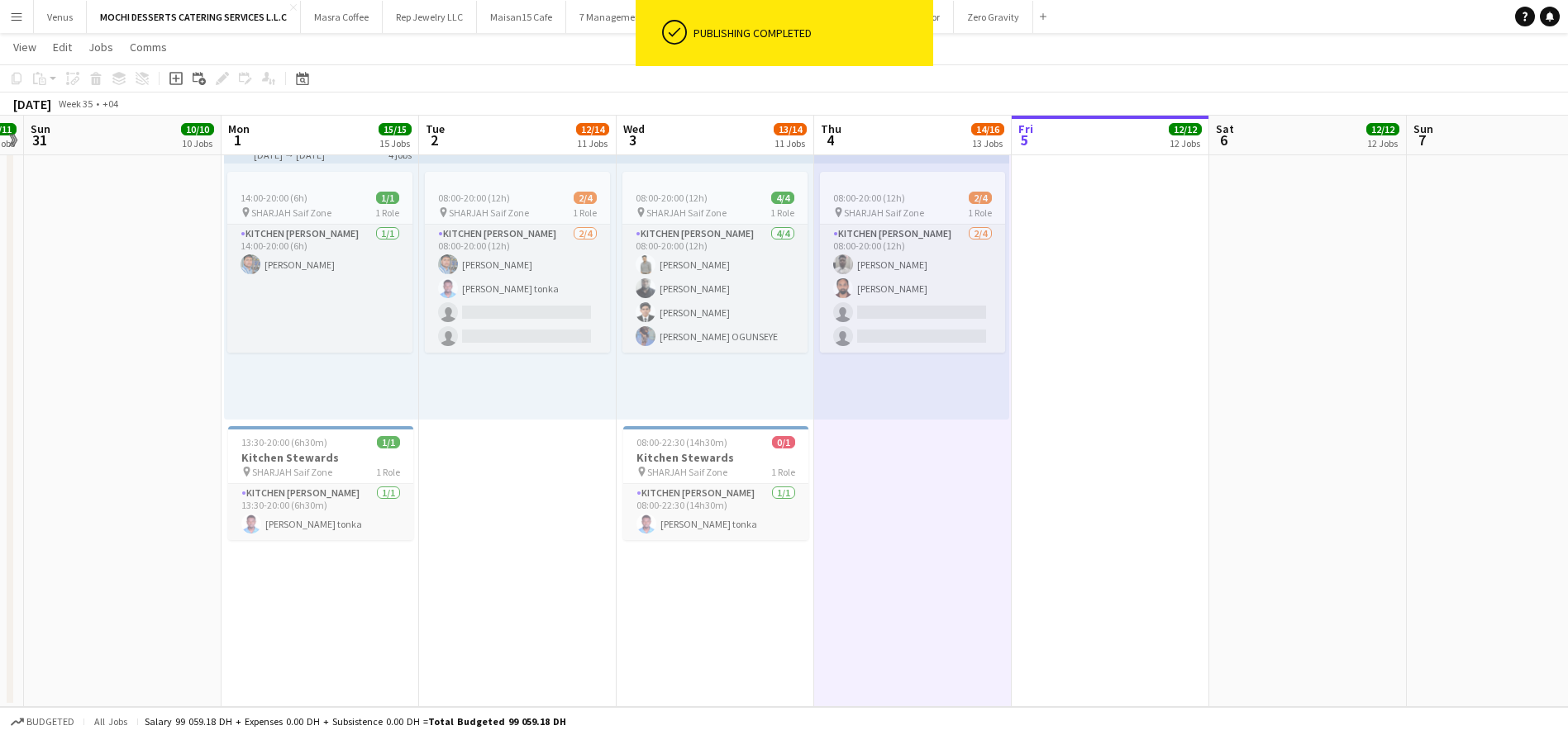
scroll to position [0, 0]
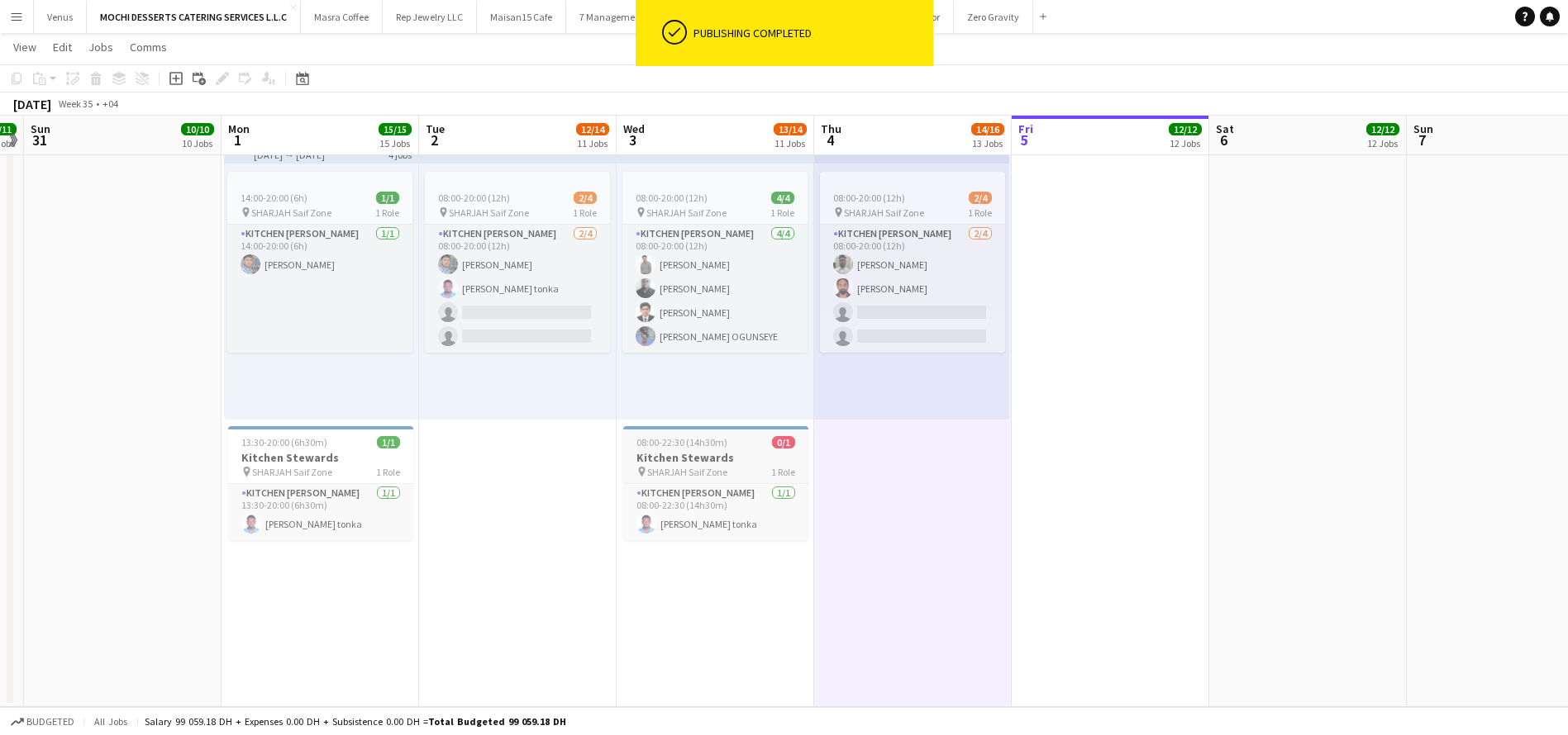
click at [724, 451] on h3 "Kitchen Stewards" at bounding box center [715, 457] width 185 height 14
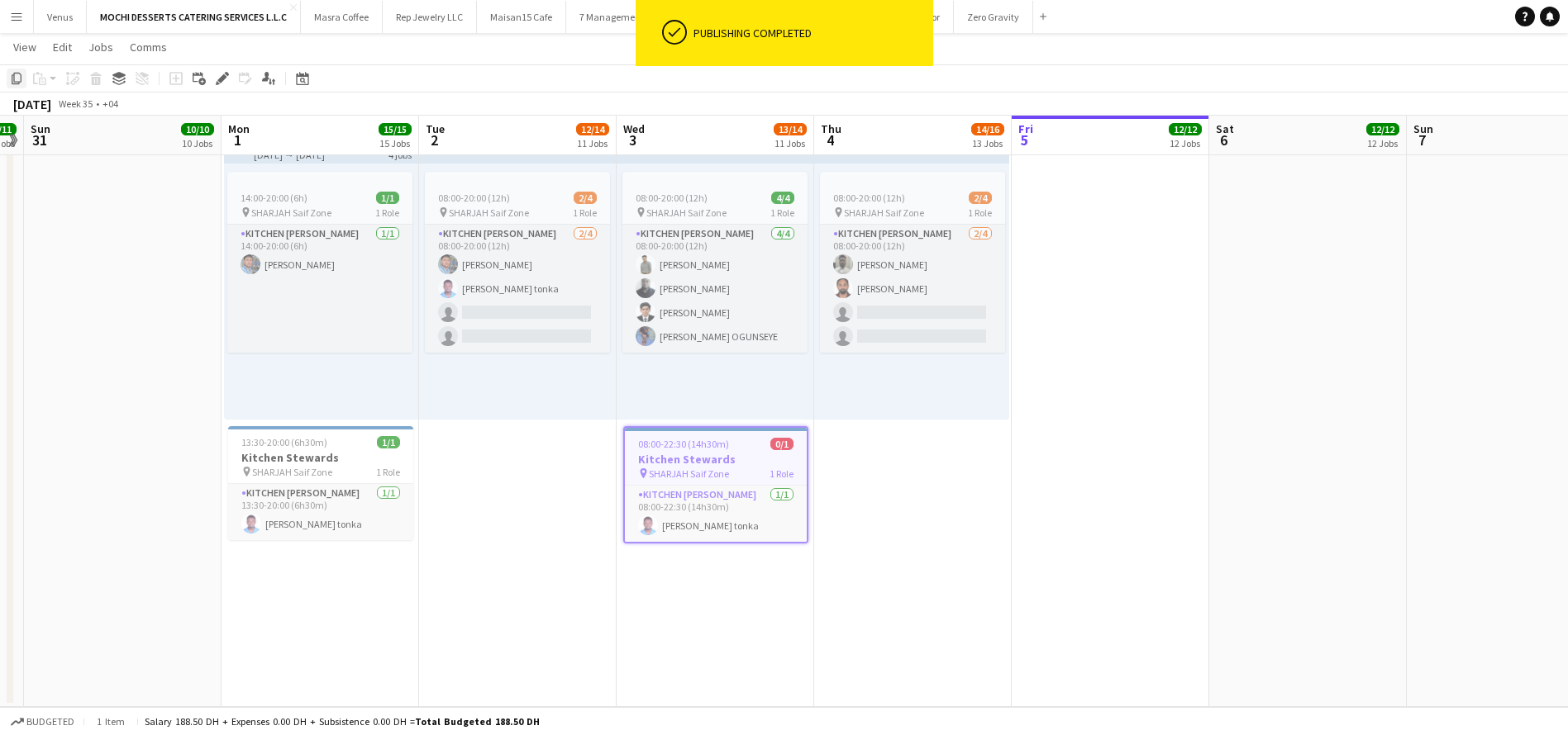
click at [13, 81] on icon at bounding box center [17, 78] width 10 height 12
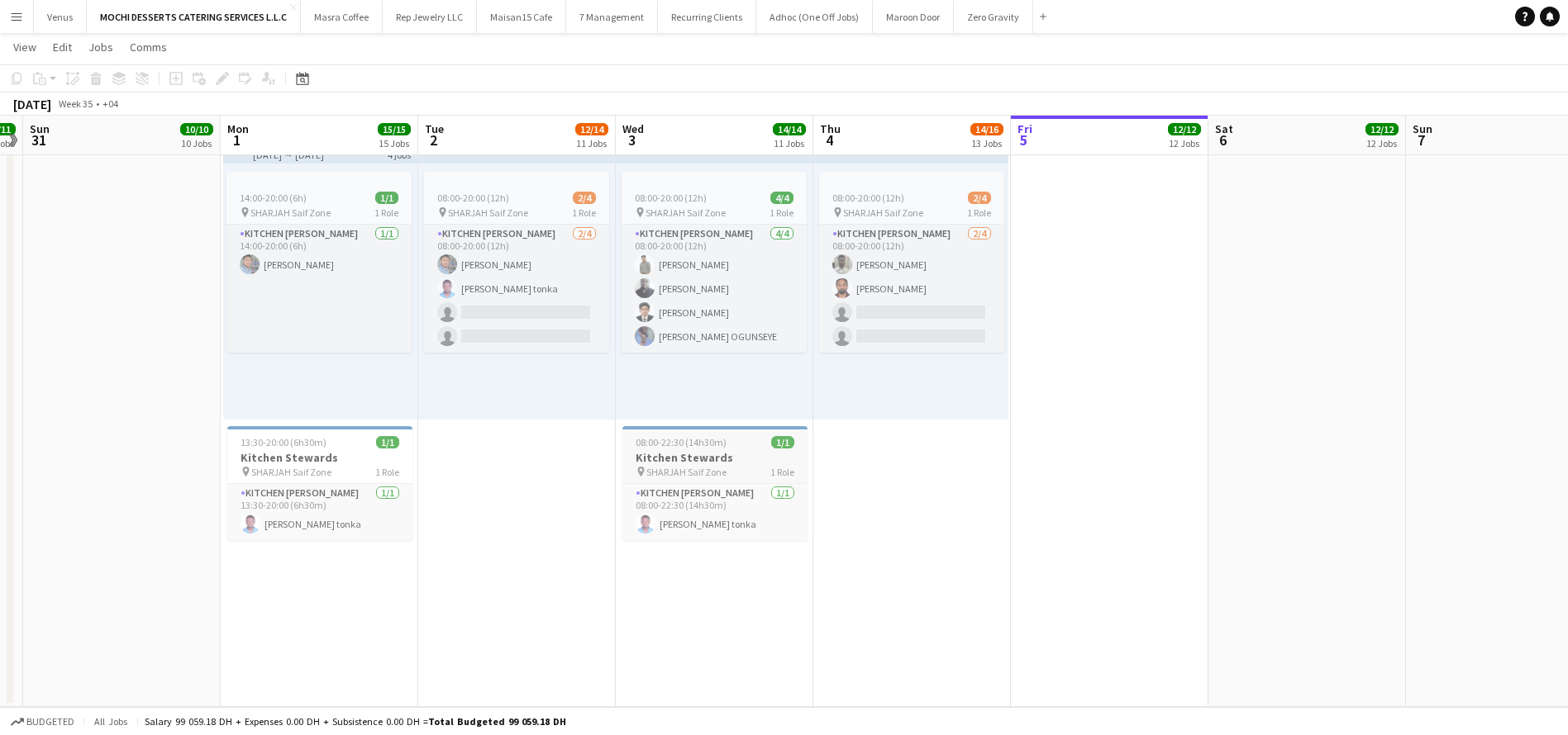
click at [752, 445] on div "08:00-22:30 (14h30m) 1/1" at bounding box center [714, 442] width 185 height 13
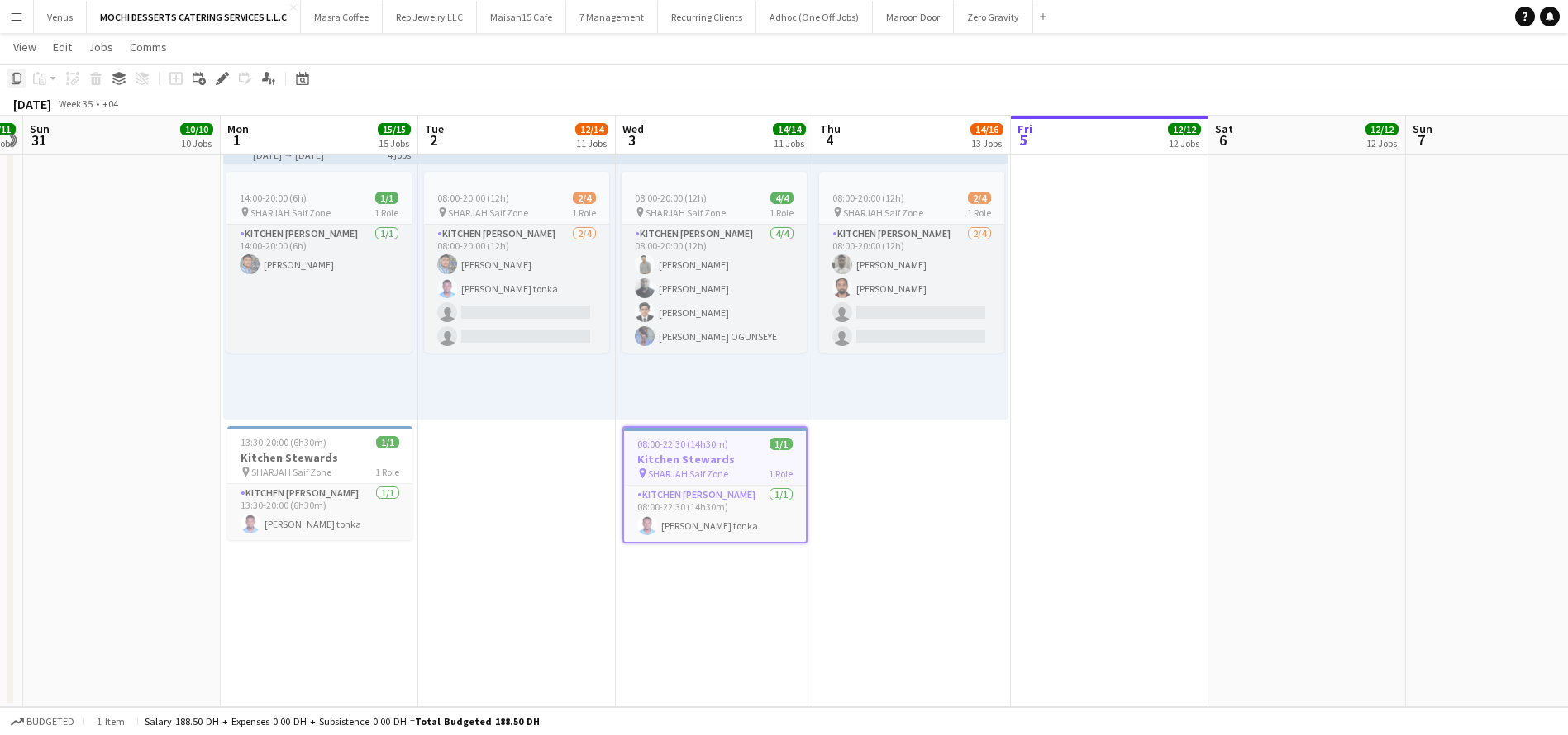
click at [15, 79] on icon "Copy" at bounding box center [17, 78] width 14 height 14
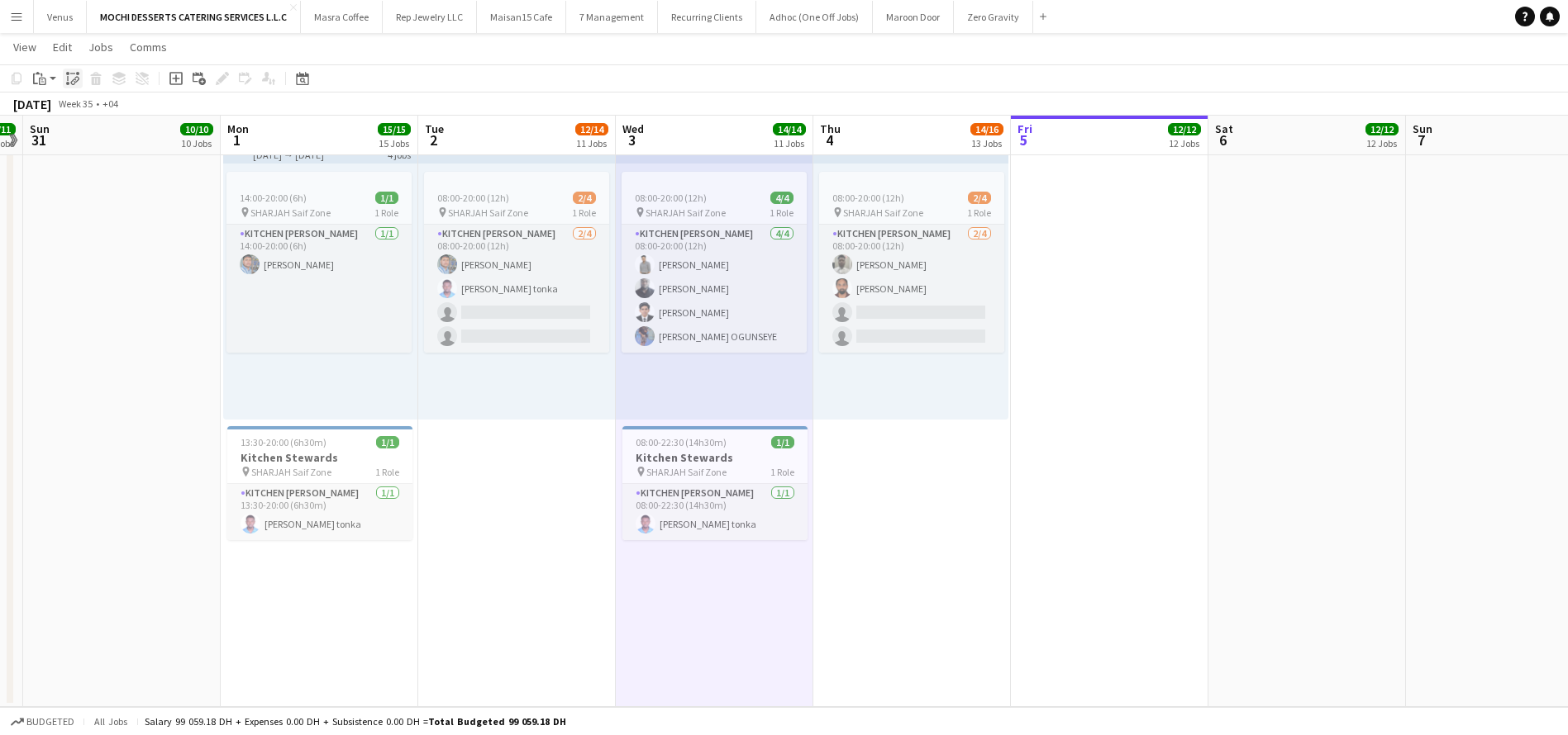
click at [70, 80] on icon "Paste linked Job" at bounding box center [73, 78] width 14 height 14
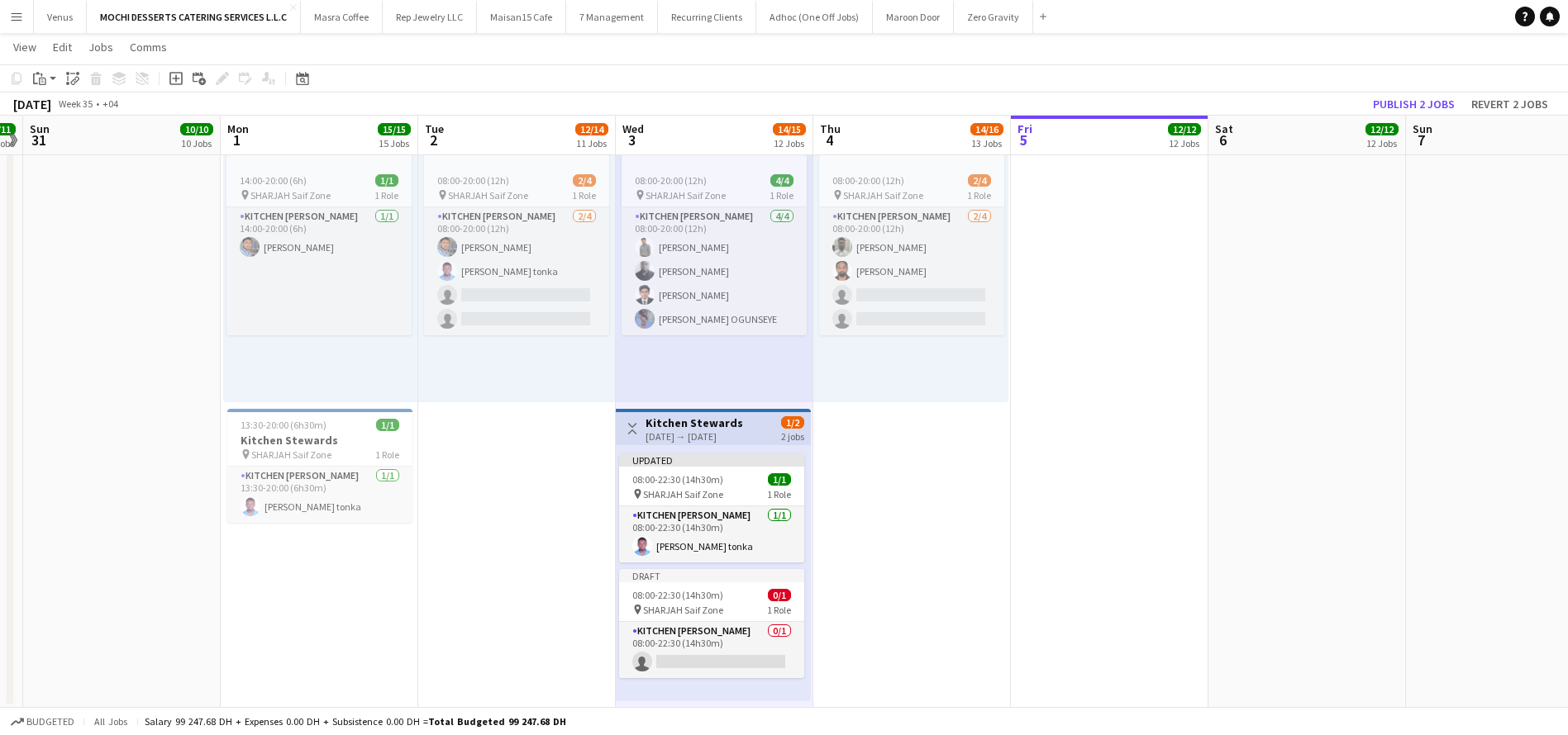
scroll to position [3970, 0]
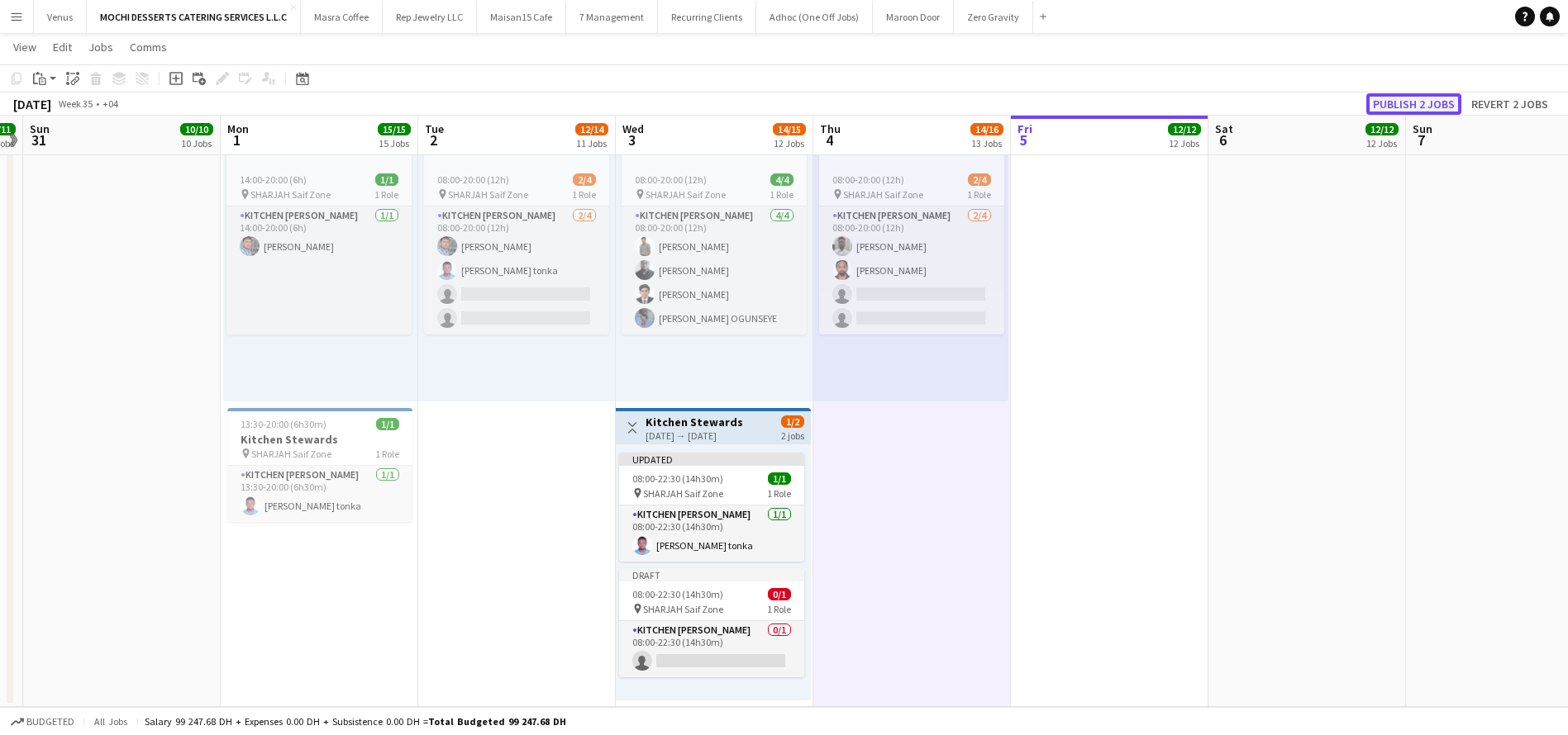
click at [1434, 97] on button "Publish 2 jobs" at bounding box center [1414, 104] width 95 height 21
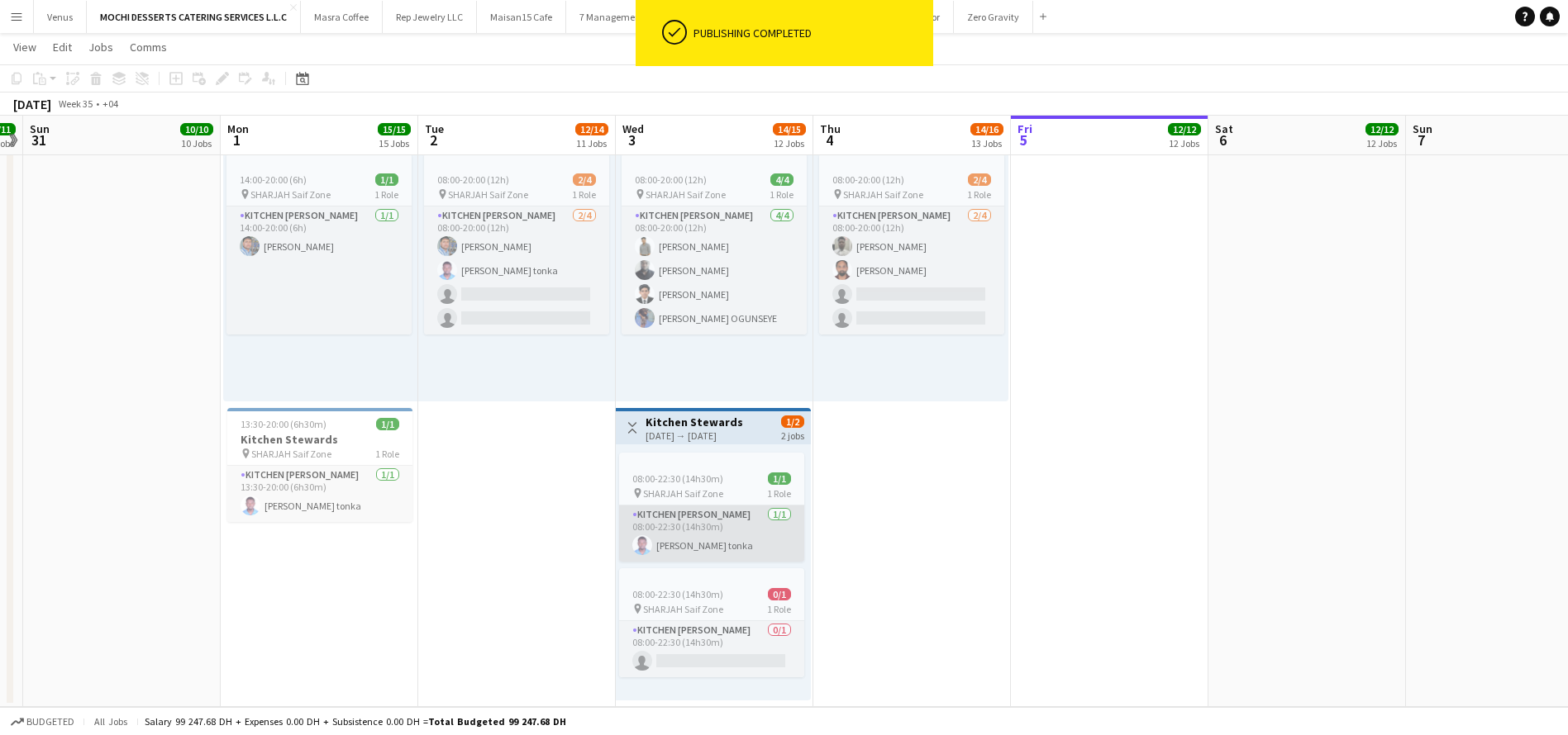
click at [723, 506] on app-card-role "Kitchen Steward 1/1 08:00-22:30 (14h30m) Victor Nkeneng tonka" at bounding box center [711, 534] width 185 height 56
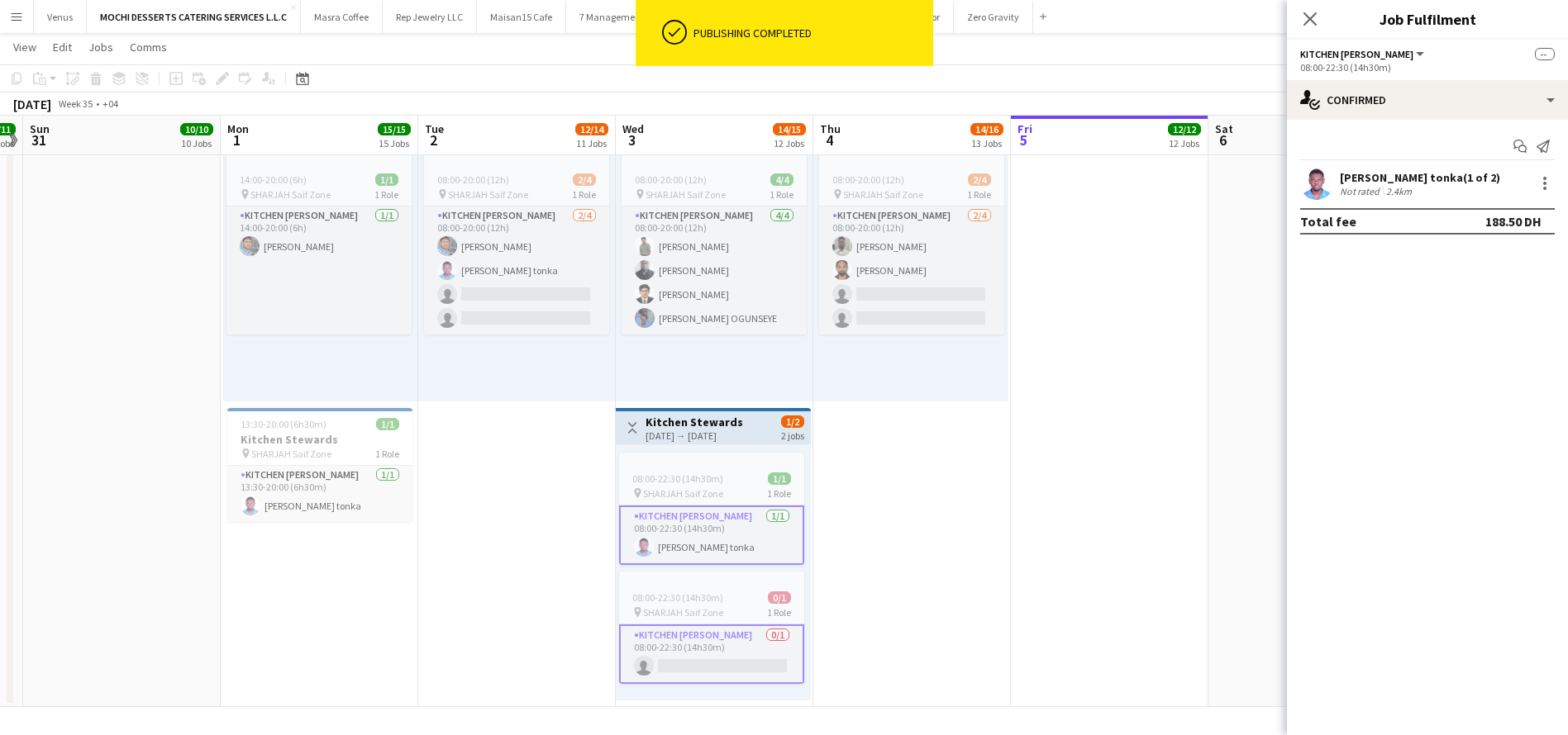
click at [717, 426] on h3 "Kitchen Stewards" at bounding box center [694, 422] width 97 height 14
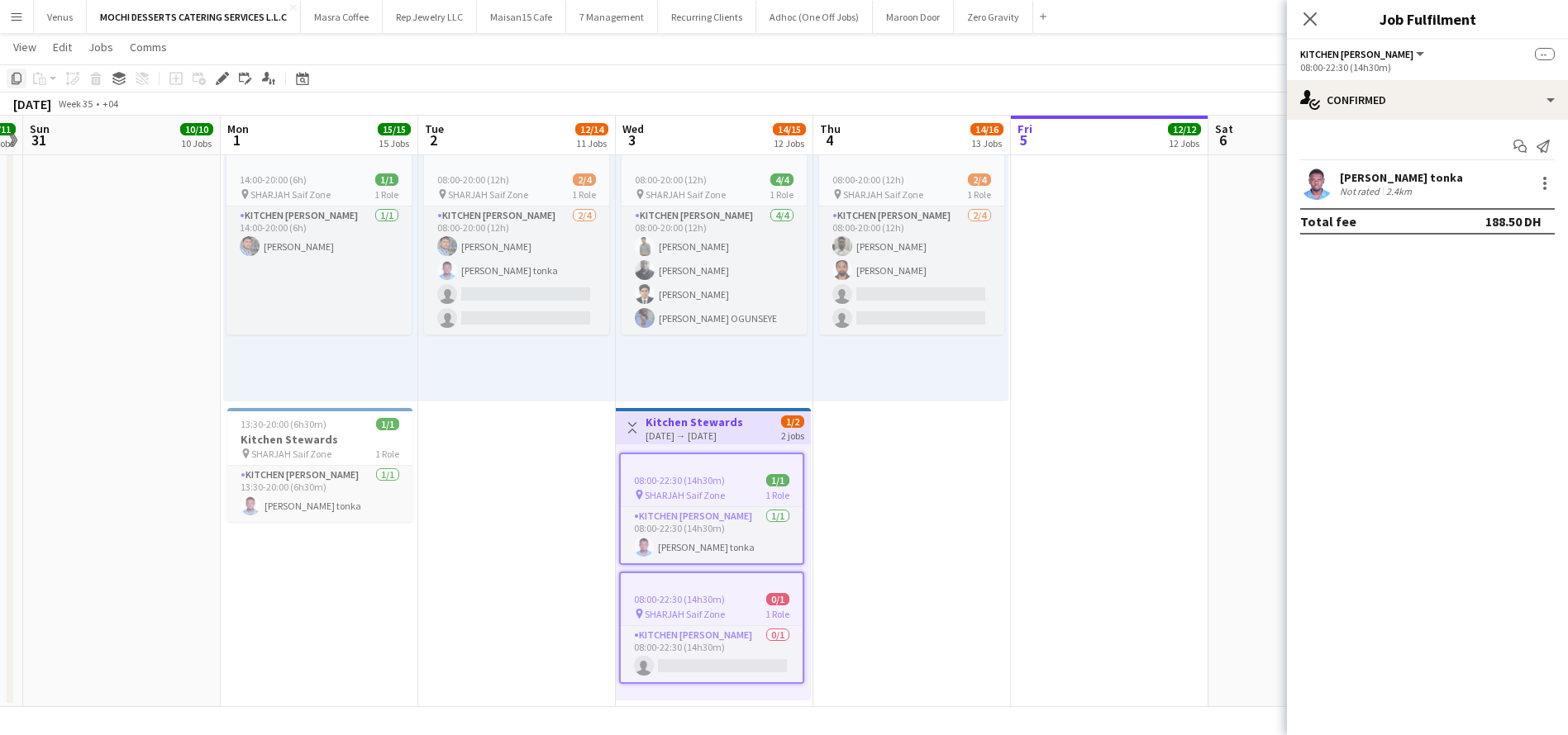
click at [14, 81] on icon at bounding box center [17, 78] width 10 height 12
click at [677, 694] on div "08:00-22:30 (14h30m) 1/1 pin SHARJAH Saif Zone 1 Role Kitchen Steward 1/1 08:00…" at bounding box center [712, 572] width 195 height 256
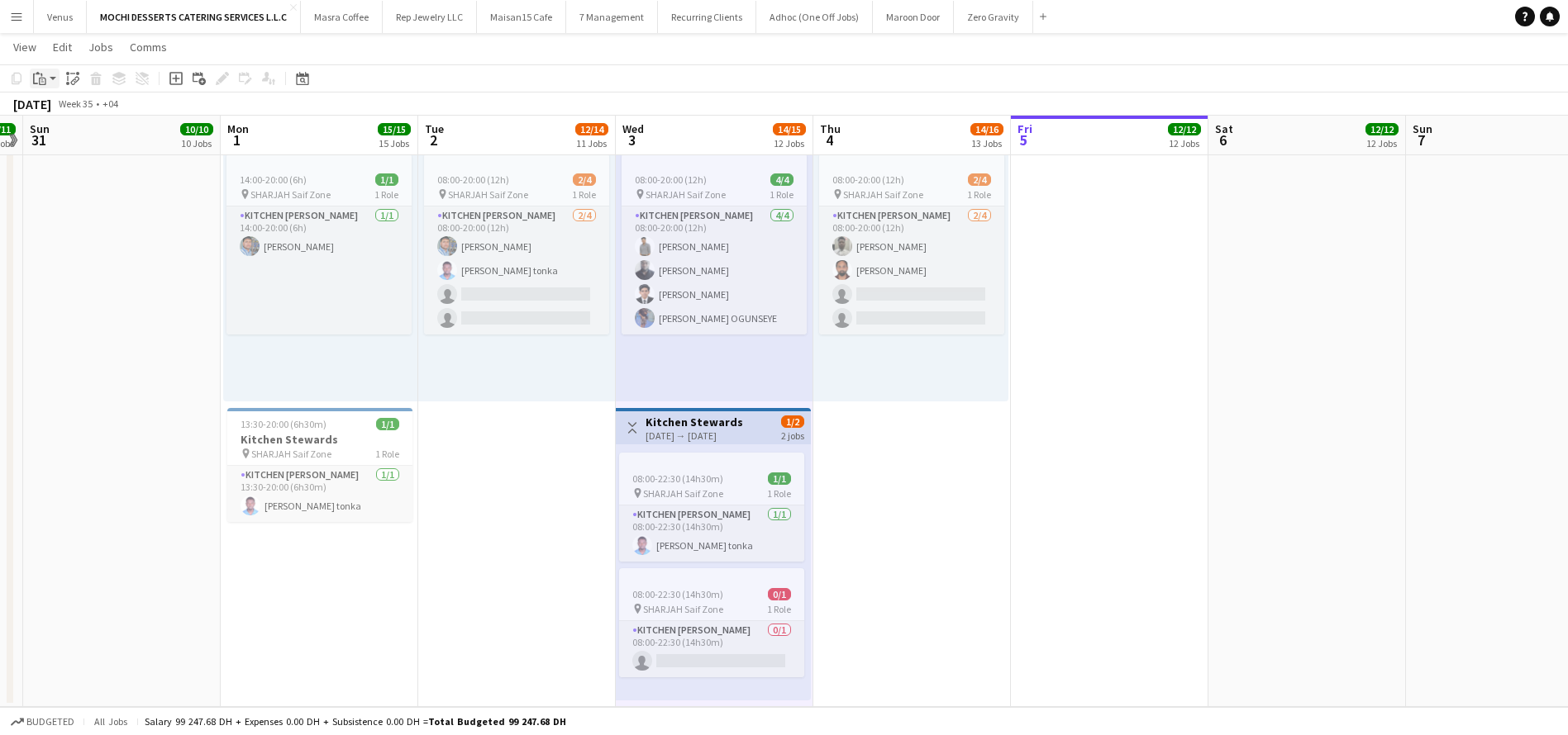
click at [49, 77] on app-action-btn "Paste" at bounding box center [44, 78] width 30 height 20
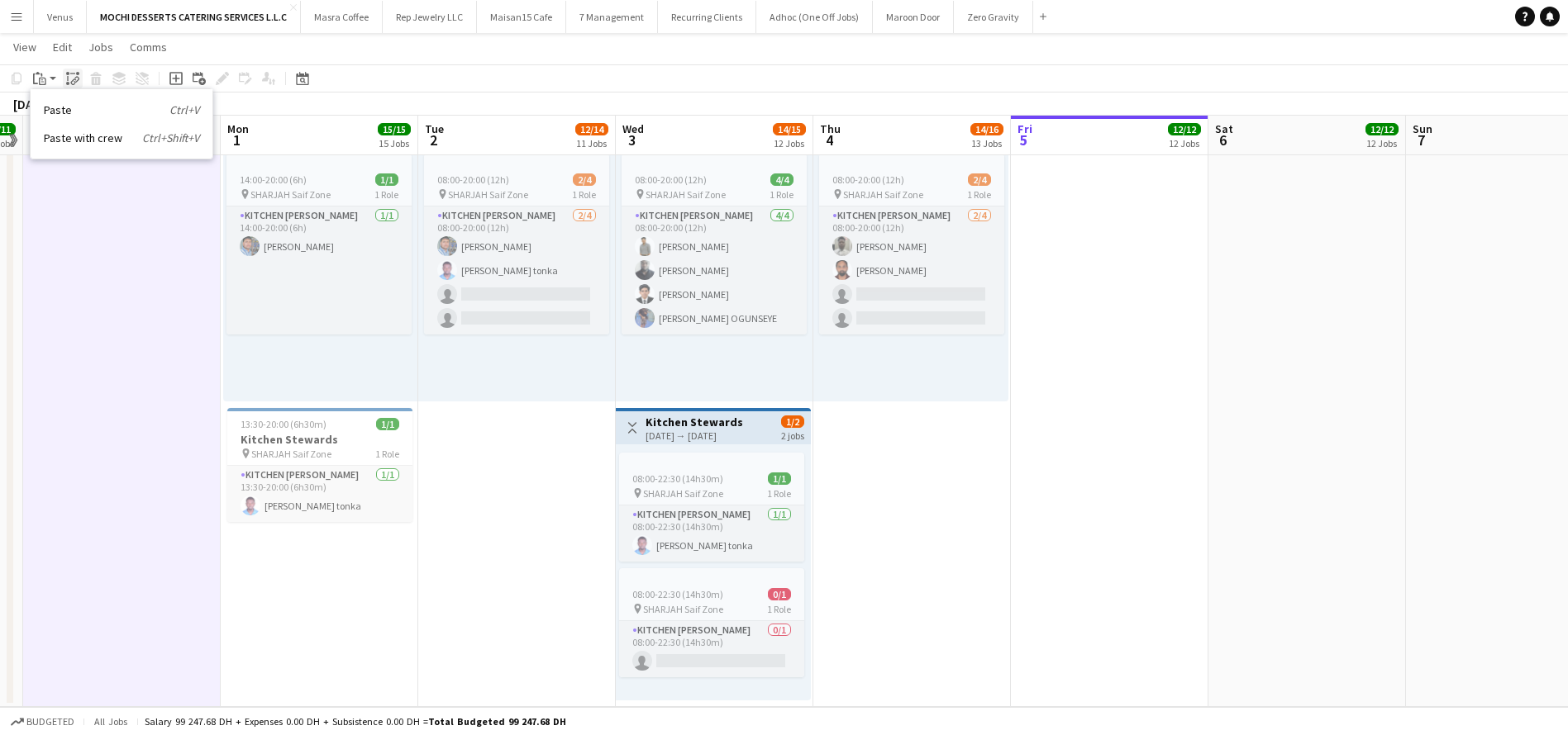
click at [80, 75] on div "Paste linked Job" at bounding box center [72, 78] width 20 height 20
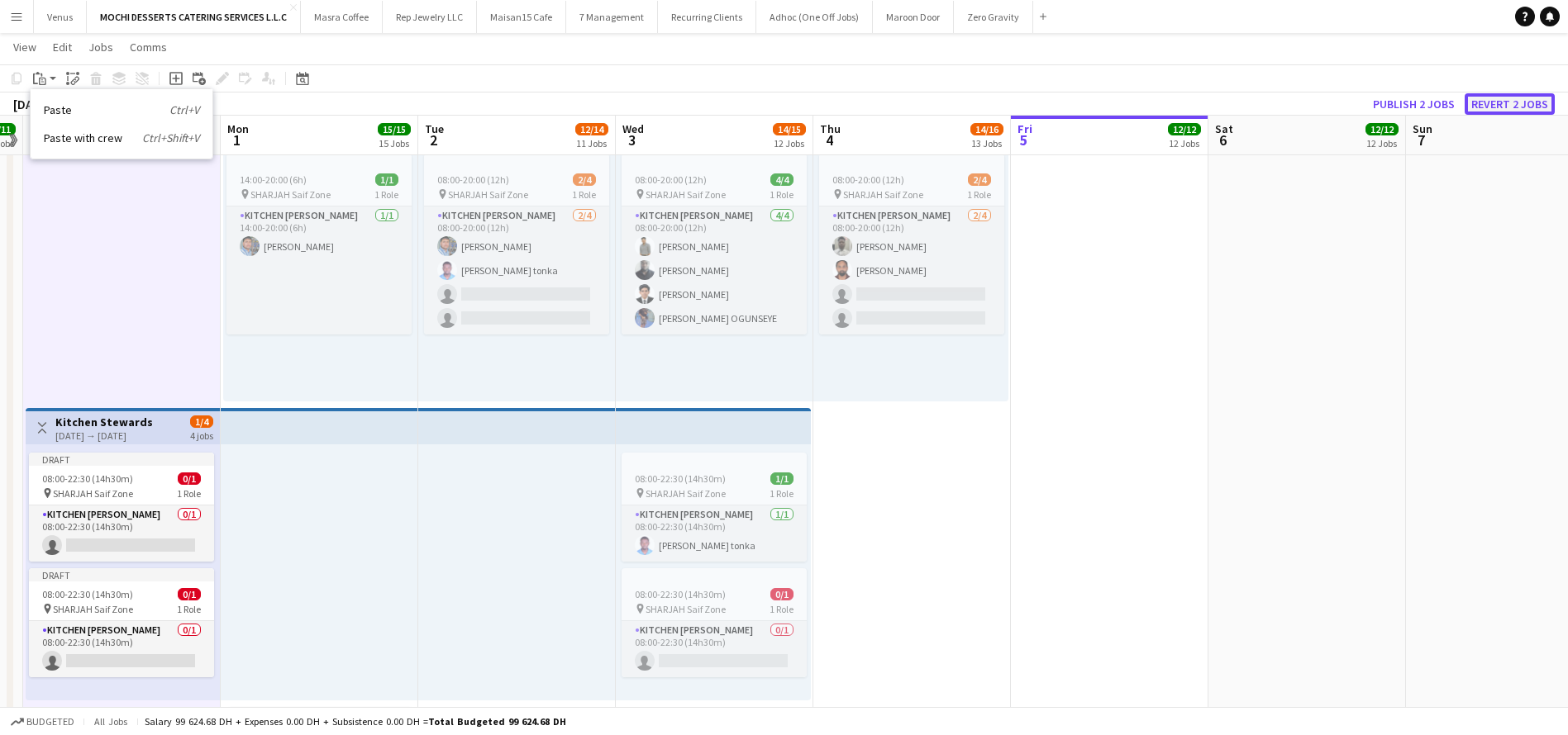
click at [1535, 108] on button "Revert 2 jobs" at bounding box center [1509, 104] width 90 height 21
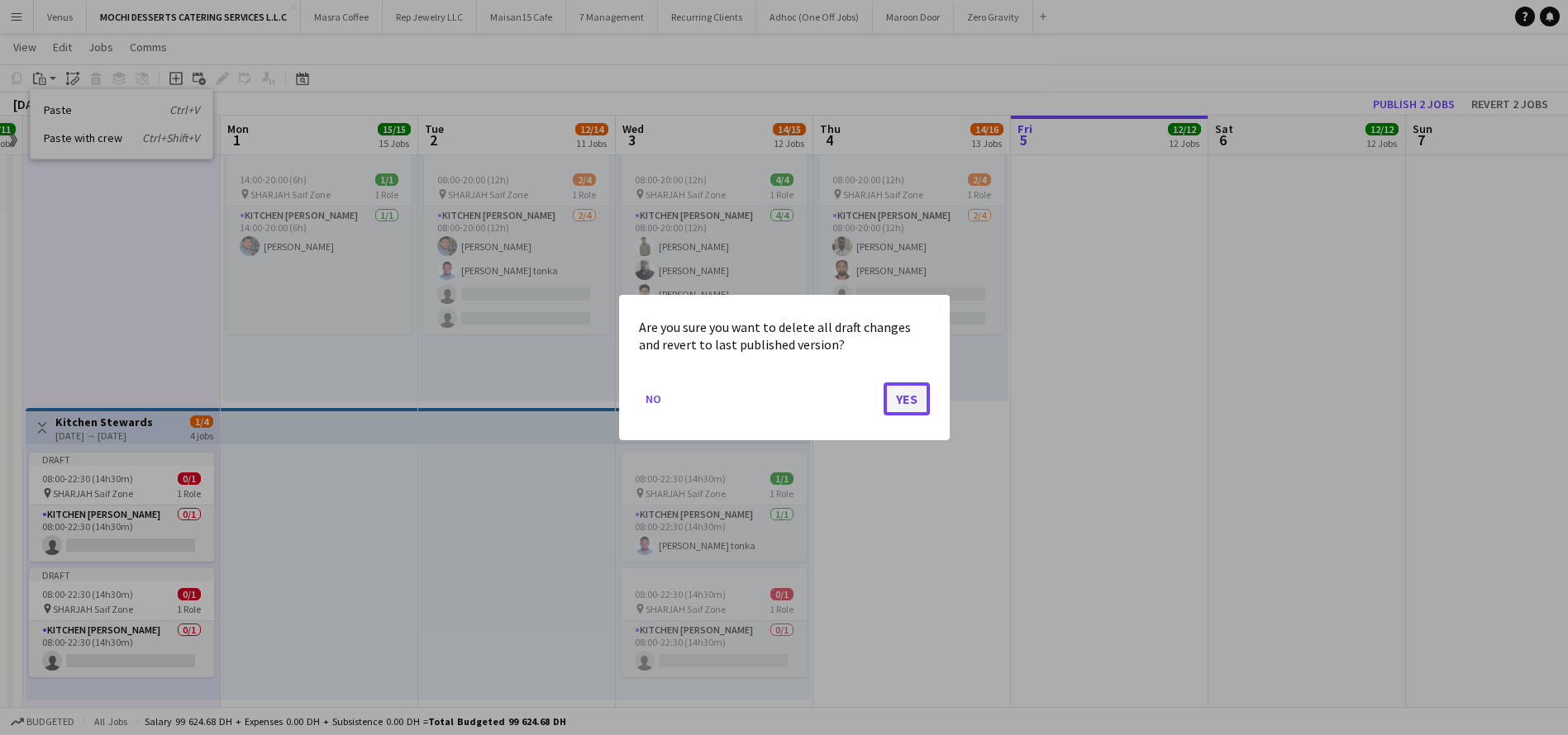
click at [916, 391] on button "Yes" at bounding box center [907, 399] width 46 height 33
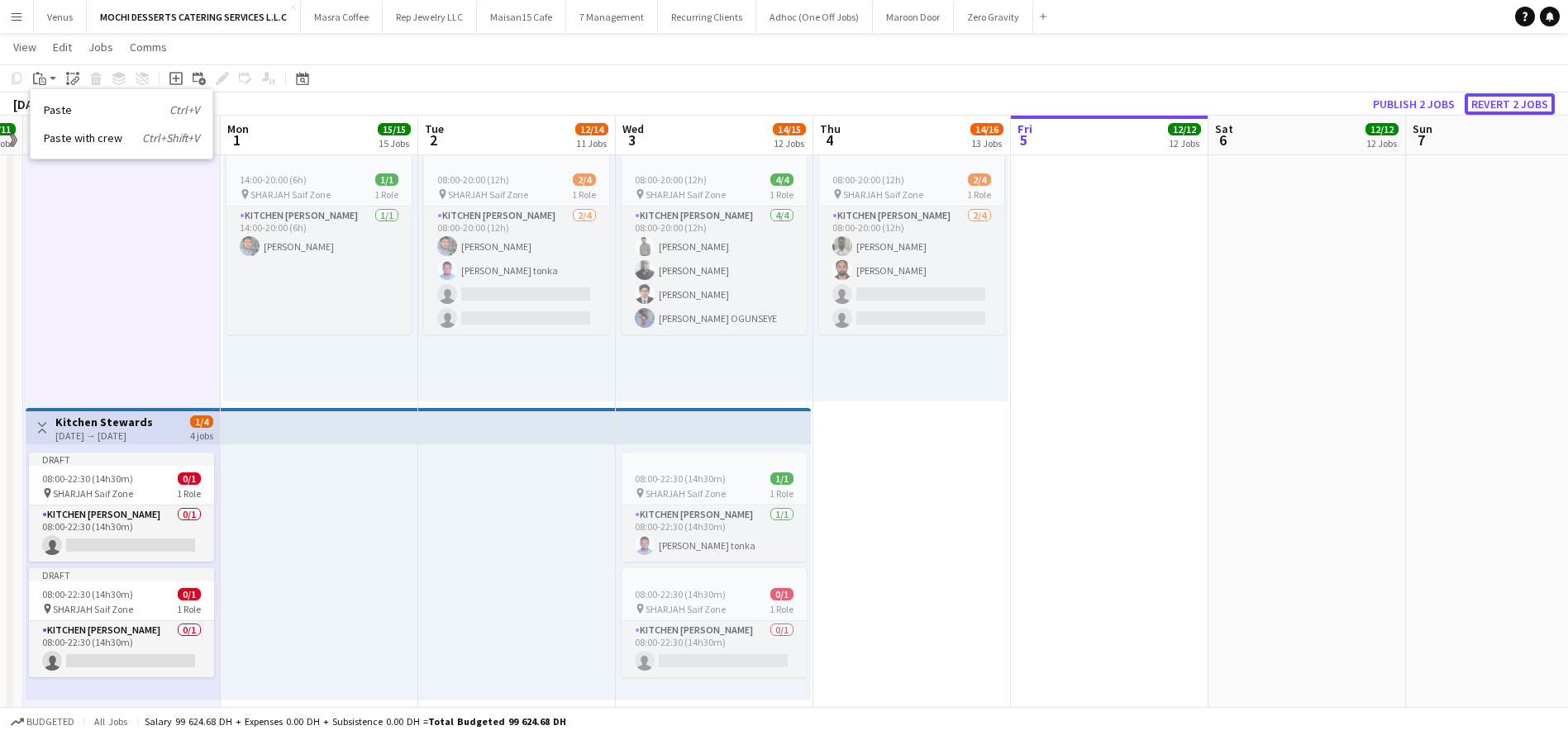
scroll to position [3970, 0]
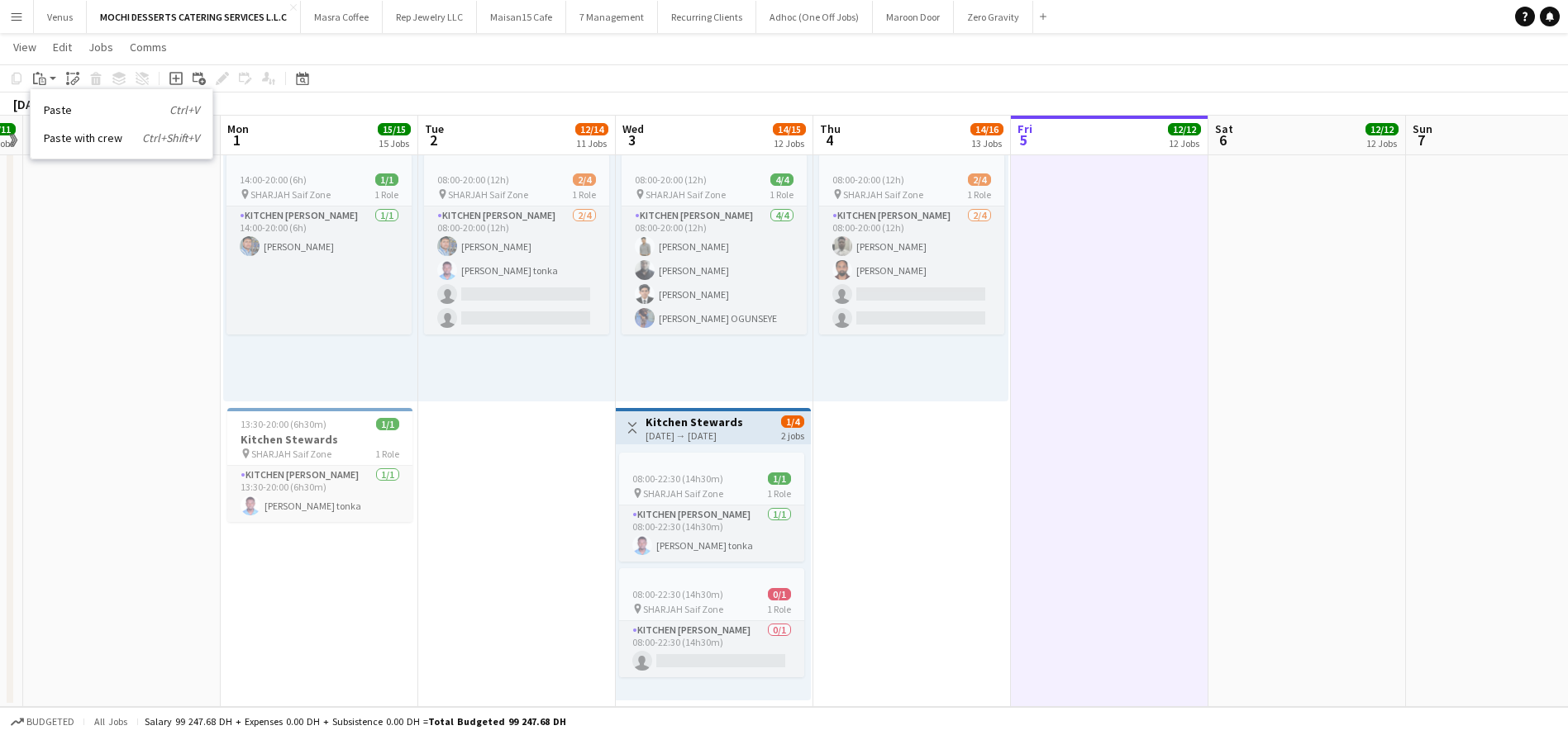
click at [723, 422] on h3 "Kitchen Stewards" at bounding box center [694, 422] width 97 height 14
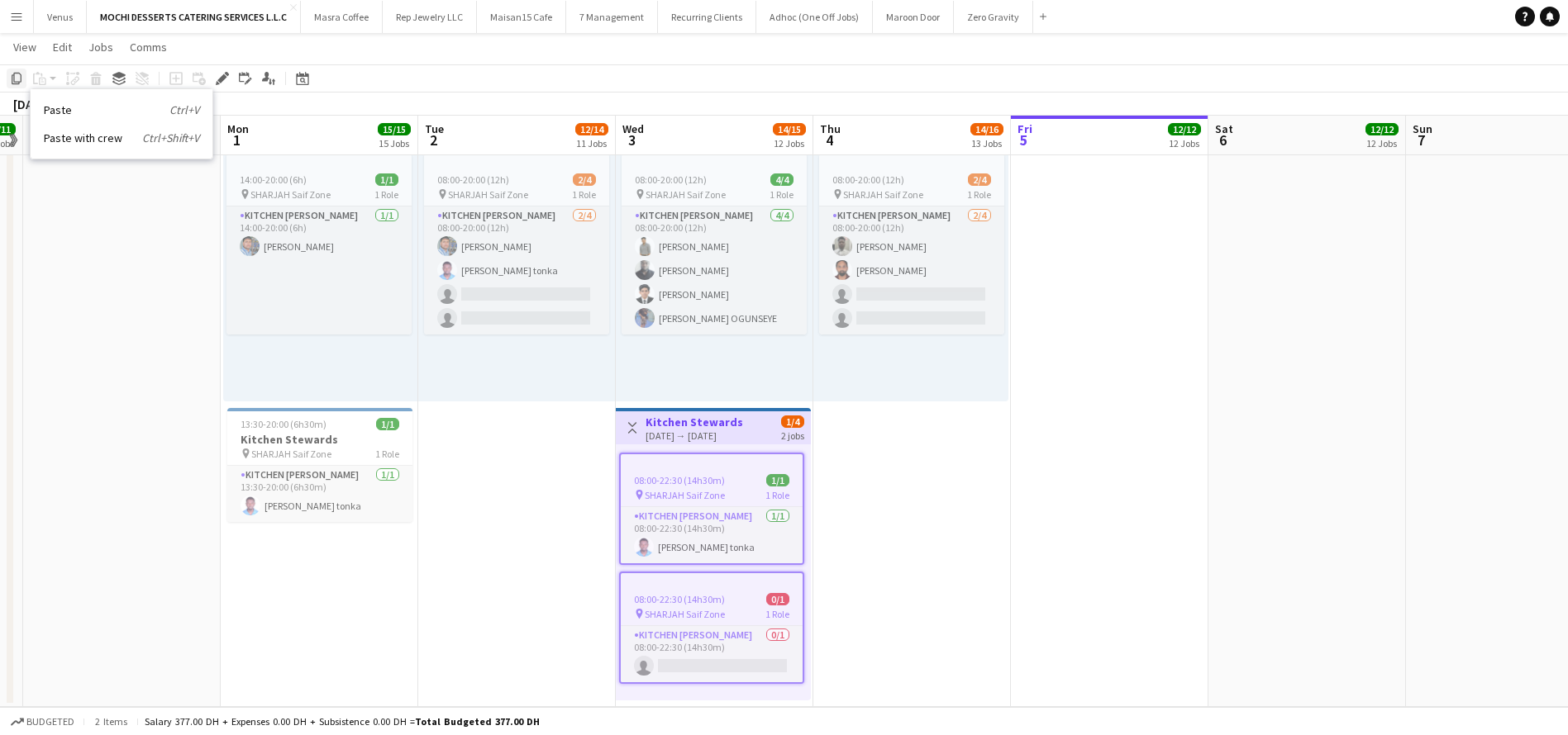
click at [14, 68] on div "Copy" at bounding box center [16, 78] width 20 height 20
click at [12, 76] on icon "Copy" at bounding box center [17, 78] width 14 height 14
click at [698, 696] on div "08:00-22:30 (14h30m) 1/1 pin SHARJAH Saif Zone 1 Role Kitchen Steward 1/1 08:00…" at bounding box center [712, 572] width 195 height 256
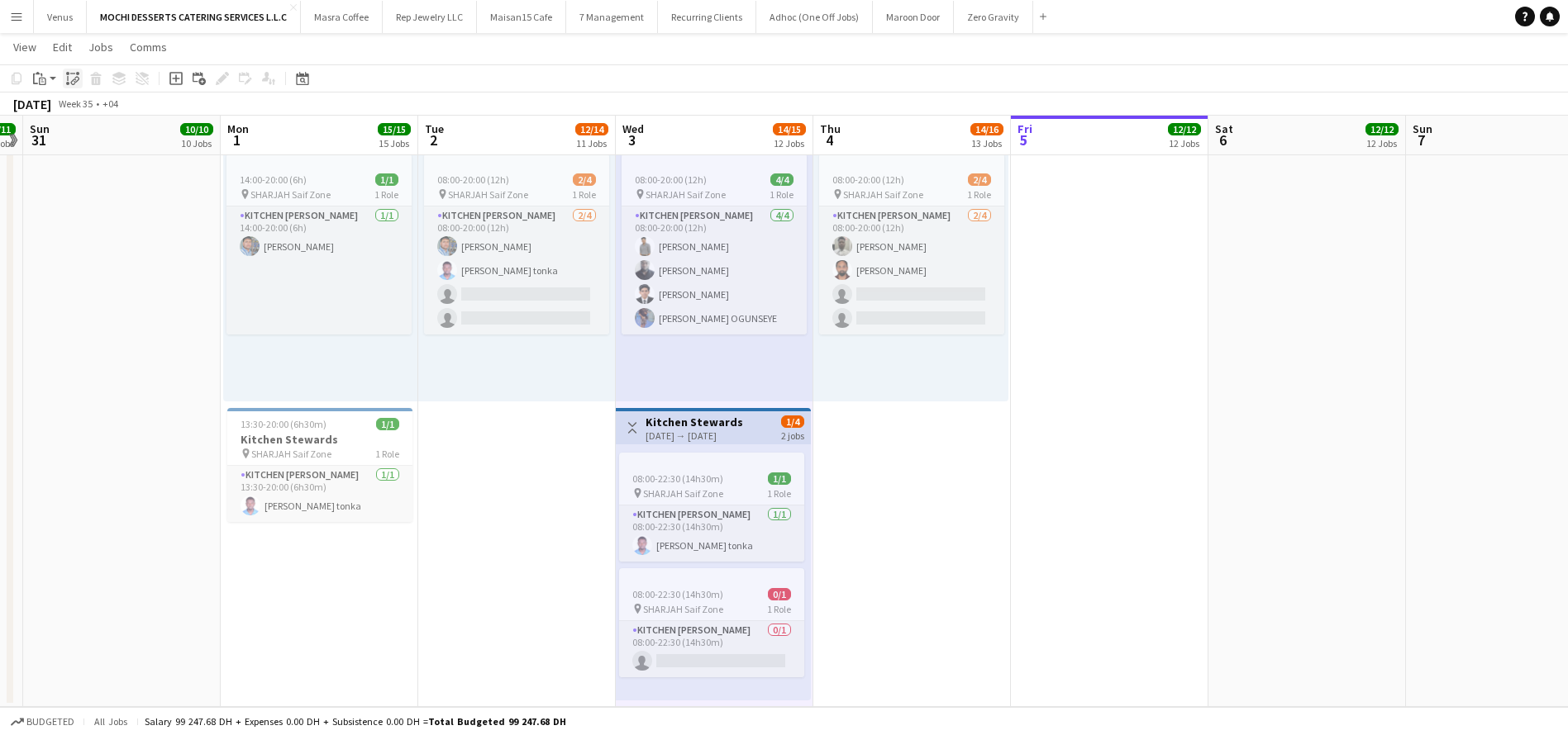
click at [71, 81] on icon "Paste linked Job" at bounding box center [73, 78] width 14 height 14
click at [1446, 106] on button "Publish 2 jobs" at bounding box center [1414, 104] width 95 height 21
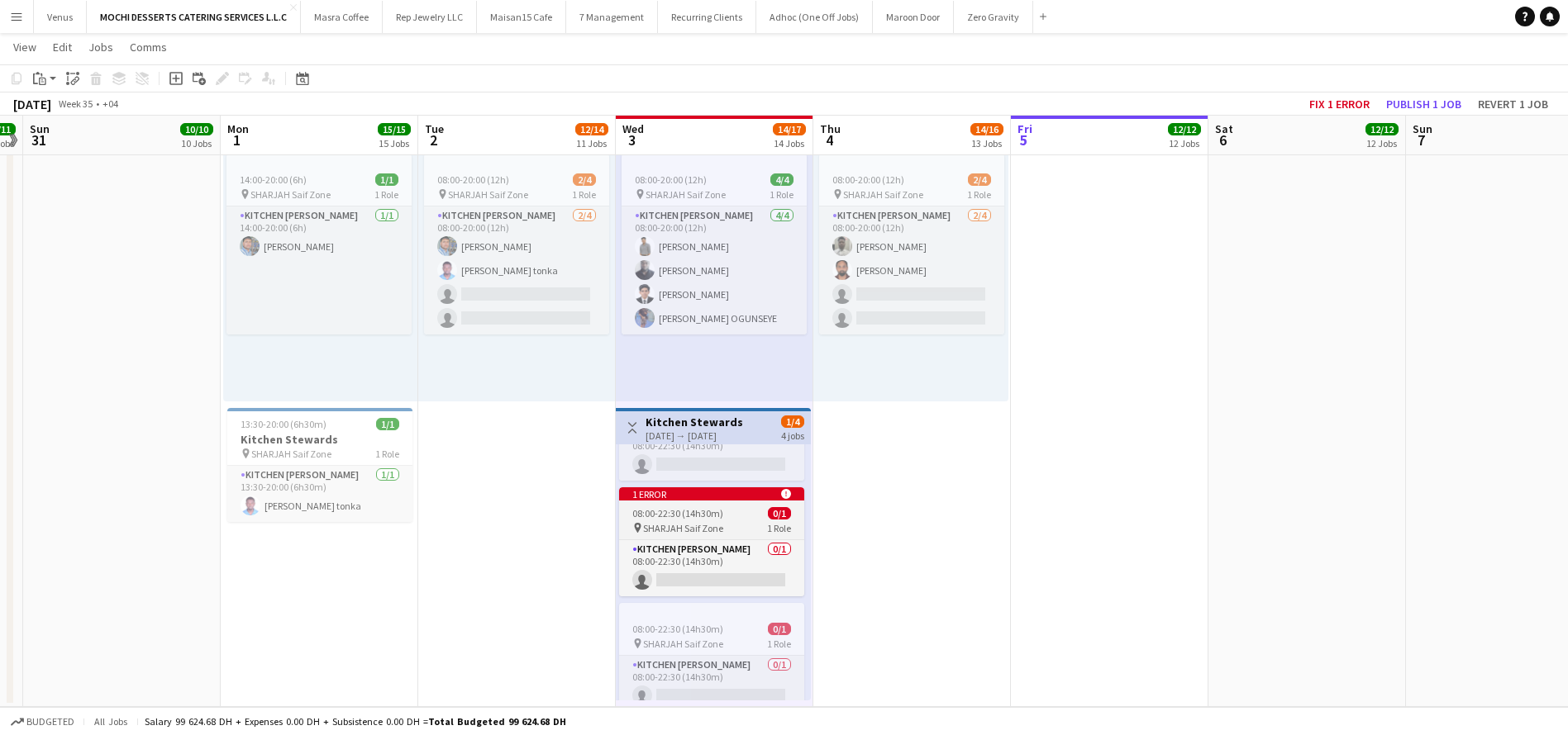
scroll to position [231, 0]
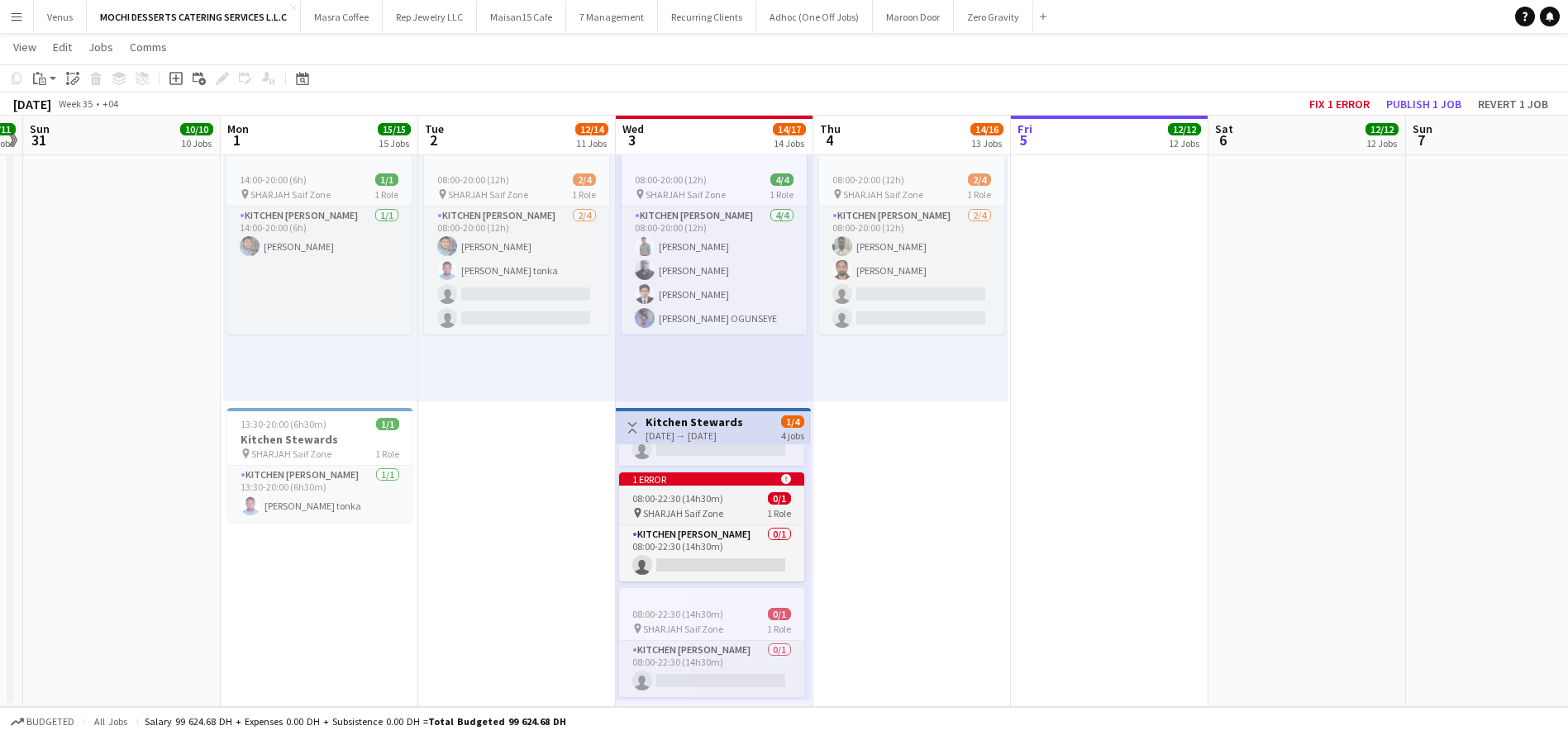
click at [729, 492] on div "08:00-22:30 (14h30m) 0/1" at bounding box center [711, 498] width 185 height 13
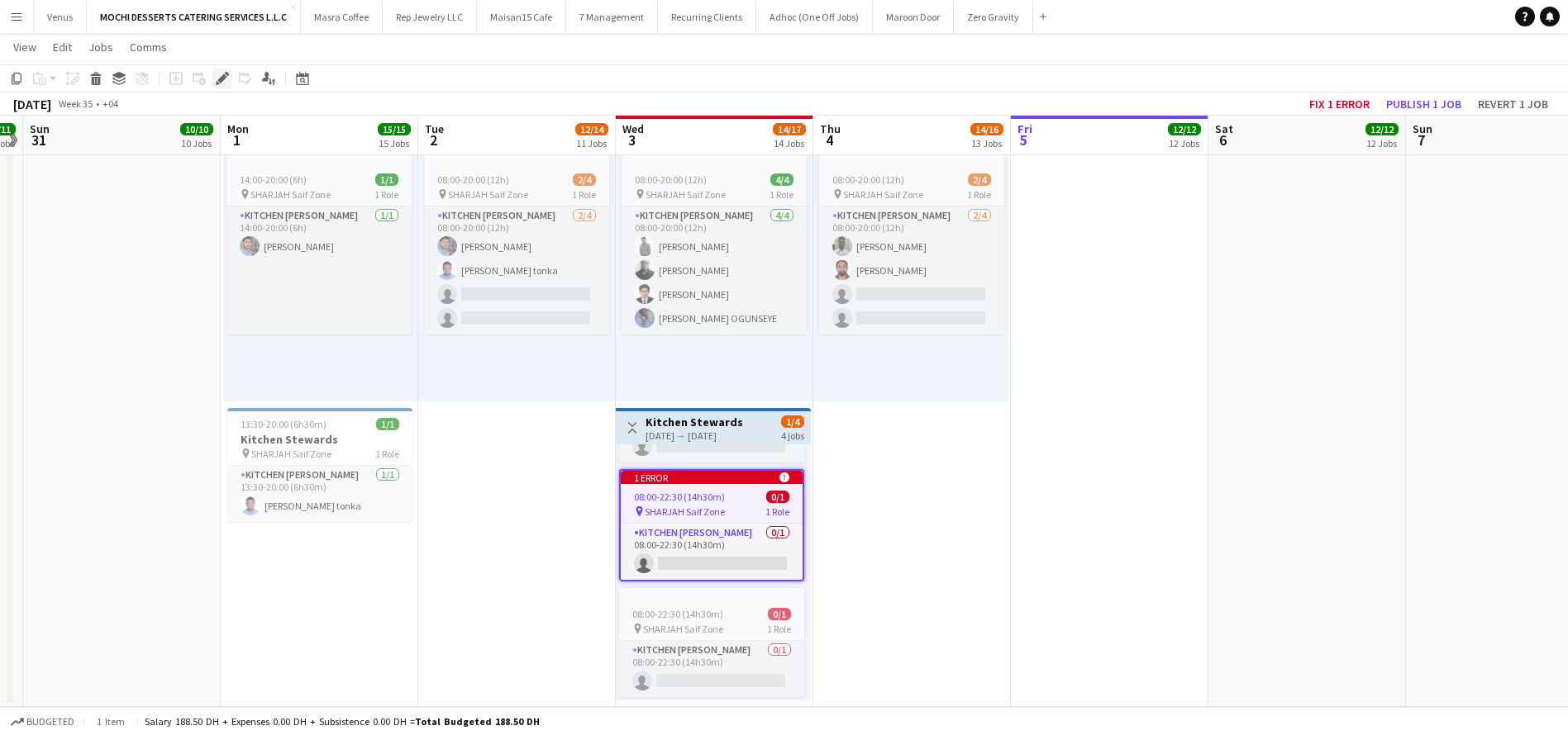
click at [222, 72] on icon "Edit" at bounding box center [222, 78] width 14 height 14
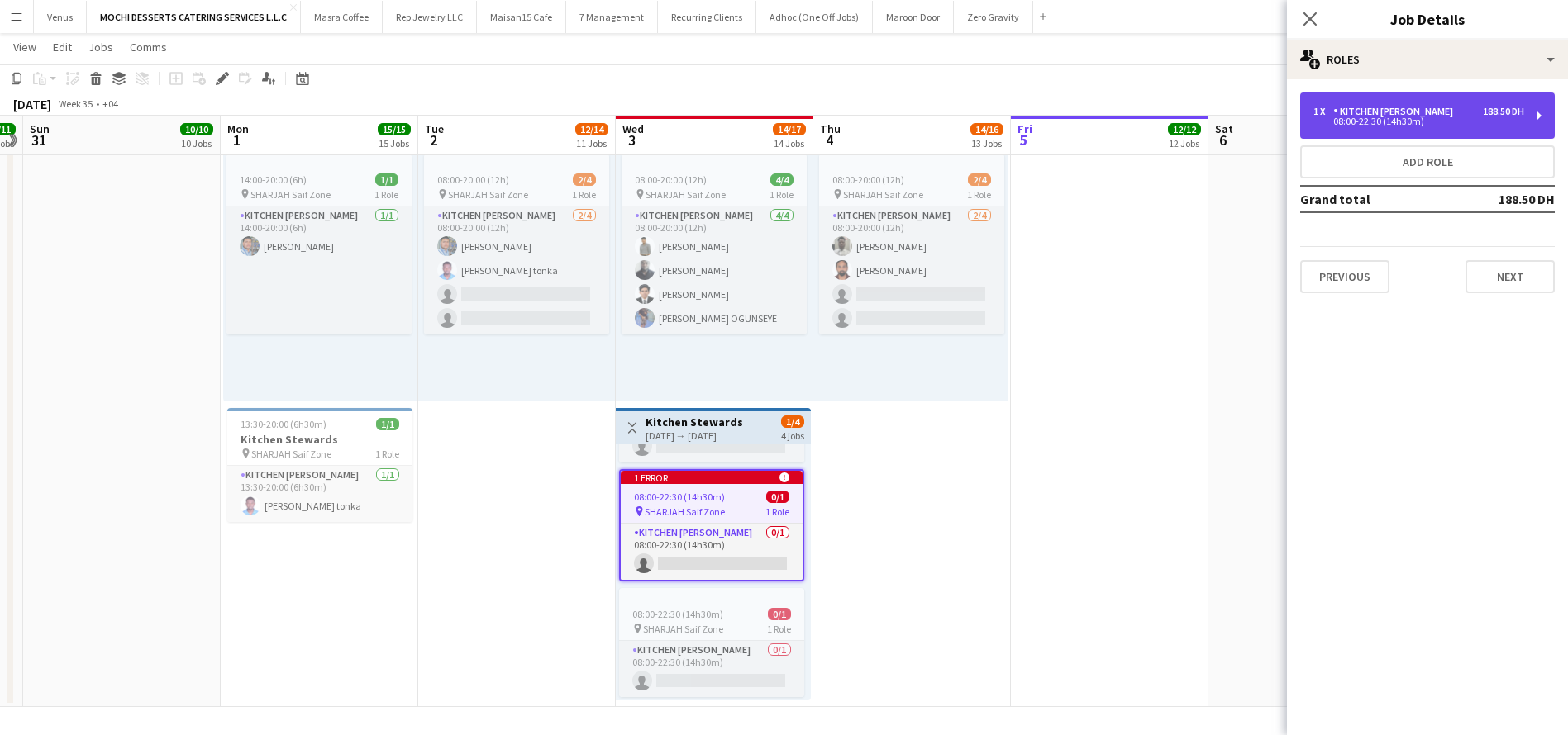
click at [1549, 112] on div "1 x Kitchen Steward 188.50 DH 08:00-22:30 (14h30m)" at bounding box center [1427, 116] width 255 height 46
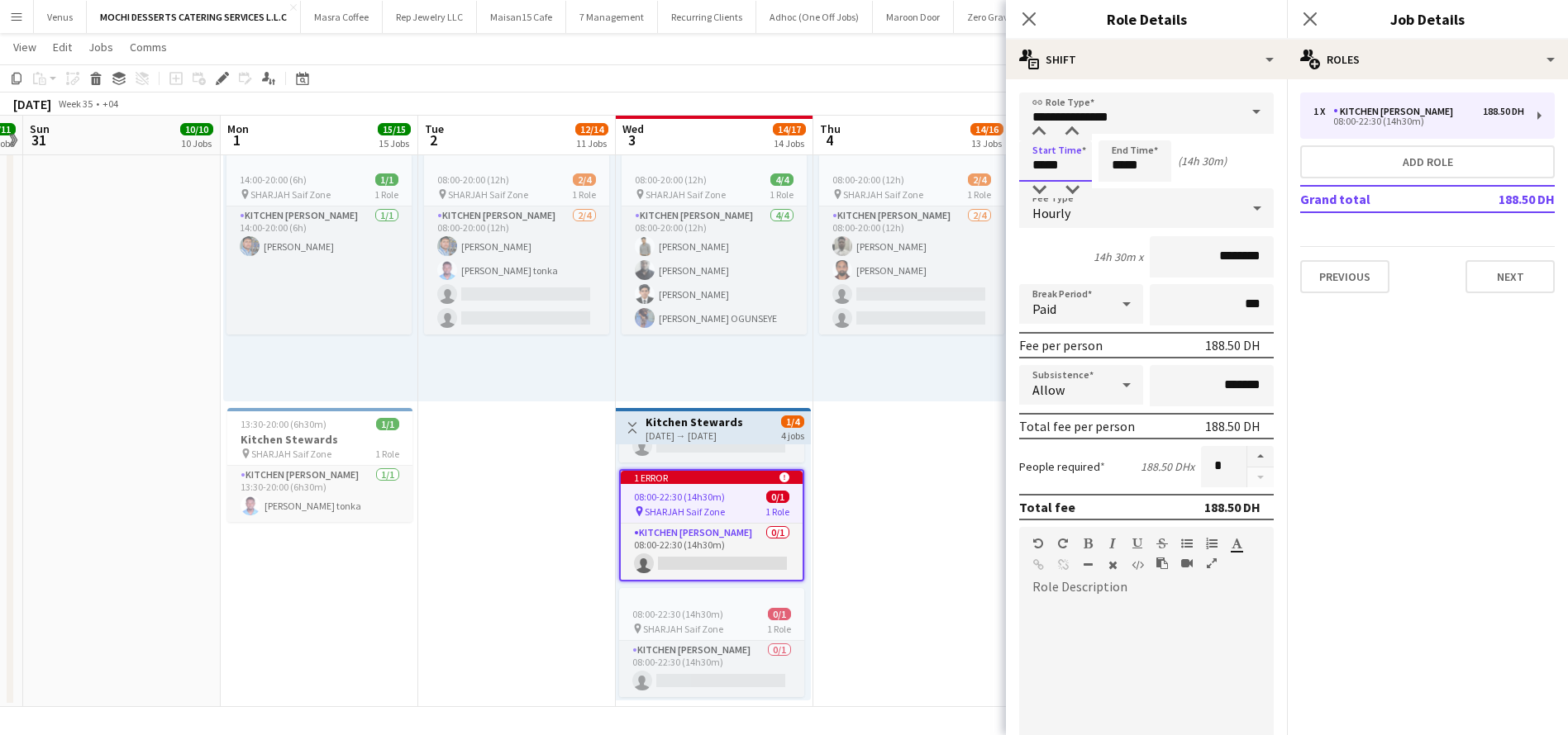
drag, startPoint x: 1077, startPoint y: 169, endPoint x: 1059, endPoint y: 170, distance: 18.0
click at [1059, 170] on input "*****" at bounding box center [1055, 161] width 72 height 41
type input "*****"
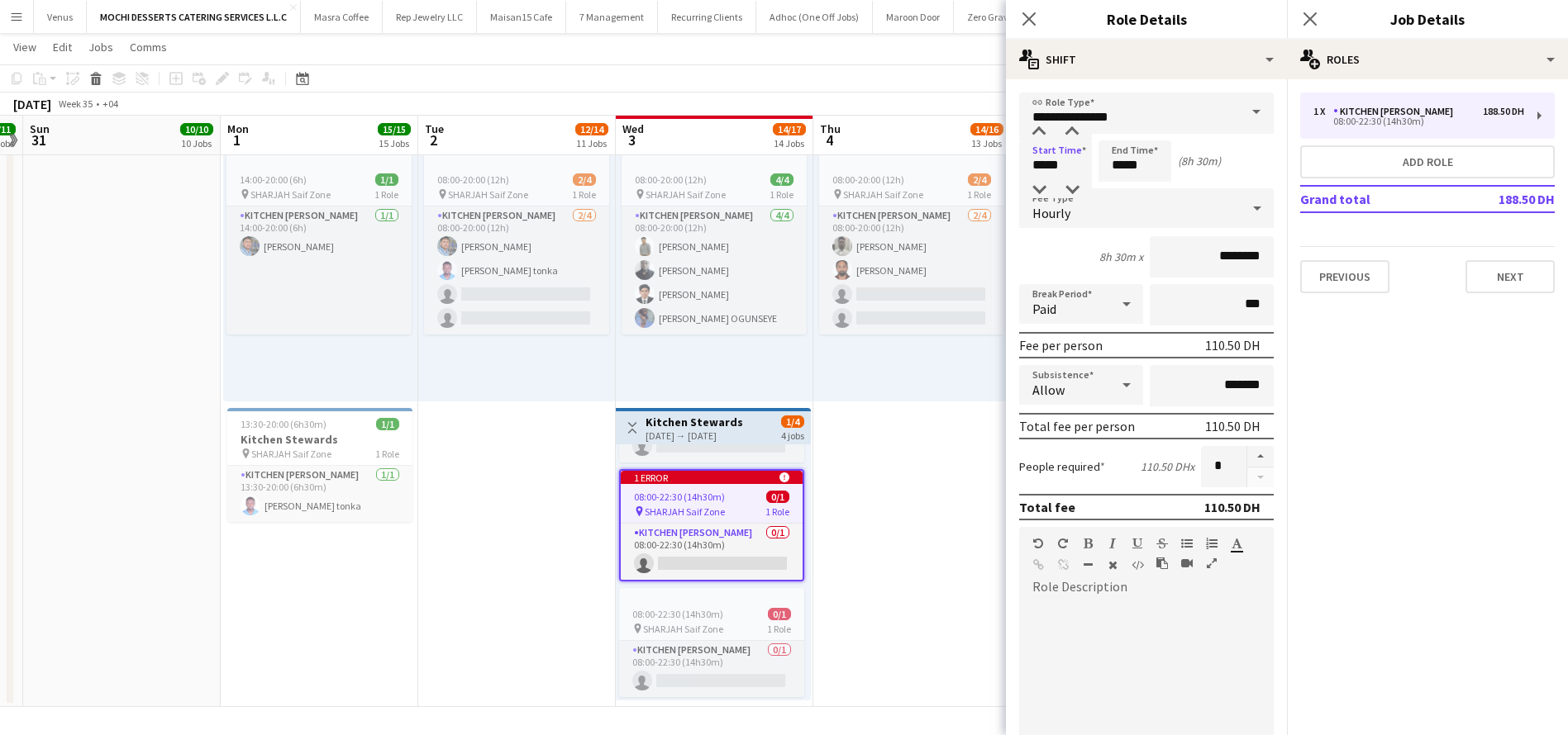
click at [1390, 422] on mat-expansion-panel "pencil3 General details 1 x Kitchen Steward 188.50 DH 08:00-22:30 (14h30m) Add …" at bounding box center [1427, 407] width 281 height 656
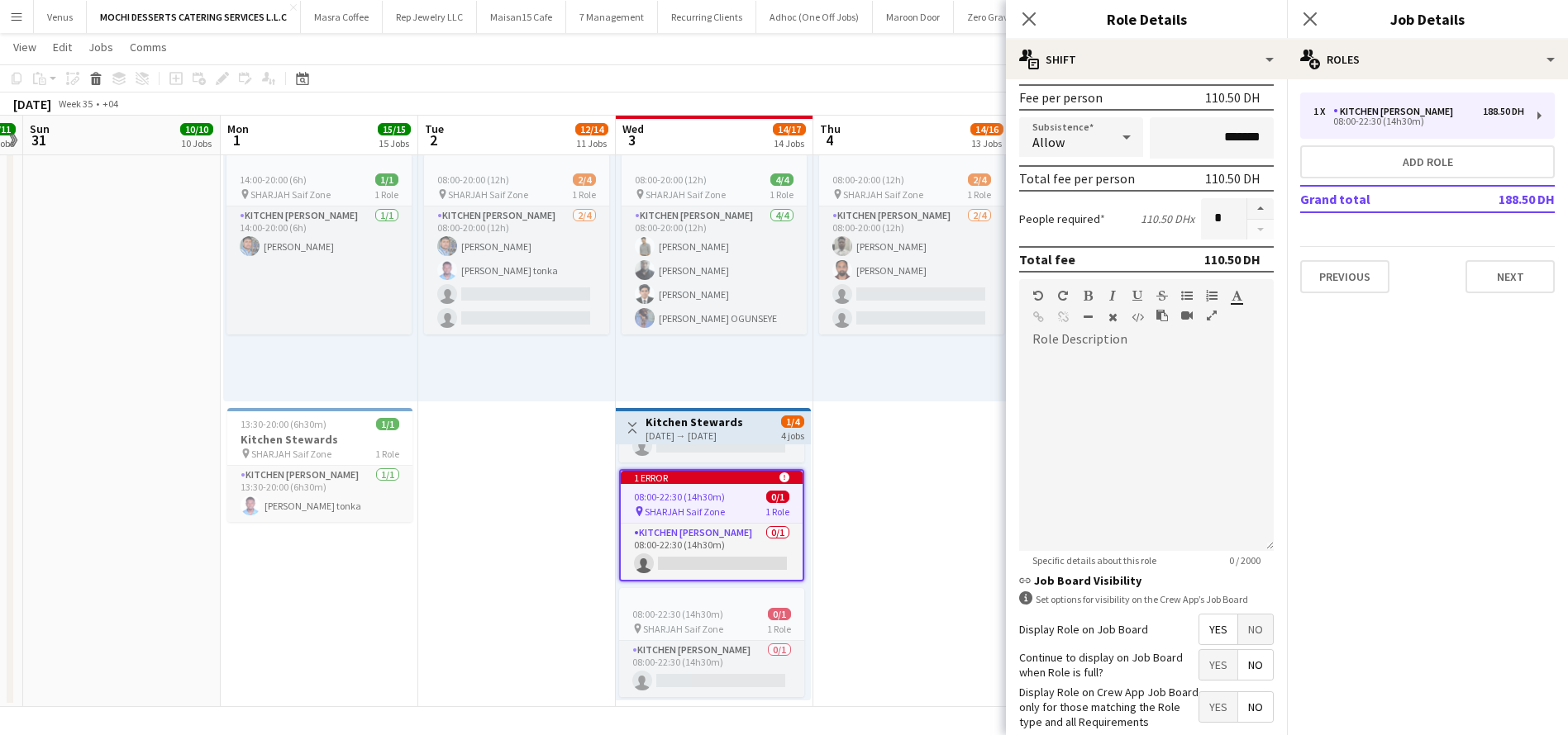
scroll to position [370, 0]
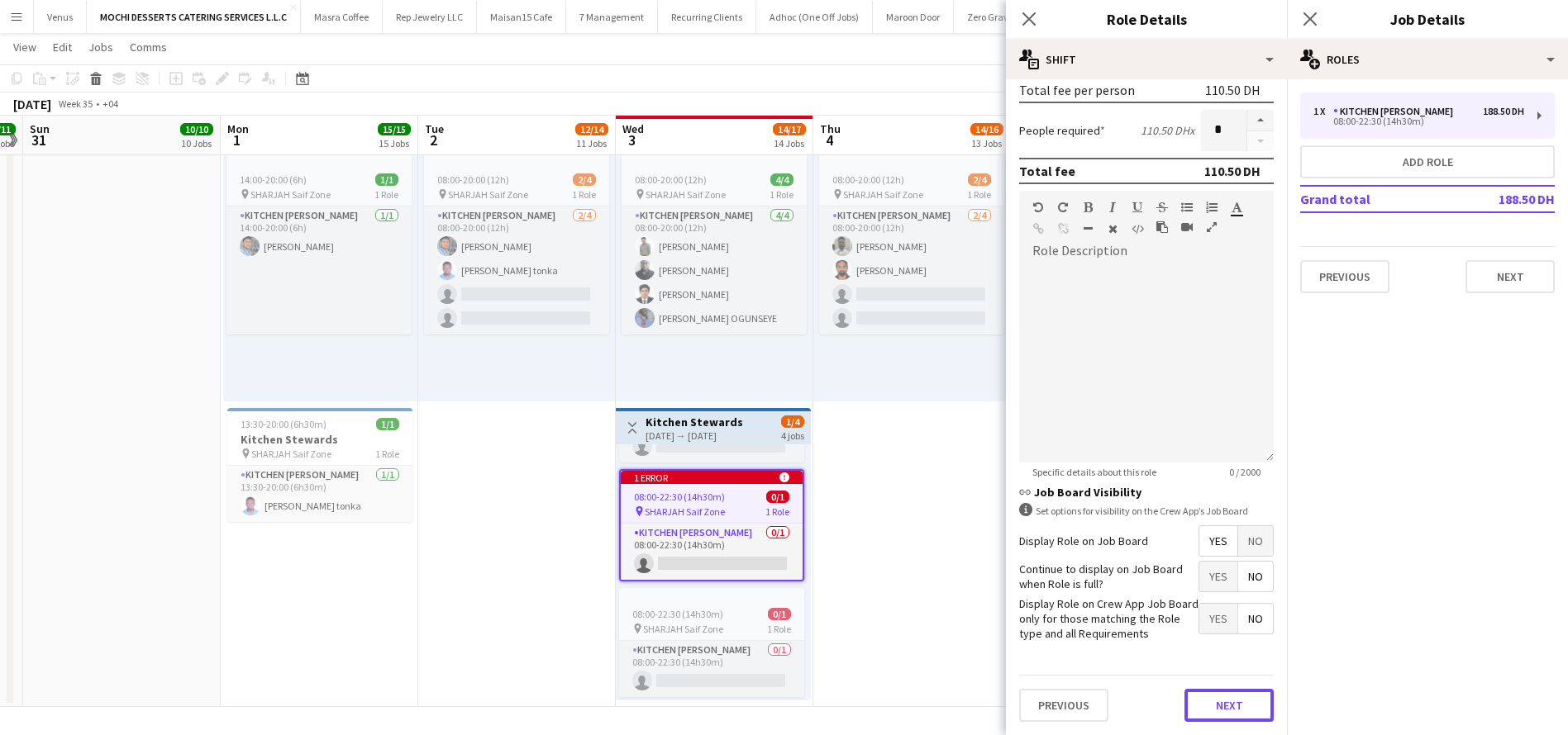
drag, startPoint x: 1217, startPoint y: 706, endPoint x: 1254, endPoint y: 666, distance: 54.5
click at [1218, 706] on button "Next" at bounding box center [1229, 705] width 89 height 33
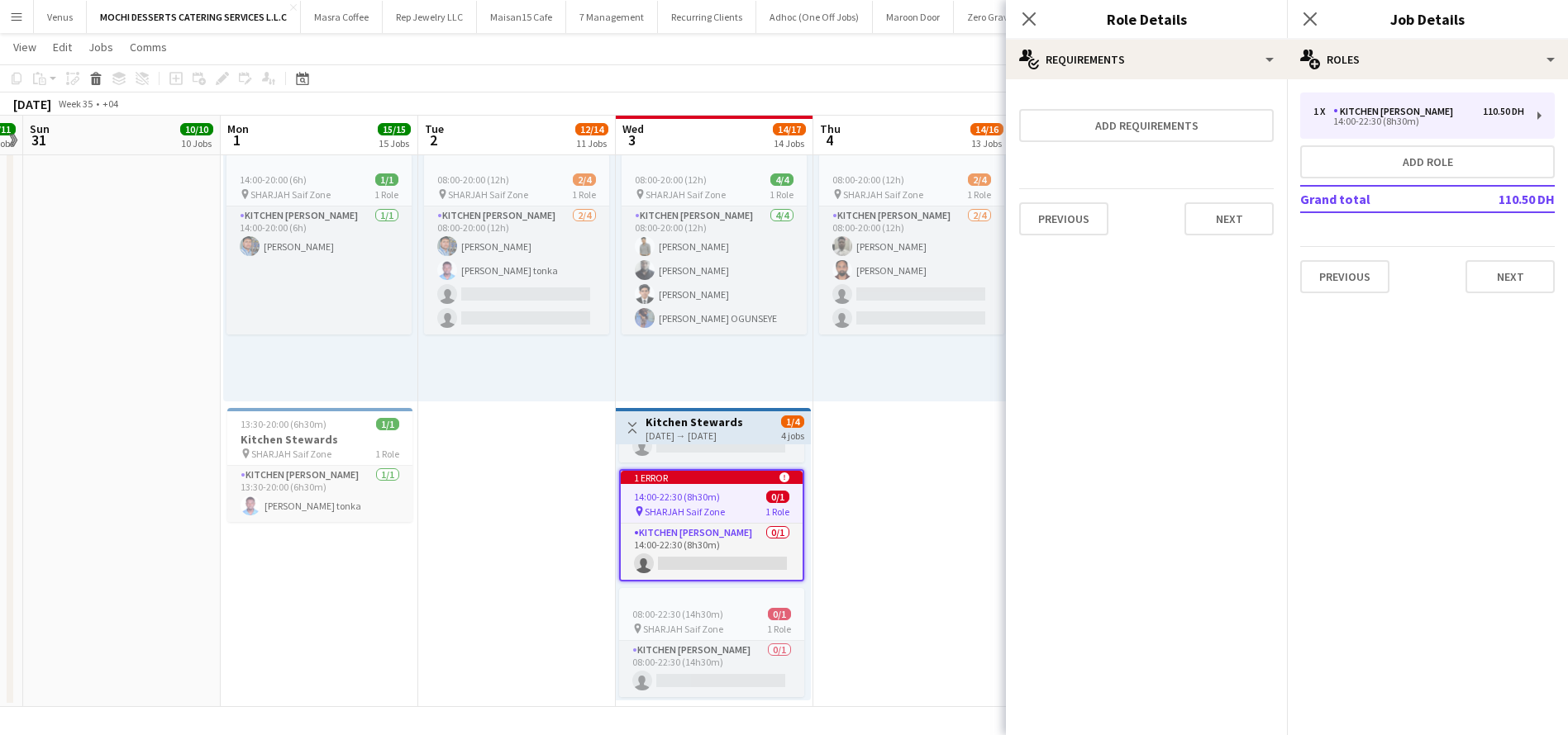
scroll to position [0, 0]
click at [1219, 205] on button "Next" at bounding box center [1229, 219] width 89 height 33
drag, startPoint x: 1211, startPoint y: 215, endPoint x: 1219, endPoint y: 242, distance: 28.2
click at [1210, 221] on div "Previous Next Finish" at bounding box center [1146, 214] width 255 height 47
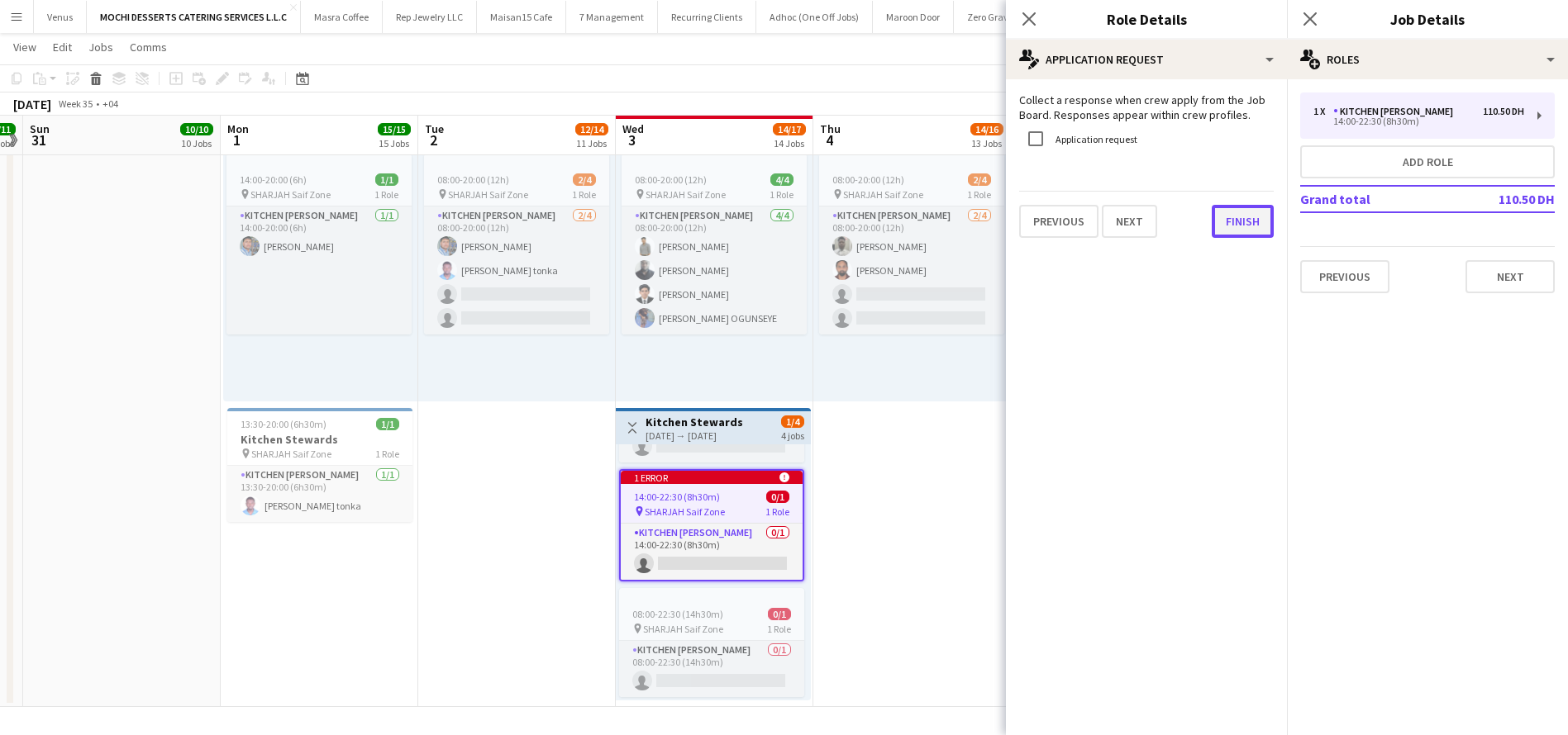
click at [1223, 246] on div "Collect a response when crew apply from the Job Board. Responses appear within …" at bounding box center [1146, 165] width 281 height 172
click at [1234, 225] on button "Finish" at bounding box center [1242, 221] width 62 height 33
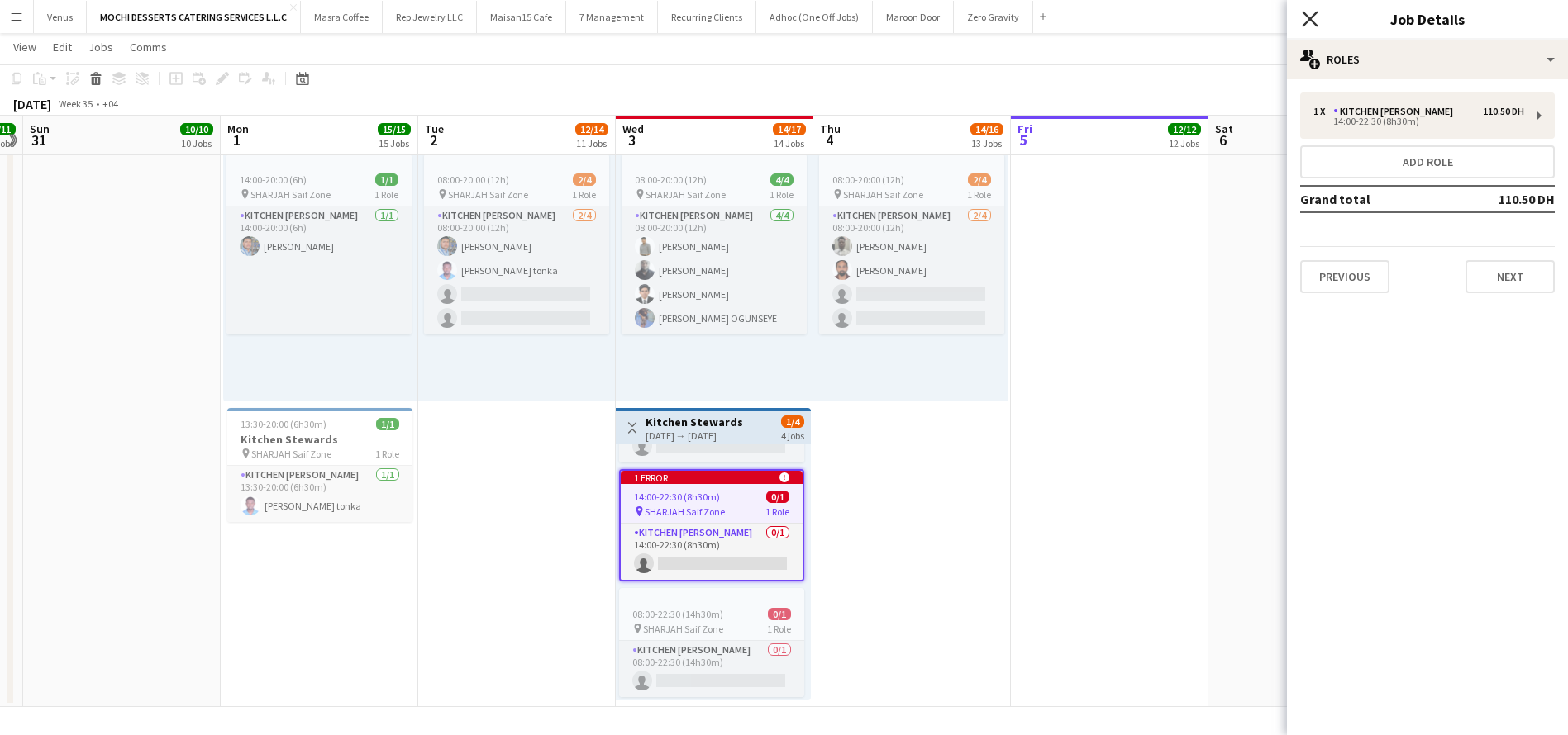
click at [1306, 17] on icon "Close pop-in" at bounding box center [1309, 19] width 15 height 15
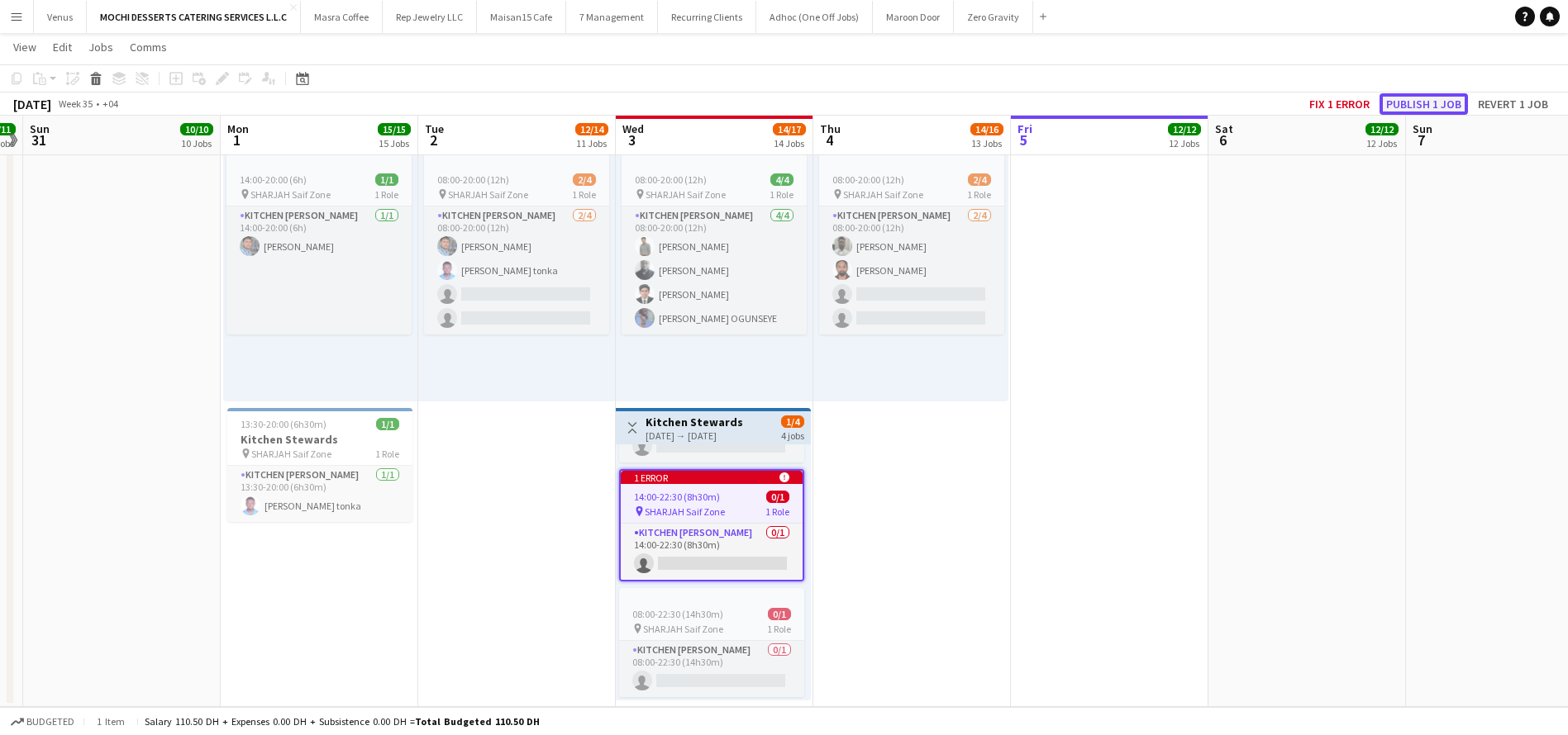
click at [1420, 99] on button "Publish 1 job" at bounding box center [1424, 104] width 89 height 21
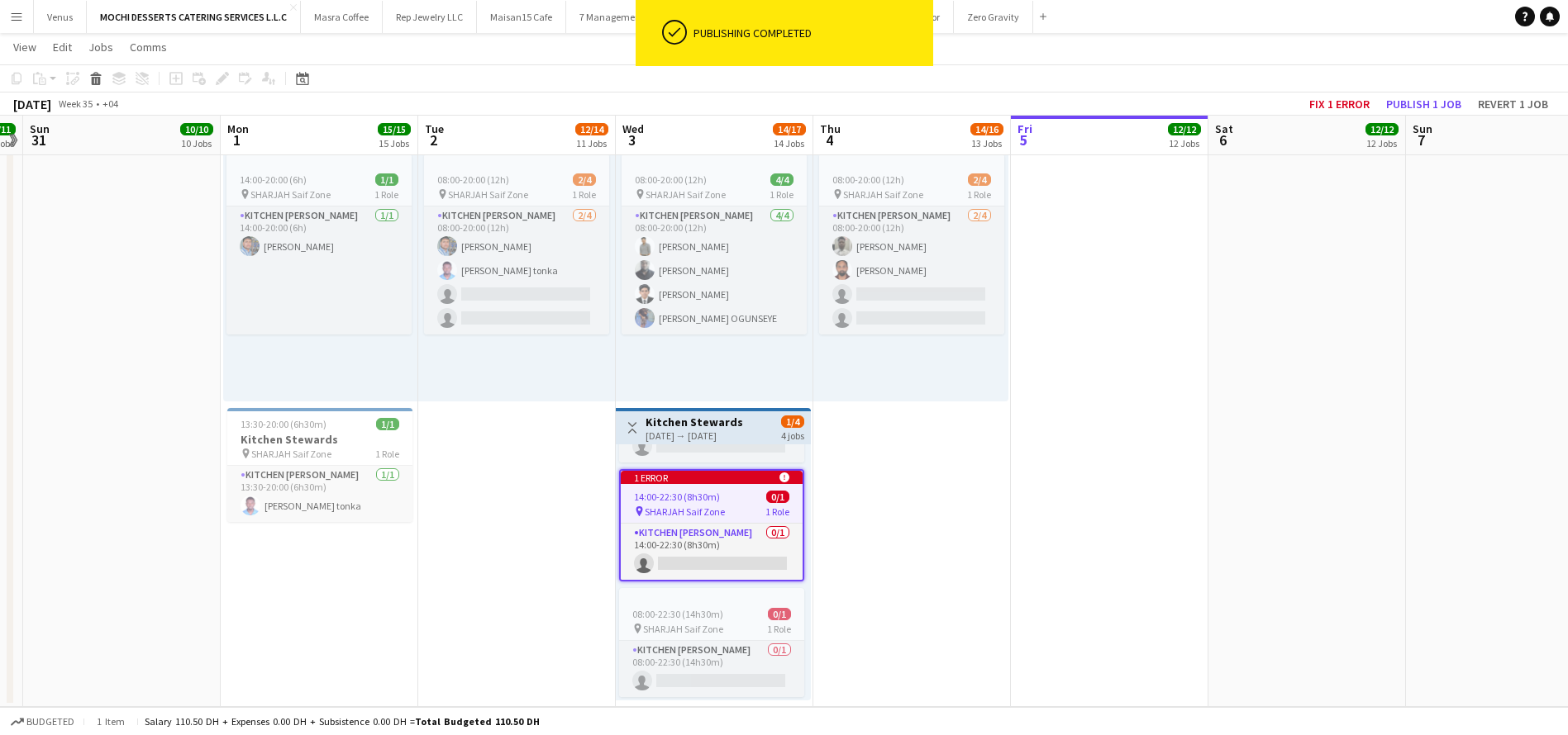
click at [752, 427] on div "Toggle View Kitchen Stewards 03-09-2025 → 03-09-2025 1/4 4 jobs" at bounding box center [712, 428] width 182 height 28
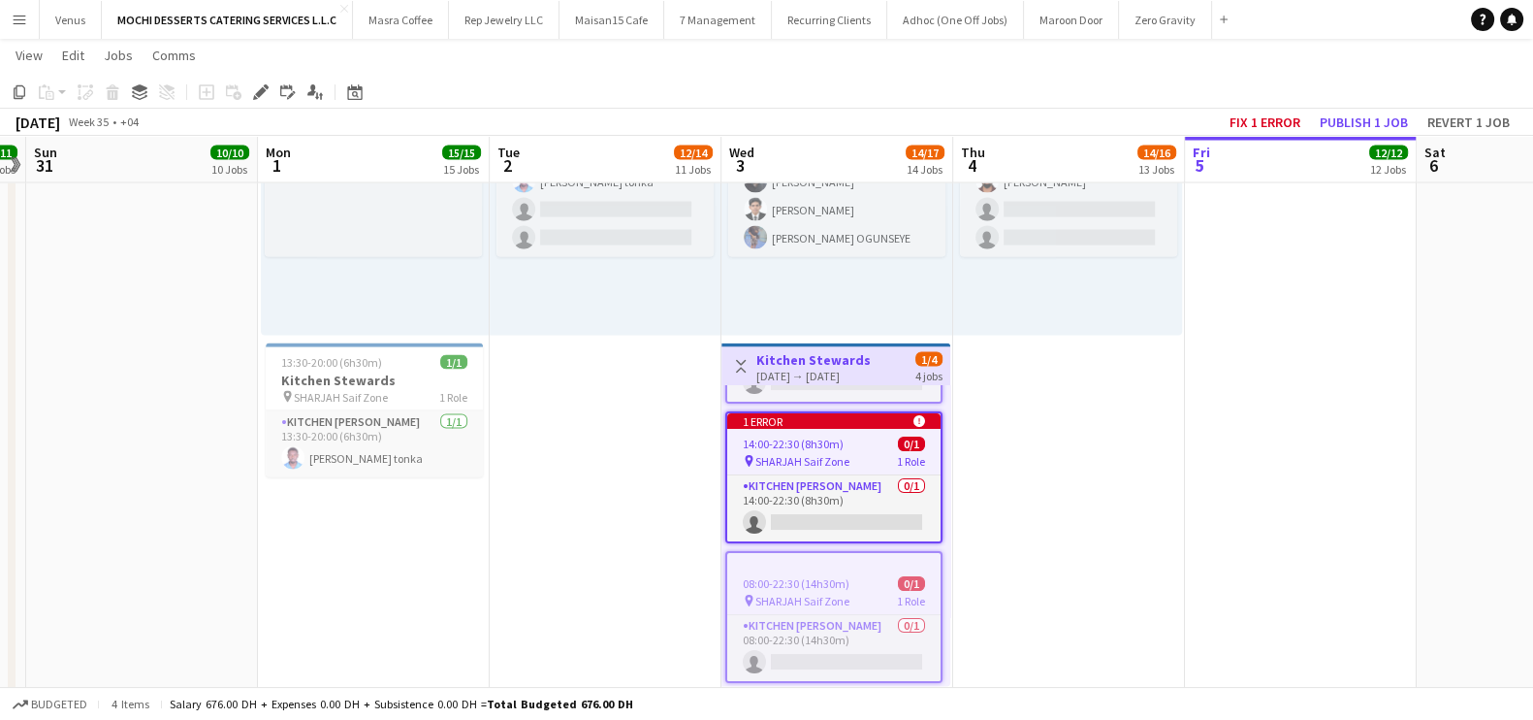
scroll to position [278, 0]
click at [816, 413] on div "1 error alert-circle" at bounding box center [833, 421] width 213 height 16
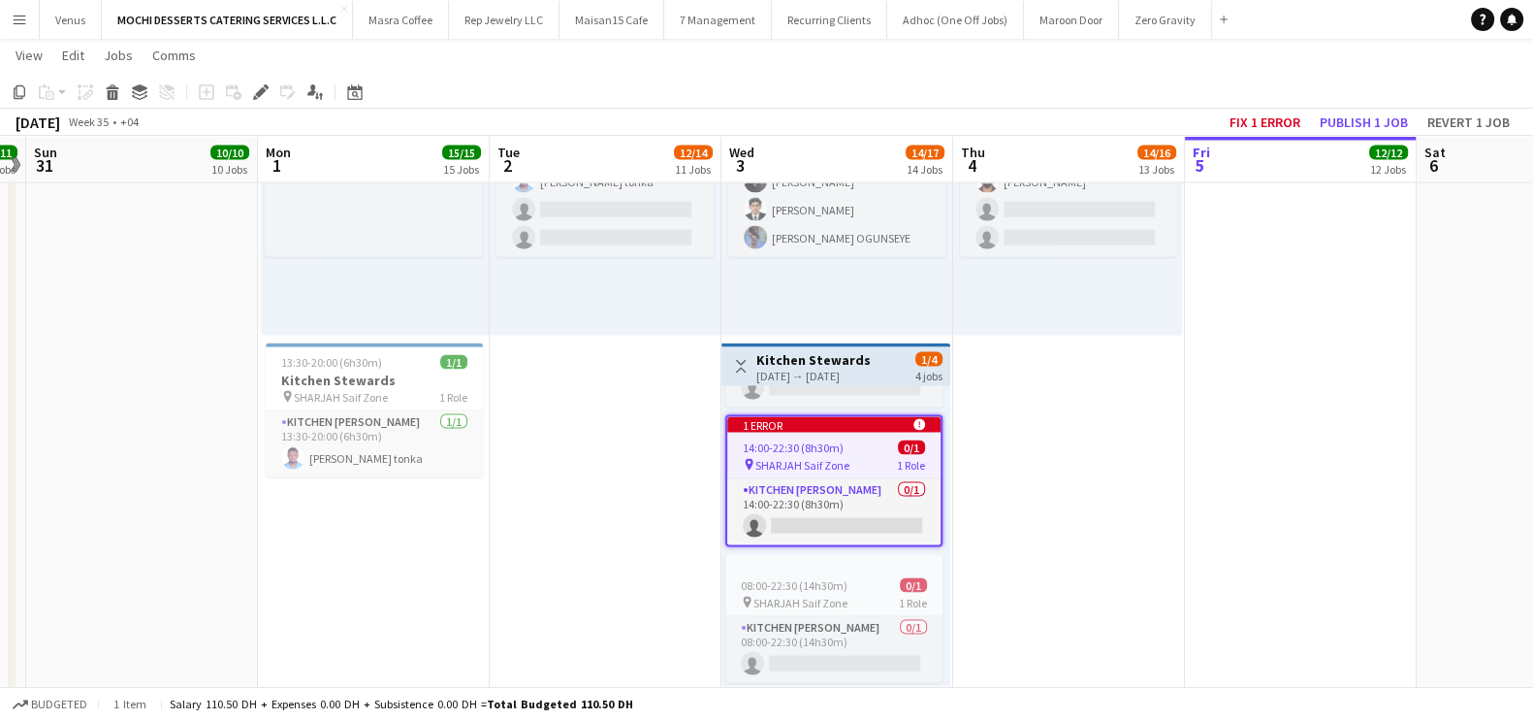
scroll to position [269, 0]
click at [912, 364] on div "Toggle View Kitchen Stewards 03-09-2025 → 03-09-2025 1/4 4 jobs" at bounding box center [835, 366] width 213 height 33
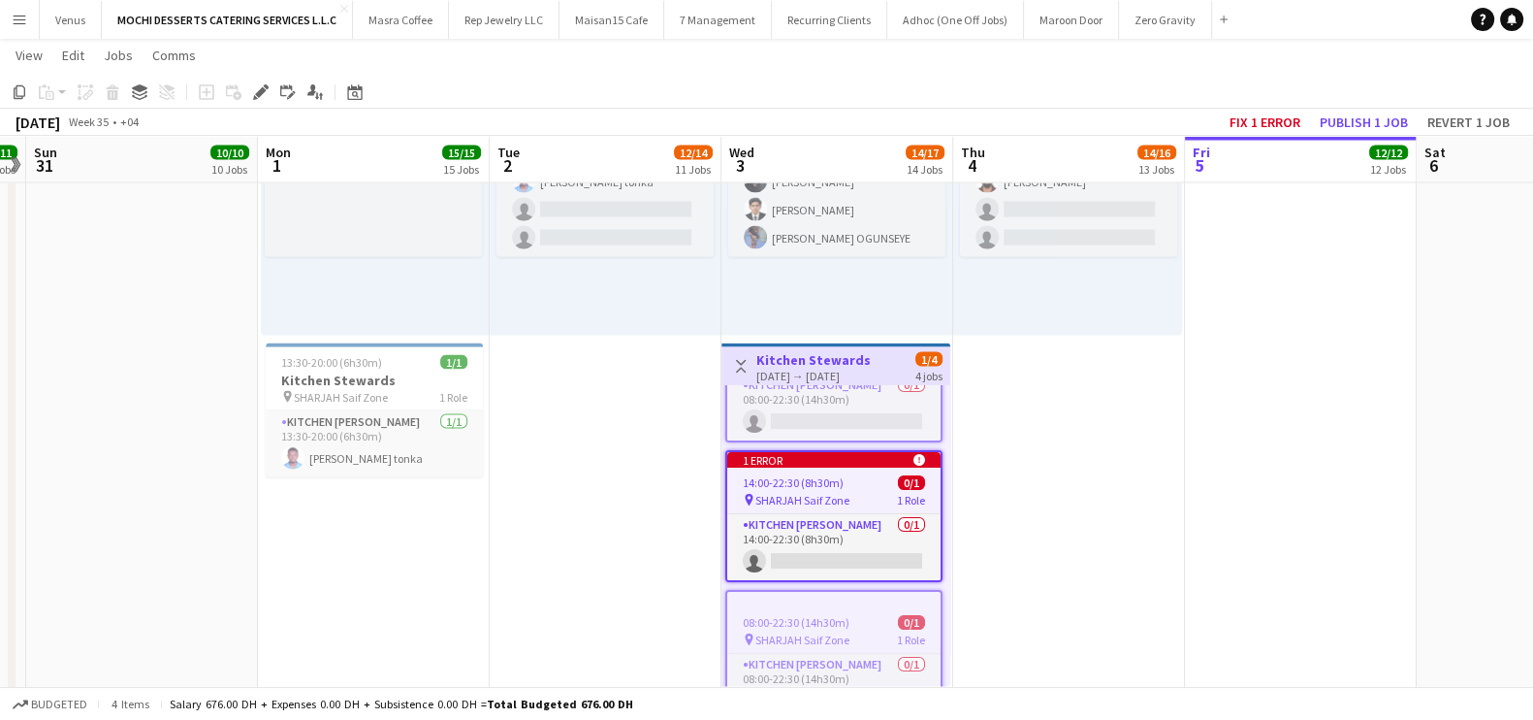
scroll to position [0, 0]
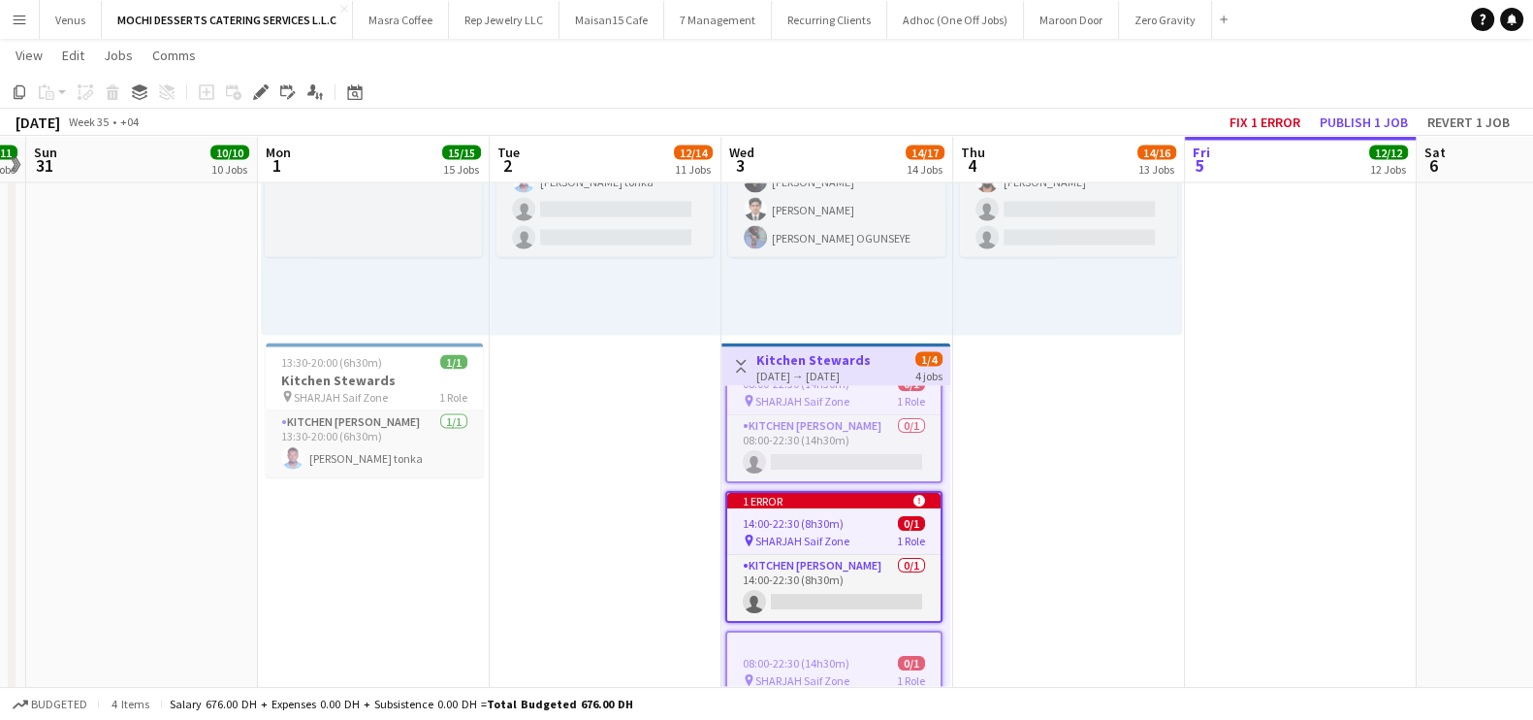
click at [850, 511] on app-job-card "1 error alert-circle 14:00-22:30 (8h30m) 0/1 pin SHARJAH Saif Zone 1 Role Kitch…" at bounding box center [833, 557] width 217 height 132
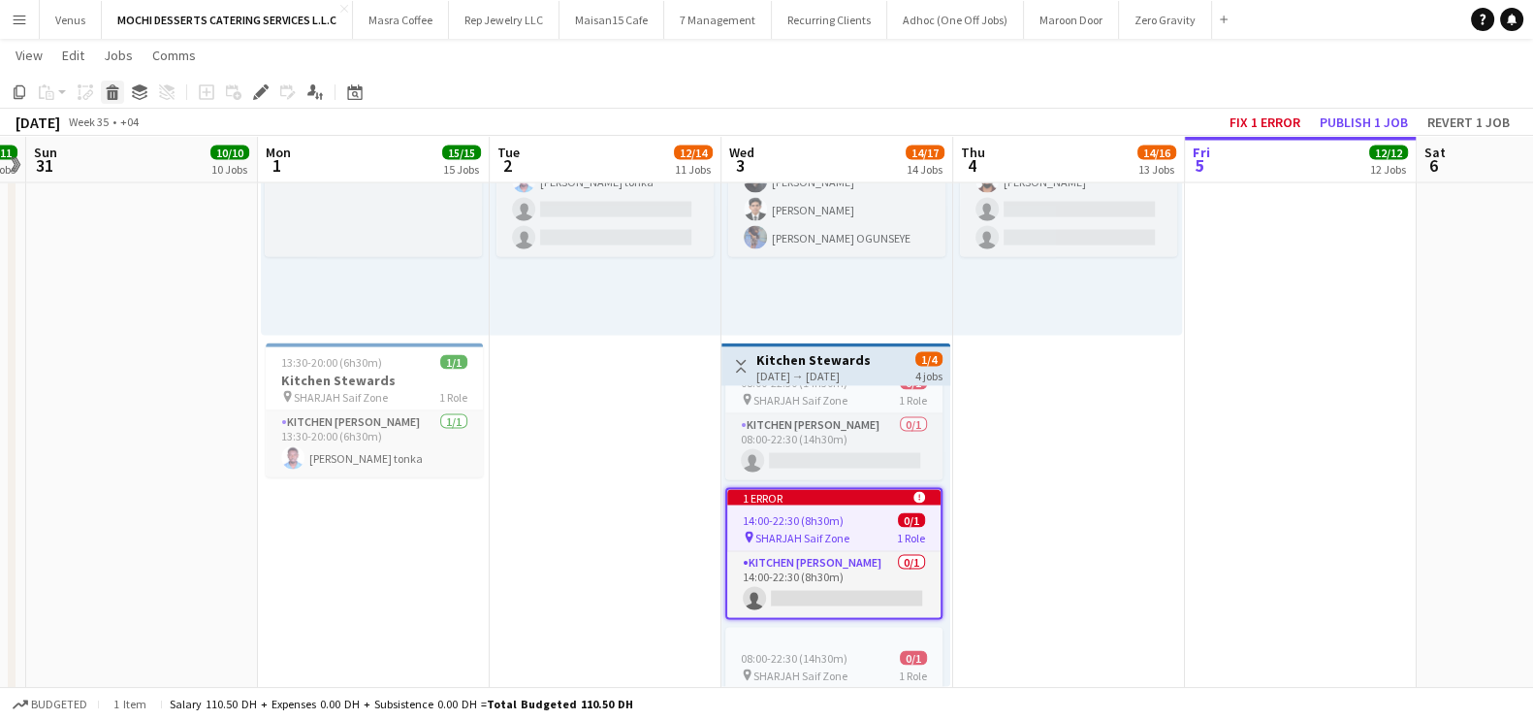
click at [112, 97] on icon "Delete" at bounding box center [113, 92] width 16 height 16
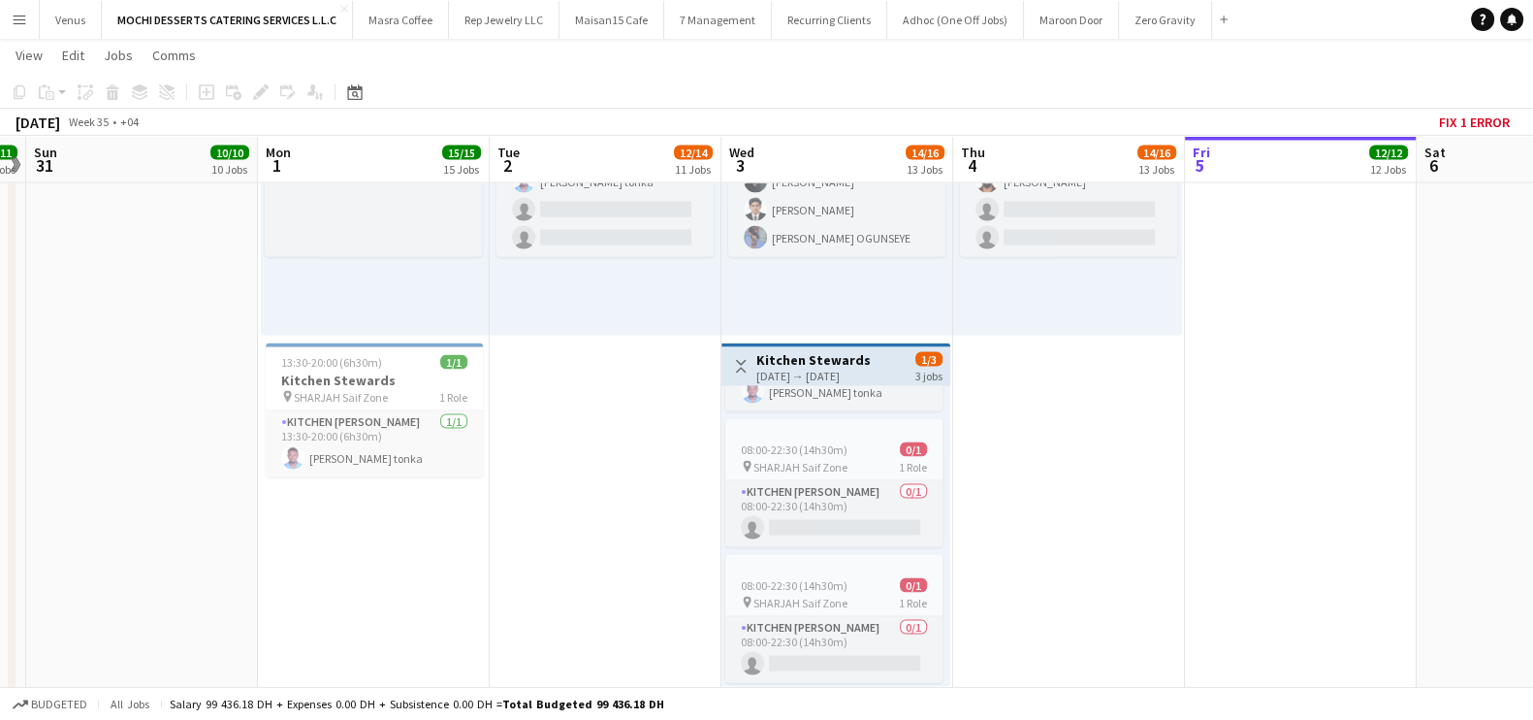
scroll to position [130, 0]
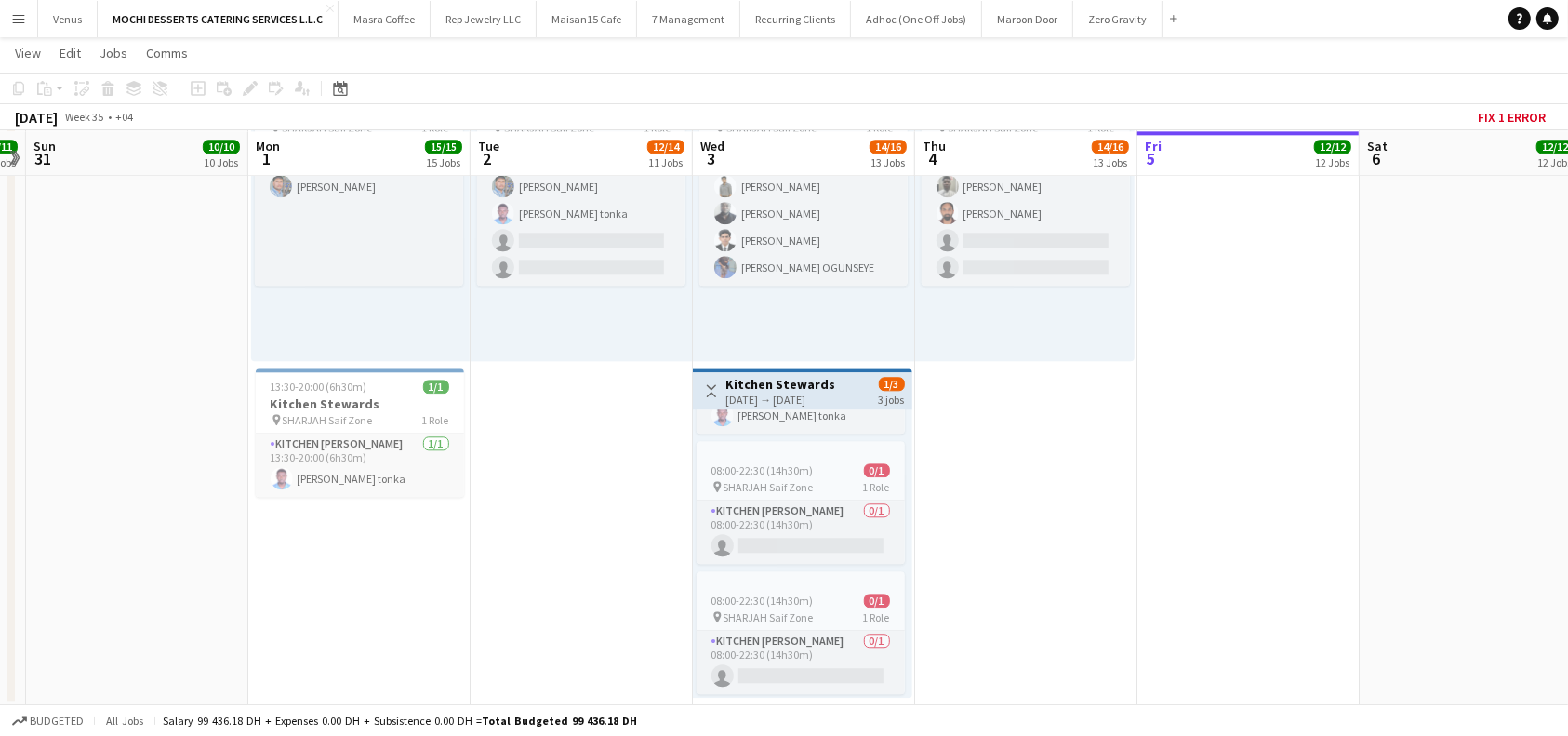
scroll to position [125, 15]
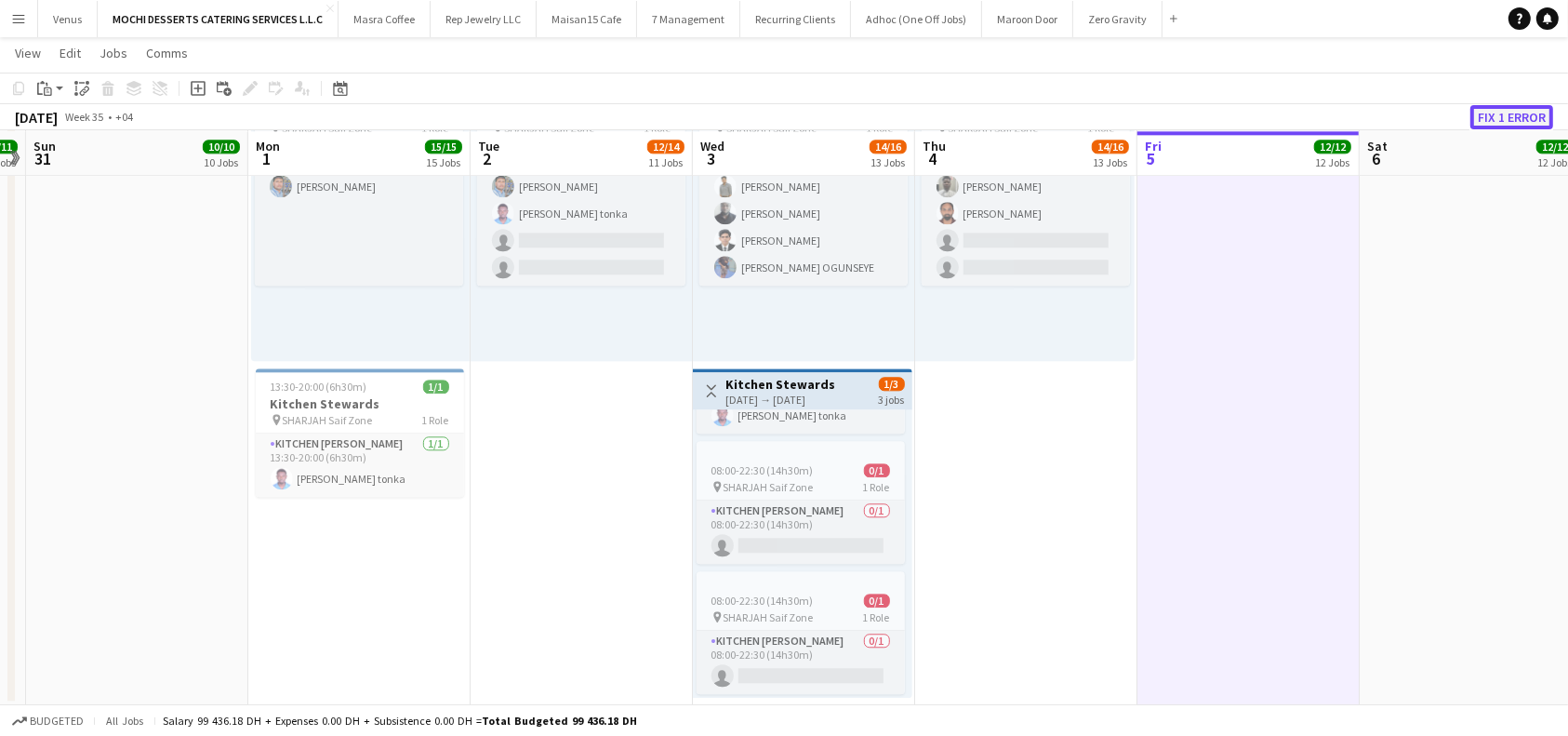
click at [1501, 112] on button "Fix 1 error" at bounding box center [1511, 117] width 82 height 24
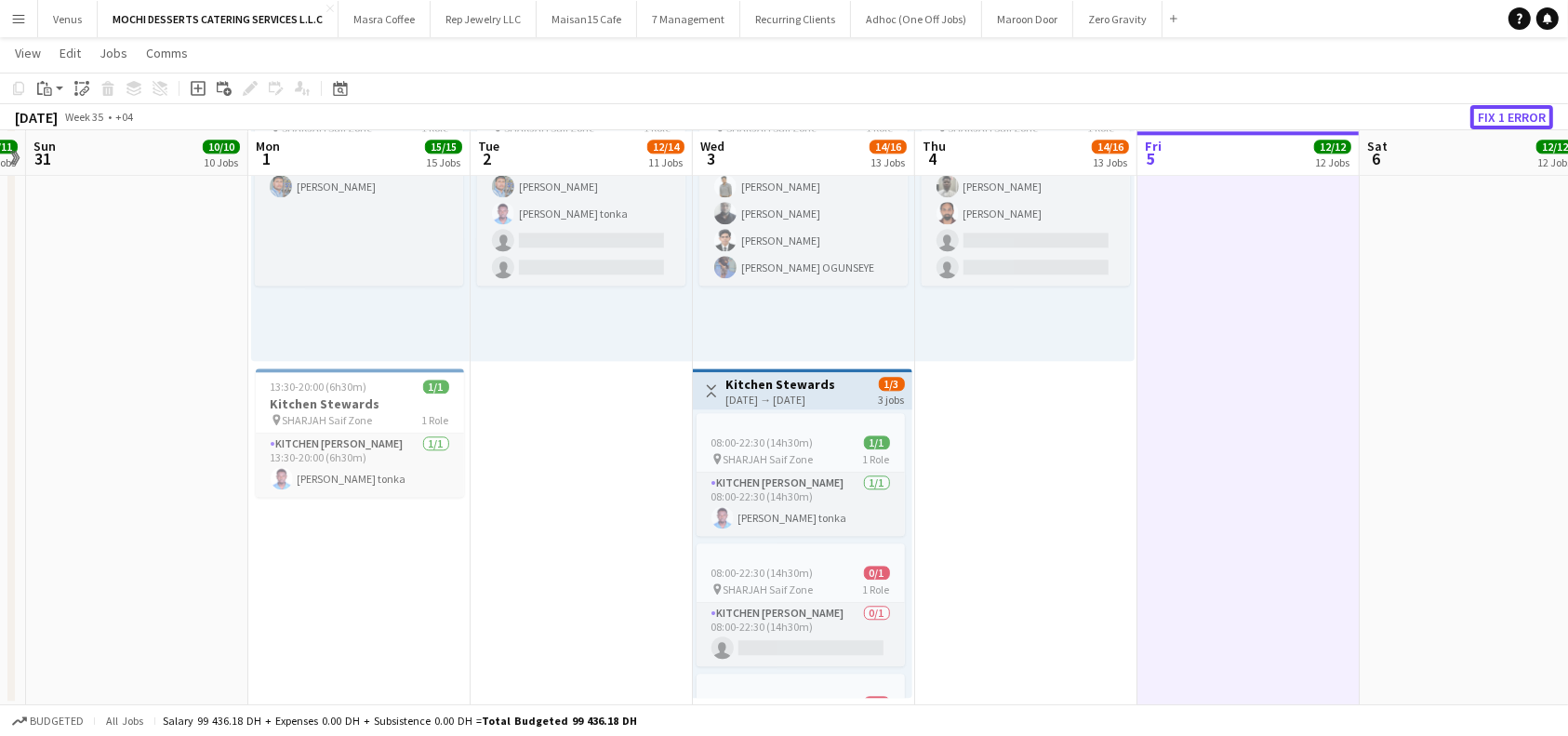
scroll to position [0, 15]
click at [807, 571] on div "08:00-22:30 (14h30m) 0/1" at bounding box center [800, 578] width 208 height 14
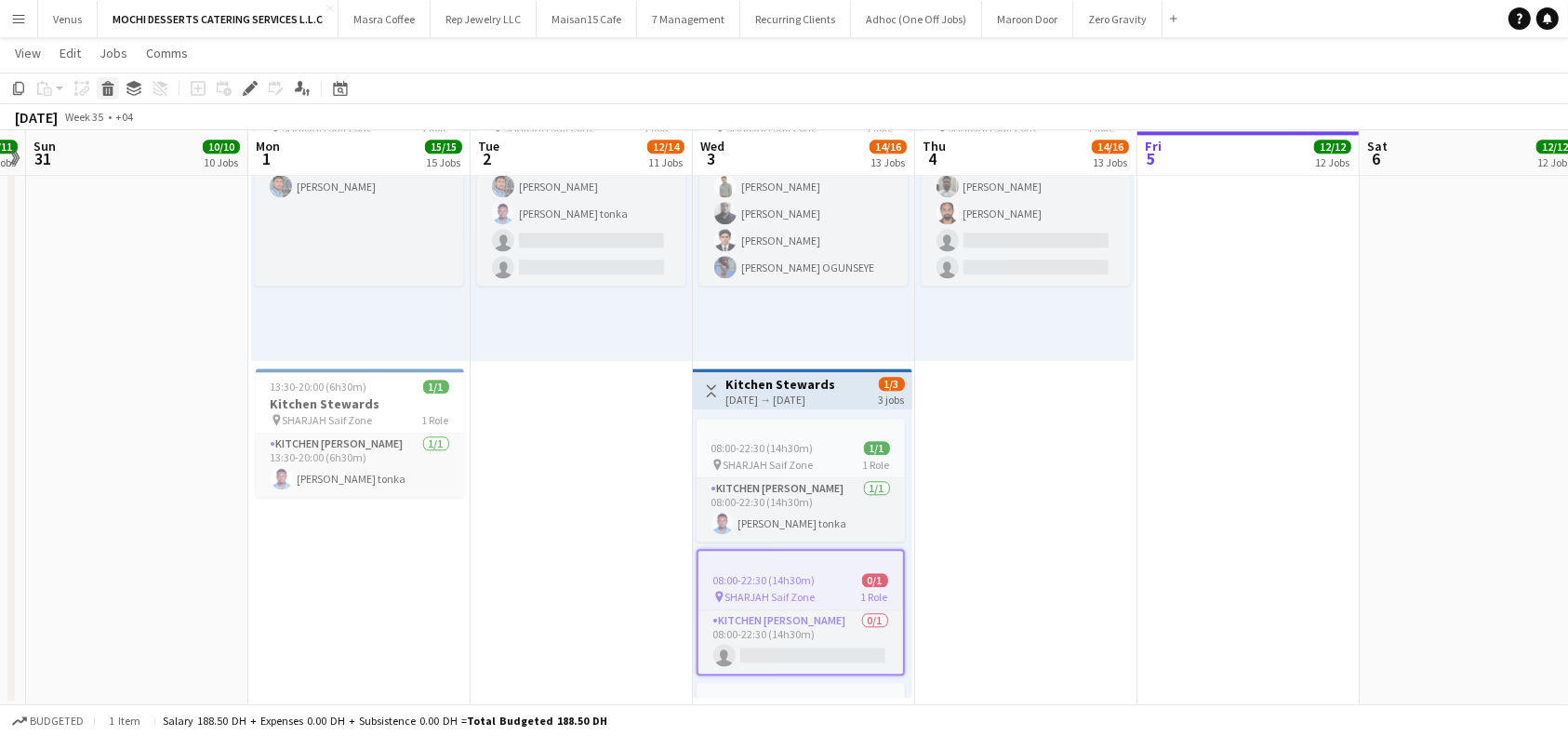
click at [106, 90] on icon at bounding box center [108, 91] width 11 height 10
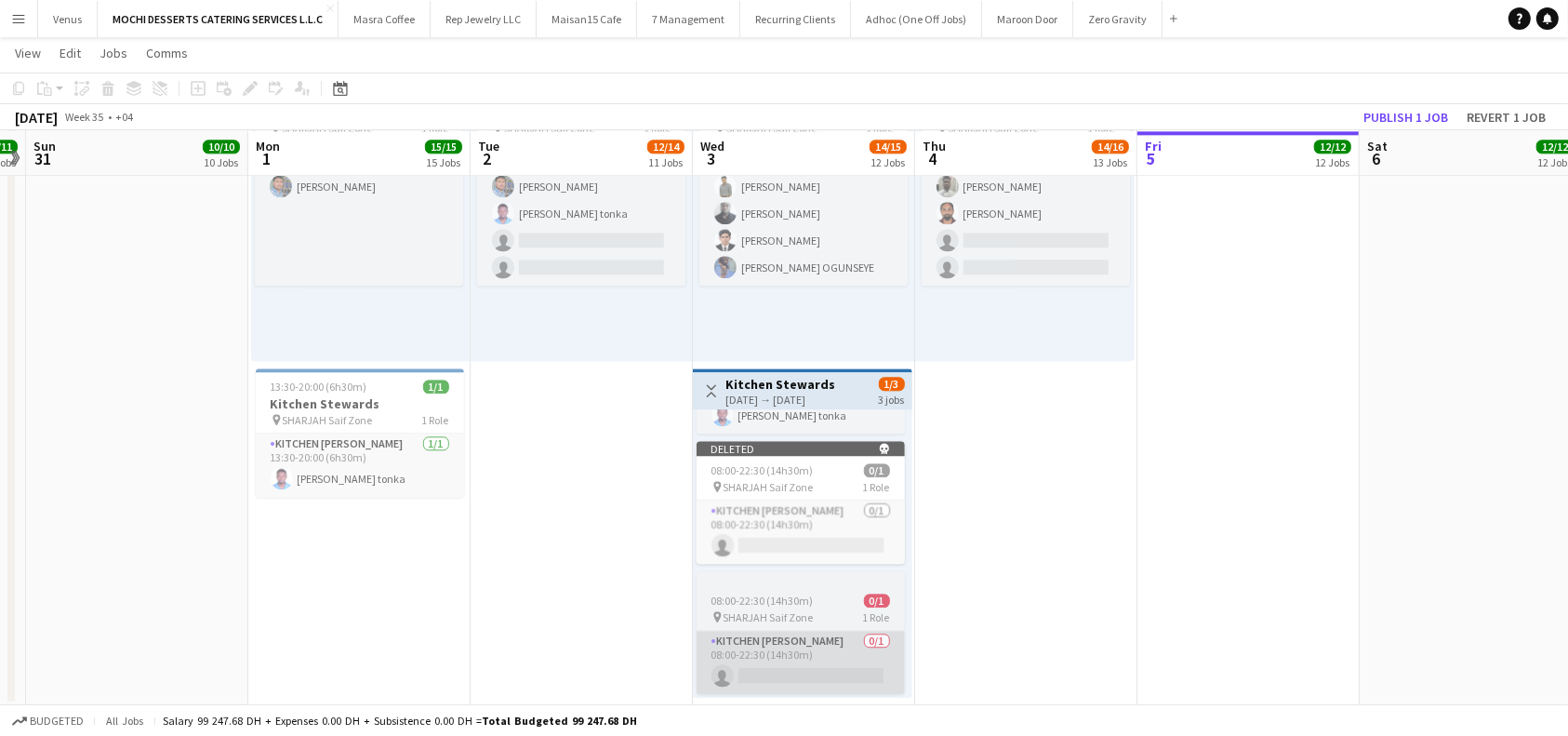
scroll to position [127, 15]
click at [788, 571] on div at bounding box center [800, 579] width 208 height 15
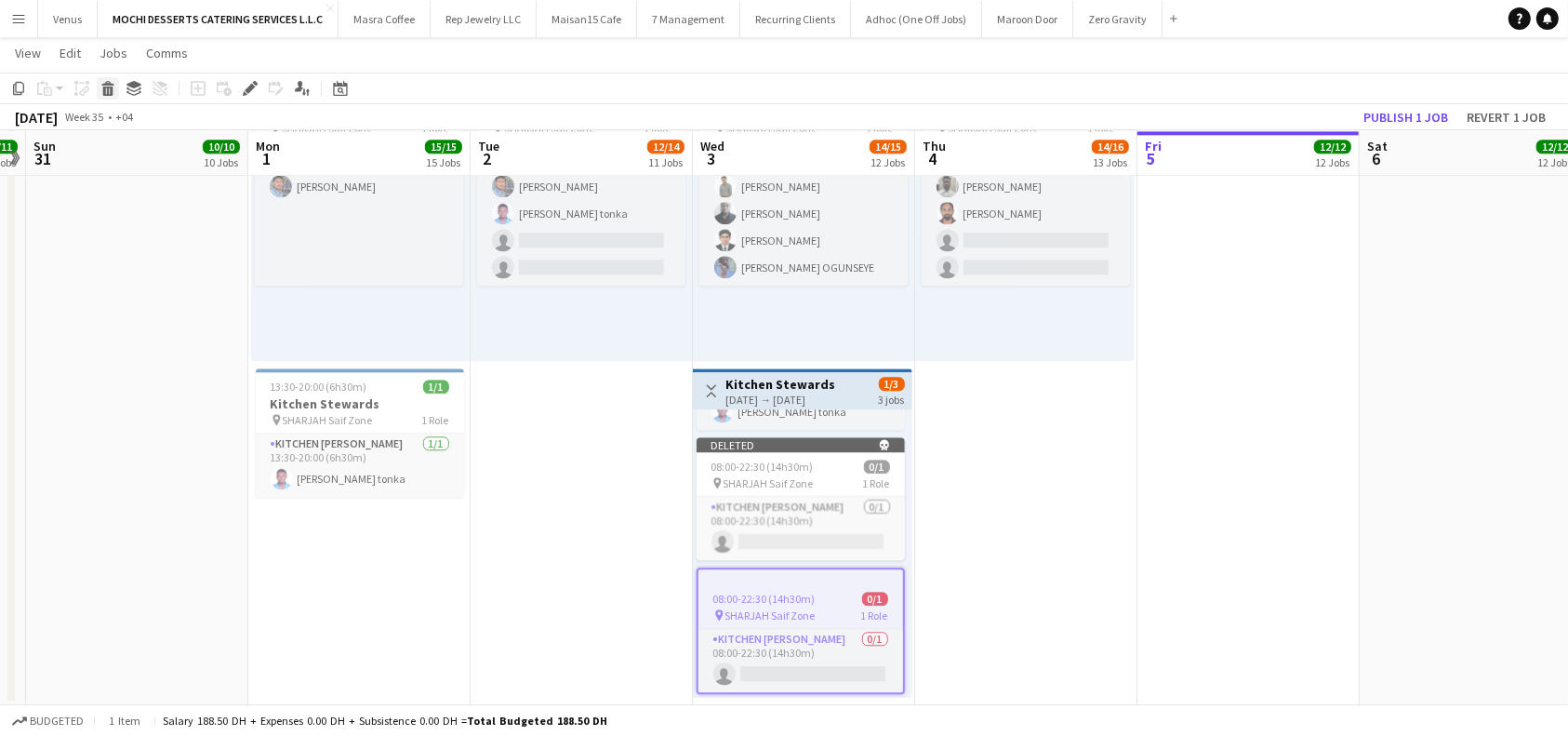
click at [102, 85] on icon "Delete" at bounding box center [108, 88] width 15 height 15
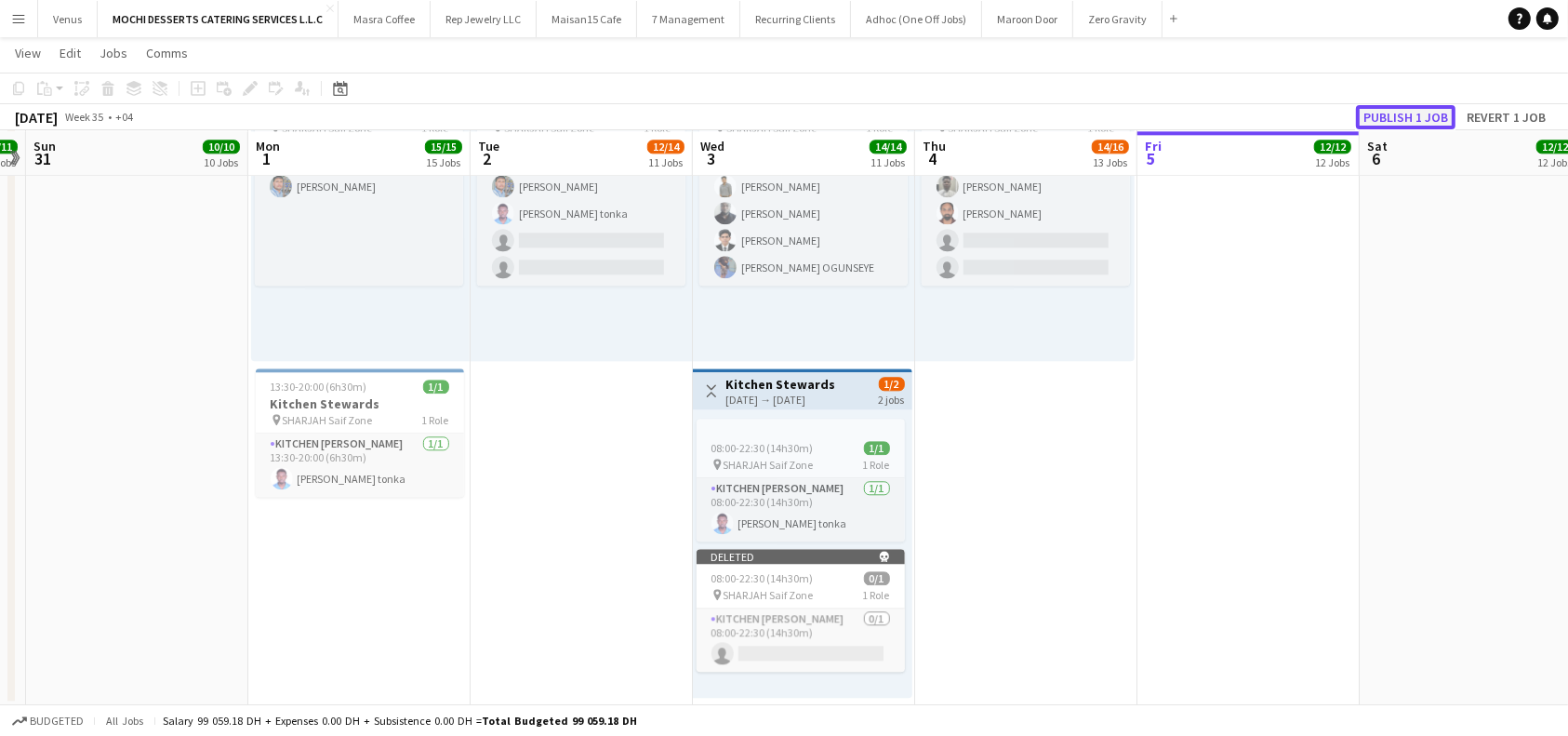
click at [1425, 116] on button "Publish 1 job" at bounding box center [1406, 117] width 100 height 24
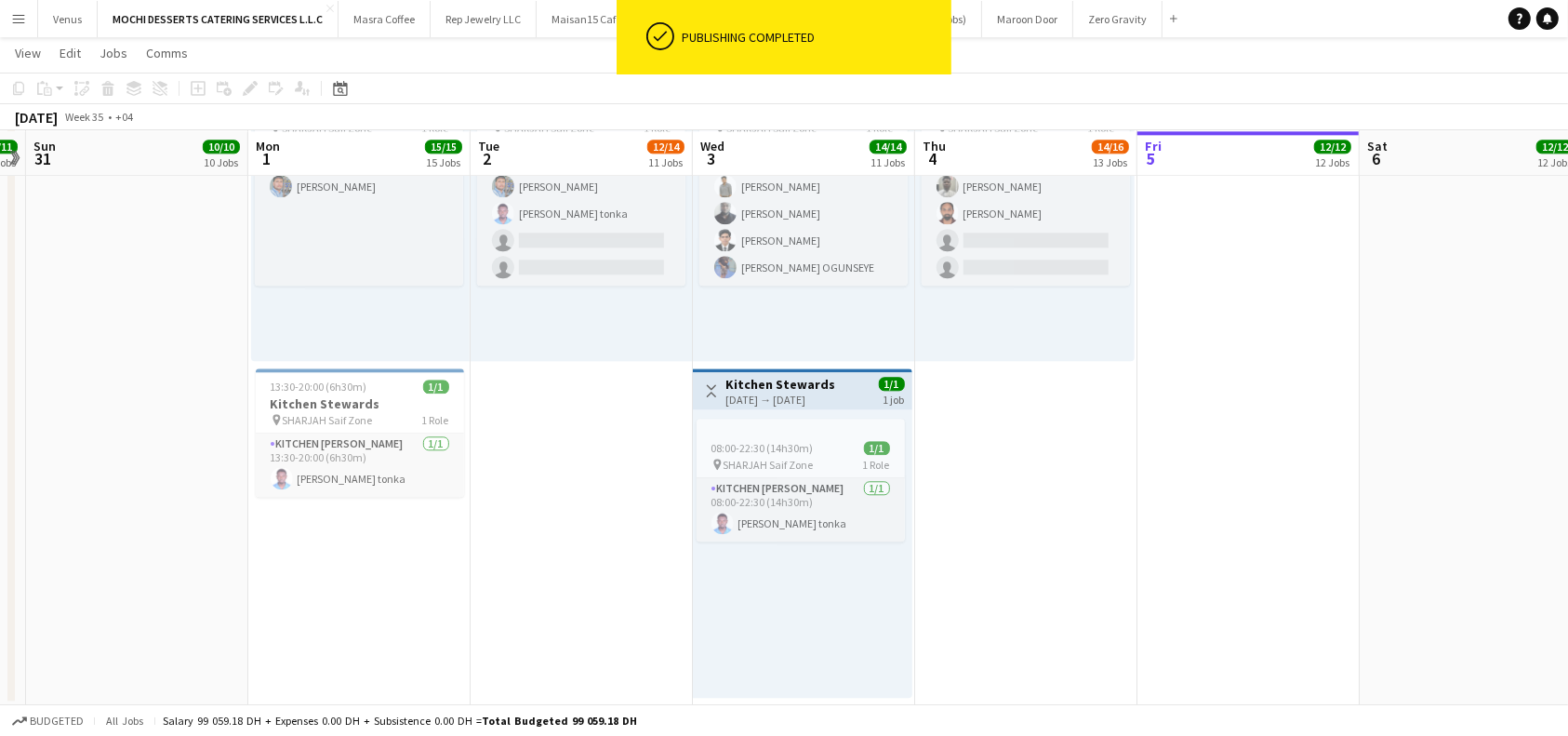
drag, startPoint x: 1100, startPoint y: 570, endPoint x: 1110, endPoint y: 582, distance: 15.6
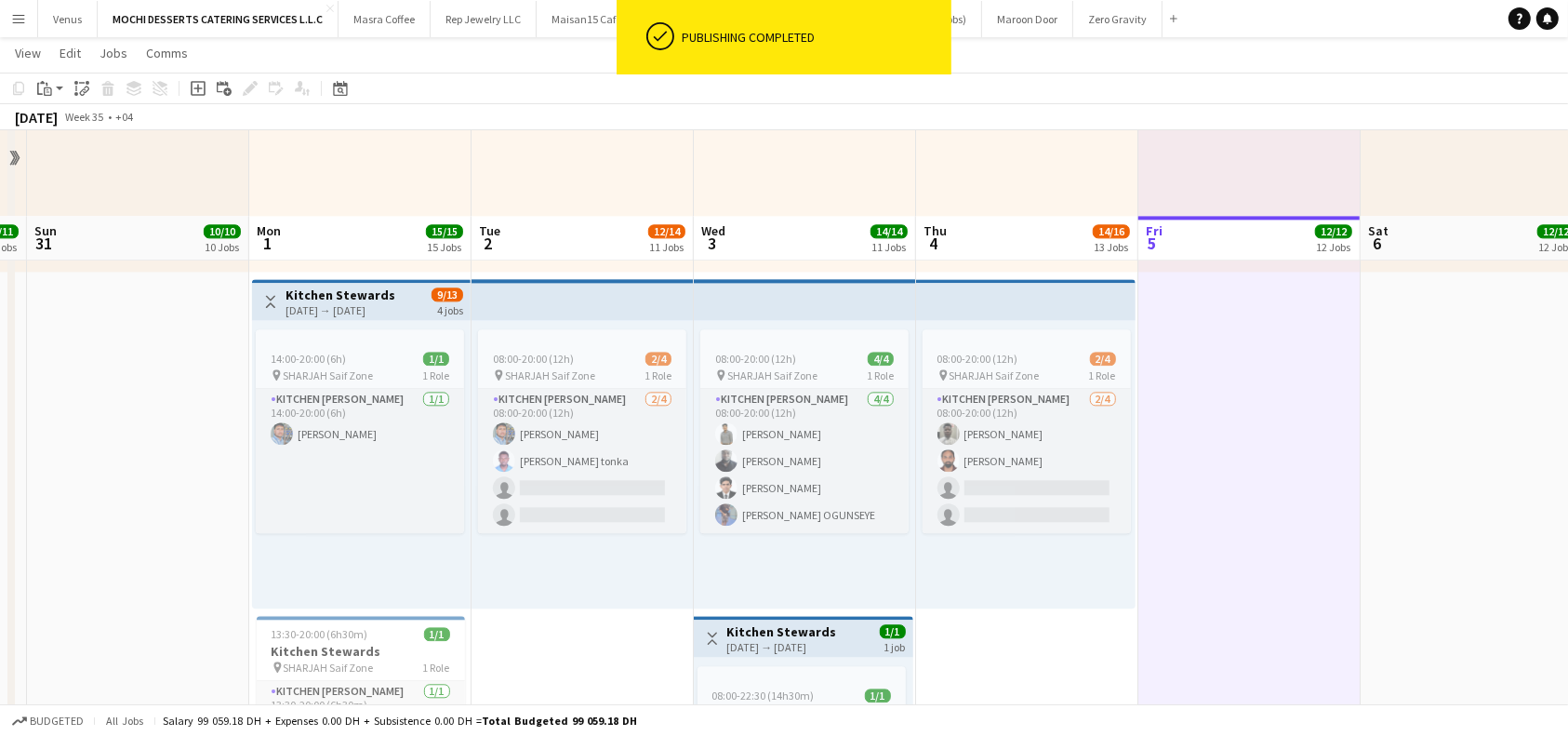
scroll to position [0, 0]
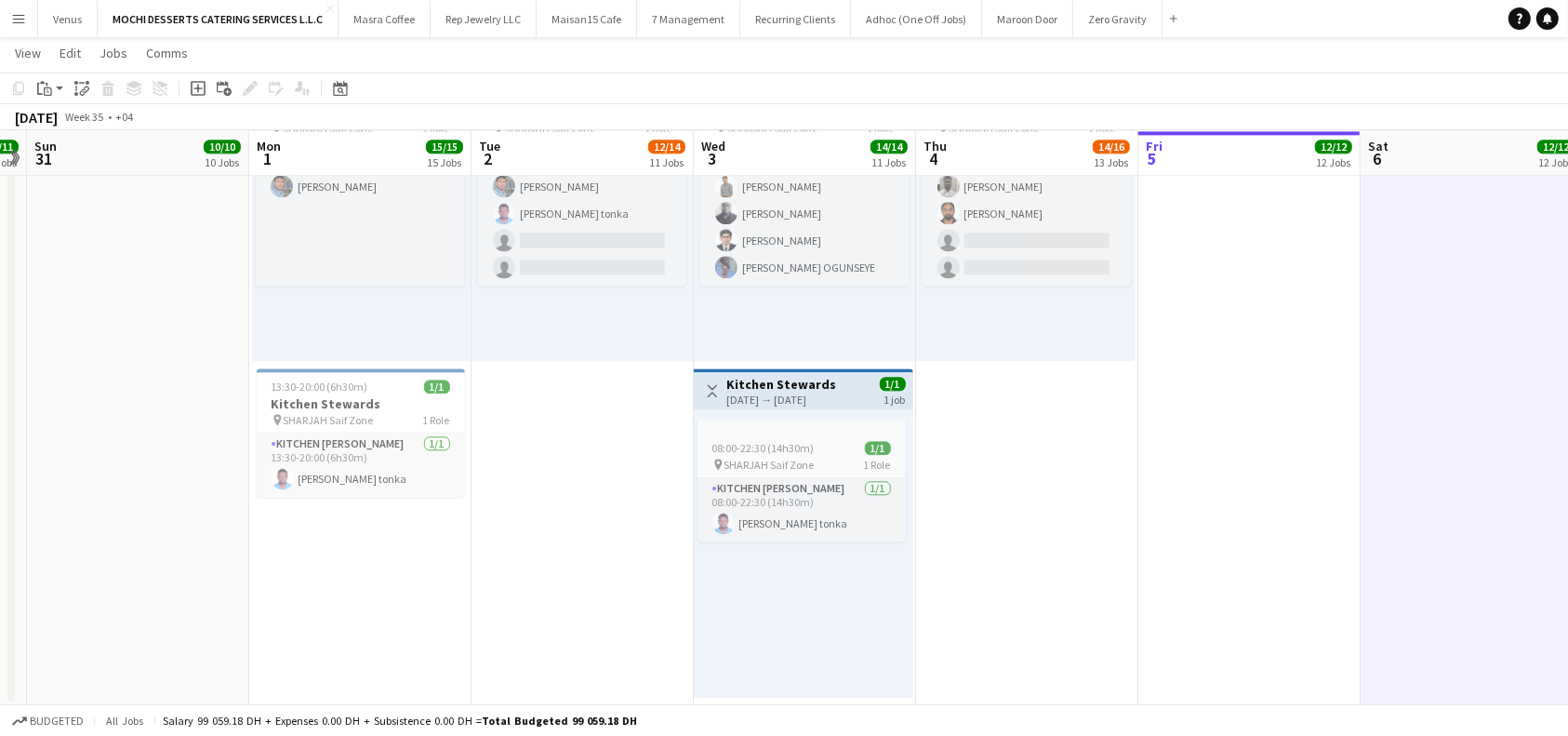
click at [837, 389] on h3 "Kitchen Stewards" at bounding box center [782, 384] width 109 height 16
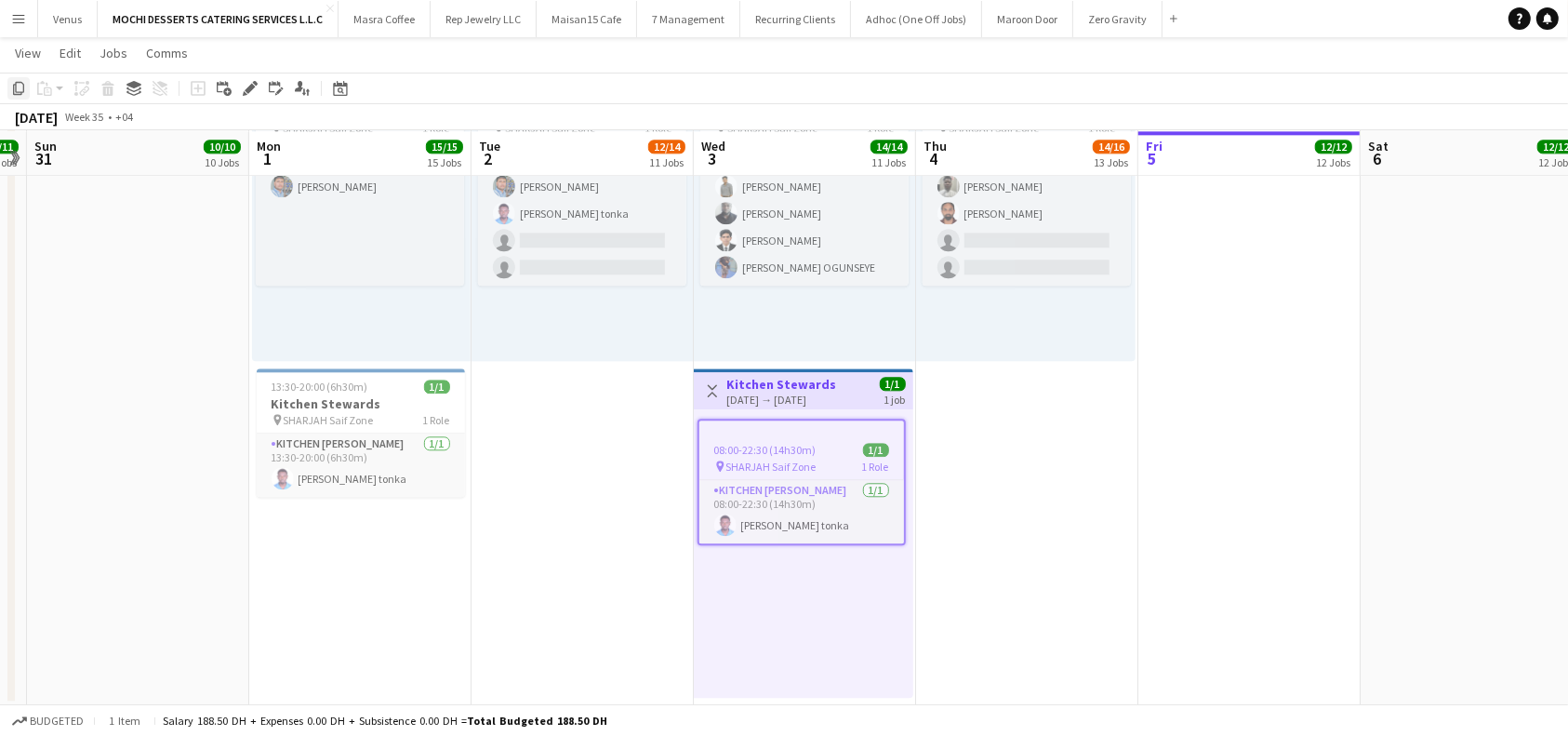
click at [15, 88] on icon "Copy" at bounding box center [19, 88] width 15 height 15
click at [844, 672] on div "08:00-22:30 (14h30m) 1/1 pin SHARJAH Saif Zone 1 Role Kitchen Steward 1/1 08:00…" at bounding box center [803, 554] width 220 height 289
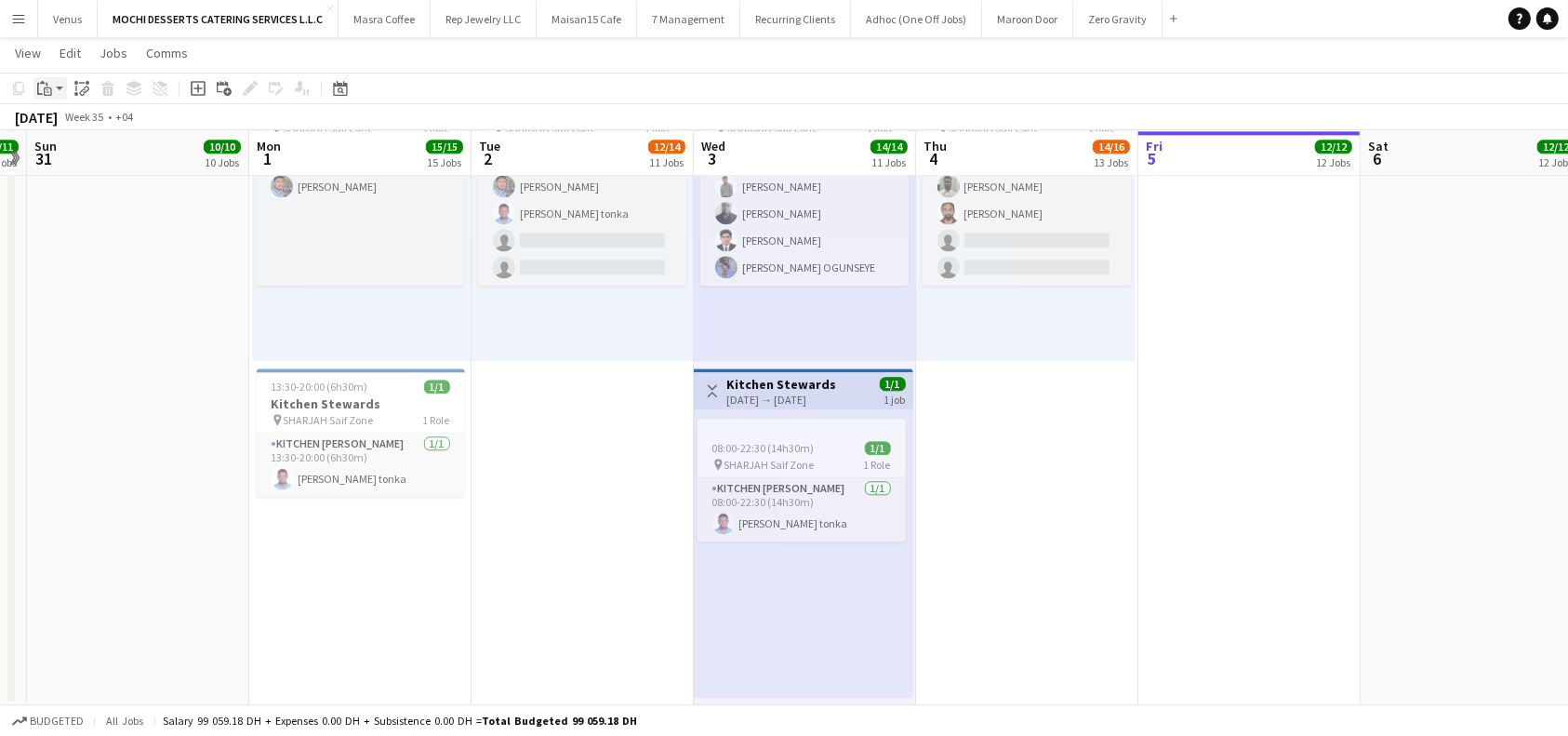
click at [52, 79] on div "Paste" at bounding box center [44, 87] width 22 height 22
click at [70, 123] on link "Paste Ctrl+V" at bounding box center [136, 123] width 175 height 16
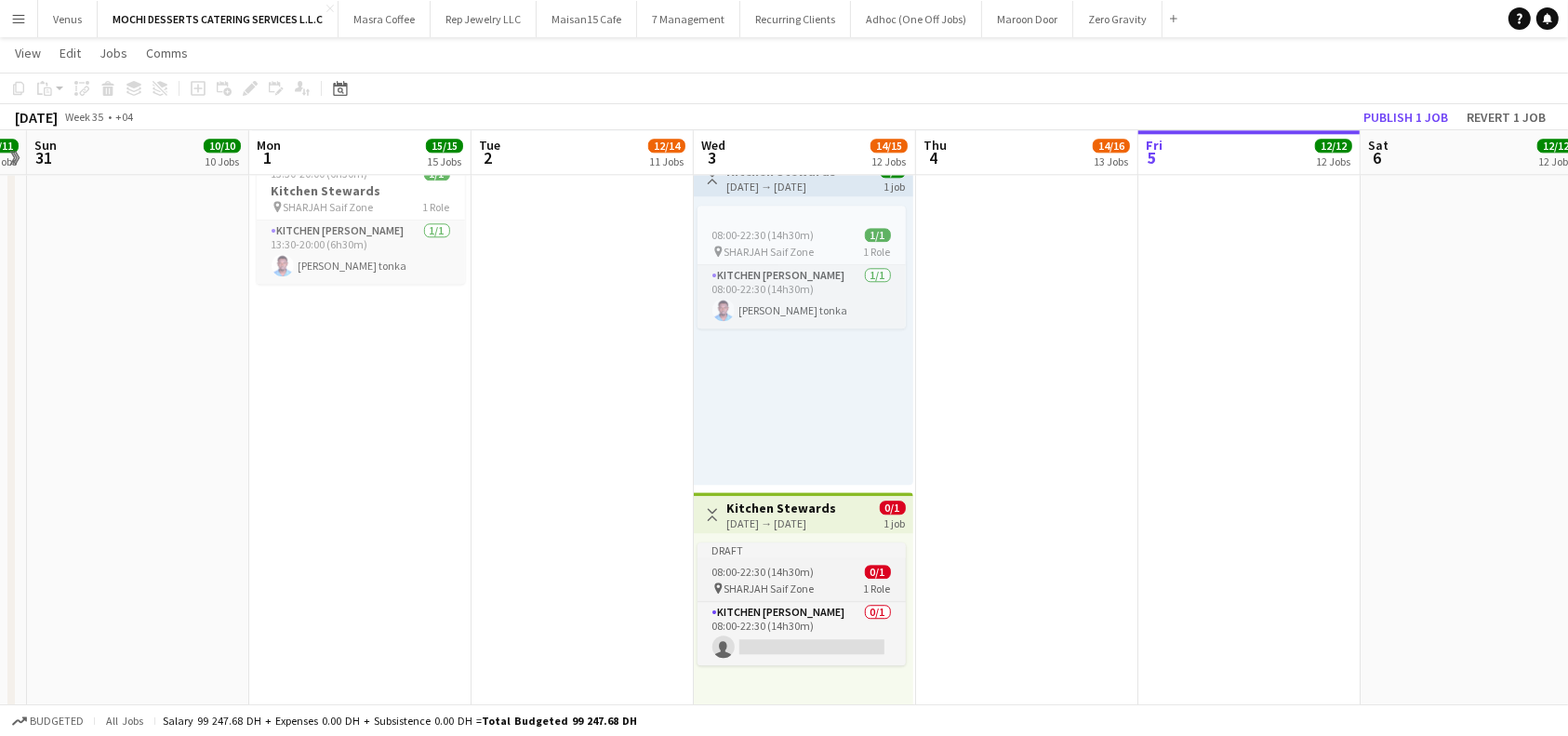
scroll to position [4901, 0]
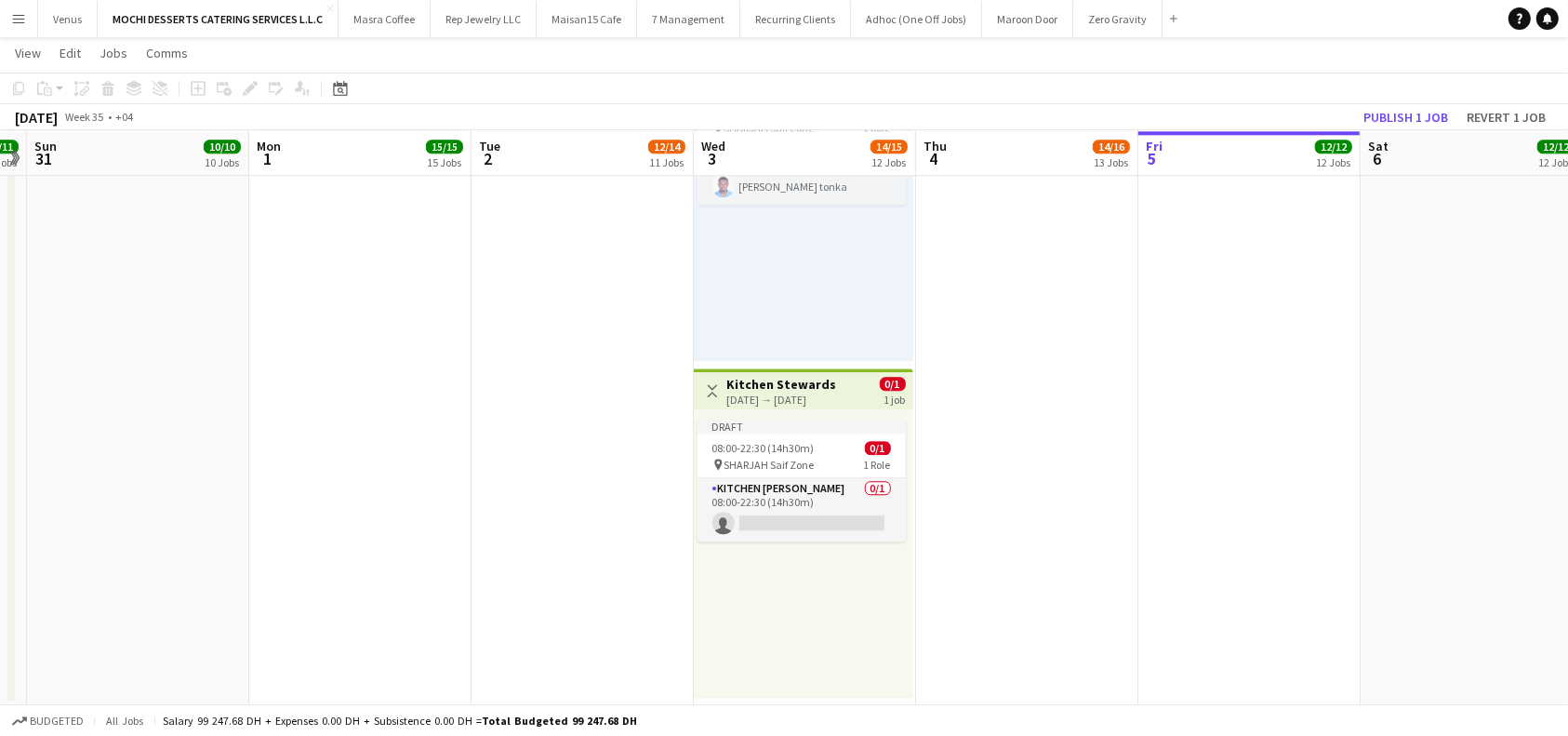
click at [808, 404] on div "03-09-2025 → 03-09-2025" at bounding box center [782, 399] width 109 height 14
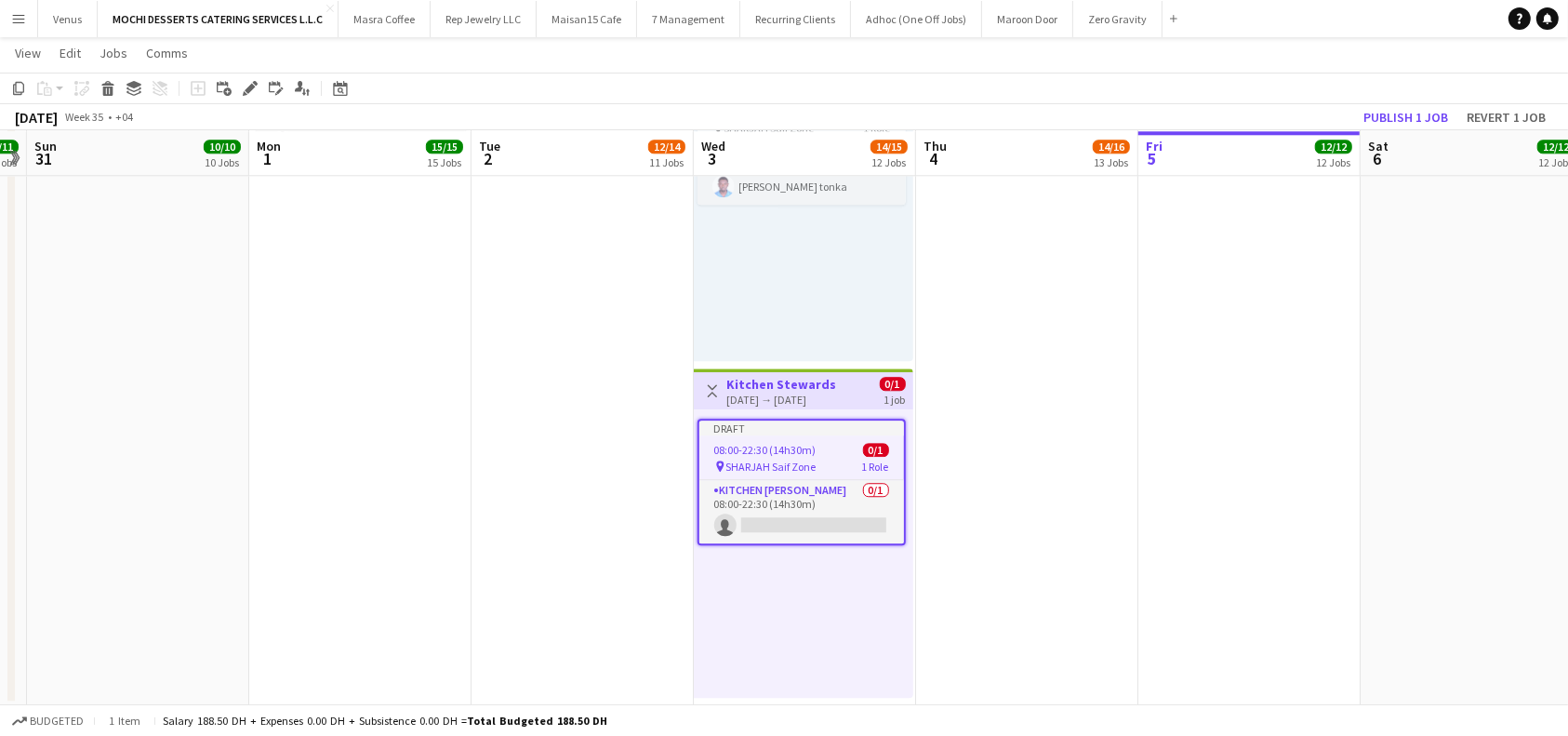
click at [813, 385] on h3 "Kitchen Stewards" at bounding box center [782, 384] width 109 height 16
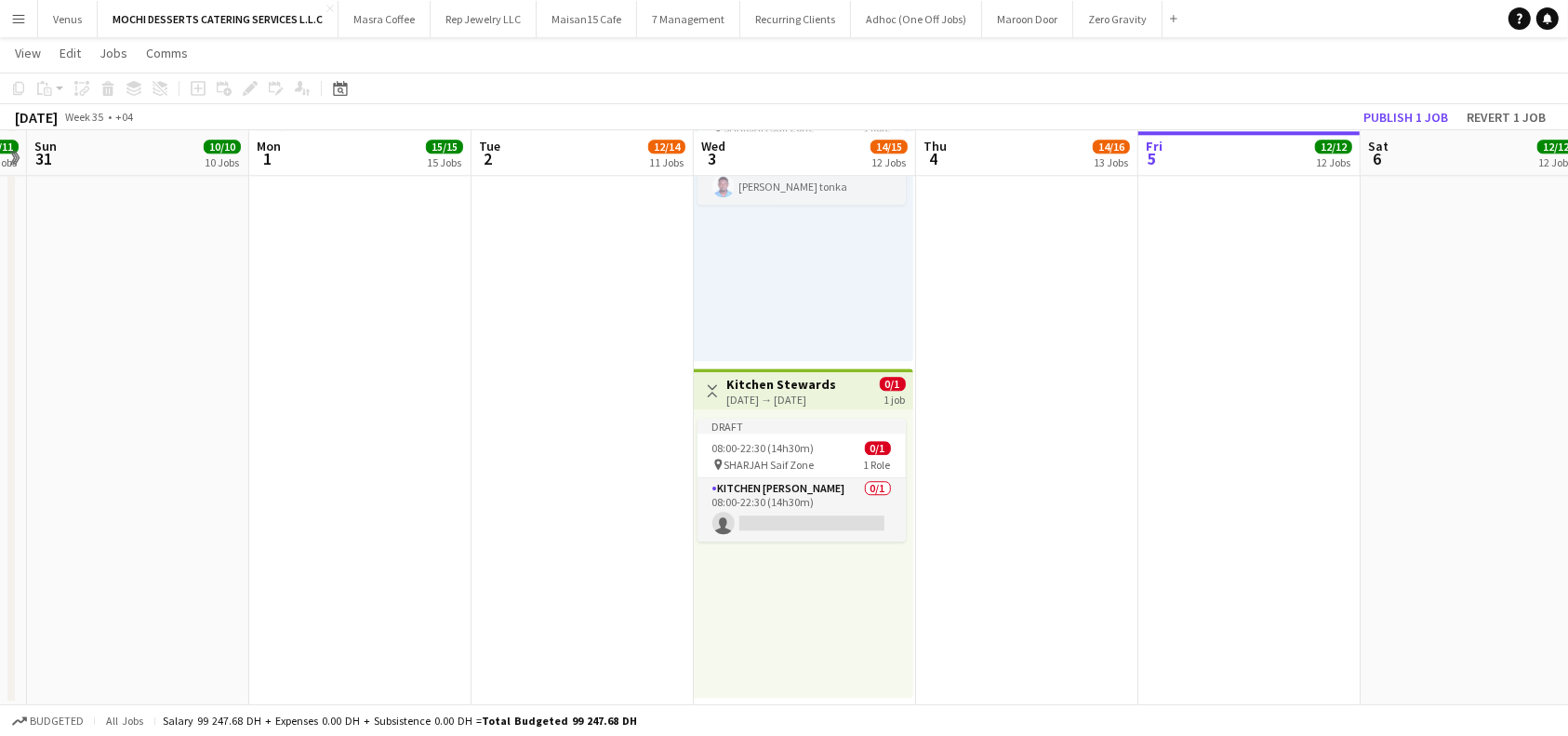
click at [805, 386] on h3 "Kitchen Stewards" at bounding box center [782, 384] width 109 height 16
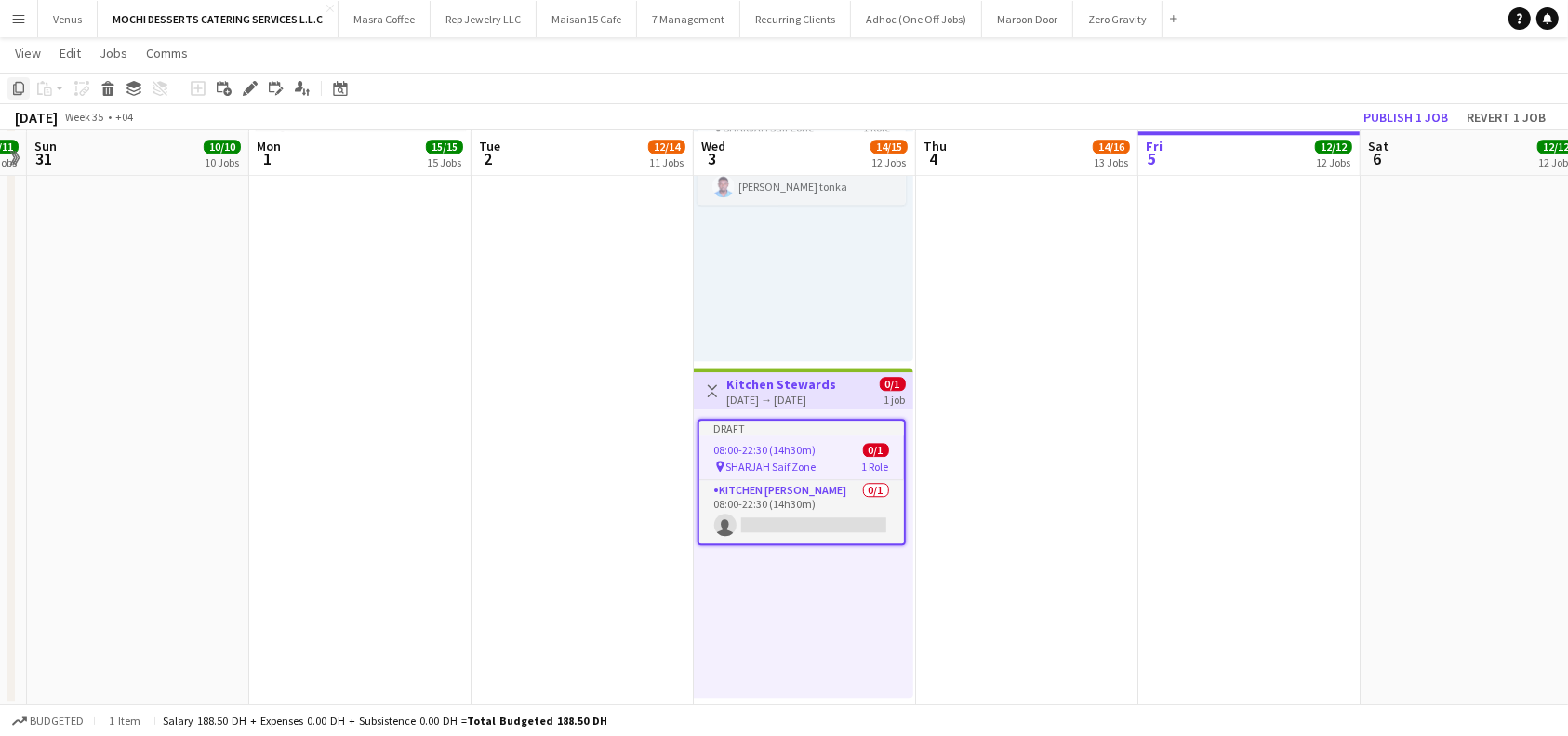
click at [9, 89] on div "Copy" at bounding box center [18, 87] width 22 height 22
drag, startPoint x: 780, startPoint y: 627, endPoint x: 787, endPoint y: 631, distance: 8.1
click at [779, 627] on div "Draft 08:00-22:30 (14h30m) 0/1 pin SHARJAH Saif Zone 1 Role Kitchen Steward 0/1…" at bounding box center [803, 554] width 220 height 289
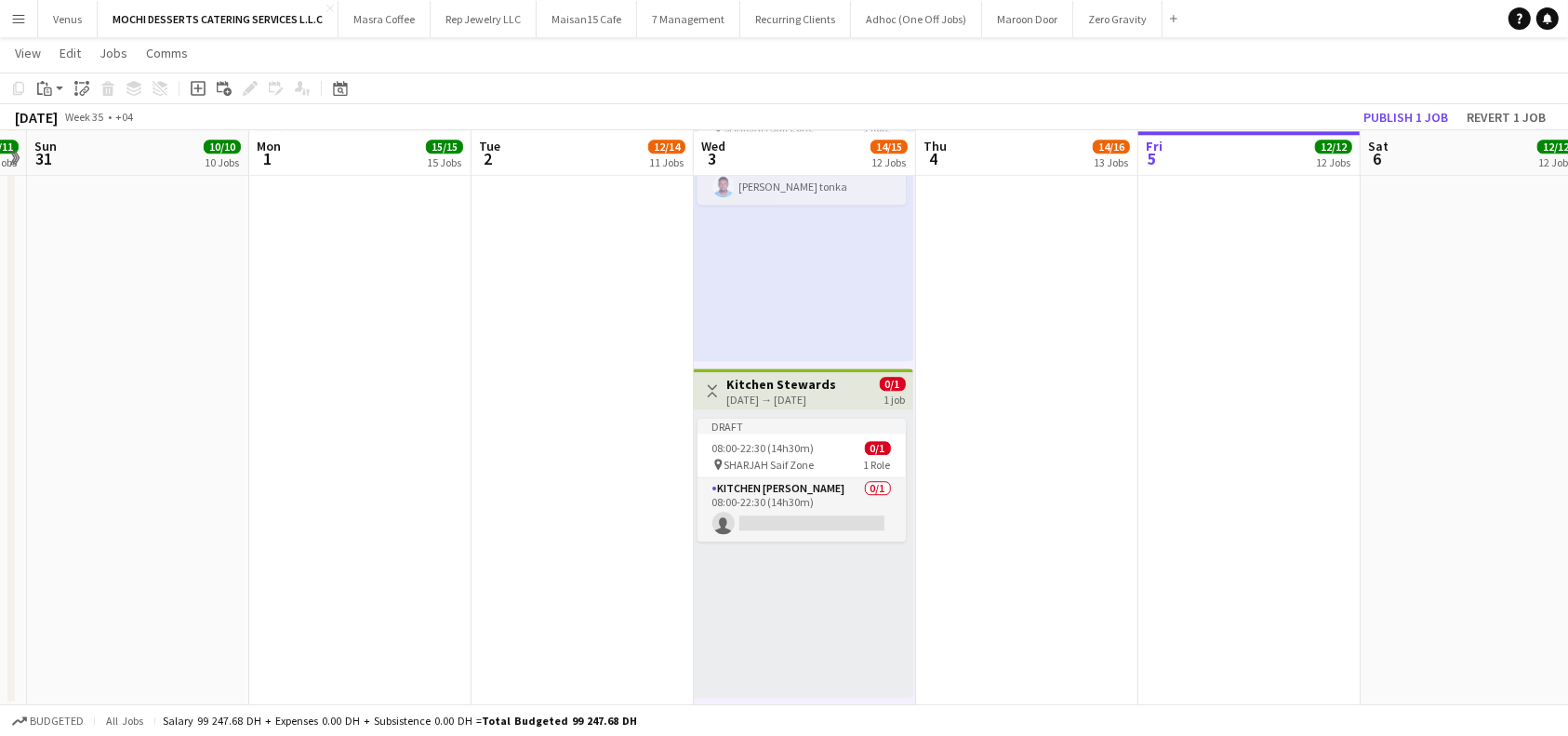
scroll to position [0, 641]
click at [803, 636] on div "Draft 08:00-22:30 (14h30m) 0/1 pin SHARJAH Saif Zone 1 Role Kitchen Steward 0/1…" at bounding box center [802, 554] width 220 height 289
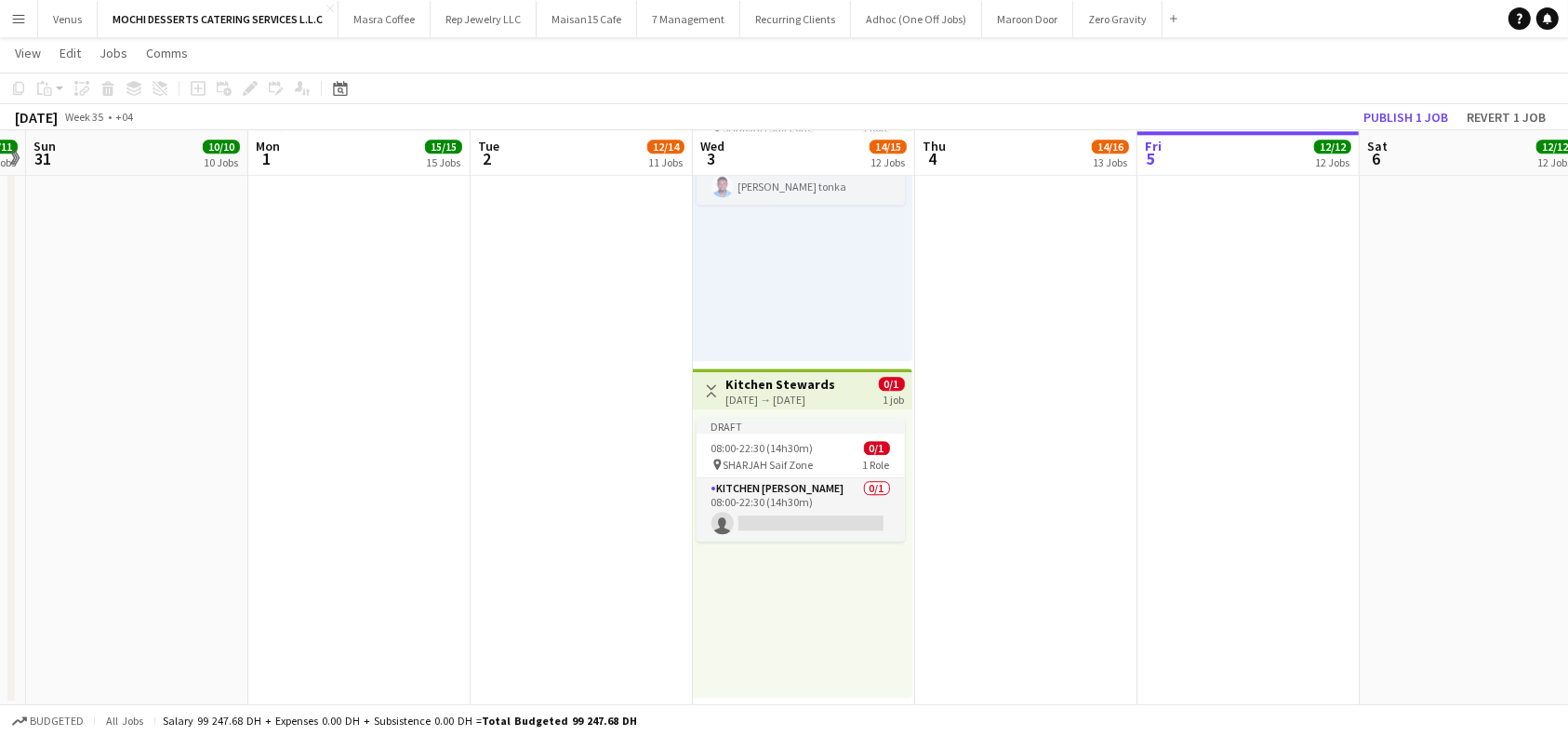
click at [773, 634] on div "Draft 08:00-22:30 (14h30m) 0/1 pin SHARJAH Saif Zone 1 Role Kitchen Steward 0/1…" at bounding box center [802, 554] width 220 height 289
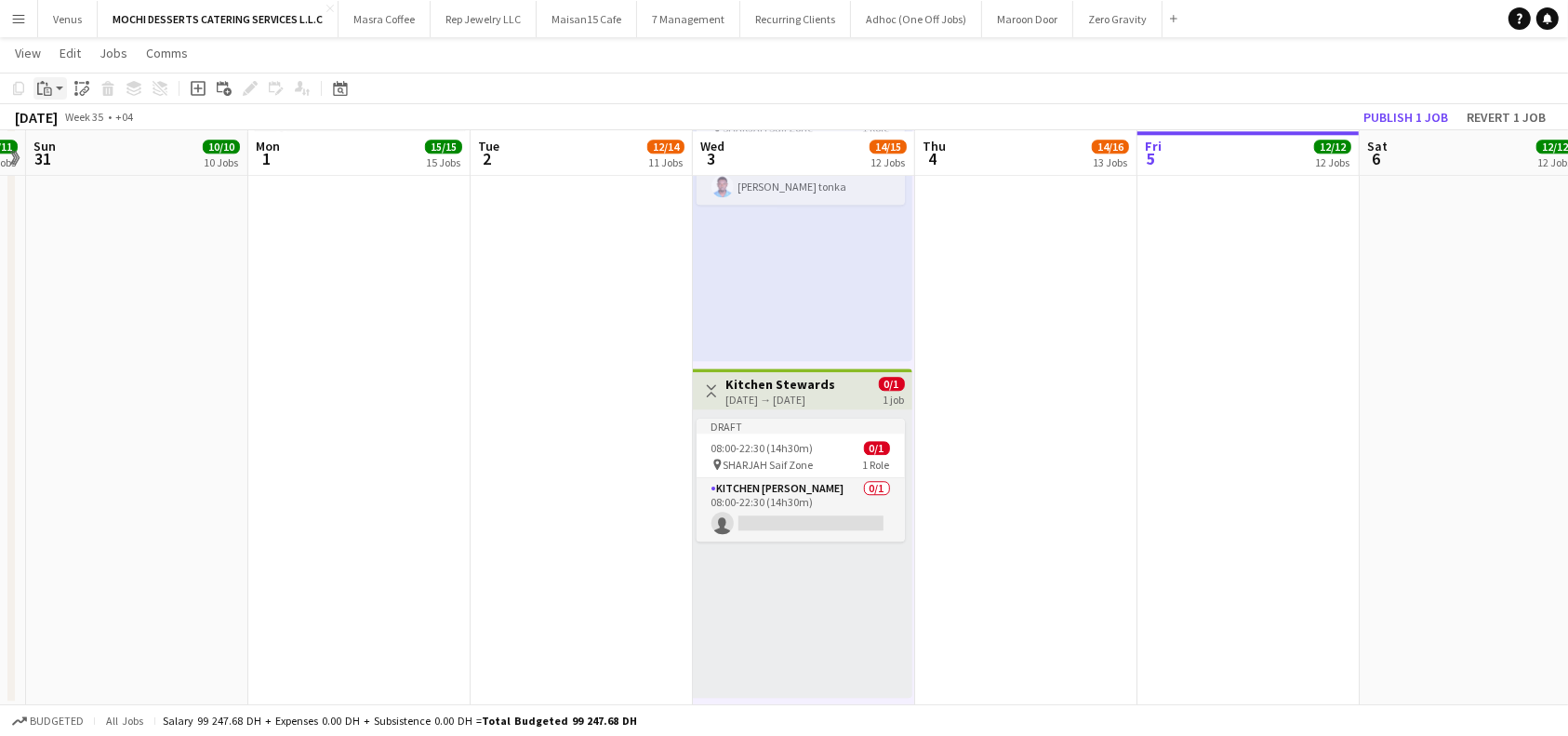
click at [58, 84] on app-action-btn "Paste" at bounding box center [50, 87] width 34 height 22
click at [94, 118] on link "Paste Ctrl+V" at bounding box center [136, 123] width 175 height 16
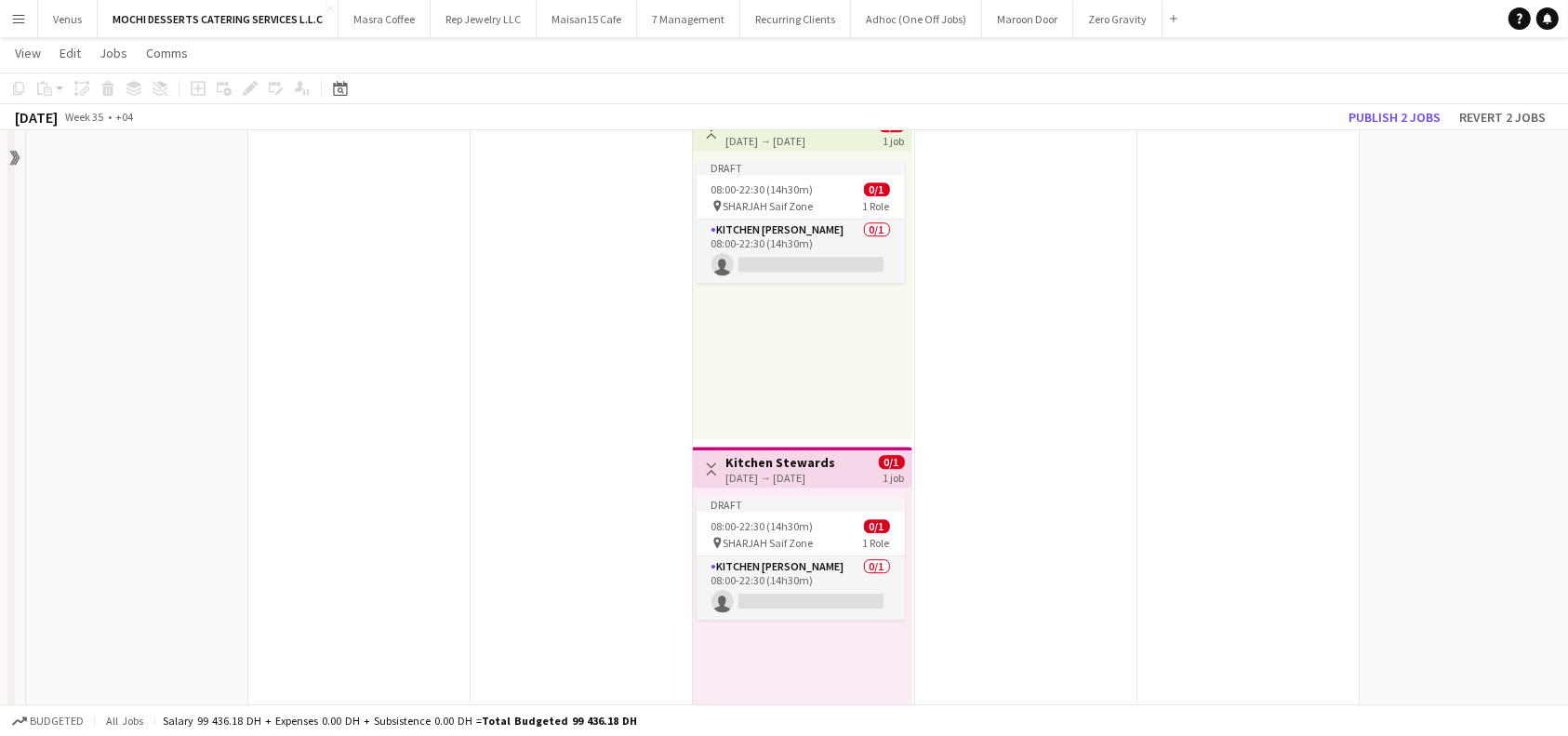
scroll to position [5238, 0]
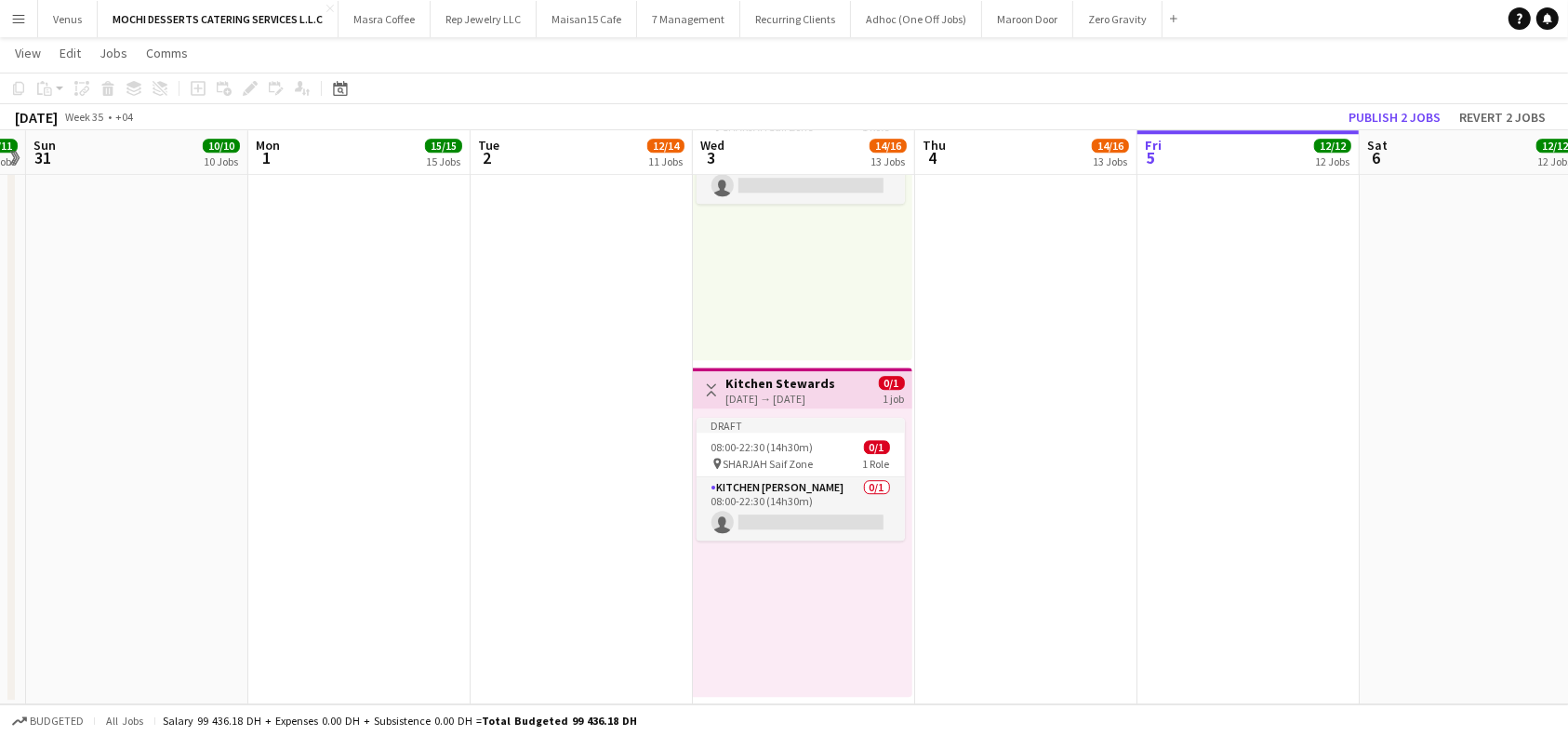
click at [848, 633] on div "Draft 08:00-22:30 (14h30m) 0/1 pin SHARJAH Saif Zone 1 Role Kitchen Steward 0/1…" at bounding box center [802, 553] width 220 height 289
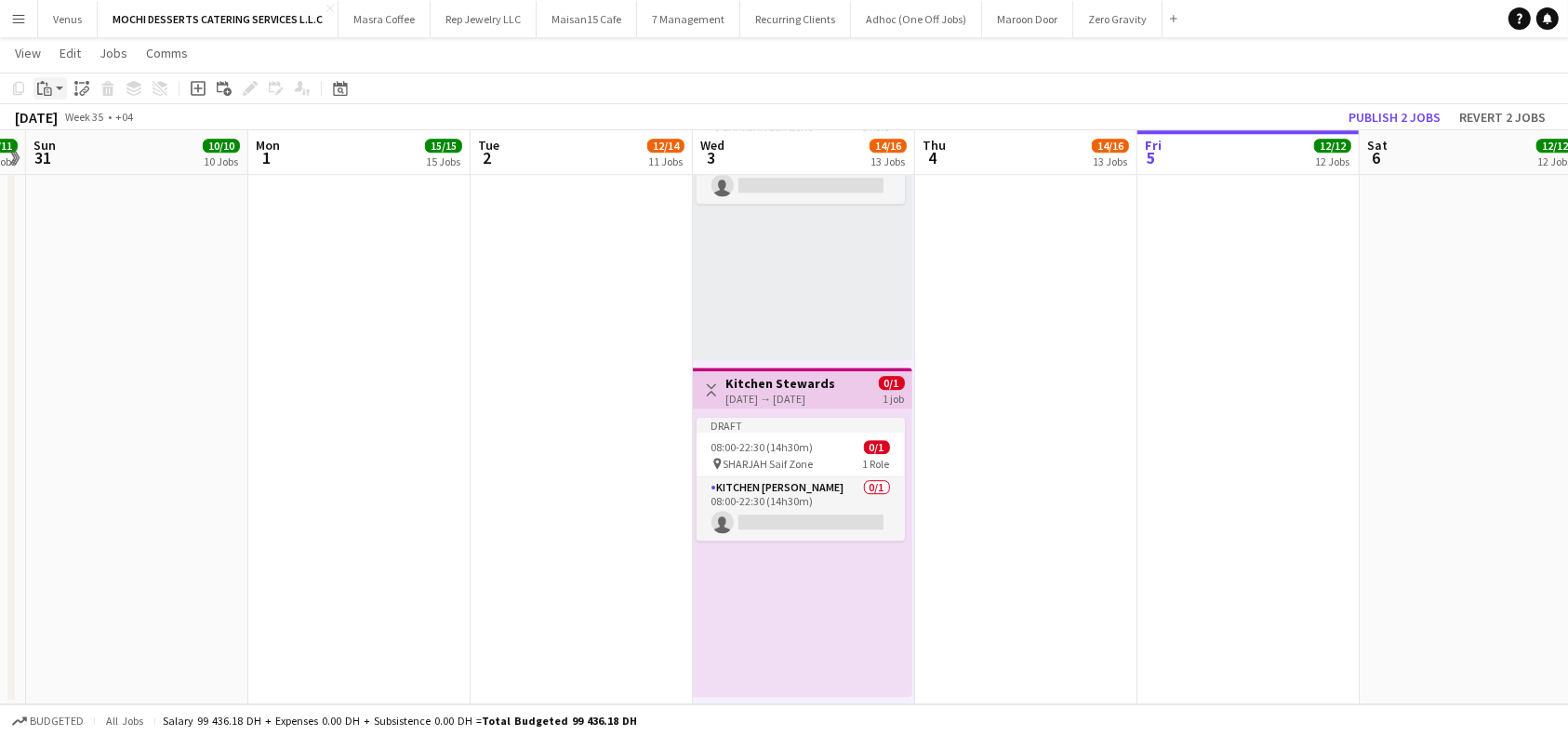
click at [57, 89] on app-action-btn "Paste" at bounding box center [50, 87] width 34 height 22
drag, startPoint x: 107, startPoint y: 123, endPoint x: 401, endPoint y: 212, distance: 307.2
click at [107, 123] on link "Paste Ctrl+V" at bounding box center [136, 123] width 175 height 16
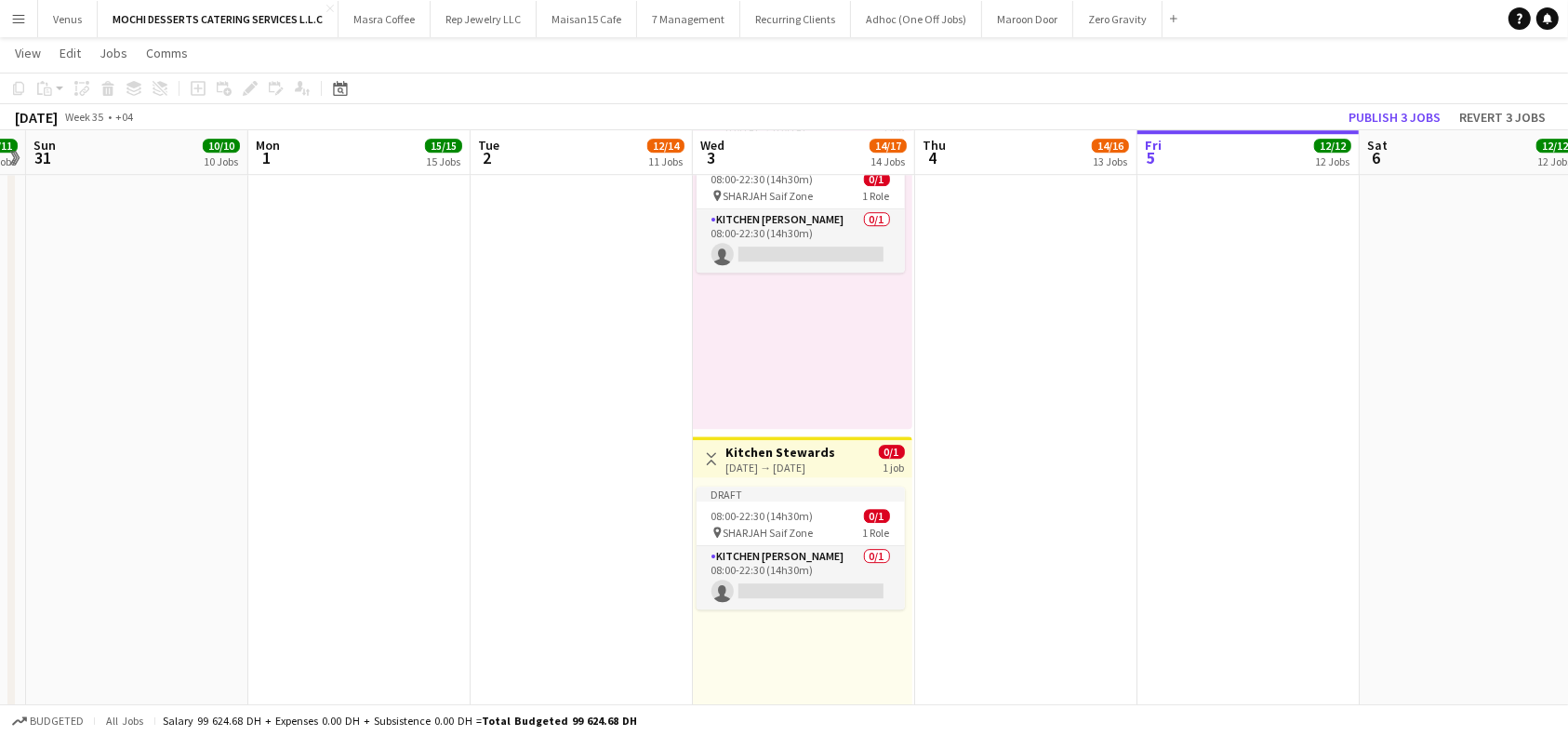
scroll to position [5575, 0]
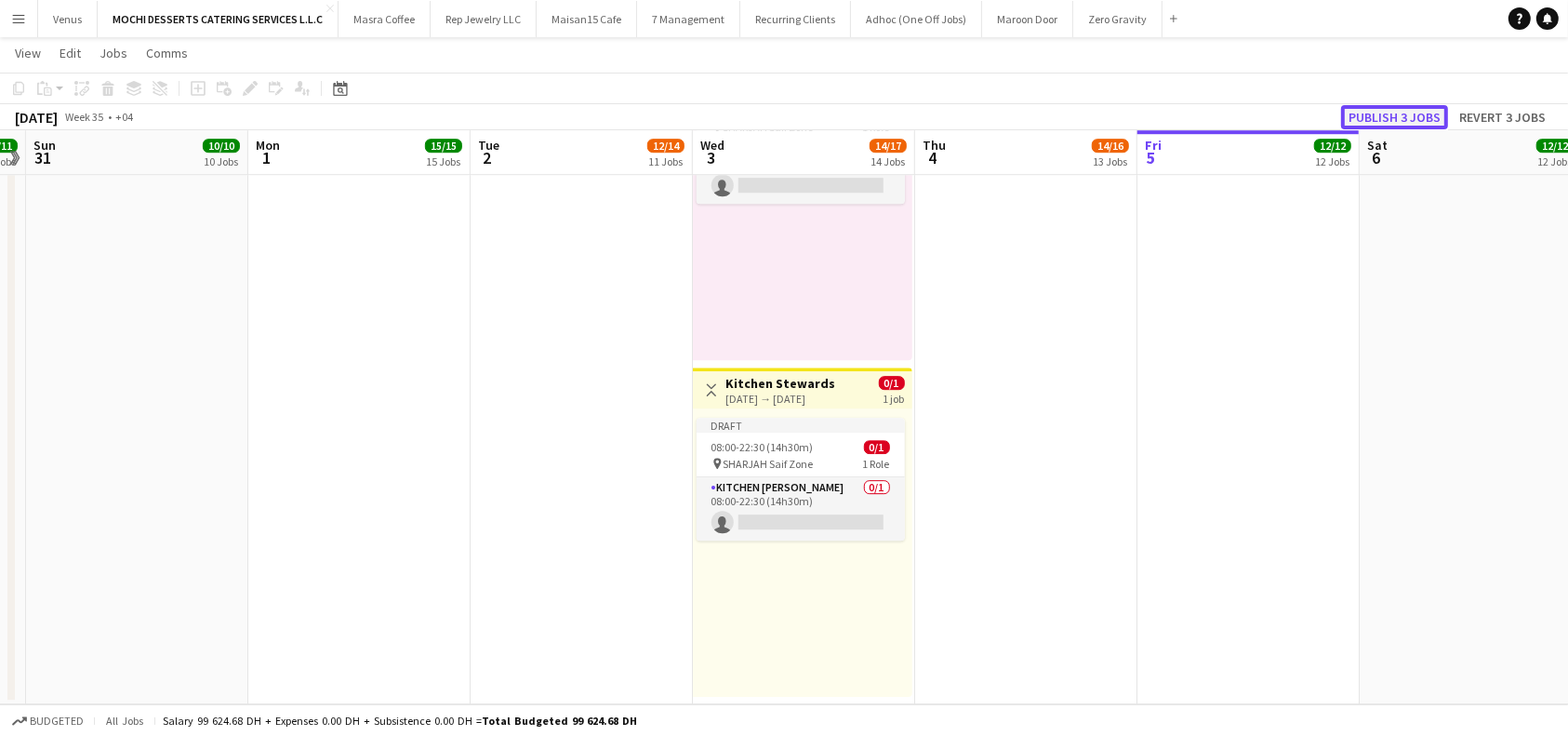
click at [1426, 125] on button "Publish 3 jobs" at bounding box center [1394, 117] width 107 height 24
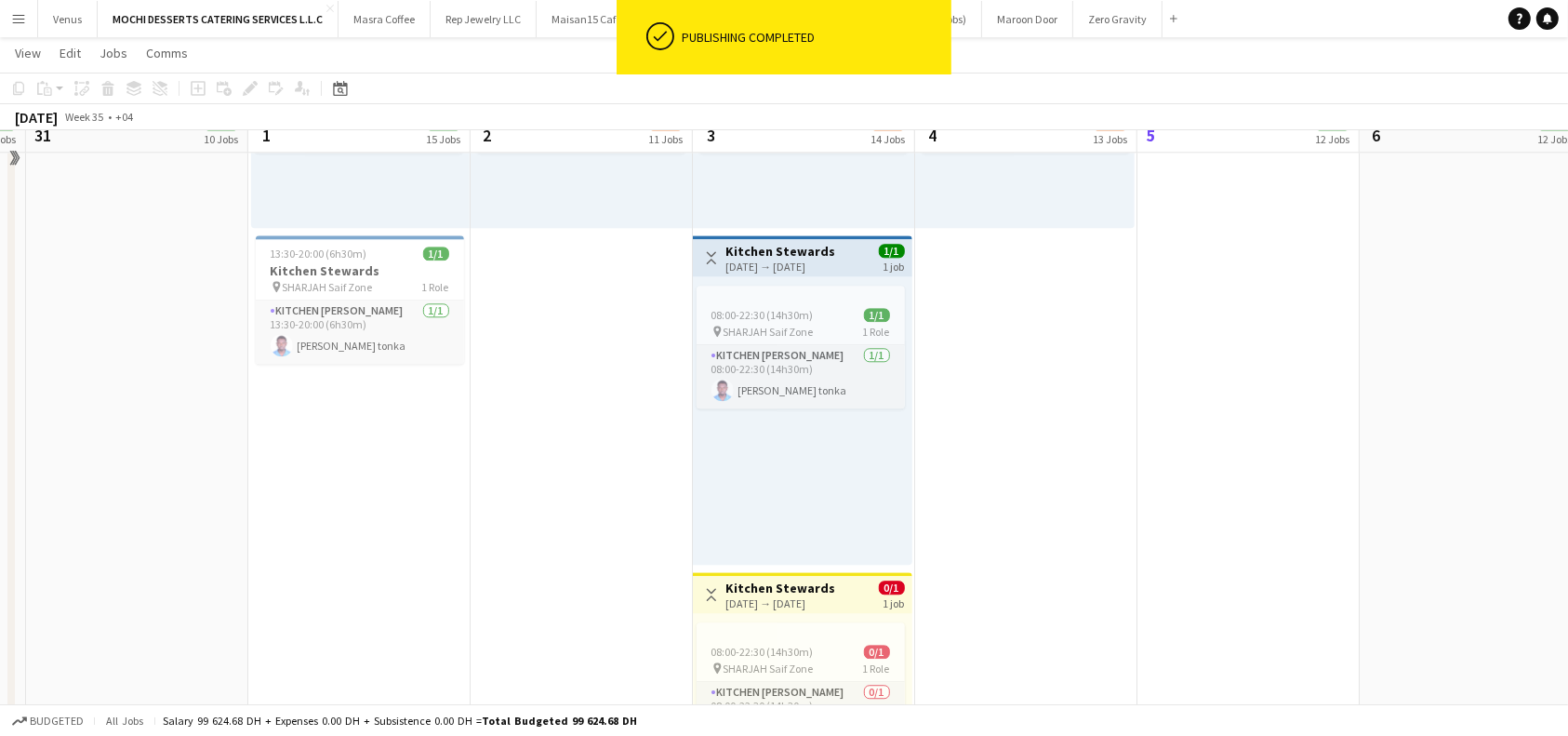
scroll to position [4582, 0]
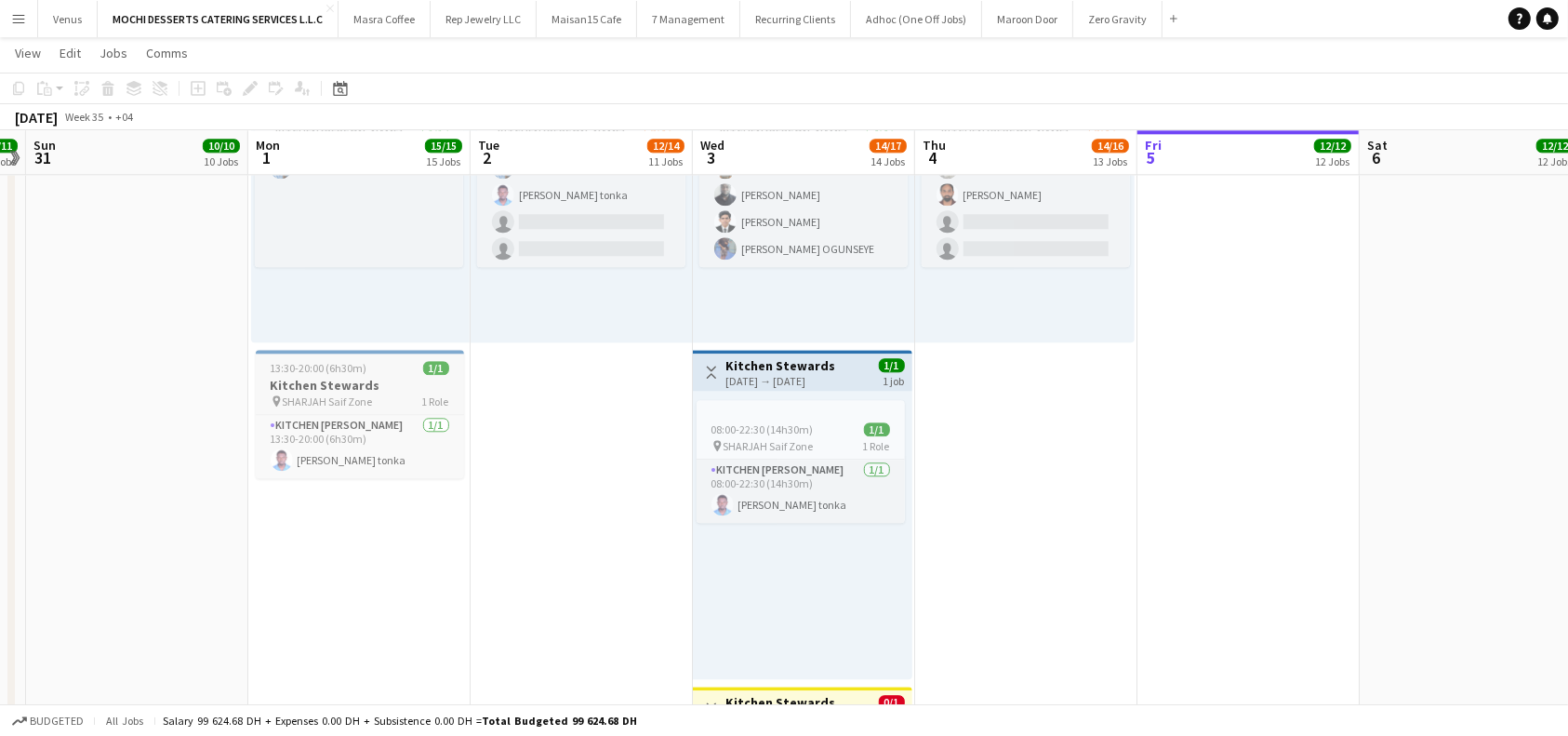
click at [360, 384] on h3 "Kitchen Stewards" at bounding box center [360, 385] width 208 height 16
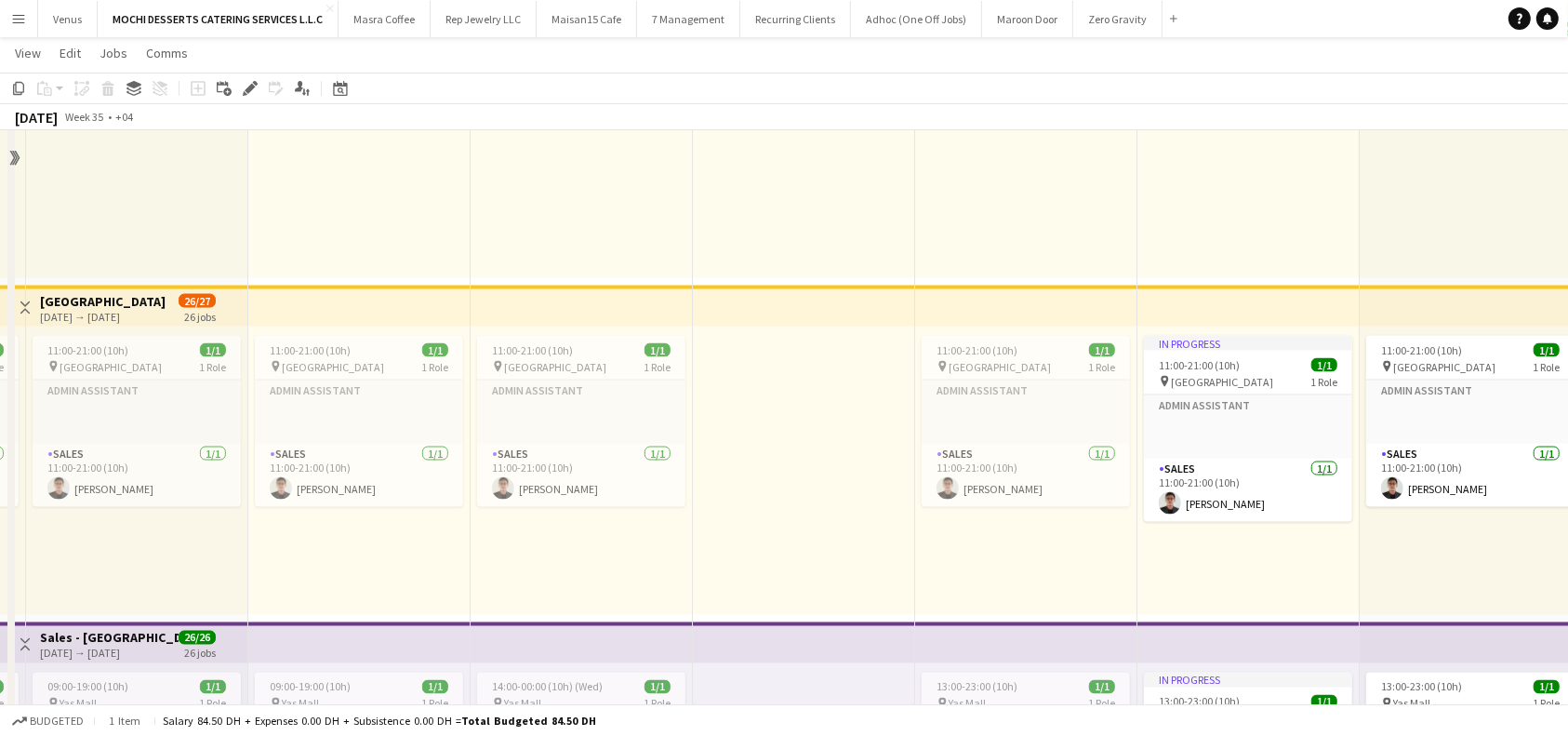
scroll to position [2845, 0]
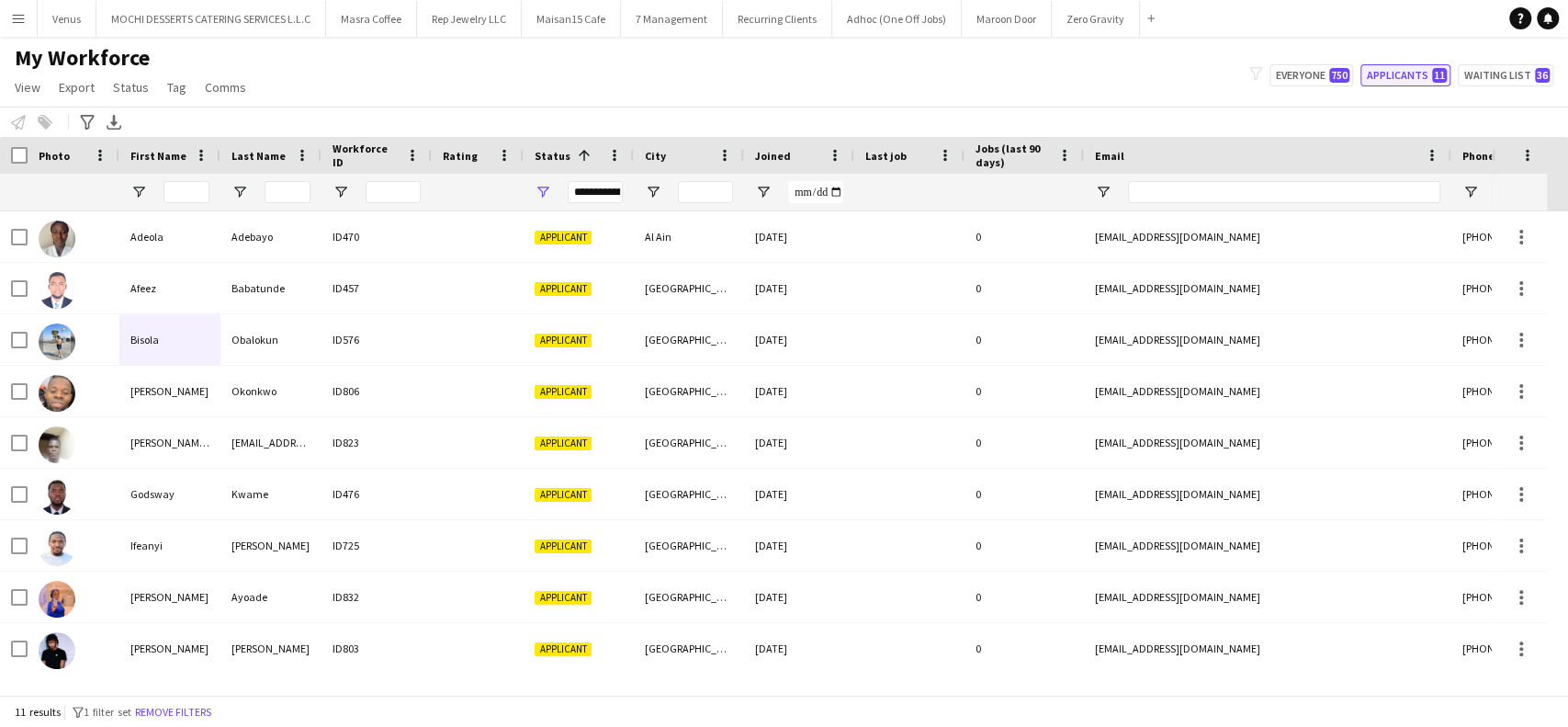
click at [1417, 70] on button "Applicants 11" at bounding box center [1405, 75] width 90 height 22
click at [557, 23] on button "Maisan15 Cafe Close" at bounding box center [571, 19] width 99 height 36
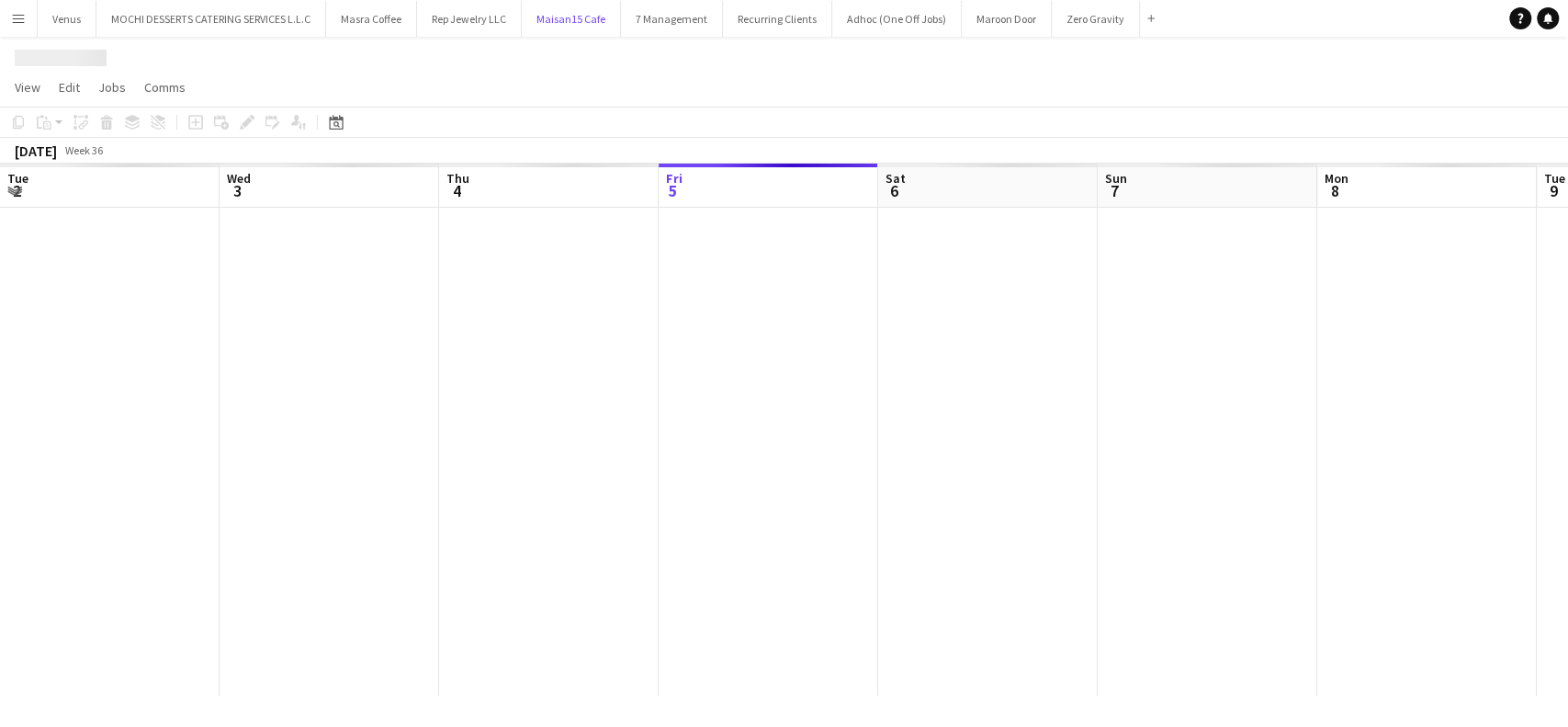
scroll to position [0, 440]
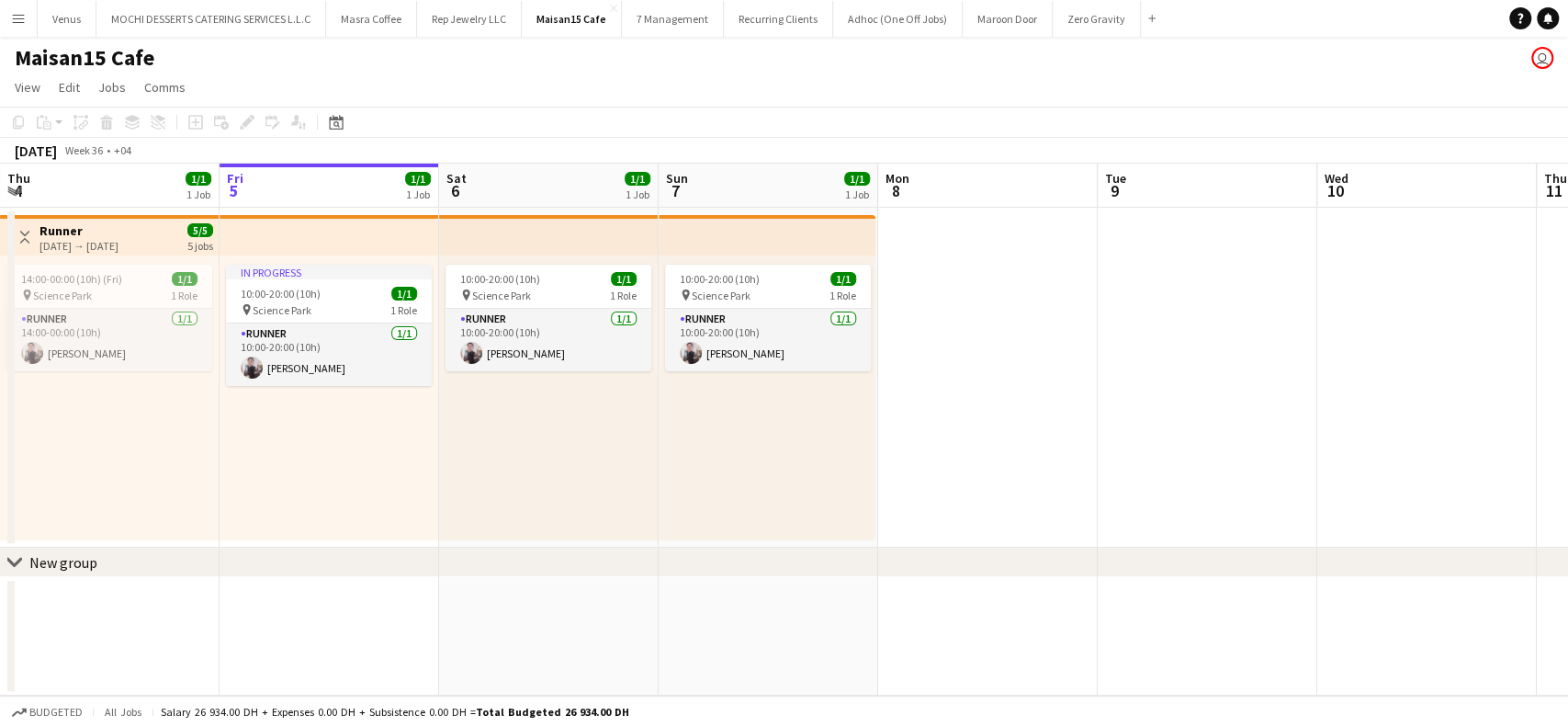
click at [133, 178] on app-board-header-date "Thu 4 1/1 1 Job" at bounding box center [110, 186] width 220 height 45
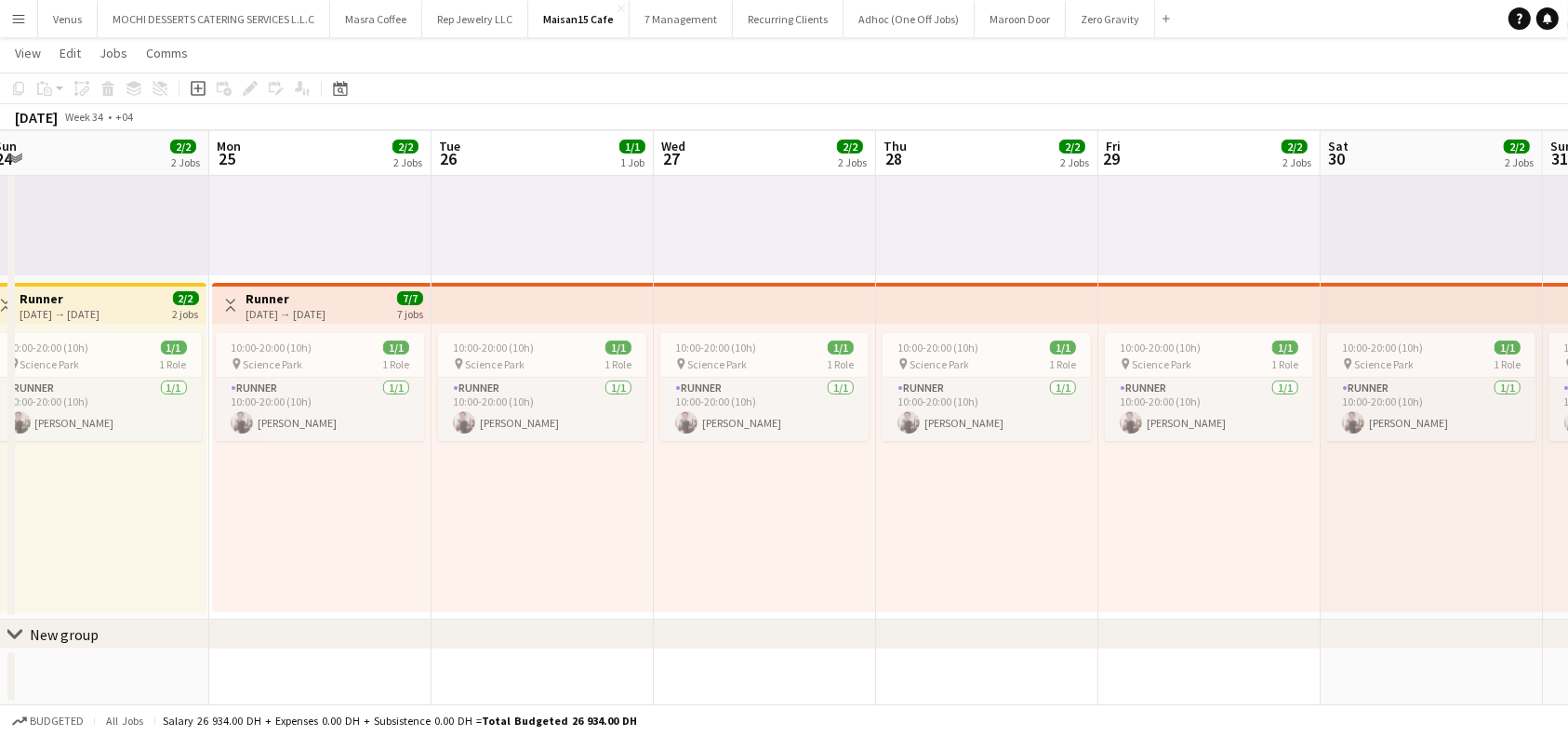
scroll to position [0, 683]
click at [570, 336] on app-job-card "10:00-20:00 (10h) 1/1 pin Science Park 1 Role Runner [DATE] 10:00-20:00 (10h) […" at bounding box center [539, 387] width 208 height 107
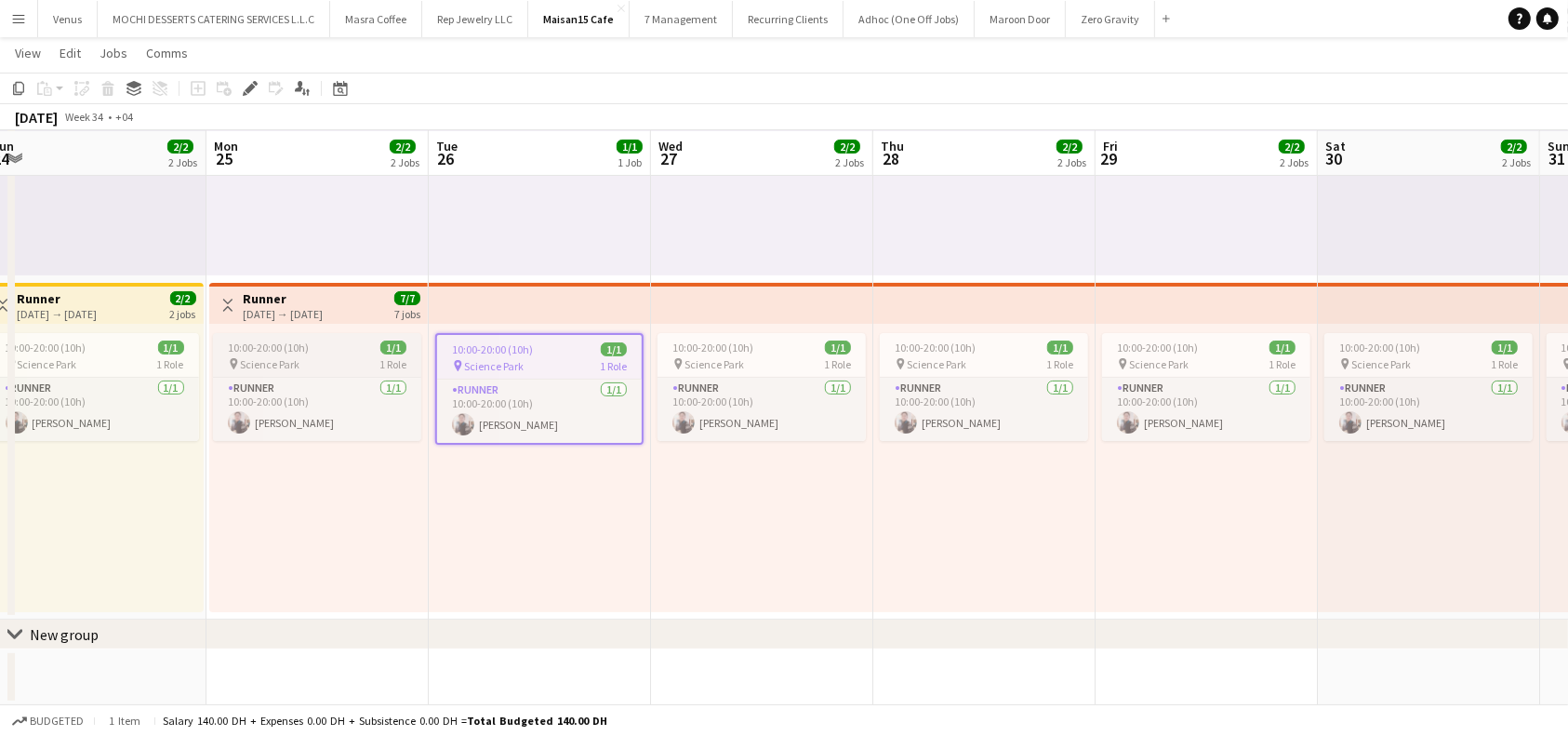
scroll to position [0, 685]
drag, startPoint x: 309, startPoint y: 346, endPoint x: 306, endPoint y: 359, distance: 13.3
click at [306, 359] on app-job-card "10:00-20:00 (10h) 1/1 pin Science Park 1 Role Runner [DATE] 10:00-20:00 (10h) […" at bounding box center [315, 387] width 208 height 107
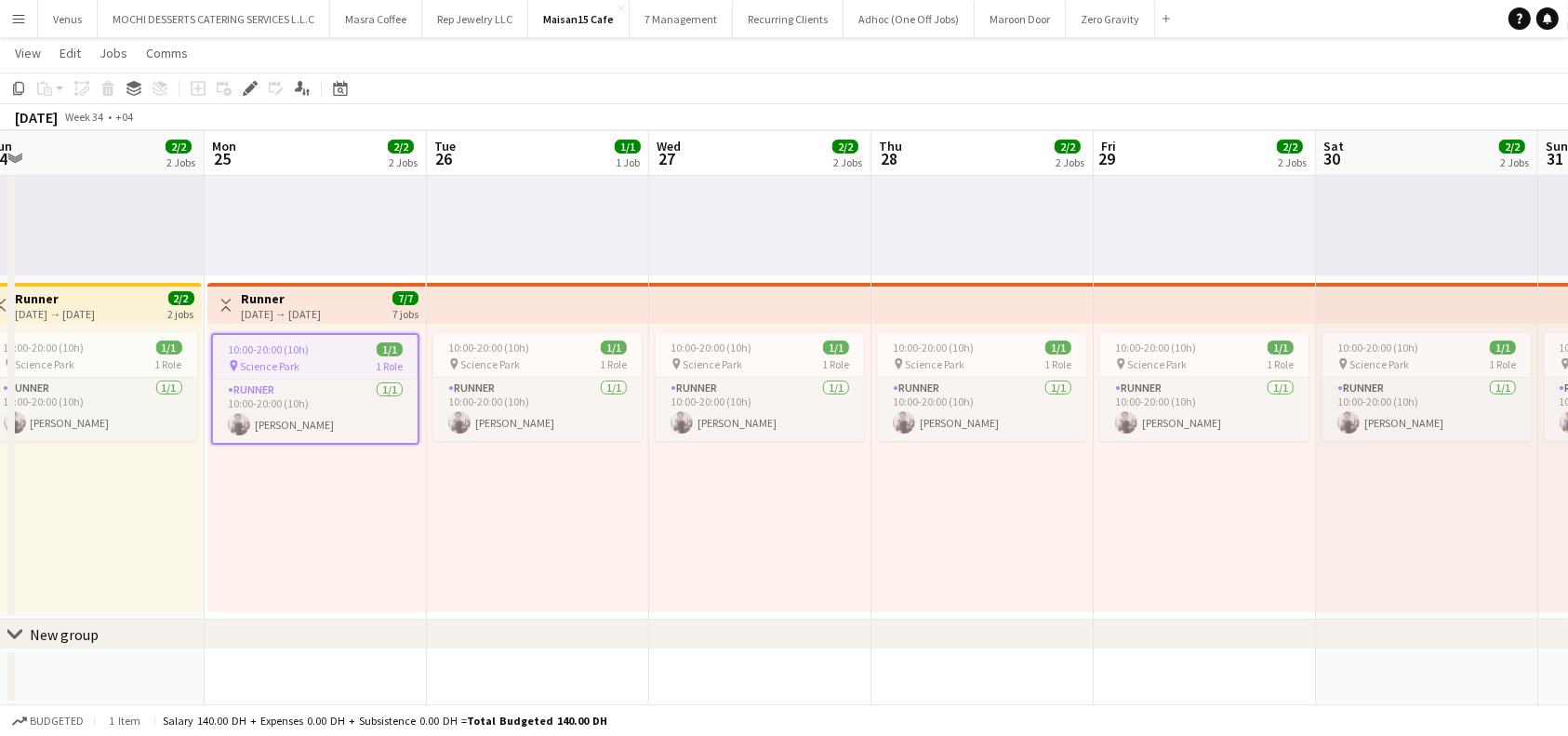
click at [305, 297] on h3 "Runner" at bounding box center [280, 298] width 80 height 16
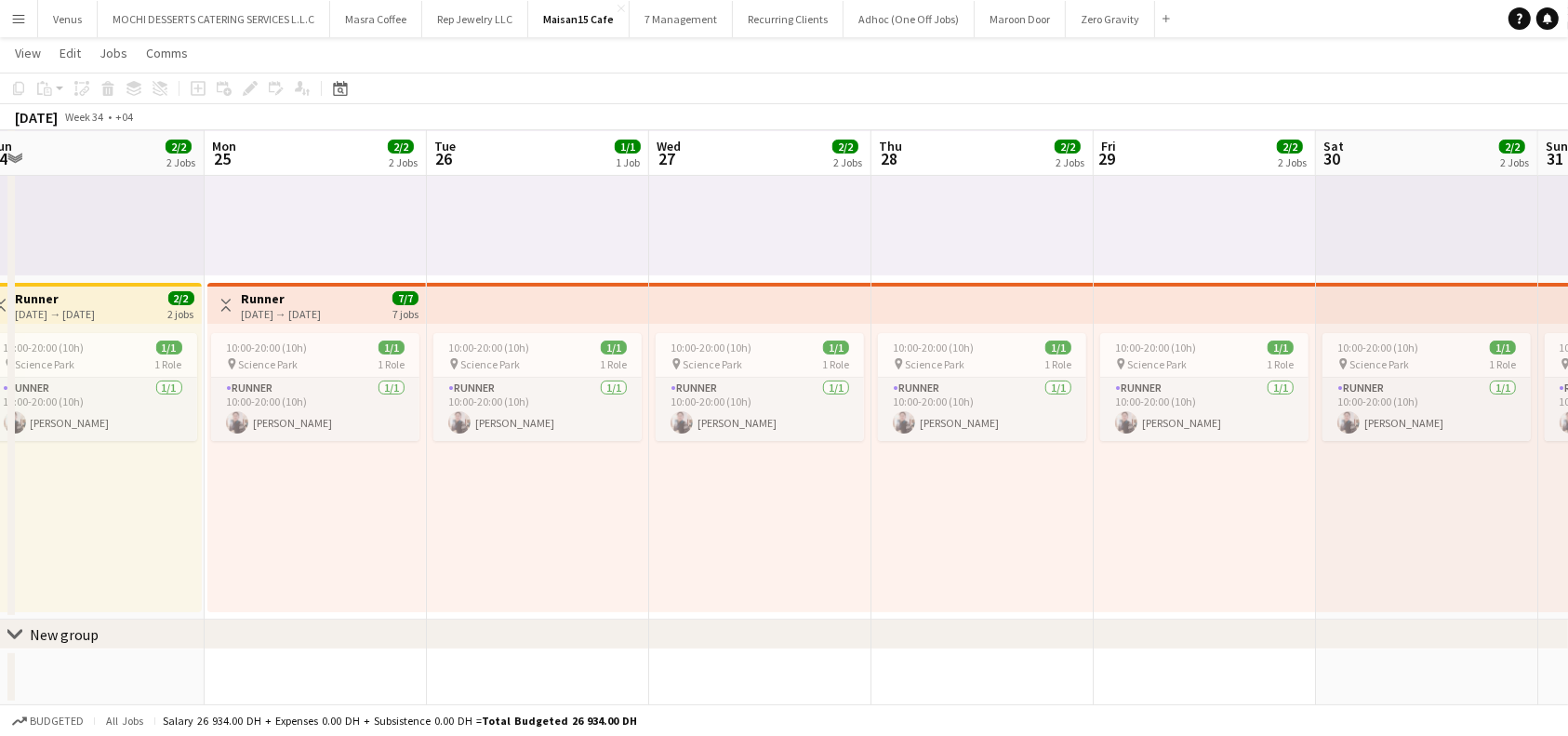
click at [246, 84] on div "Add job Add linked Job Edit Edit linked Job Applicants" at bounding box center [242, 87] width 142 height 22
click at [477, 300] on app-top-bar at bounding box center [538, 303] width 222 height 41
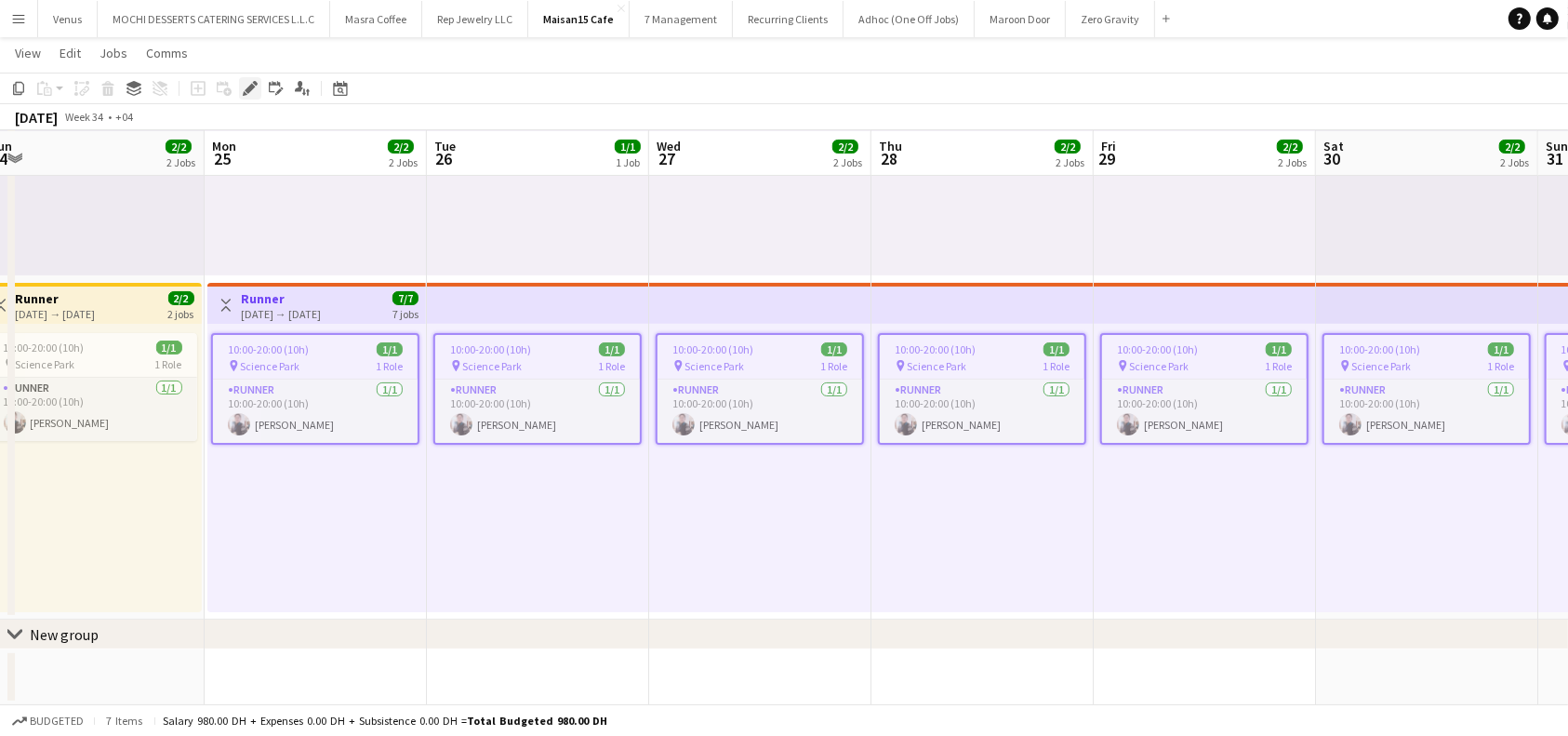
click at [252, 87] on icon at bounding box center [249, 88] width 11 height 11
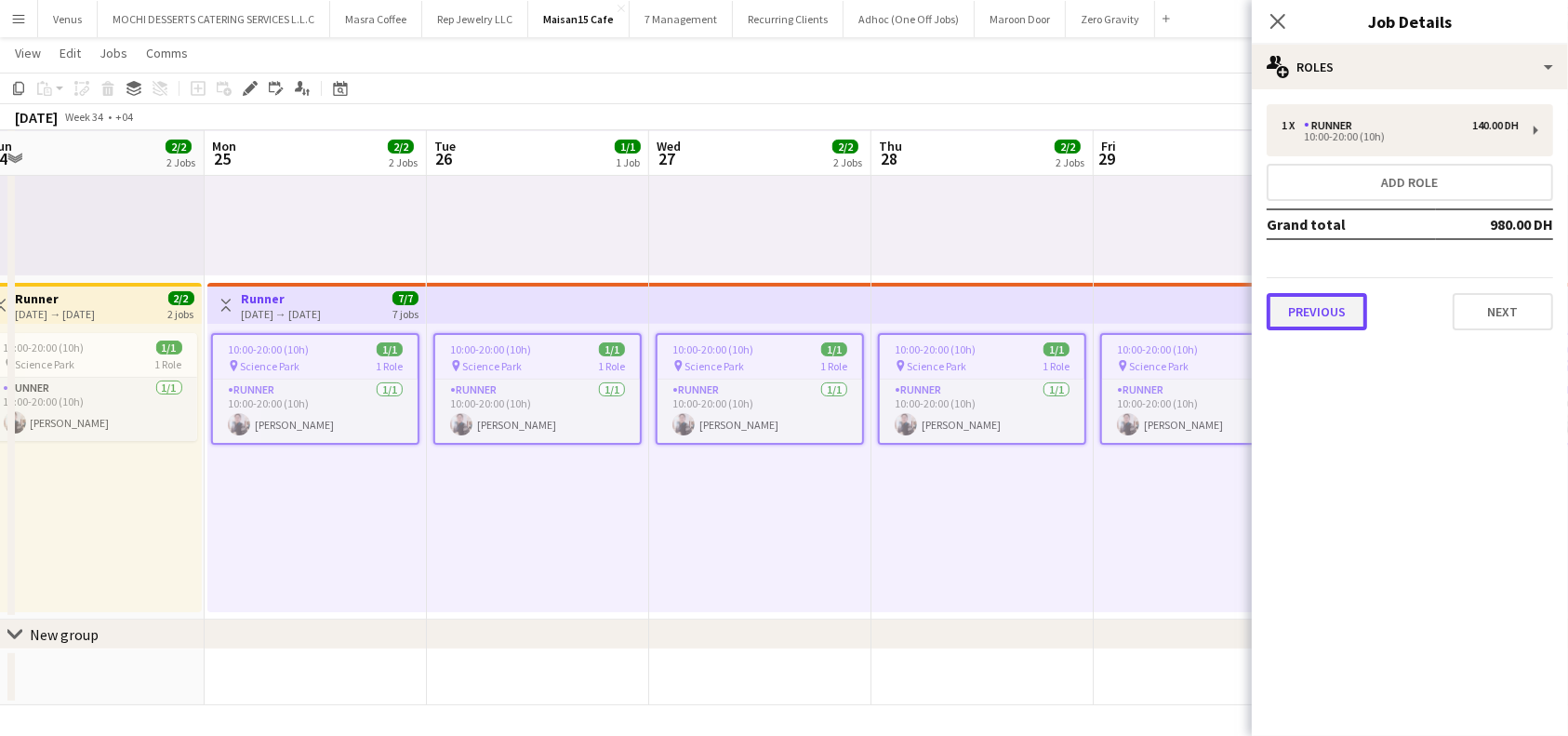
click at [1306, 300] on button "Previous" at bounding box center [1317, 311] width 101 height 37
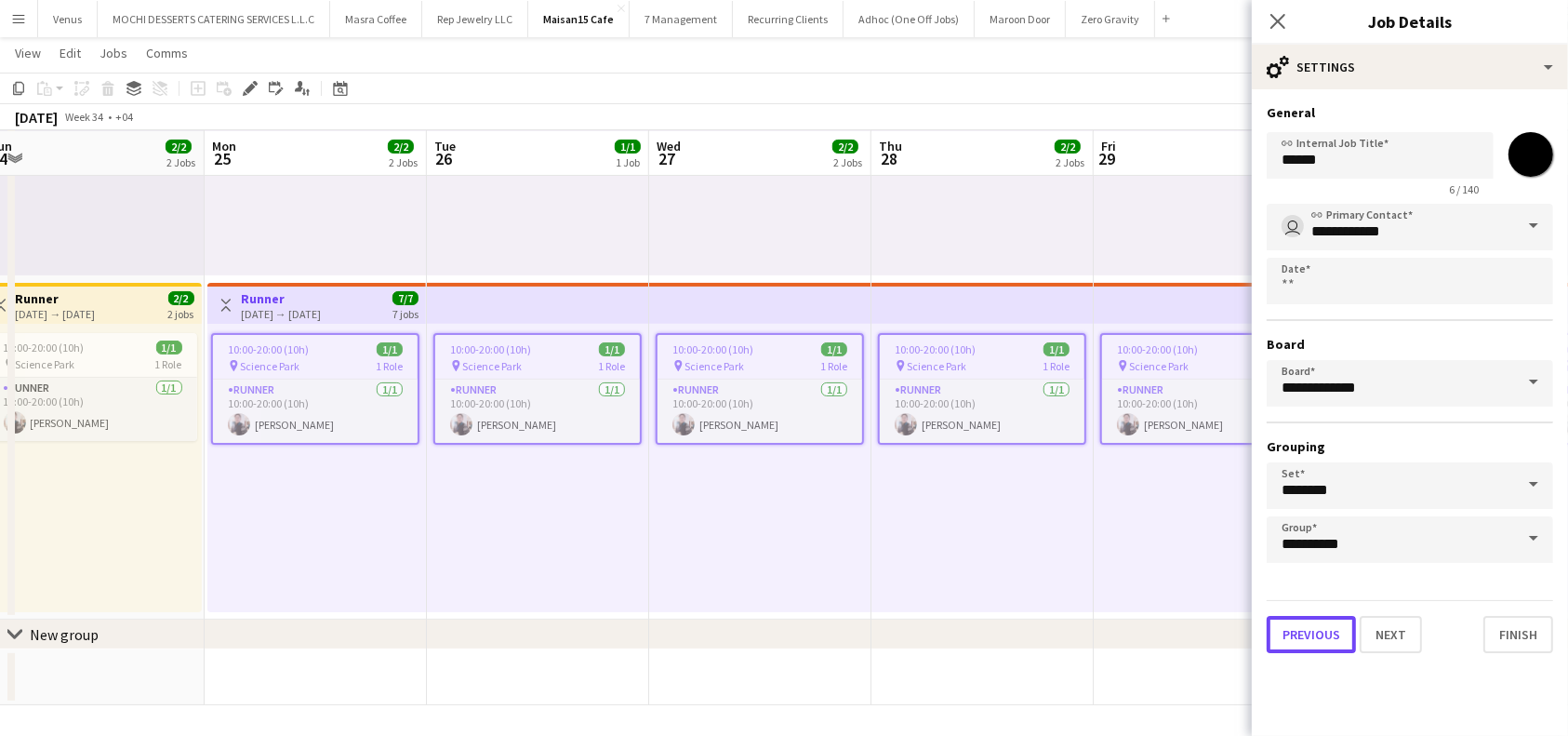
click at [1299, 622] on button "Previous" at bounding box center [1311, 634] width 89 height 37
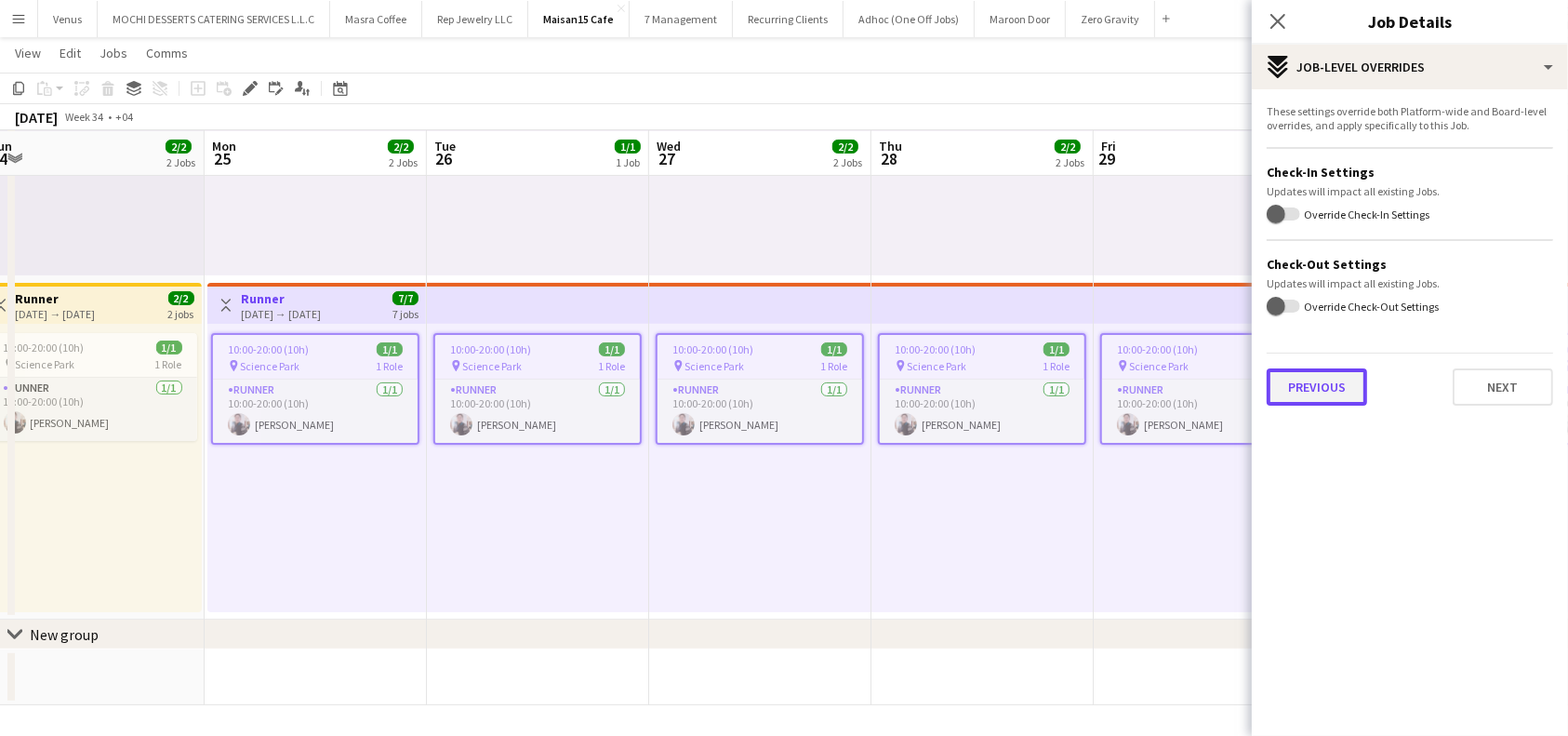
click at [1310, 388] on button "Previous" at bounding box center [1317, 387] width 101 height 37
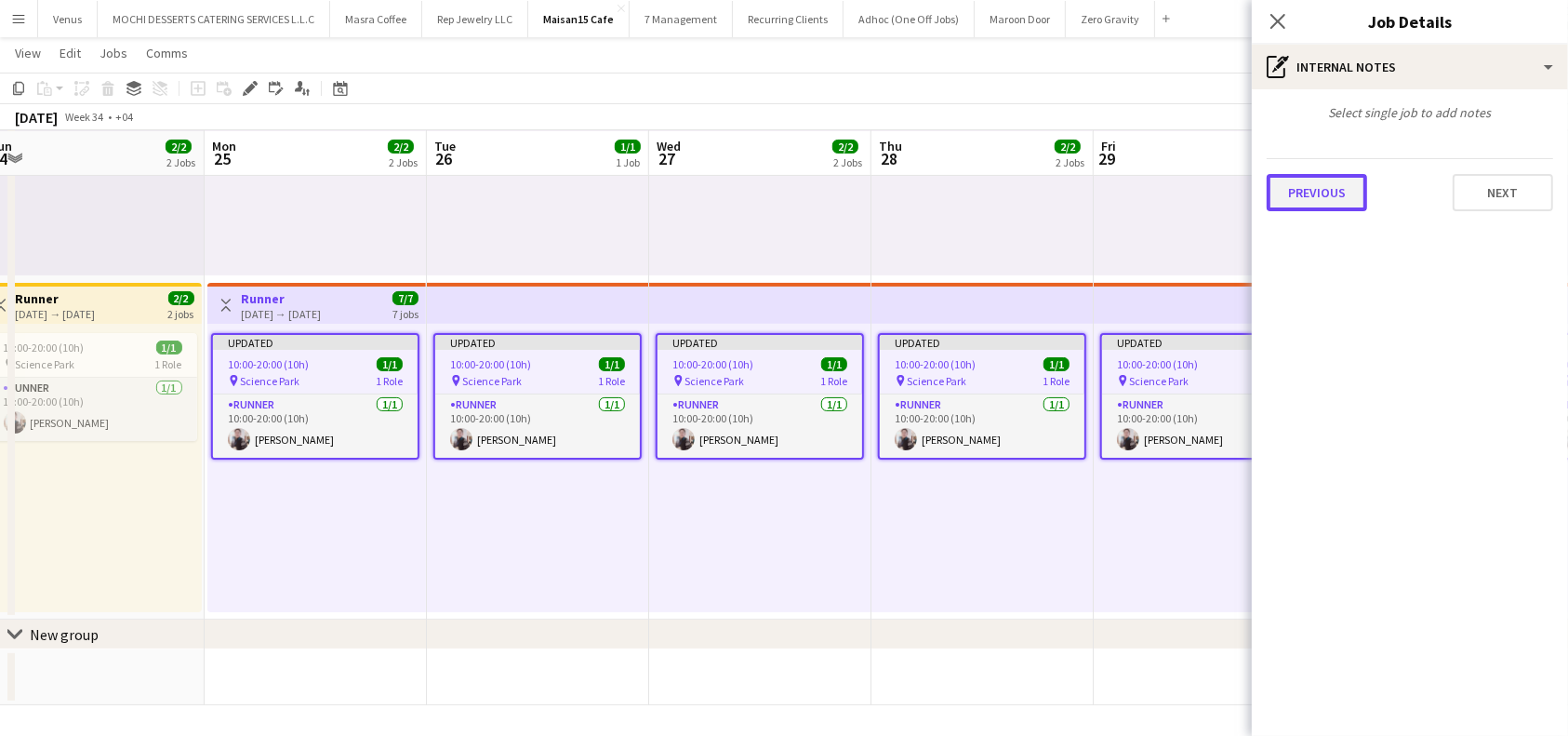
click at [1288, 175] on button "Previous" at bounding box center [1317, 192] width 101 height 37
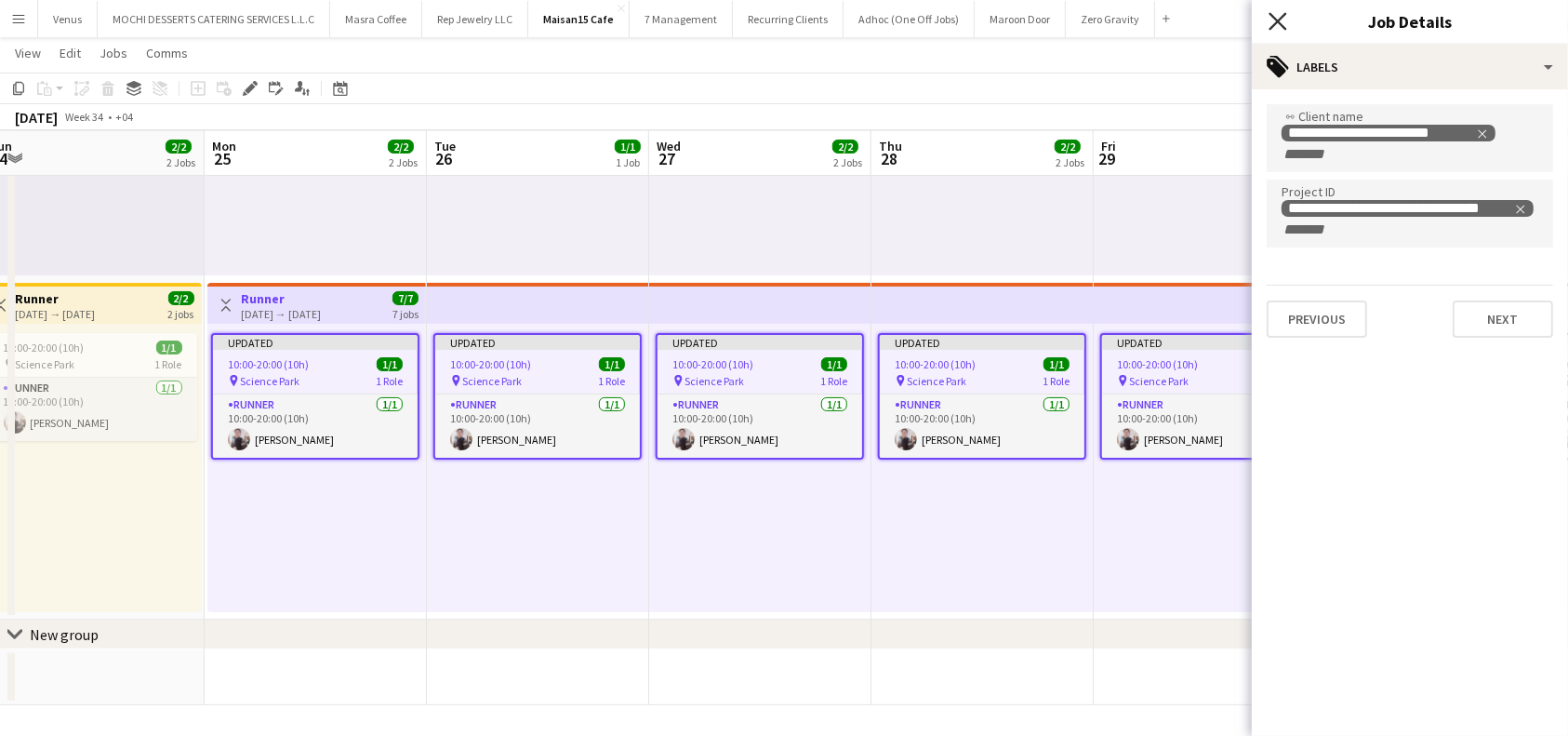
click at [1277, 21] on icon at bounding box center [1277, 21] width 17 height 17
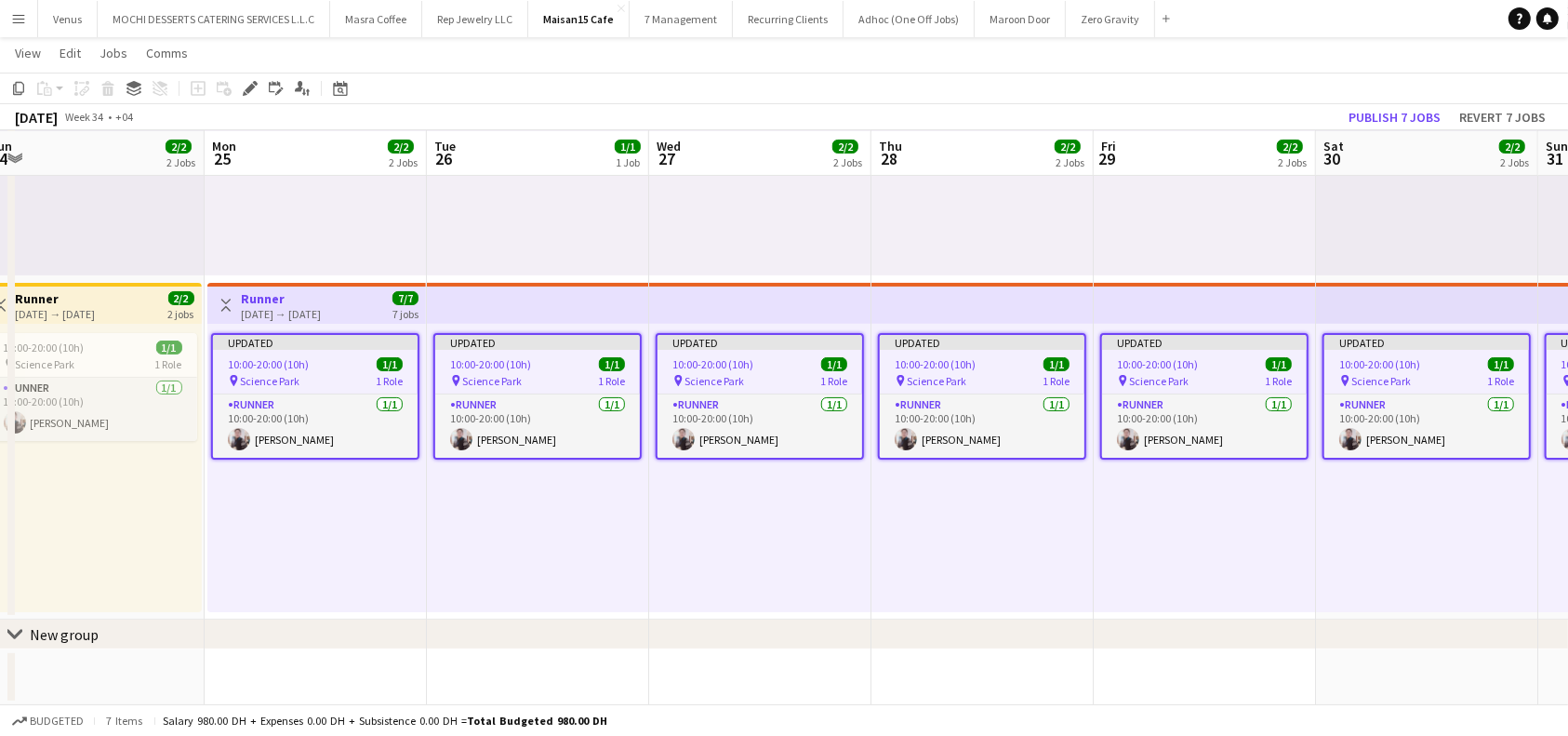
click at [1332, 582] on div "Updated 10:00-20:00 (10h) 1/1 pin Science Park 1 Role Runner [DATE] 10:00-20:00…" at bounding box center [1427, 467] width 222 height 289
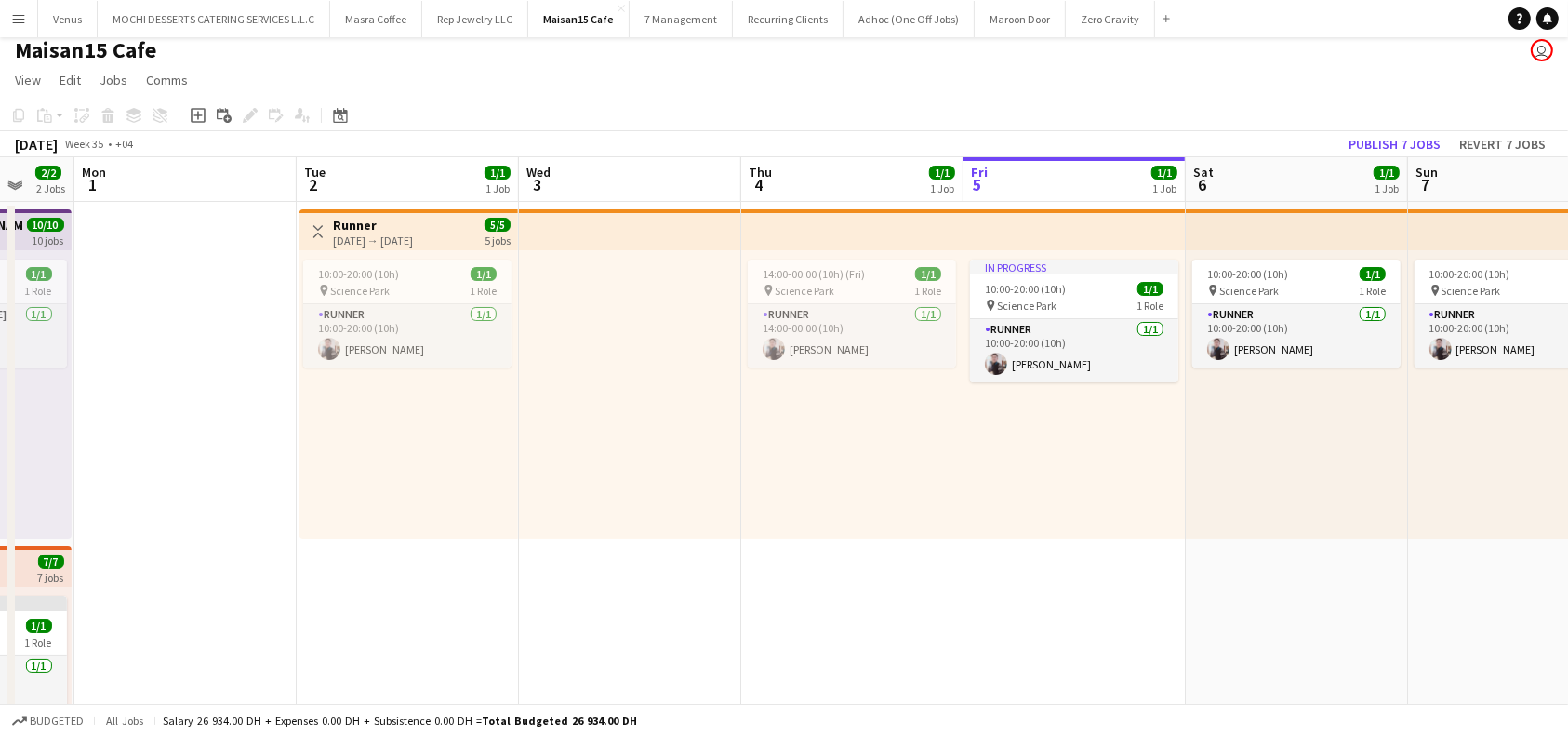
scroll to position [0, 0]
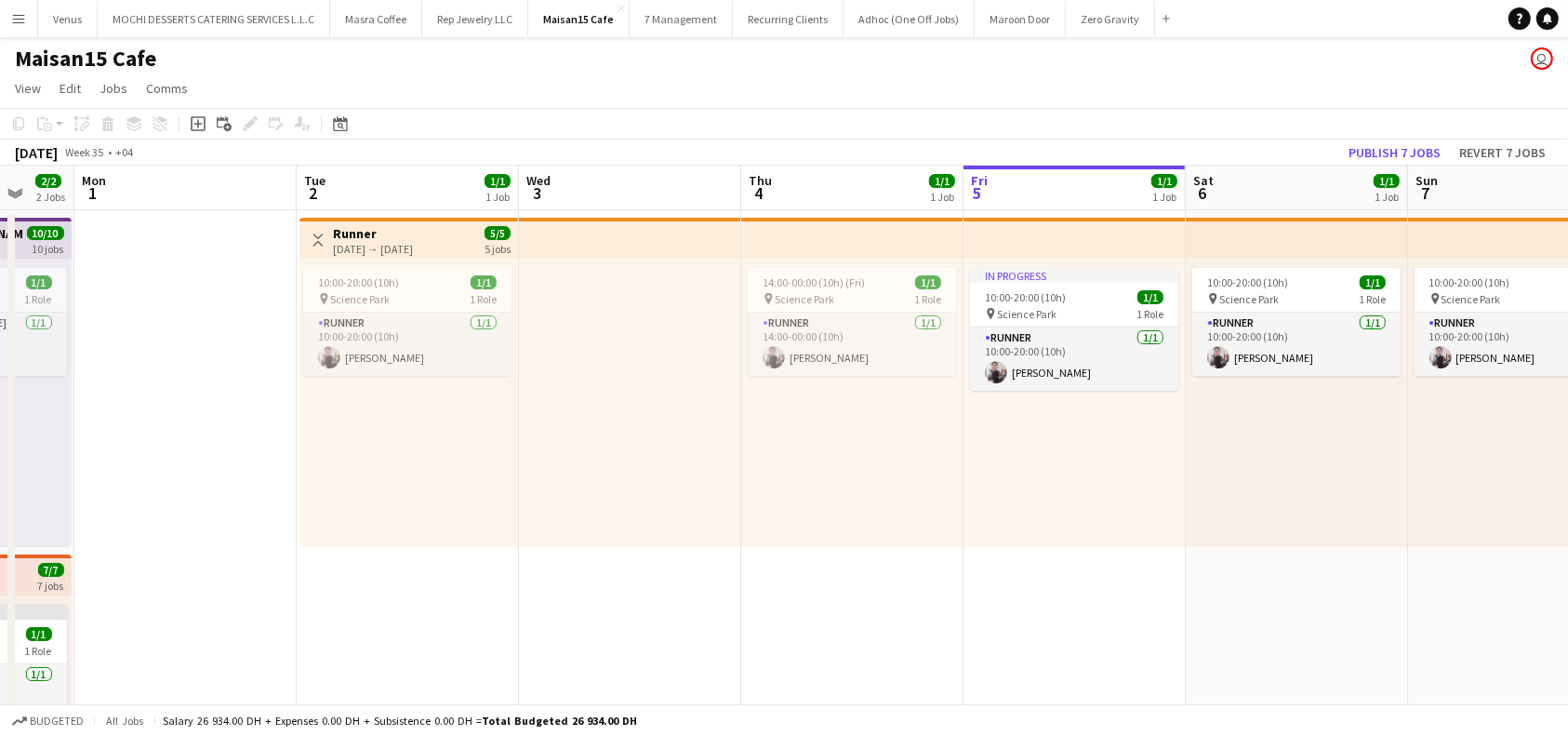
click at [431, 222] on app-top-bar "Toggle View Runner [DATE] → [DATE] 5/5 5 jobs" at bounding box center [409, 238] width 219 height 41
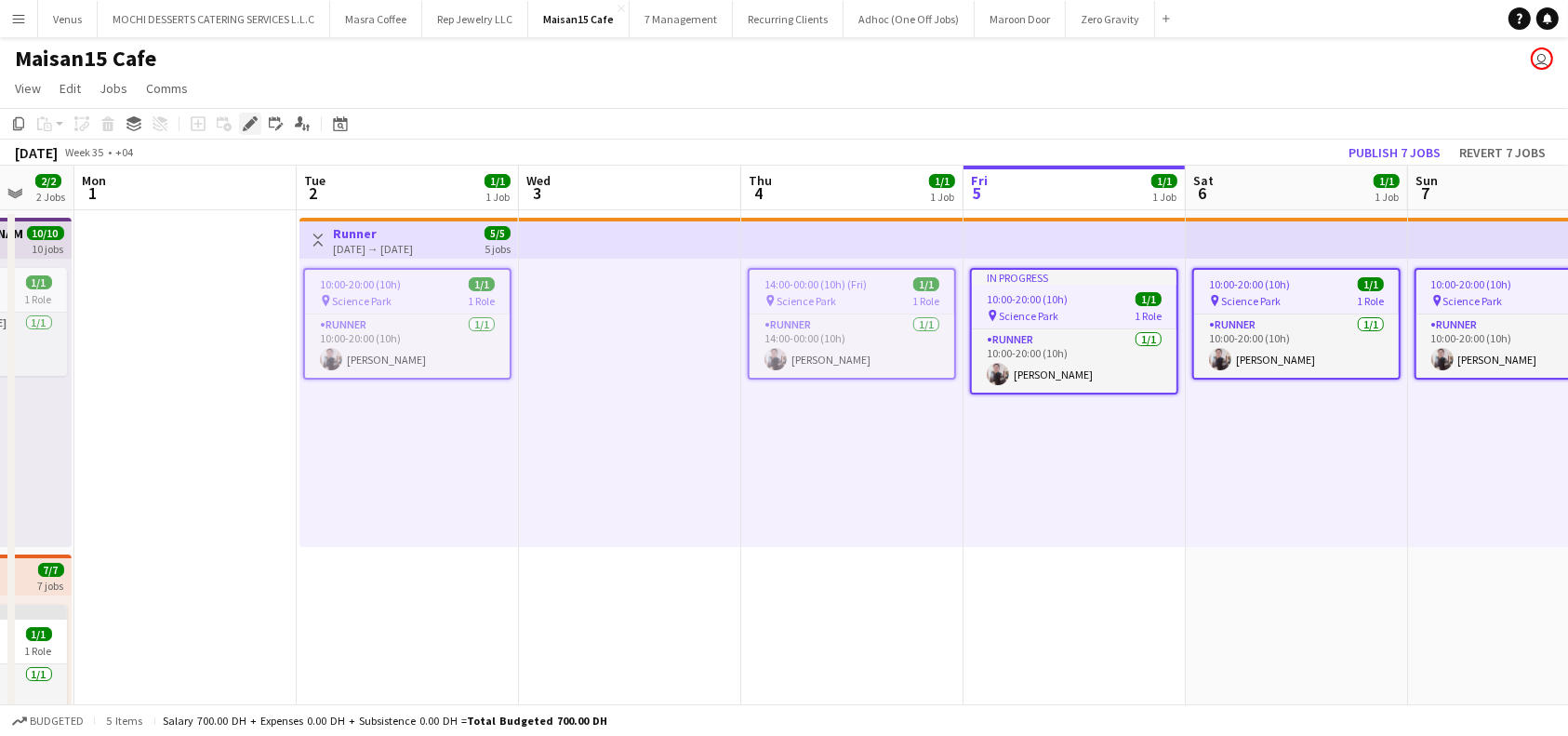
click at [247, 123] on icon at bounding box center [249, 124] width 11 height 11
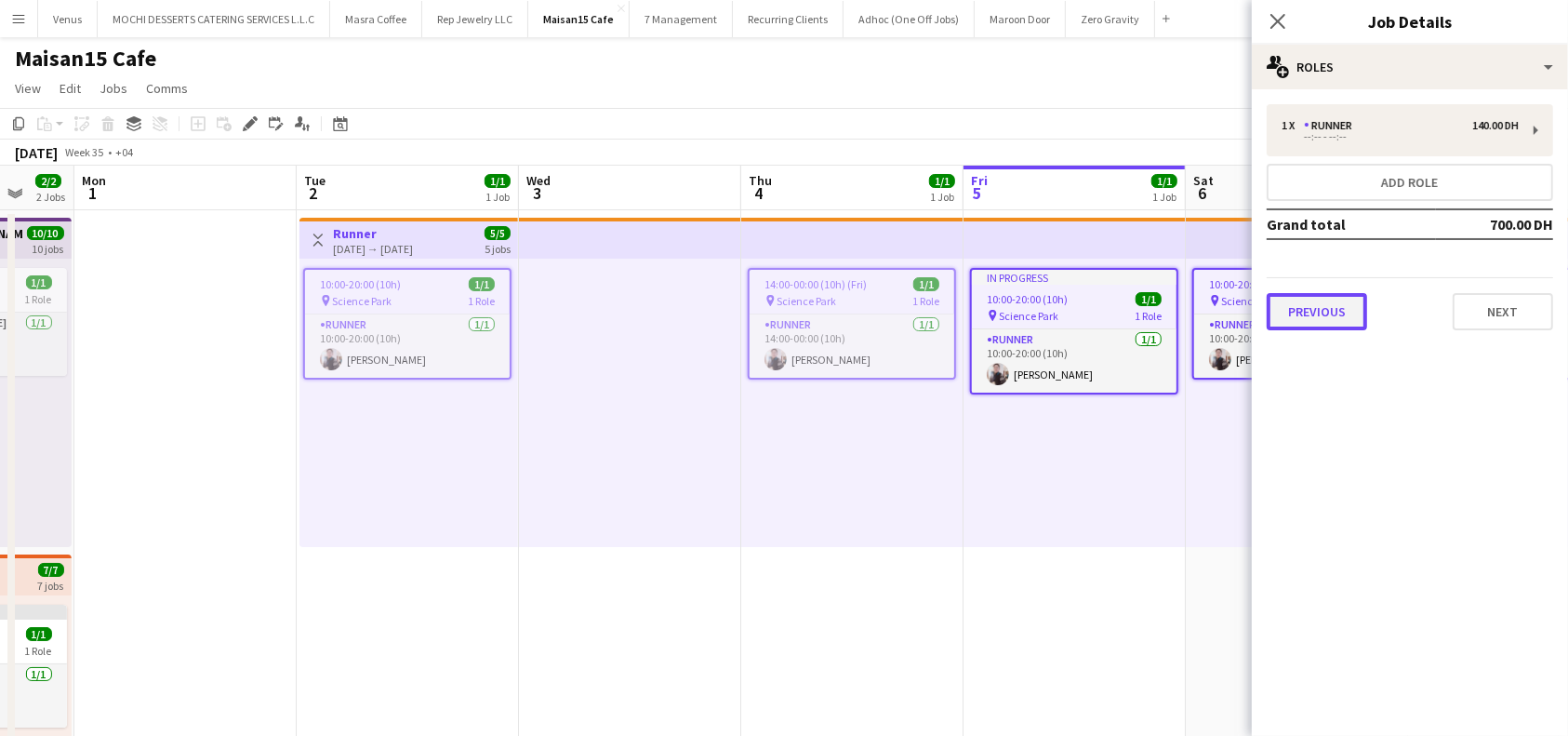
click at [1335, 321] on button "Previous" at bounding box center [1317, 311] width 101 height 37
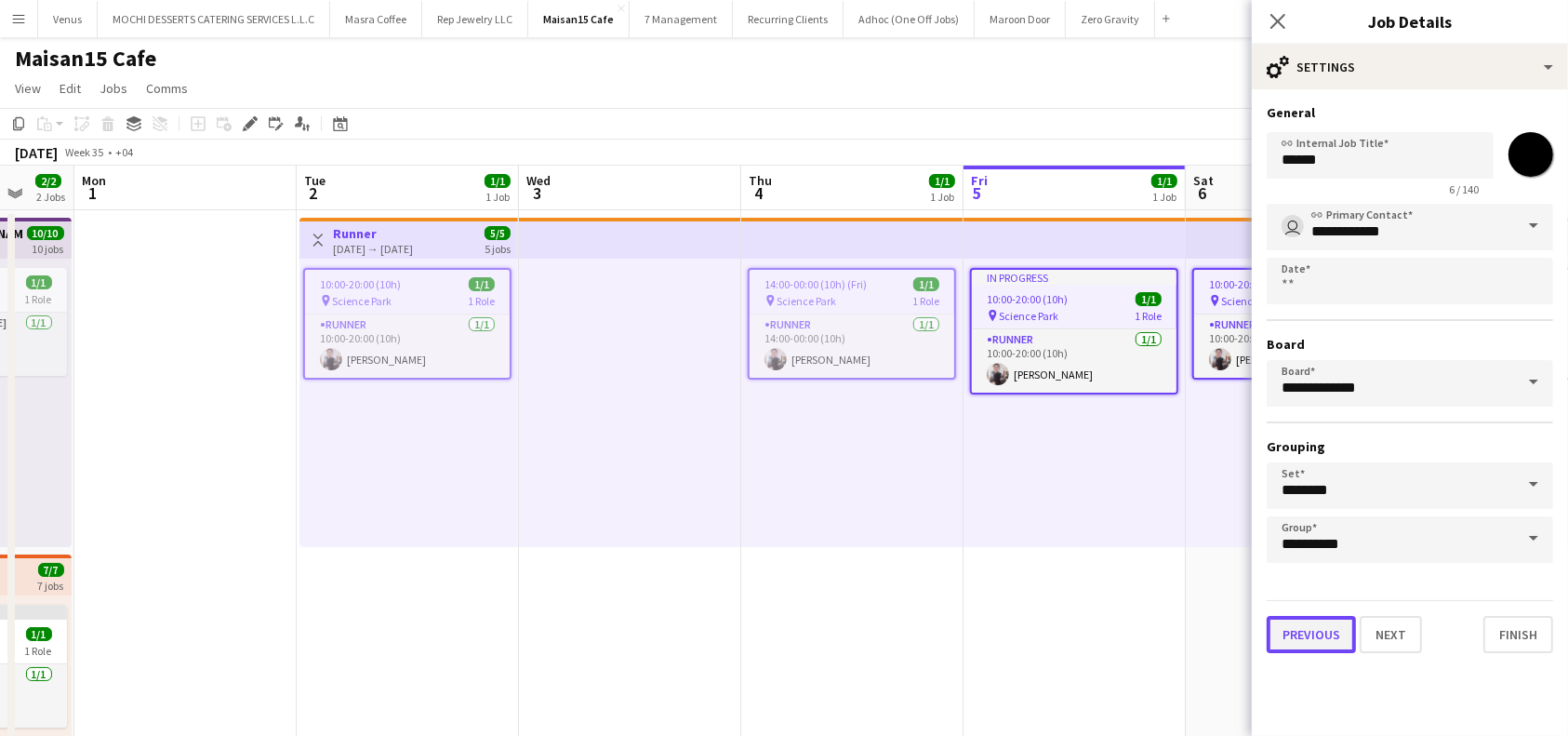
click at [1312, 629] on button "Previous" at bounding box center [1311, 634] width 89 height 37
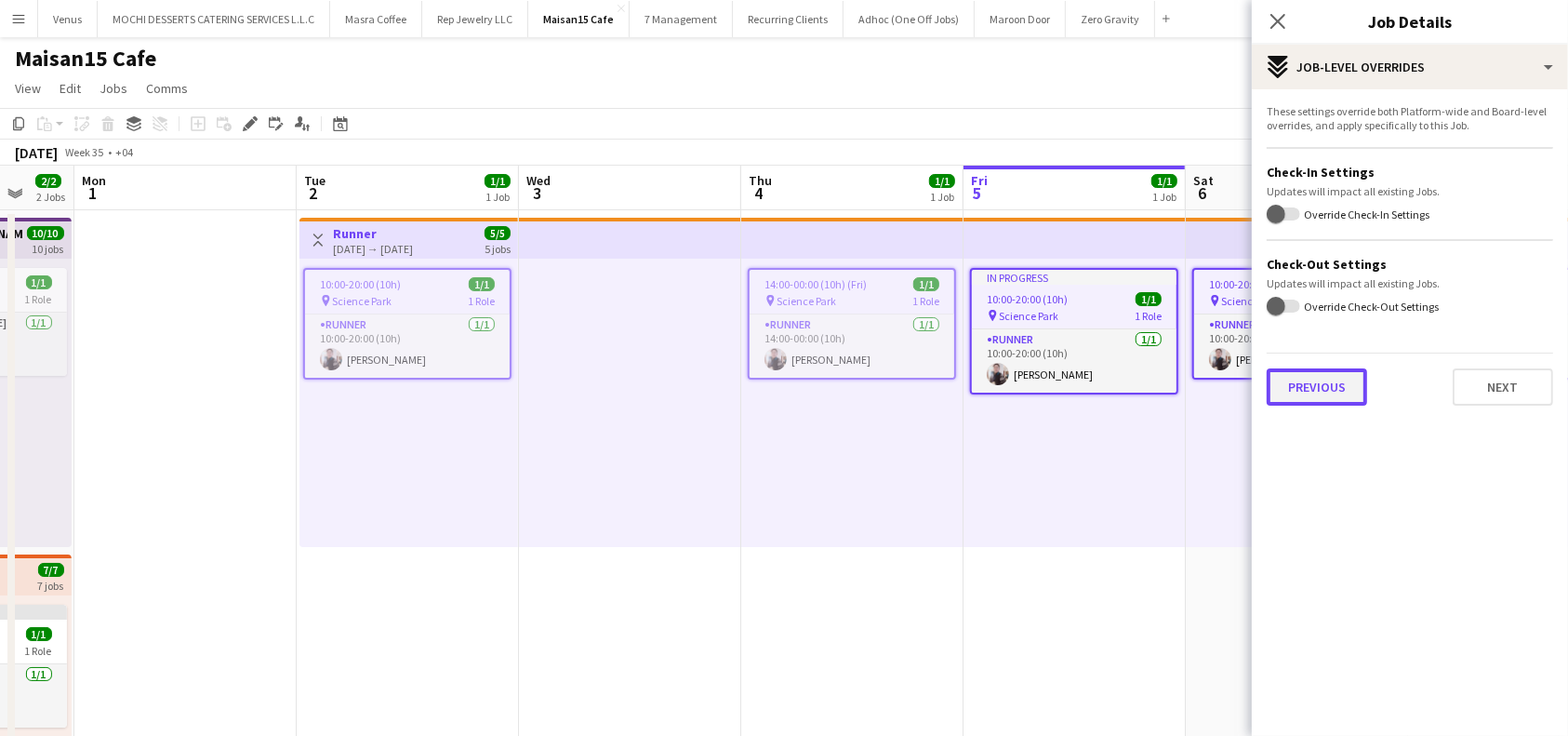
click at [1327, 388] on button "Previous" at bounding box center [1317, 387] width 101 height 37
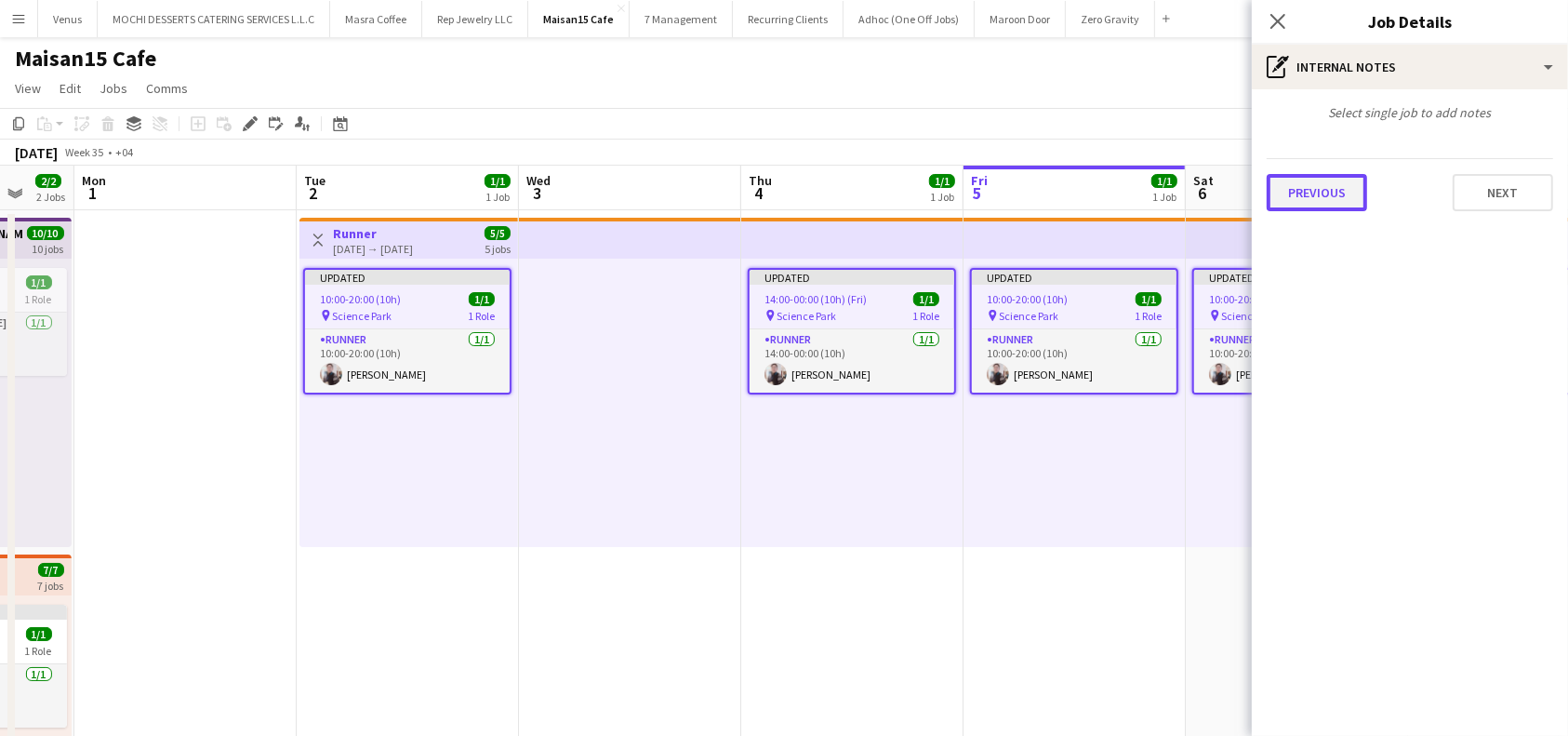
click at [1324, 190] on button "Previous" at bounding box center [1317, 192] width 101 height 37
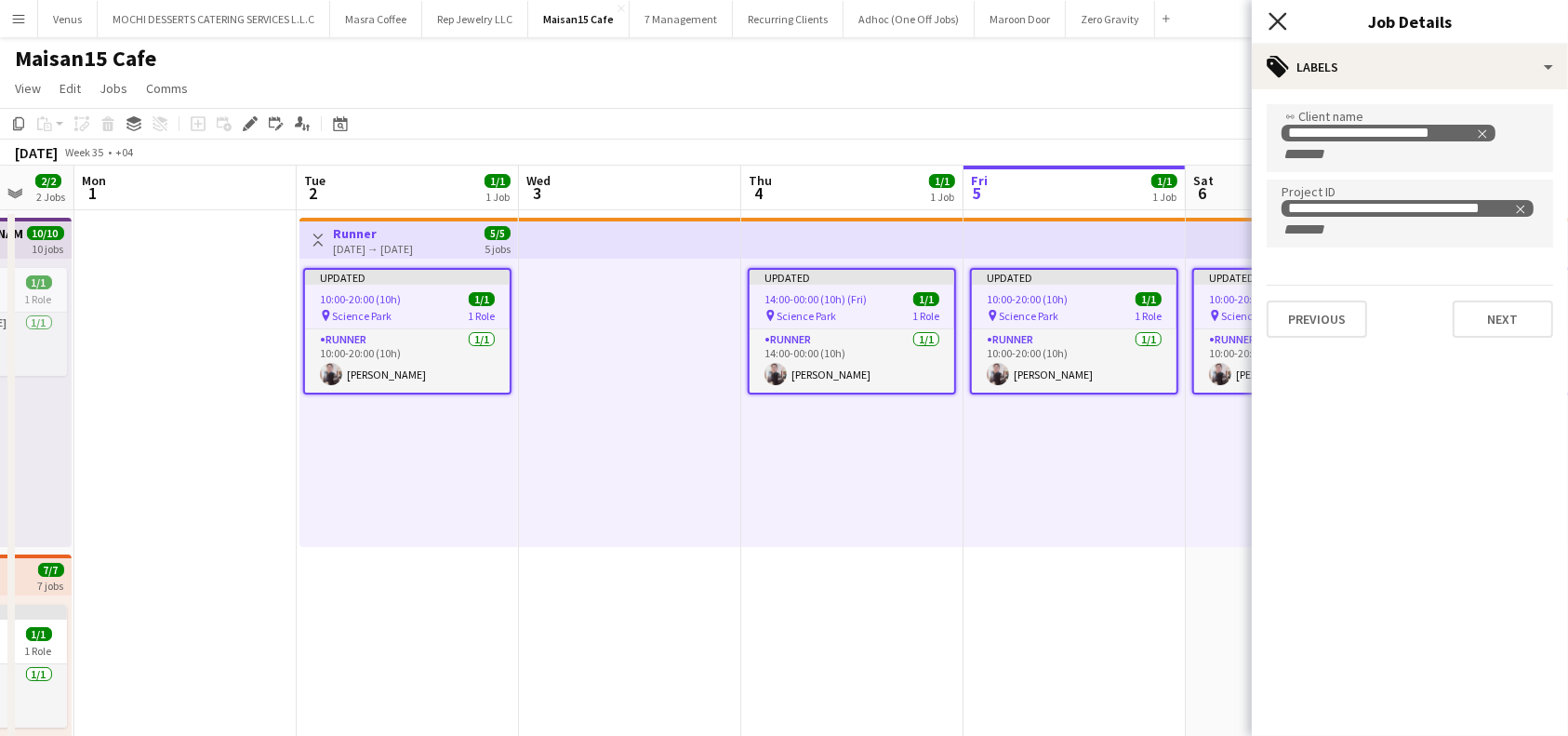
click at [1271, 18] on icon "Close pop-in" at bounding box center [1277, 21] width 17 height 17
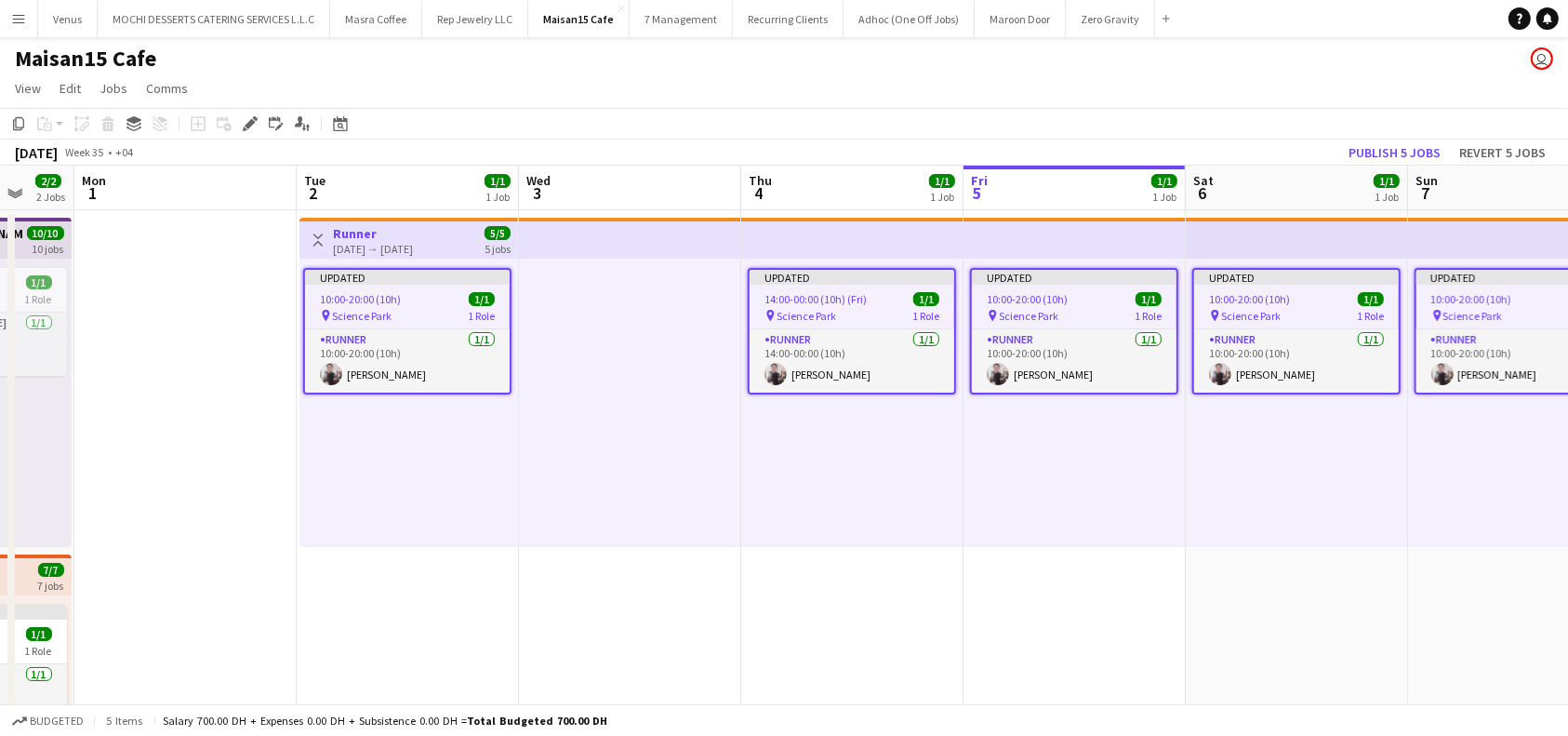
click at [1414, 492] on div "Updated 10:00-20:00 (10h) 1/1 pin Science Park 1 Role Runner [DATE] 10:00-20:00…" at bounding box center [1517, 403] width 220 height 289
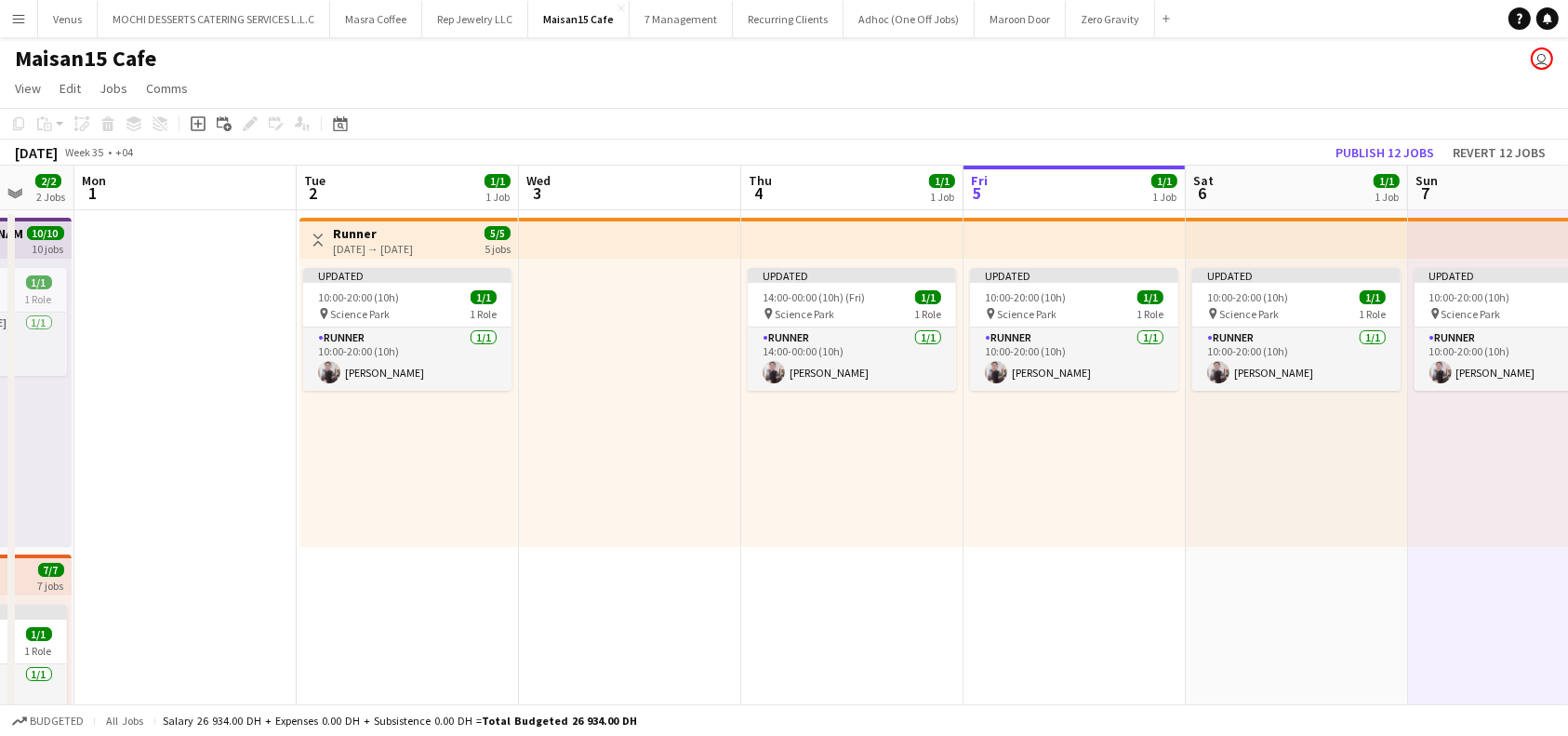
click at [1295, 615] on app-date-cell "Updated 10:00-20:00 (10h) 1/1 pin Science Park 1 Role Runner [DATE] 10:00-20:00…" at bounding box center [1297, 551] width 222 height 681
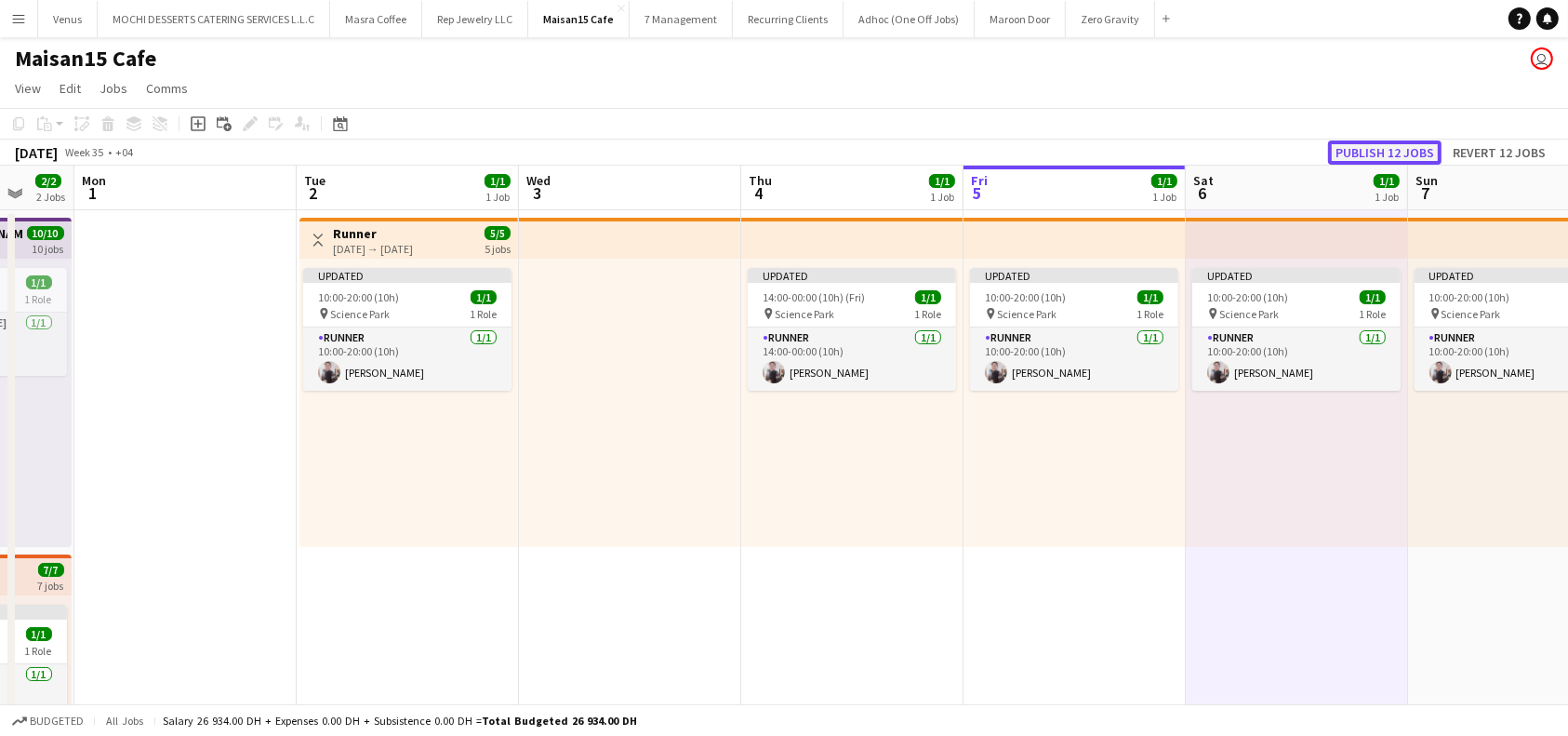
click at [1391, 147] on button "Publish 12 jobs" at bounding box center [1385, 152] width 113 height 24
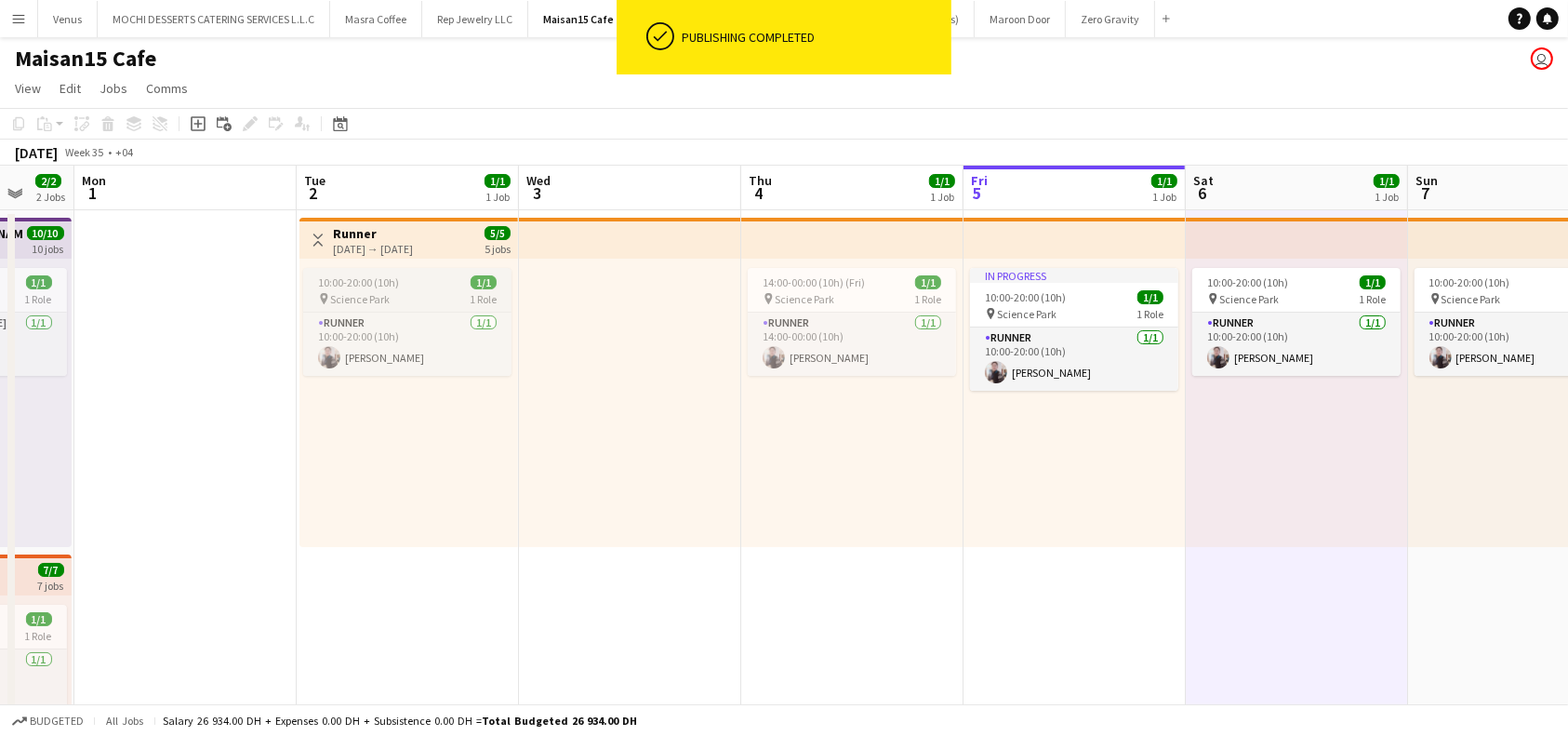
click at [444, 284] on div "10:00-20:00 (10h) 1/1" at bounding box center [407, 282] width 208 height 14
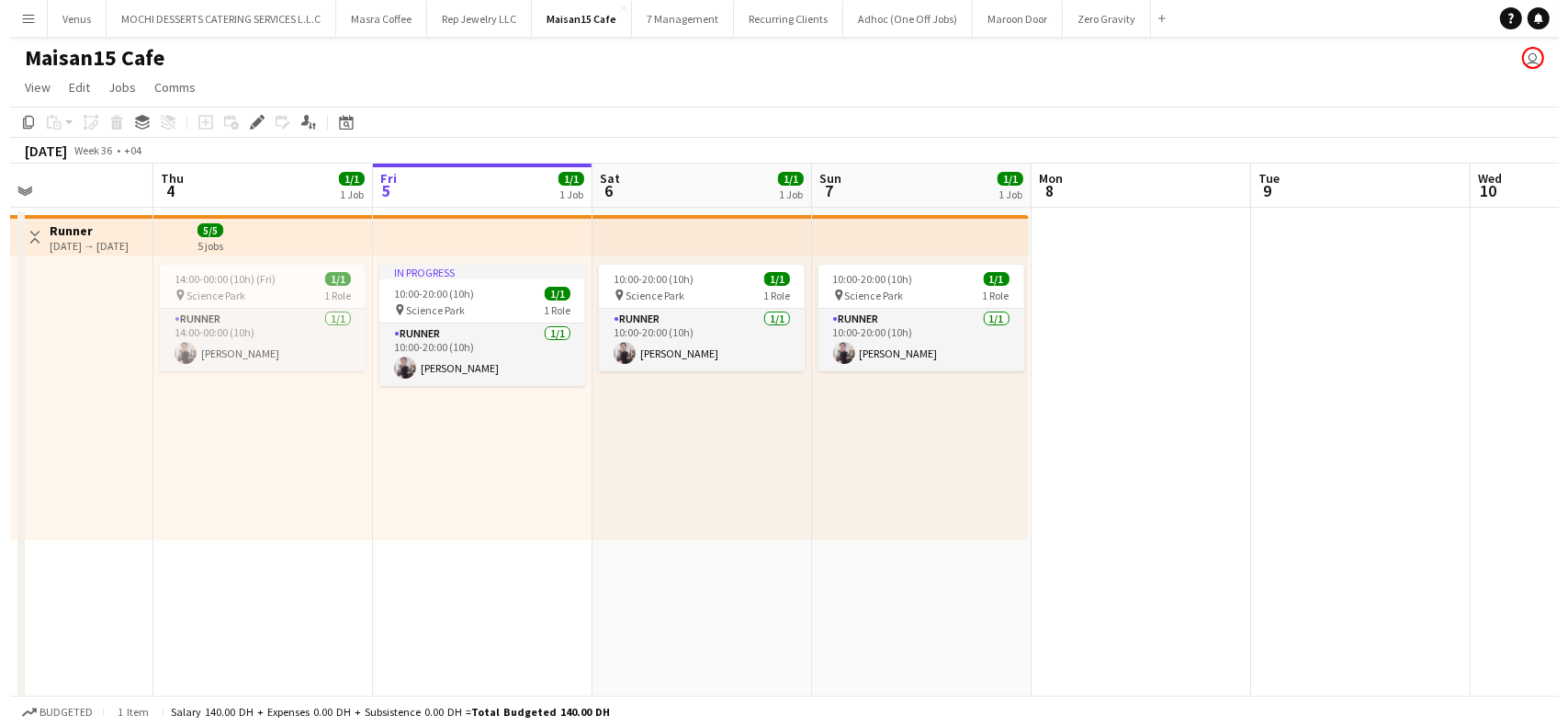
scroll to position [0, 881]
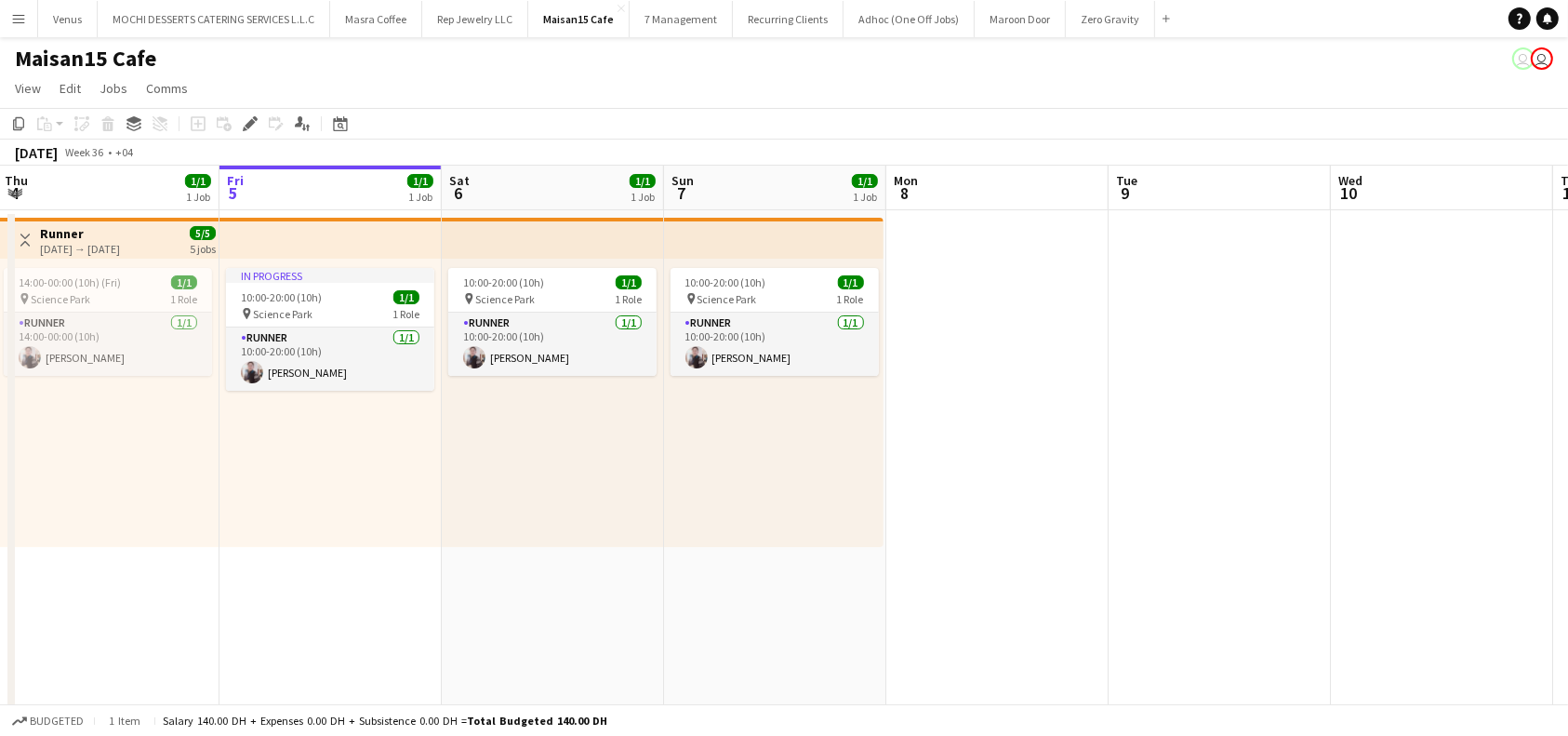
click at [22, 19] on app-icon "Menu" at bounding box center [19, 19] width 15 height 15
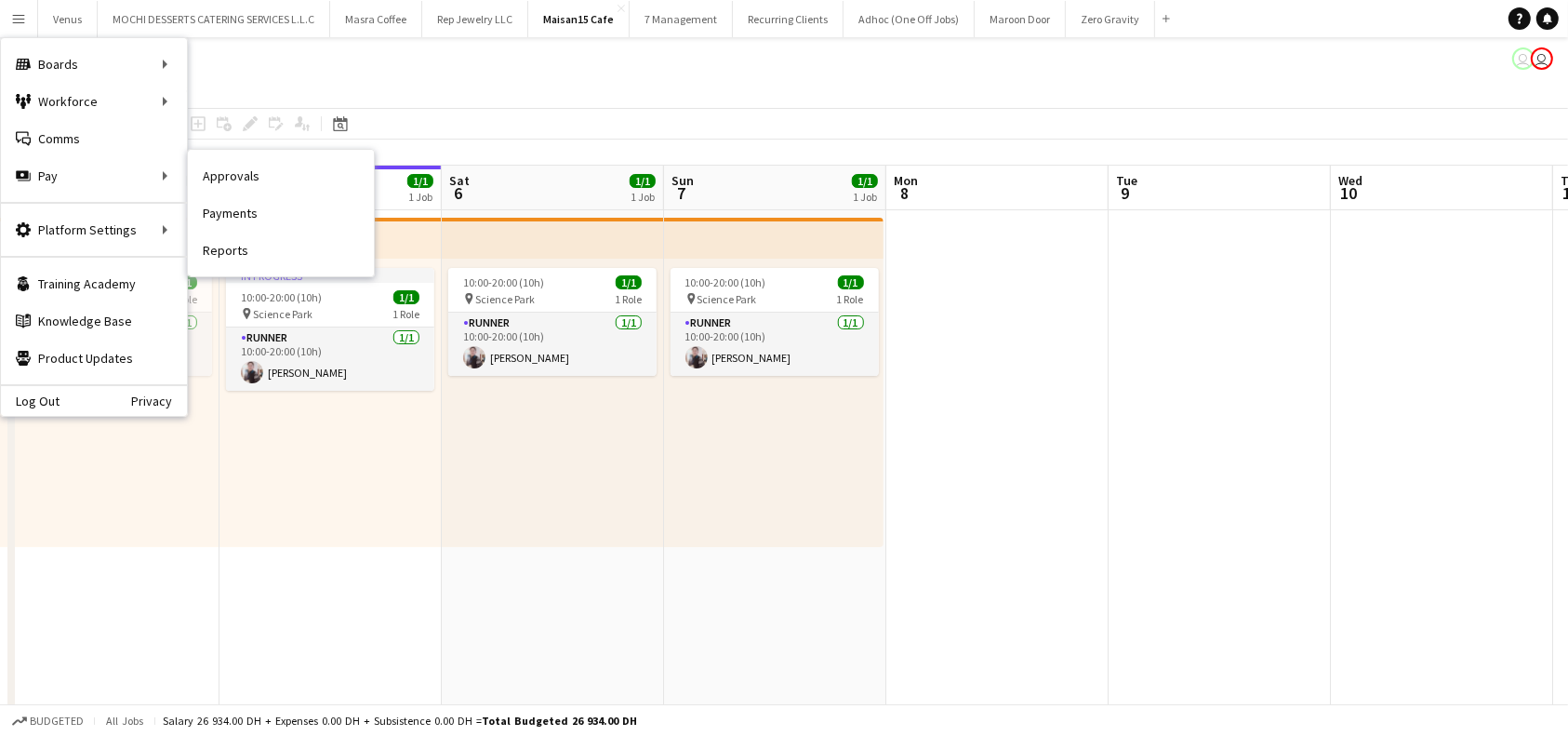
drag, startPoint x: 237, startPoint y: 169, endPoint x: 1528, endPoint y: 509, distance: 1335.0
click at [238, 169] on link "Approvals" at bounding box center [281, 176] width 186 height 37
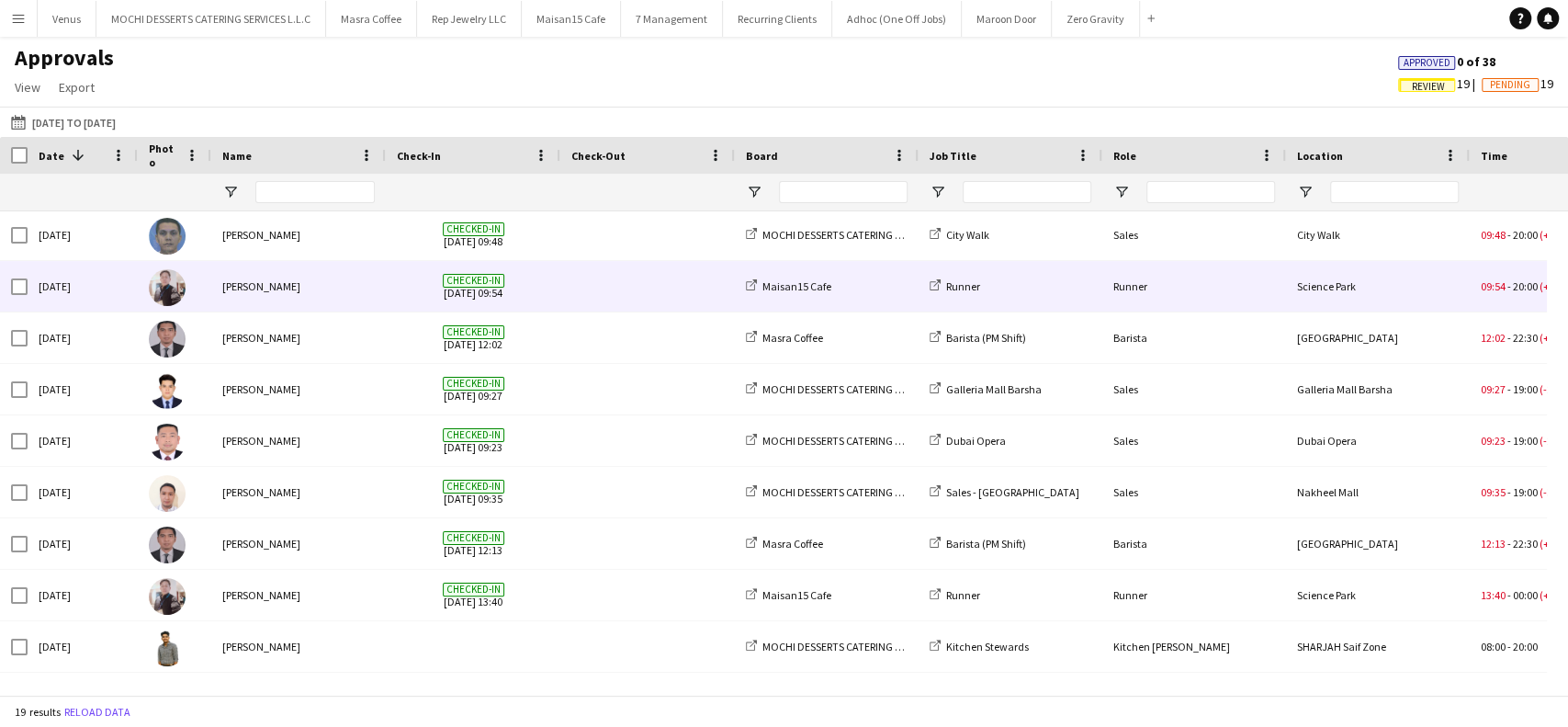
scroll to position [515, 0]
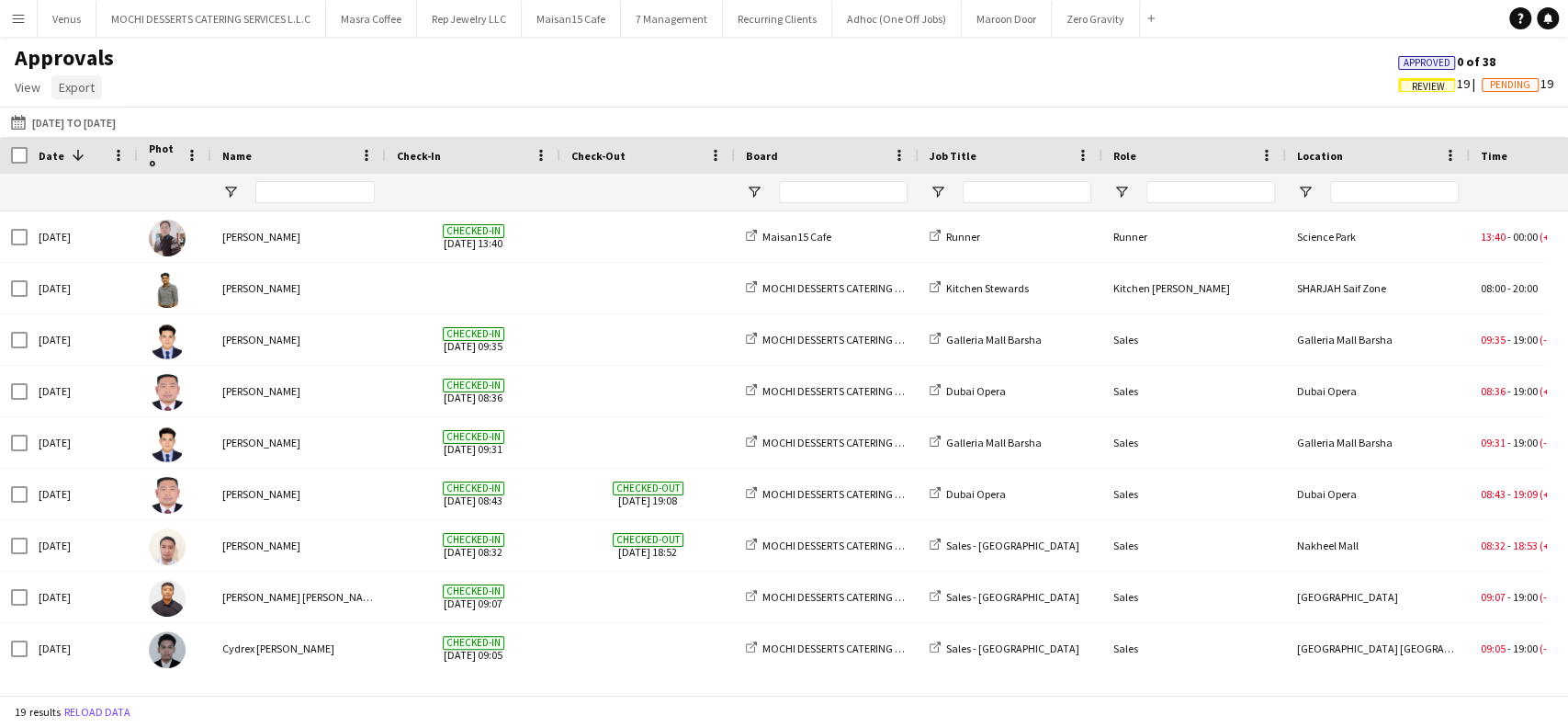
click at [88, 87] on span "Export" at bounding box center [77, 86] width 36 height 16
click at [480, 112] on div "[DATE] to [DATE] [DATE] to [DATE] [DATE] This Week This Month [DATE] Last Week …" at bounding box center [784, 121] width 1568 height 30
click at [52, 111] on button "[DATE] to [DATE] [DATE] to [DATE]" at bounding box center [63, 121] width 112 height 22
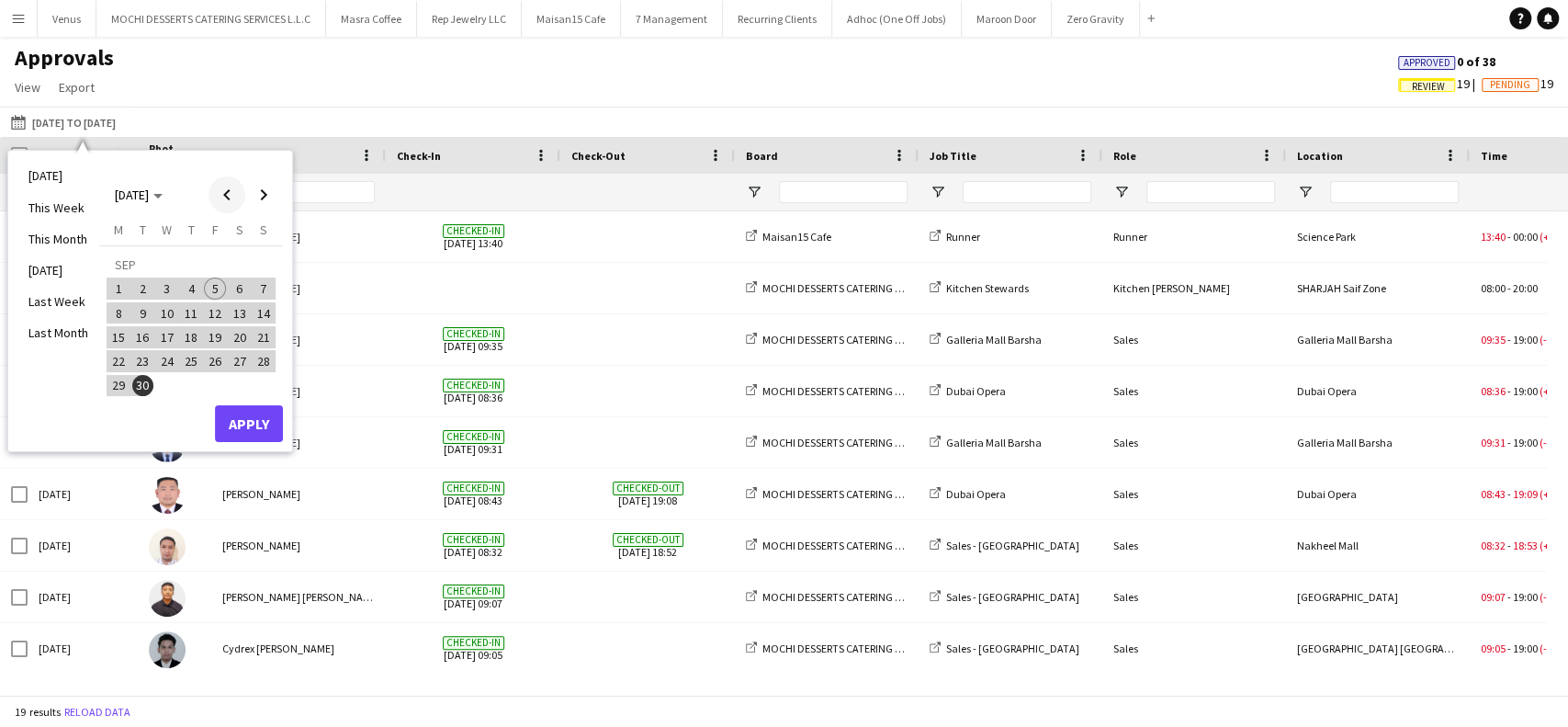
click at [228, 195] on span "Previous month" at bounding box center [226, 194] width 37 height 37
click at [119, 367] on span "25" at bounding box center [117, 365] width 22 height 22
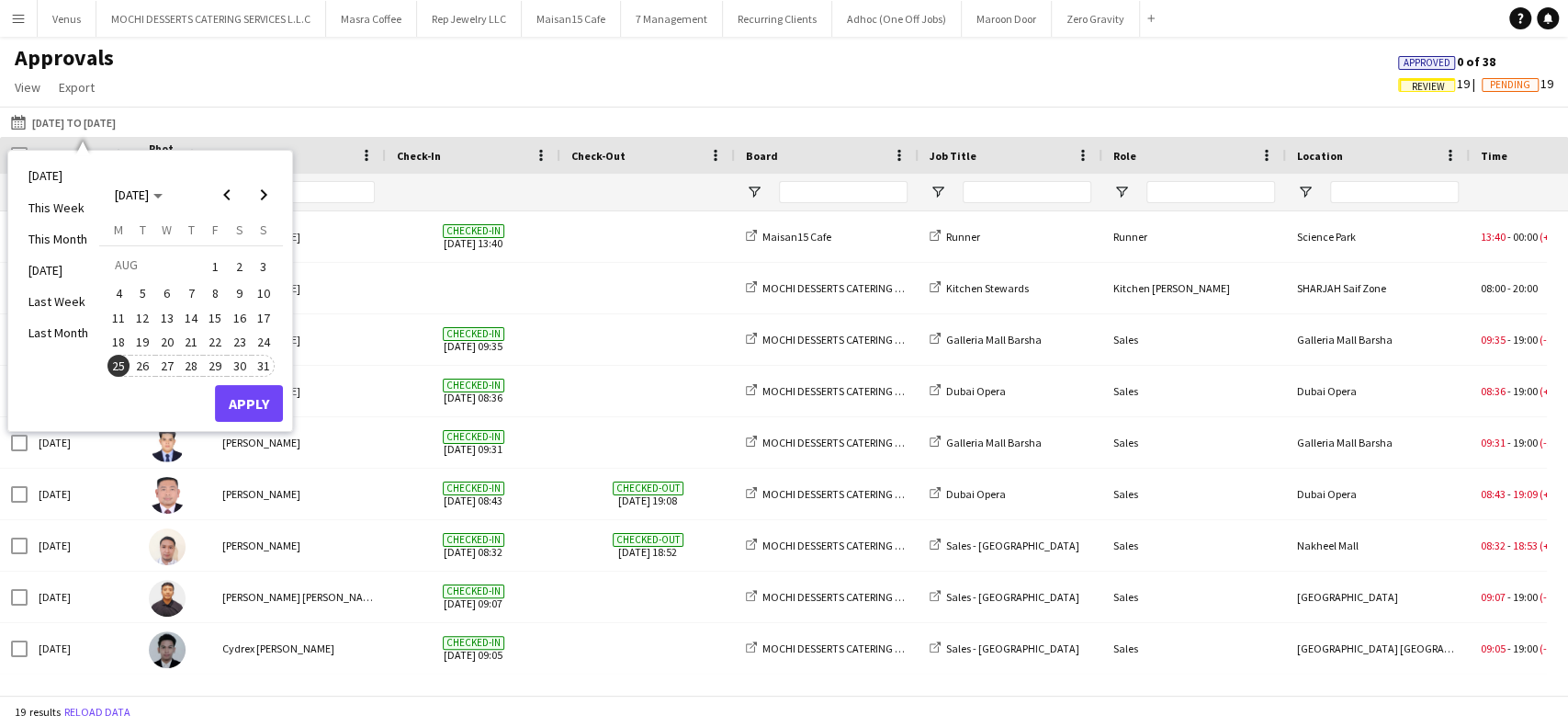
click at [262, 364] on span "31" at bounding box center [263, 365] width 22 height 22
click at [249, 403] on button "Apply" at bounding box center [249, 403] width 68 height 37
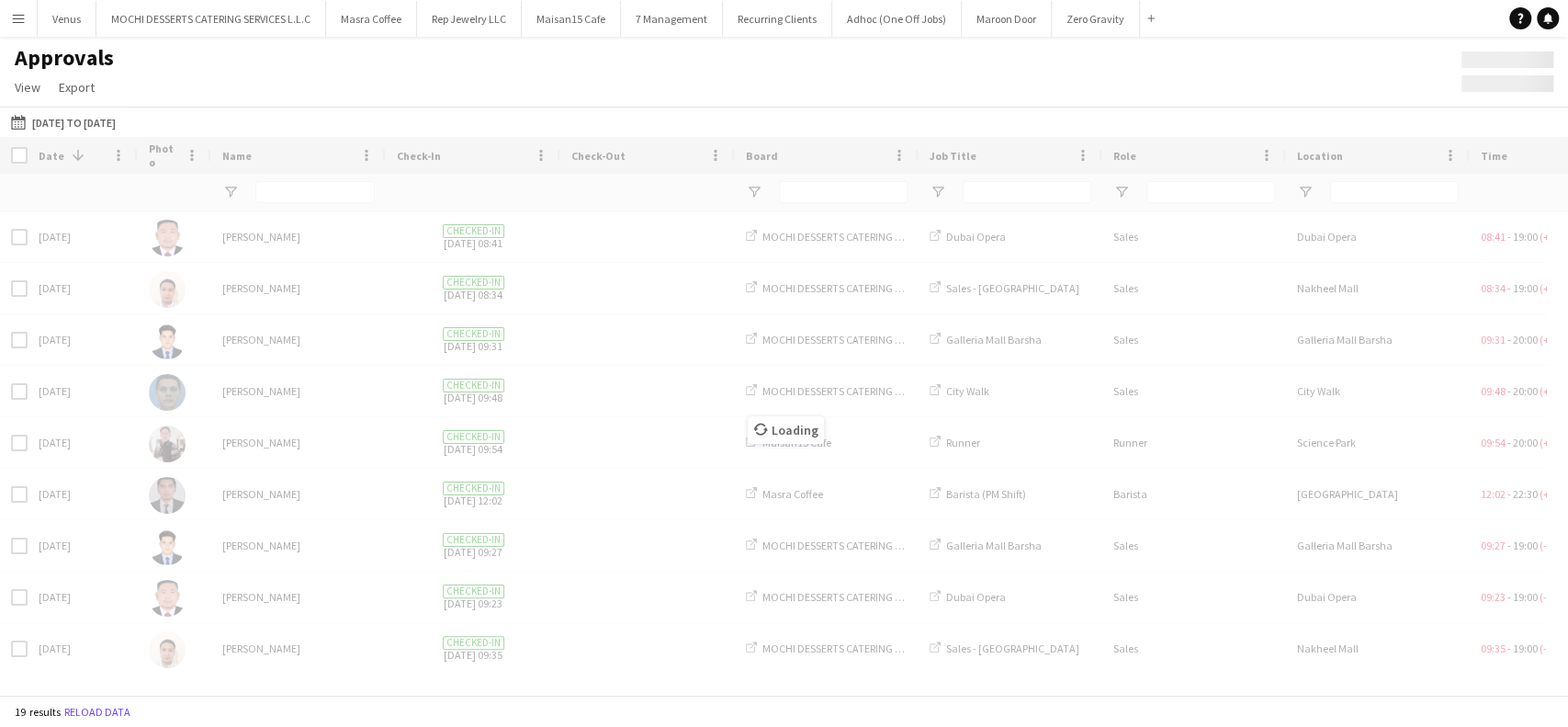
scroll to position [0, 0]
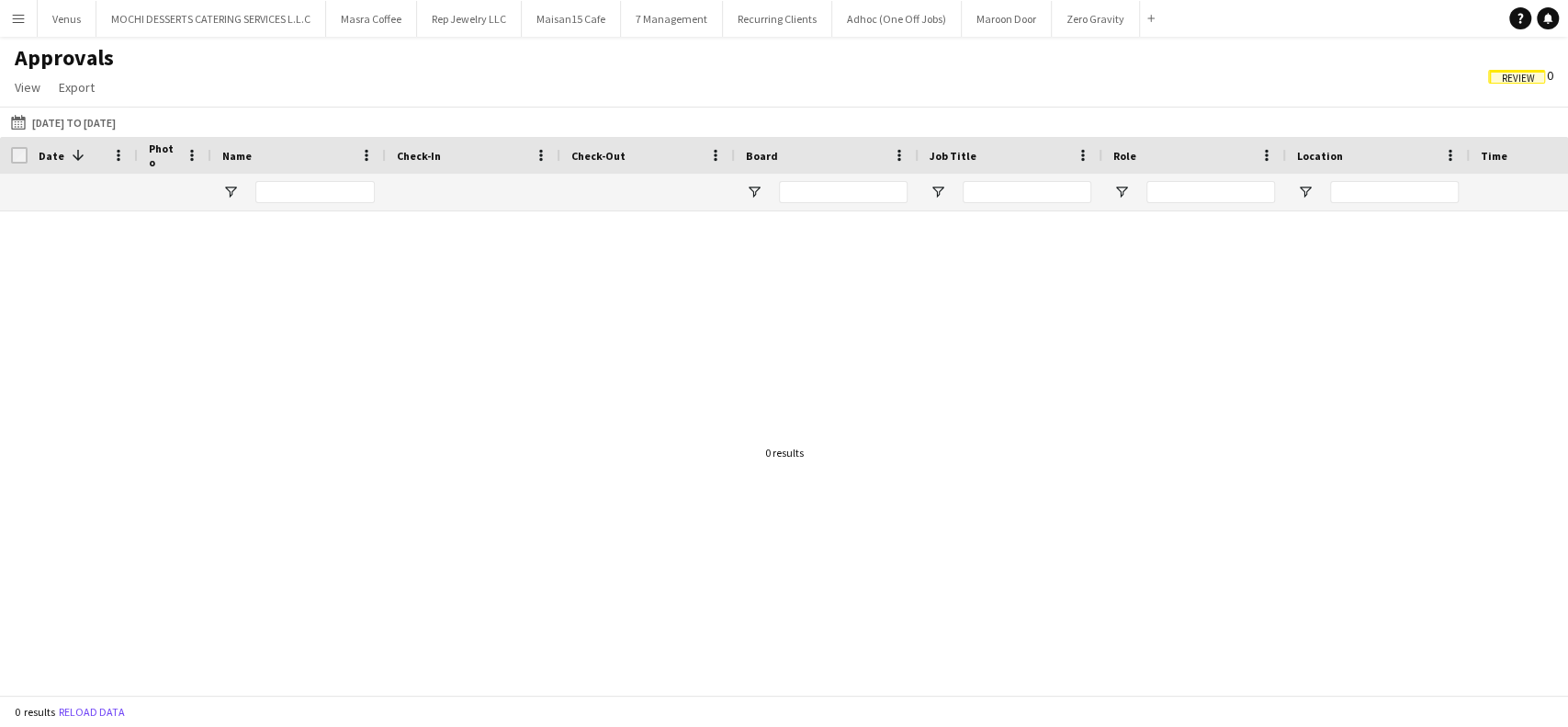
click at [1523, 79] on span "Review" at bounding box center [1519, 79] width 33 height 12
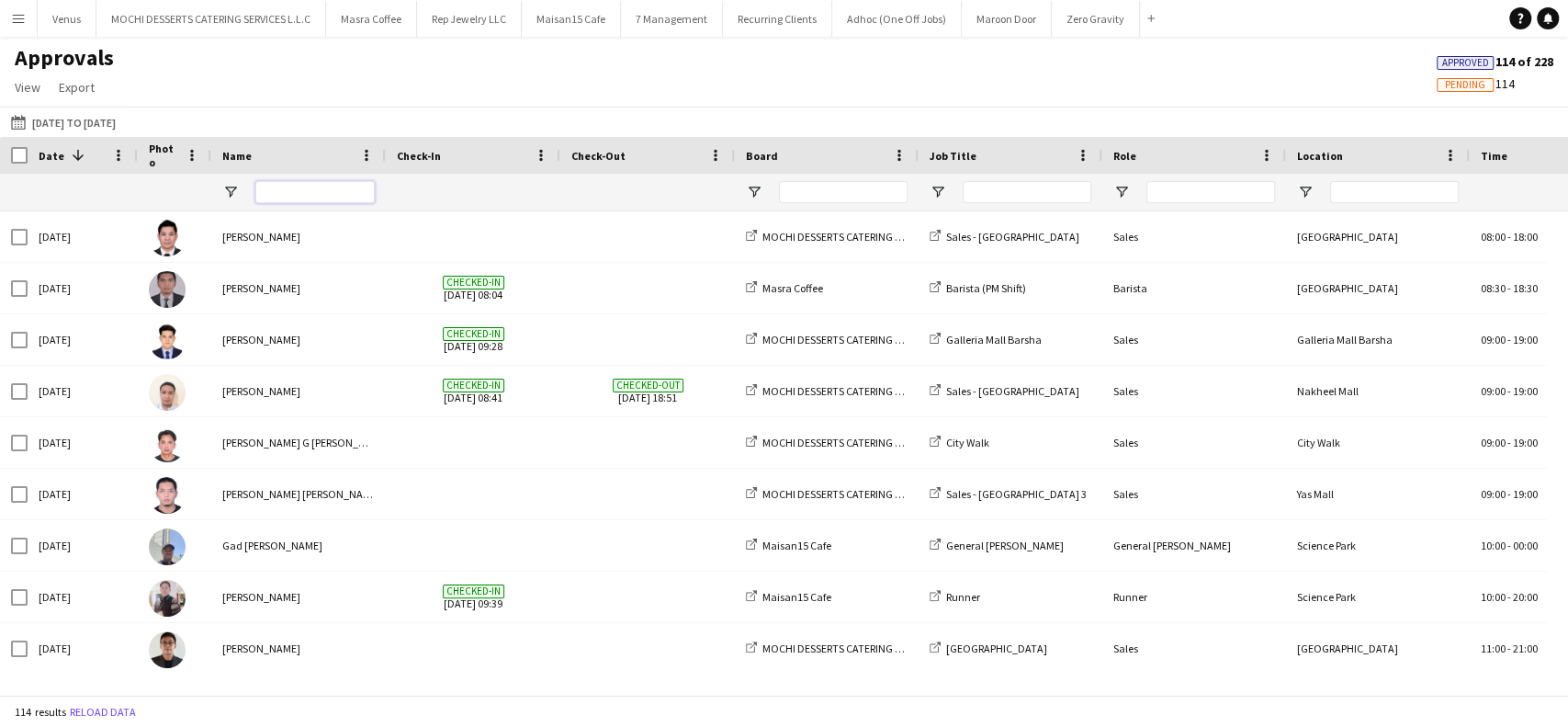
click at [284, 195] on input "Name Filter Input" at bounding box center [315, 191] width 119 height 22
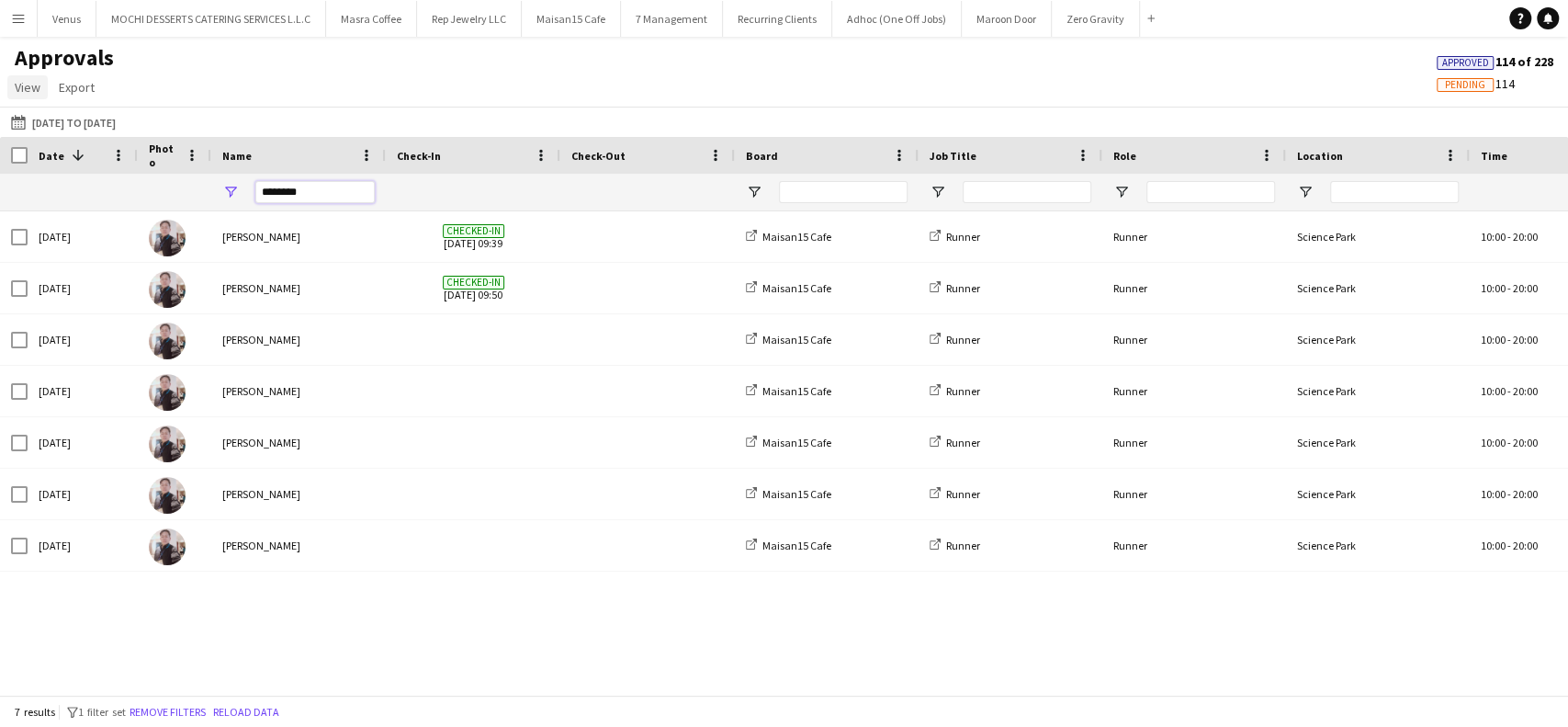
type input "********"
click at [28, 83] on span "View" at bounding box center [27, 86] width 26 height 16
click at [112, 125] on link "Customise view" at bounding box center [73, 126] width 129 height 39
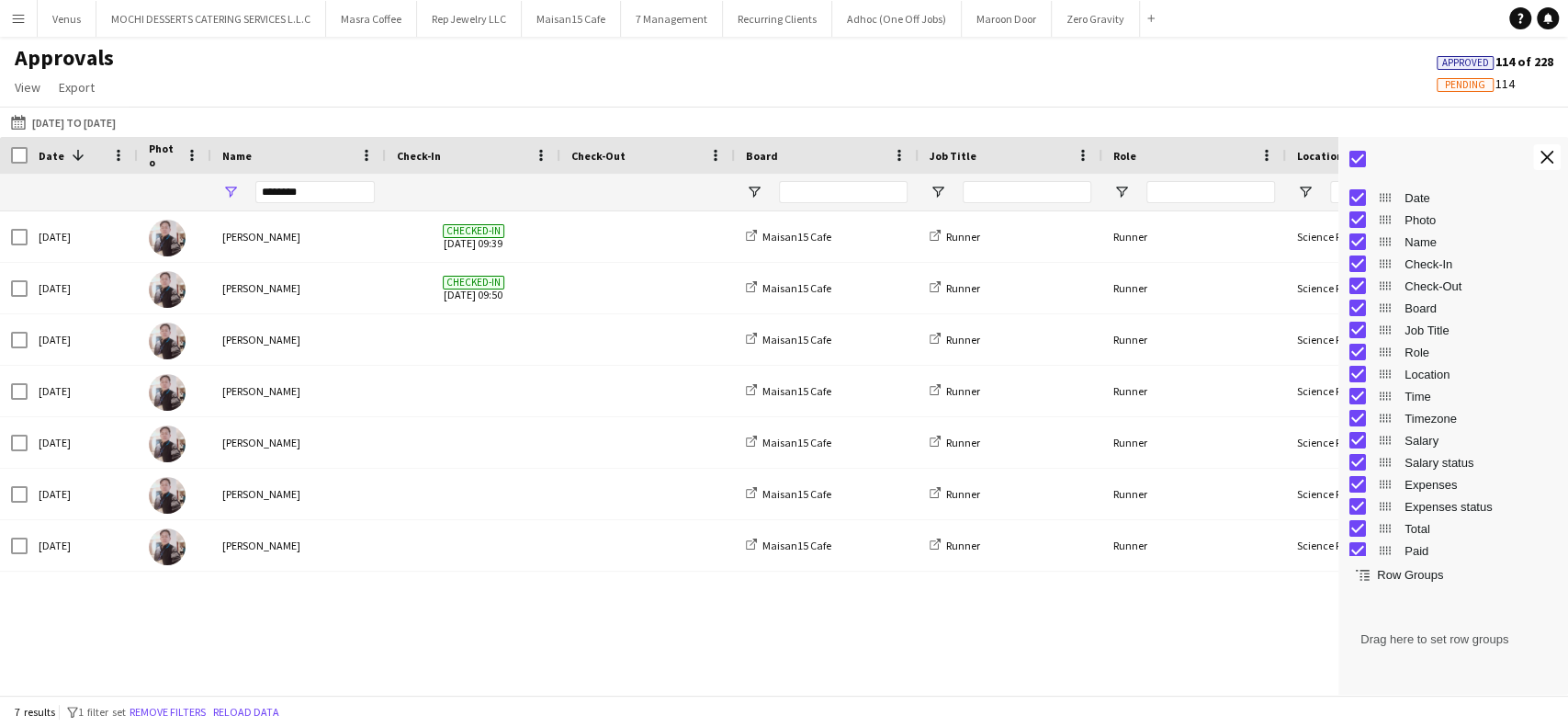
click at [1422, 196] on span "Date" at bounding box center [1481, 198] width 153 height 14
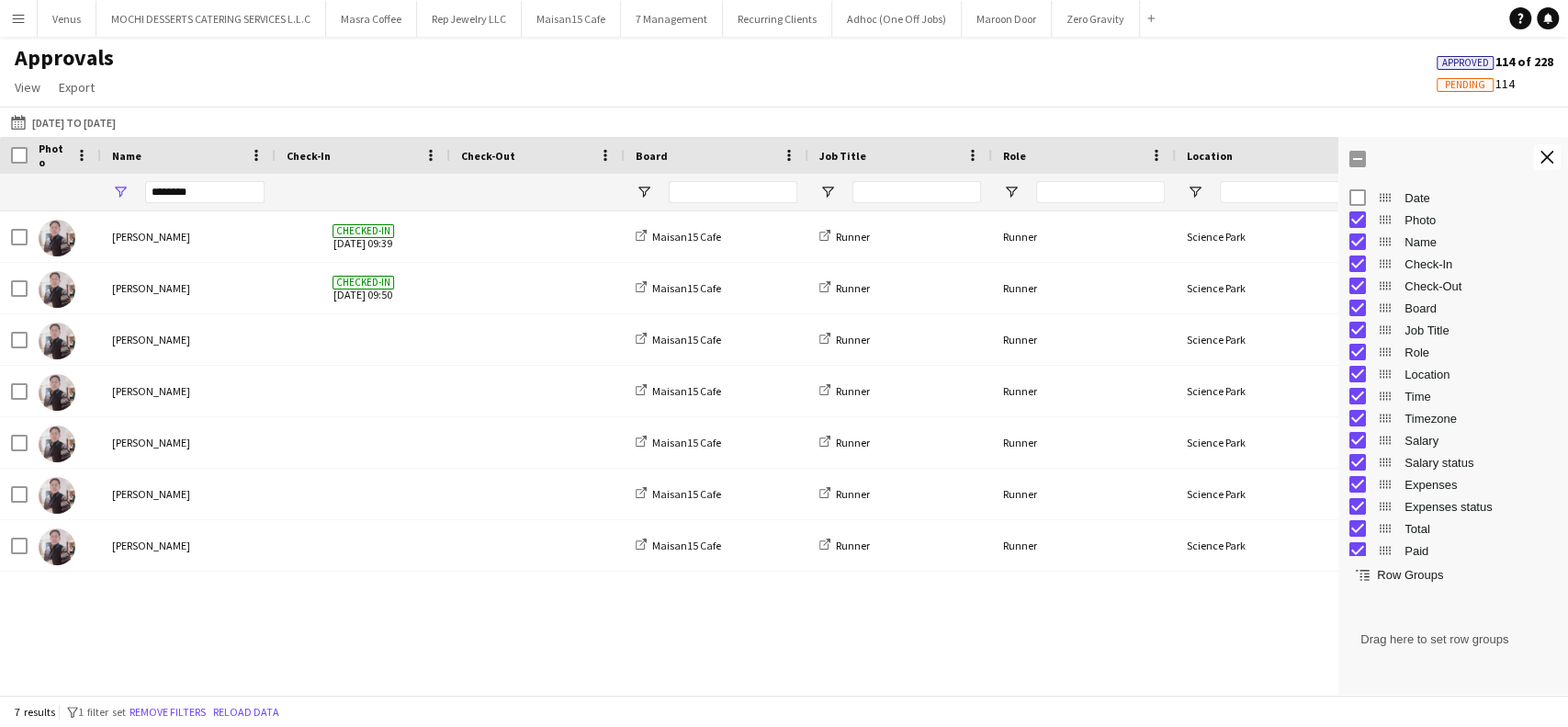
click at [1418, 198] on span "Date" at bounding box center [1481, 198] width 153 height 14
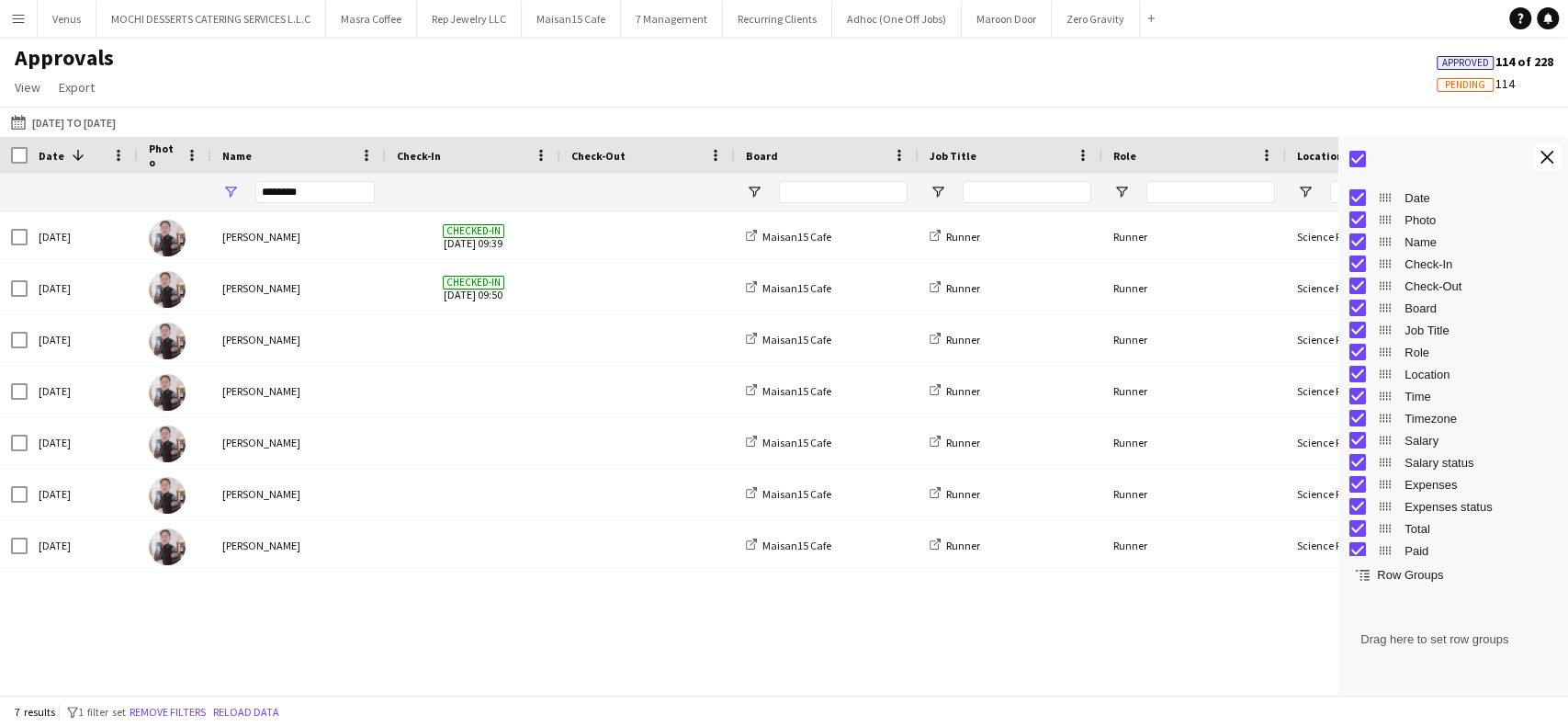
click at [1423, 219] on span "Photo" at bounding box center [1481, 220] width 153 height 14
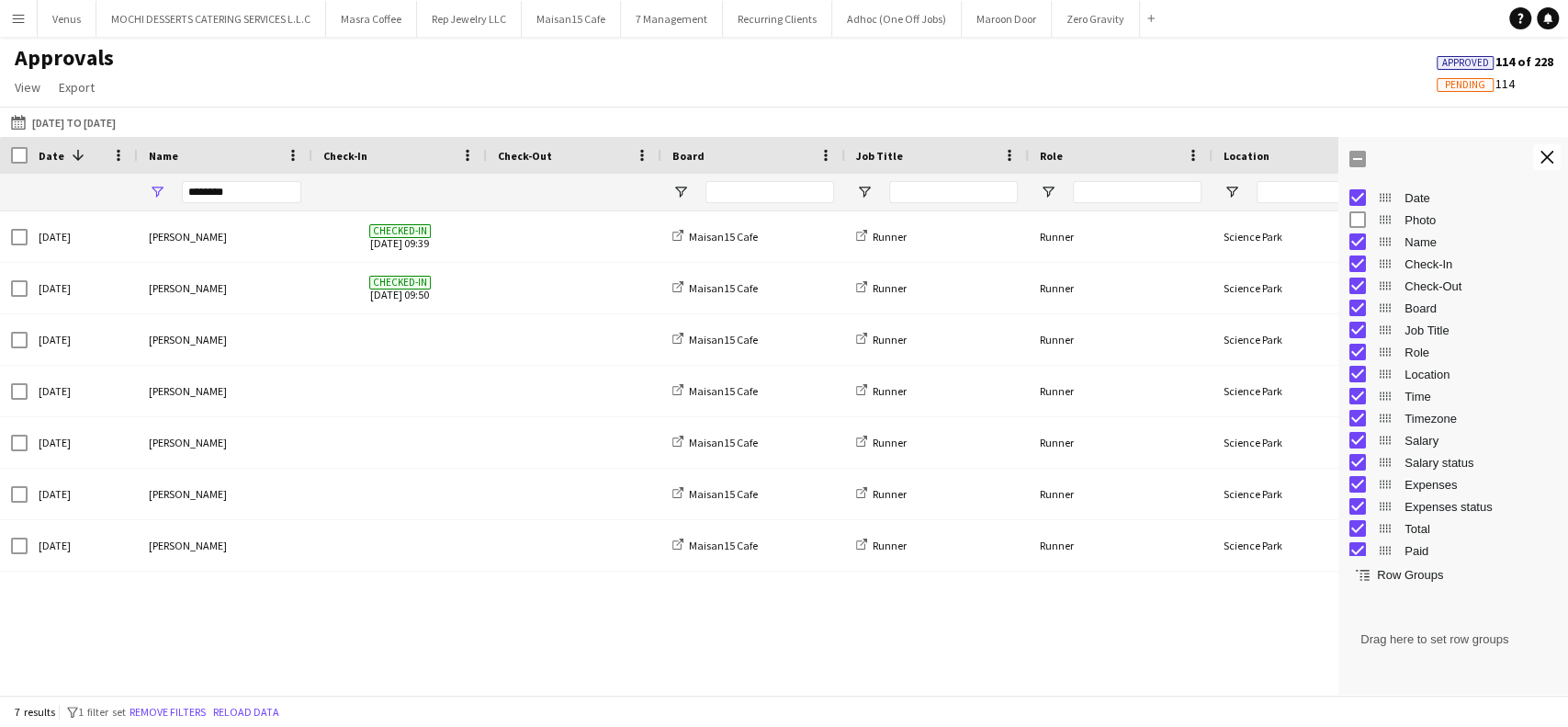
click at [1437, 268] on span "Check-In" at bounding box center [1481, 264] width 153 height 14
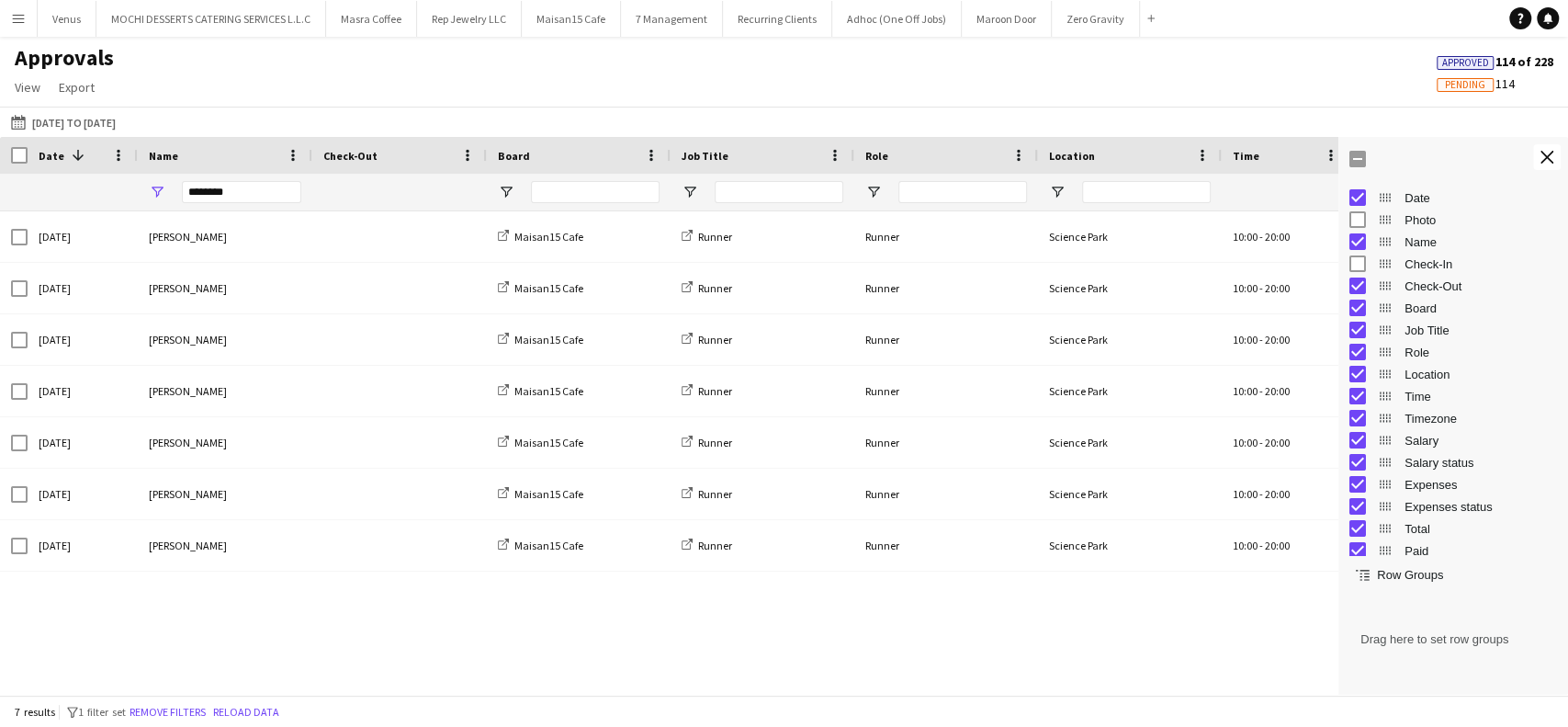
click at [1431, 290] on span "Check-Out" at bounding box center [1481, 286] width 153 height 14
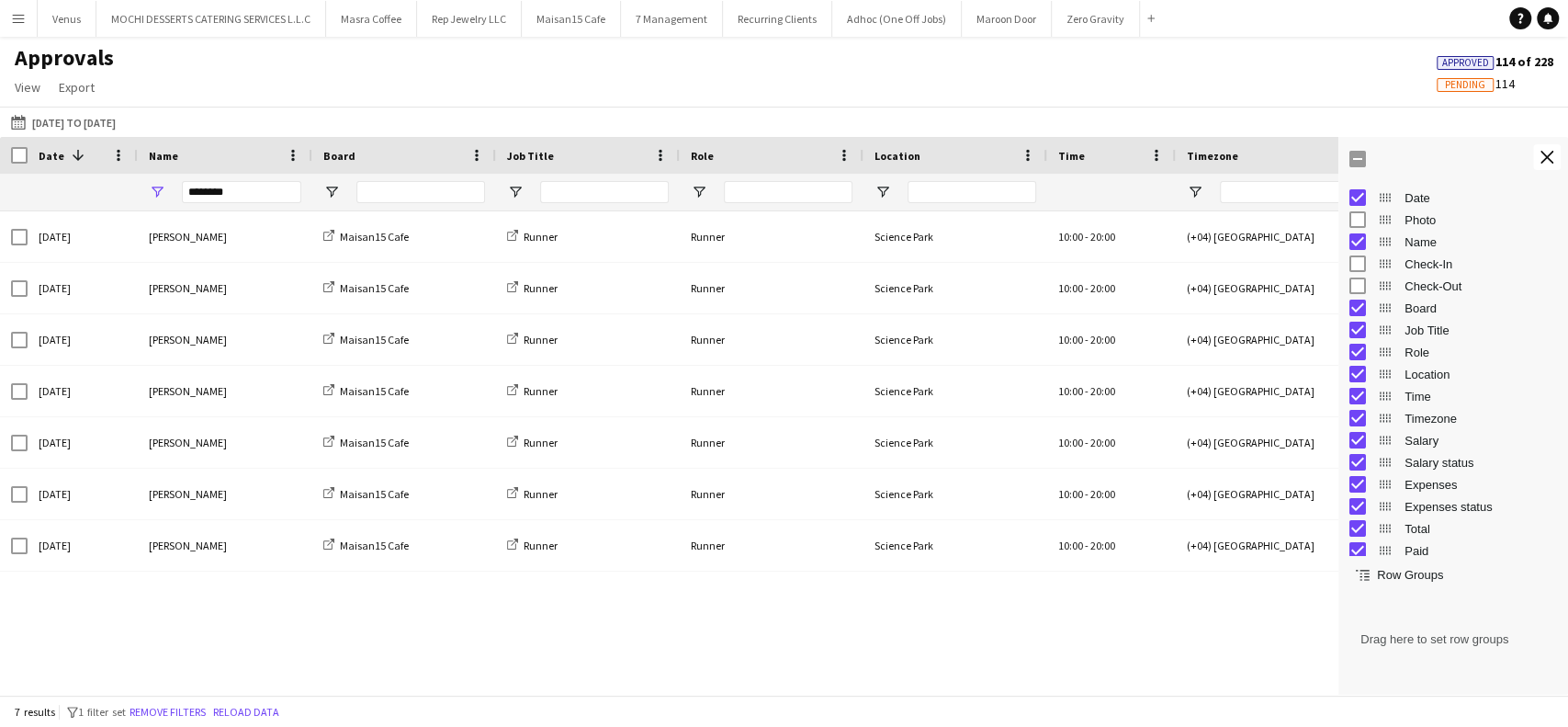
click at [1418, 399] on span "Time" at bounding box center [1481, 396] width 153 height 14
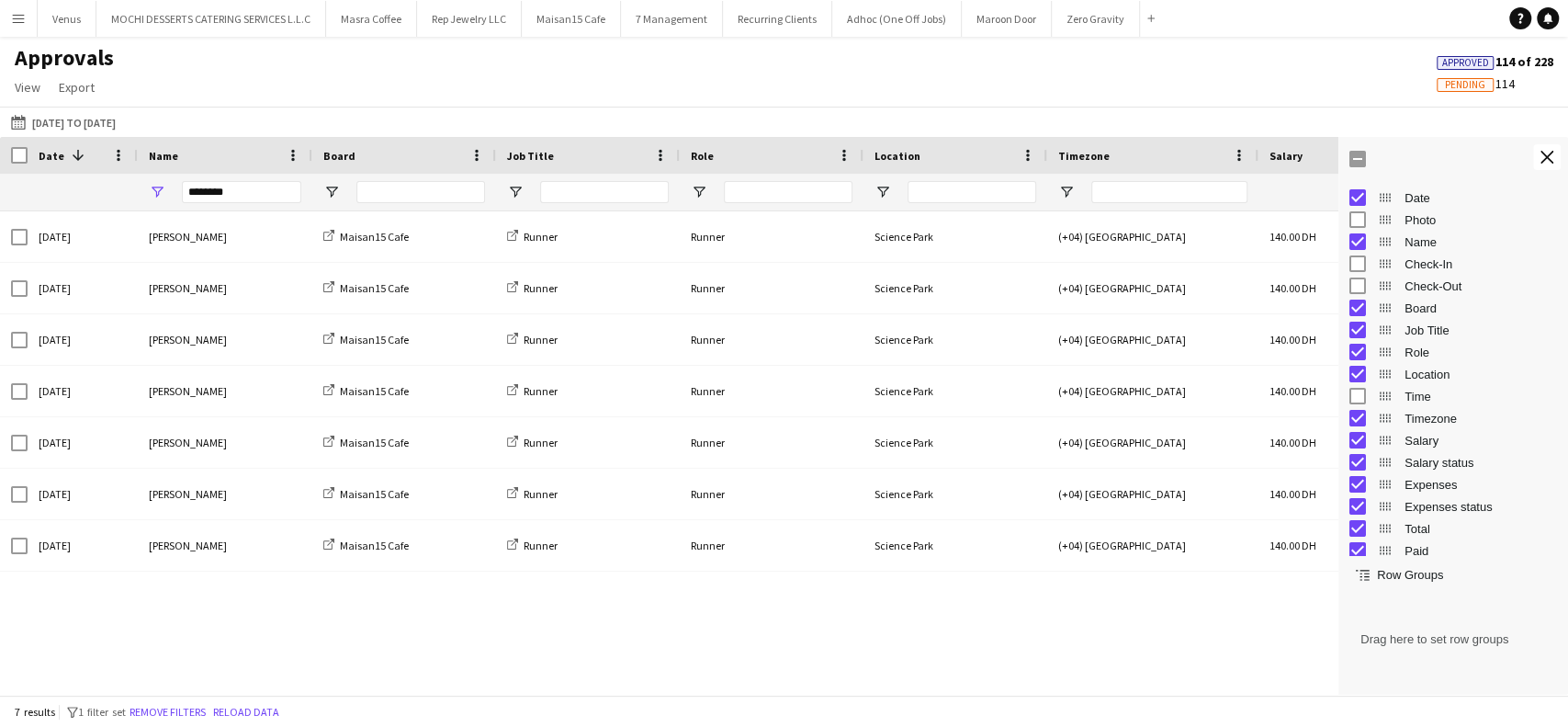
click at [1418, 399] on span "Time" at bounding box center [1481, 396] width 153 height 14
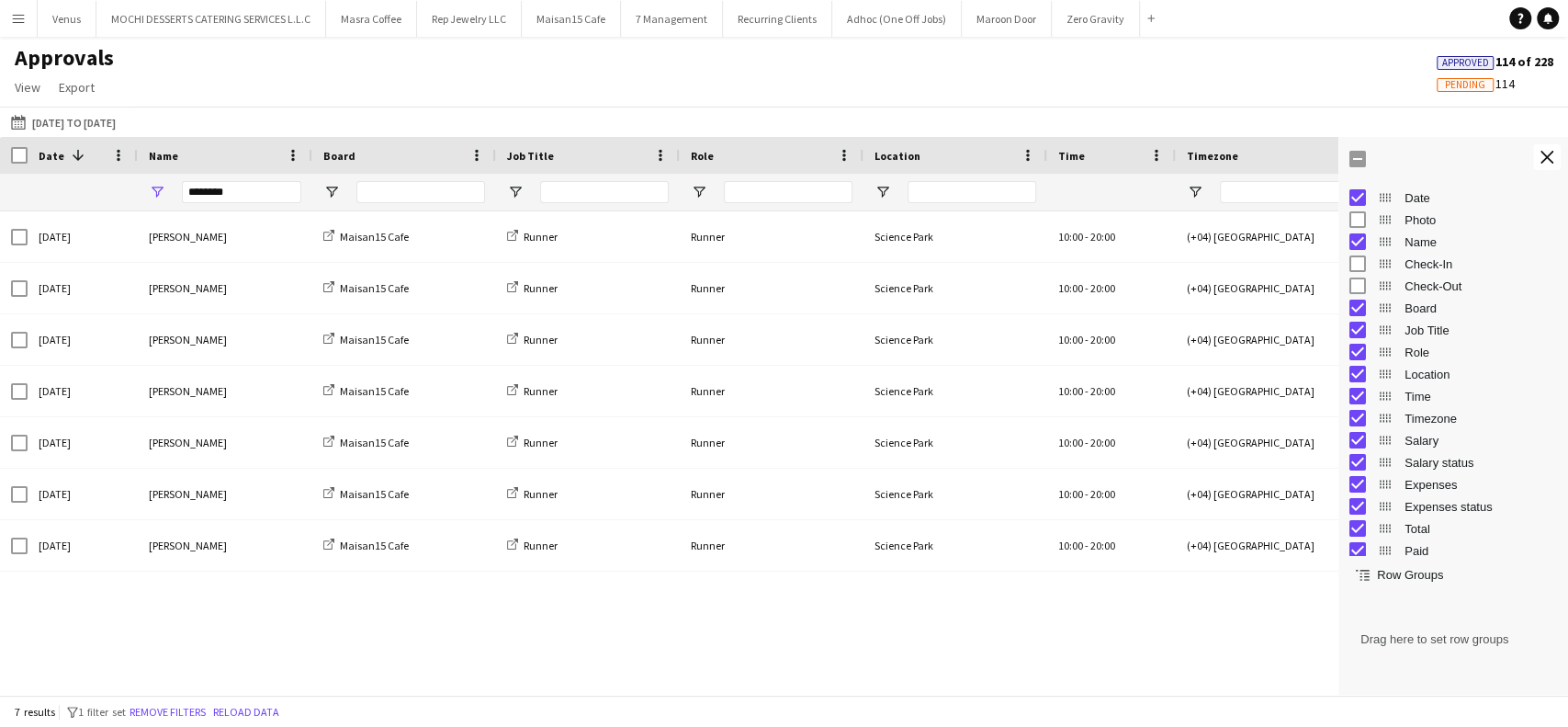
click at [1398, 438] on div "Salary" at bounding box center [1453, 440] width 207 height 22
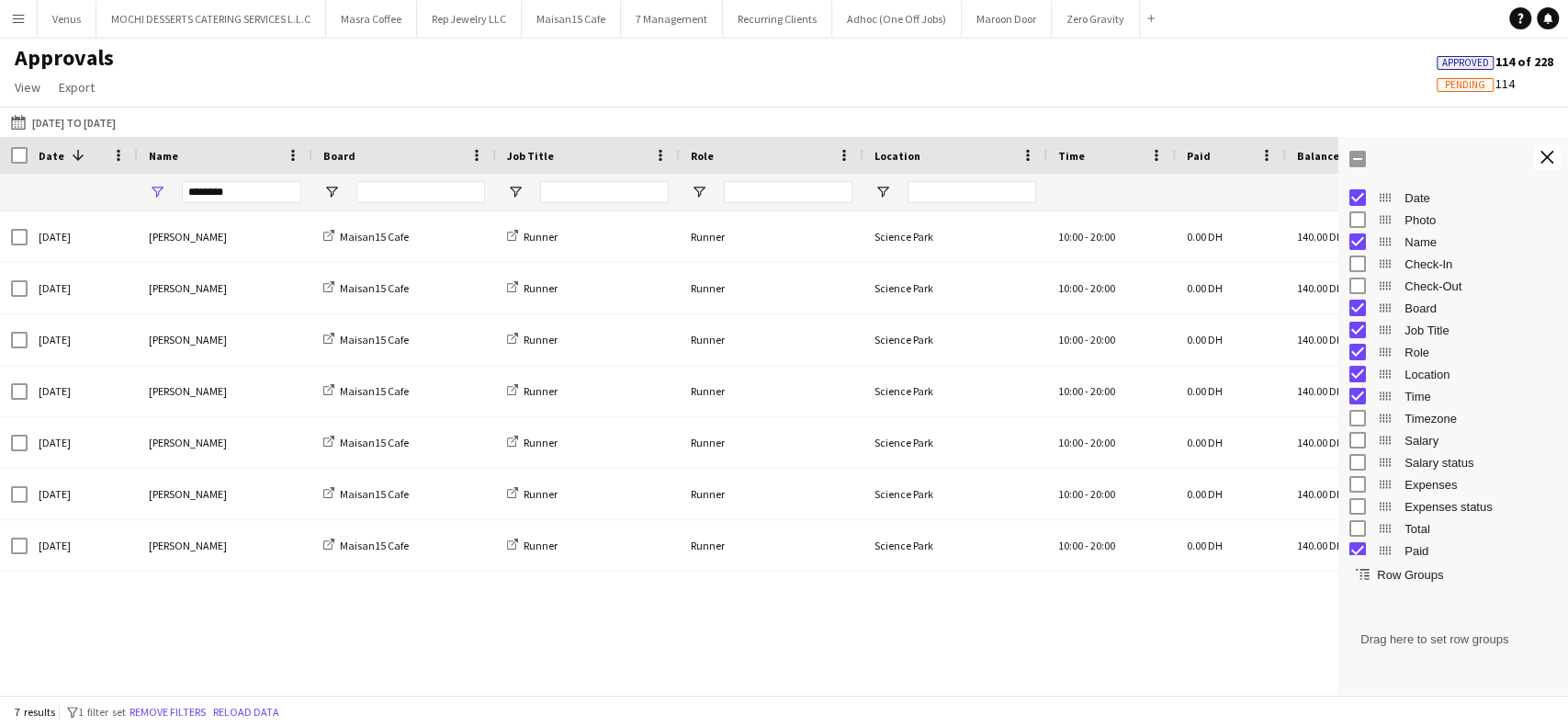
click at [1360, 552] on div at bounding box center [1453, 553] width 221 height 5
click at [1362, 555] on div at bounding box center [1453, 553] width 221 height 5
click at [1361, 554] on div at bounding box center [1453, 553] width 221 height 5
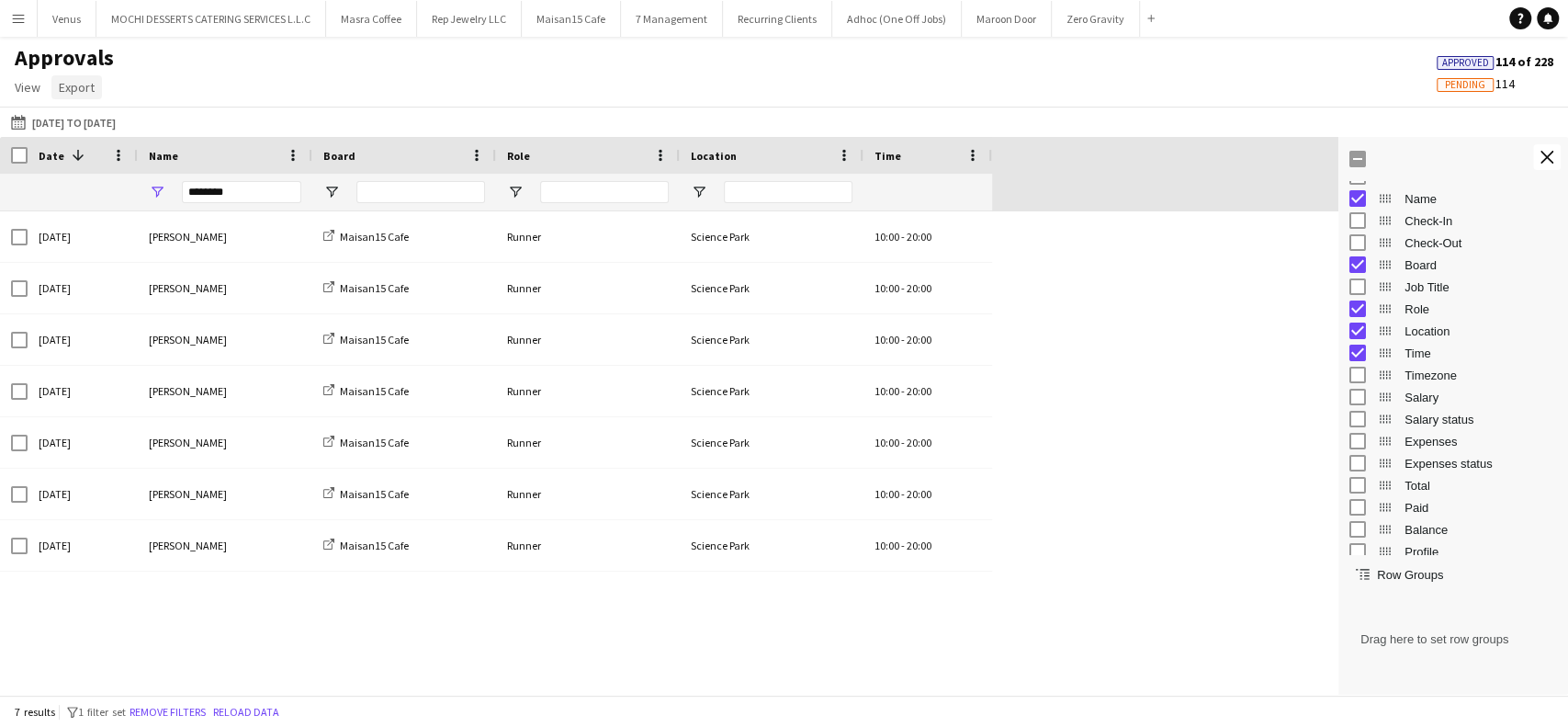
click at [78, 80] on span "Export" at bounding box center [77, 86] width 36 height 16
click at [134, 198] on span "Export as PDF" at bounding box center [105, 205] width 76 height 16
click at [1433, 334] on span "Location" at bounding box center [1481, 331] width 153 height 14
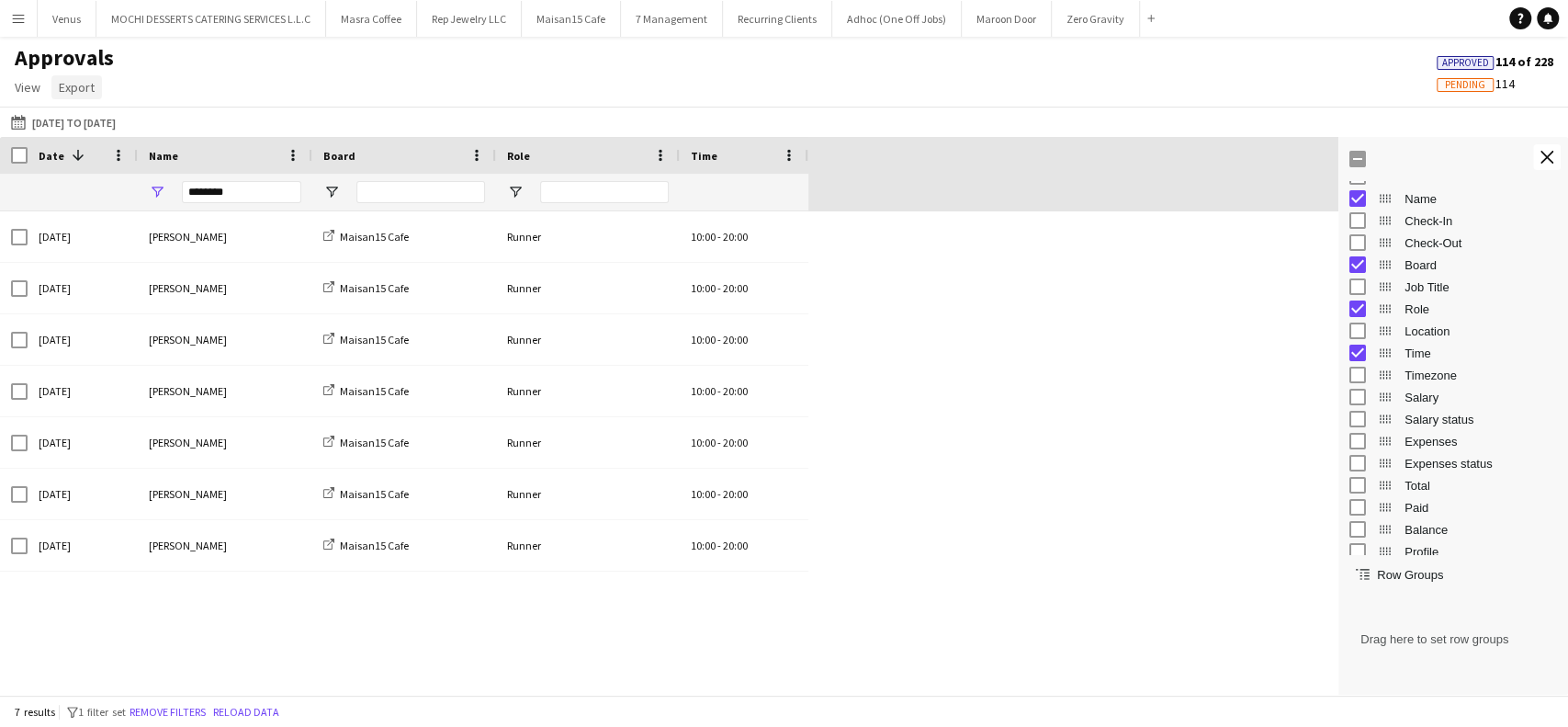
click at [88, 89] on span "Export" at bounding box center [77, 86] width 36 height 16
click at [133, 202] on span "Export as PDF" at bounding box center [105, 205] width 76 height 16
click at [1550, 163] on app-icon "Close tool panel" at bounding box center [1547, 157] width 13 height 13
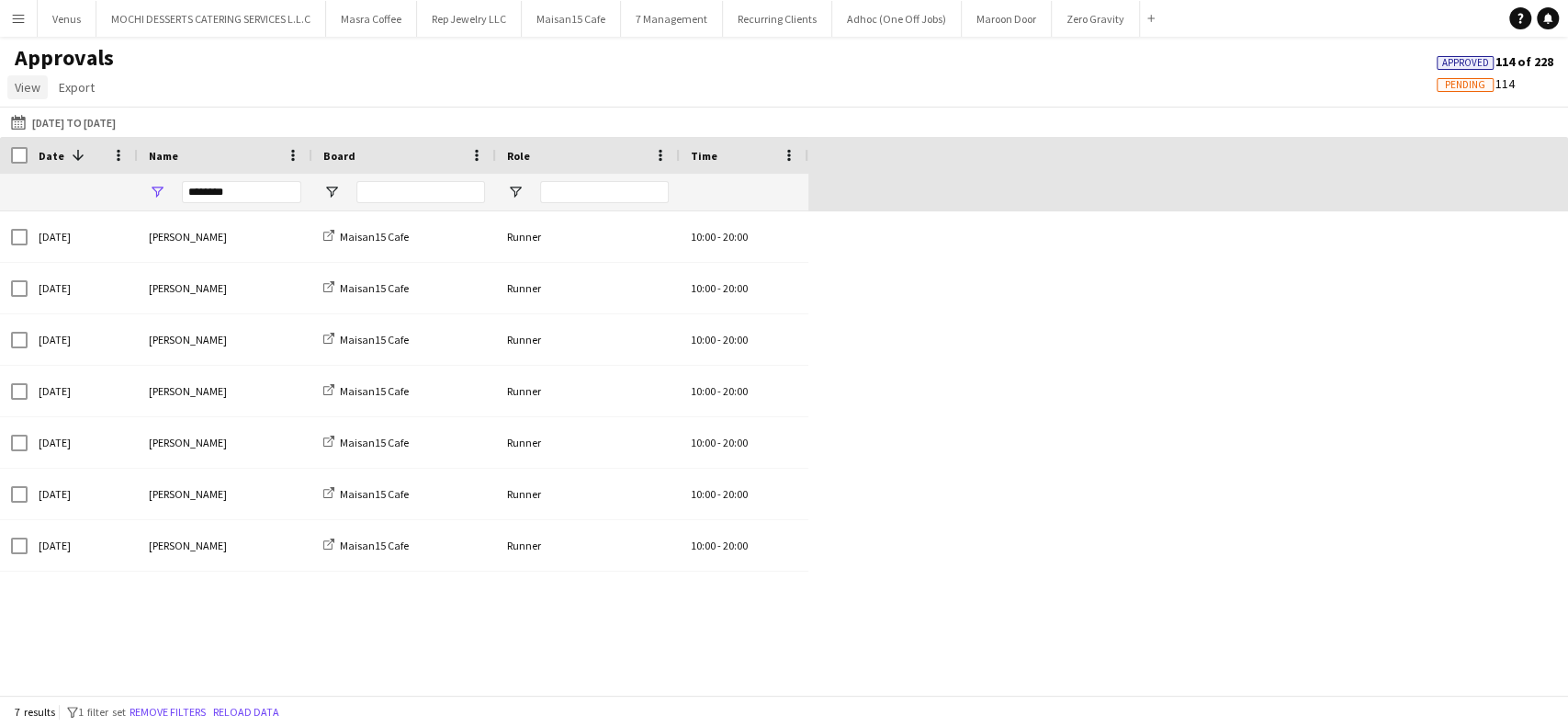
click at [32, 86] on span "View" at bounding box center [27, 86] width 26 height 16
click at [103, 130] on link "Customise view" at bounding box center [73, 126] width 129 height 39
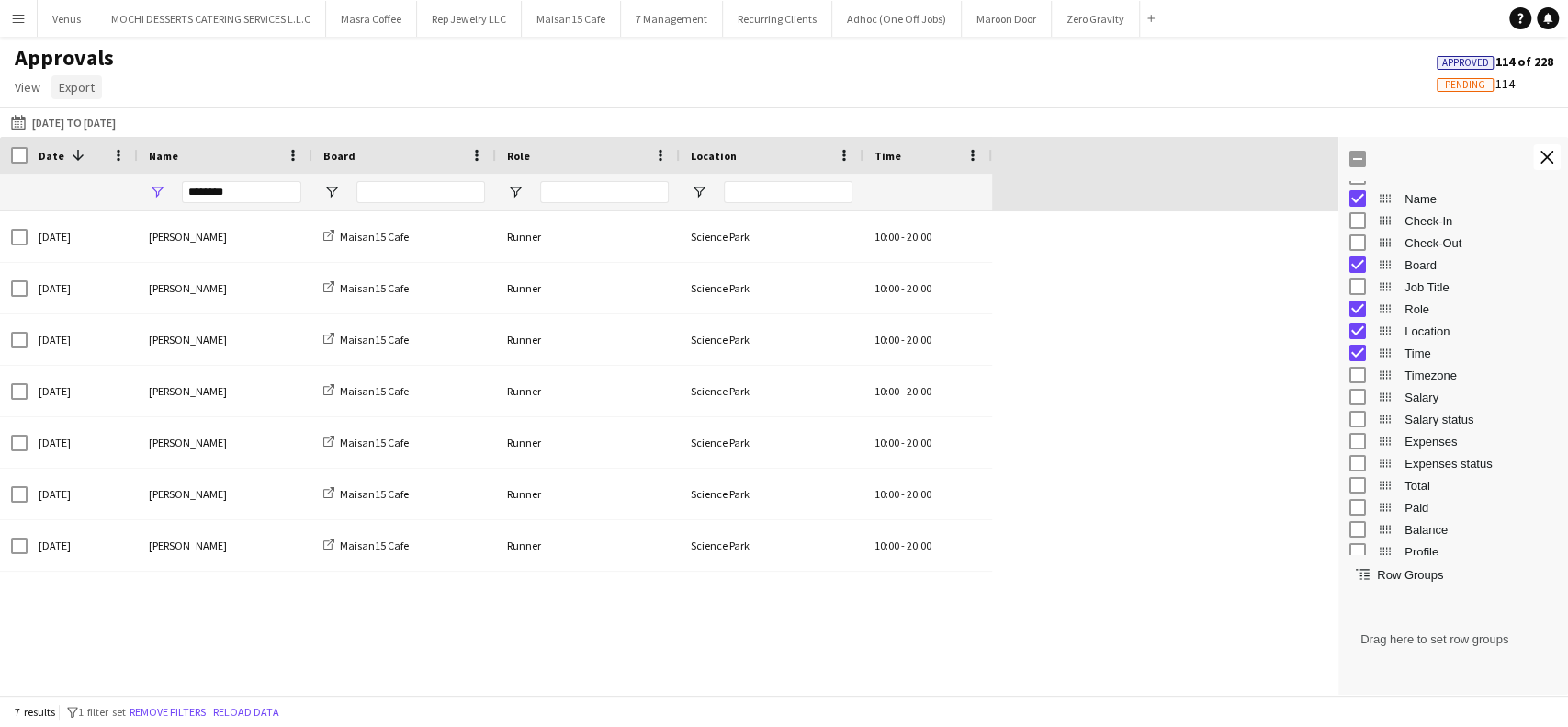
click at [80, 77] on link "Export" at bounding box center [76, 87] width 50 height 24
click at [101, 201] on span "Export as PDF" at bounding box center [105, 205] width 76 height 16
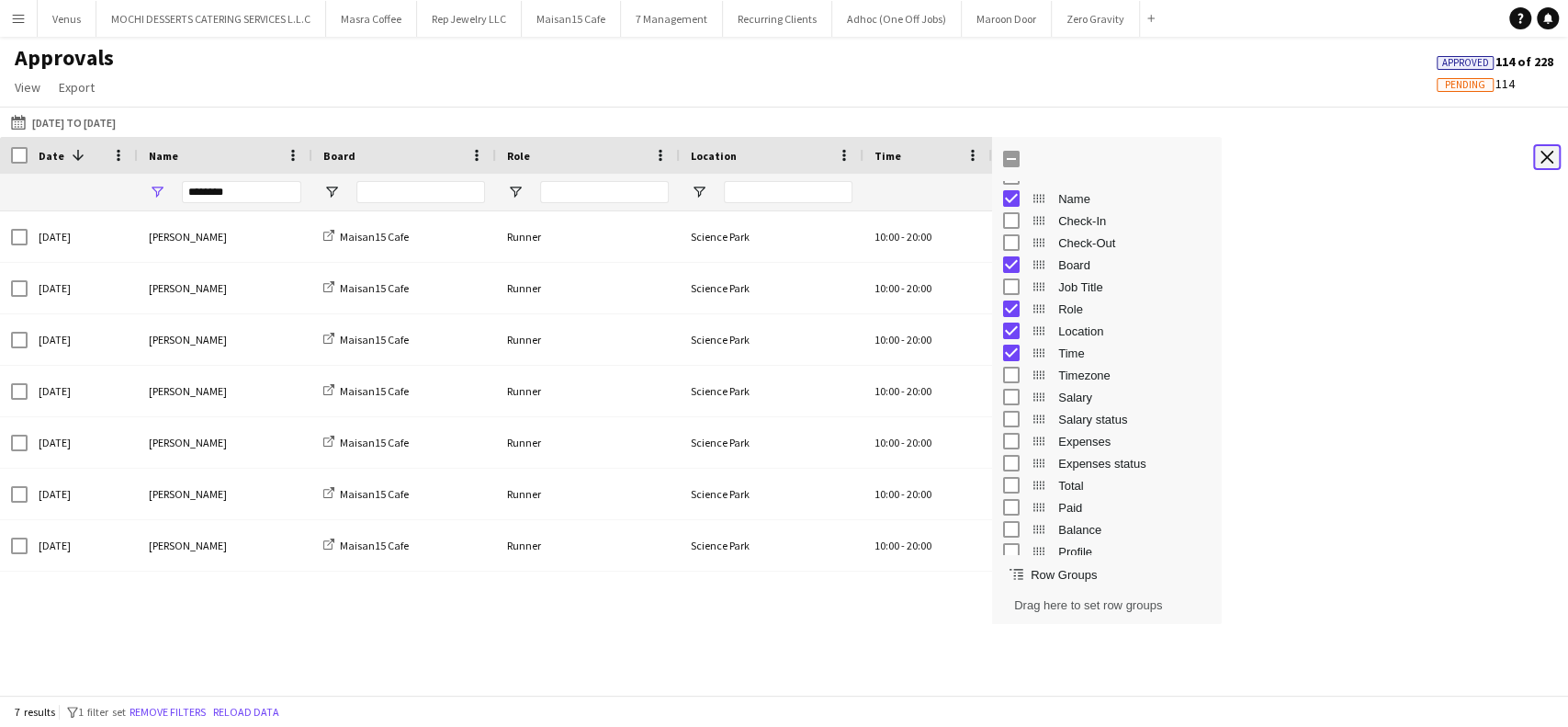
click at [1547, 154] on app-icon "Close tool panel" at bounding box center [1547, 157] width 13 height 13
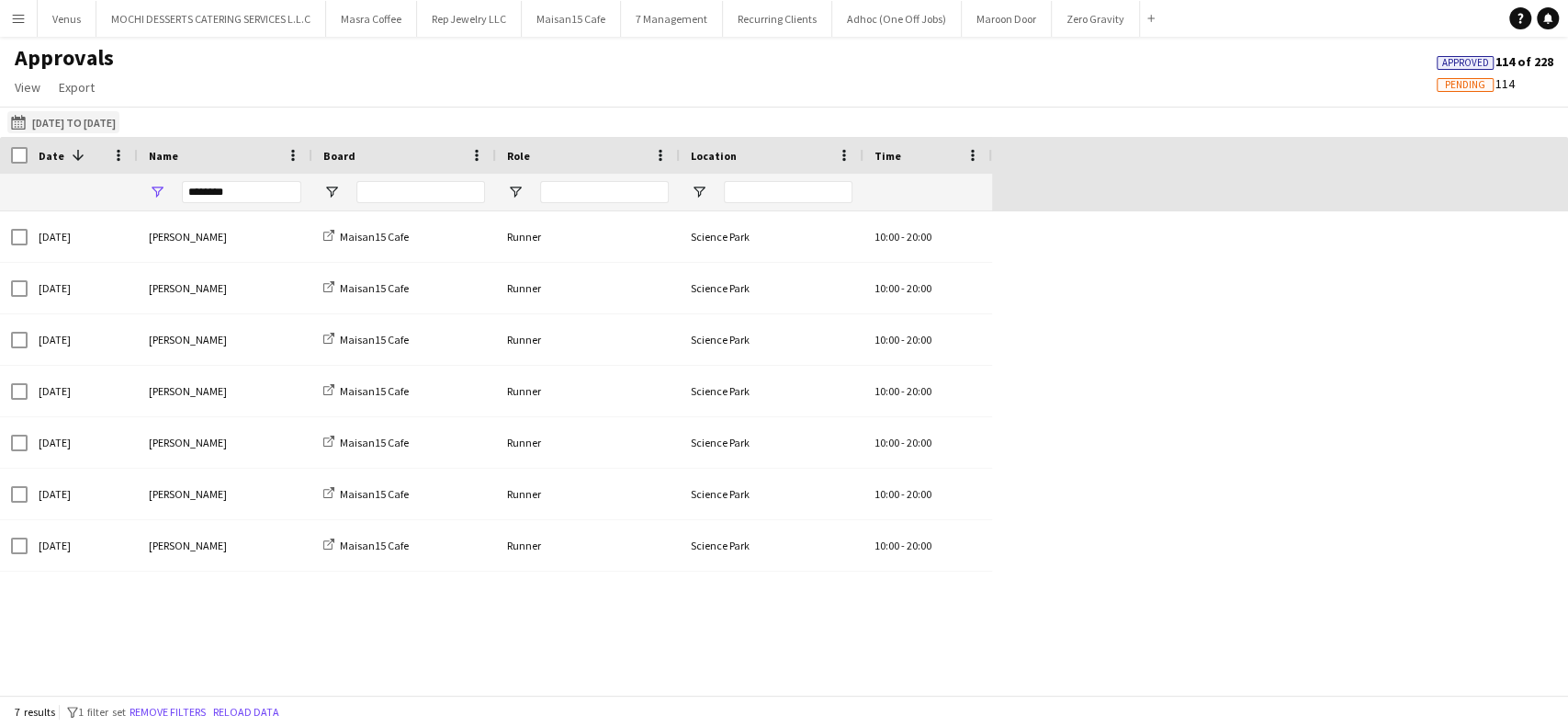
click at [20, 120] on app-icon "[DATE] to [DATE]" at bounding box center [22, 122] width 21 height 15
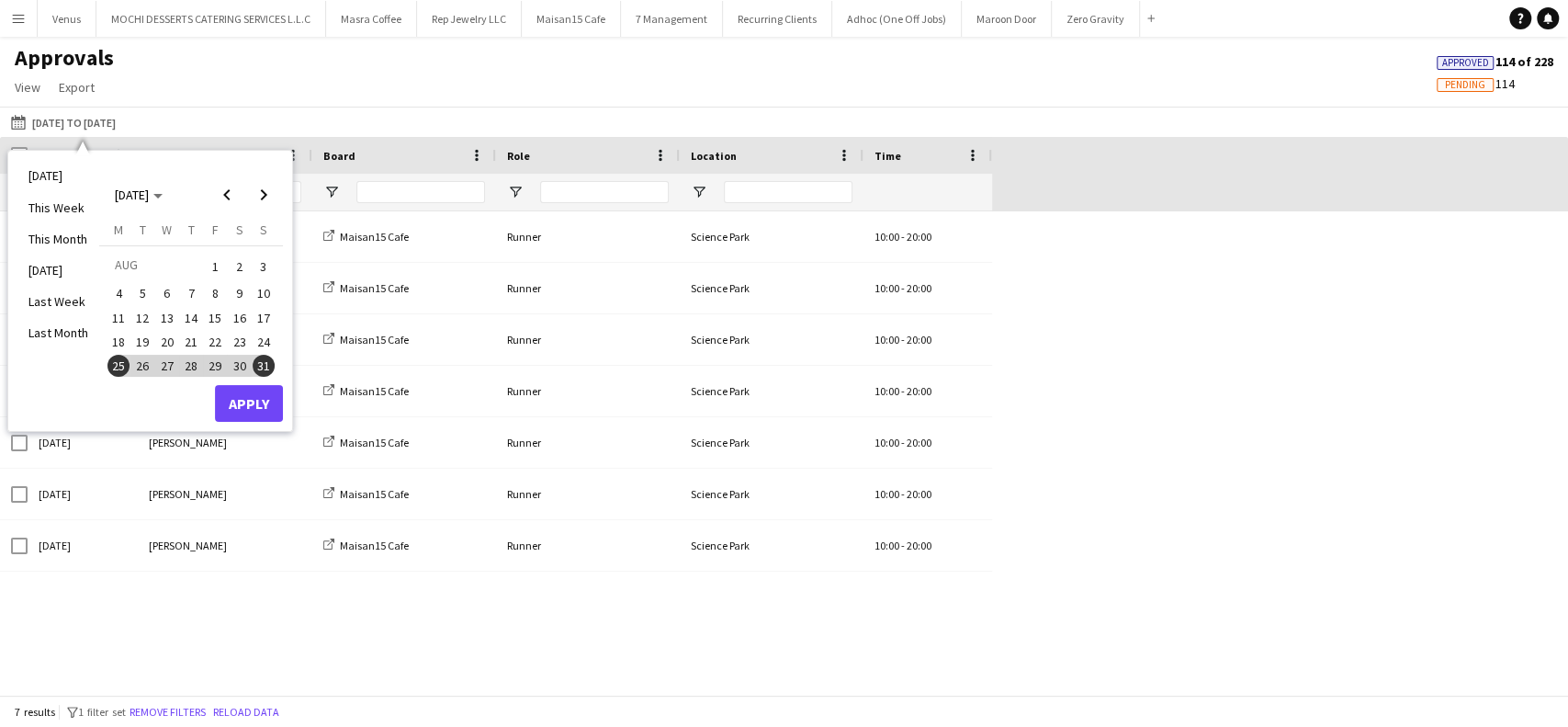
click at [190, 341] on span "21" at bounding box center [190, 341] width 22 height 22
click at [269, 372] on span "31" at bounding box center [263, 365] width 22 height 22
click at [258, 405] on button "Apply" at bounding box center [249, 403] width 68 height 37
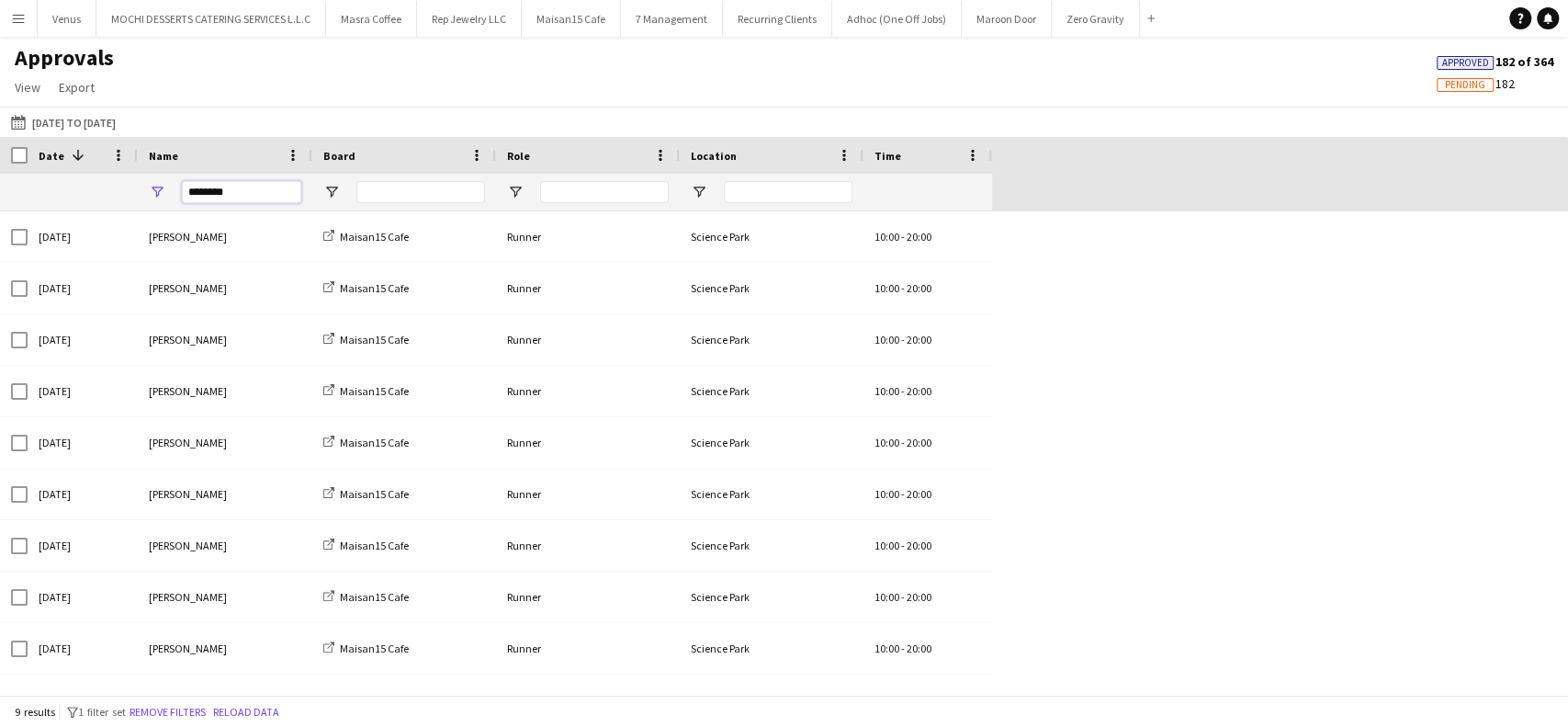
drag, startPoint x: 244, startPoint y: 194, endPoint x: 152, endPoint y: 176, distance: 93.7
click at [152, 176] on div "********" at bounding box center [225, 191] width 174 height 37
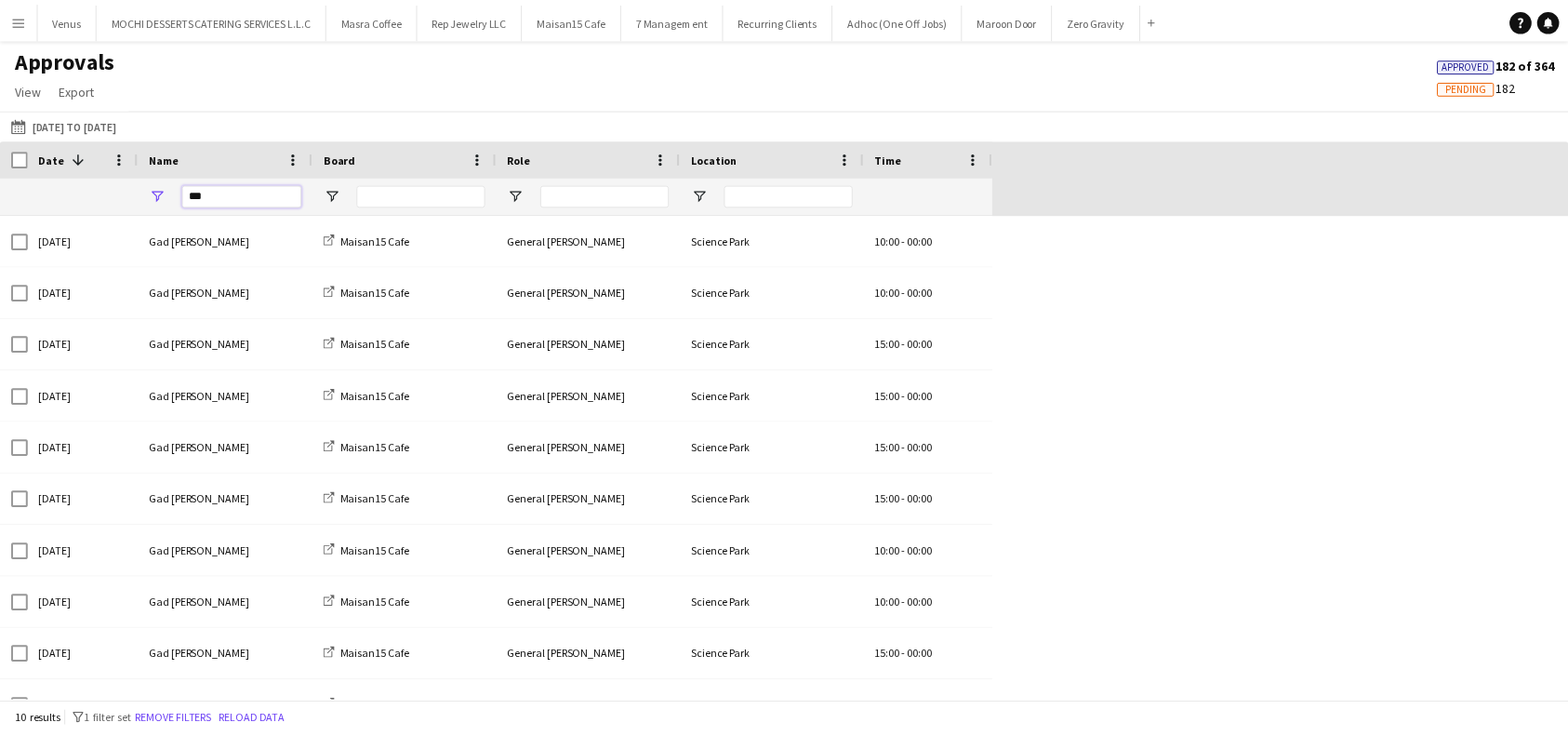
scroll to position [31, 0]
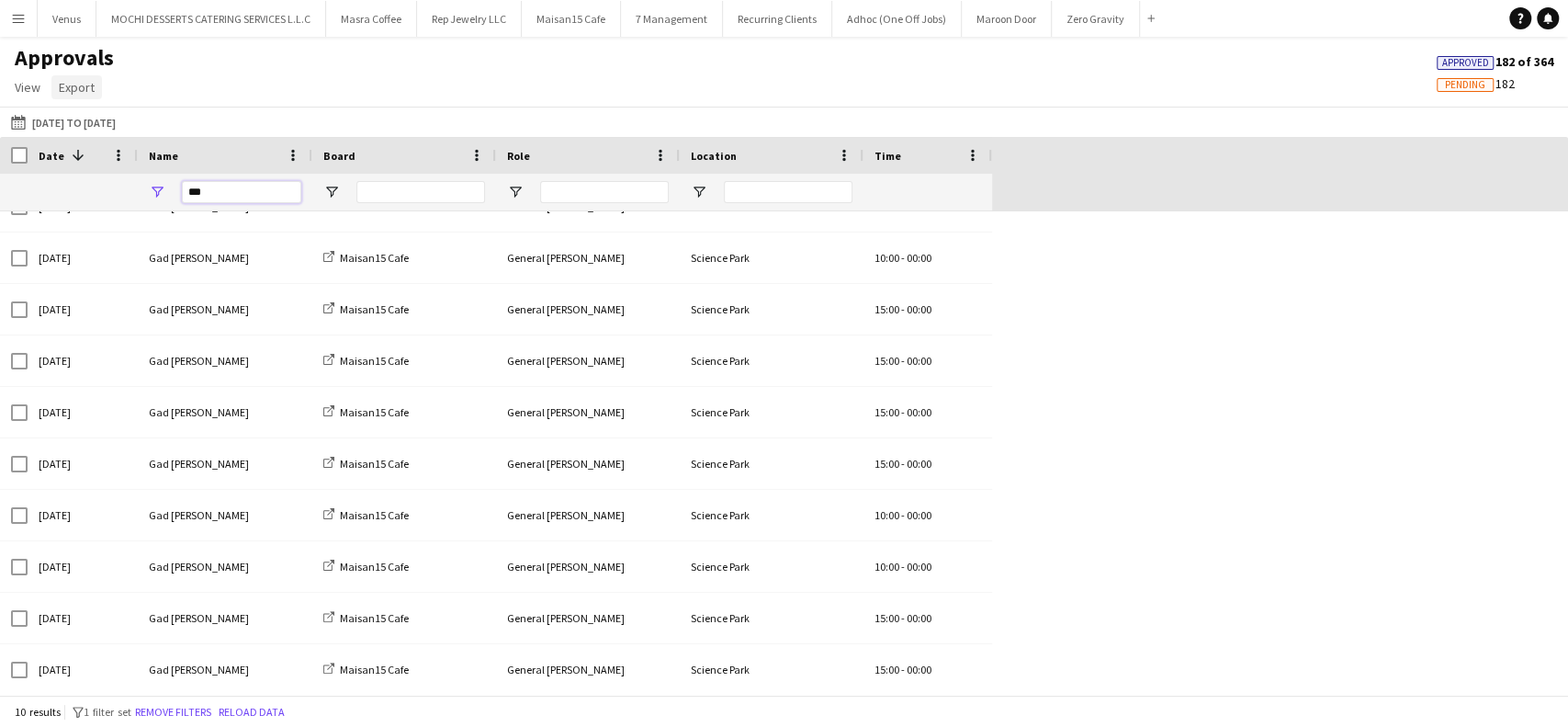
type input "***"
click at [75, 89] on span "Export" at bounding box center [77, 86] width 36 height 16
click at [107, 207] on span "Export as PDF" at bounding box center [105, 205] width 76 height 16
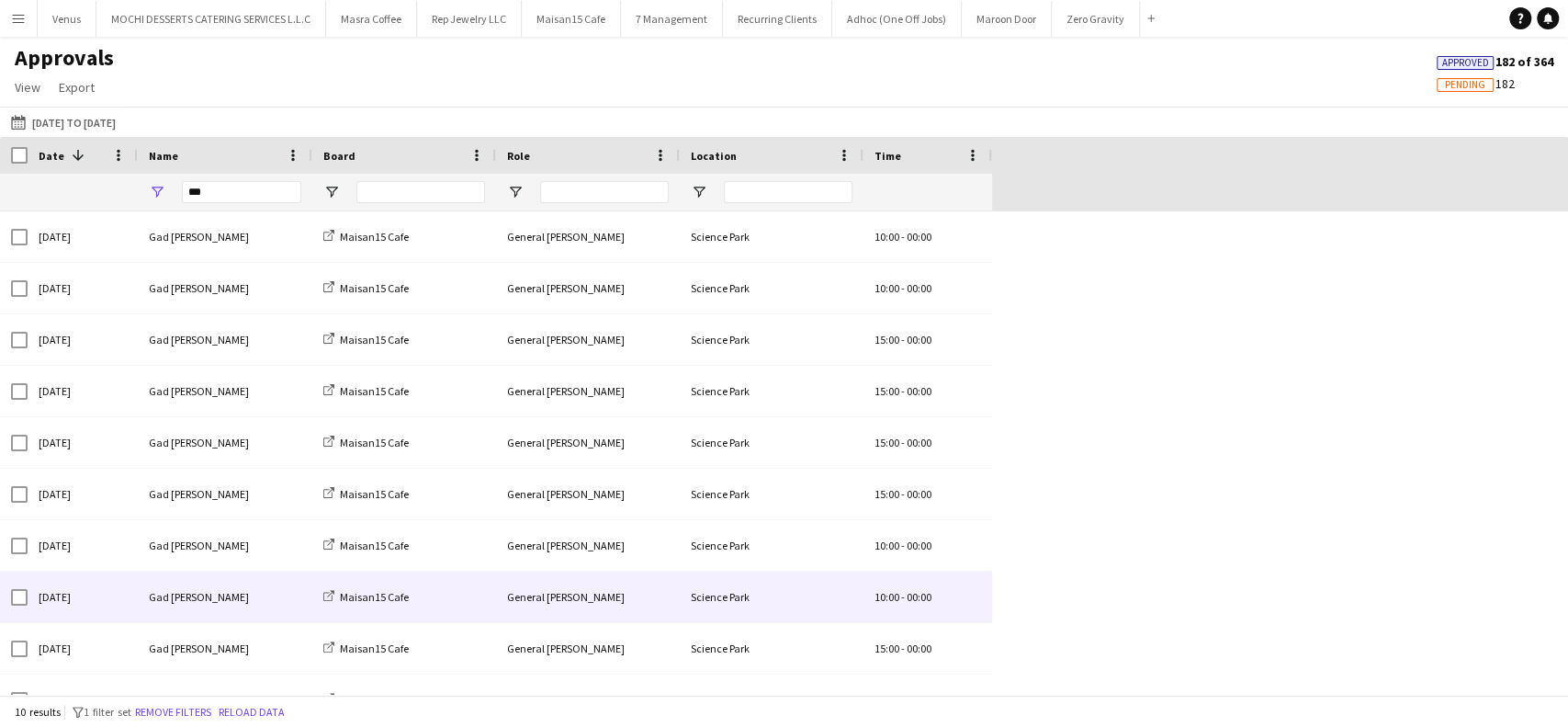
scroll to position [0, 0]
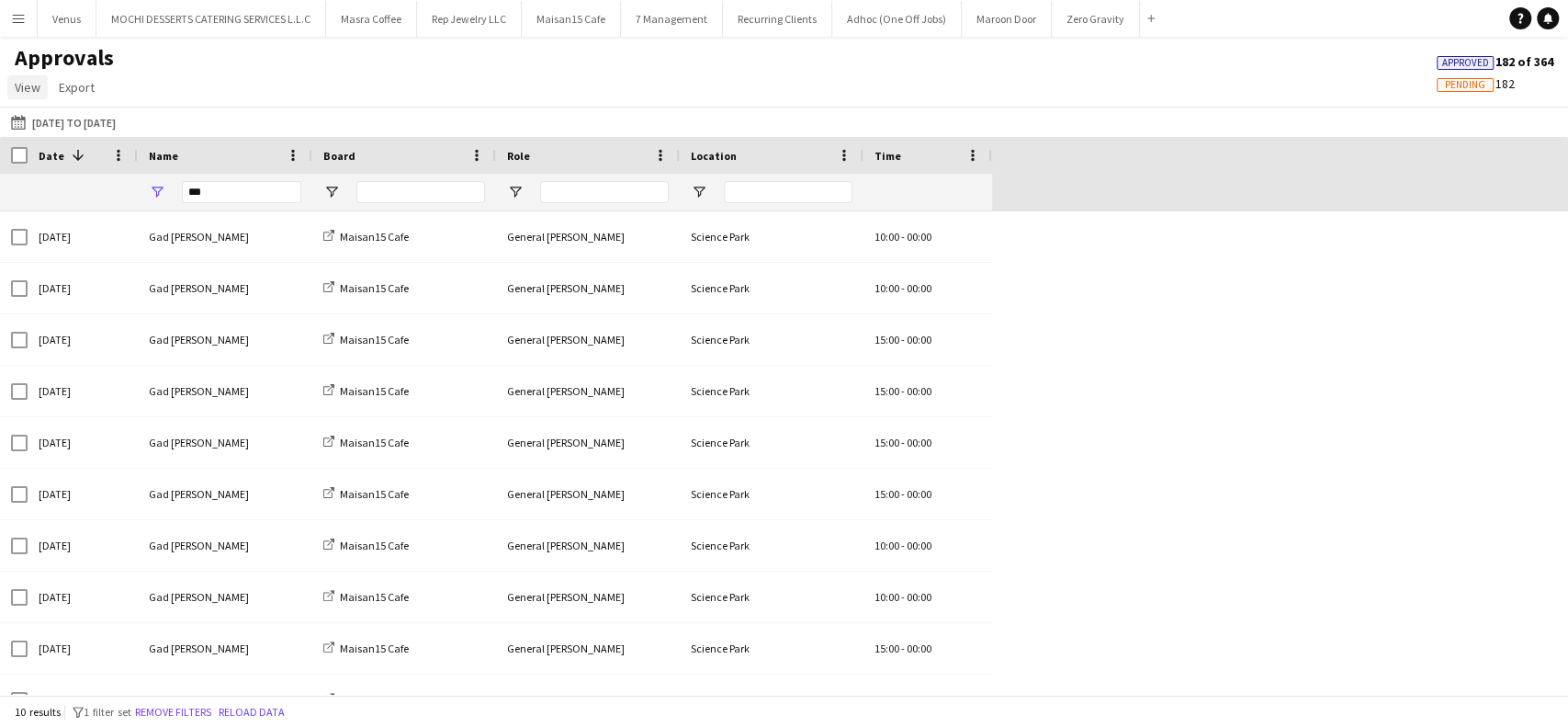
click at [28, 91] on span "View" at bounding box center [27, 86] width 26 height 16
click at [279, 82] on div "Approvals View Customise view Customise filters Reset Filters Reset View Reset …" at bounding box center [784, 76] width 1568 height 63
click at [16, 120] on app-icon "[DATE] to [DATE]" at bounding box center [22, 122] width 21 height 15
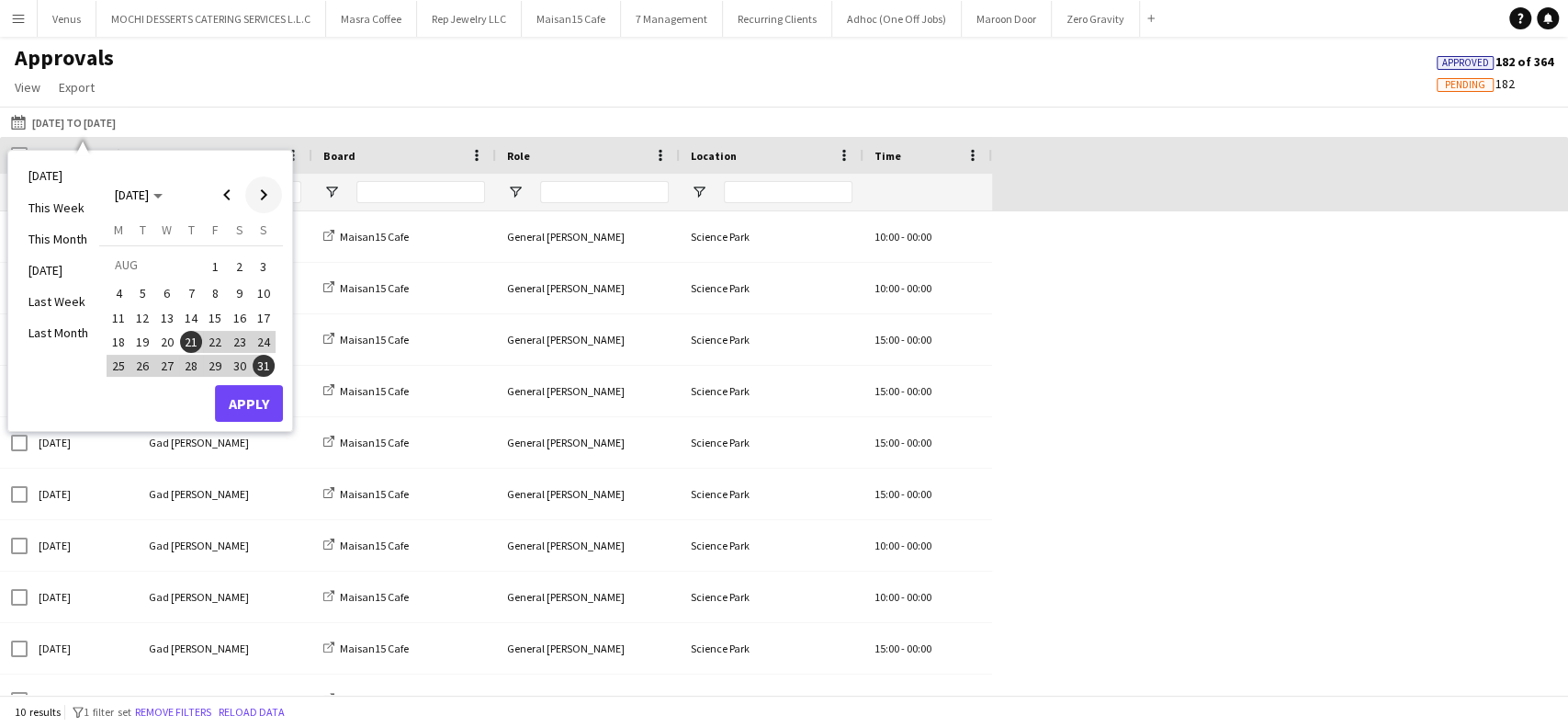
click at [266, 201] on span "Next month" at bounding box center [263, 194] width 37 height 37
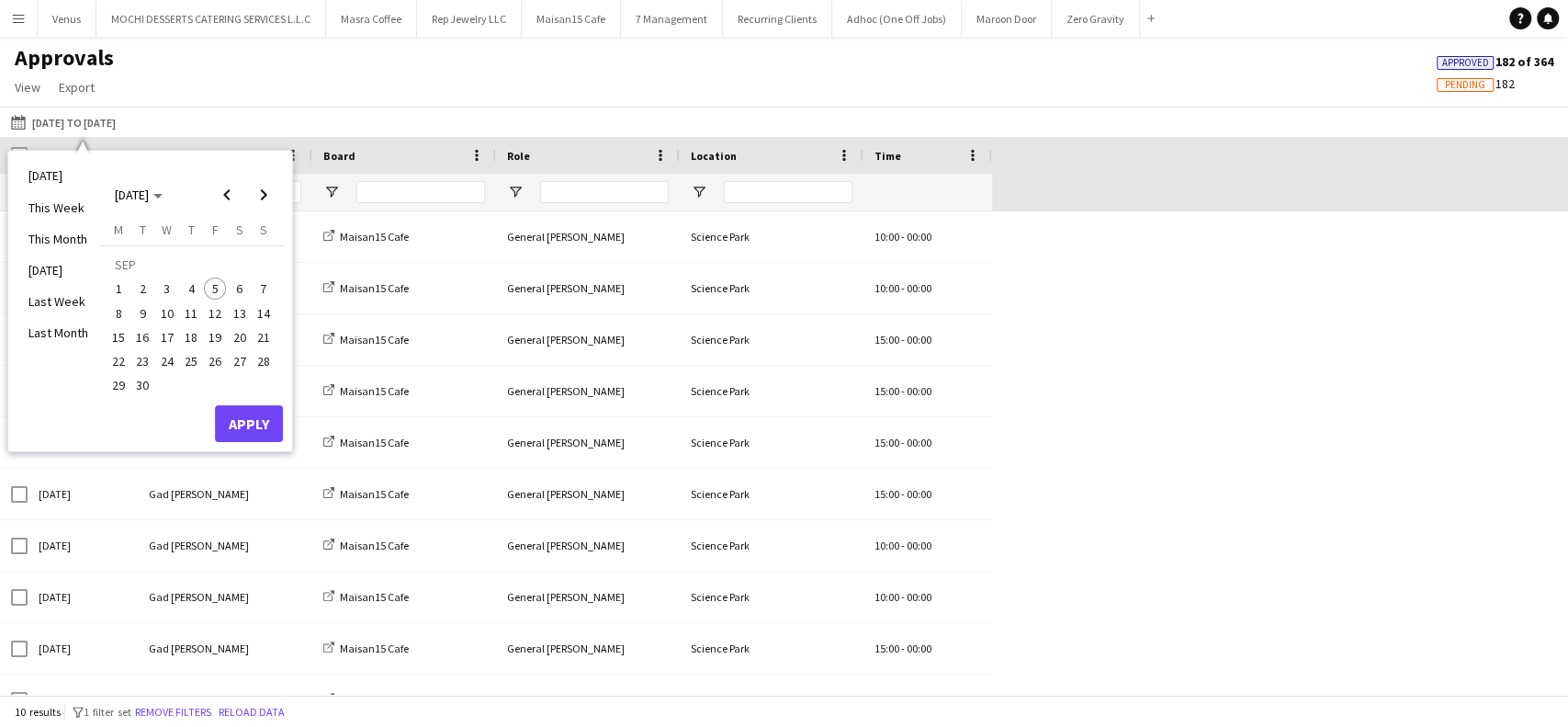
click at [115, 283] on span "1" at bounding box center [117, 288] width 22 height 22
drag, startPoint x: 142, startPoint y: 382, endPoint x: 213, endPoint y: 410, distance: 76.3
click at [143, 382] on span "30" at bounding box center [143, 386] width 22 height 22
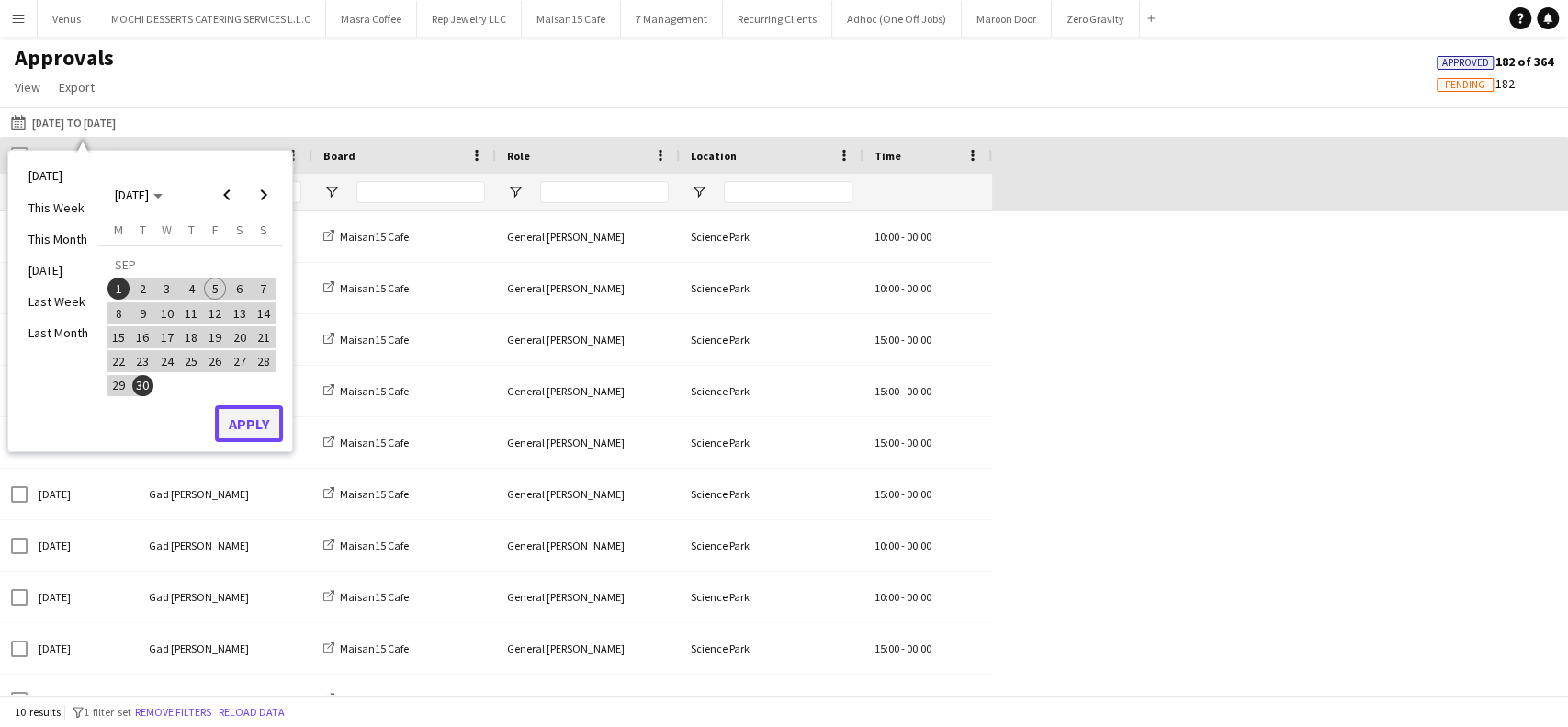
click at [264, 427] on button "Apply" at bounding box center [249, 424] width 68 height 37
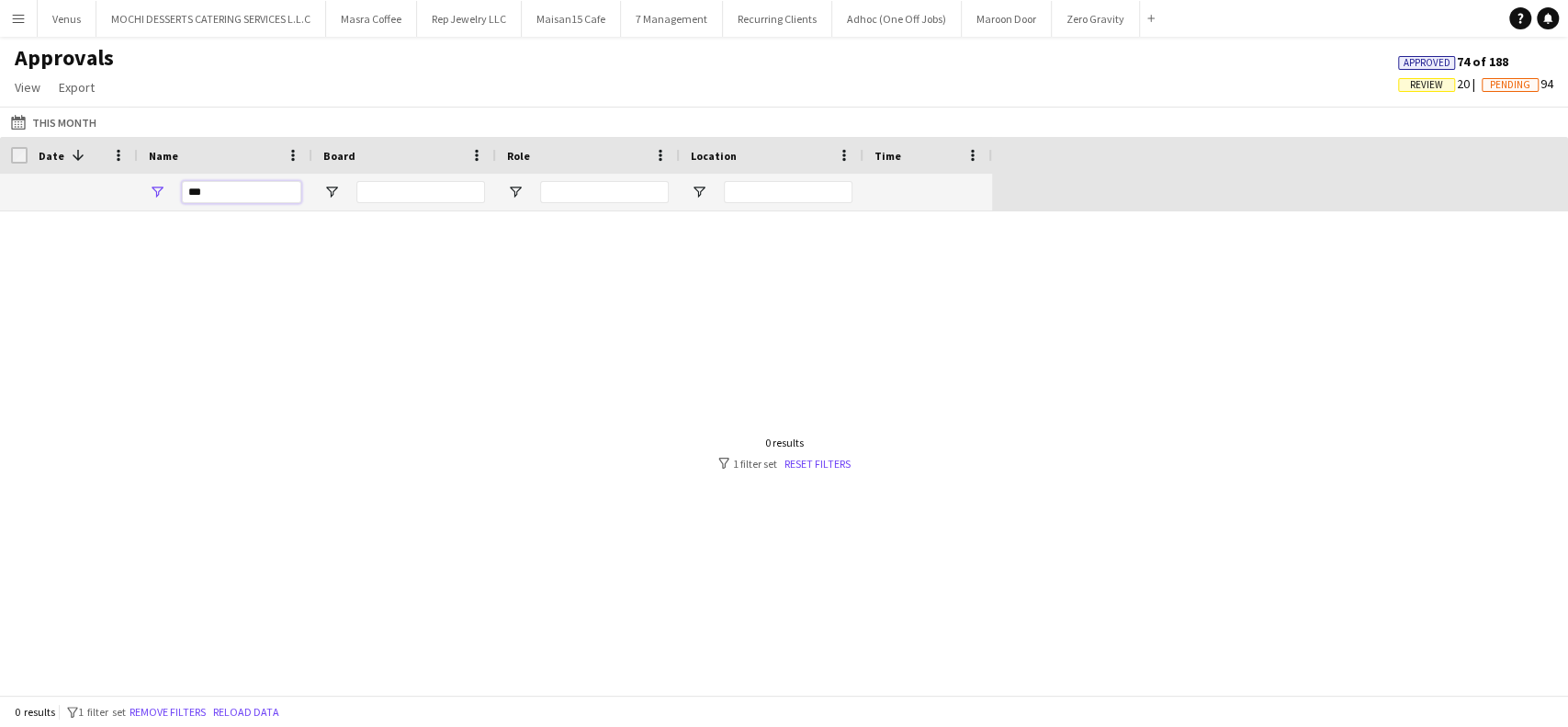
drag, startPoint x: 229, startPoint y: 198, endPoint x: 101, endPoint y: 189, distance: 128.3
click at [101, 189] on div "***" at bounding box center [496, 191] width 992 height 37
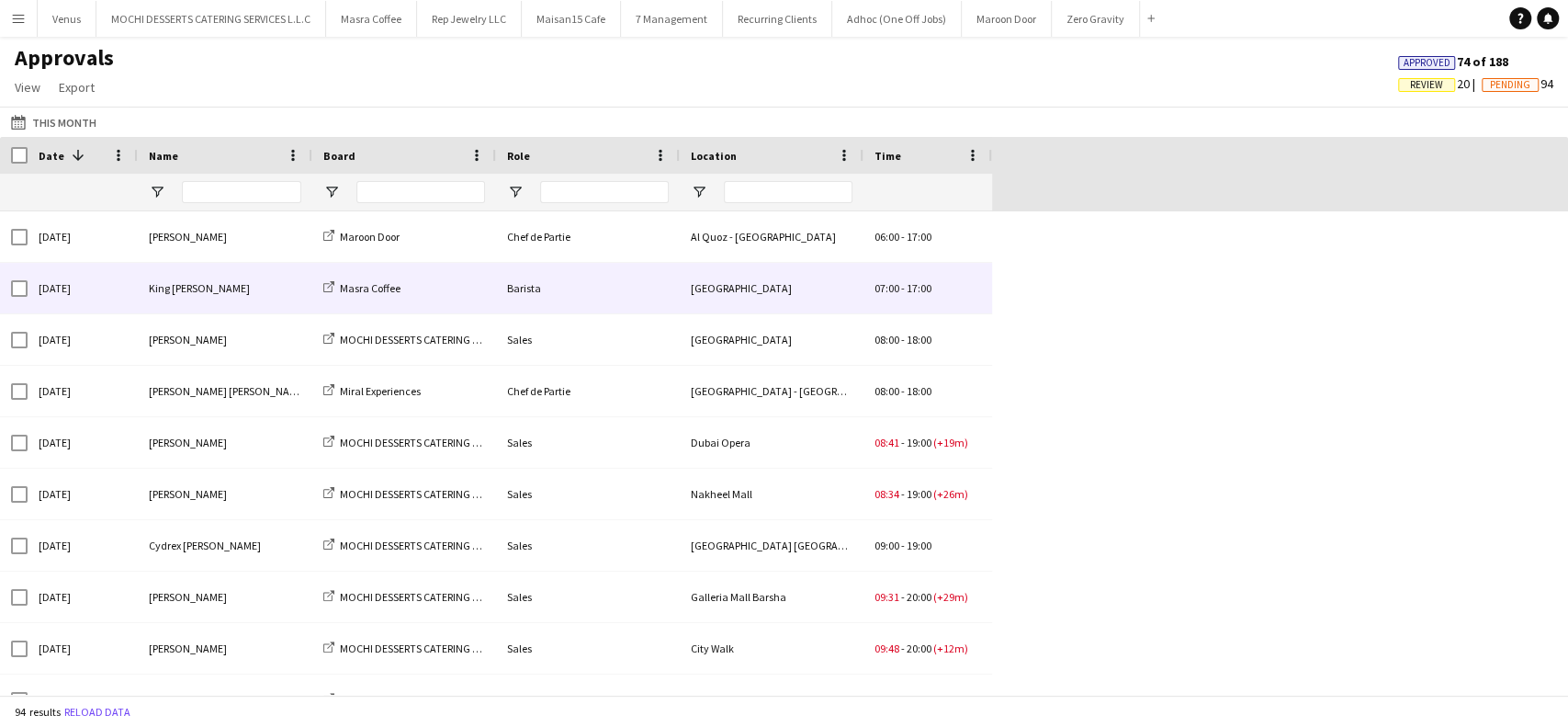
click at [790, 300] on div "[GEOGRAPHIC_DATA]" at bounding box center [772, 287] width 184 height 50
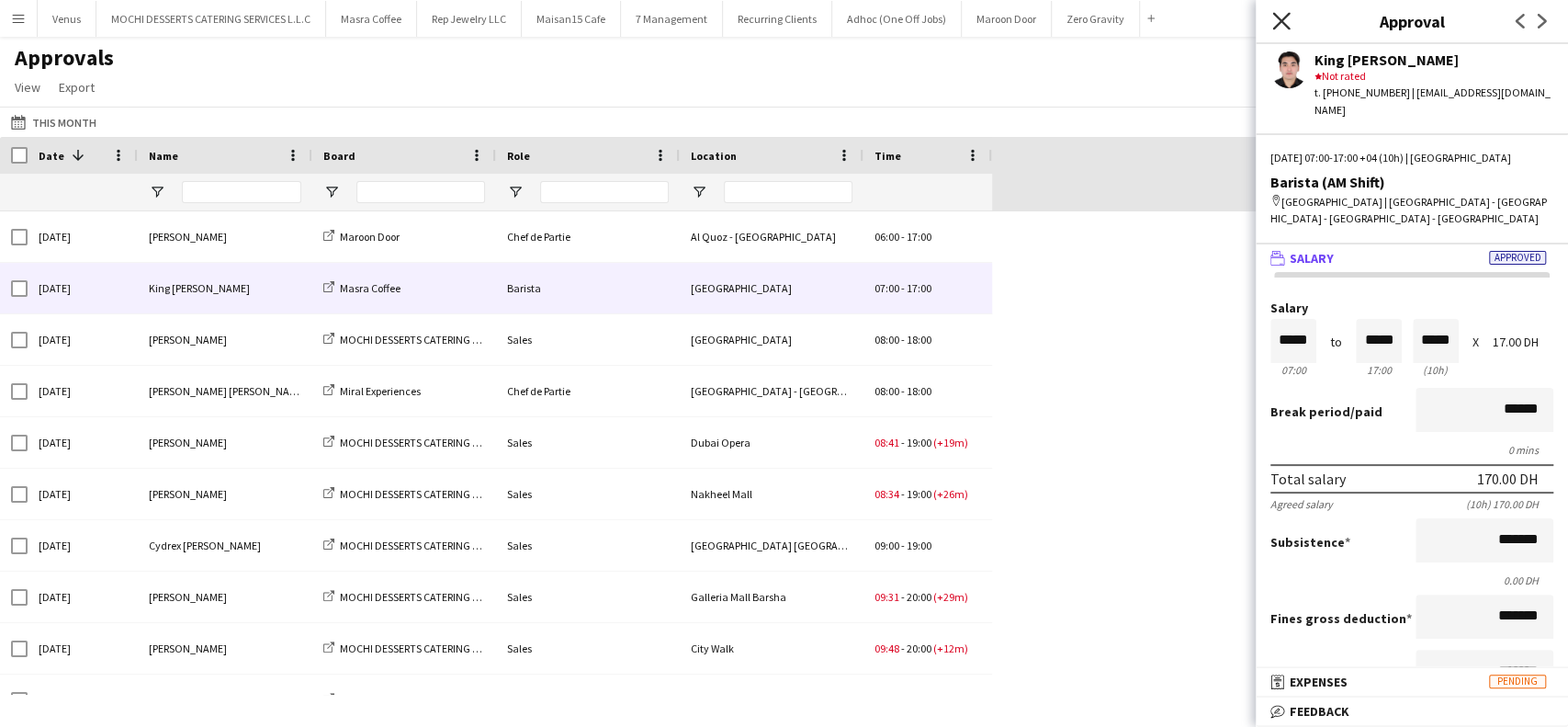
click at [1287, 25] on icon at bounding box center [1281, 21] width 17 height 17
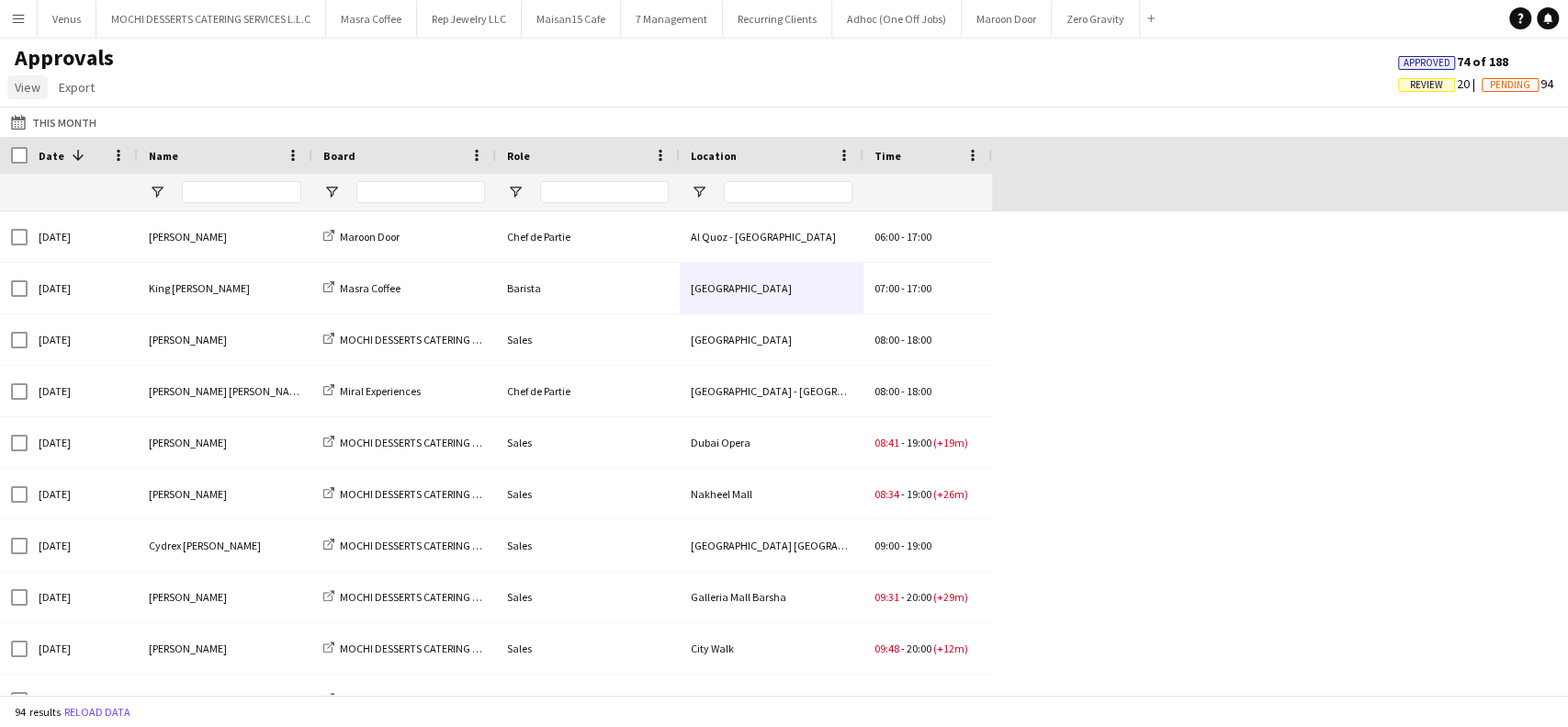
click at [18, 86] on span "View" at bounding box center [27, 86] width 26 height 16
click at [96, 123] on span "Customise view" at bounding box center [66, 126] width 87 height 16
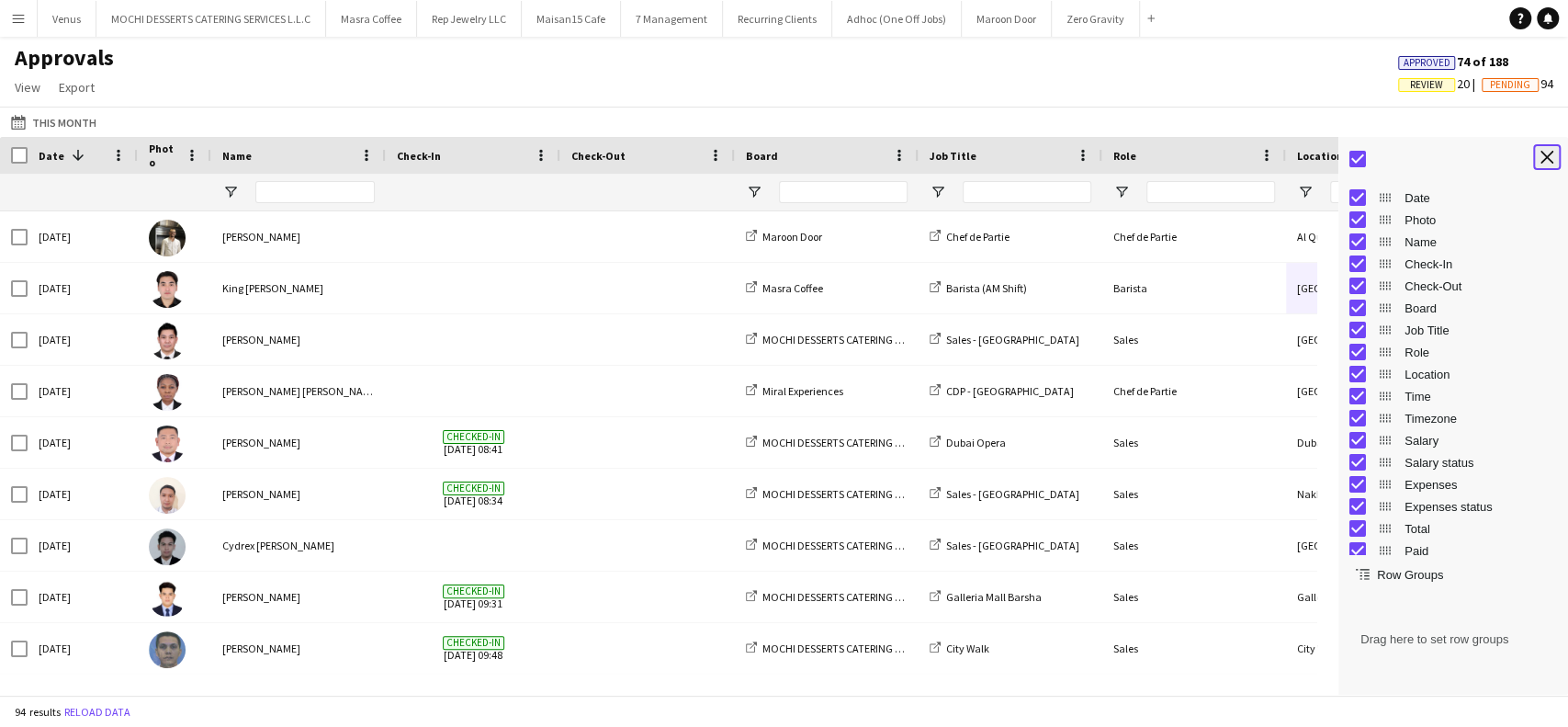
click at [1546, 160] on app-icon "Close tool panel" at bounding box center [1547, 157] width 13 height 13
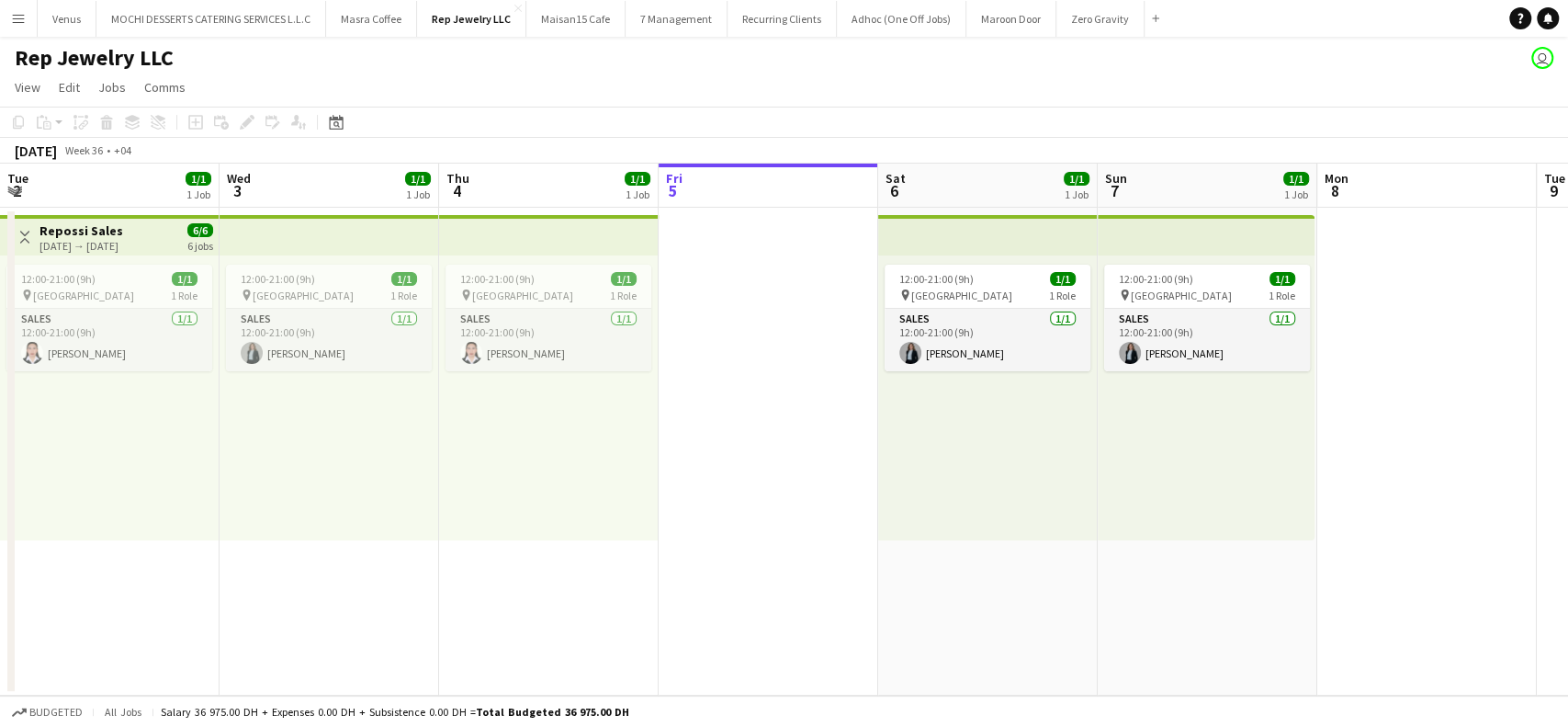
scroll to position [0, 440]
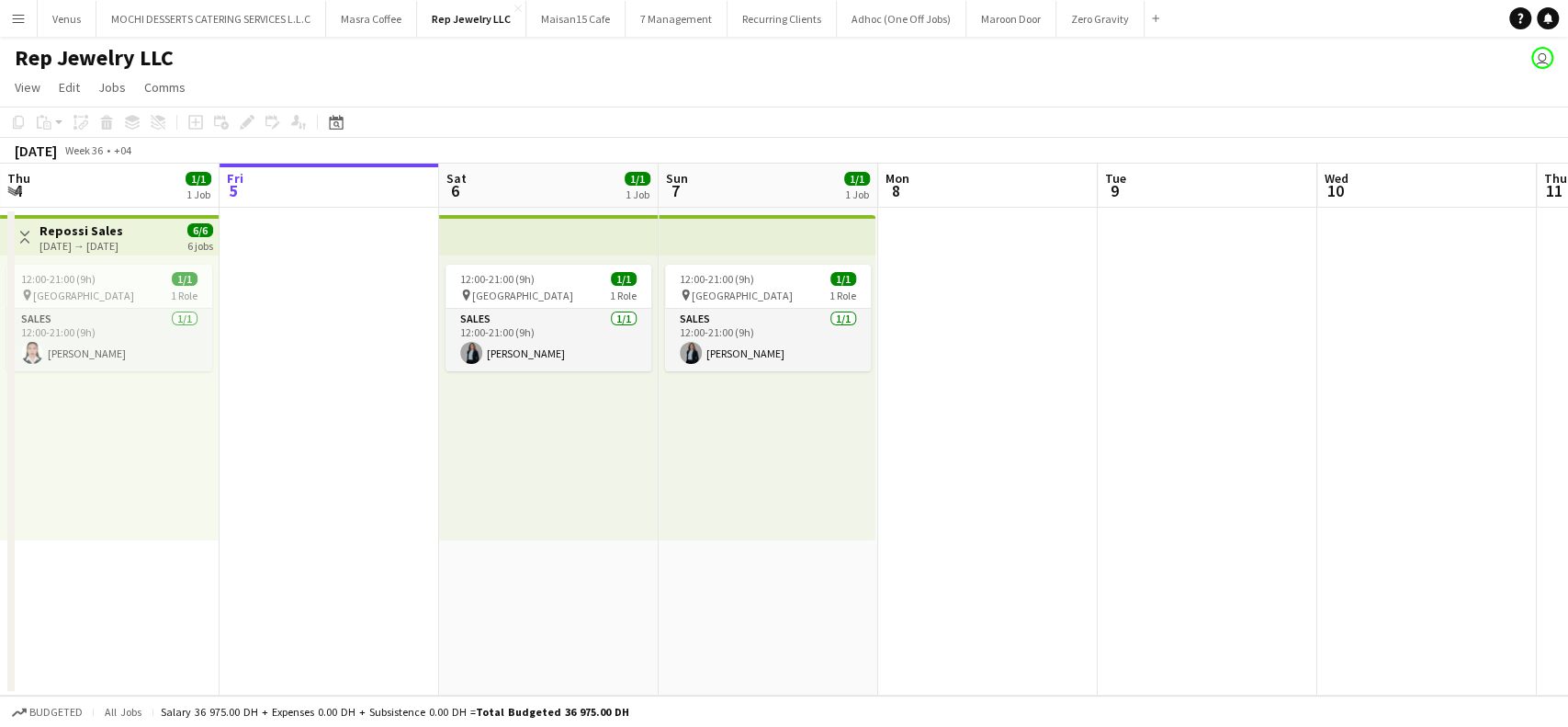
click at [21, 11] on app-icon "Menu" at bounding box center [19, 19] width 15 height 15
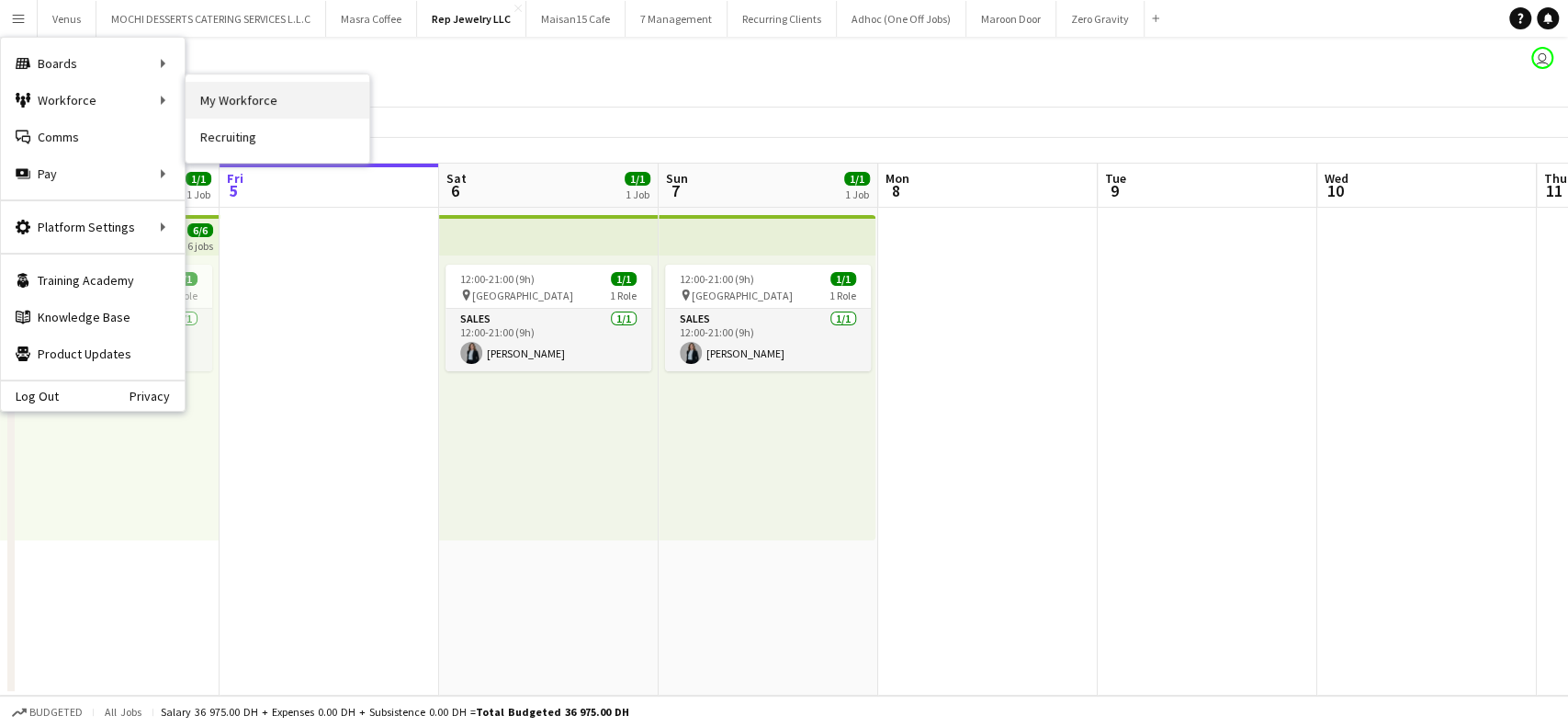
click at [239, 90] on link "My Workforce" at bounding box center [278, 100] width 184 height 37
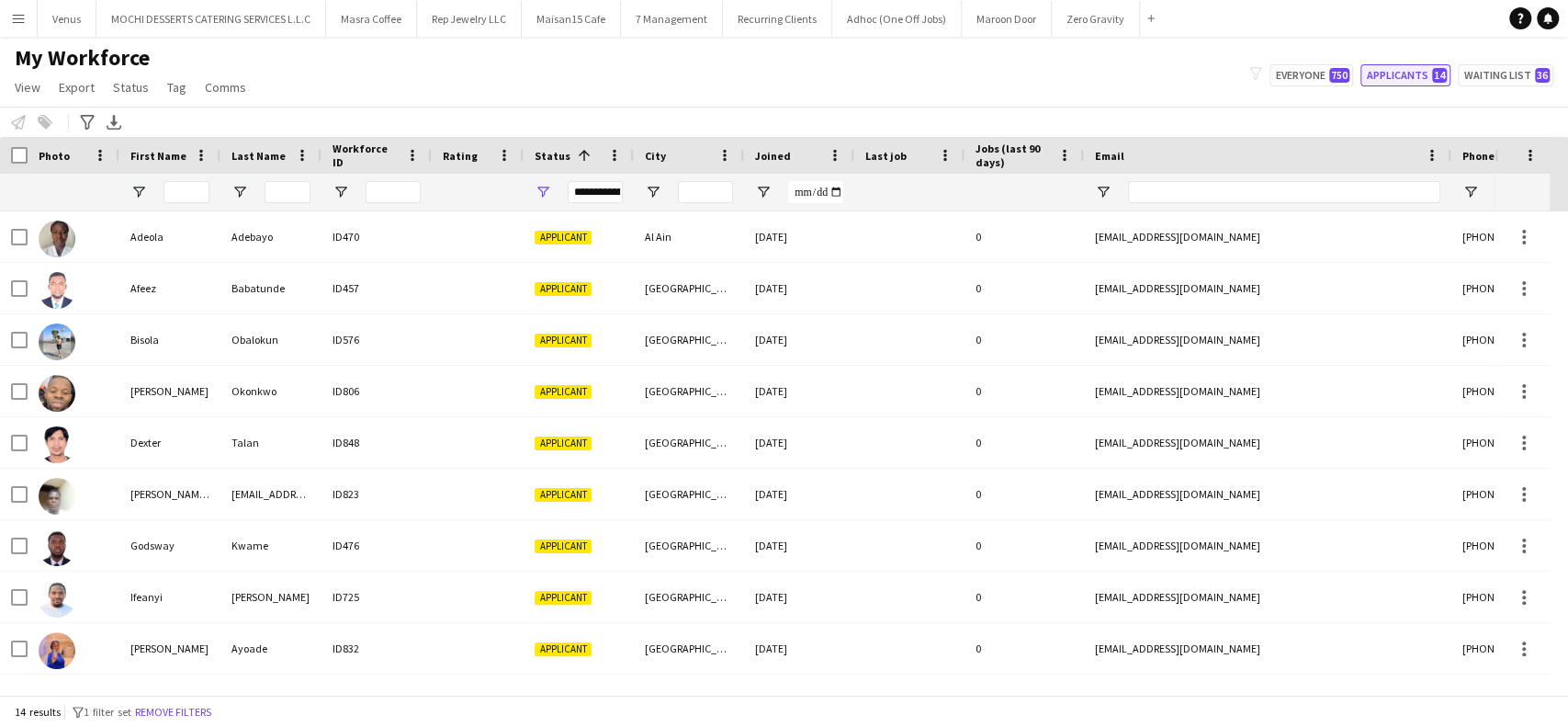
click at [1433, 75] on button "Applicants 14" at bounding box center [1405, 75] width 90 height 22
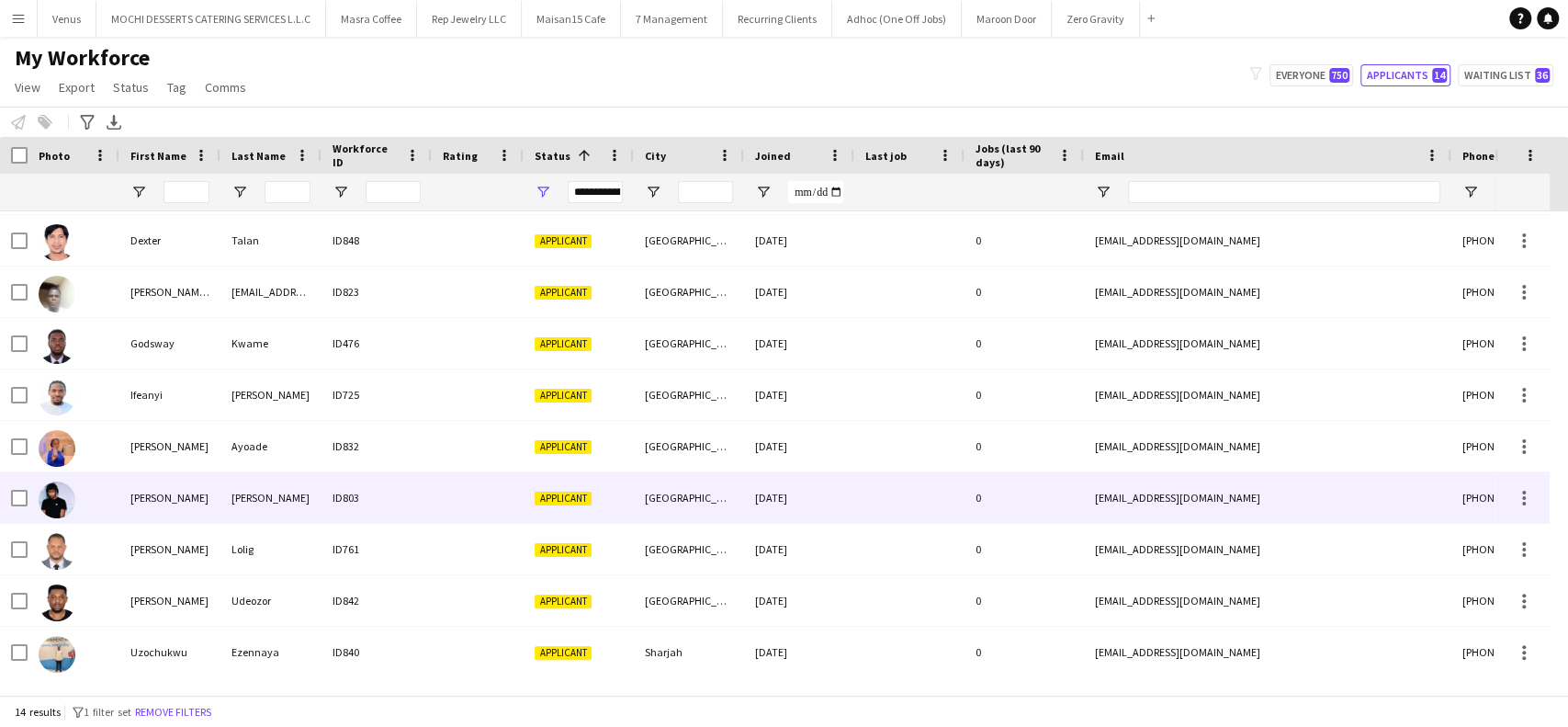
scroll to position [256, 0]
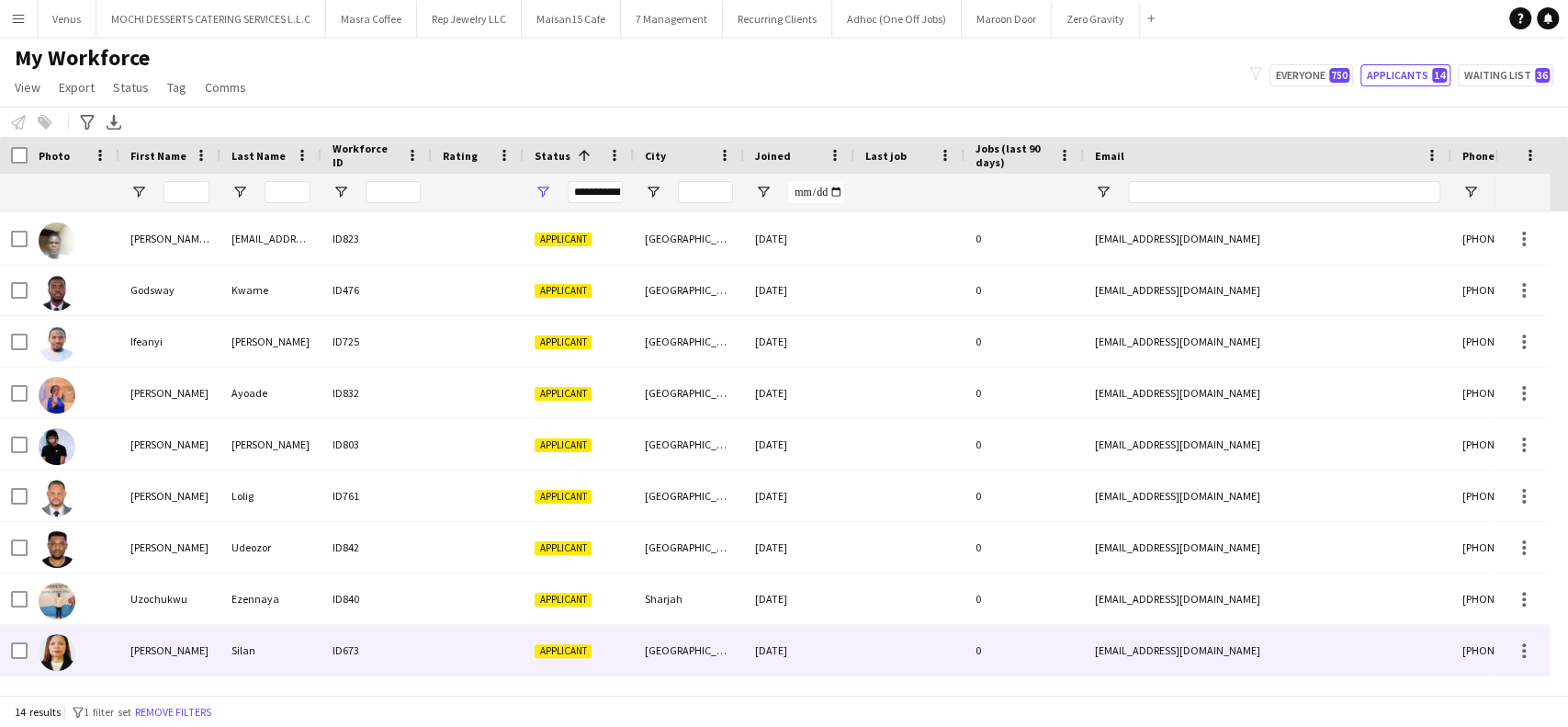
click at [213, 667] on div "[PERSON_NAME]" at bounding box center [170, 649] width 101 height 50
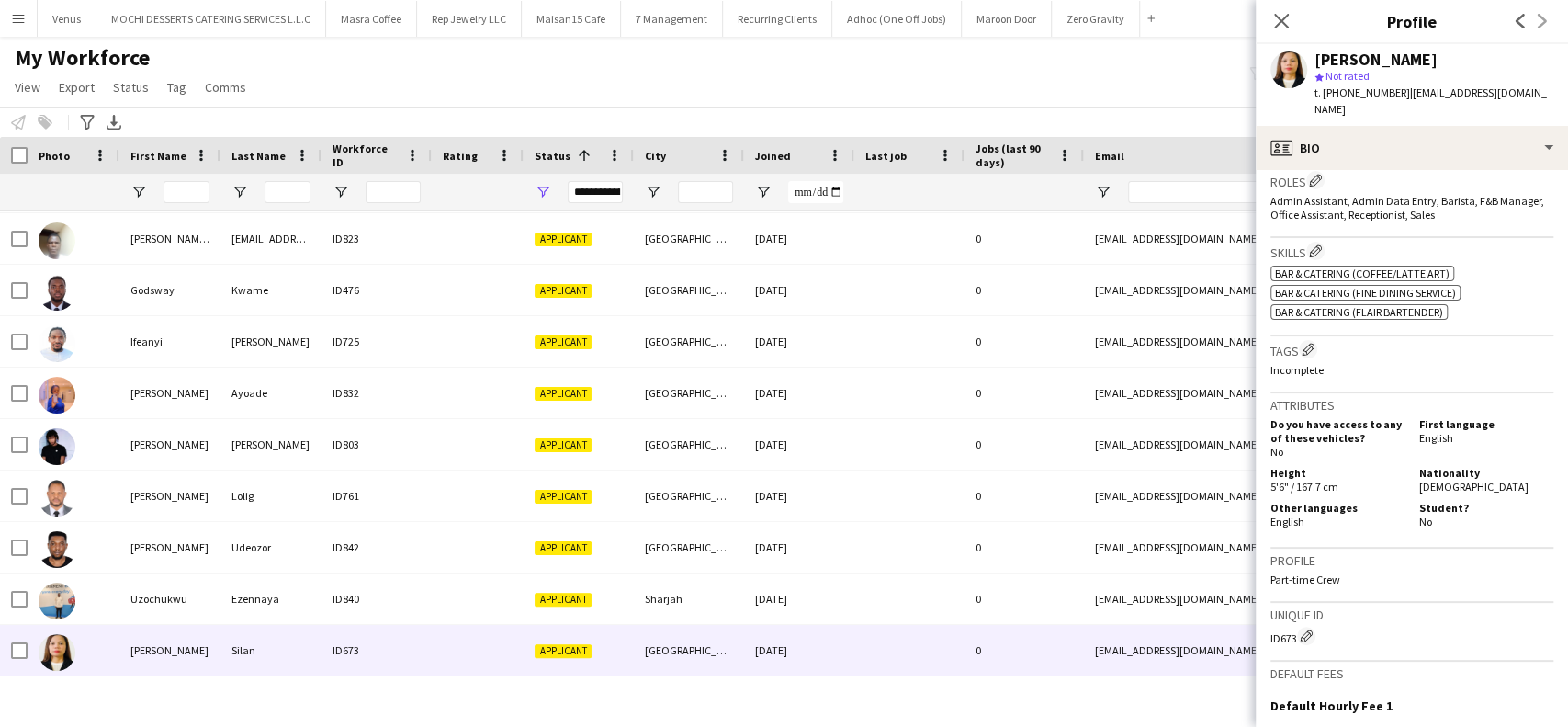
scroll to position [808, 0]
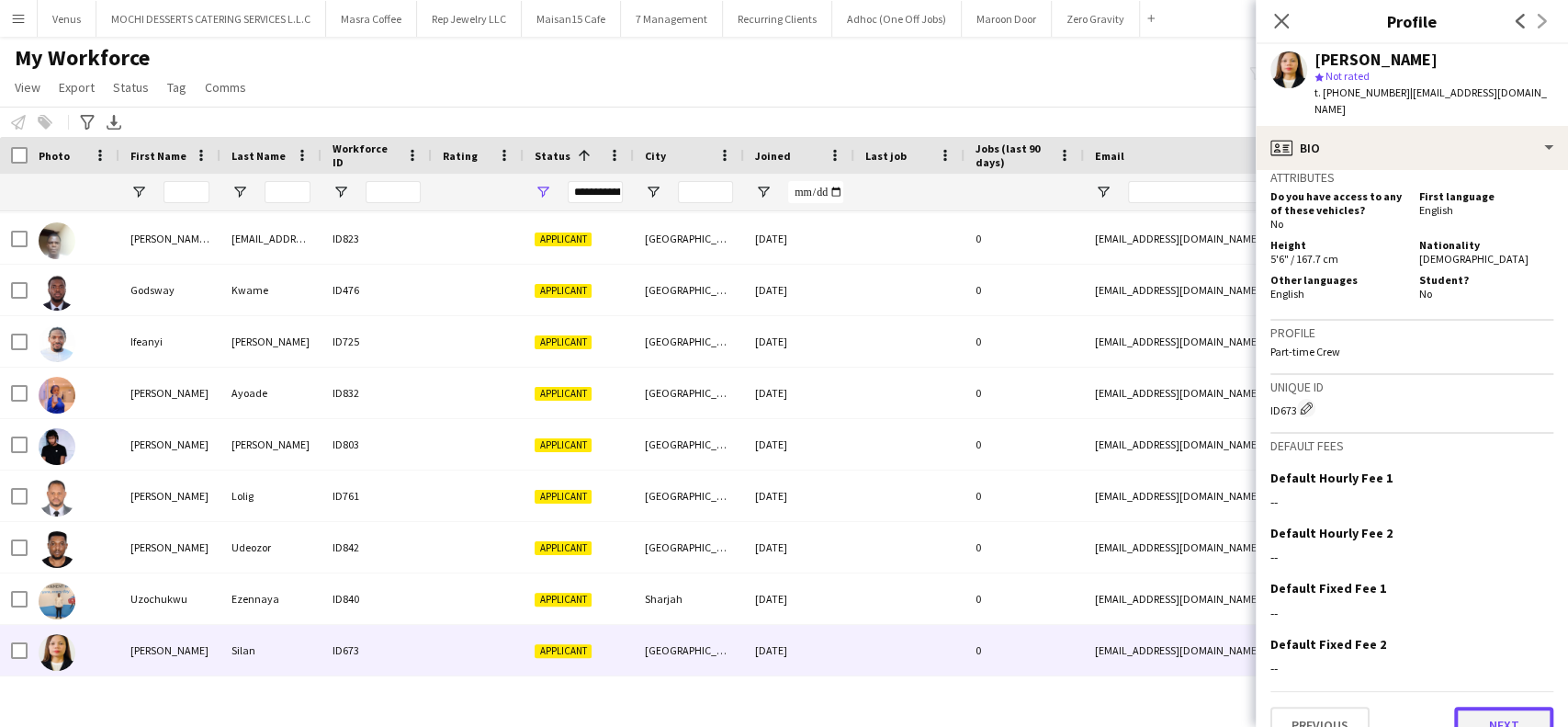
click at [1472, 707] on button "Next" at bounding box center [1504, 725] width 99 height 37
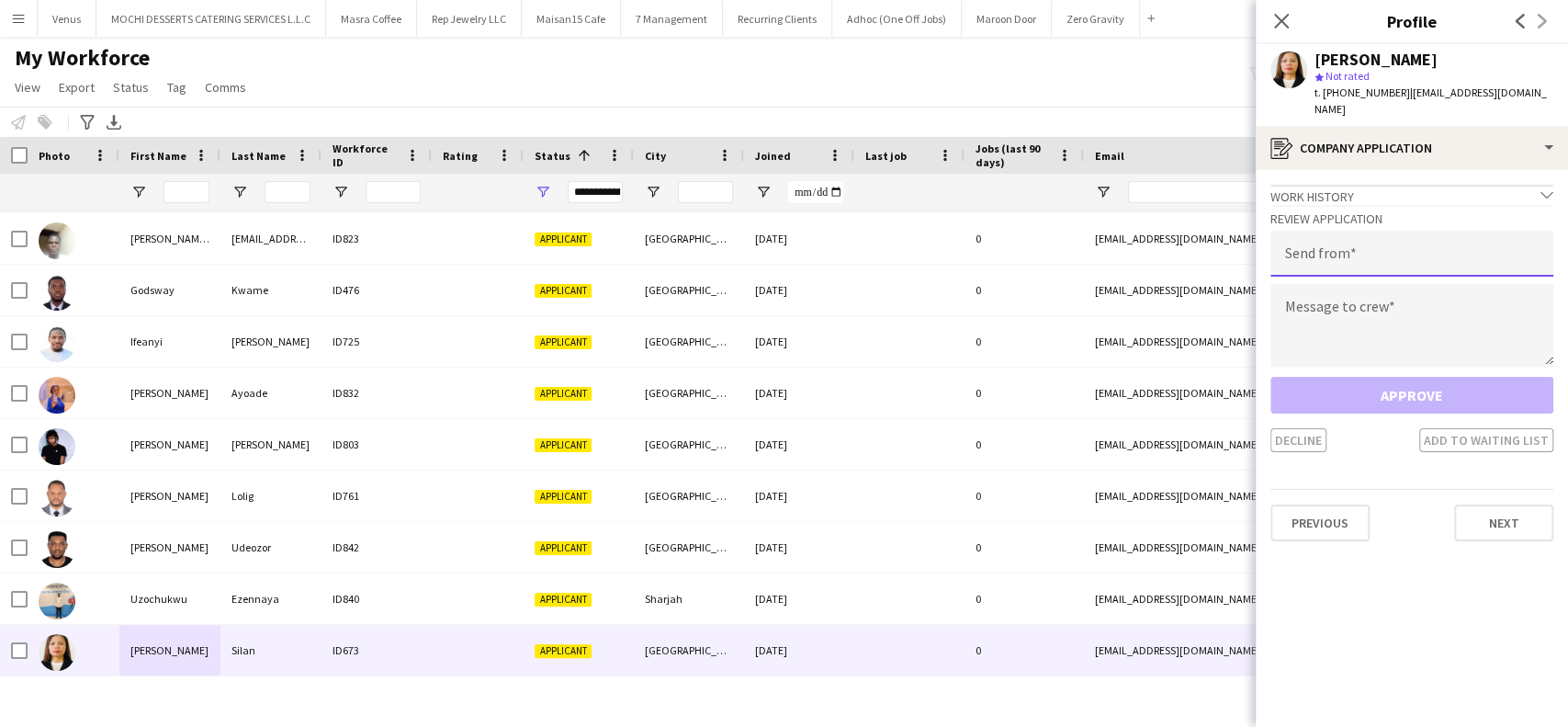
click at [1342, 239] on input "email" at bounding box center [1412, 253] width 283 height 45
paste input "**********"
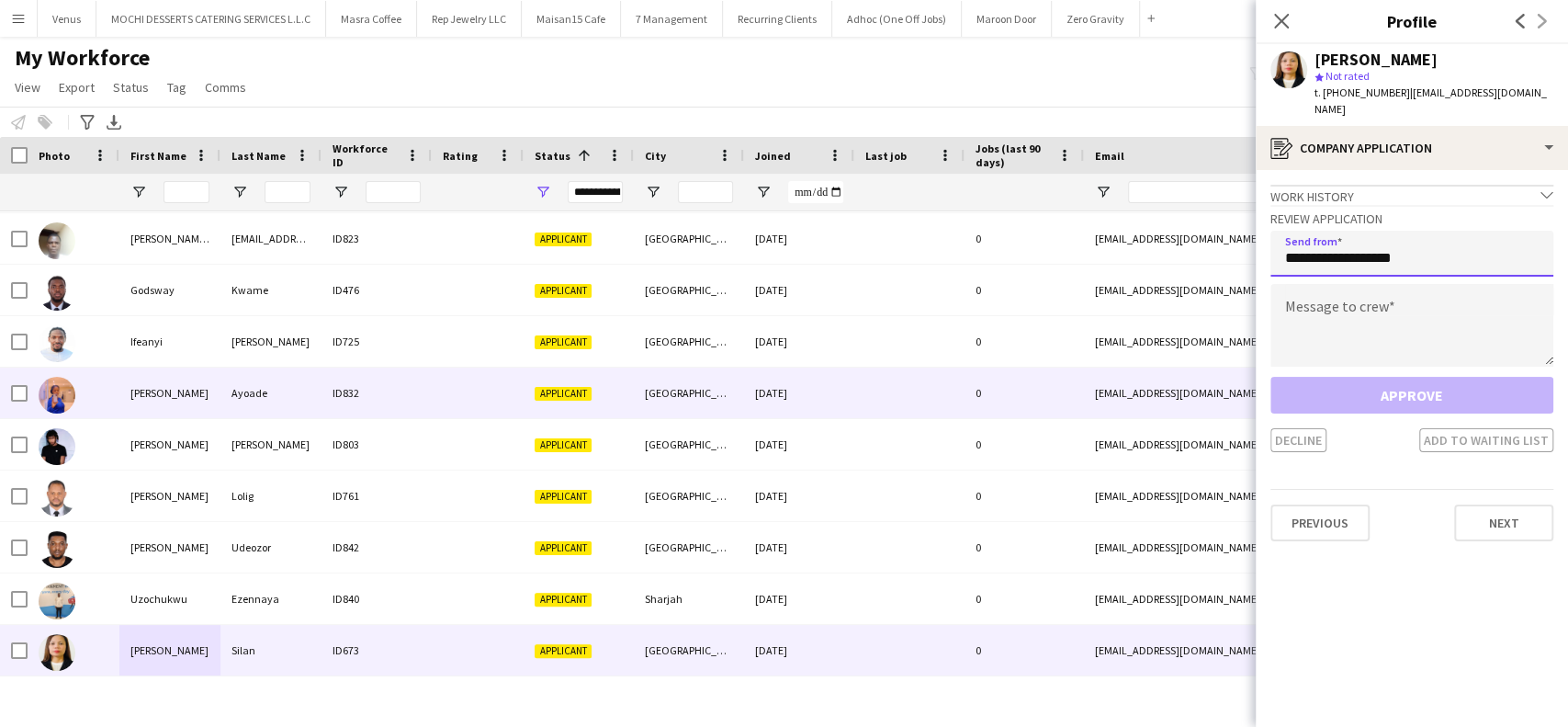
type input "**********"
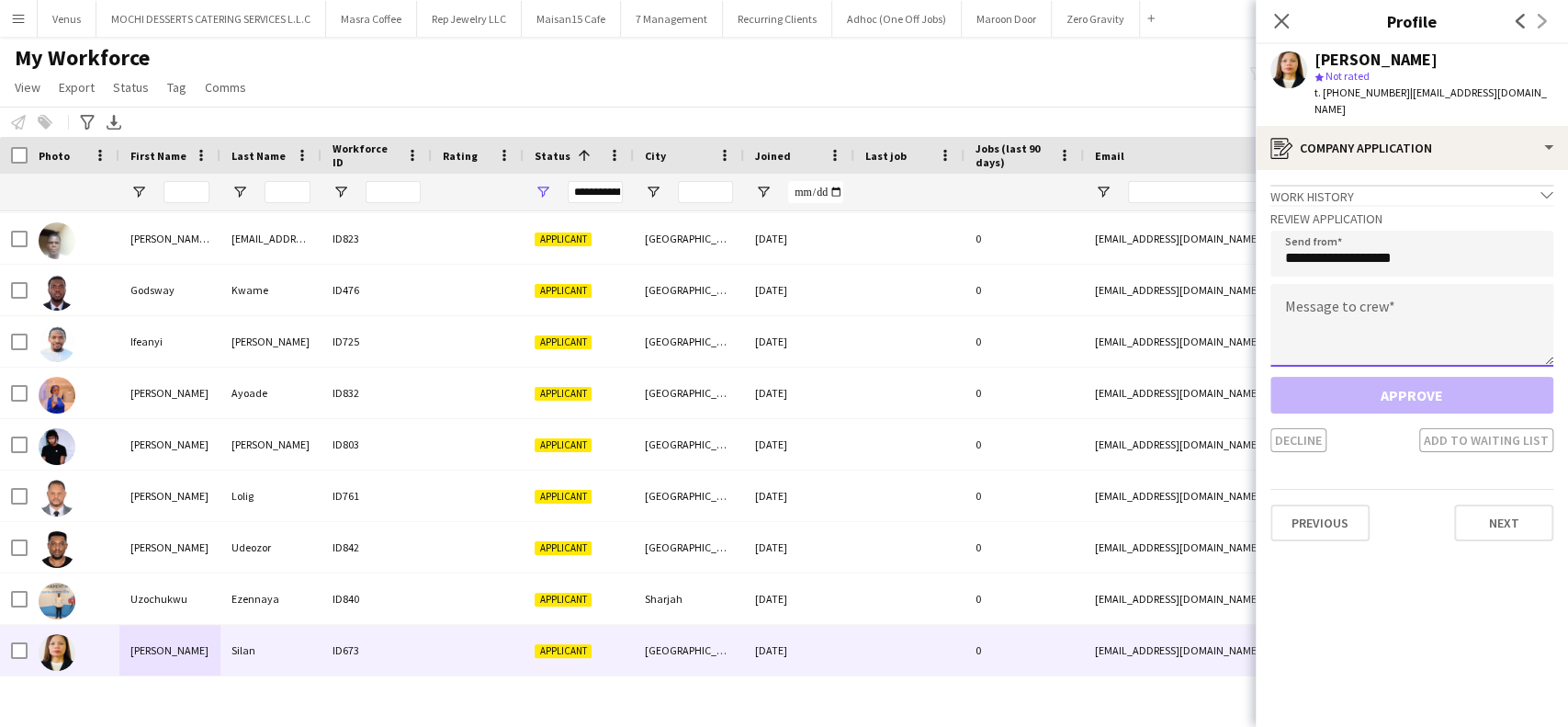
click at [1395, 318] on textarea at bounding box center [1412, 325] width 283 height 82
paste textarea "**********"
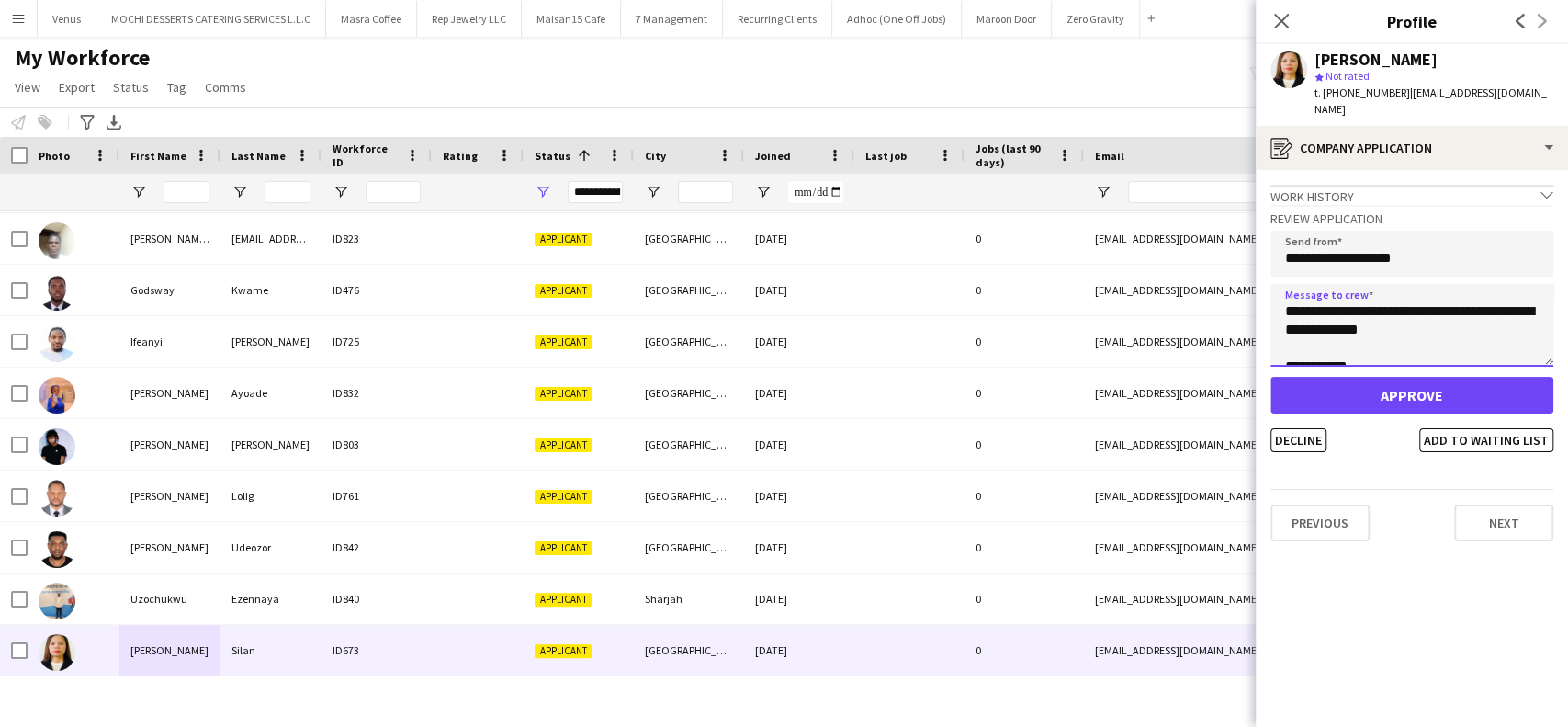
scroll to position [29, 0]
type textarea "**********"
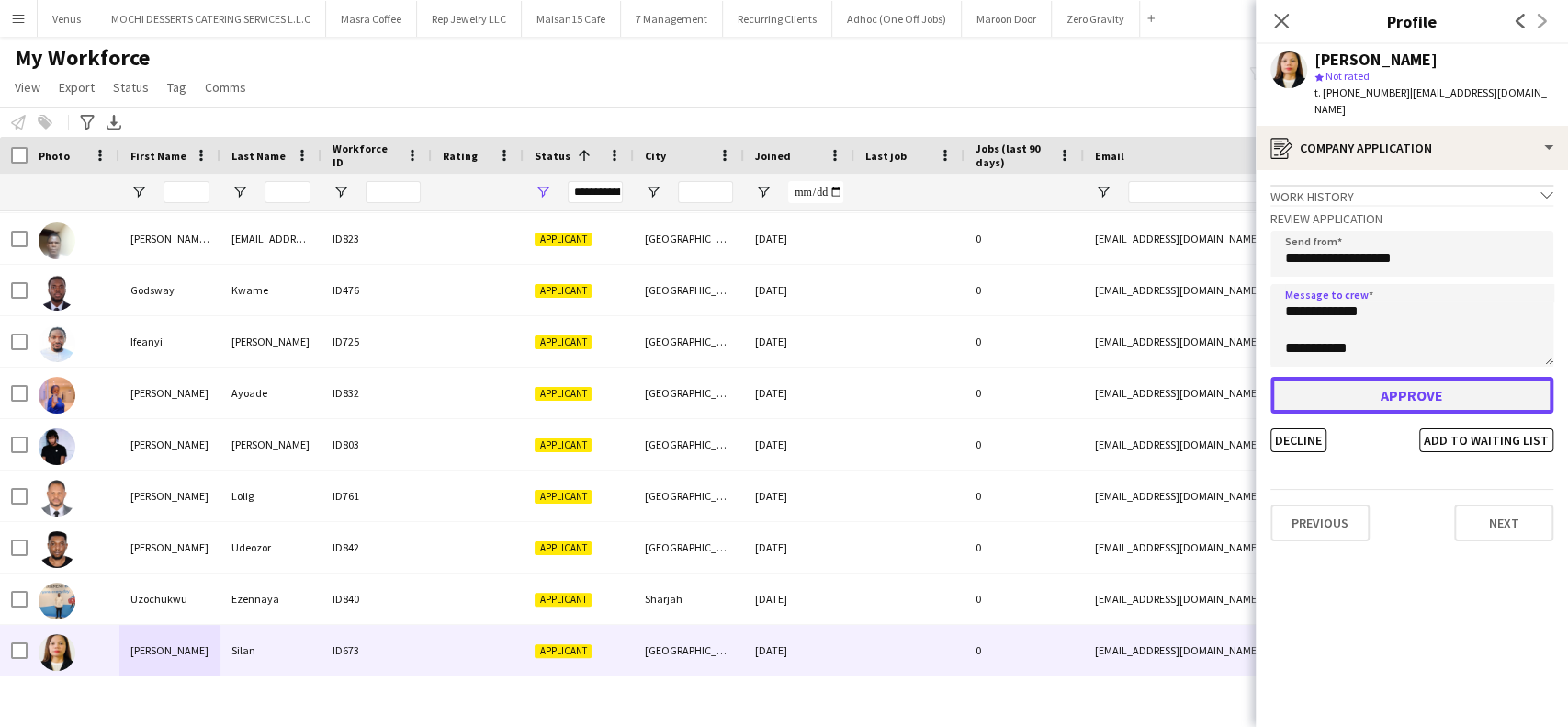
click at [1353, 377] on button "Approve" at bounding box center [1412, 395] width 283 height 37
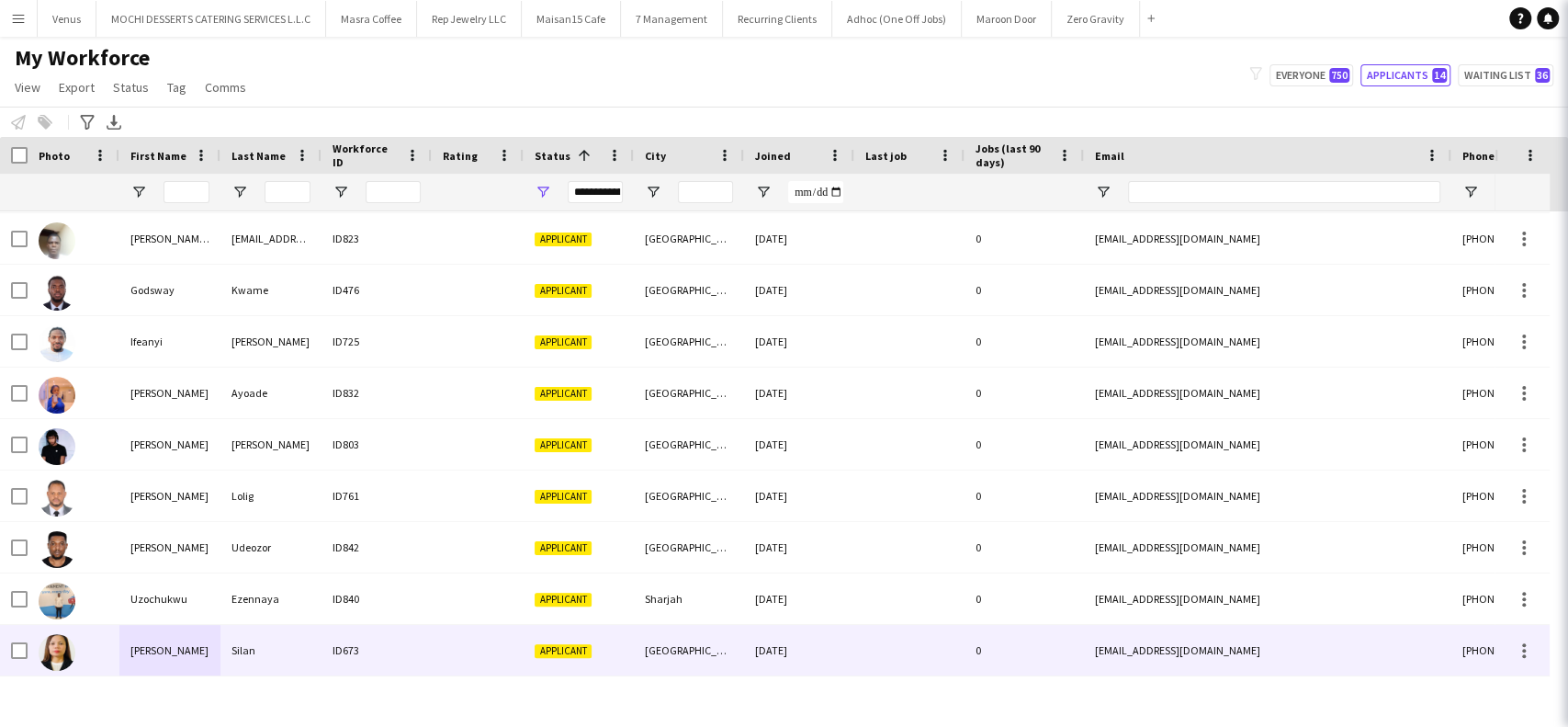
scroll to position [204, 0]
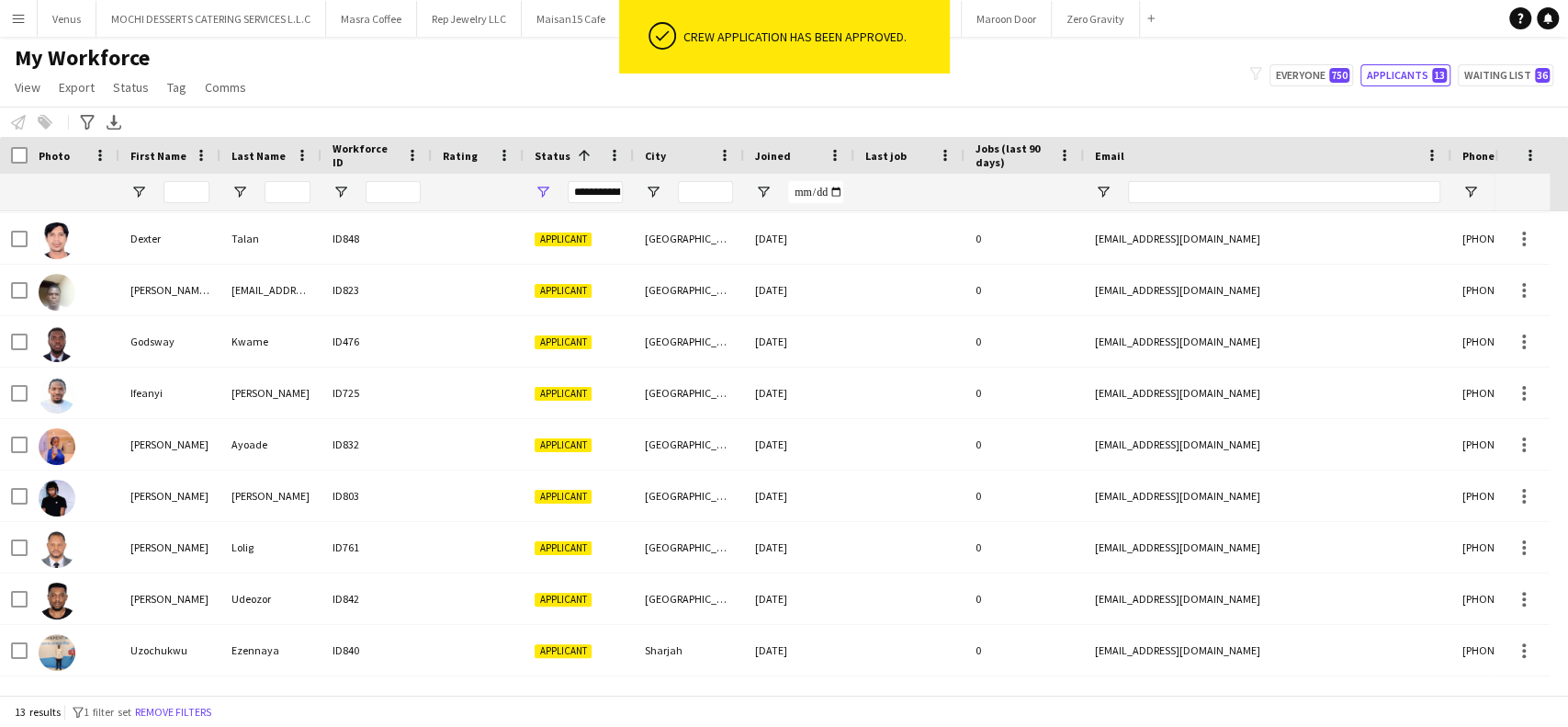
click at [22, 18] on app-icon "Menu" at bounding box center [19, 19] width 15 height 15
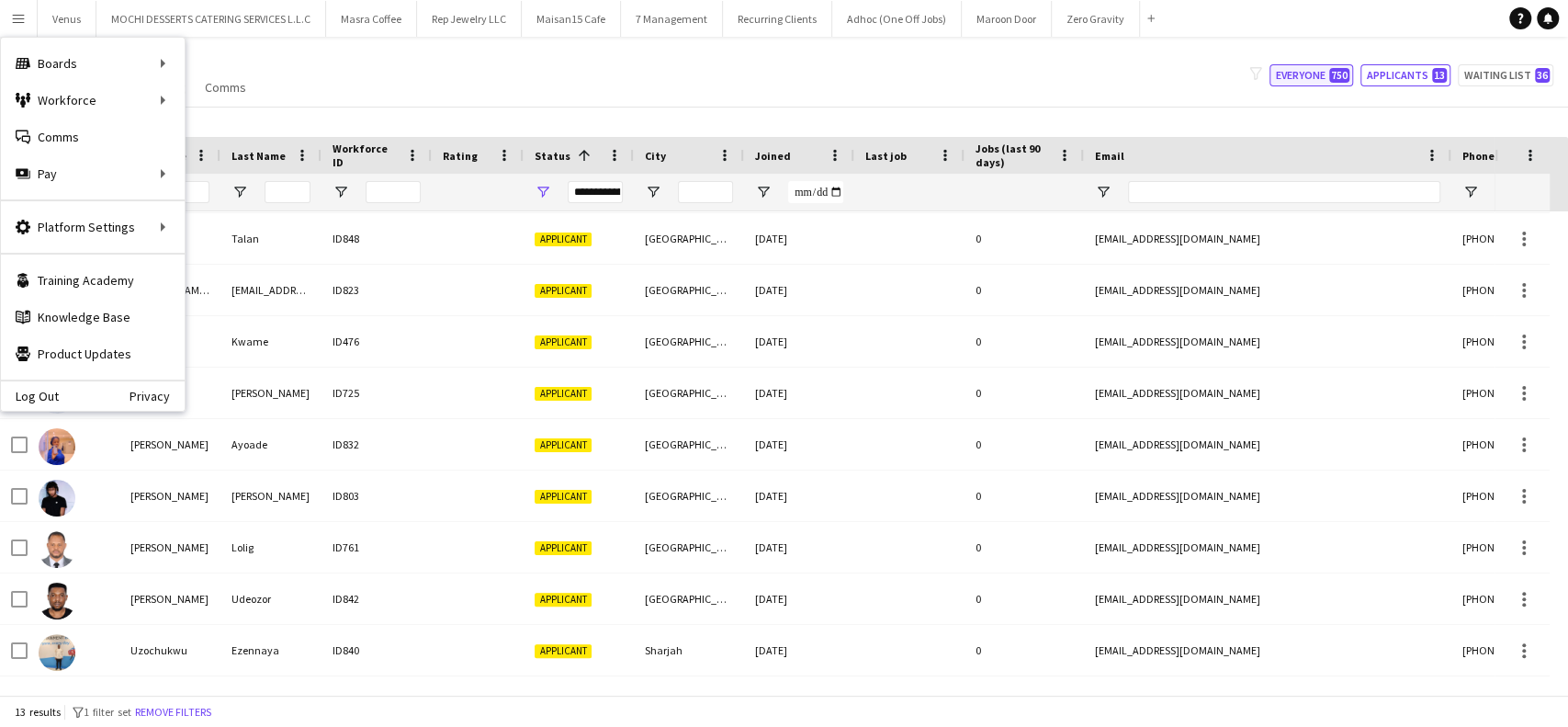
click at [1325, 78] on button "Everyone 750" at bounding box center [1311, 75] width 83 height 22
type input "**********"
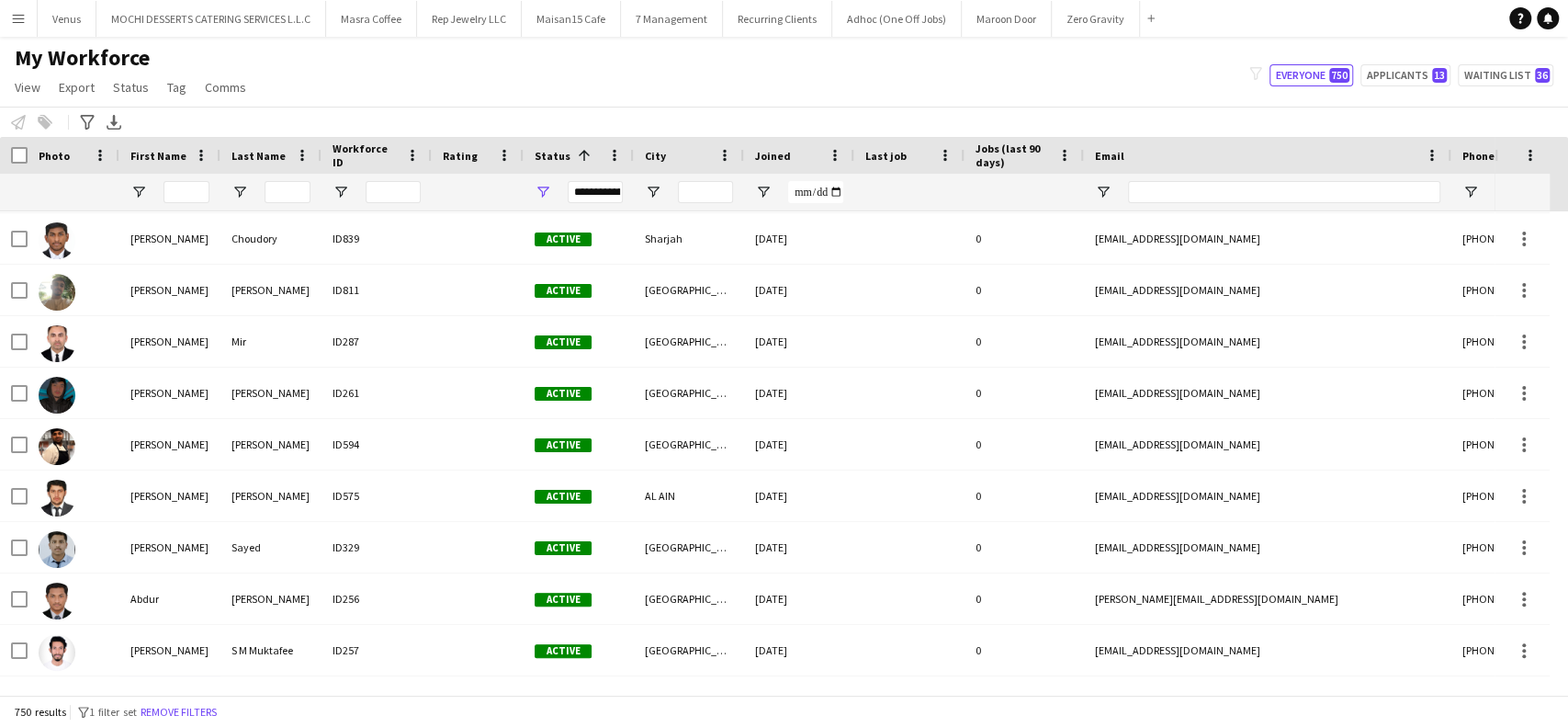
drag, startPoint x: 11, startPoint y: 14, endPoint x: 0, endPoint y: 41, distance: 29.2
click at [9, 16] on button "Menu" at bounding box center [18, 18] width 37 height 37
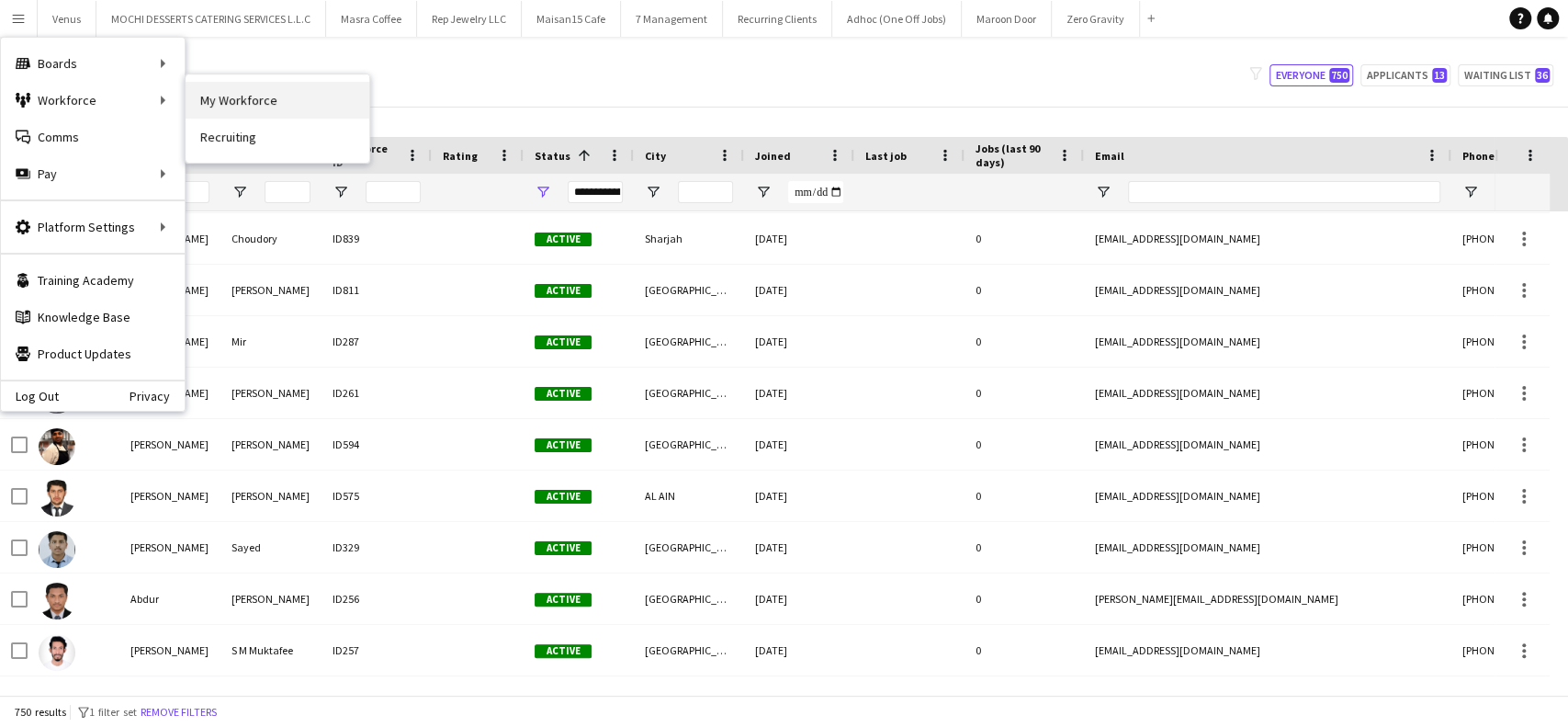
click at [243, 91] on link "My Workforce" at bounding box center [278, 100] width 184 height 37
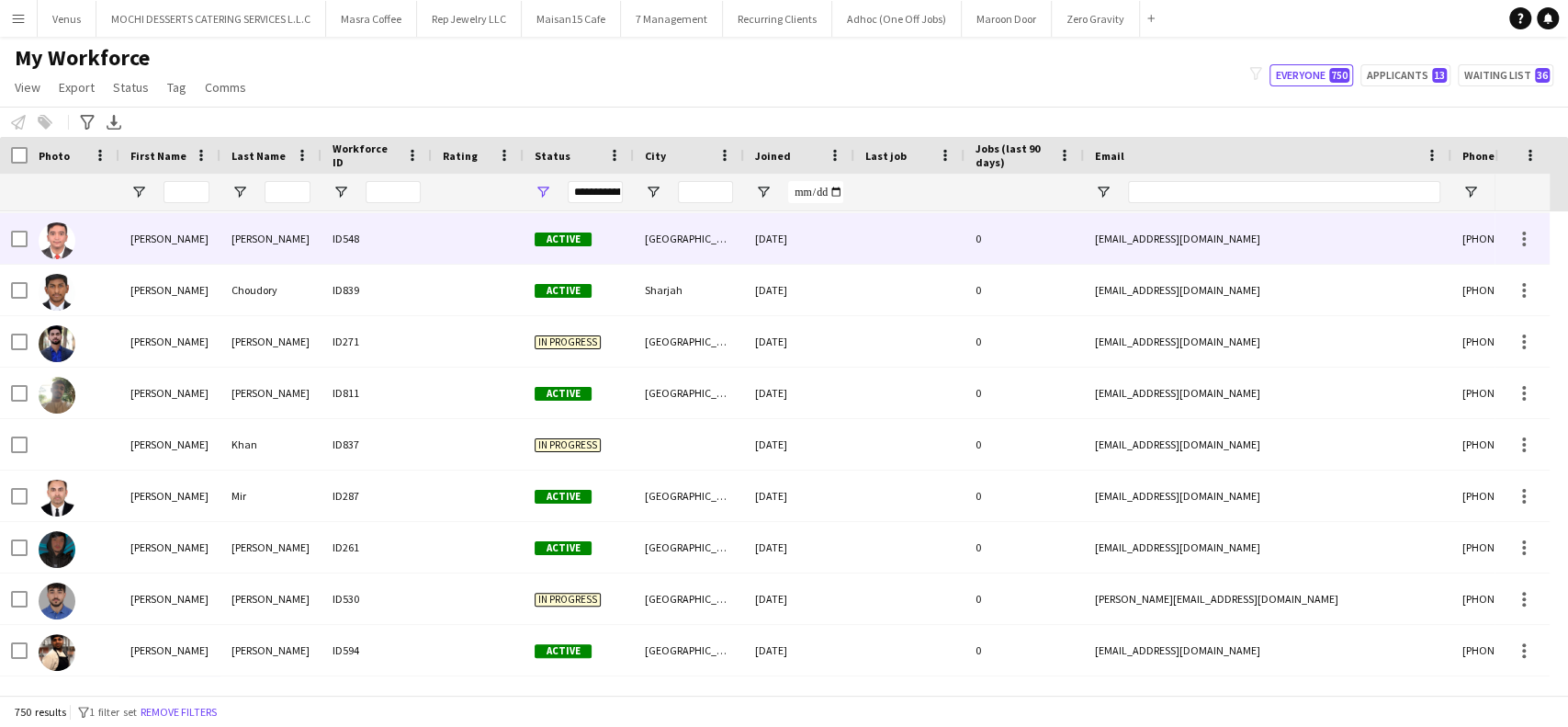
scroll to position [0, 0]
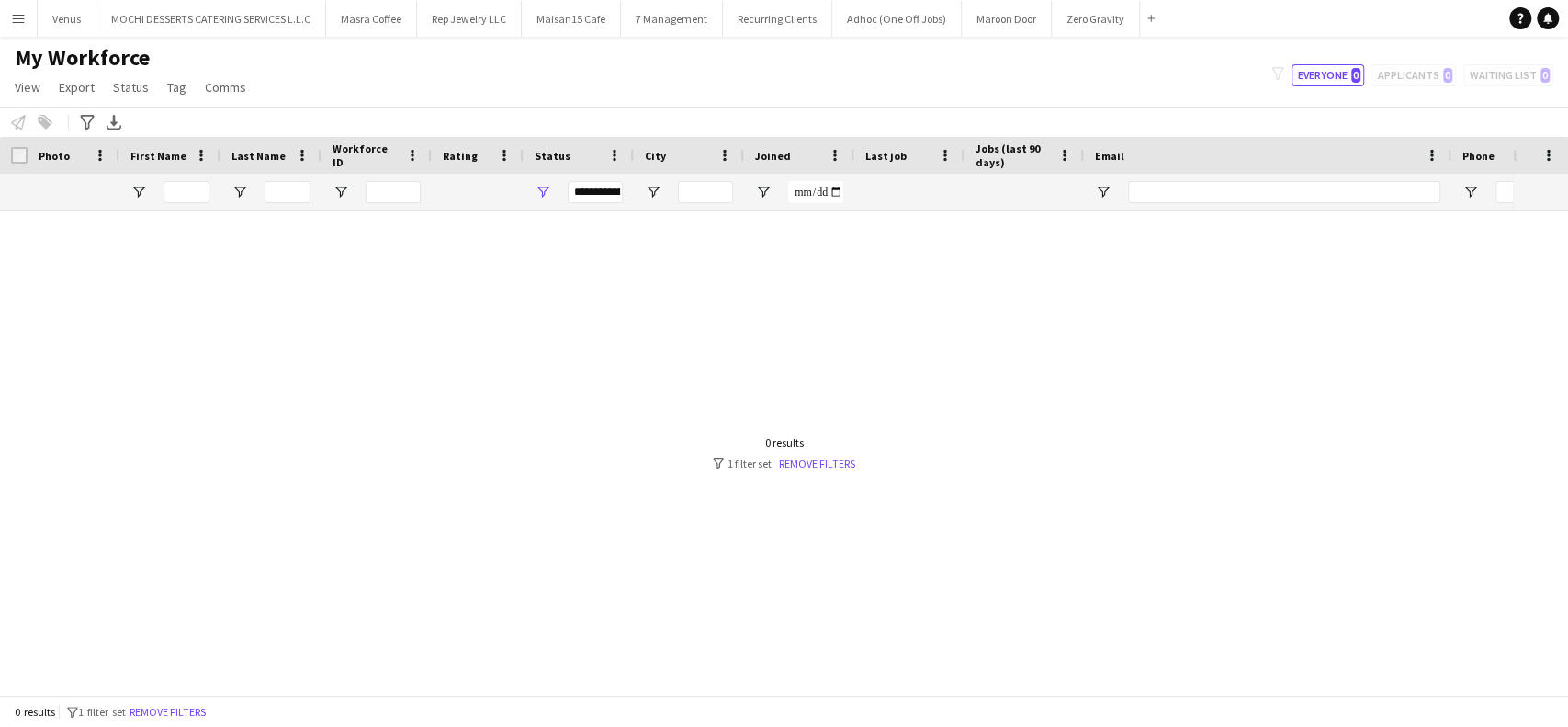
drag, startPoint x: 27, startPoint y: 25, endPoint x: 15, endPoint y: 87, distance: 63.2
click at [27, 26] on button "Menu" at bounding box center [18, 18] width 37 height 37
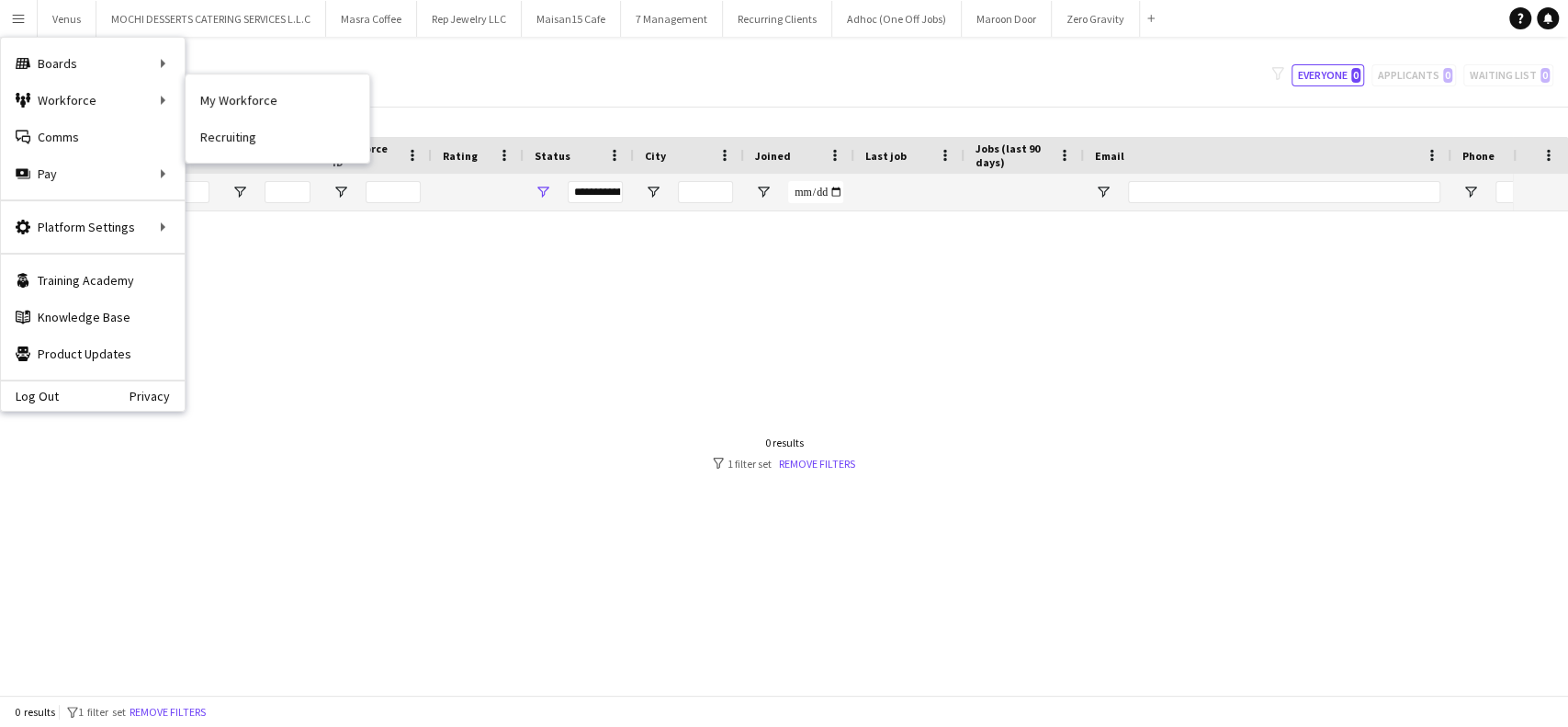
click at [255, 100] on link "My Workforce" at bounding box center [278, 100] width 184 height 37
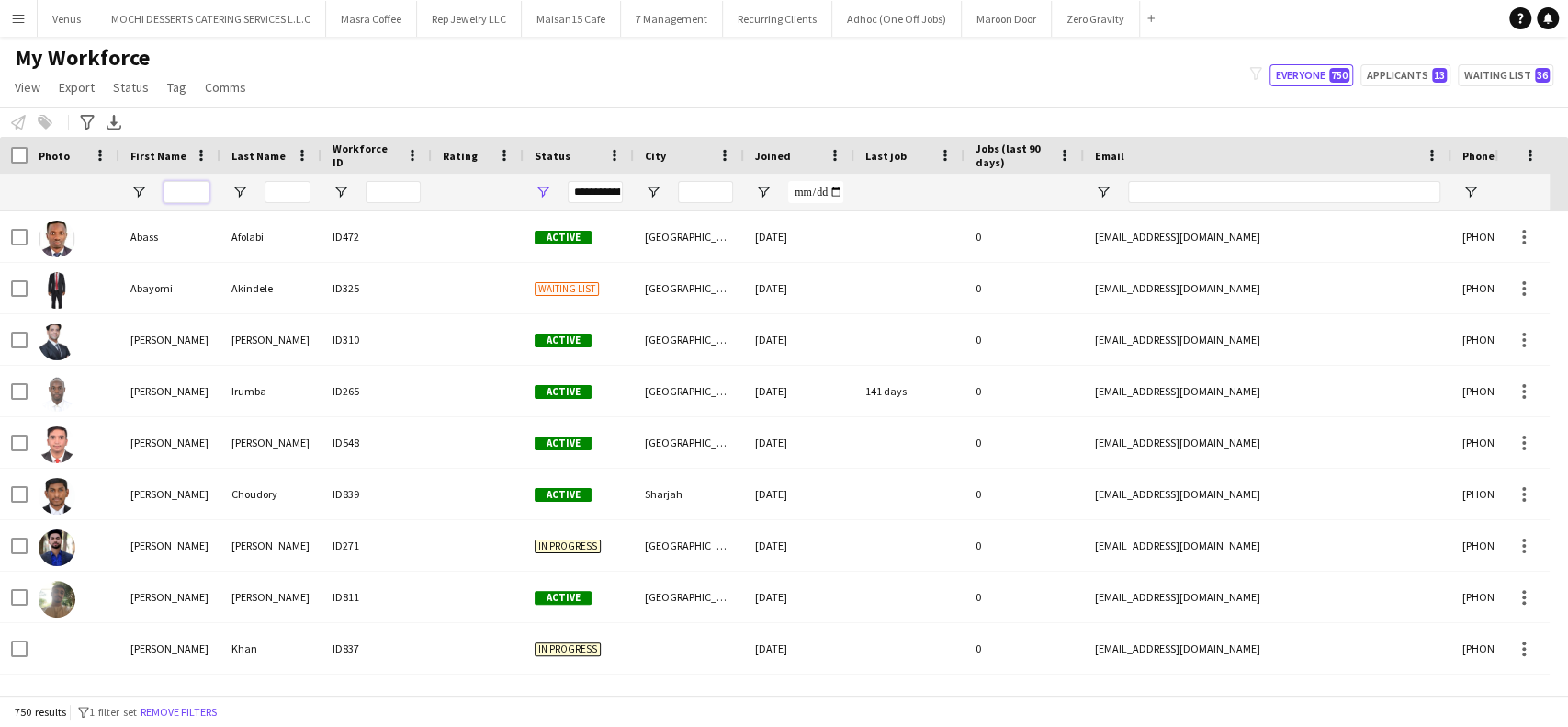
click at [198, 190] on input "First Name Filter Input" at bounding box center [187, 191] width 45 height 22
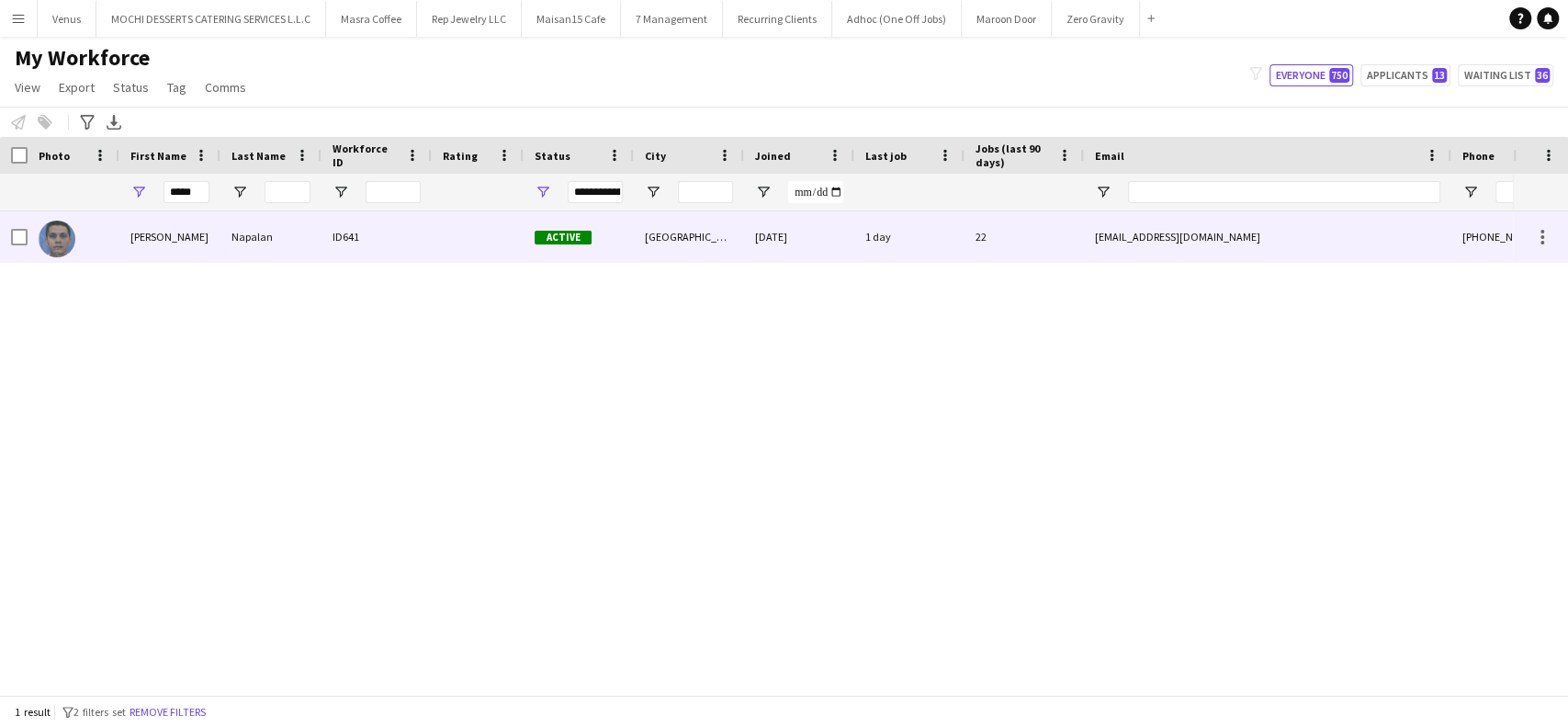
click at [139, 237] on div "[PERSON_NAME]" at bounding box center [170, 236] width 101 height 50
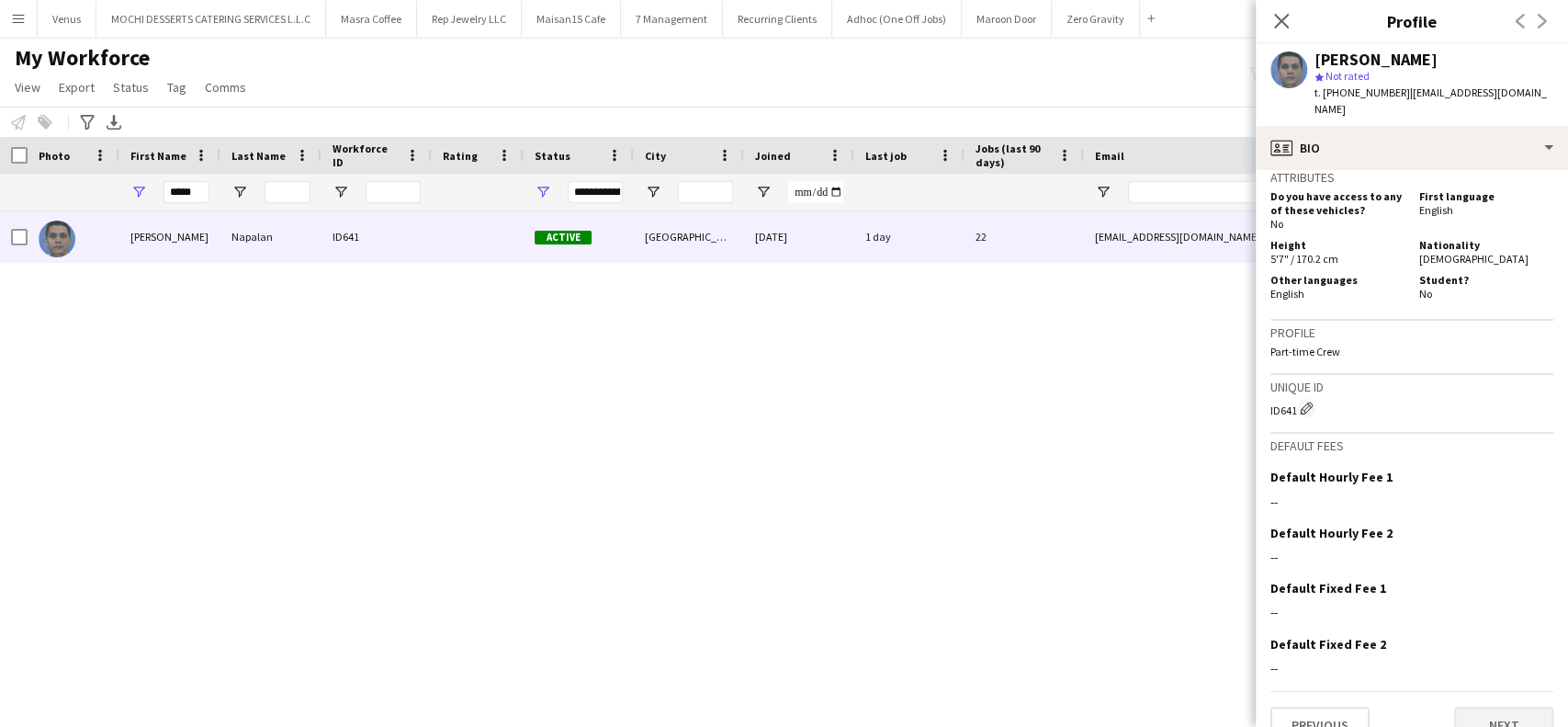
scroll to position [815, 0]
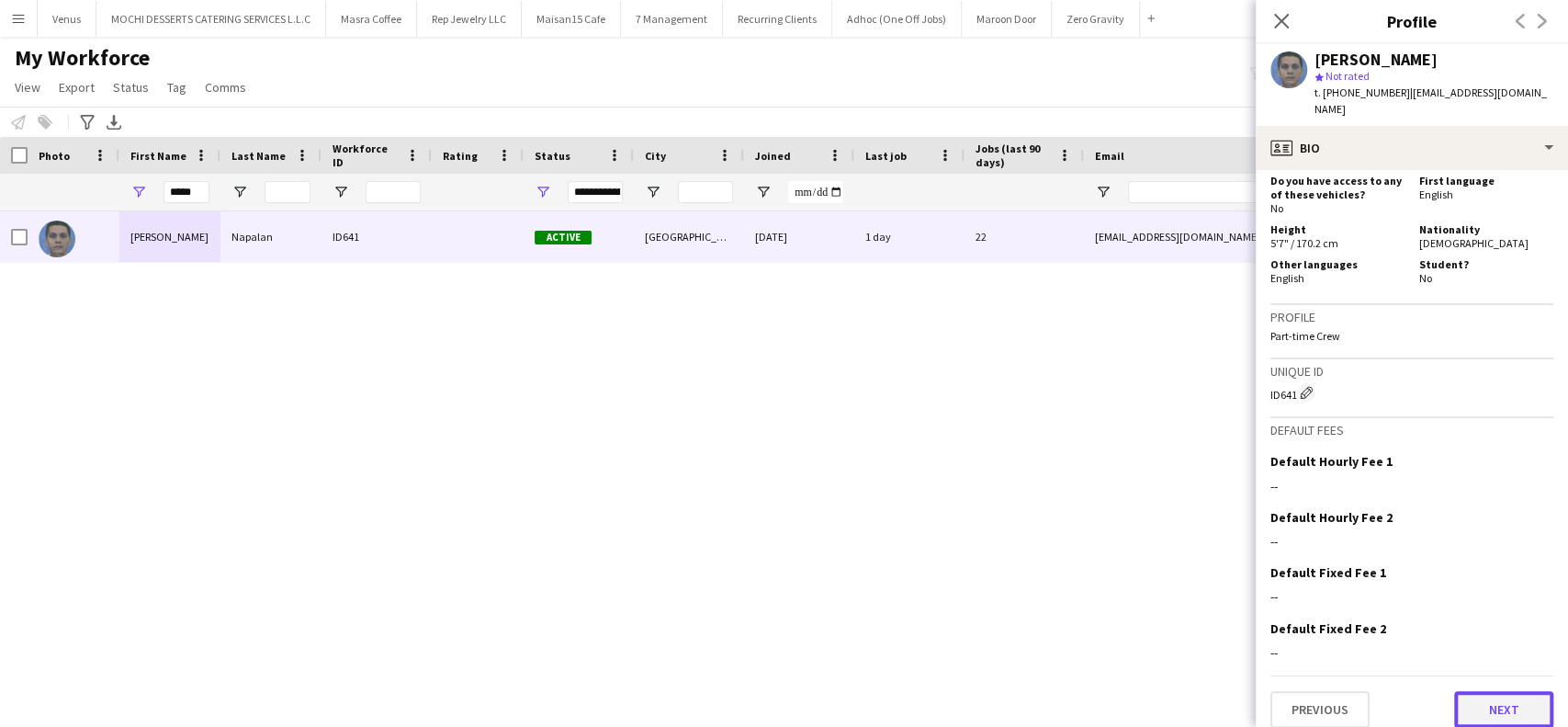
click at [1518, 692] on button "Next" at bounding box center [1504, 709] width 99 height 37
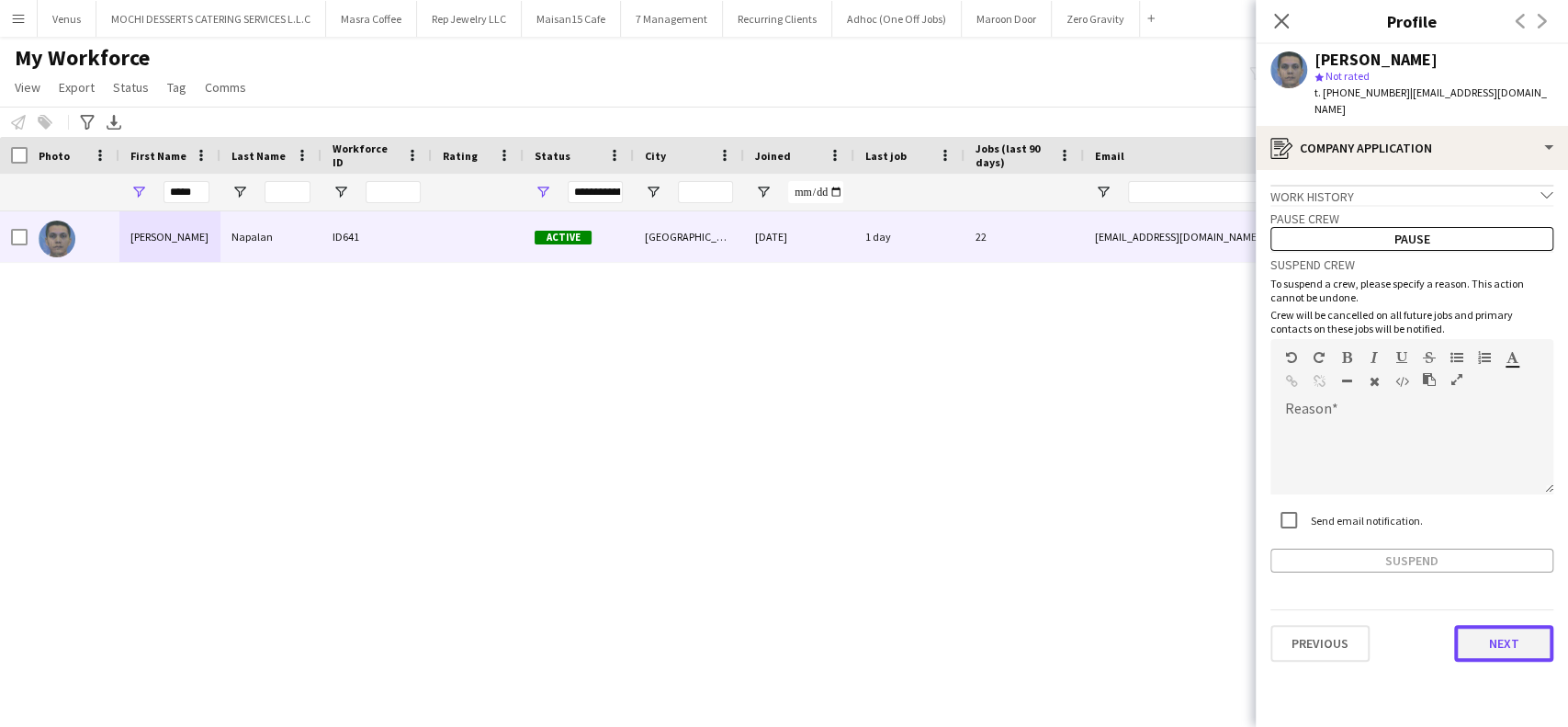
click at [1487, 636] on button "Next" at bounding box center [1504, 643] width 99 height 37
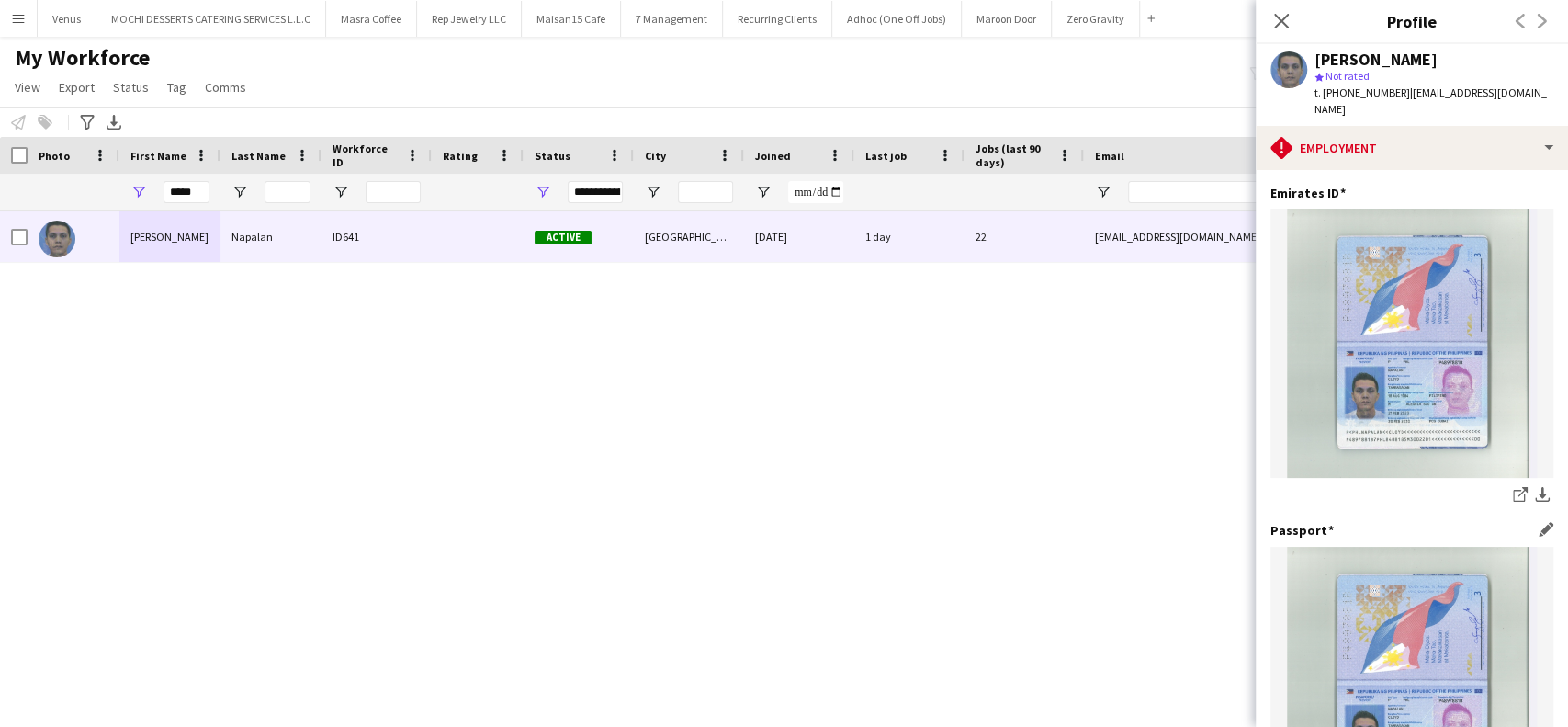
scroll to position [335, 0]
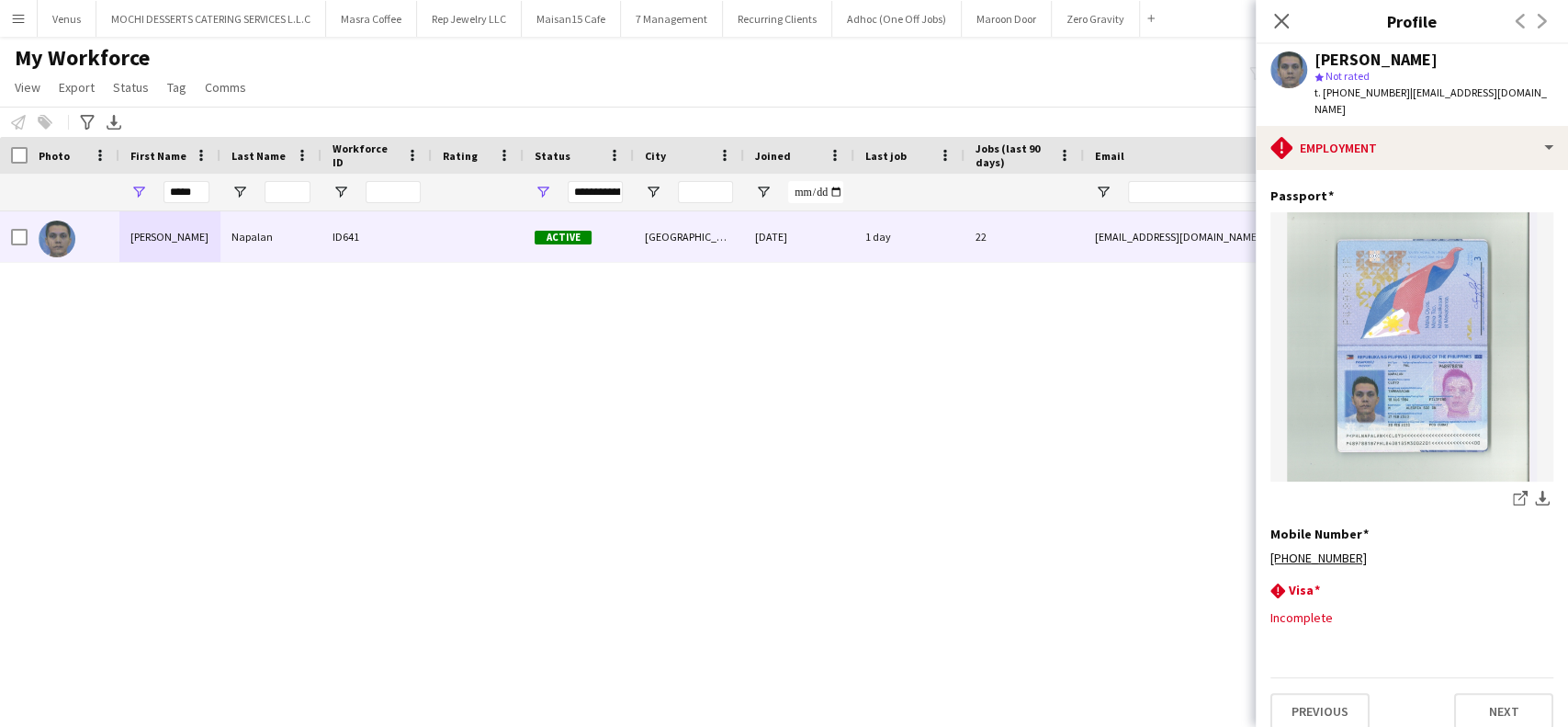
click at [1293, 8] on div "Close pop-in" at bounding box center [1282, 21] width 51 height 43
click at [1284, 15] on icon "Close pop-in" at bounding box center [1281, 21] width 17 height 17
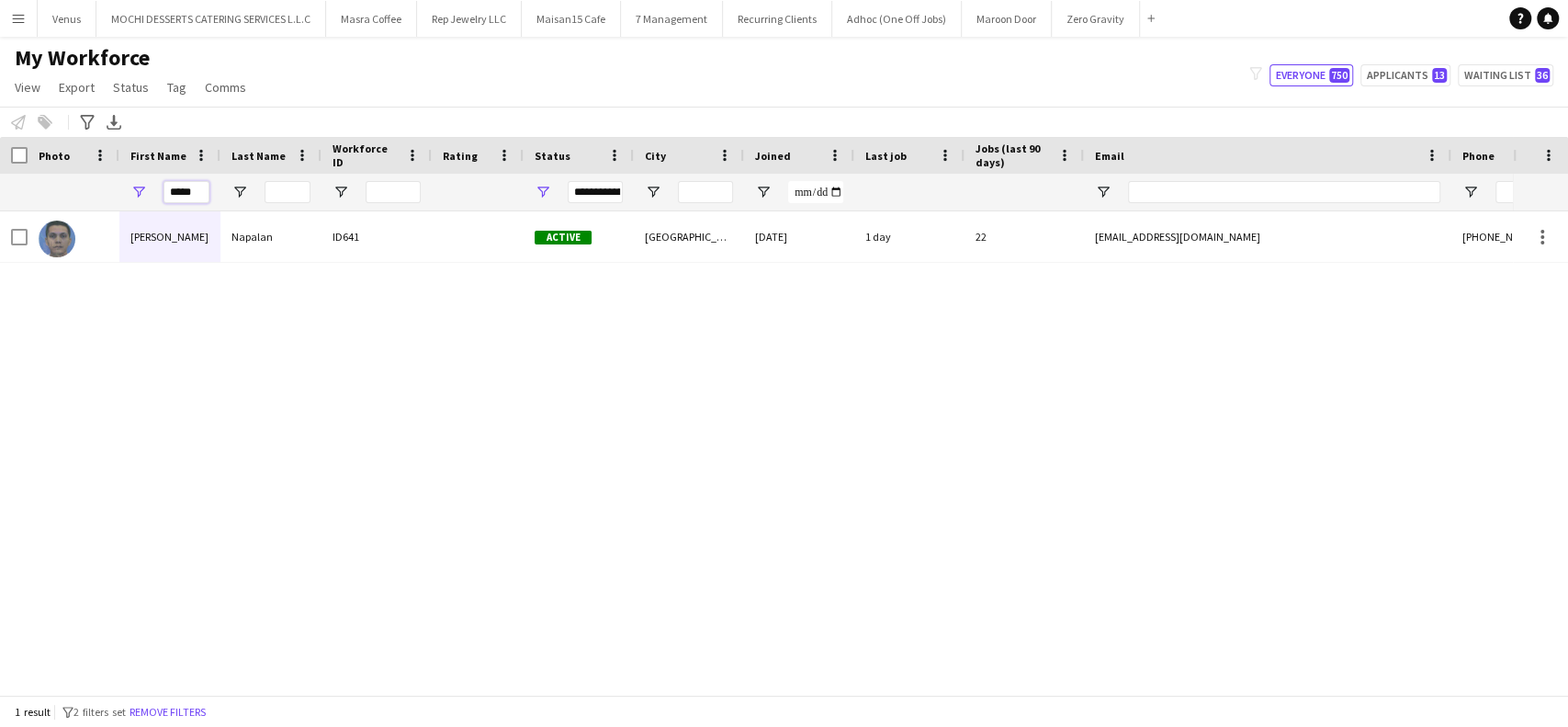
drag, startPoint x: 200, startPoint y: 197, endPoint x: 162, endPoint y: 179, distance: 42.0
click at [133, 193] on div "*****" at bounding box center [170, 191] width 101 height 37
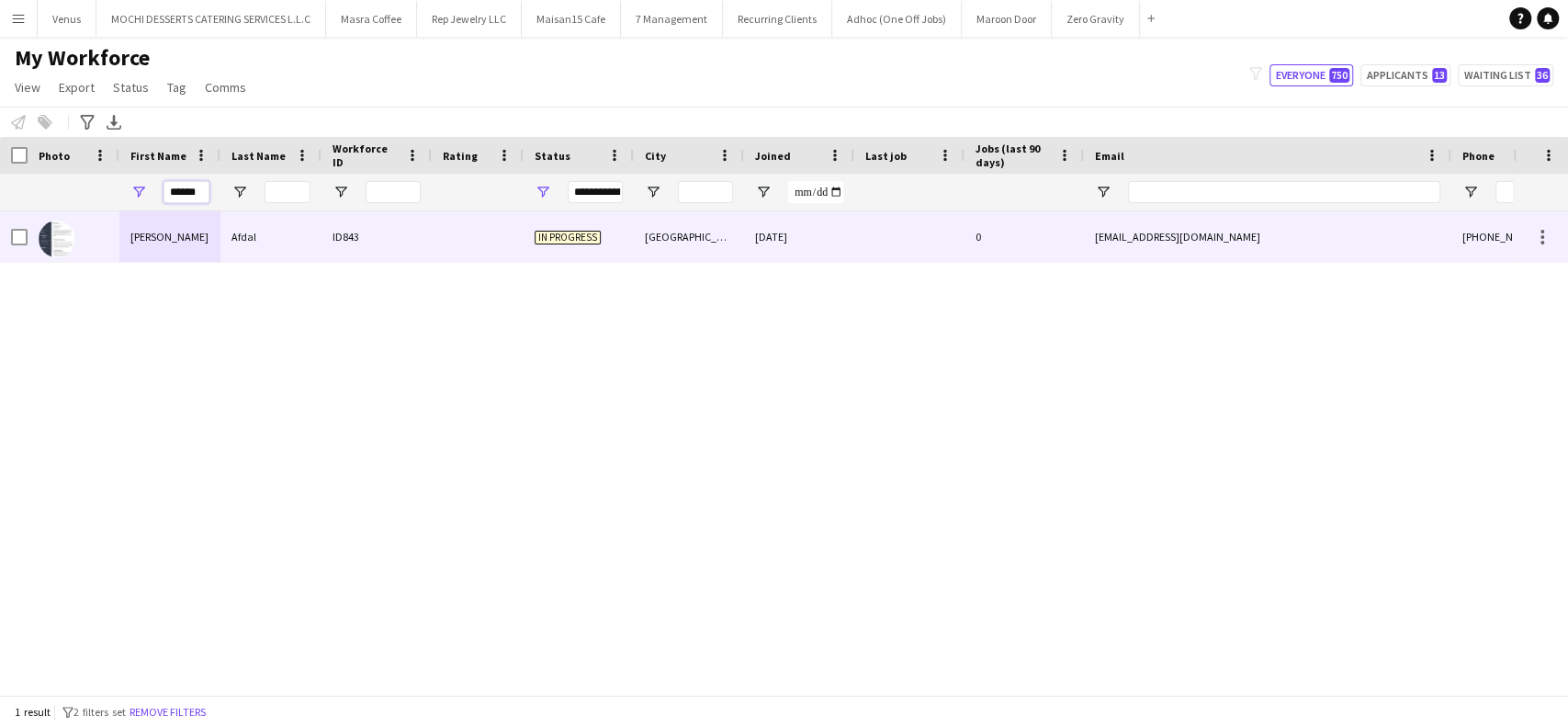
type input "******"
click at [148, 228] on div "[PERSON_NAME]" at bounding box center [170, 236] width 101 height 50
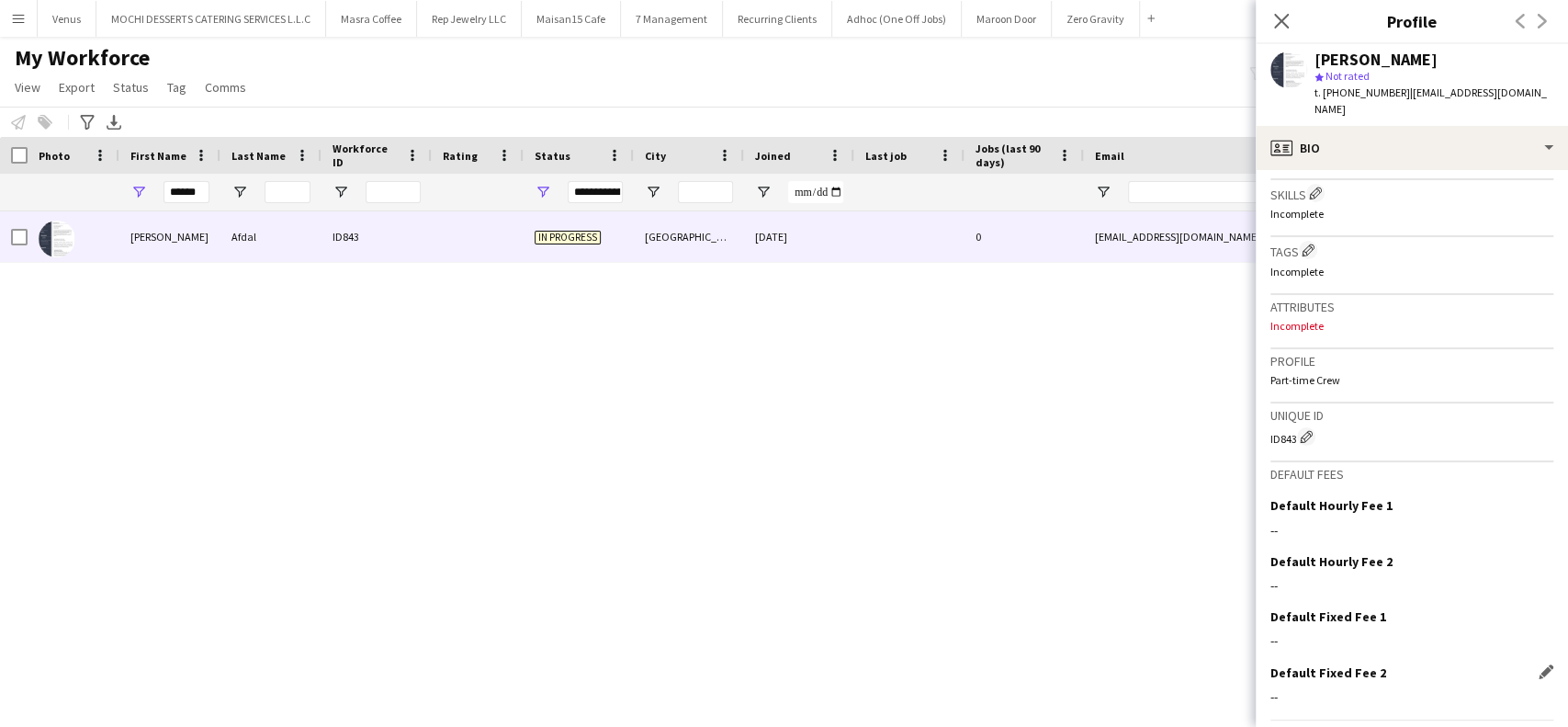
scroll to position [650, 0]
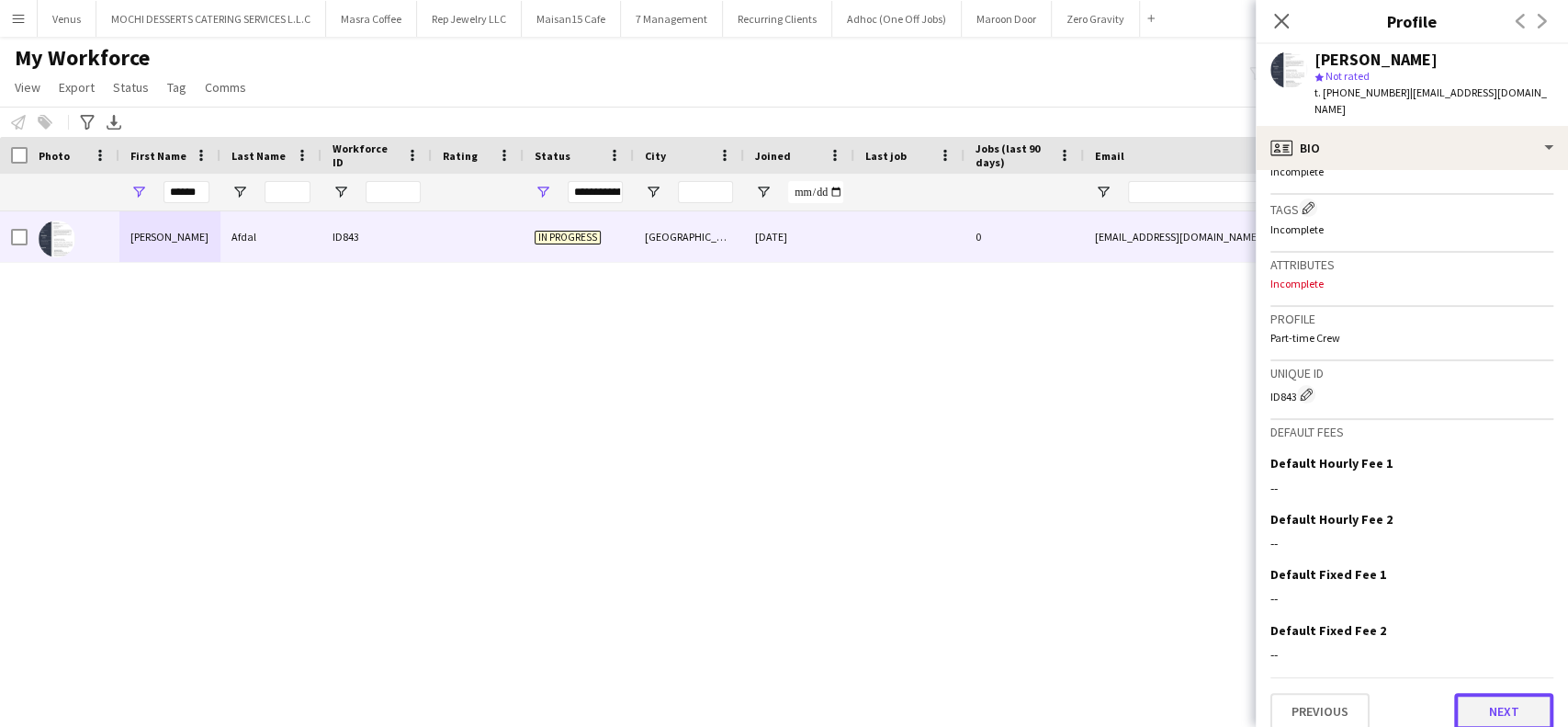
click at [1469, 693] on button "Next" at bounding box center [1504, 711] width 99 height 37
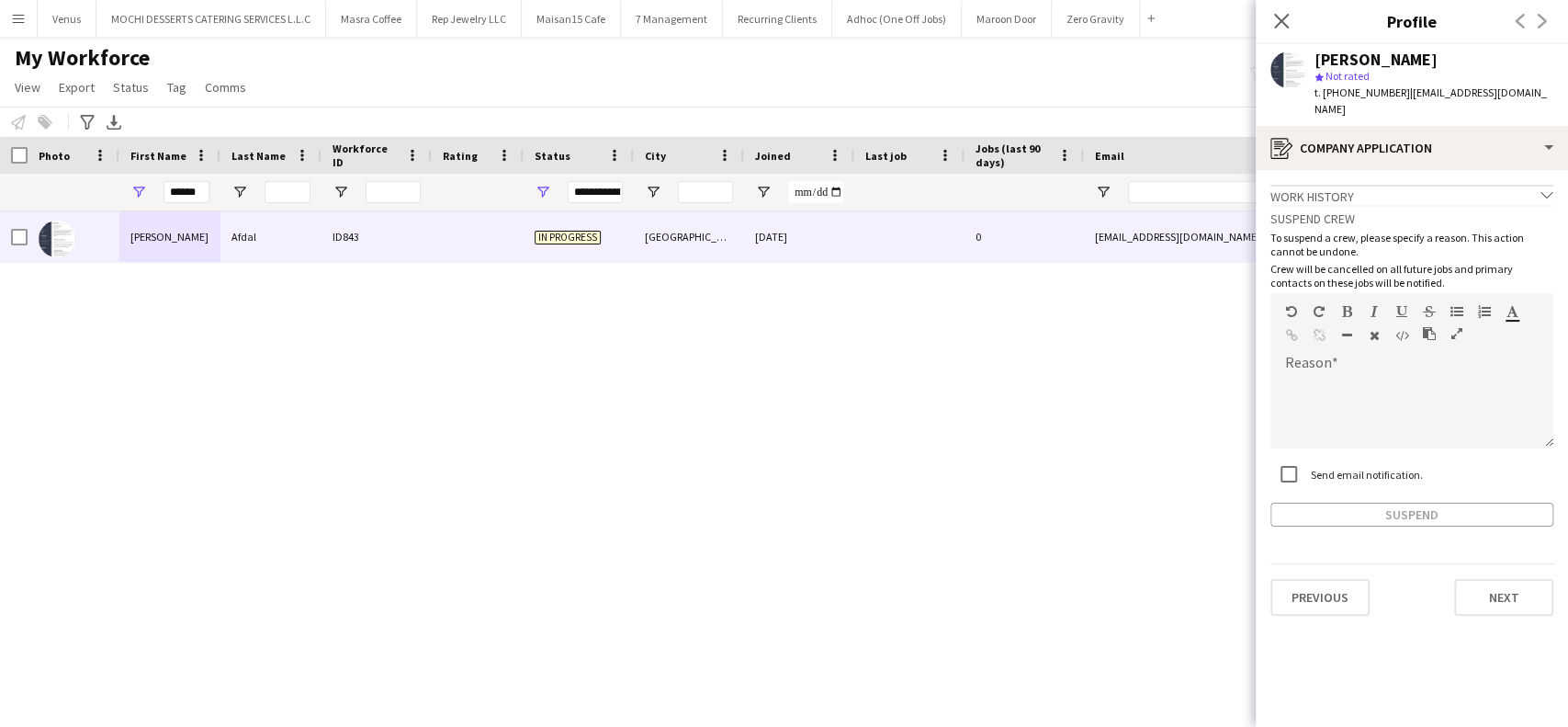
click at [1504, 563] on div "Previous Next" at bounding box center [1412, 589] width 283 height 52
click at [1508, 579] on button "Next" at bounding box center [1504, 597] width 99 height 37
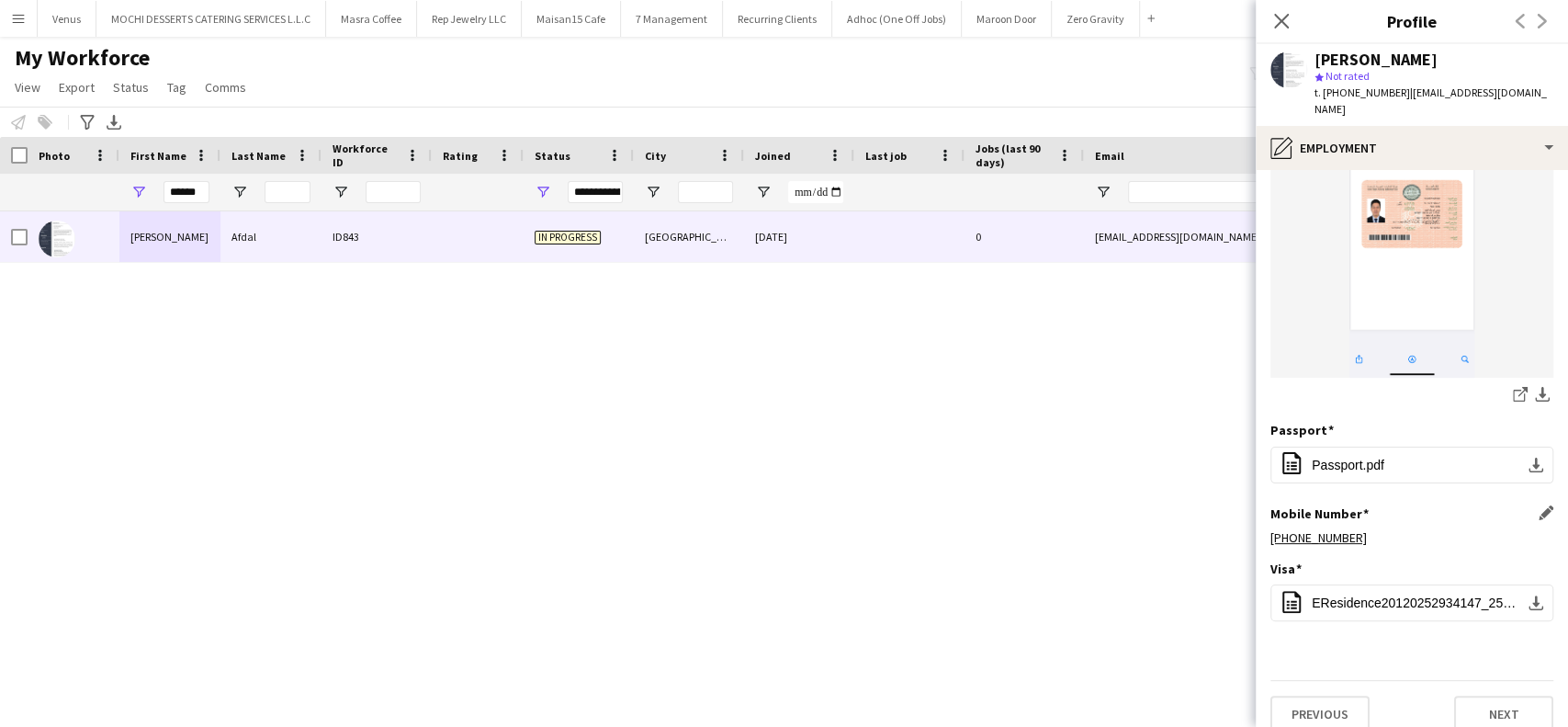
scroll to position [103, 0]
click at [1476, 695] on button "Next" at bounding box center [1504, 711] width 99 height 37
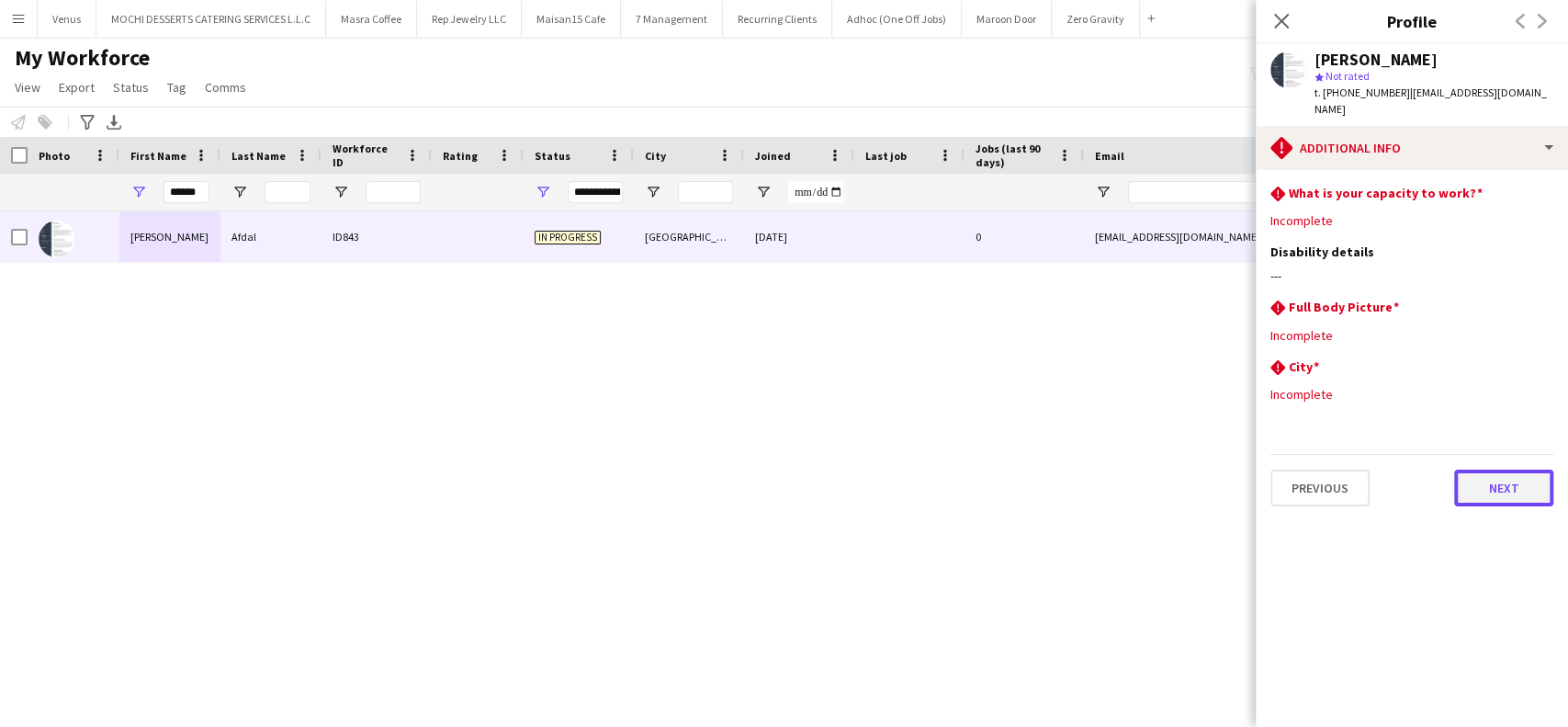
click at [1478, 470] on button "Next" at bounding box center [1504, 488] width 99 height 37
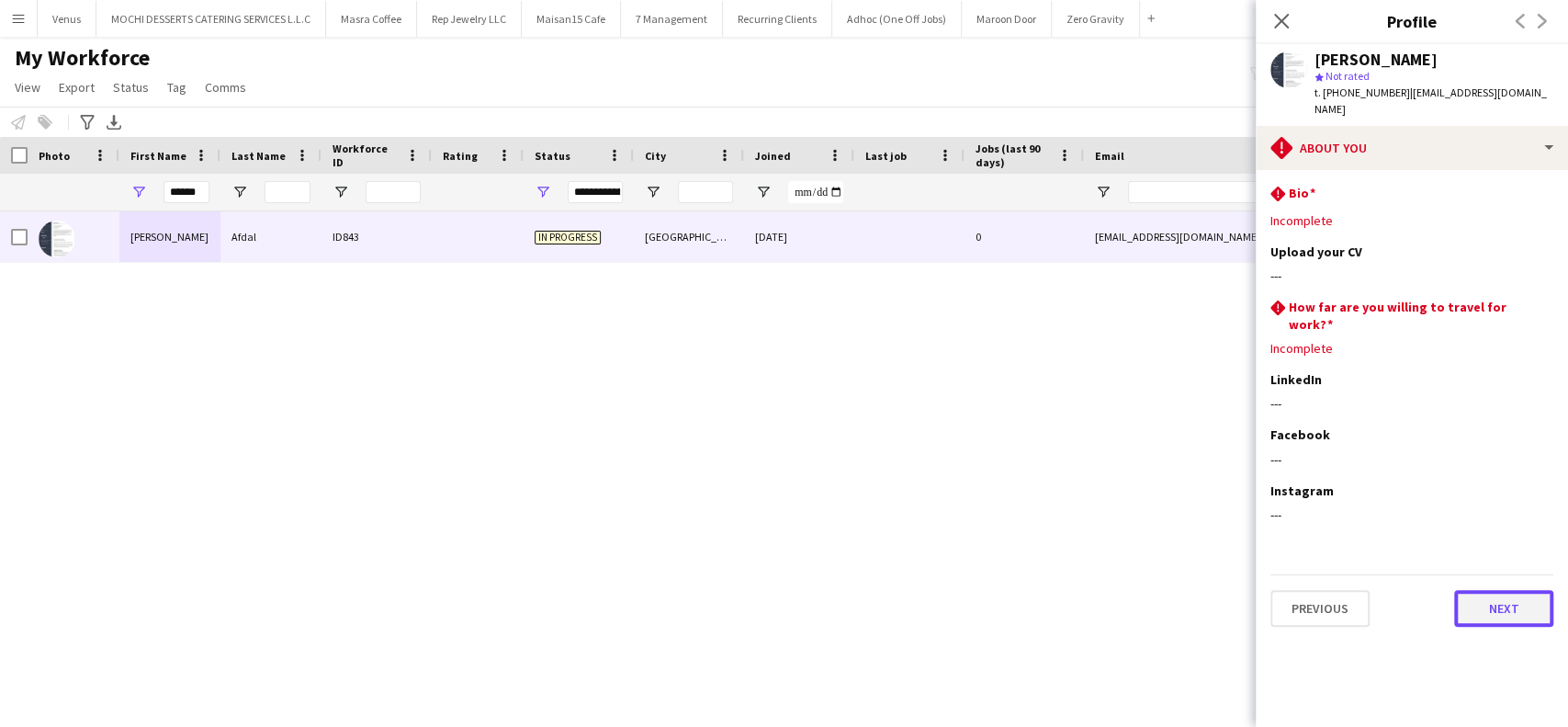
click at [1506, 591] on button "Next" at bounding box center [1504, 609] width 99 height 37
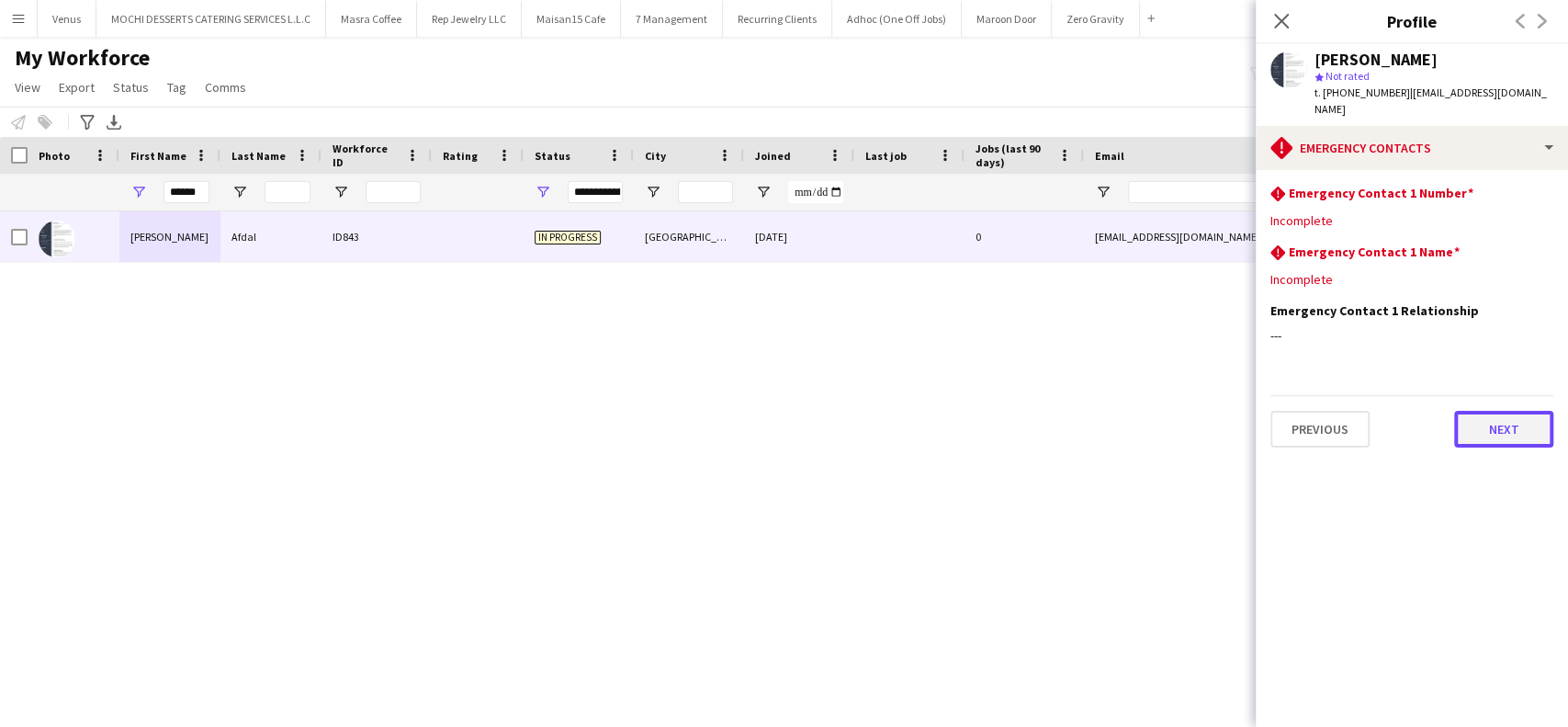
click at [1529, 410] on button "Next" at bounding box center [1504, 428] width 99 height 37
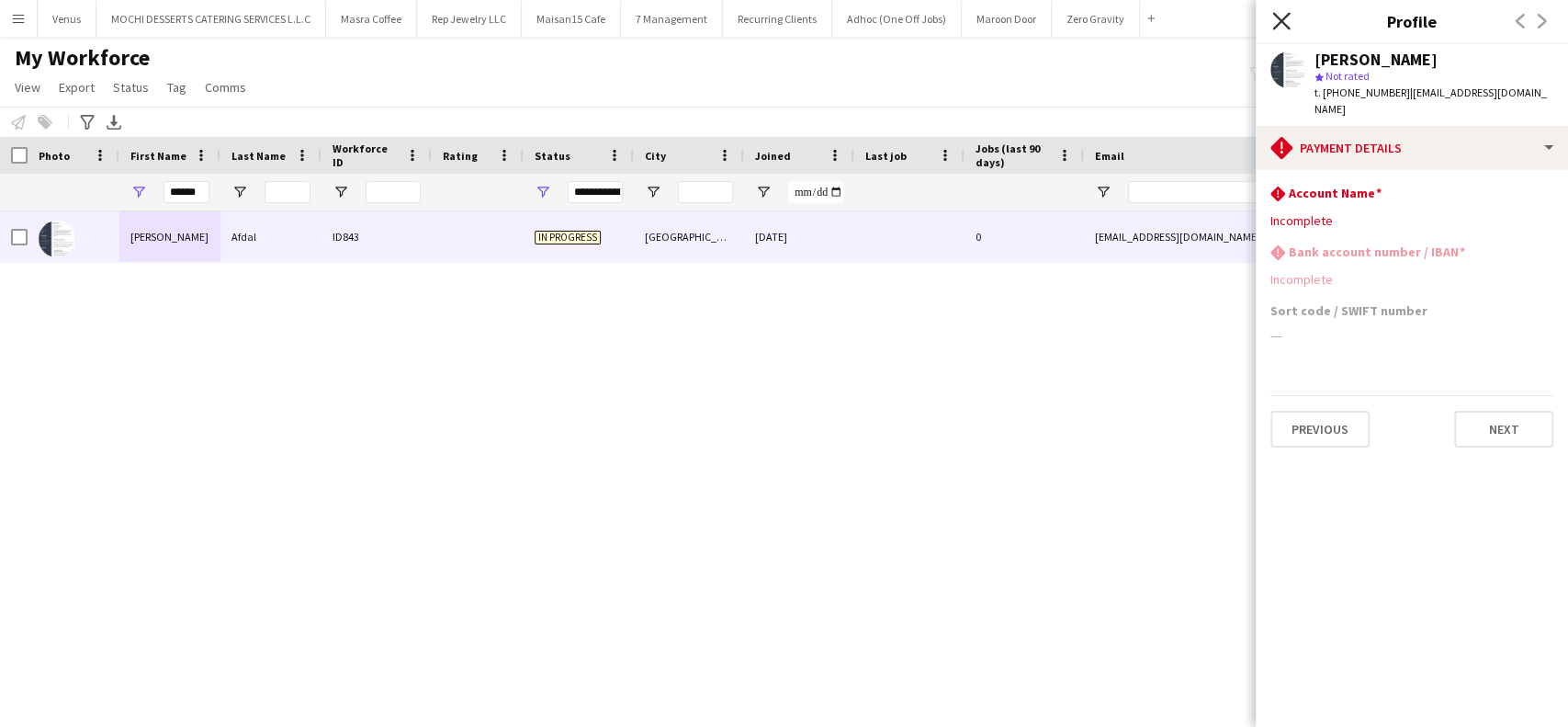
click at [1279, 16] on icon "Close pop-in" at bounding box center [1281, 21] width 17 height 17
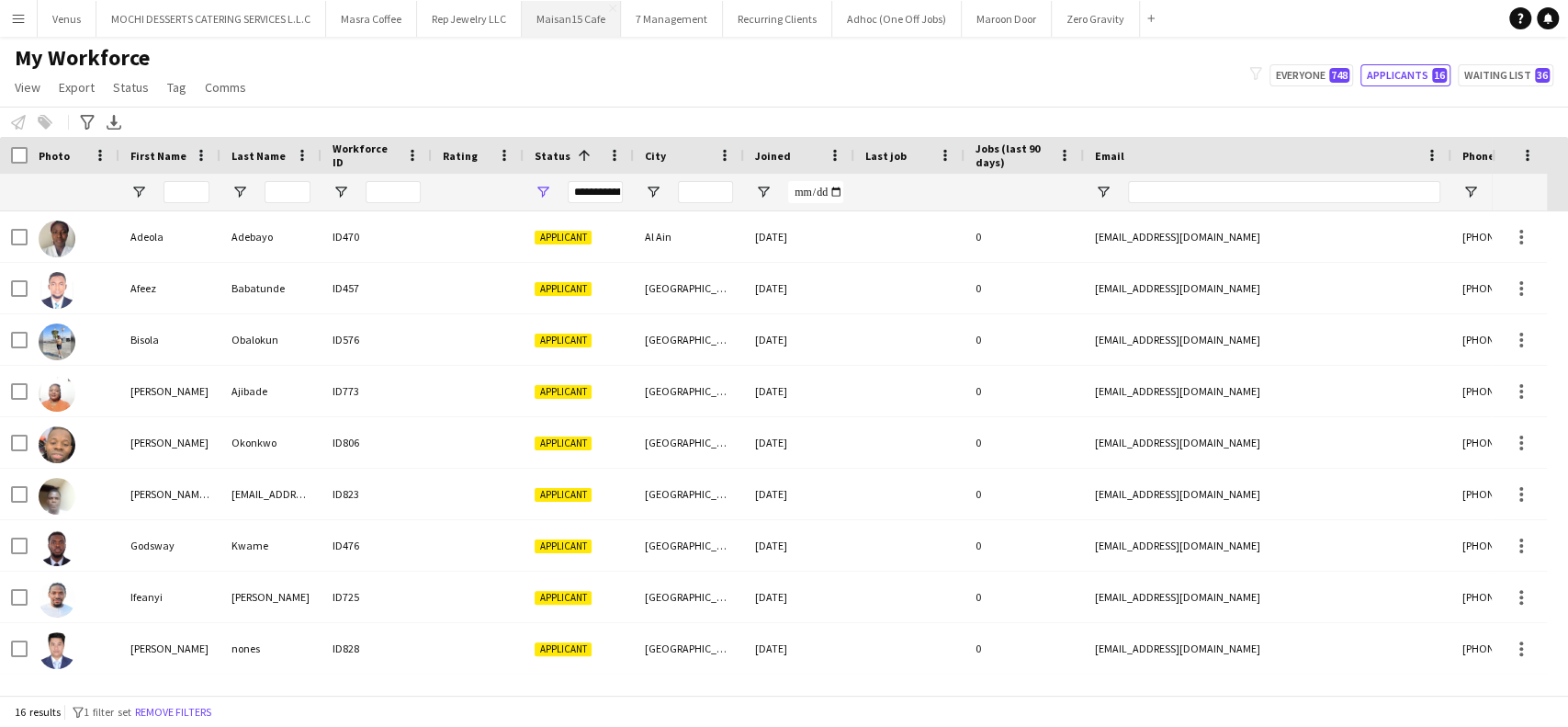
click at [532, 27] on button "Maisan15 Cafe Close" at bounding box center [571, 19] width 99 height 36
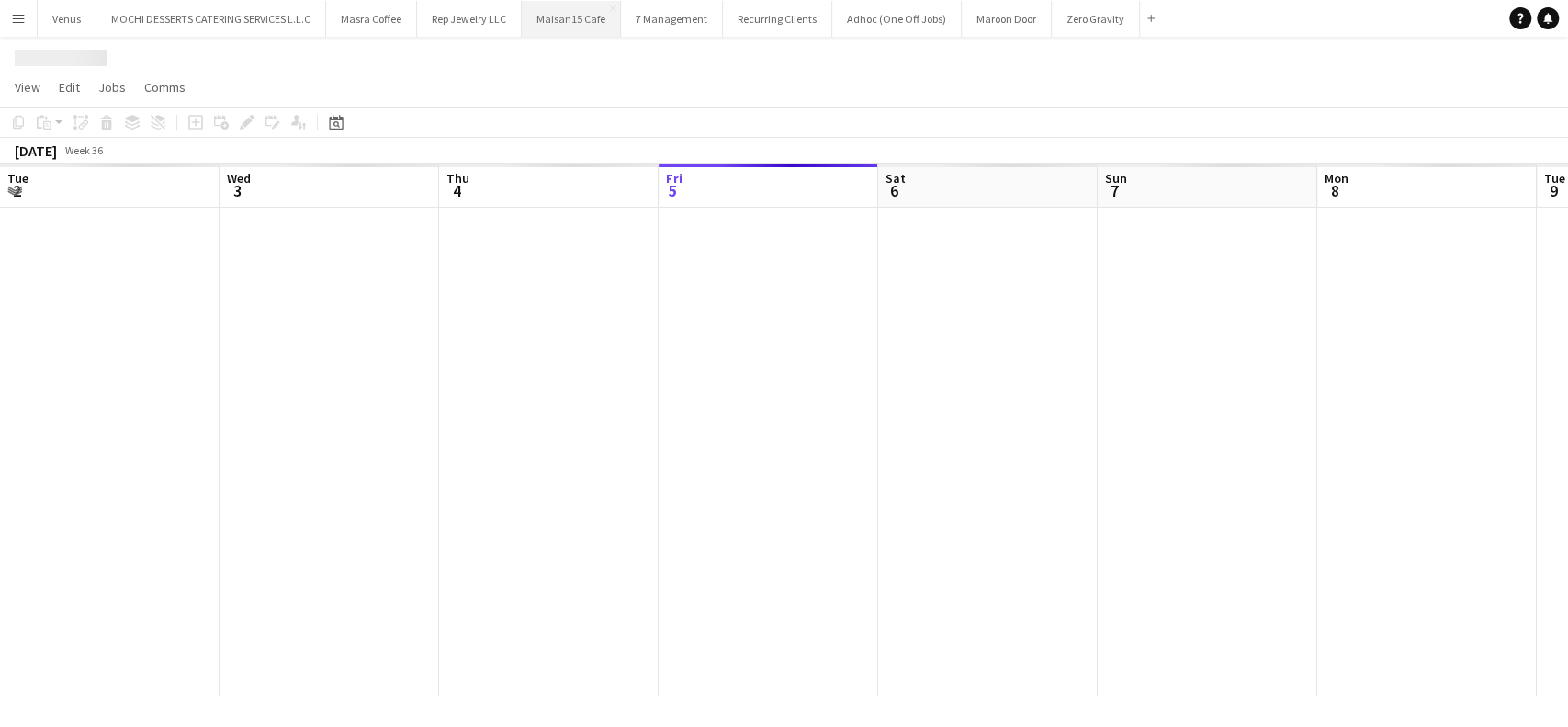
scroll to position [0, 440]
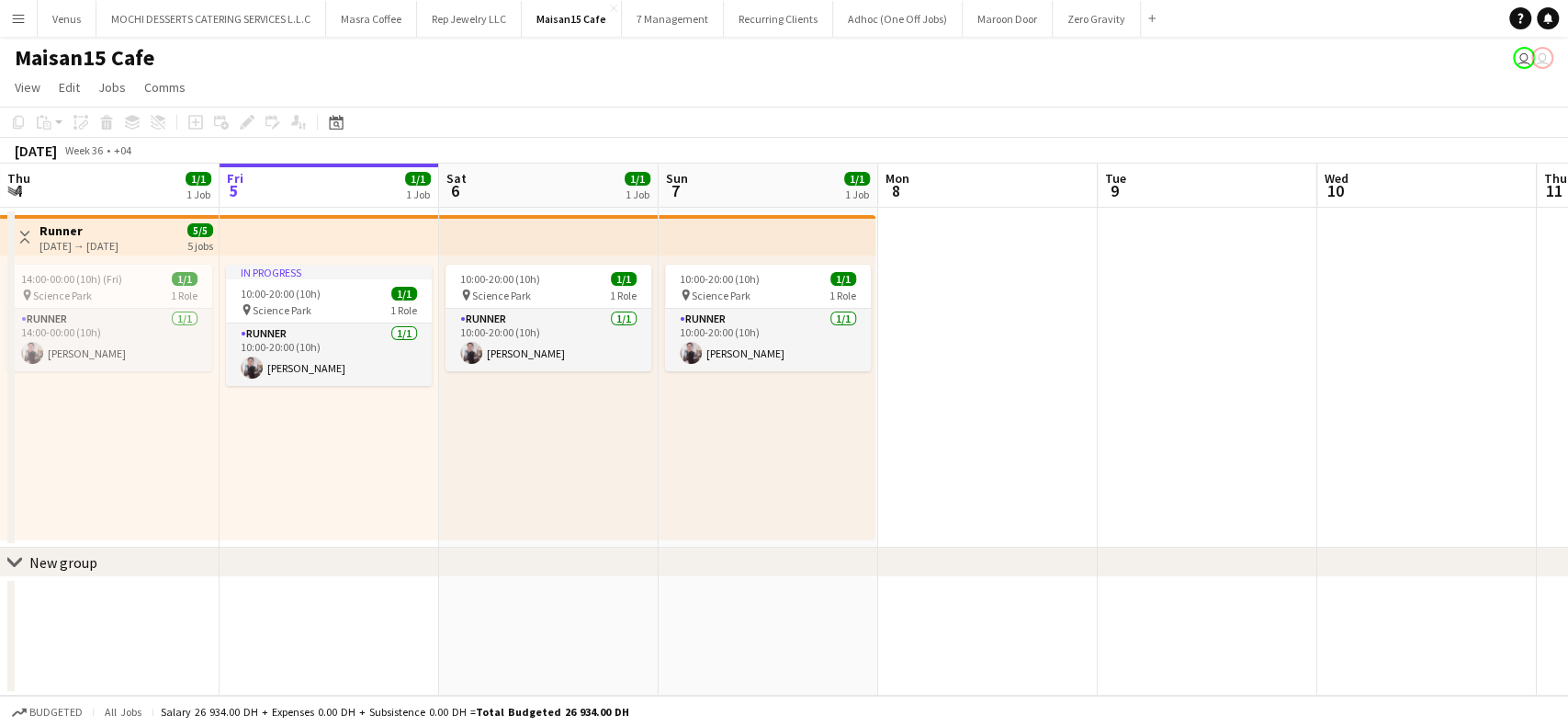
click at [576, 182] on app-board-header-date "Sat 6 1/1 1 Job" at bounding box center [550, 186] width 220 height 45
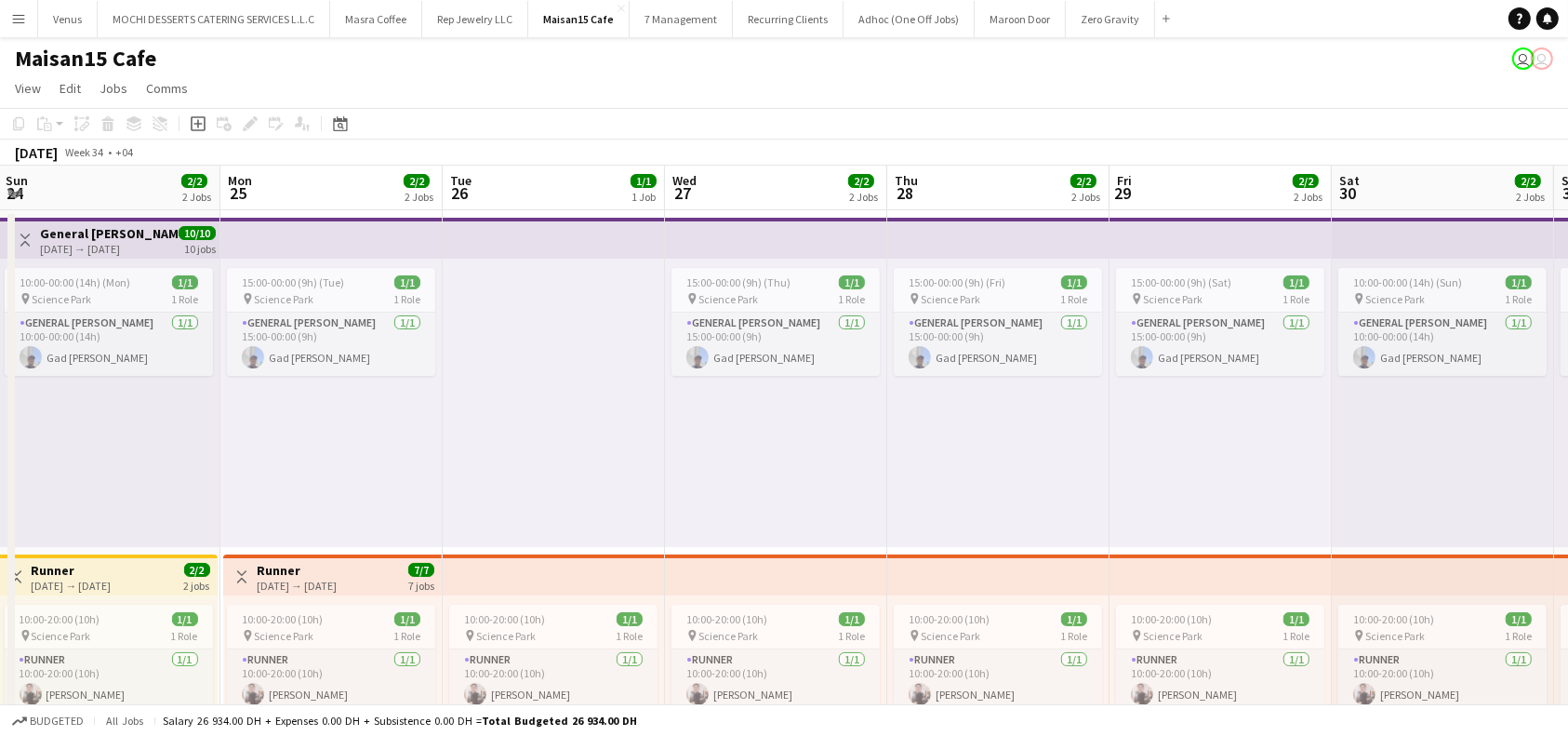
scroll to position [0, 443]
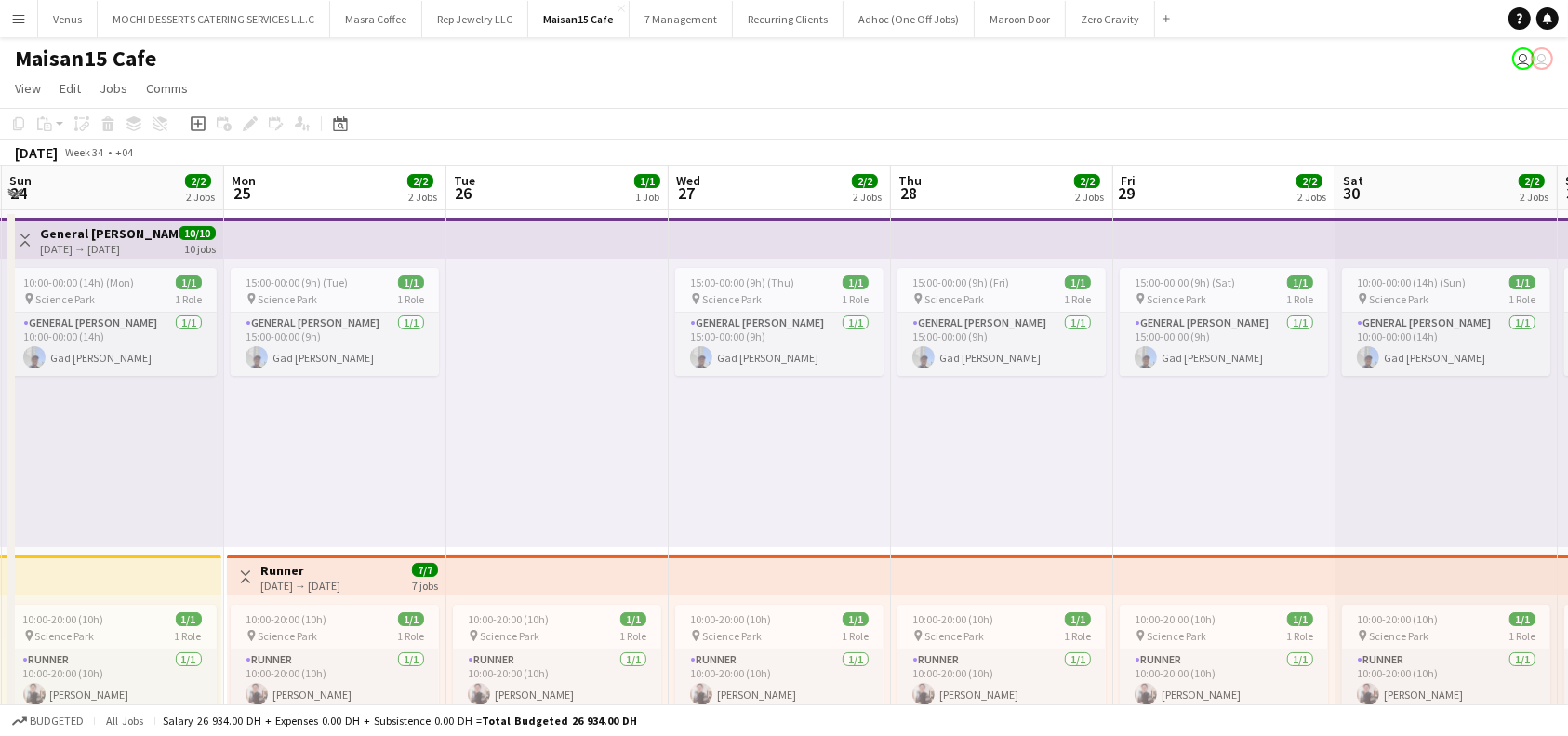
click at [340, 568] on h3 "Runner" at bounding box center [300, 570] width 80 height 16
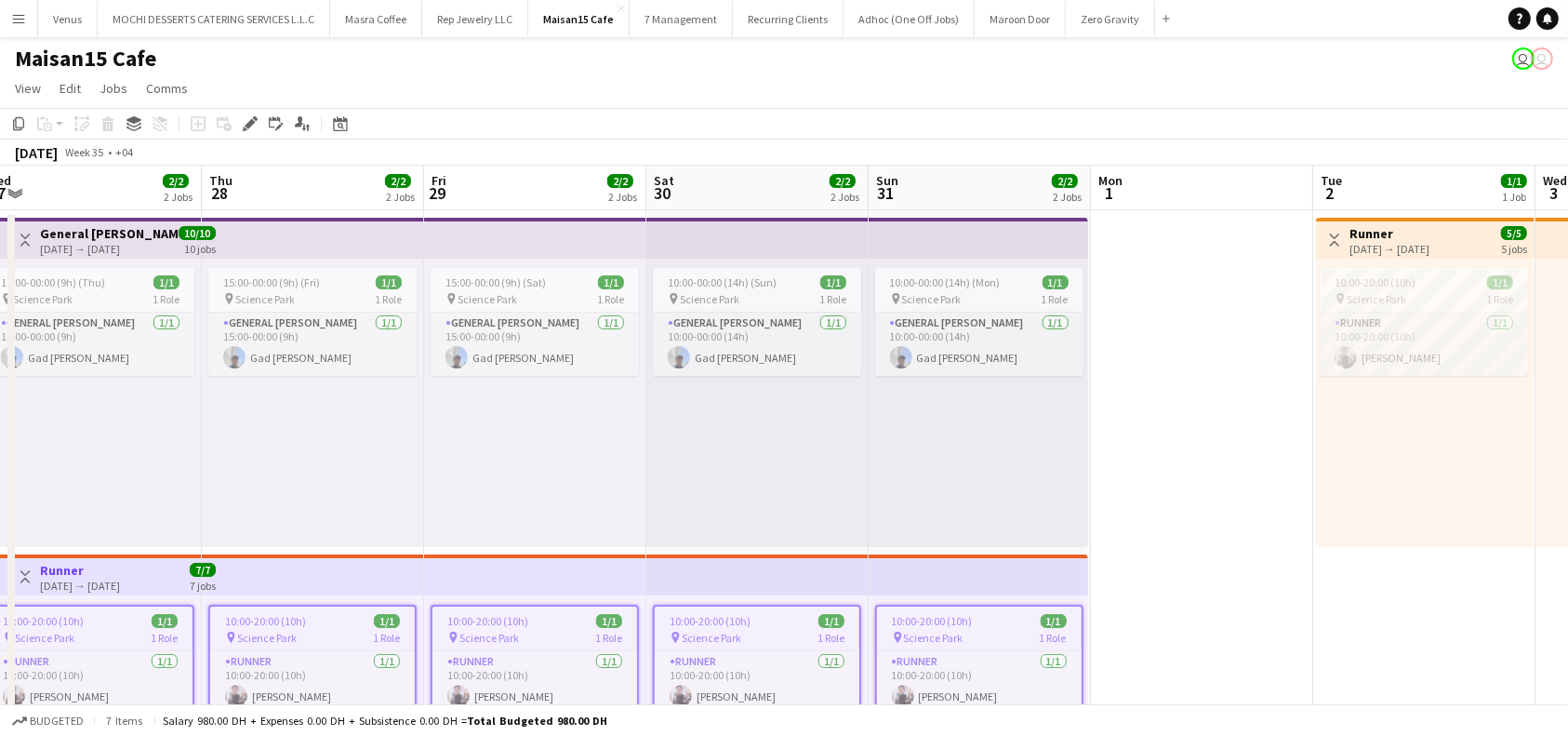
scroll to position [0, 692]
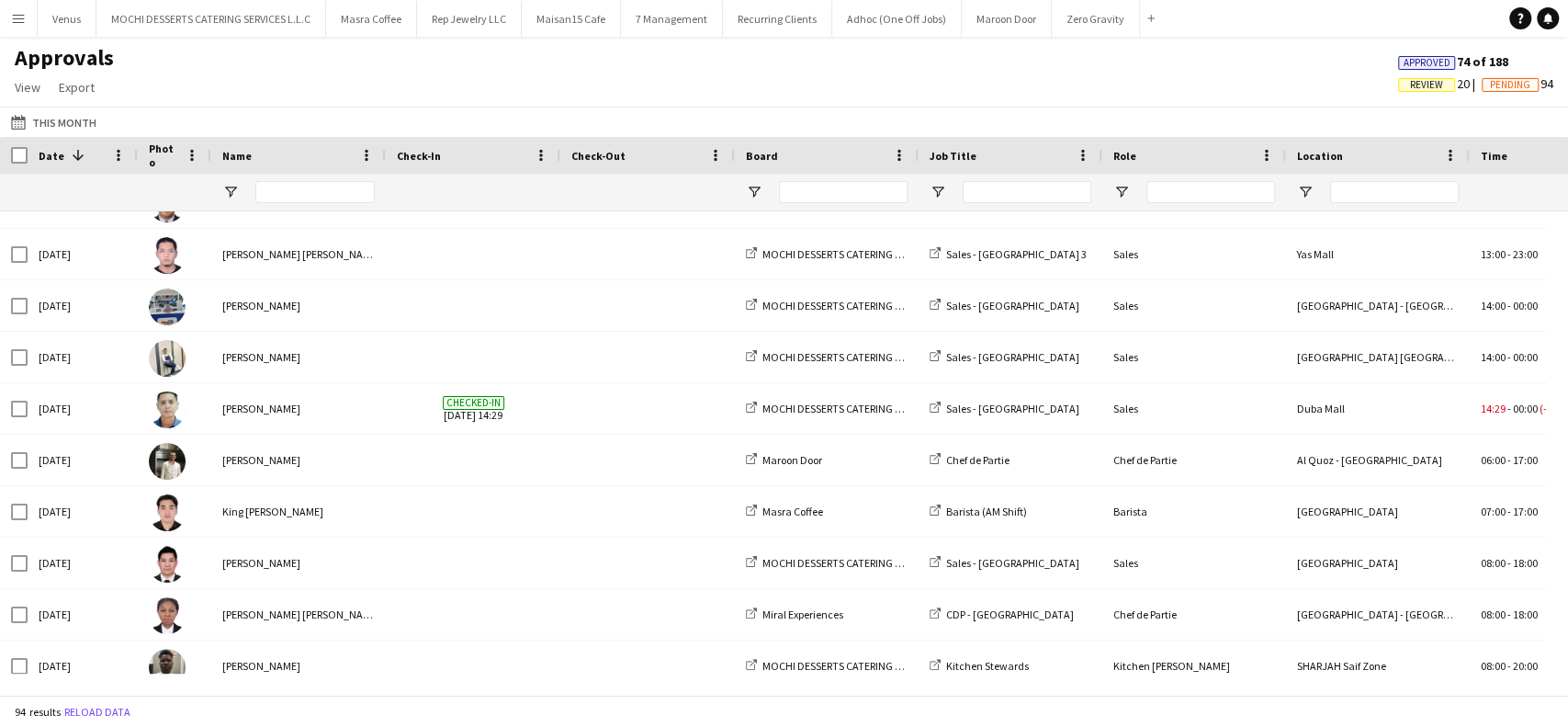
scroll to position [858, 0]
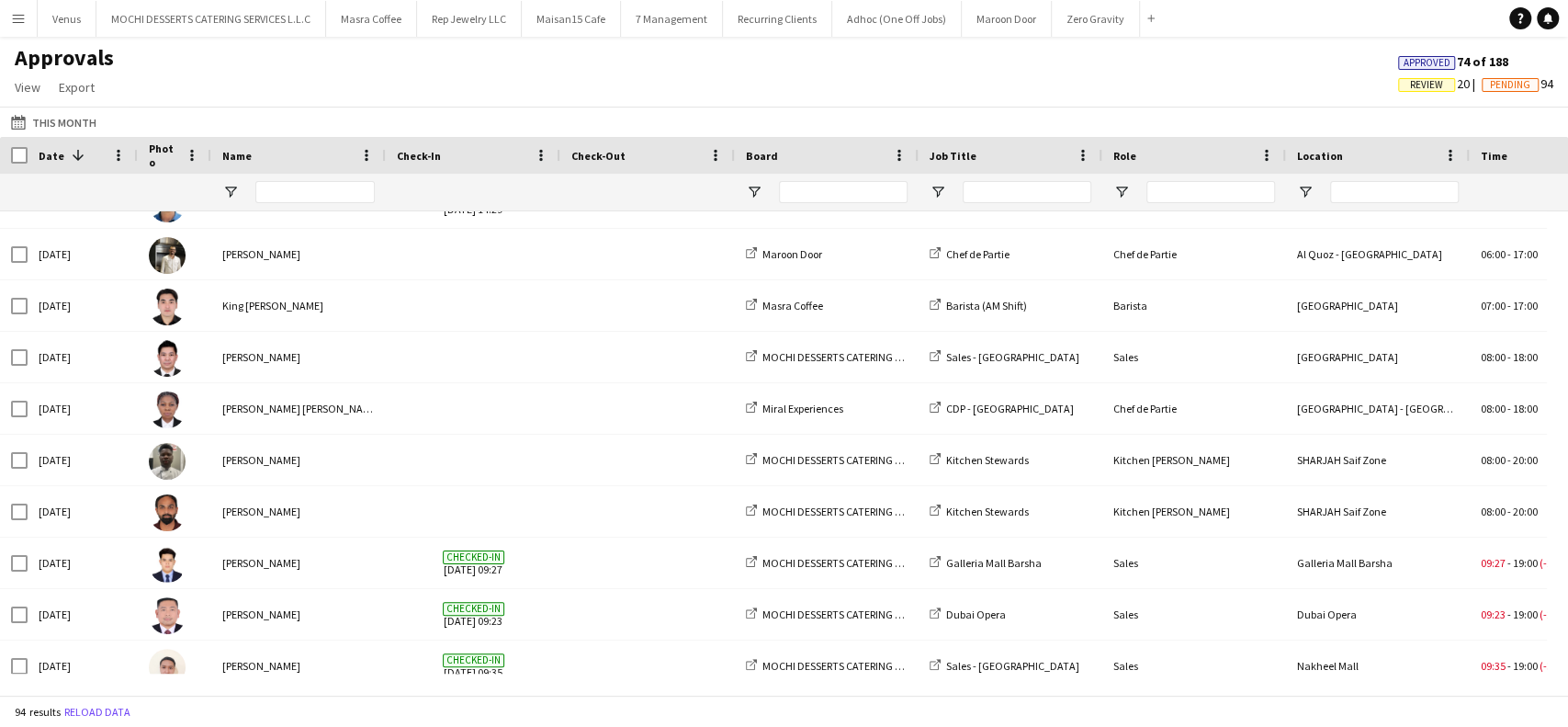
click at [1412, 81] on span "Review" at bounding box center [1427, 84] width 33 height 12
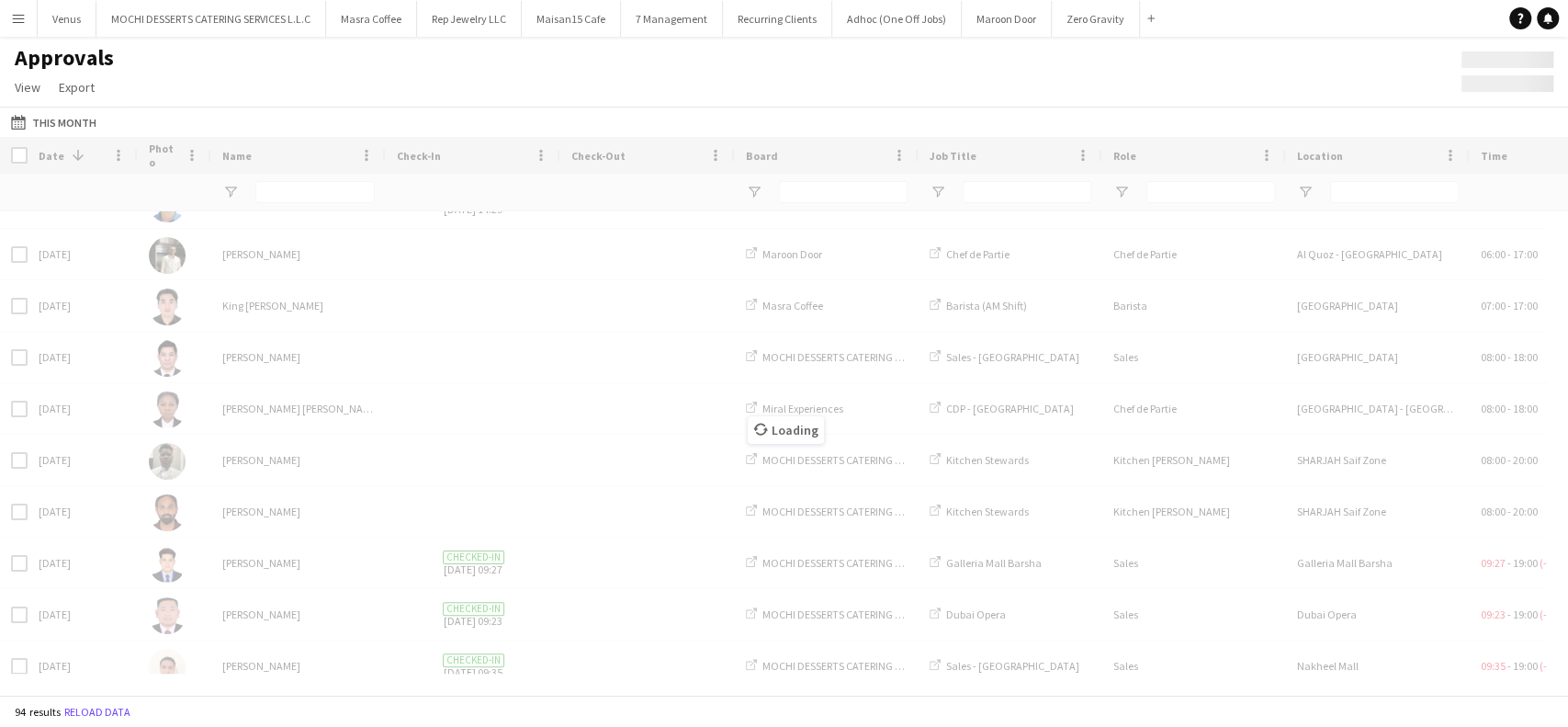
scroll to position [566, 0]
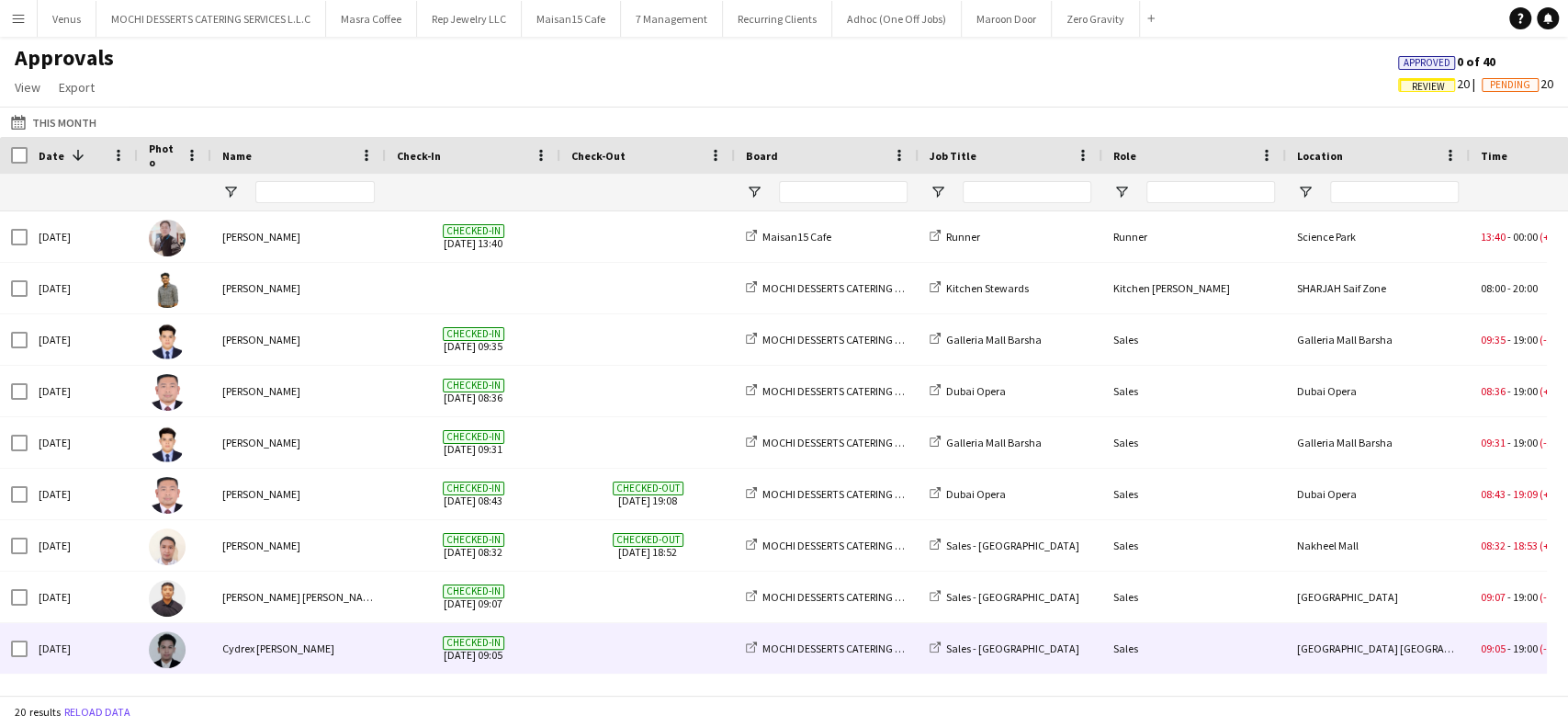
click at [288, 656] on div "Cydrex [PERSON_NAME]" at bounding box center [298, 648] width 174 height 50
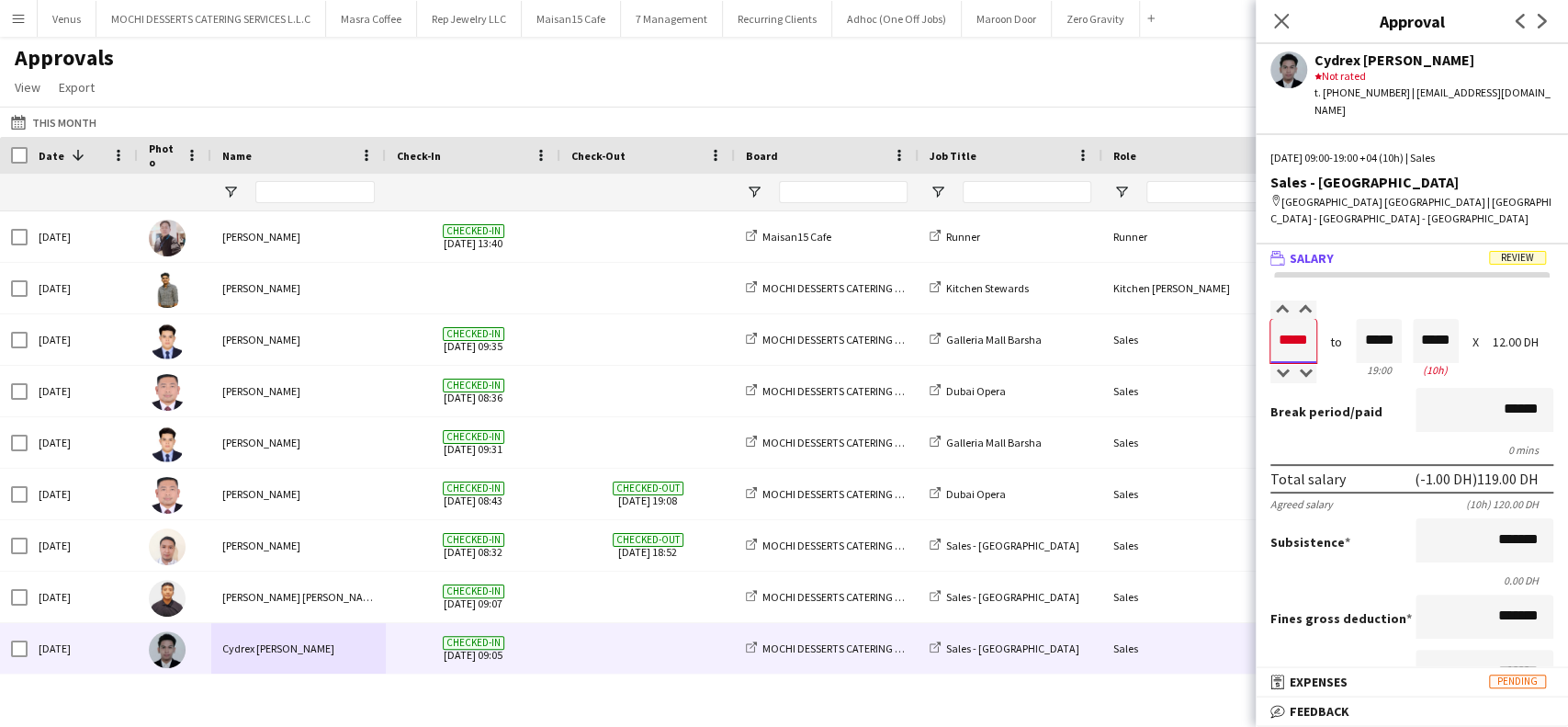
drag, startPoint x: 1307, startPoint y: 321, endPoint x: 1242, endPoint y: 318, distance: 65.1
click at [1242, 318] on body "Menu Boards Boards Boards All jobs Status Workforce Workforce My Workforce Recr…" at bounding box center [784, 363] width 1568 height 727
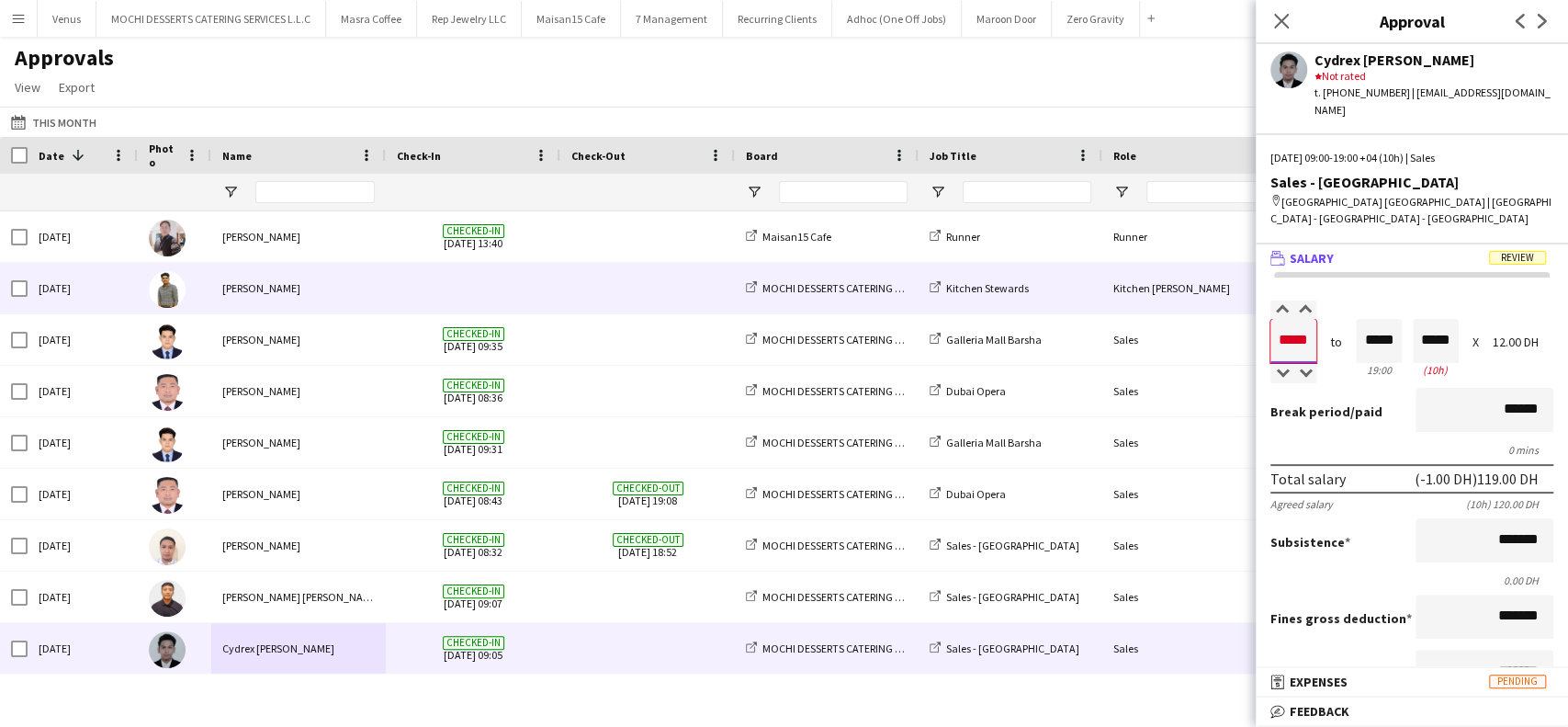
type input "*****"
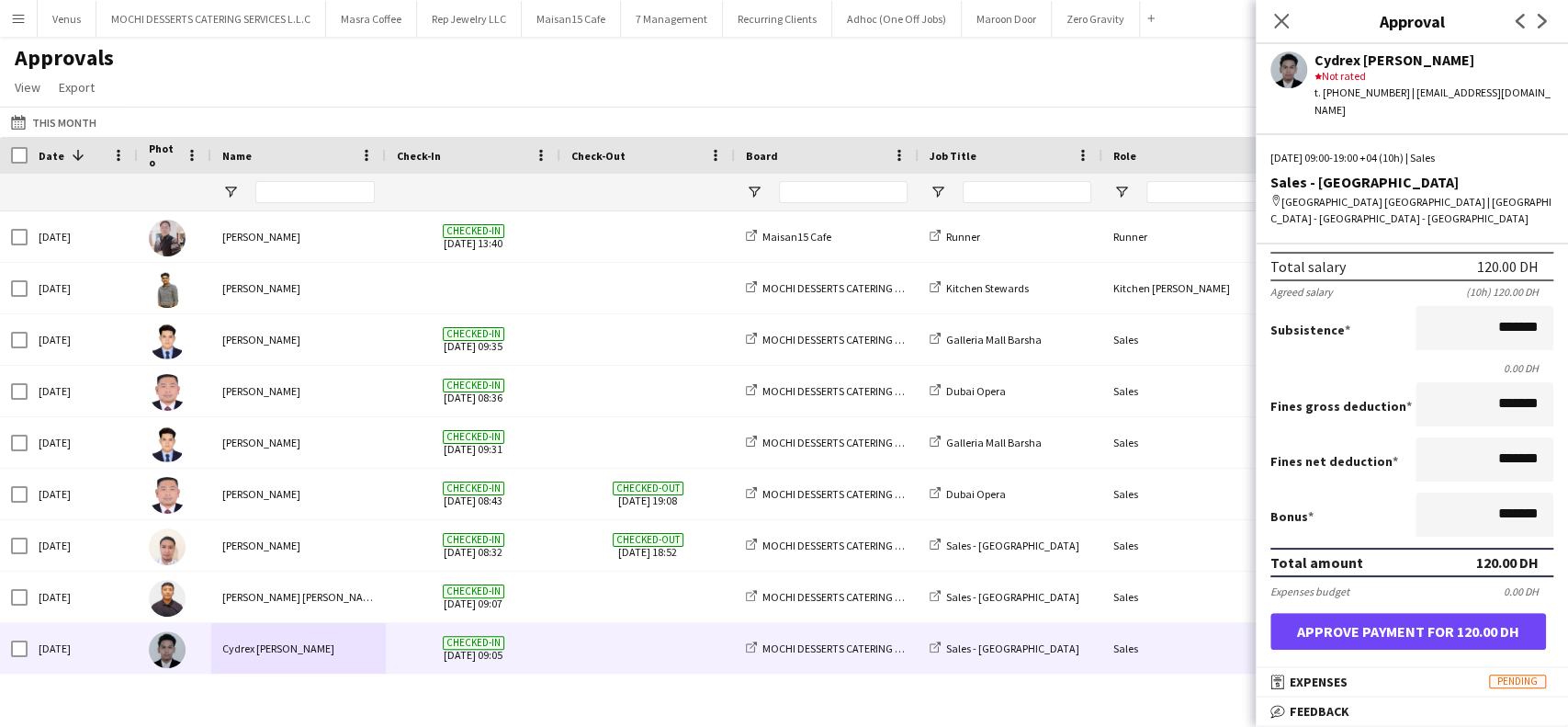
scroll to position [368, 0]
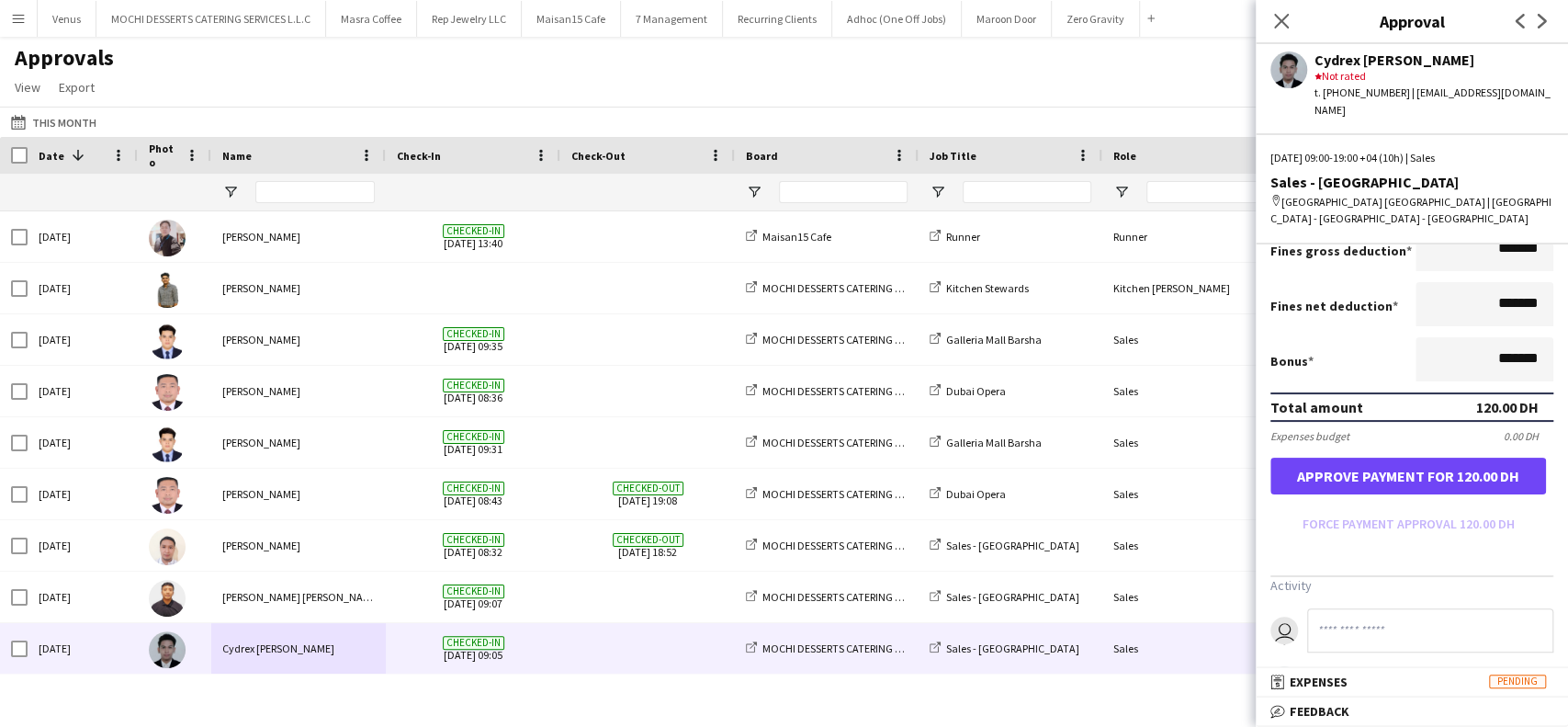
type input "*****"
click at [1487, 458] on button "Approve payment for 120.00 DH" at bounding box center [1408, 476] width 276 height 37
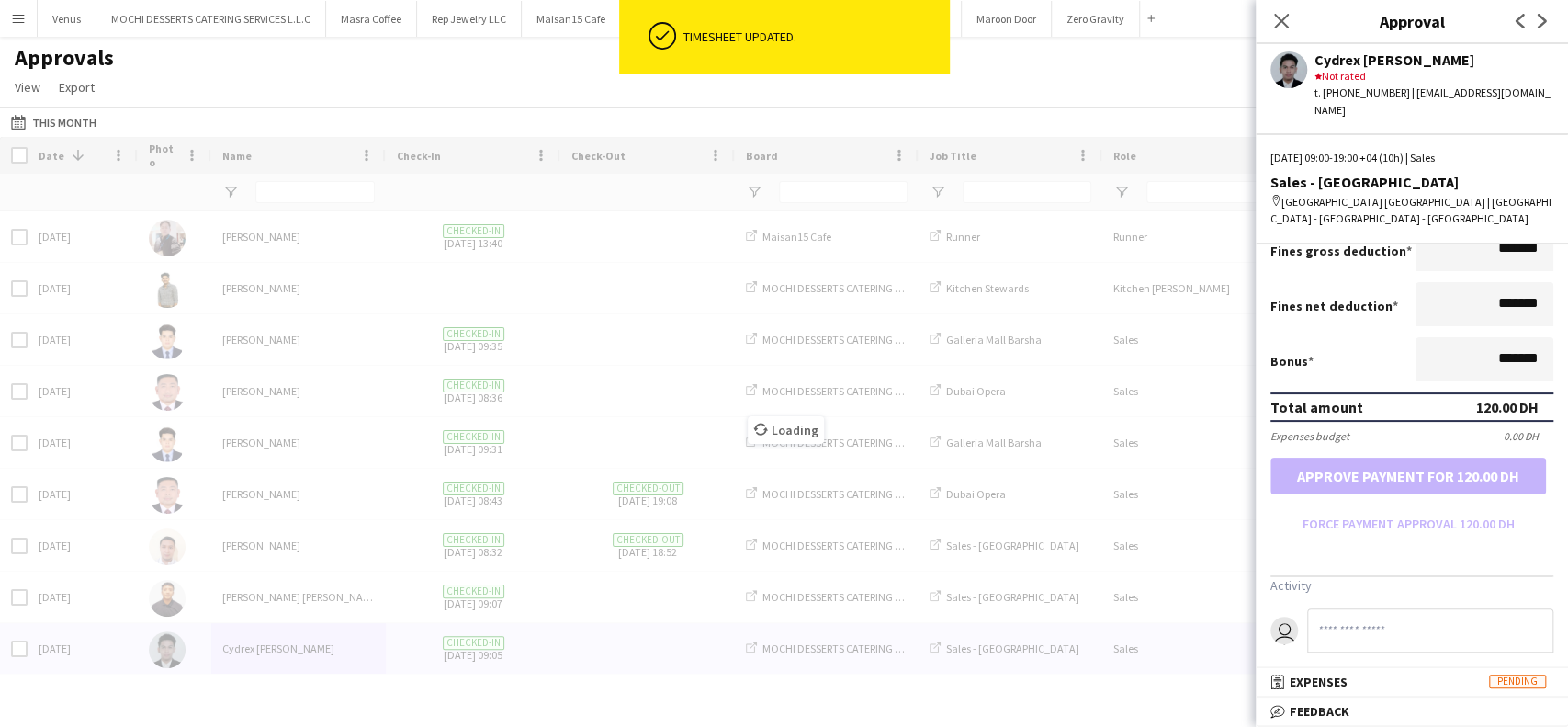
scroll to position [515, 0]
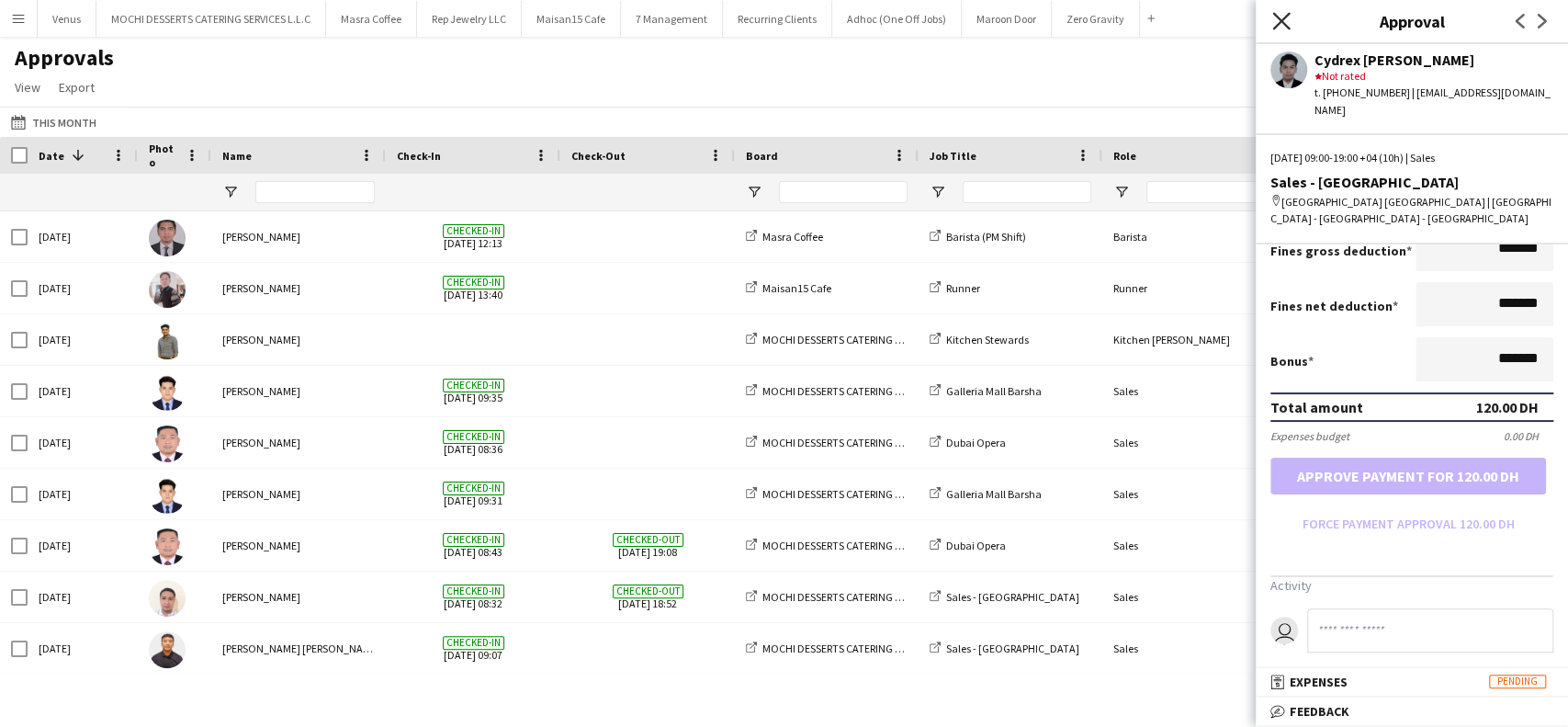
click at [1286, 15] on icon "Close pop-in" at bounding box center [1281, 21] width 17 height 17
